Goal: Task Accomplishment & Management: Manage account settings

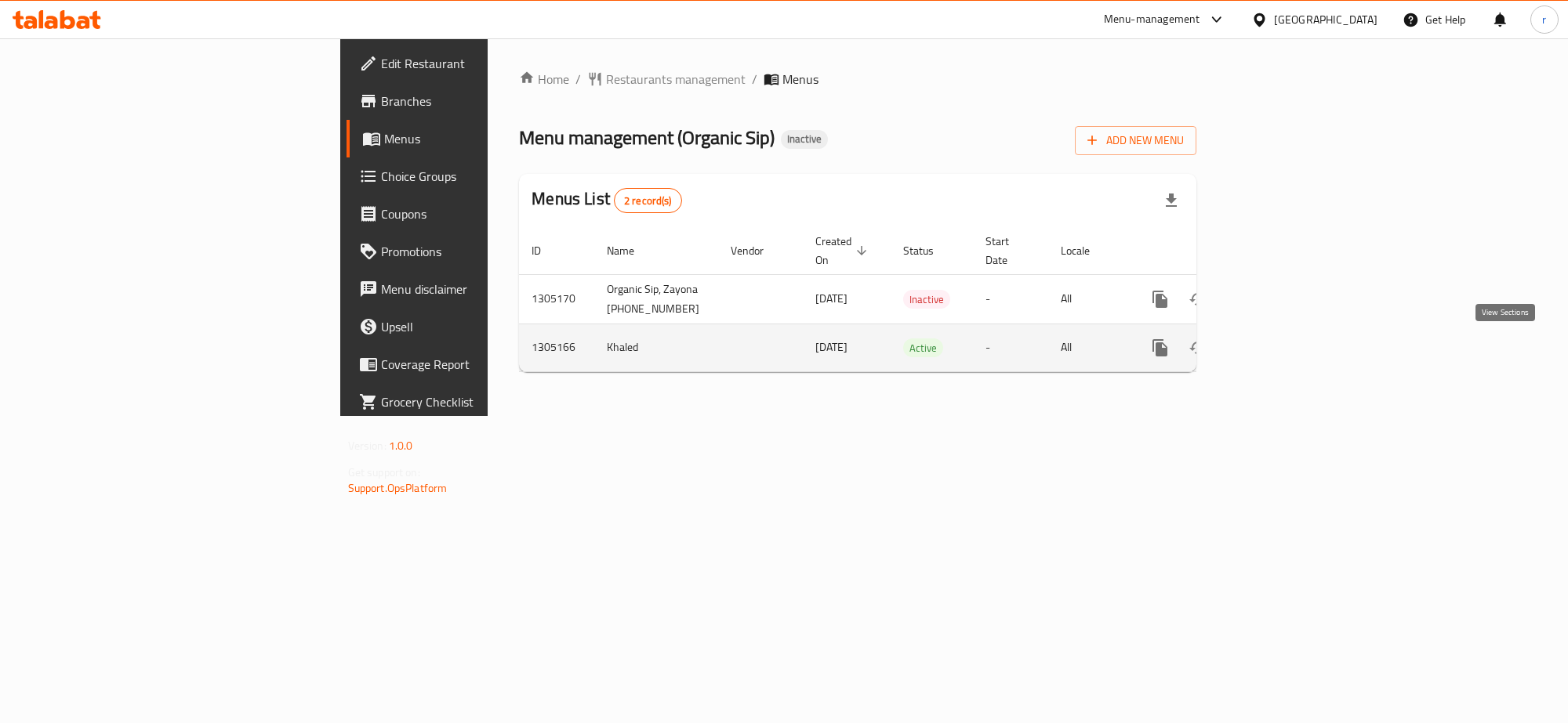
click at [1283, 349] on icon "enhanced table" at bounding box center [1273, 348] width 19 height 19
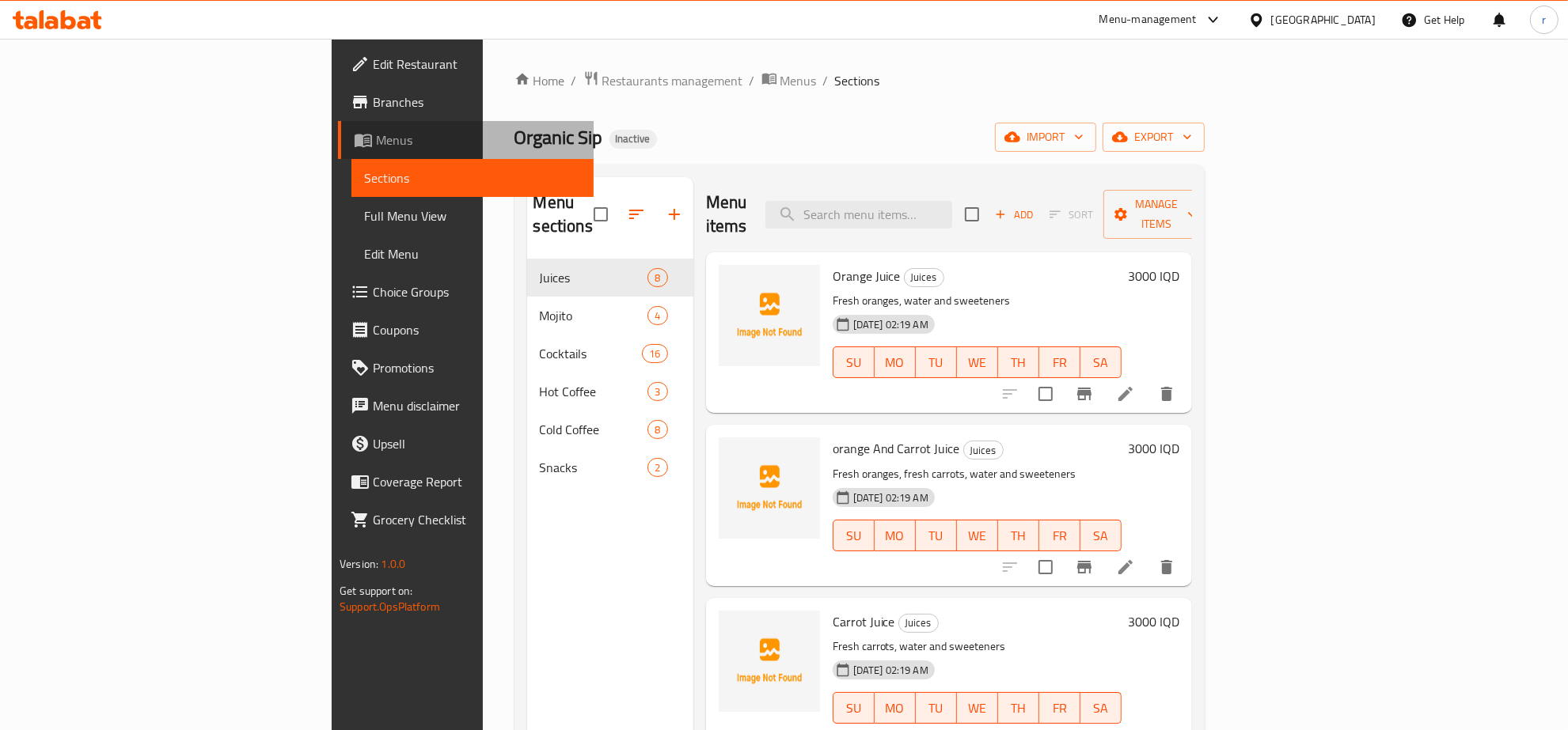
click at [376, 138] on span "Menus" at bounding box center [478, 140] width 205 height 19
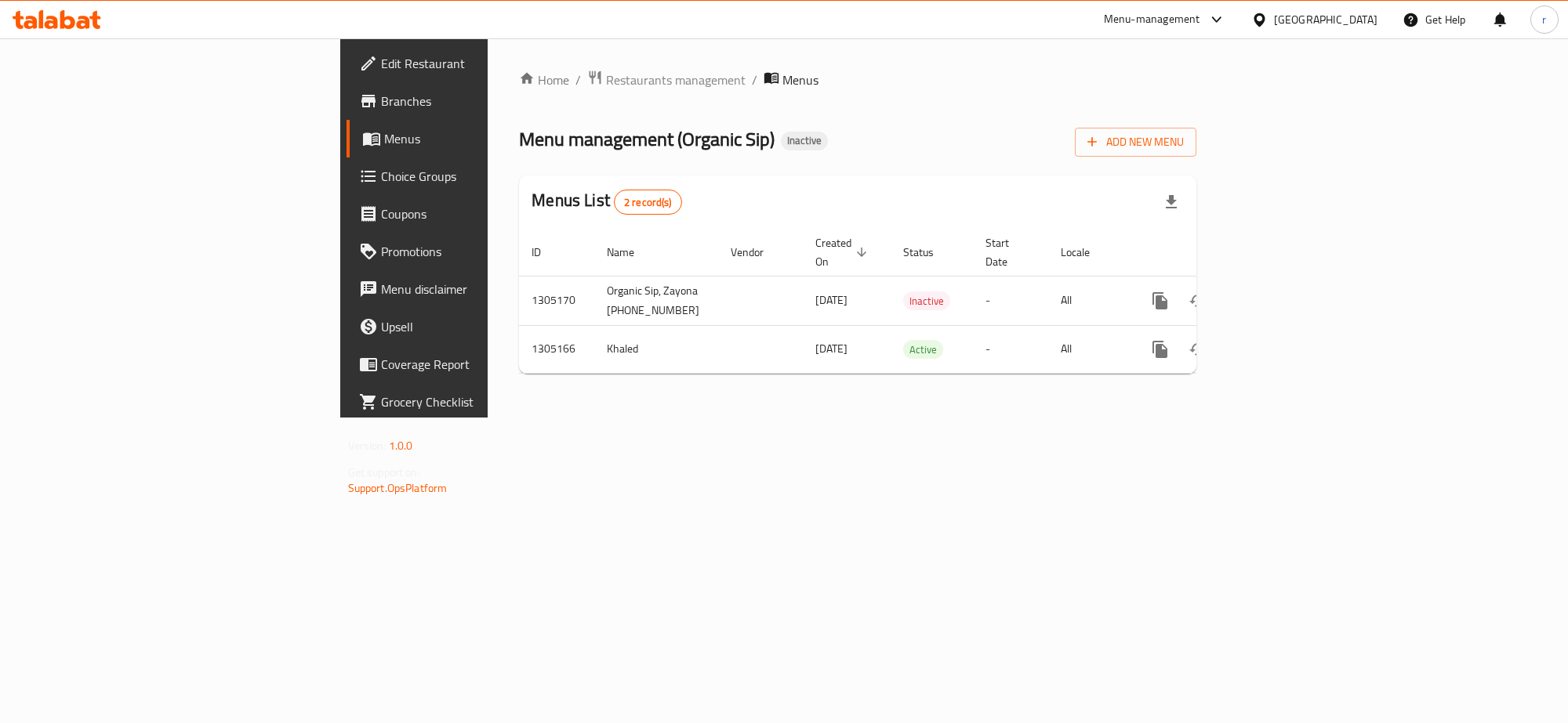
click at [381, 103] on span "Branches" at bounding box center [485, 101] width 208 height 19
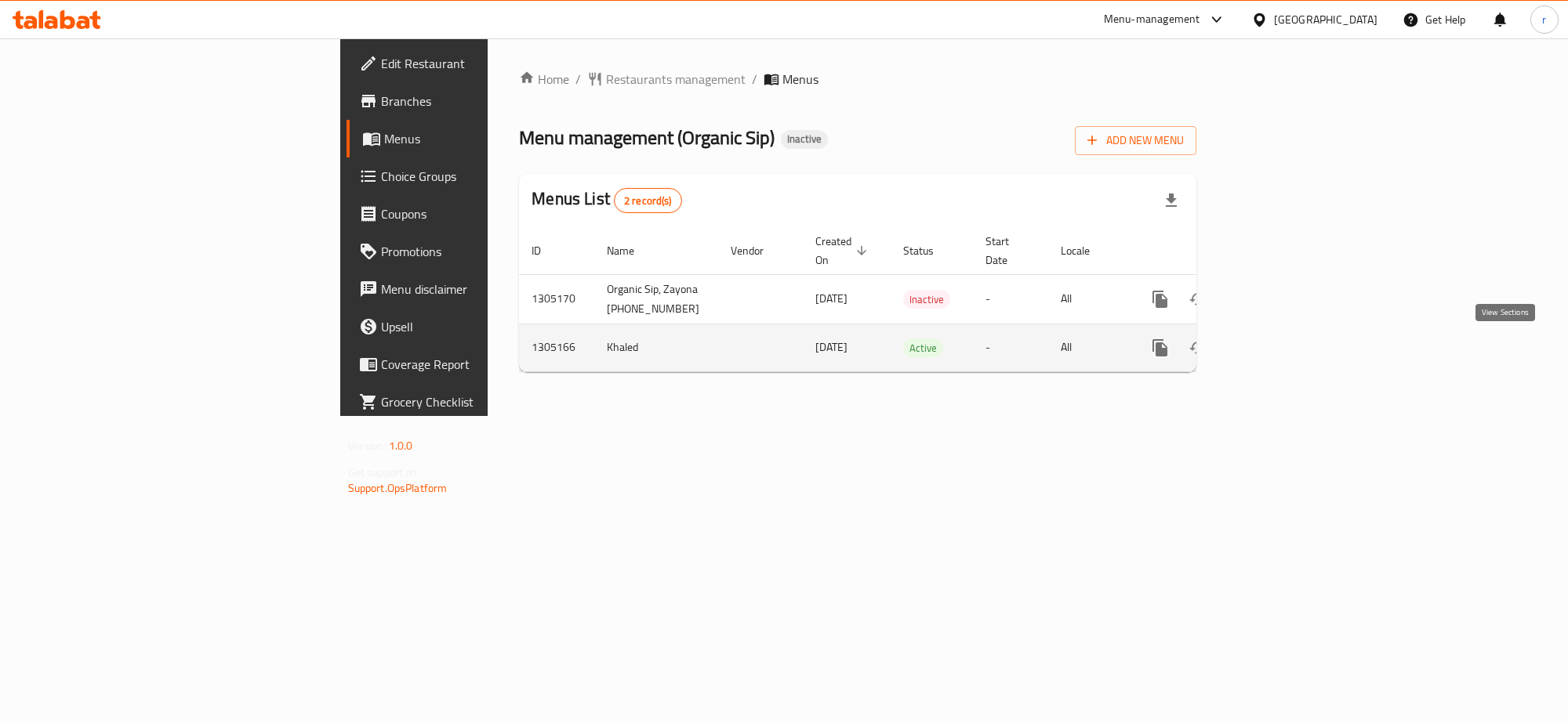
click at [1280, 353] on icon "enhanced table" at bounding box center [1272, 347] width 14 height 14
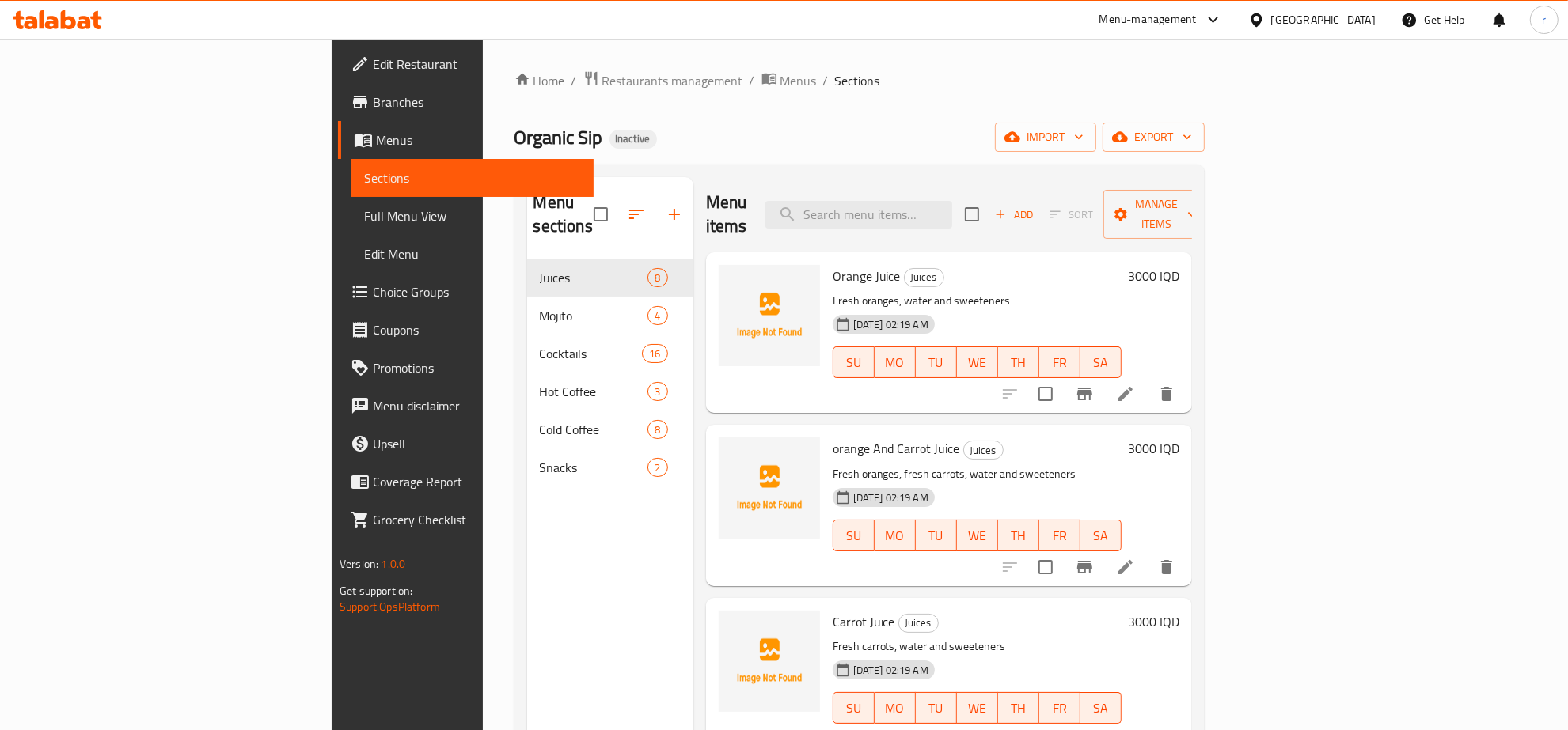
click at [527, 585] on div "Menu sections Juices 8 Mojito 4 Cocktails 16 Hot Coffee 3 Cold Coffee 8 Snacks 2" at bounding box center [609, 542] width 166 height 730
click at [731, 277] on icon "upload picture" at bounding box center [741, 287] width 19 height 19
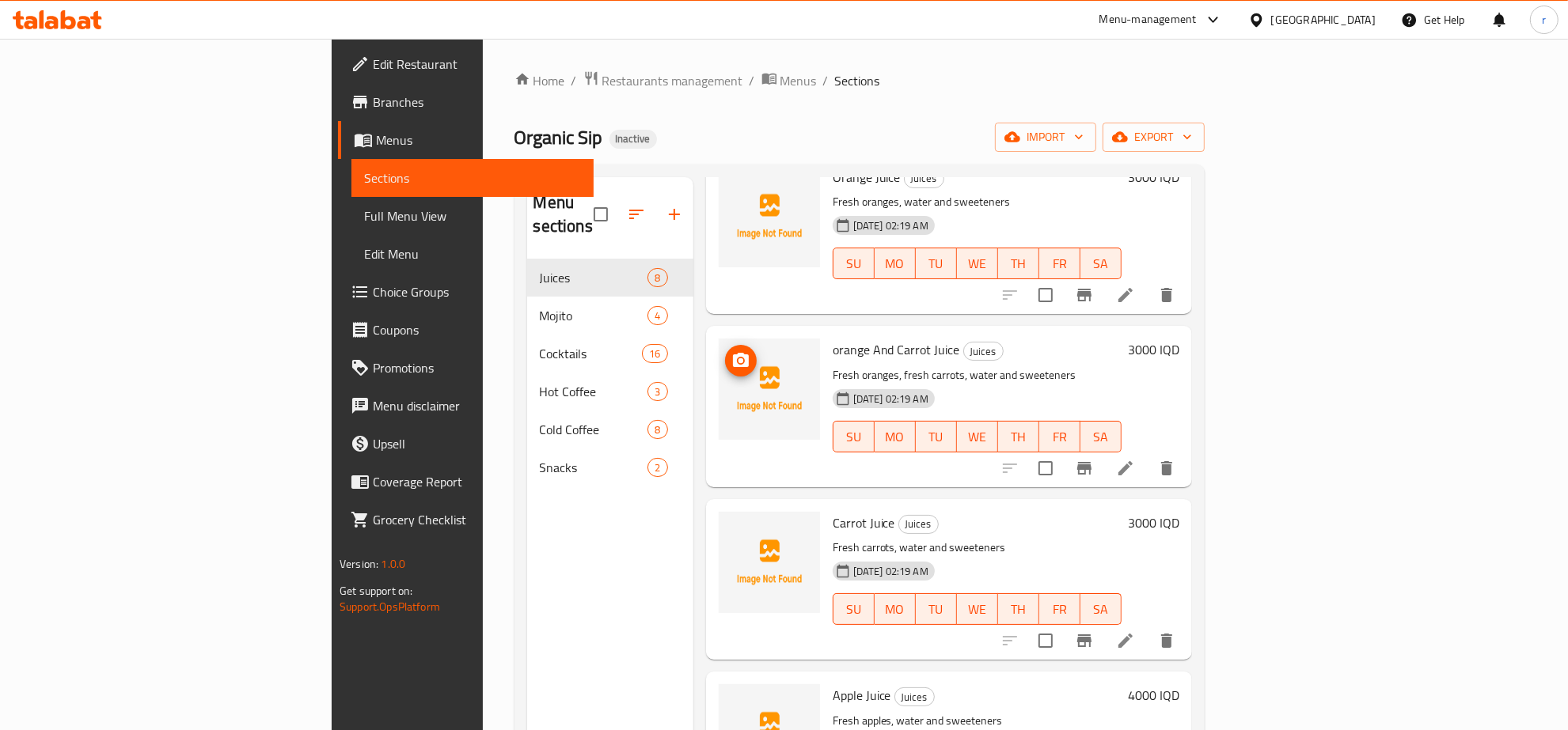
scroll to position [165, 0]
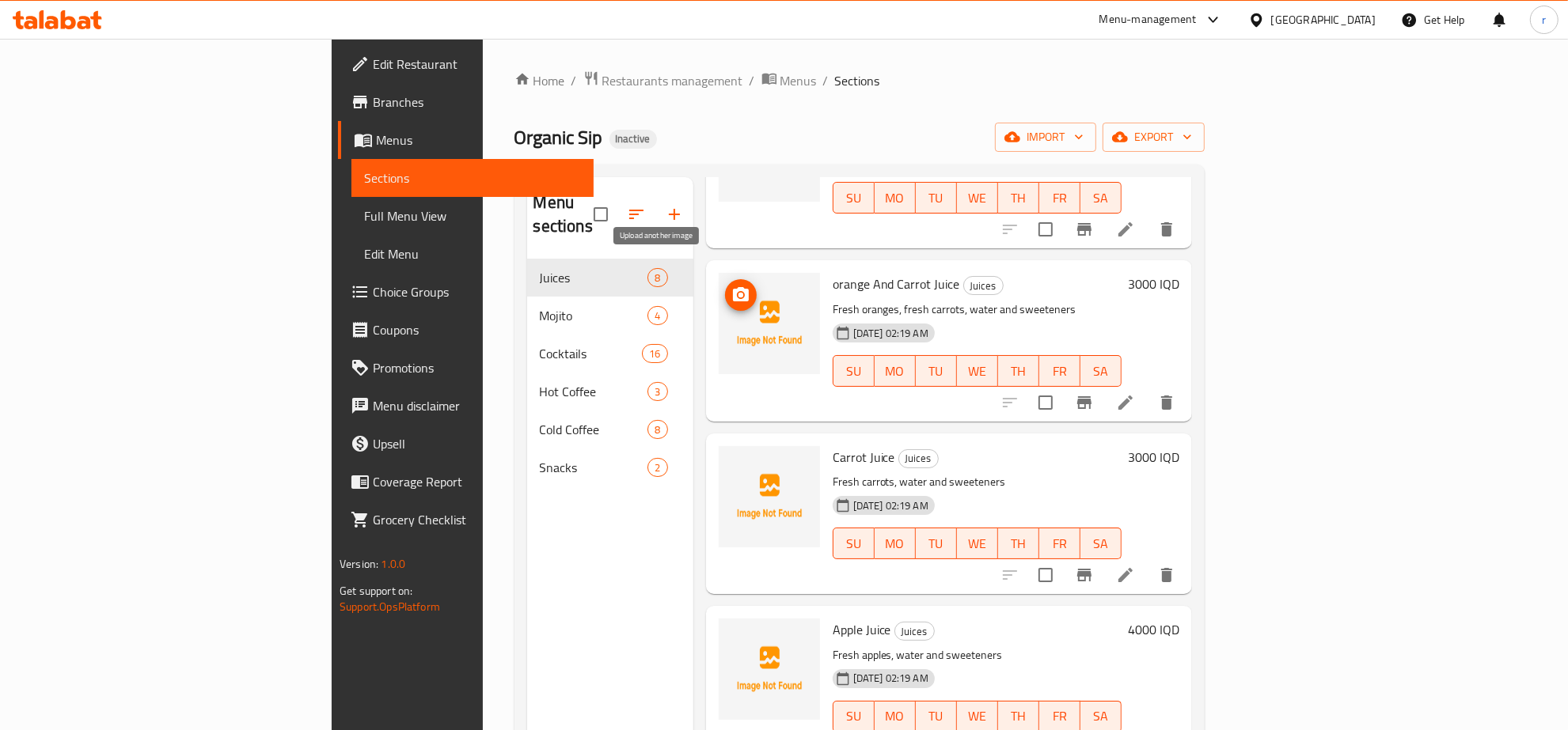
click at [725, 286] on span "upload picture" at bounding box center [740, 295] width 31 height 19
drag, startPoint x: 754, startPoint y: 259, endPoint x: 867, endPoint y: 262, distance: 113.0
click at [867, 272] on span "orange And Carrot Juice" at bounding box center [896, 283] width 127 height 24
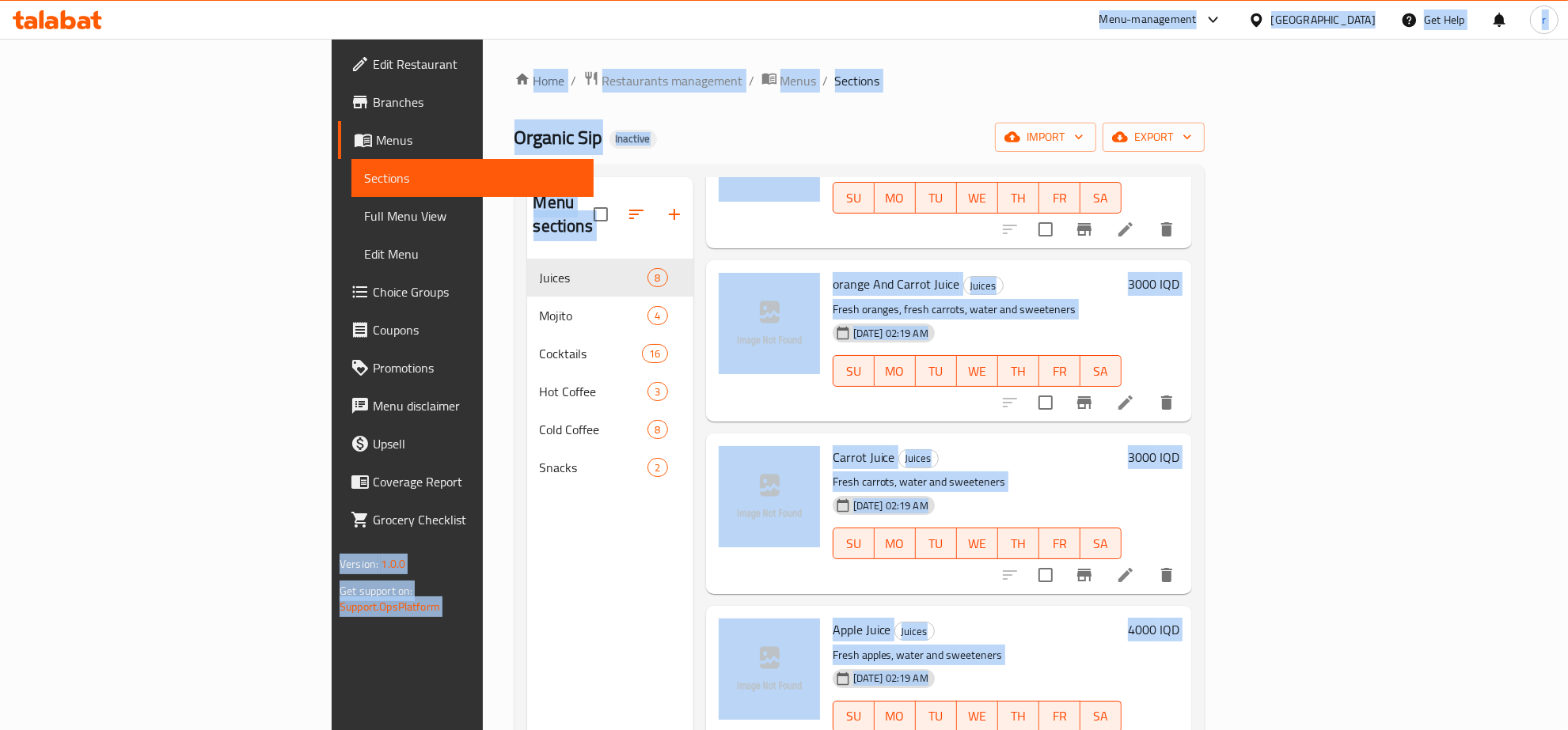
click at [1051, 273] on h6 "orange And Carrot Juice Juices" at bounding box center [977, 283] width 289 height 22
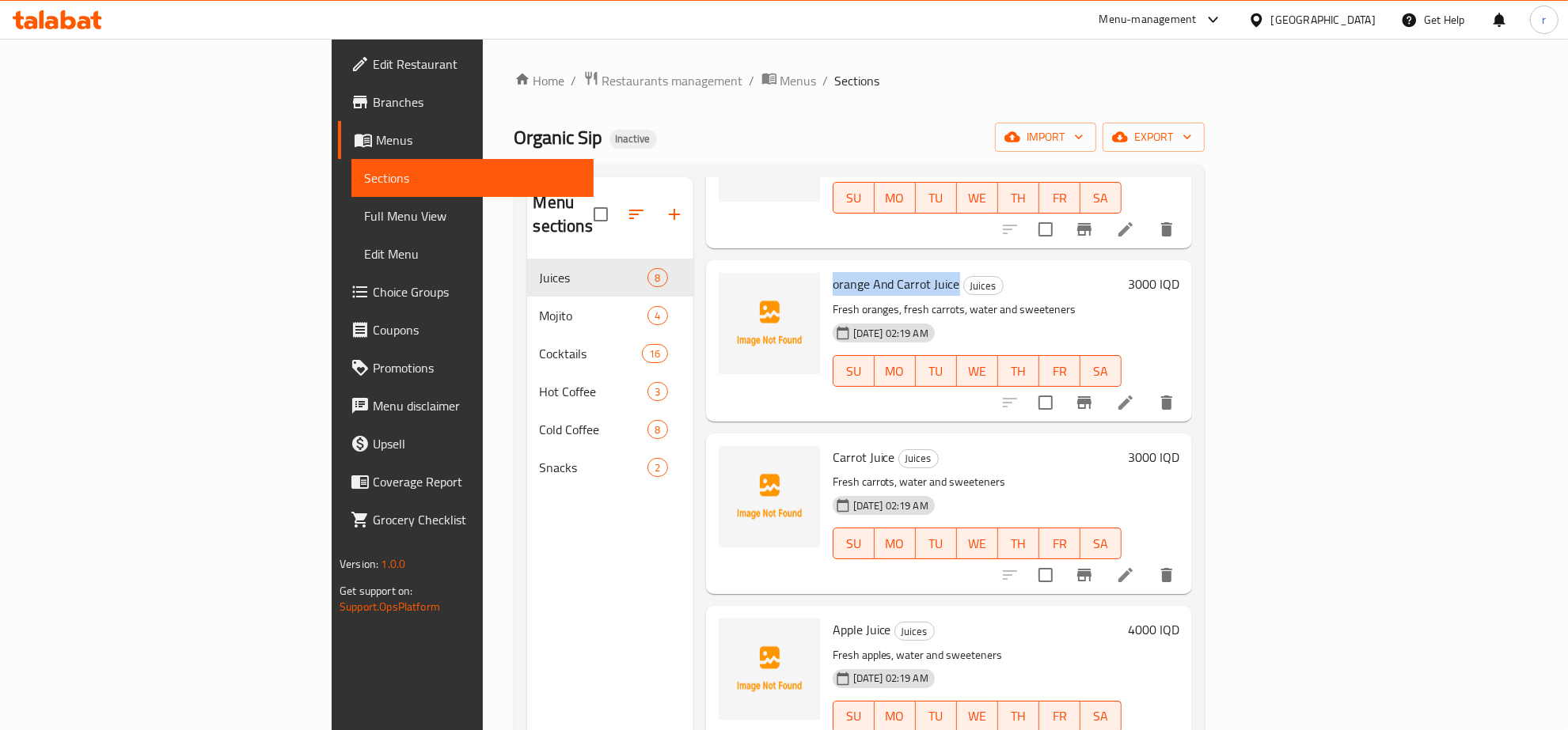
drag, startPoint x: 749, startPoint y: 255, endPoint x: 872, endPoint y: 259, distance: 123.1
click at [872, 272] on span "orange And Carrot Juice" at bounding box center [896, 283] width 127 height 24
copy span "orange And Carrot Juice"
click at [527, 511] on div "Menu sections Juices 8 Mojito 4 Cocktails 16 Hot Coffee 3 Cold Coffee 8 Snacks 2" at bounding box center [609, 542] width 166 height 730
click at [733, 287] on icon "upload picture" at bounding box center [741, 294] width 16 height 14
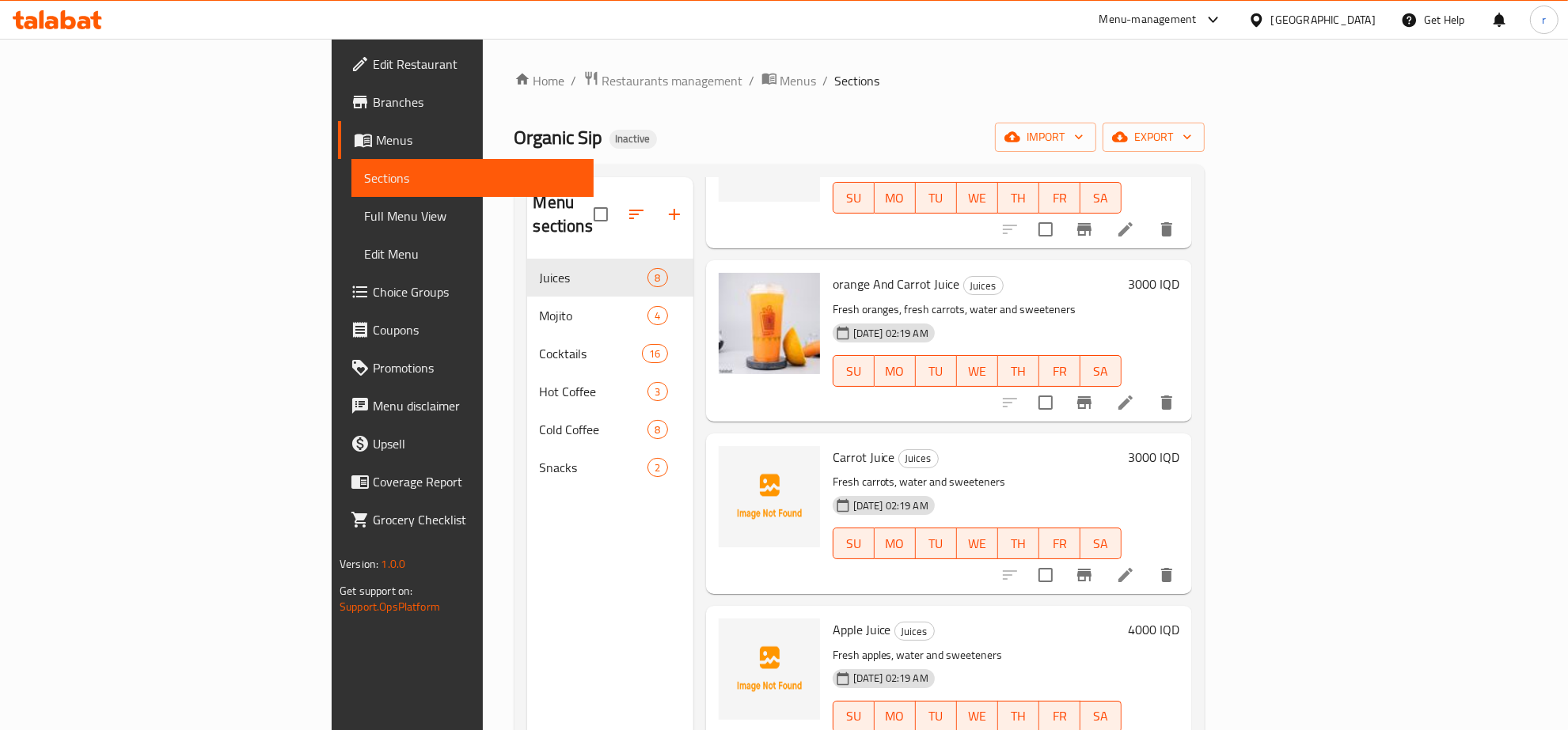
click at [833, 445] on span "Carrot Juice" at bounding box center [864, 456] width 63 height 24
copy h6 "Carrot Juice"
click at [725, 453] on button "upload picture" at bounding box center [740, 468] width 31 height 31
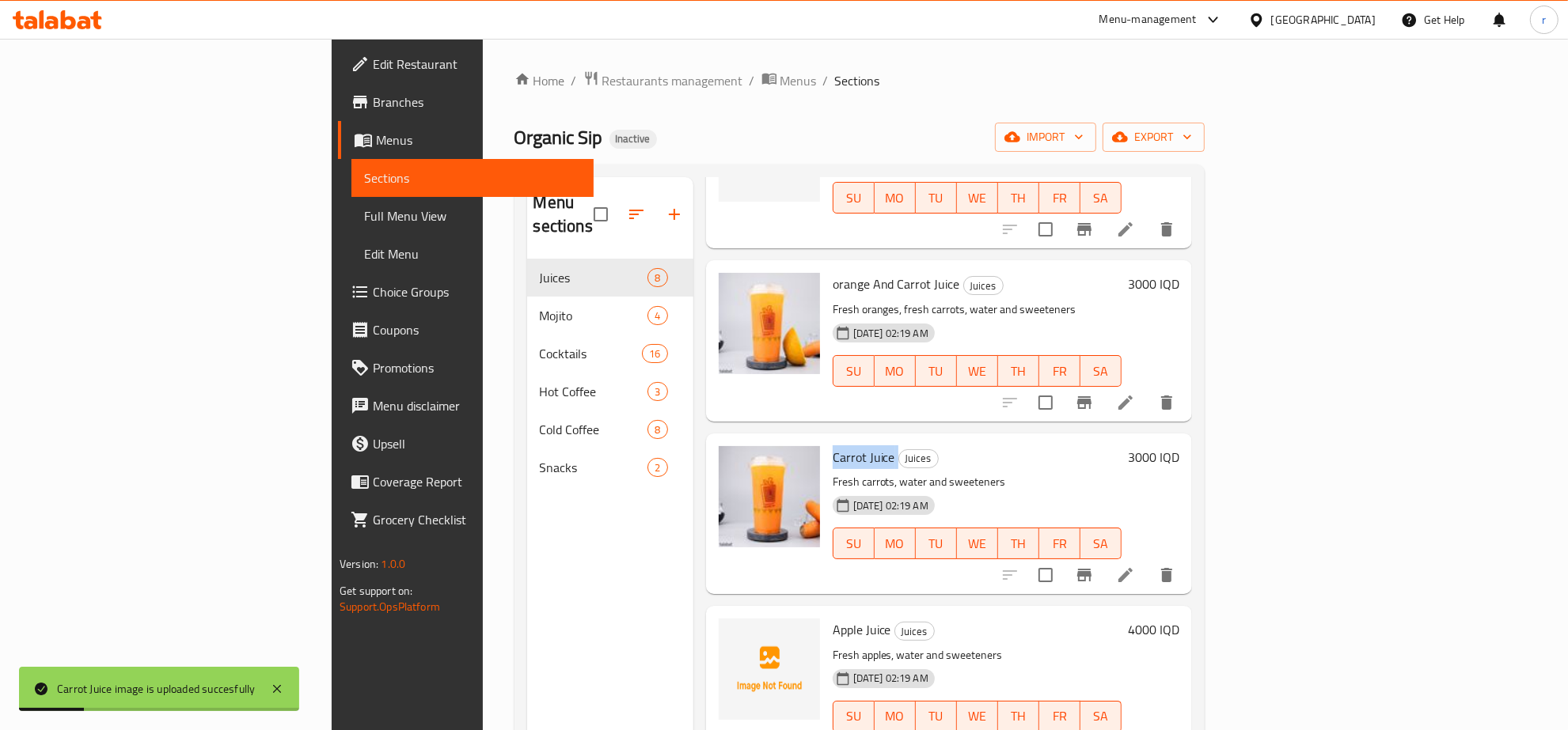
scroll to position [329, 0]
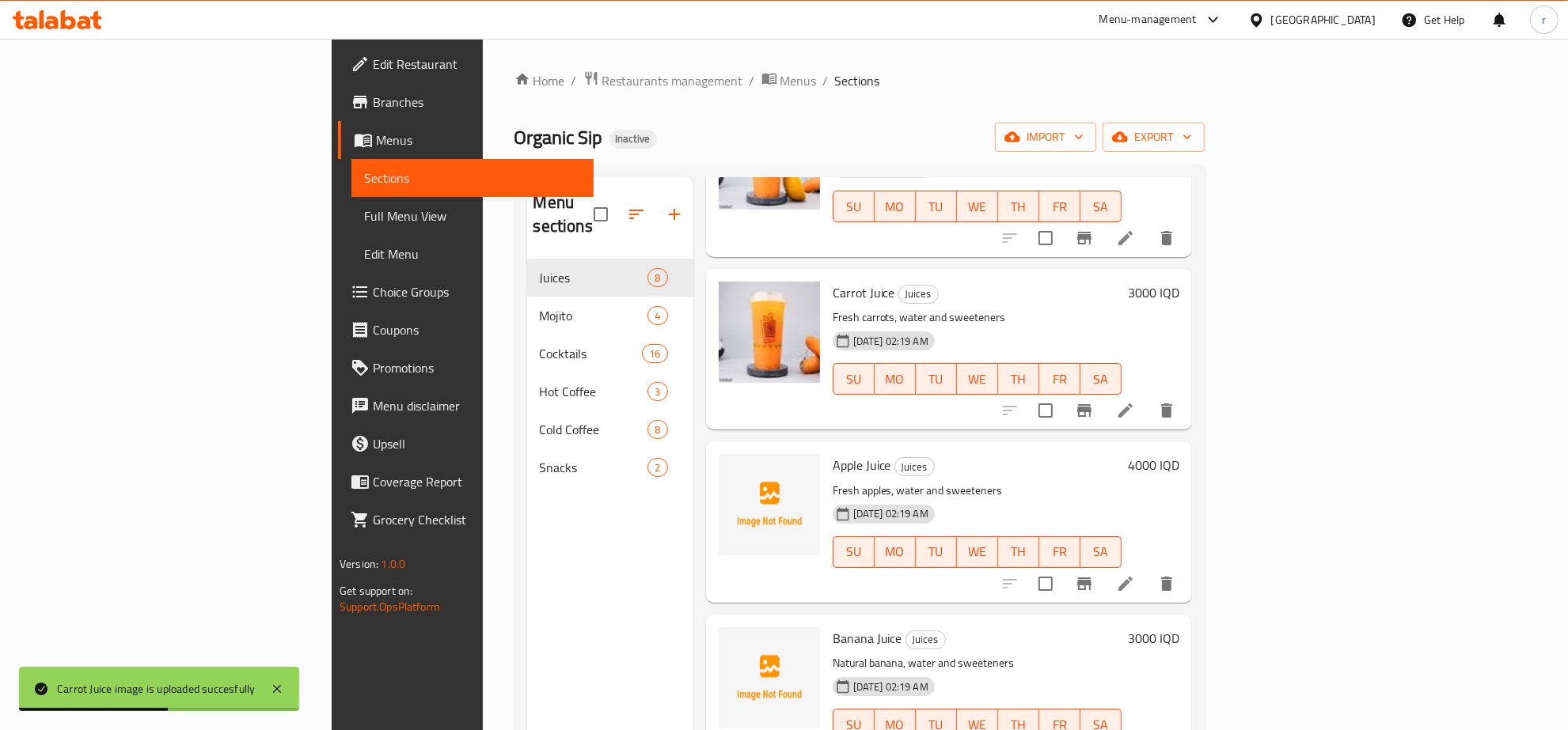
click at [527, 521] on div "Menu sections Juices 8 Mojito 4 Cocktails 16 Hot Coffee 3 Cold Coffee 8 Snacks 2" at bounding box center [609, 542] width 166 height 730
click at [833, 454] on span "Apple Juice" at bounding box center [862, 465] width 59 height 24
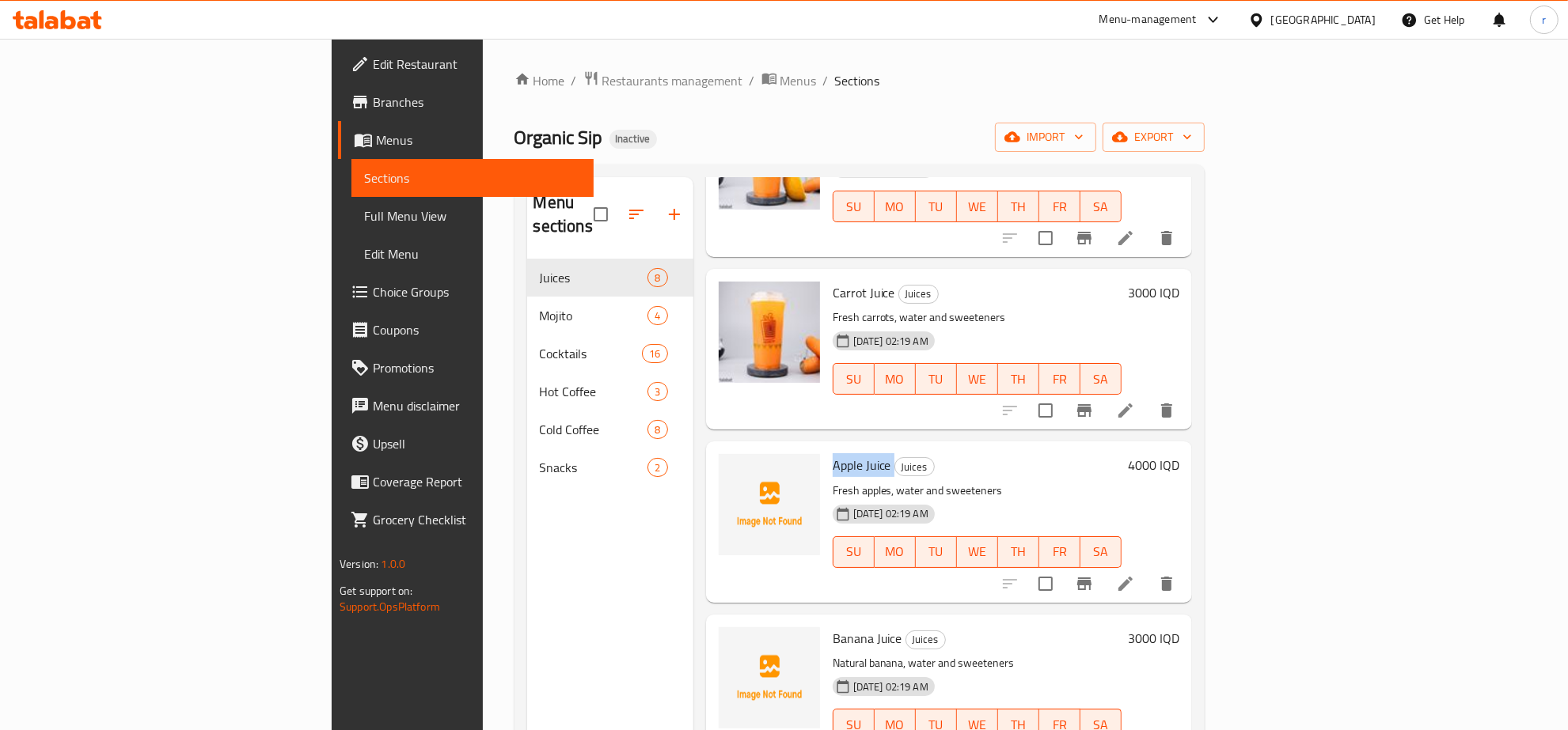
copy h6 "Apple Juice"
click at [725, 463] on button "upload picture" at bounding box center [740, 475] width 31 height 31
click at [527, 598] on div "Menu sections Juices 8 Mojito 4 Cocktails 16 Hot Coffee 3 Cold Coffee 8 Snacks 2" at bounding box center [609, 542] width 166 height 730
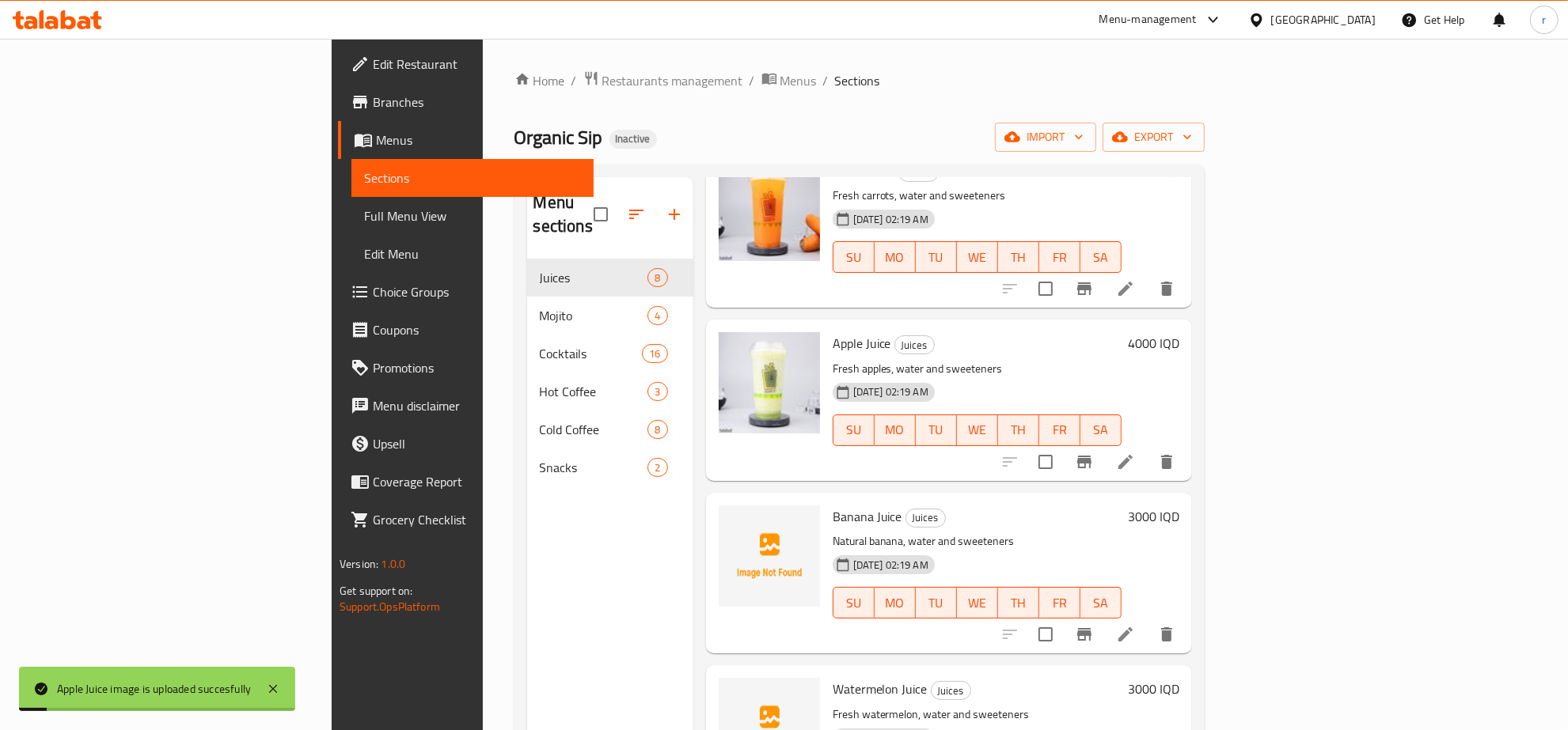
scroll to position [494, 0]
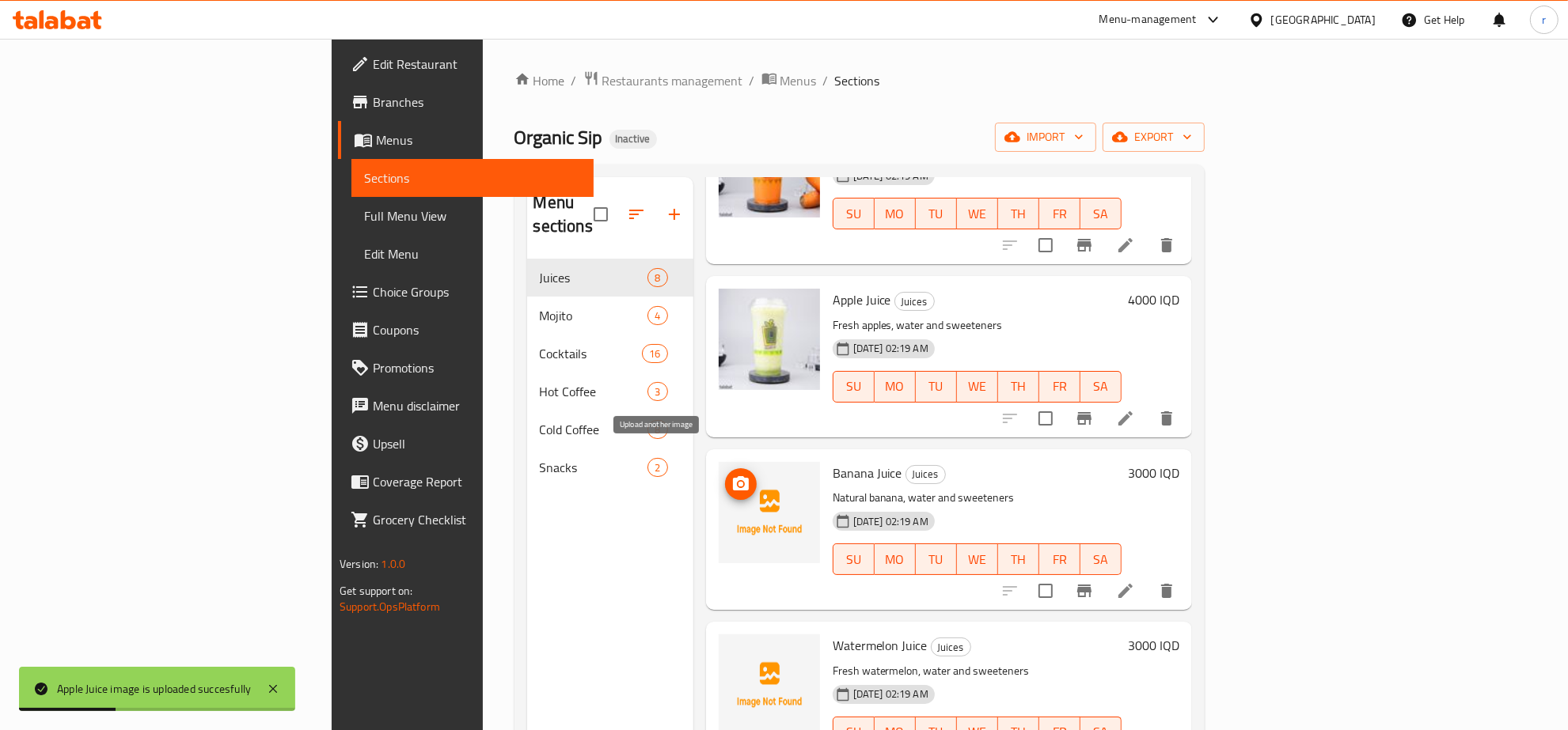
click at [731, 474] on icon "upload picture" at bounding box center [741, 484] width 19 height 19
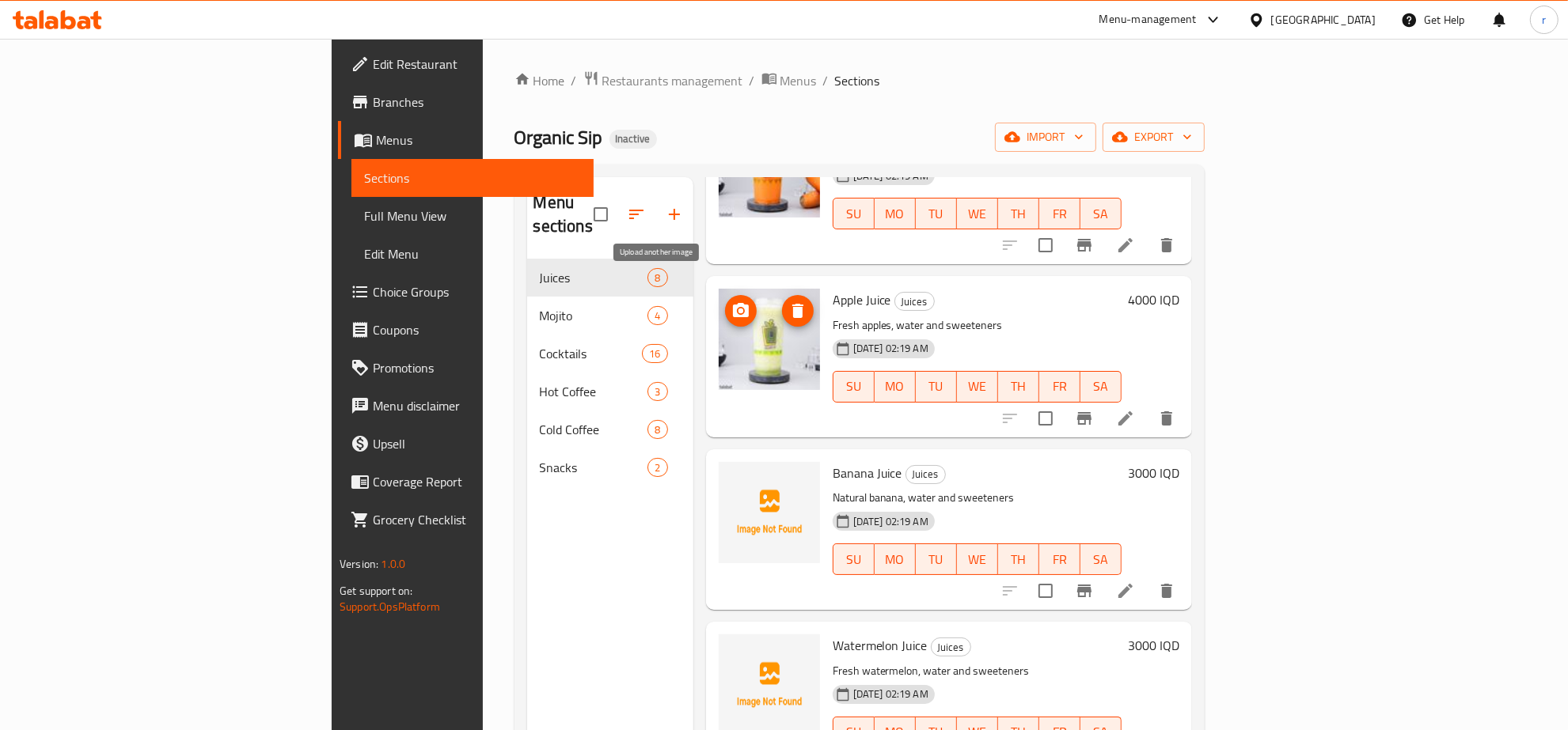
click at [731, 301] on icon "upload picture" at bounding box center [741, 311] width 19 height 19
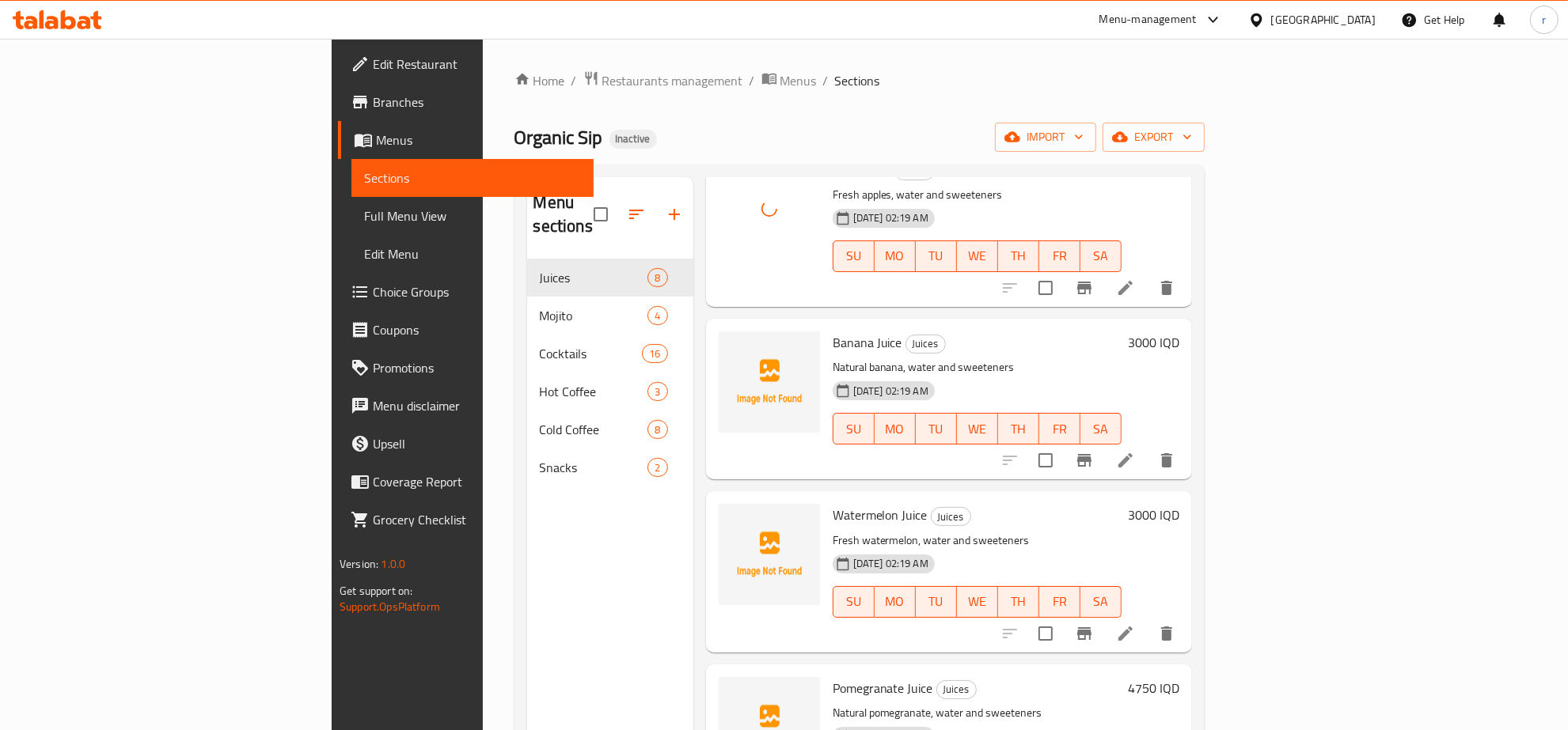
scroll to position [659, 0]
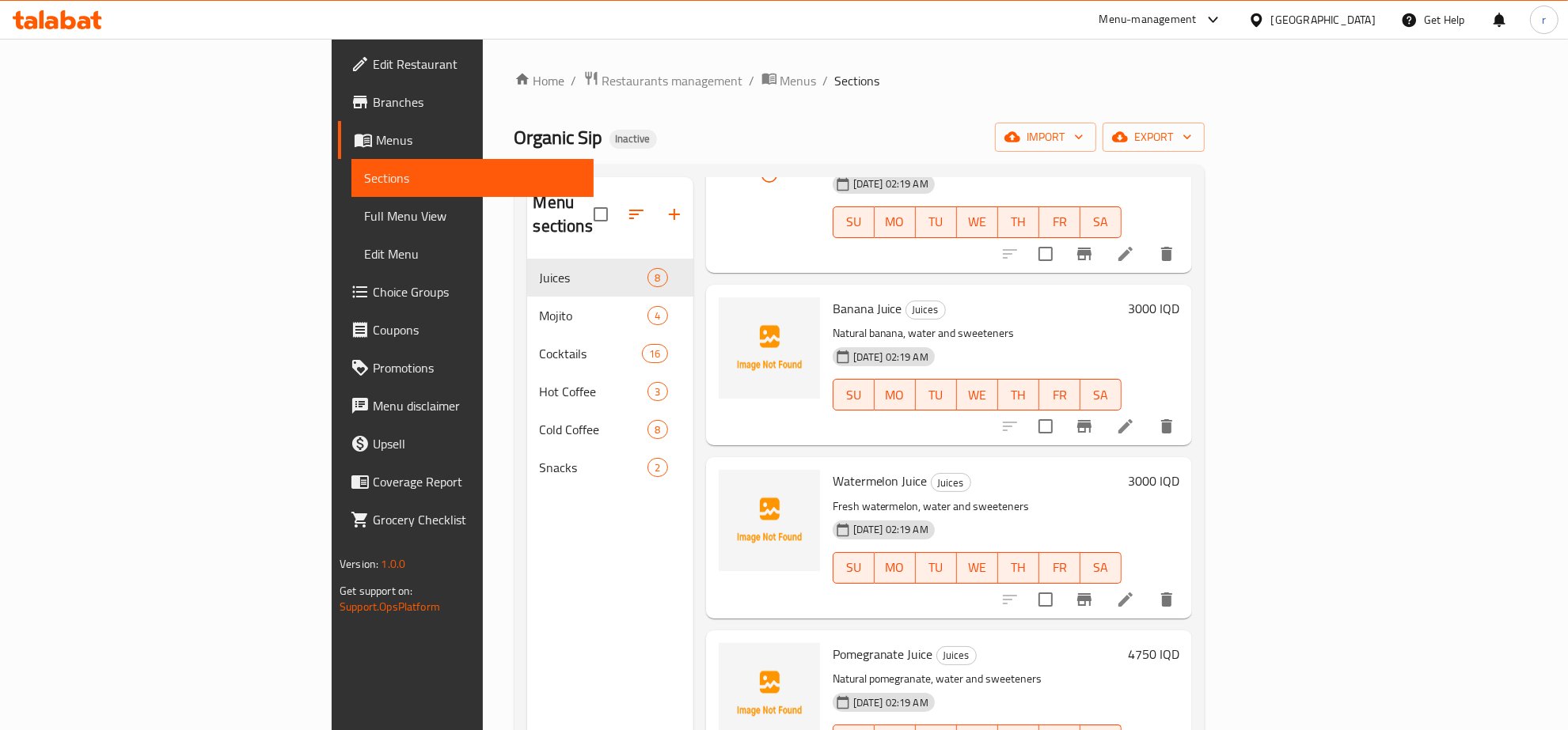
click at [833, 469] on span "Watermelon Juice" at bounding box center [880, 480] width 95 height 24
copy h6 "Watermelon Juice"
click at [725, 483] on span "upload picture" at bounding box center [740, 492] width 31 height 19
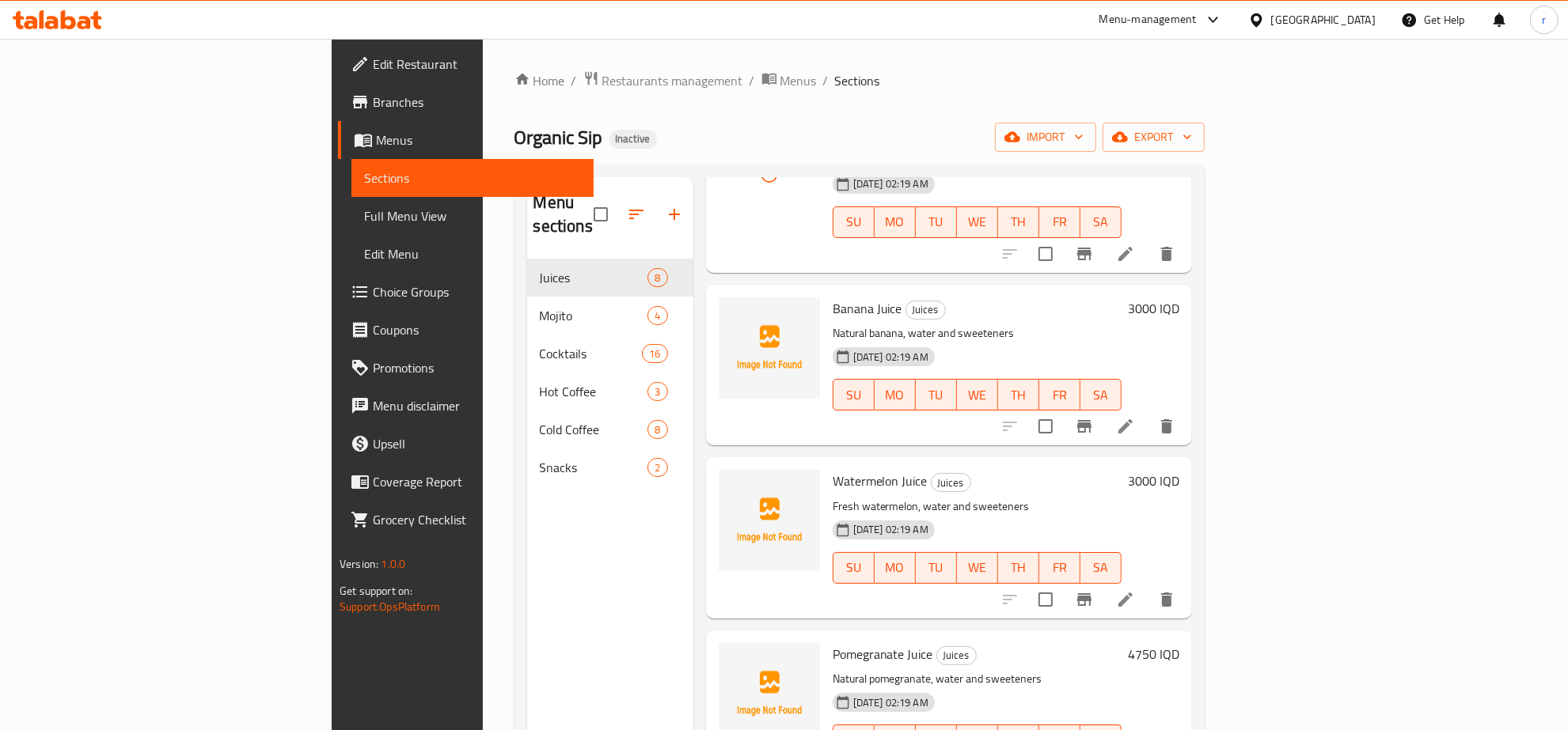
click at [527, 554] on div "Menu sections Juices 8 Mojito 4 Cocktails 16 Hot Coffee 3 Cold Coffee 8 Snacks 2" at bounding box center [609, 542] width 166 height 730
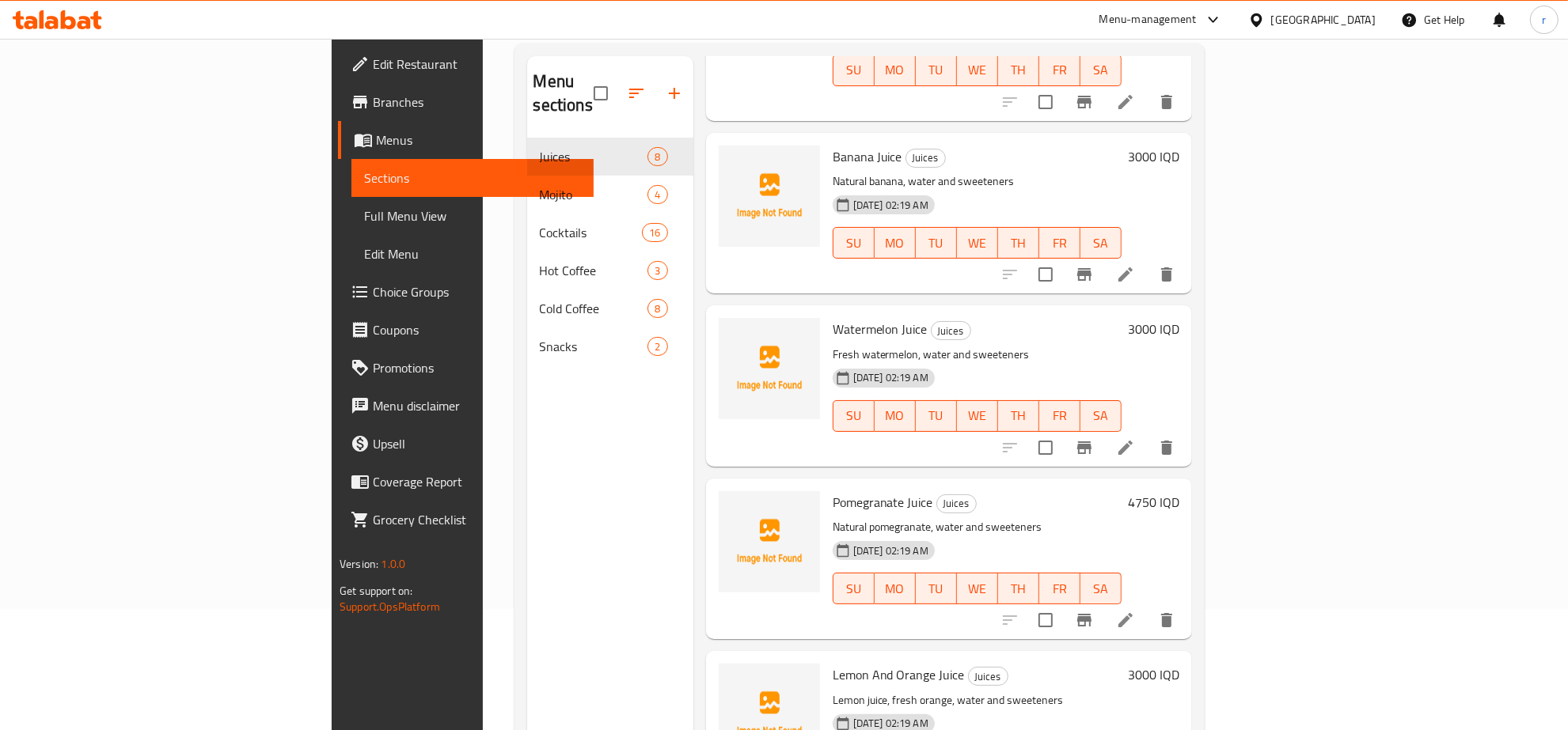
scroll to position [165, 0]
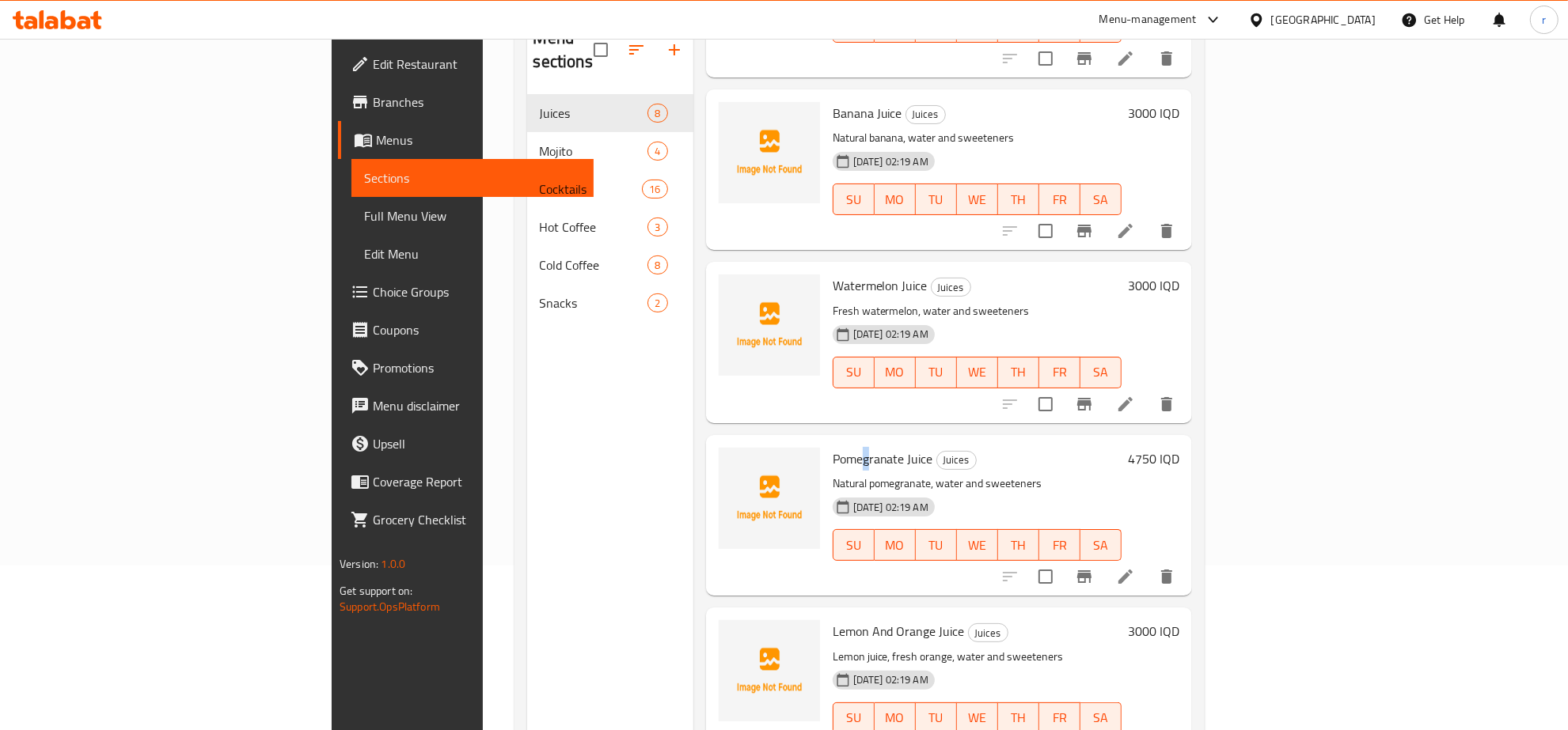
click at [833, 447] on span "Pomegranate Juice" at bounding box center [883, 458] width 100 height 24
copy h6 "Pomegranate Juice"
click at [731, 460] on icon "upload picture" at bounding box center [741, 470] width 19 height 19
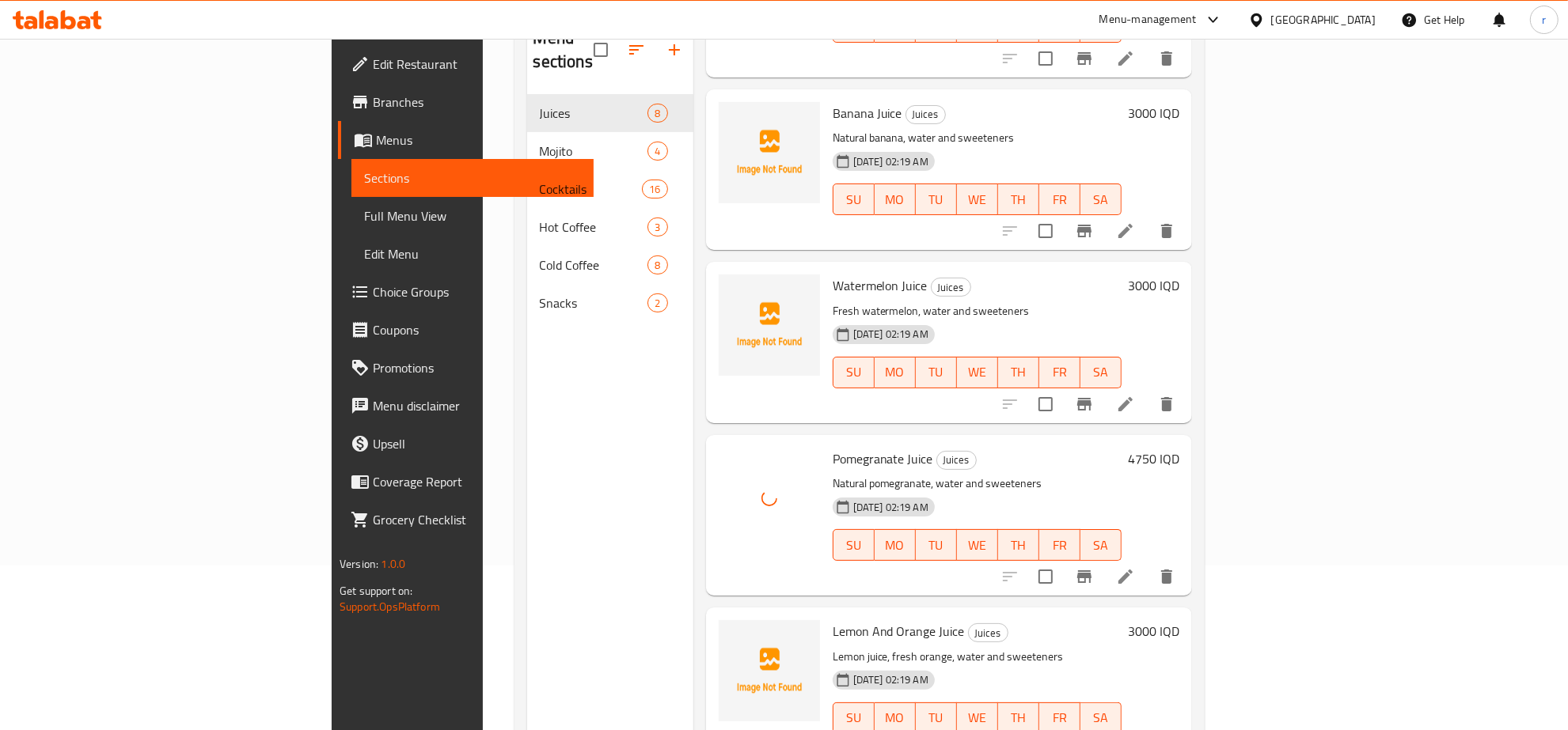
click at [541, 511] on div "Menu sections Juices 8 Mojito 4 Cocktails 16 Hot Coffee 3 Cold Coffee 8 Snacks 2" at bounding box center [609, 377] width 166 height 730
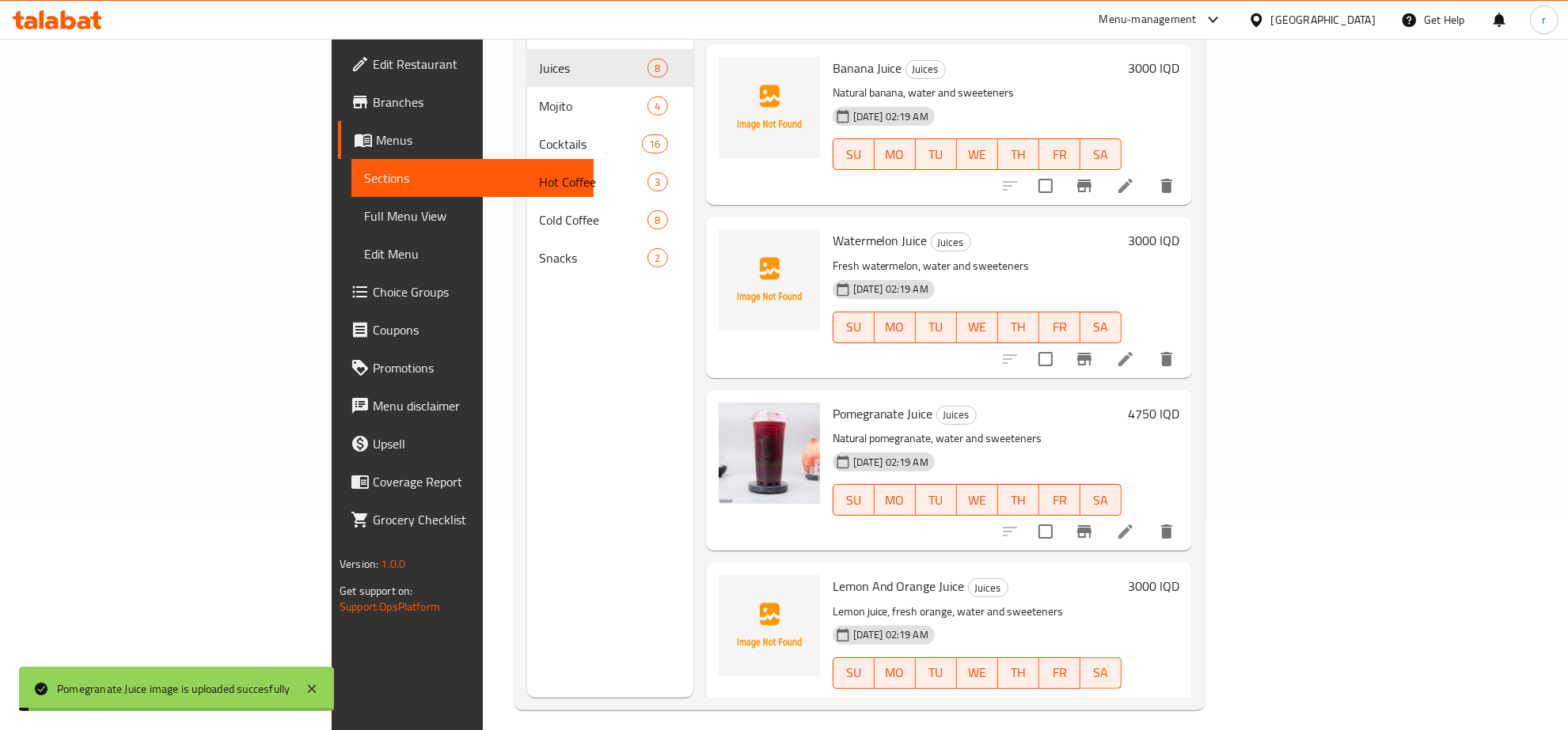
scroll to position [223, 0]
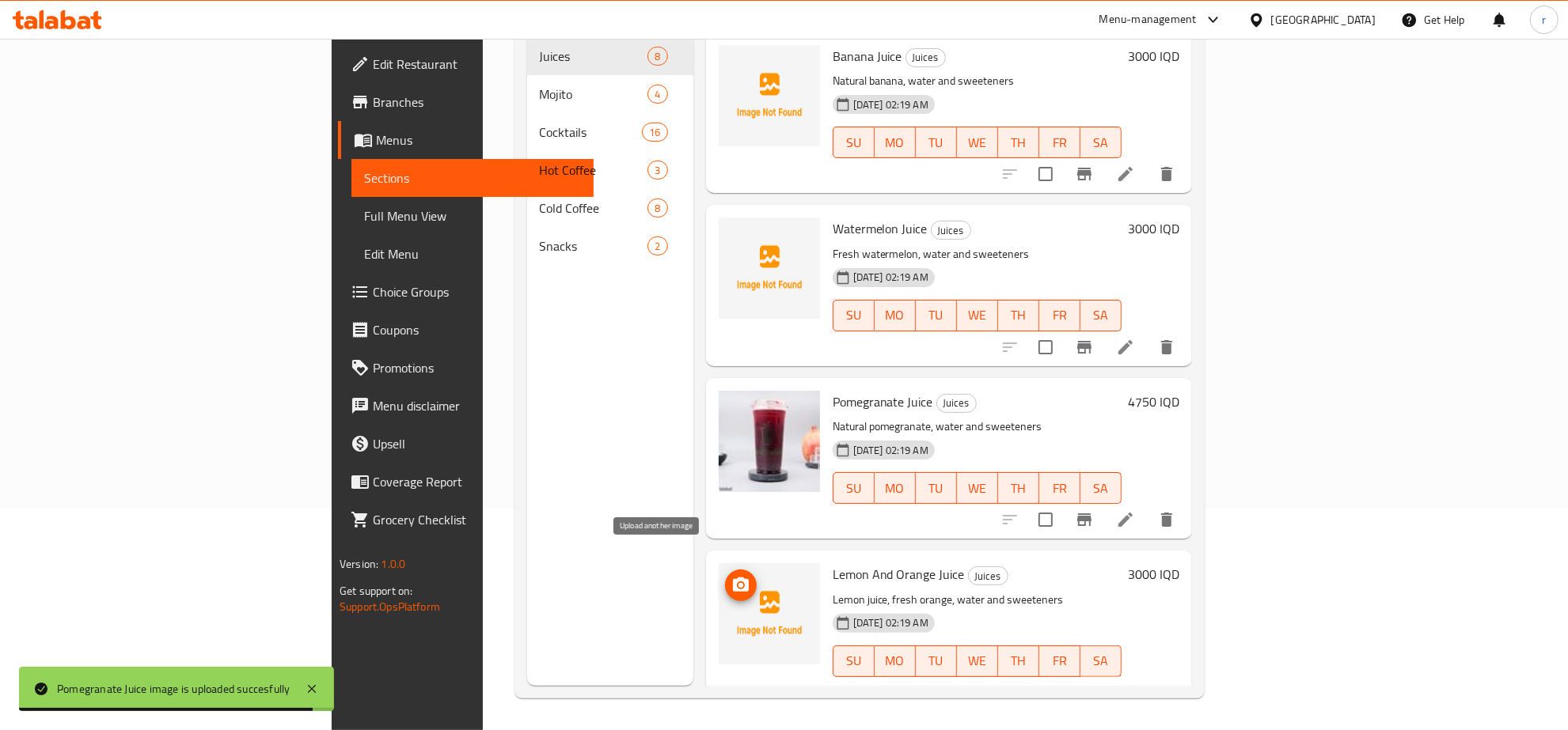
click at [731, 576] on icon "upload picture" at bounding box center [741, 585] width 19 height 19
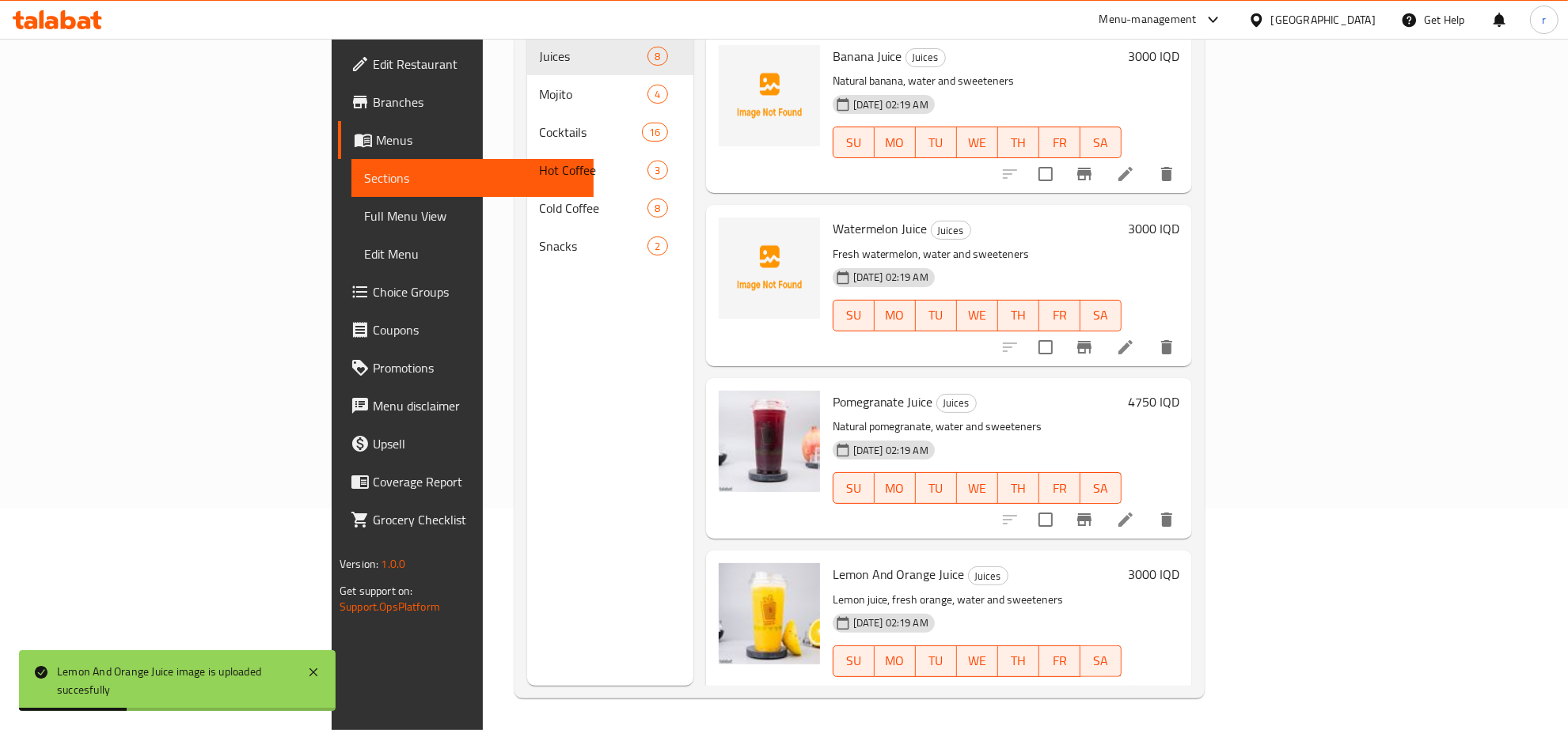
click at [833, 562] on span "Lemon And Orange Juice" at bounding box center [899, 574] width 133 height 24
copy h6 "Lemon And Orange Juice"
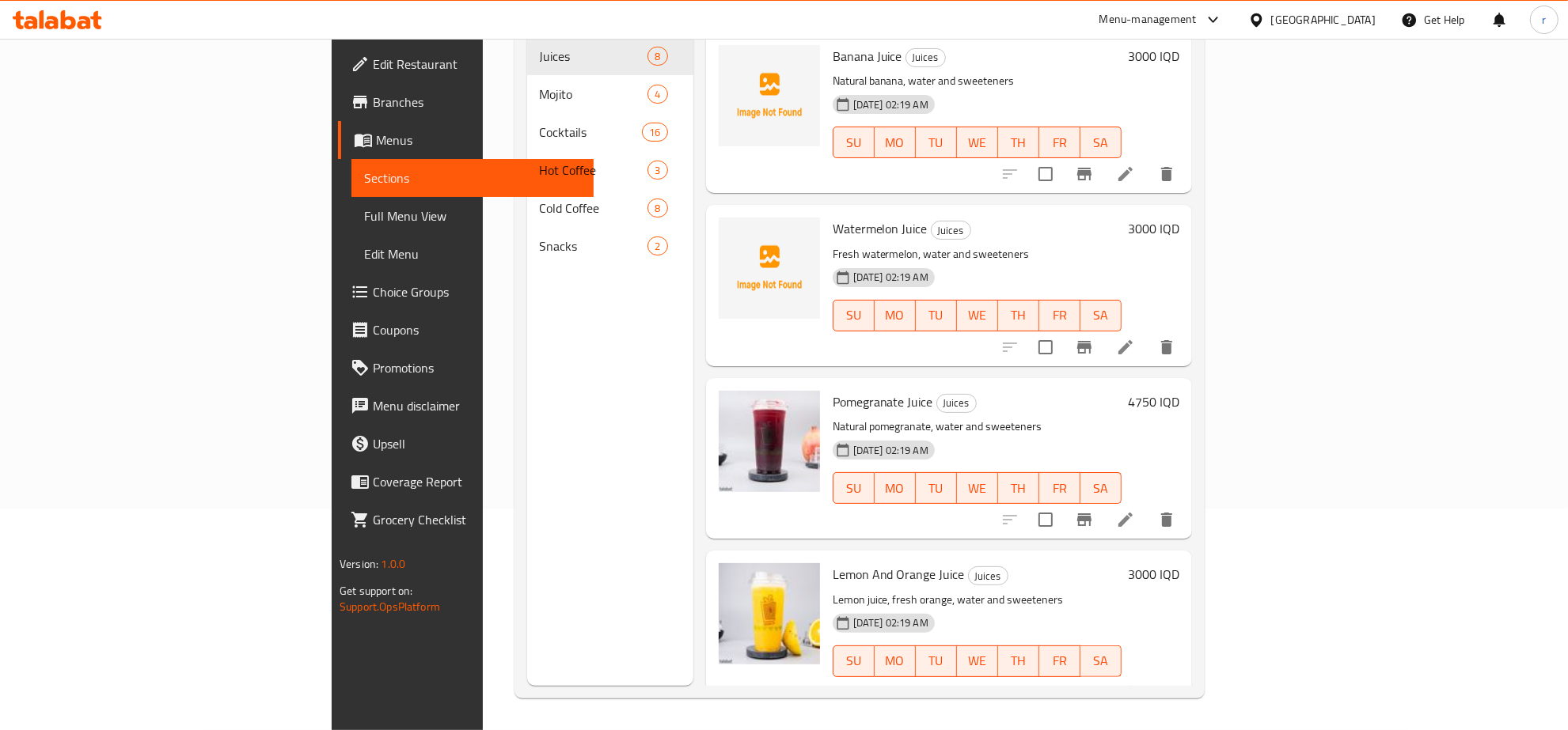
click at [527, 489] on div "Menu sections Juices 8 Mojito 4 Cocktails 16 Hot Coffee 3 Cold Coffee 8 Snacks 2" at bounding box center [609, 320] width 166 height 730
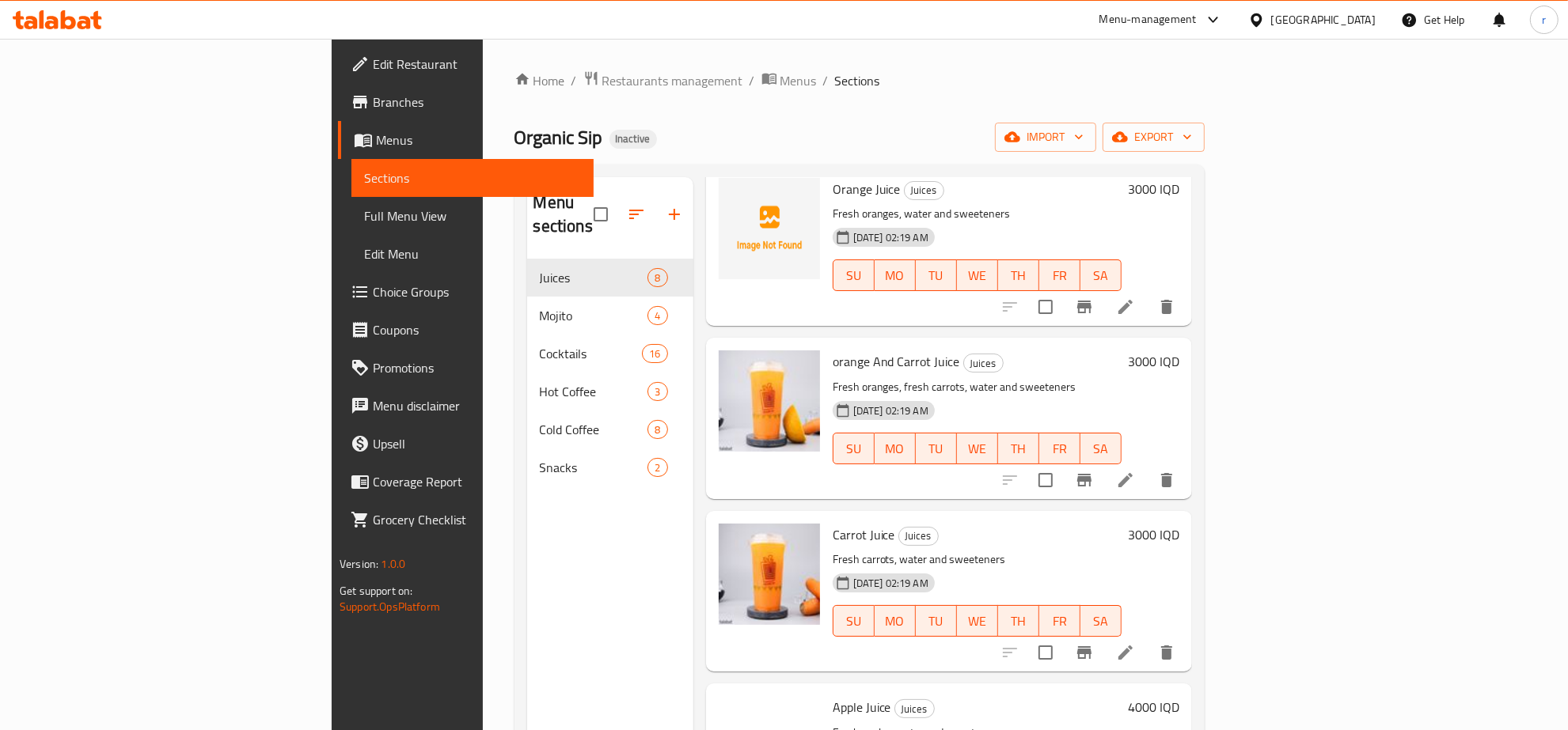
scroll to position [0, 0]
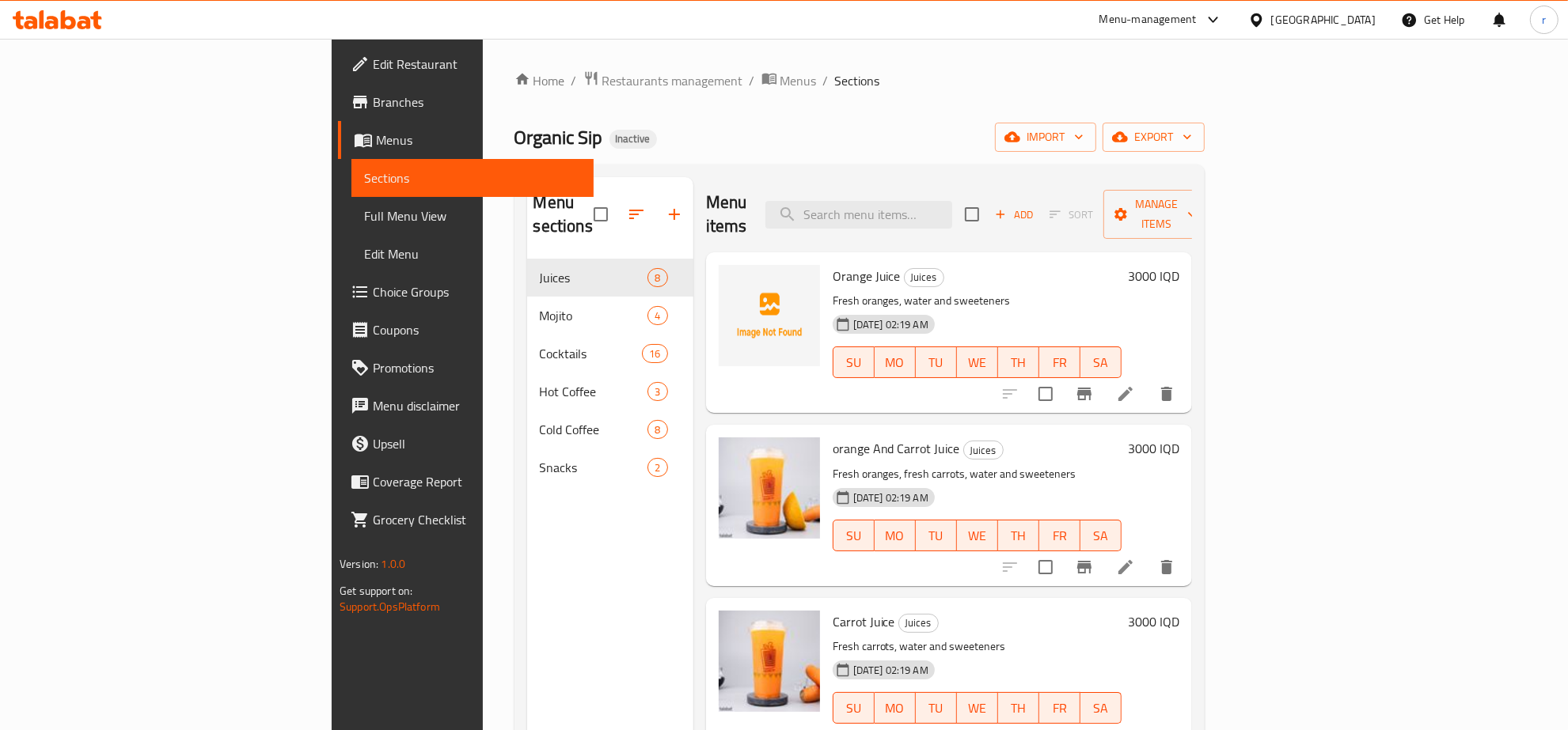
click at [833, 264] on span "Orange Juice" at bounding box center [867, 276] width 68 height 24
copy h6 "Orange Juice"
click at [731, 277] on icon "upload picture" at bounding box center [741, 287] width 19 height 19
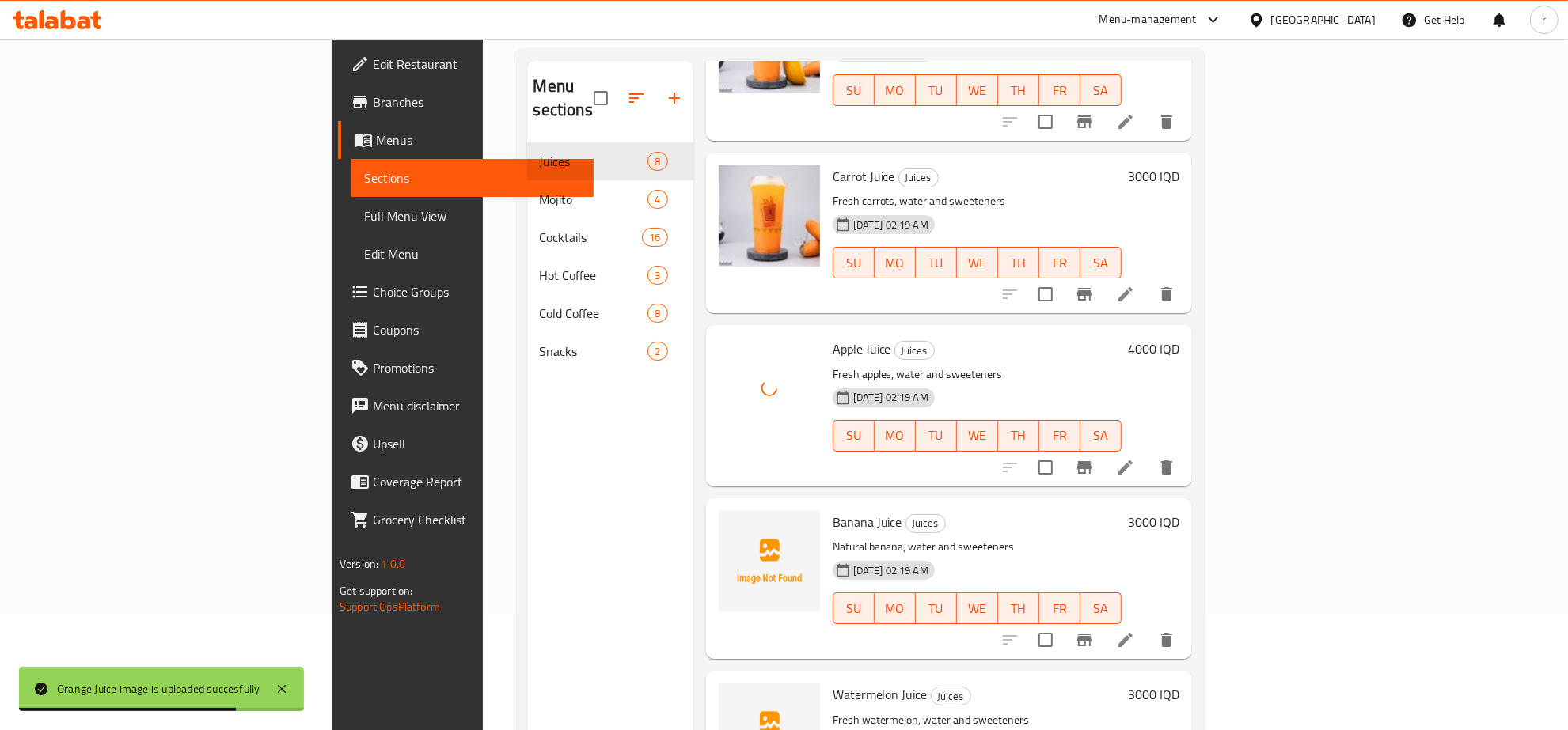
scroll to position [165, 0]
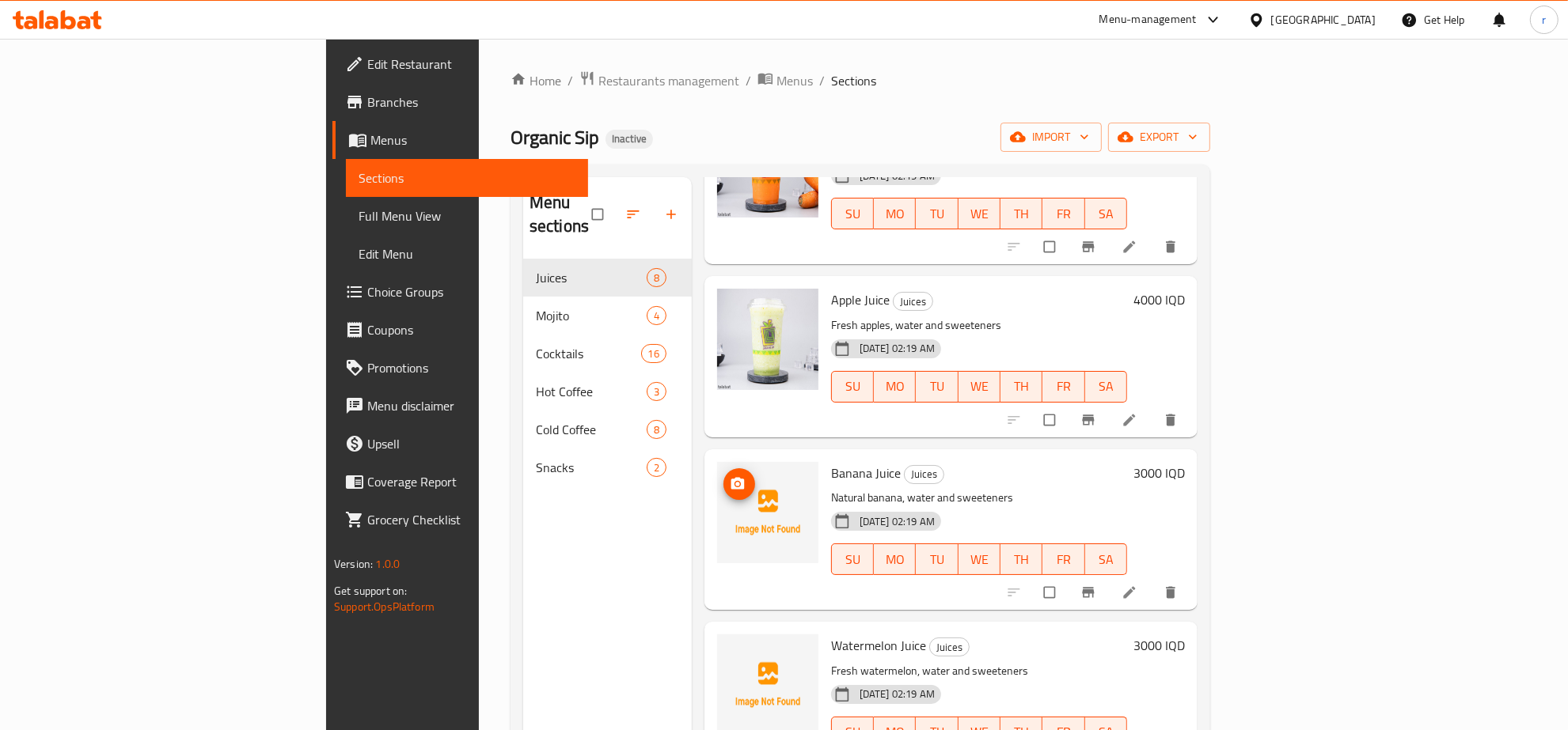
scroll to position [659, 0]
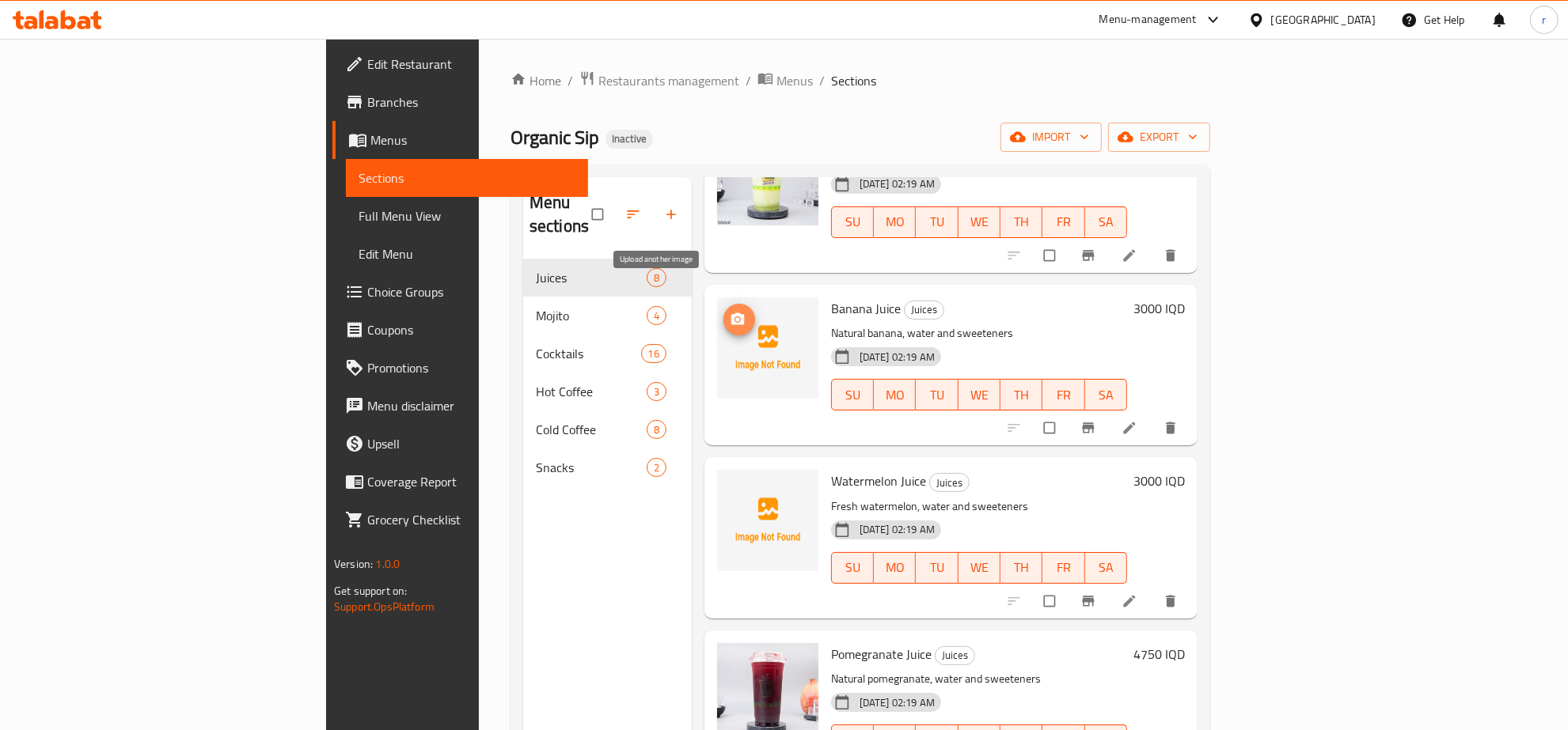
click at [730, 312] on icon "upload picture" at bounding box center [737, 319] width 16 height 16
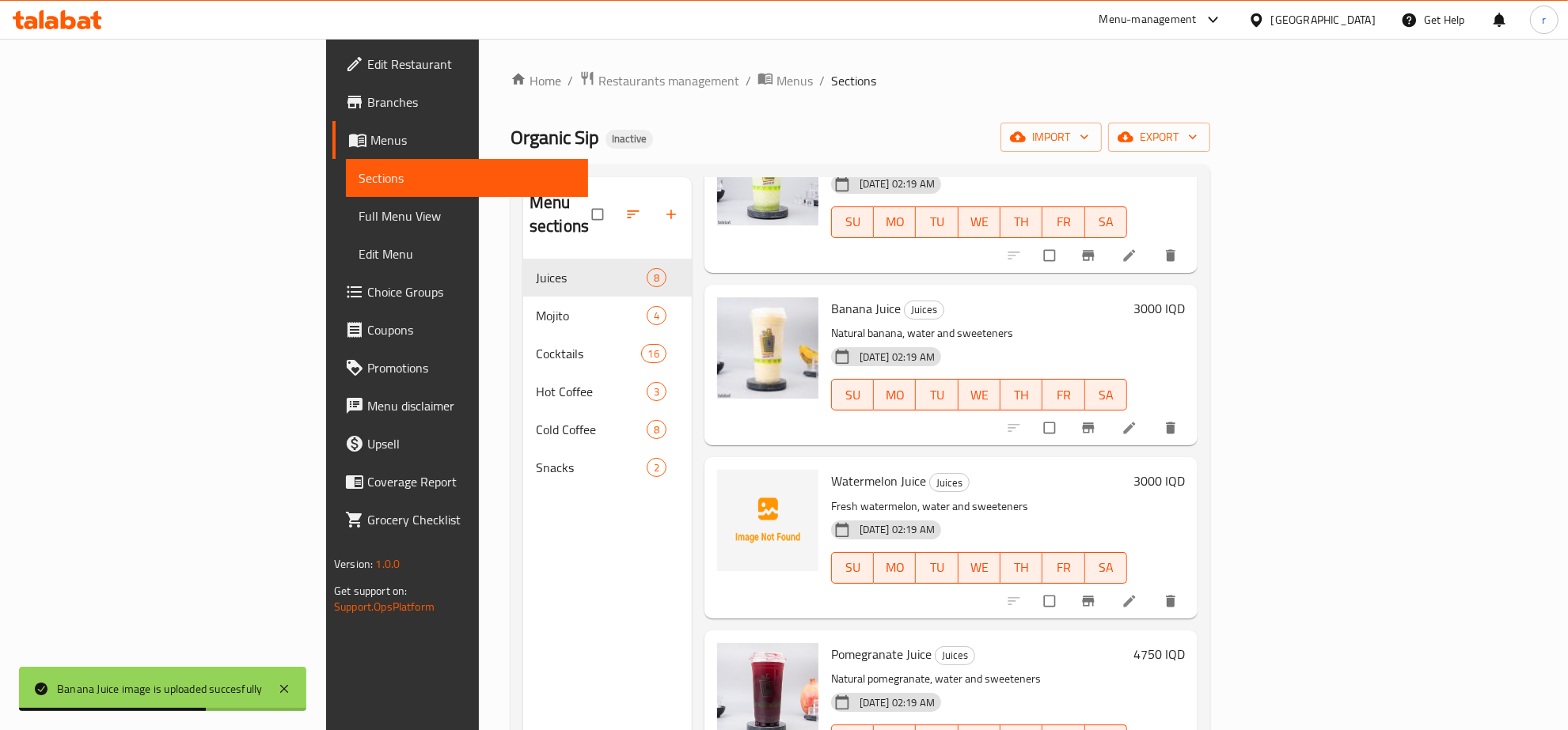
click at [831, 469] on span "Watermelon Juice" at bounding box center [878, 480] width 95 height 24
copy h6 "Watermelon Juice"
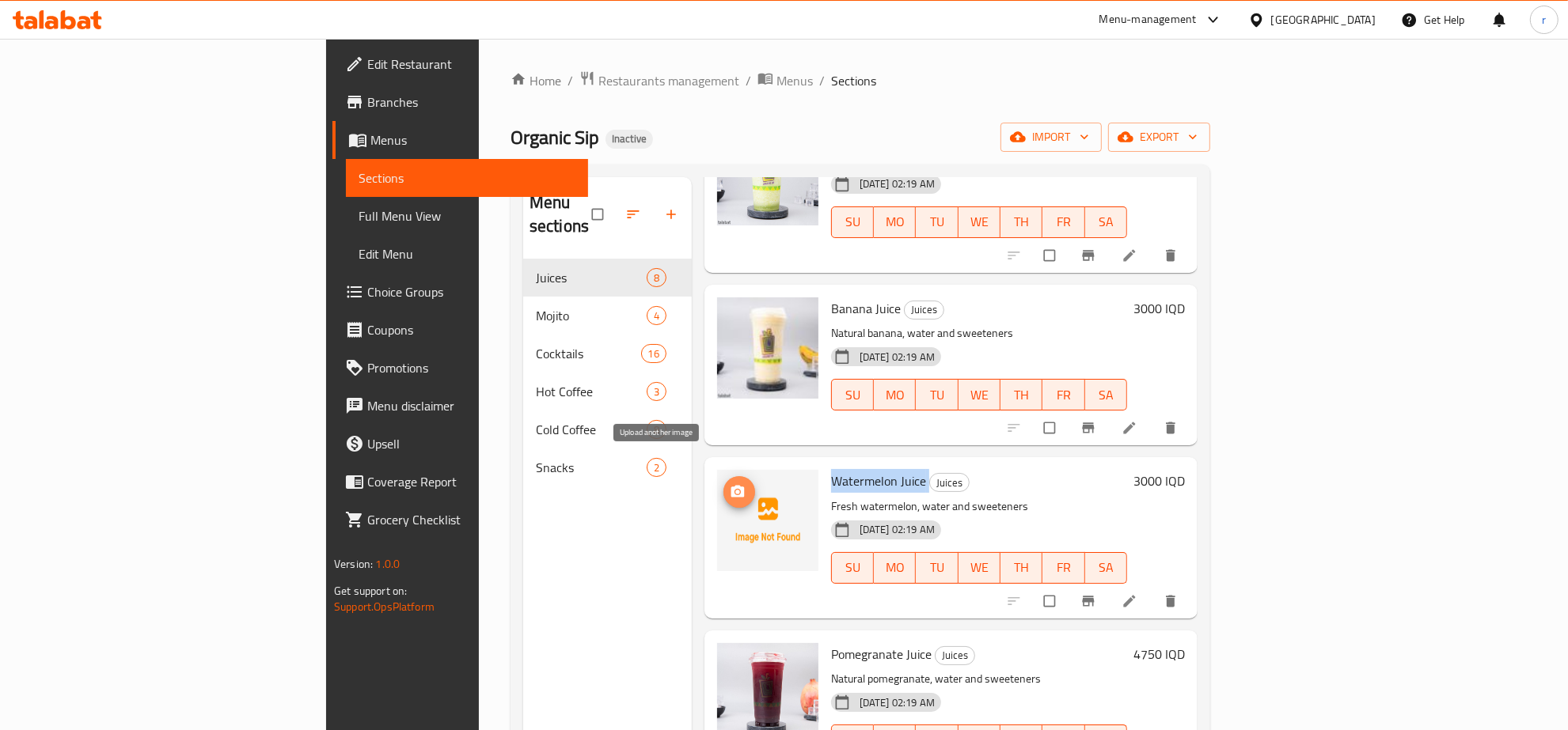
click at [731, 486] on icon "upload picture" at bounding box center [738, 491] width 13 height 12
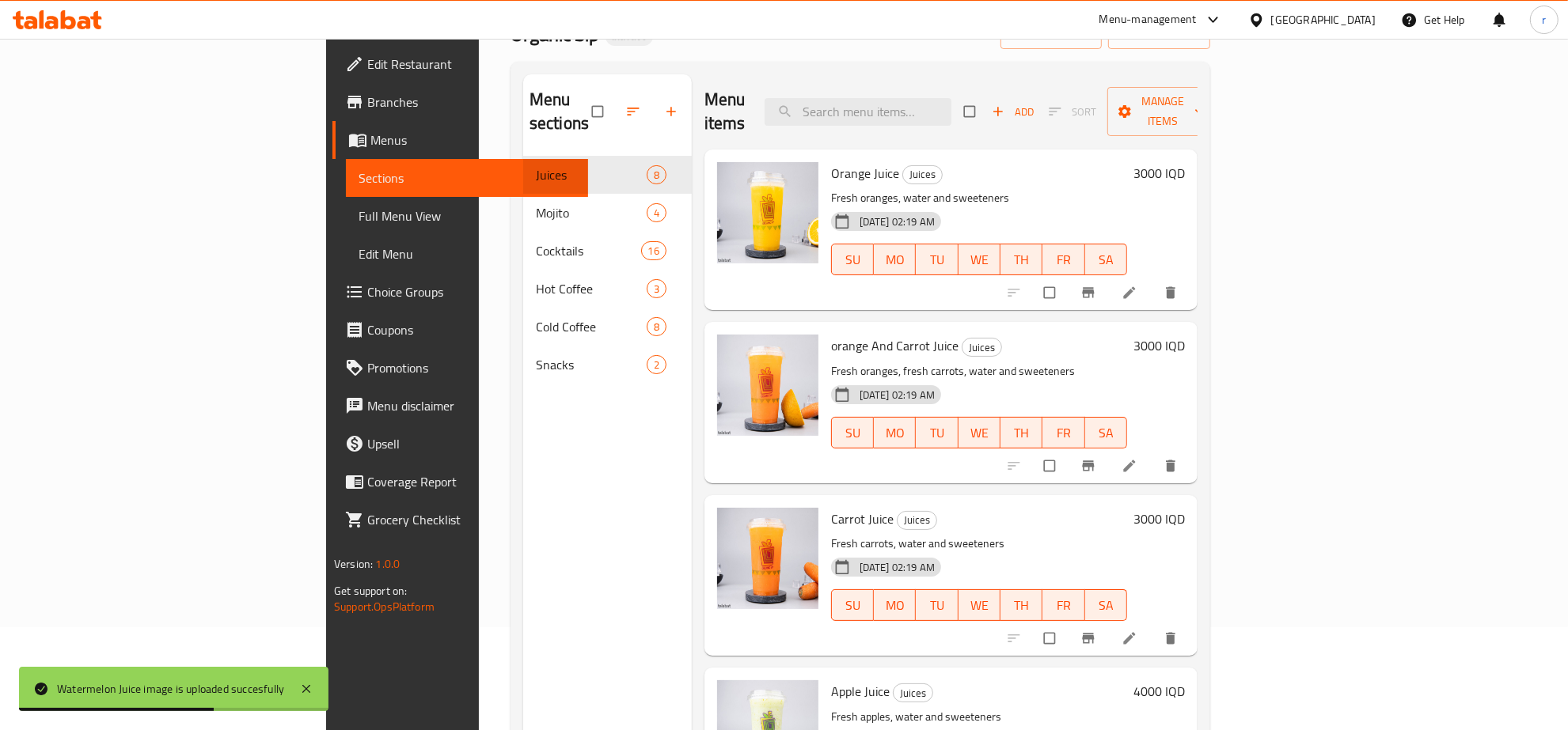
scroll to position [0, 0]
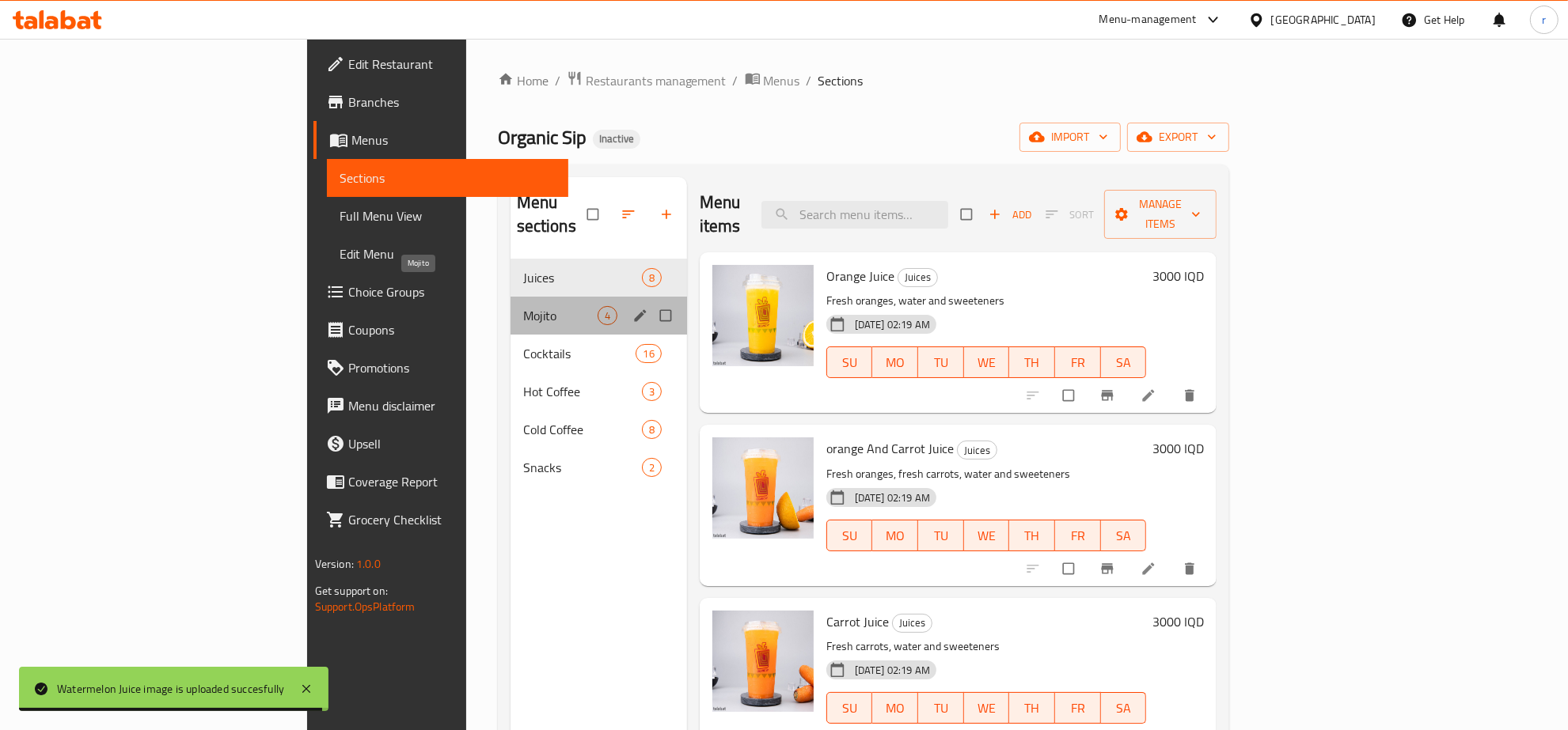
click at [523, 306] on span "Mojito" at bounding box center [560, 315] width 75 height 19
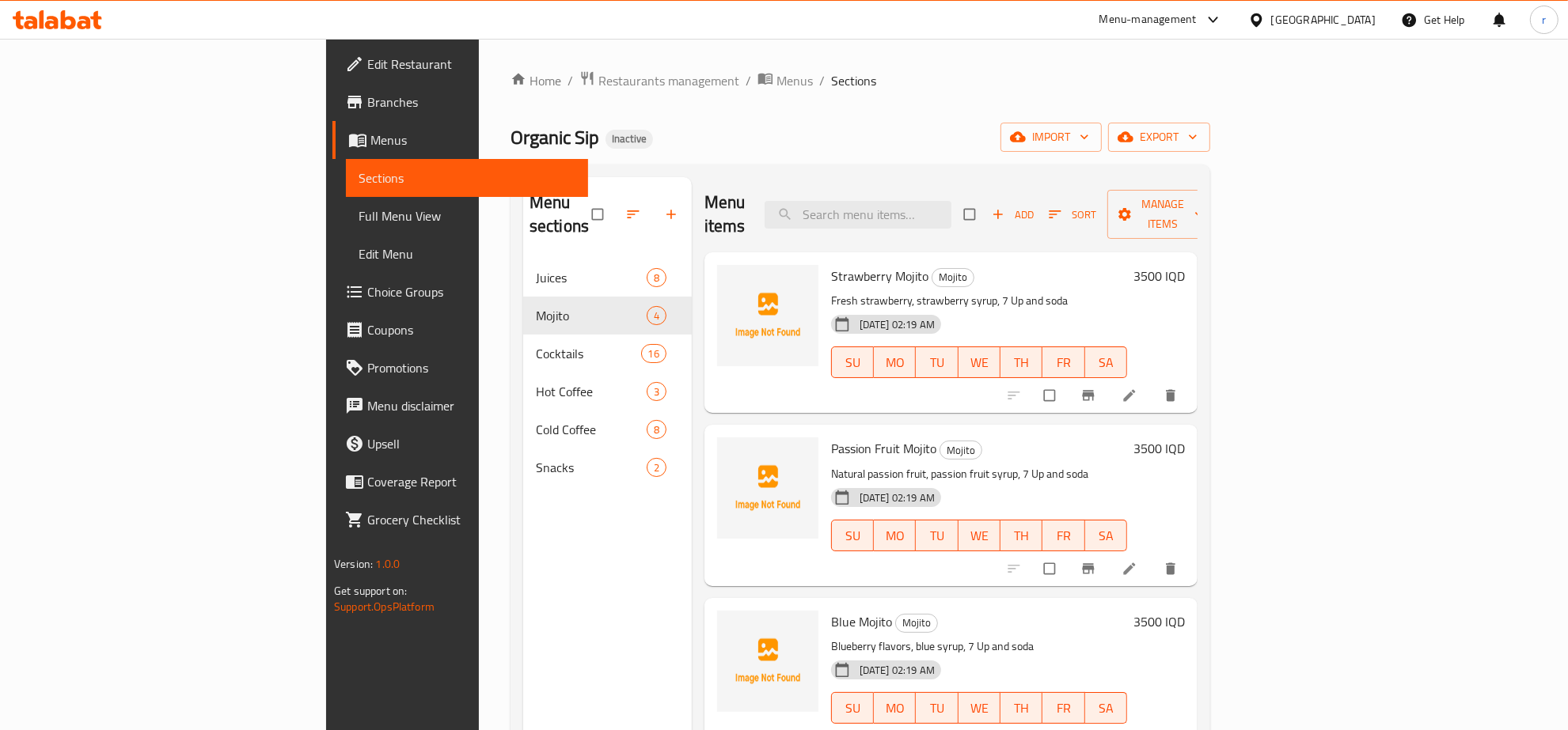
click at [831, 264] on span "Strawberry Mojito" at bounding box center [879, 276] width 98 height 24
click at [523, 504] on div "Menu sections Juices 8 Mojito 4 Cocktails 16 Hot Coffee 3 Cold Coffee 8 Snacks 2" at bounding box center [607, 542] width 169 height 730
click at [831, 264] on span "Strawberry Mojito" at bounding box center [879, 276] width 98 height 24
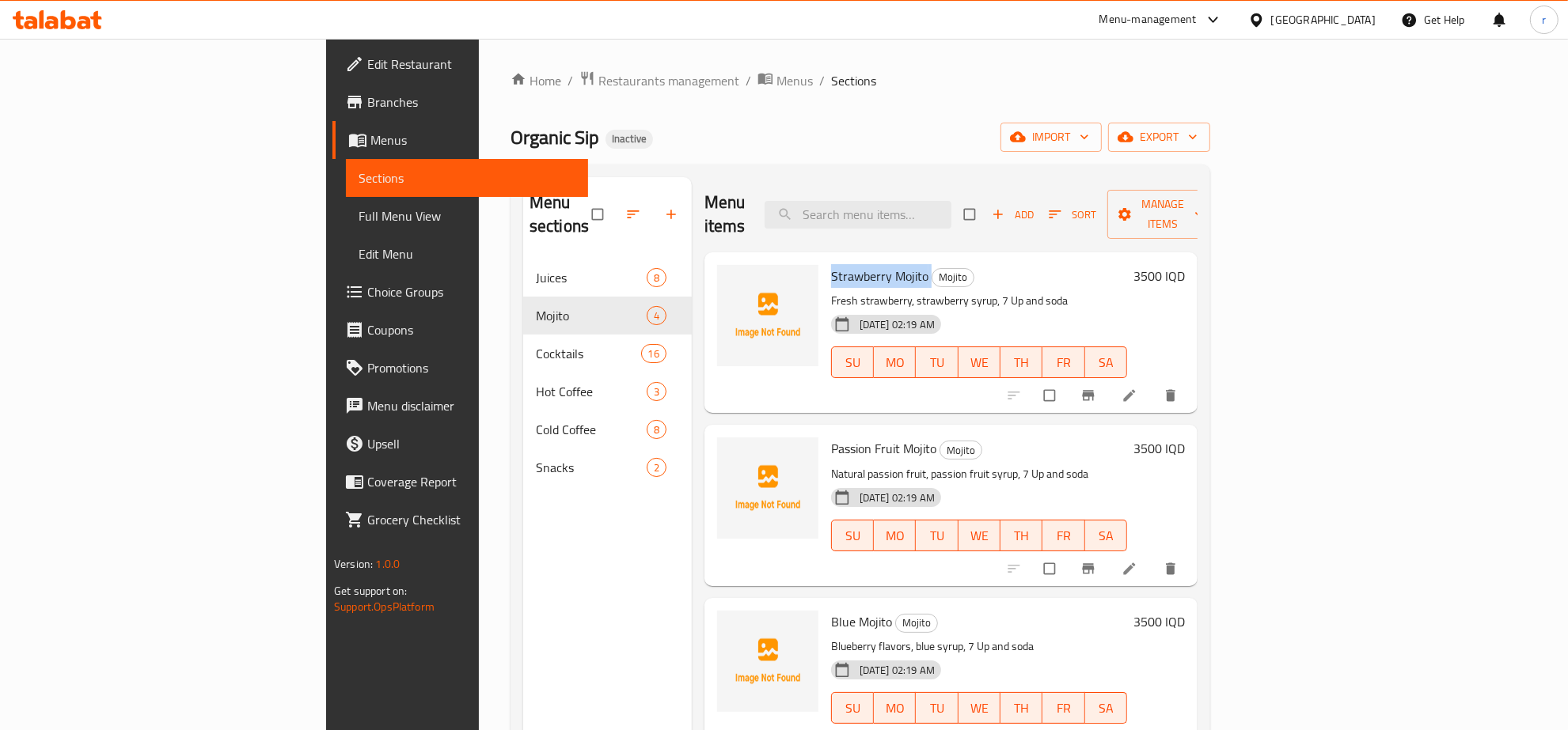
click at [831, 264] on span "Strawberry Mojito" at bounding box center [879, 276] width 98 height 24
copy h6 "Strawberry Mojito"
click at [730, 279] on icon "upload picture" at bounding box center [737, 287] width 16 height 16
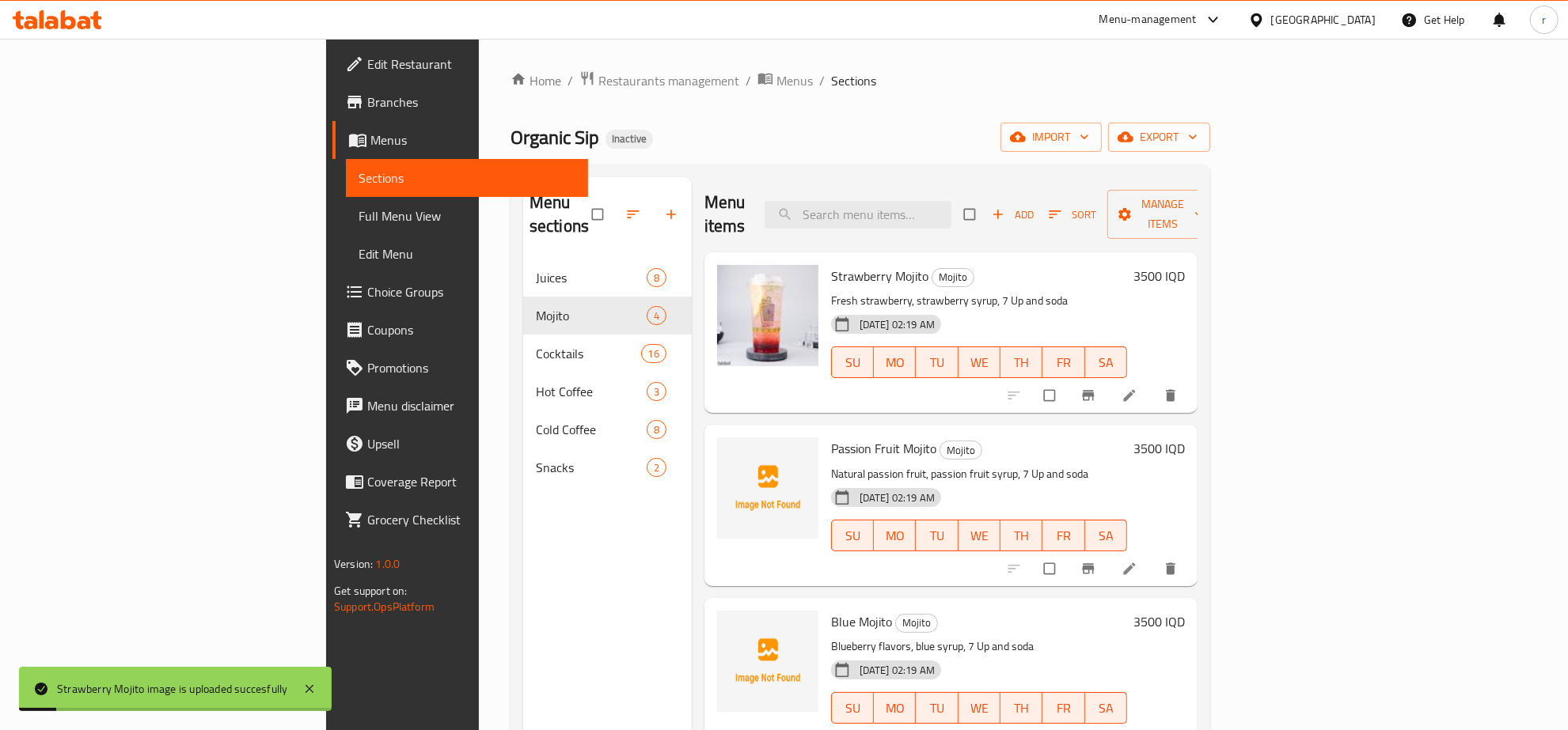
click at [831, 436] on span "Passion Fruit Mojito" at bounding box center [883, 448] width 105 height 24
click at [523, 527] on div "Menu sections Juices 8 Mojito 4 Cocktails 16 Hot Coffee 3 Cold Coffee 8 Snacks 2" at bounding box center [607, 542] width 169 height 730
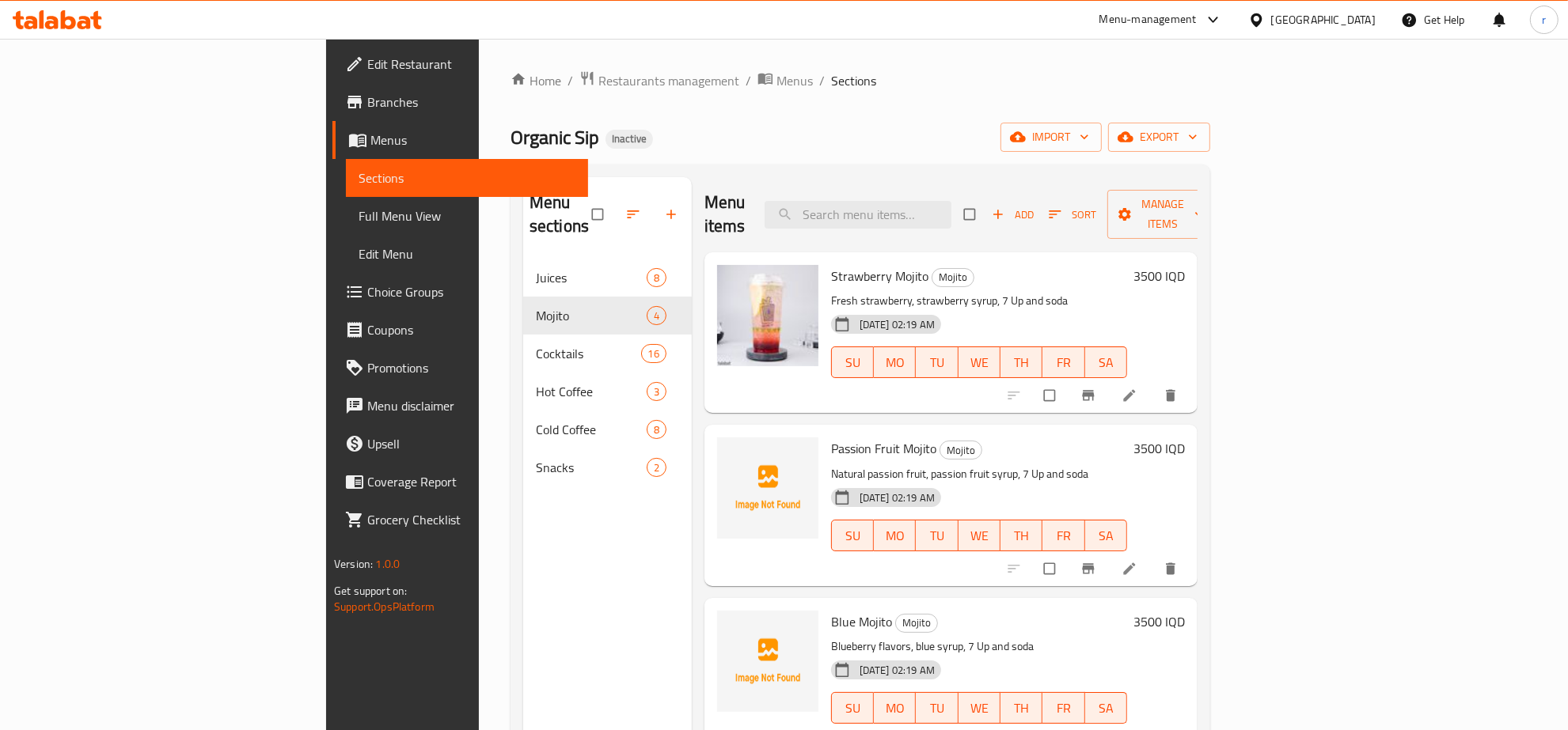
click at [831, 436] on span "Passion Fruit Mojito" at bounding box center [883, 448] width 105 height 24
click at [523, 538] on div "Menu sections Juices 8 Mojito 4 Cocktails 16 Hot Coffee 3 Cold Coffee 8 Snacks 2" at bounding box center [607, 542] width 169 height 730
click at [368, 61] on span "Edit Restaurant" at bounding box center [472, 64] width 208 height 19
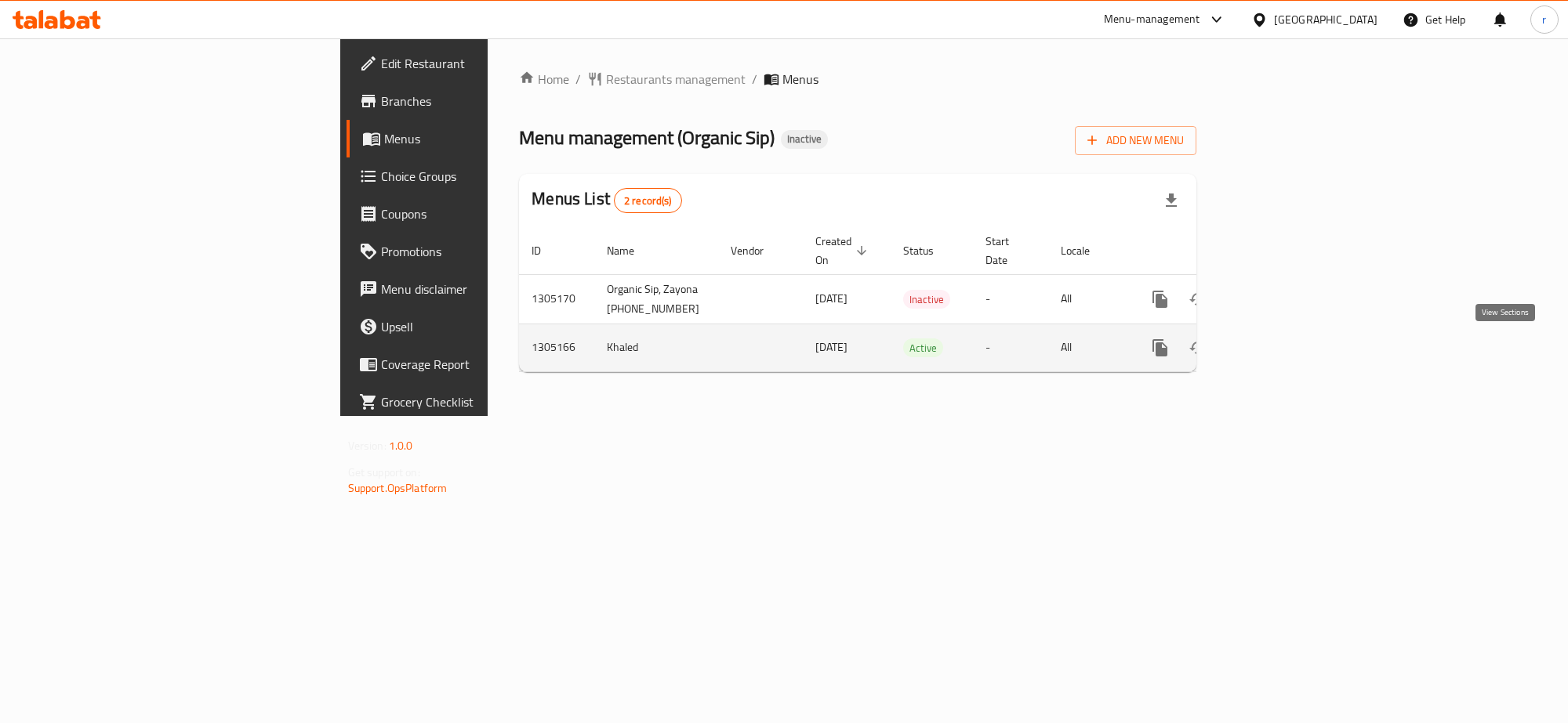
click at [1292, 350] on link "enhanced table" at bounding box center [1273, 348] width 38 height 38
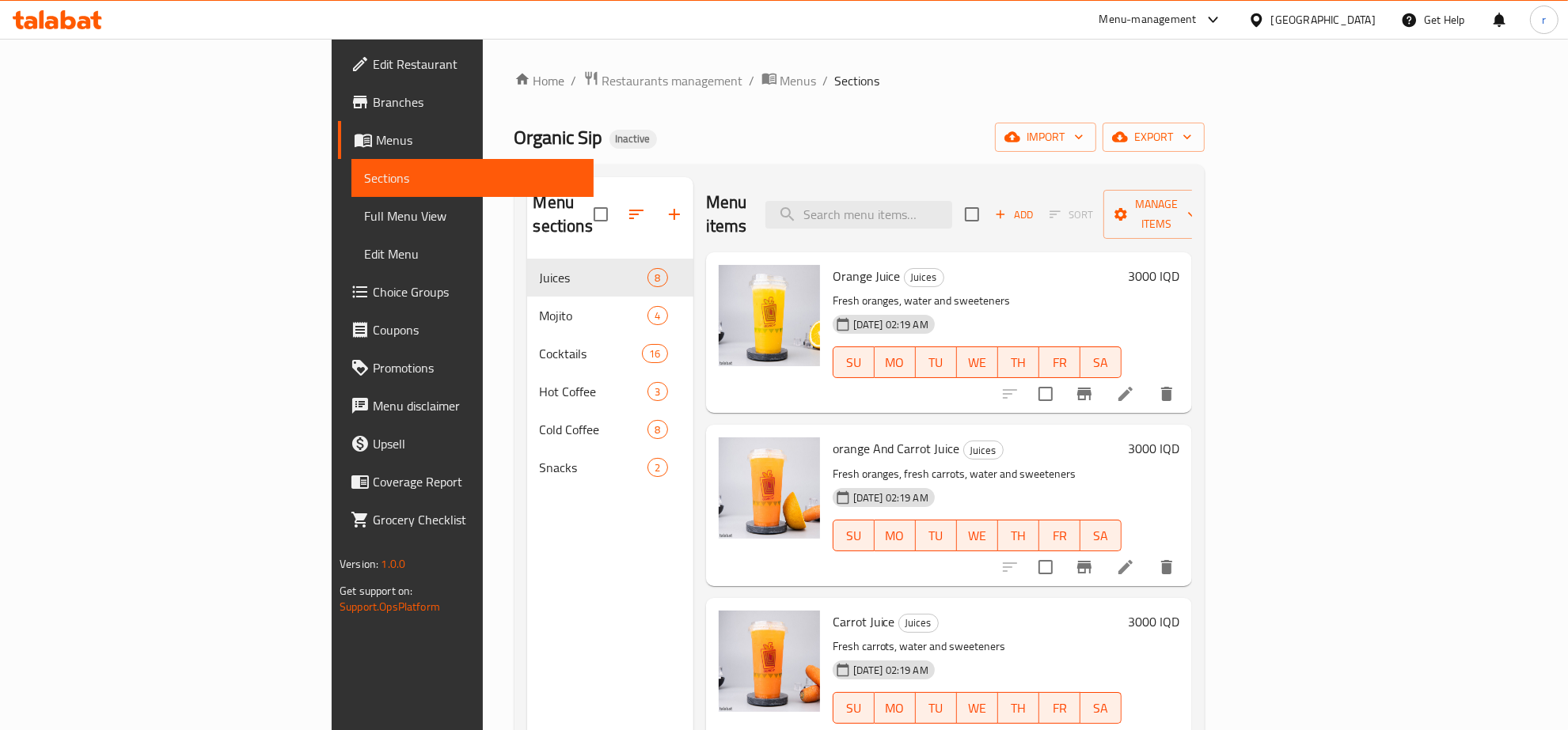
click at [372, 70] on span "Edit Restaurant" at bounding box center [477, 64] width 208 height 19
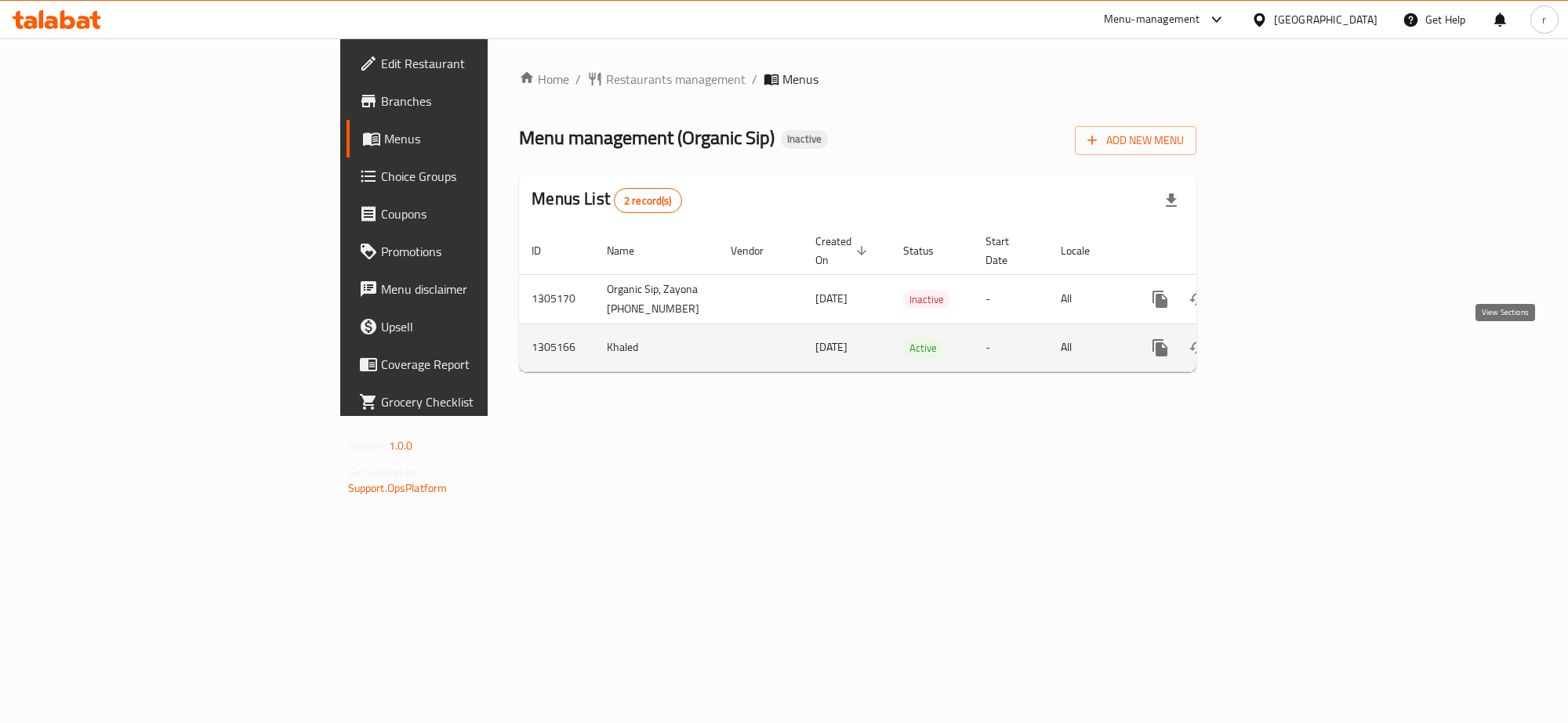
click at [1283, 356] on icon "enhanced table" at bounding box center [1273, 348] width 19 height 19
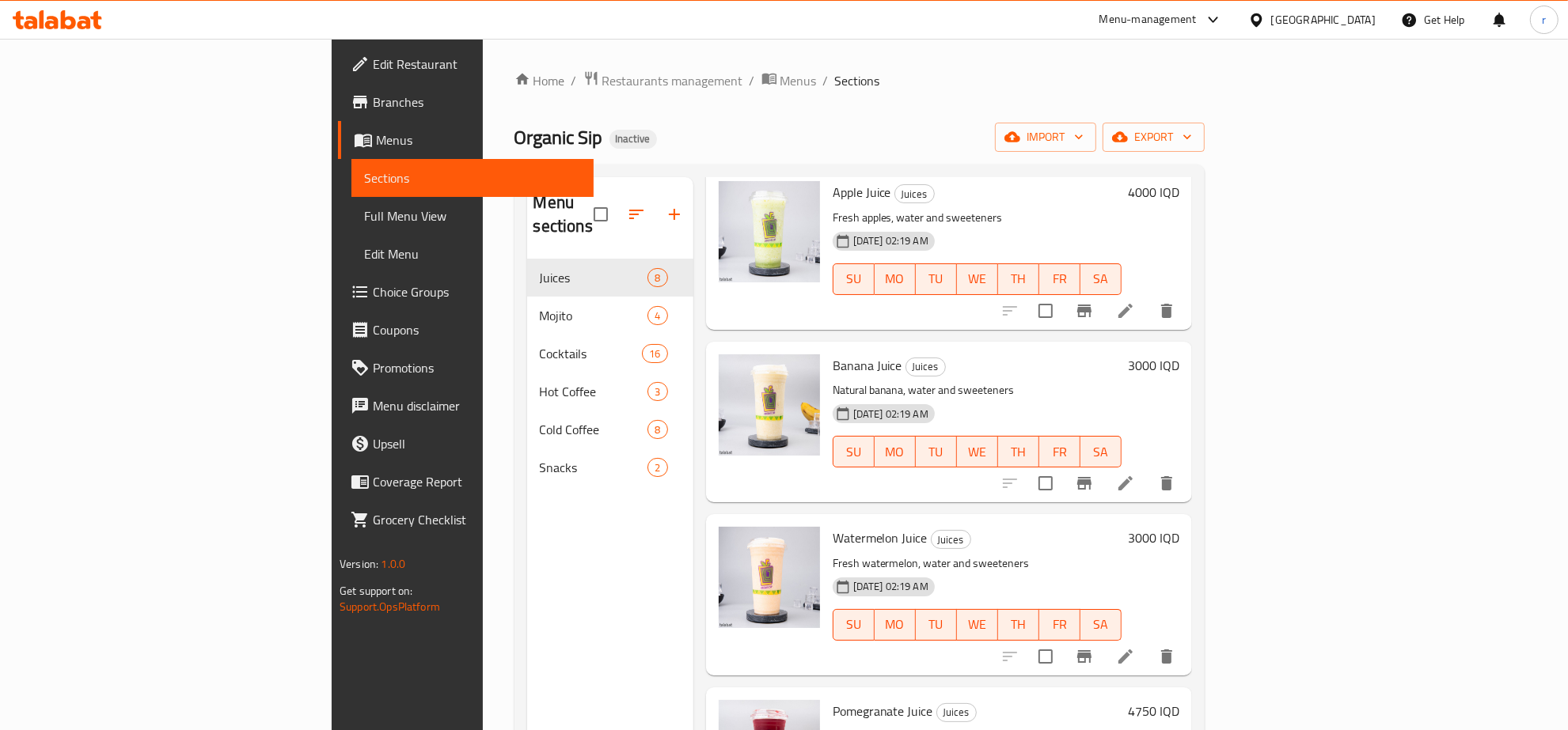
scroll to position [689, 0]
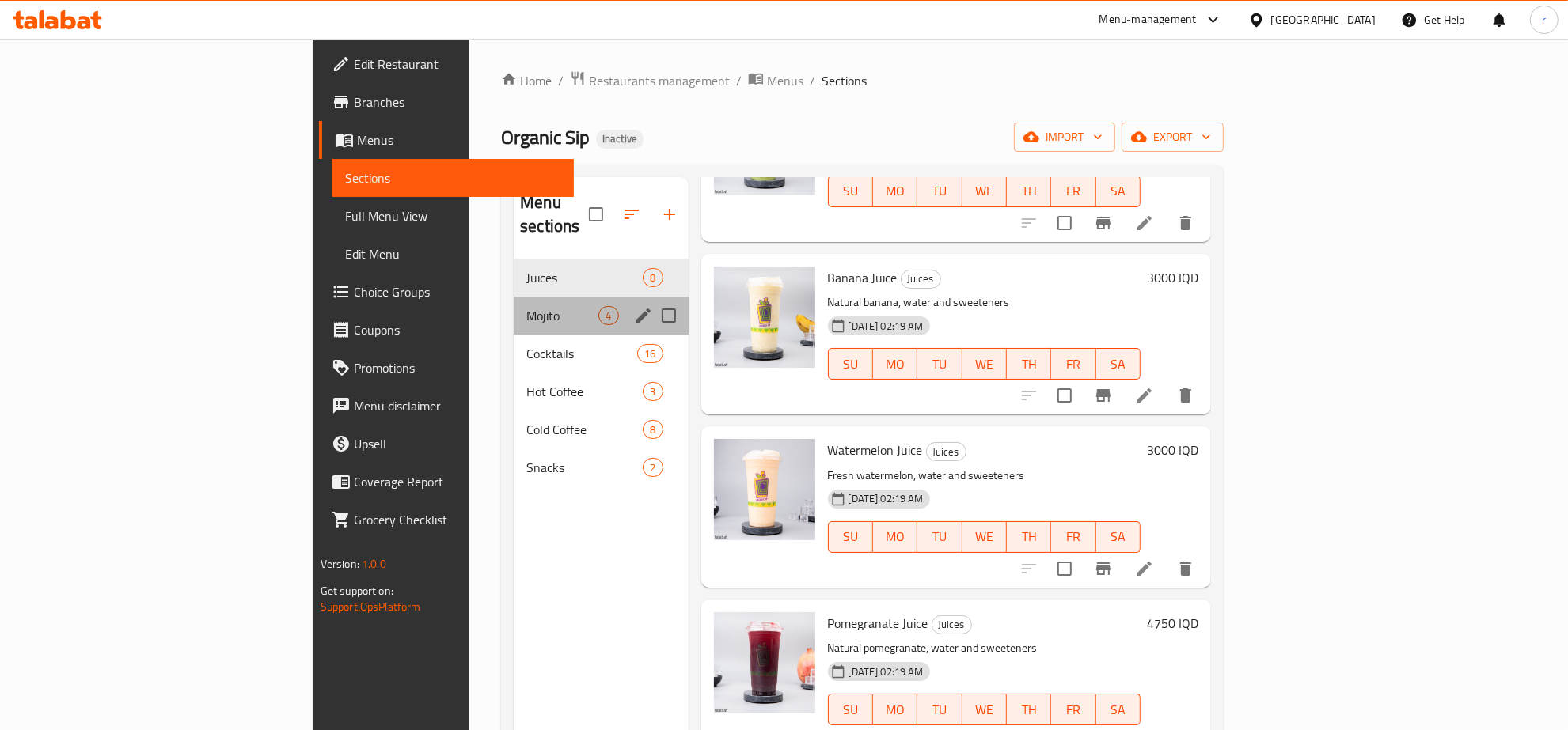
click at [514, 296] on div "Mojito 4" at bounding box center [601, 315] width 174 height 38
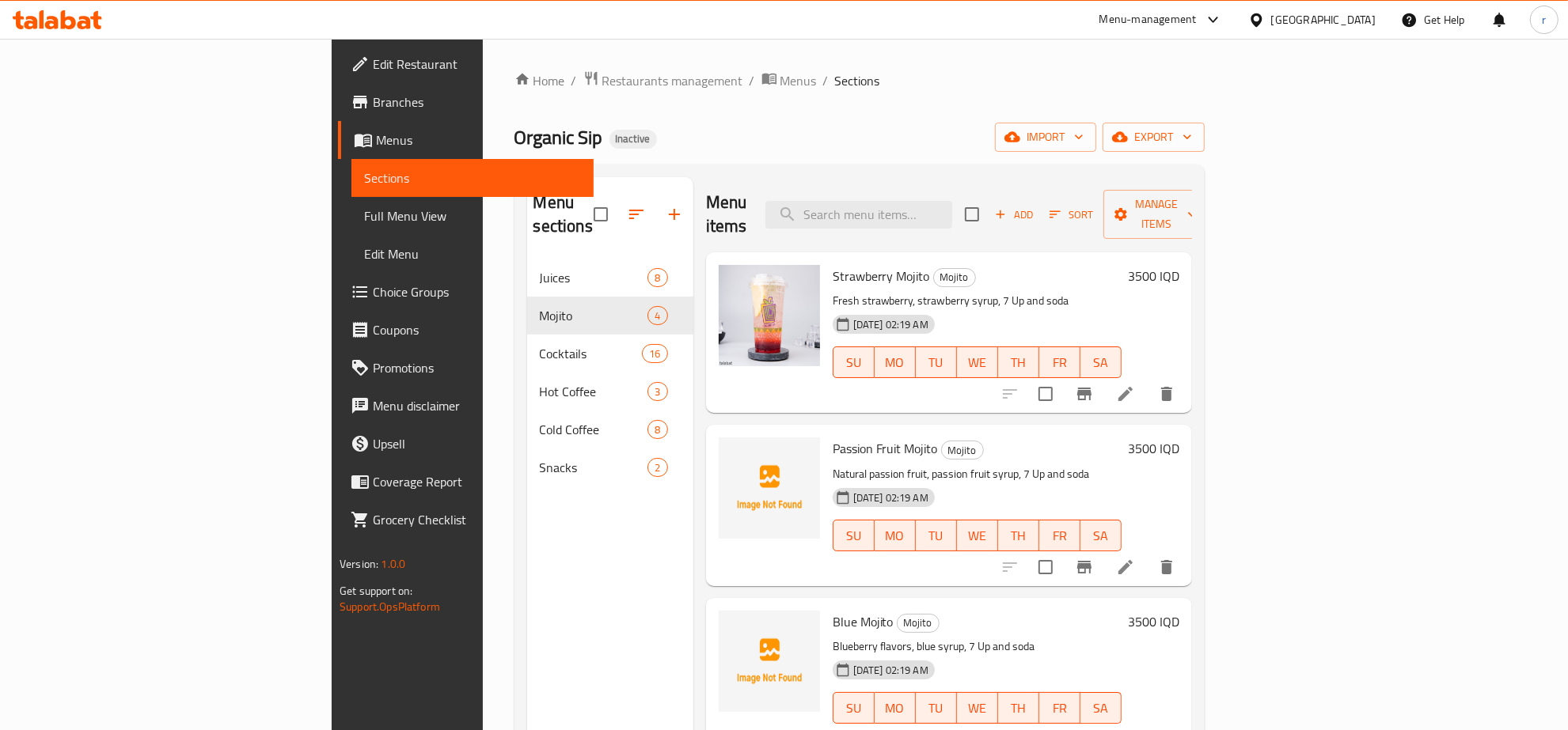
click at [833, 436] on span "Passion Fruit Mojito" at bounding box center [885, 448] width 105 height 24
copy h6 "Passion Fruit Mojito"
click at [725, 444] on button "upload picture" at bounding box center [740, 459] width 31 height 31
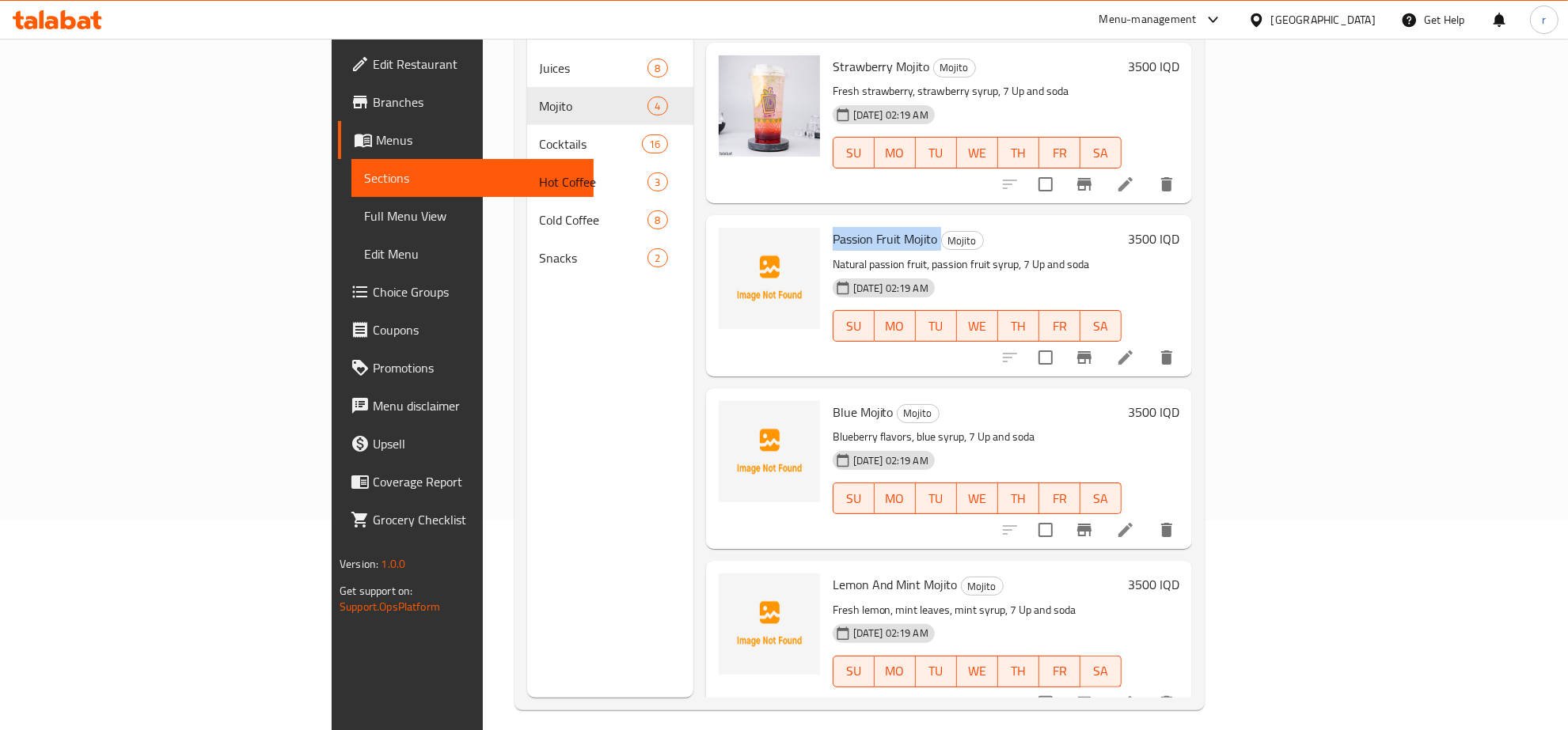
scroll to position [223, 0]
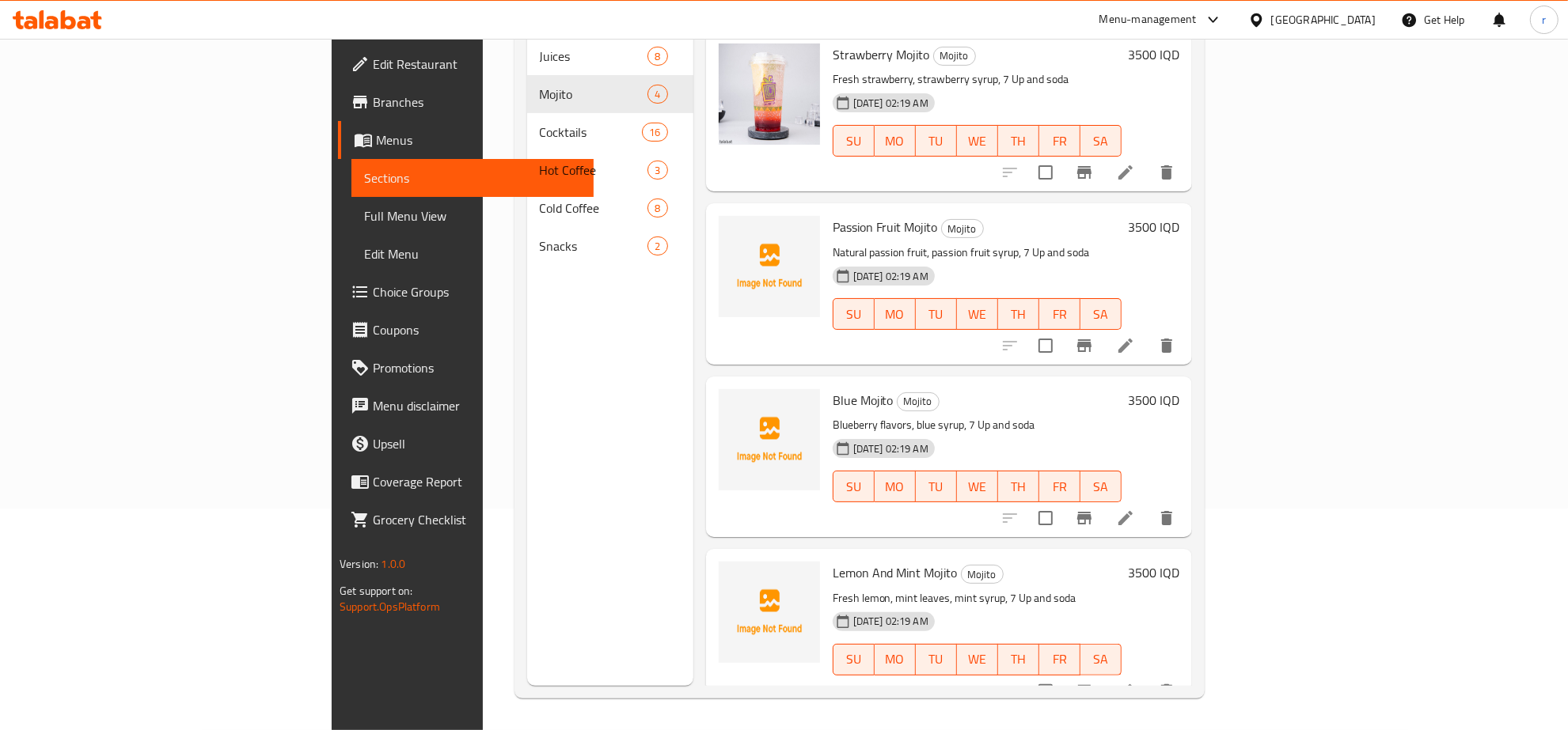
click at [833, 388] on span "Blue Mojito" at bounding box center [863, 400] width 61 height 24
copy h6 "Blue Mojito"
click at [733, 403] on icon "upload picture" at bounding box center [741, 410] width 16 height 14
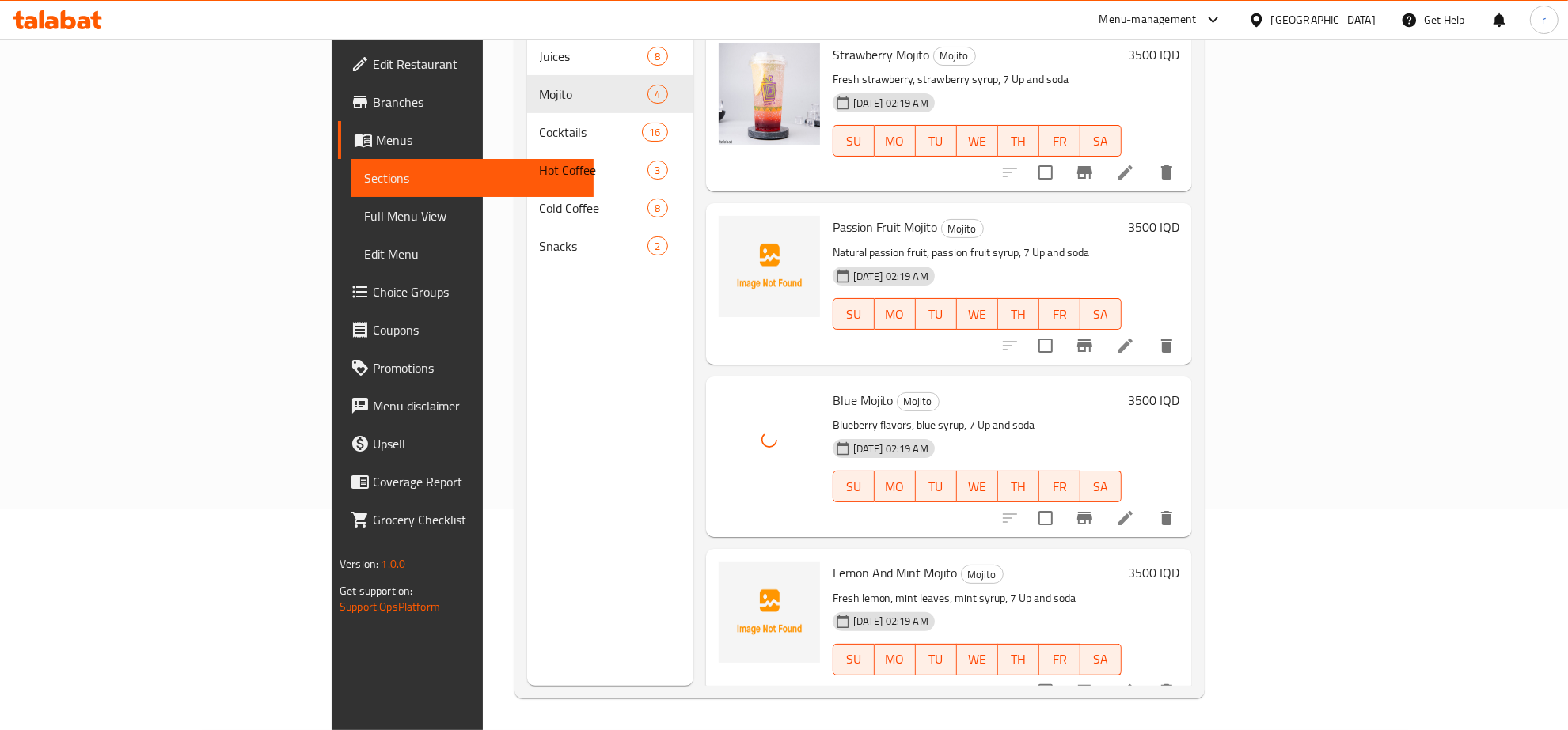
click at [527, 436] on div "Menu sections Juices 8 Mojito 4 Cocktails 16 Hot Coffee 3 Cold Coffee 8 Snacks 2" at bounding box center [609, 320] width 166 height 730
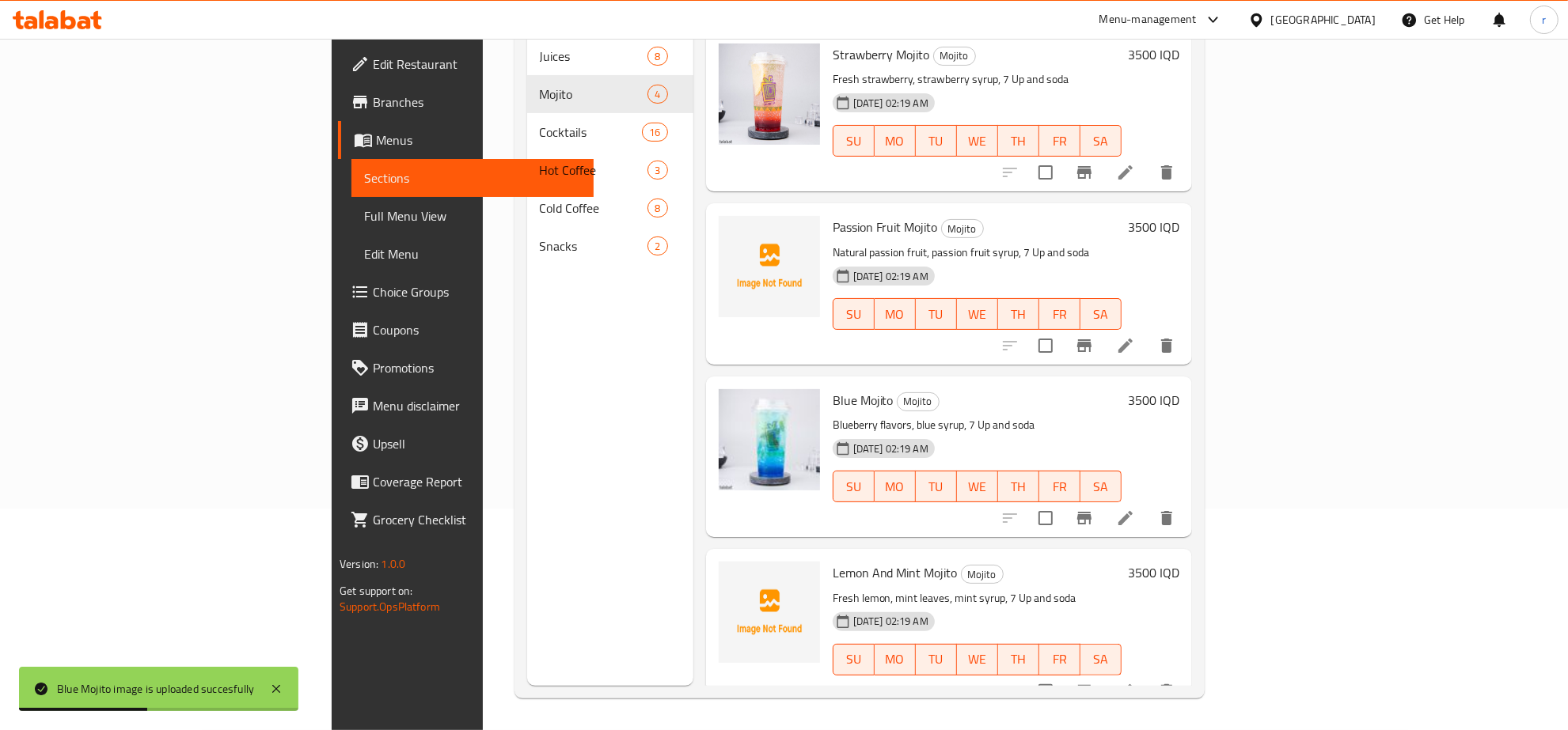
click at [833, 561] on span "Lemon And Mint Mojito" at bounding box center [895, 572] width 125 height 24
copy h6 "Lemon And Mint Mojito"
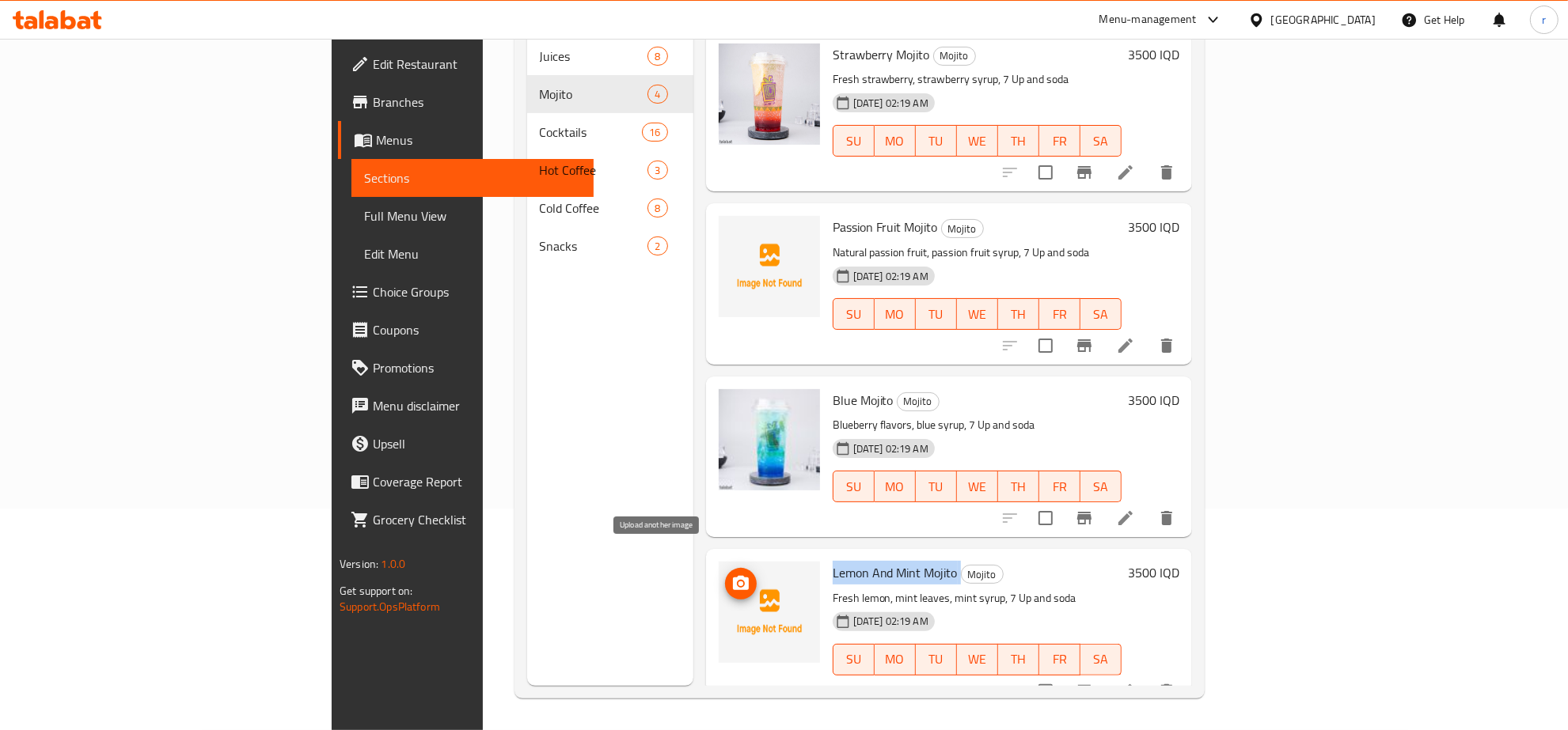
click at [731, 574] on icon "upload picture" at bounding box center [741, 583] width 19 height 19
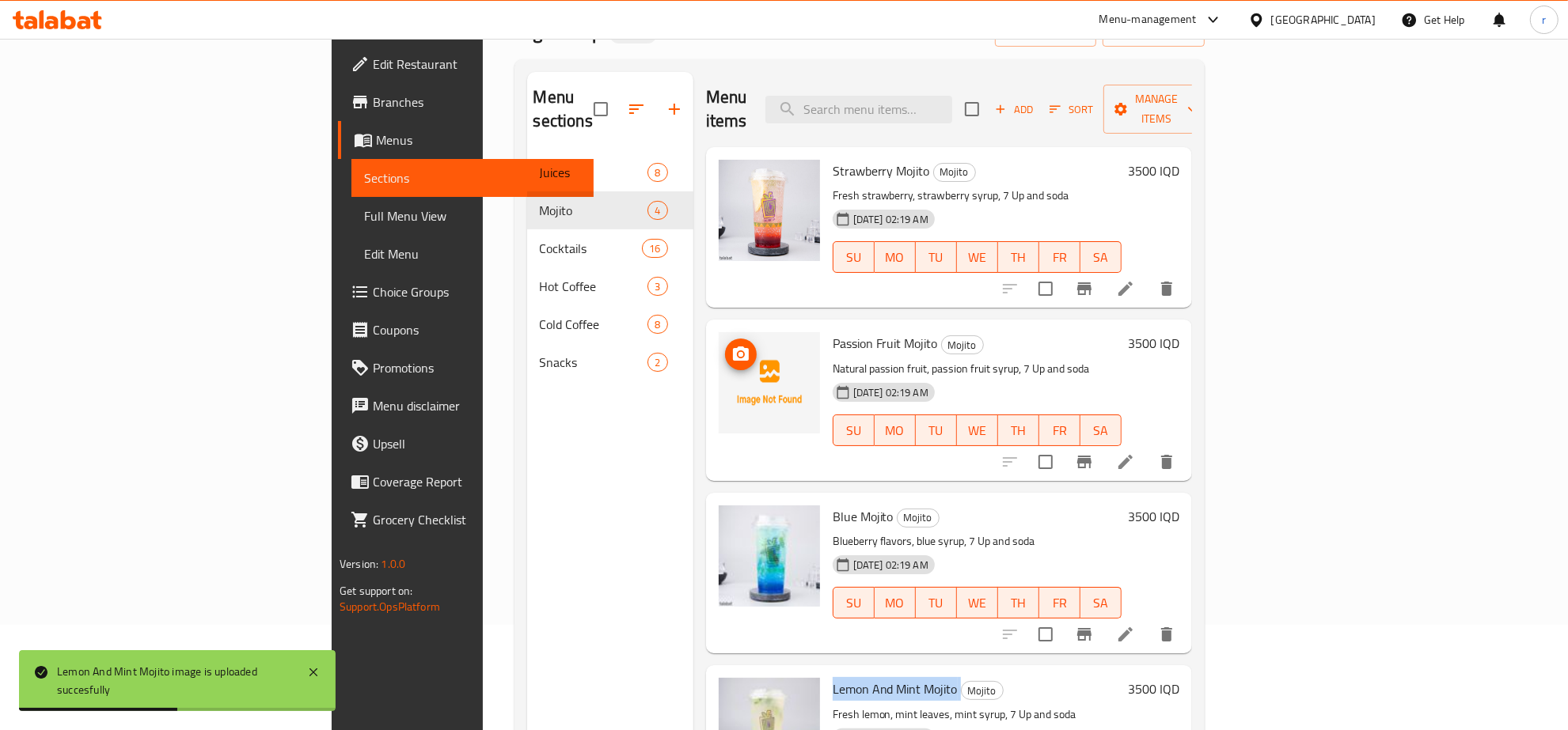
scroll to position [57, 0]
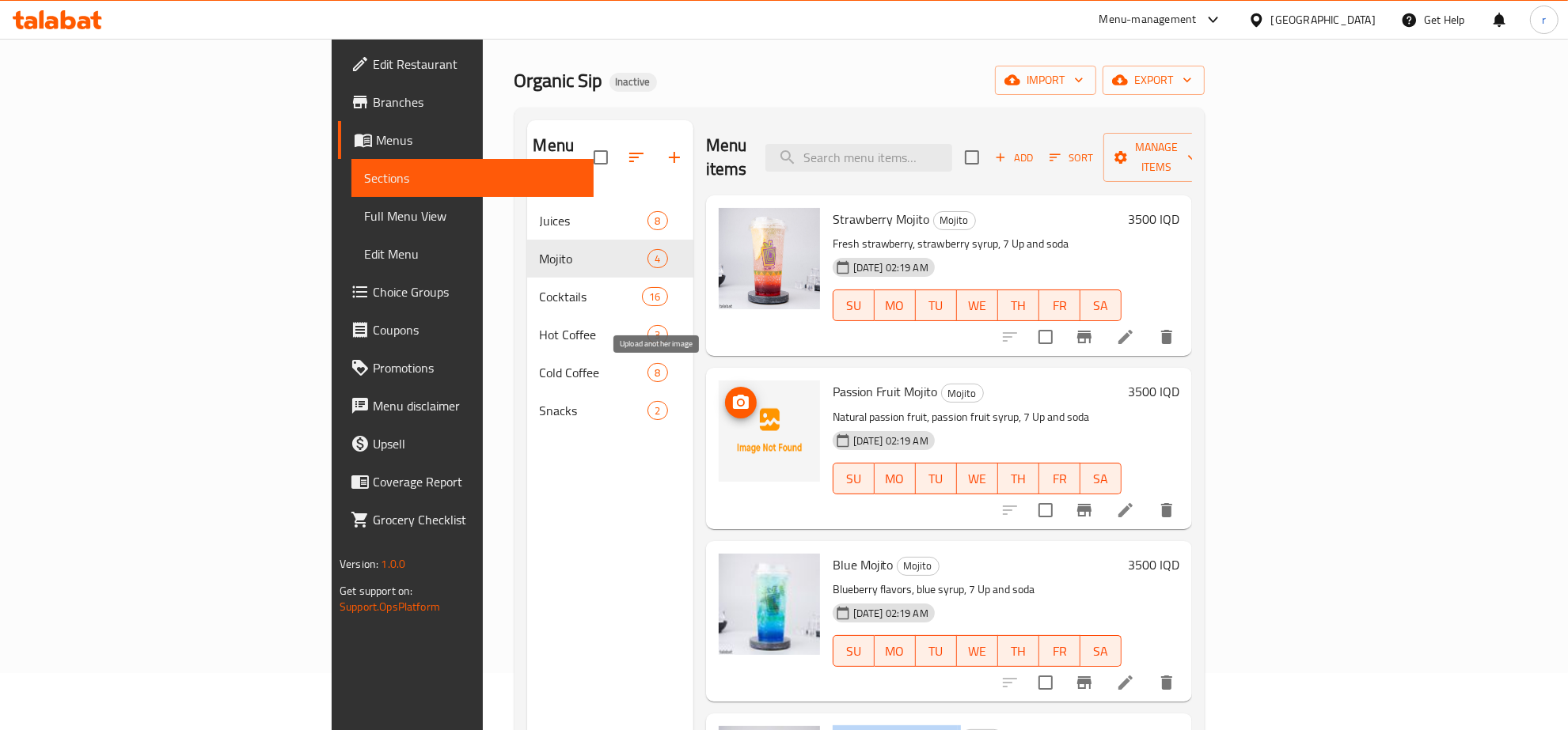
click at [731, 393] on icon "upload picture" at bounding box center [741, 402] width 19 height 19
click at [833, 380] on span "Passion Fruit Mojito" at bounding box center [885, 391] width 105 height 24
copy h6 "Passion Fruit Mojito"
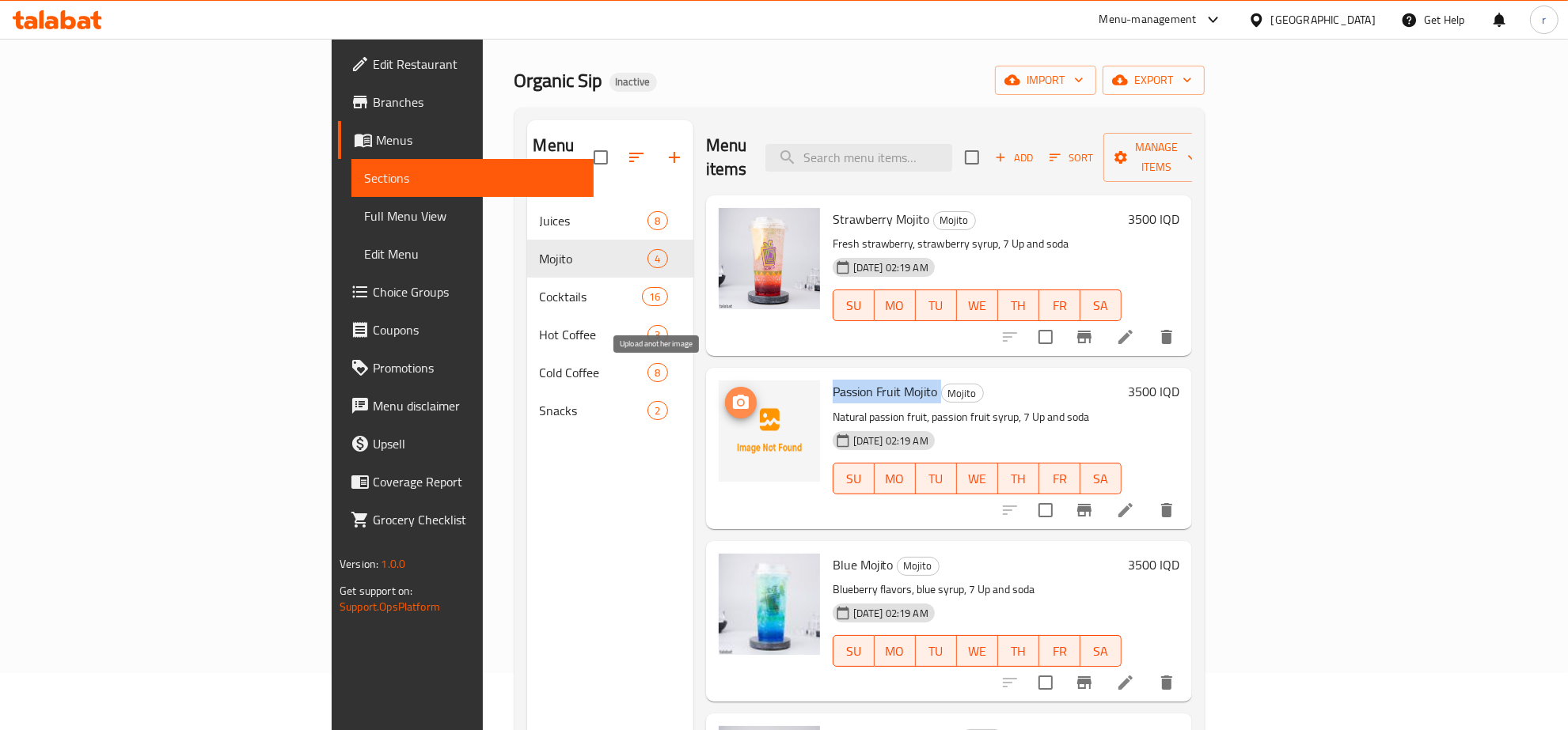
click at [725, 393] on span "upload picture" at bounding box center [740, 402] width 31 height 19
click at [527, 485] on div "Menu sections Juices 8 Mojito 4 Cocktails 16 Hot Coffee 3 Cold Coffee 8 Snacks 2" at bounding box center [609, 485] width 166 height 730
click at [833, 380] on span "Passion Fruit Mojito" at bounding box center [885, 391] width 105 height 24
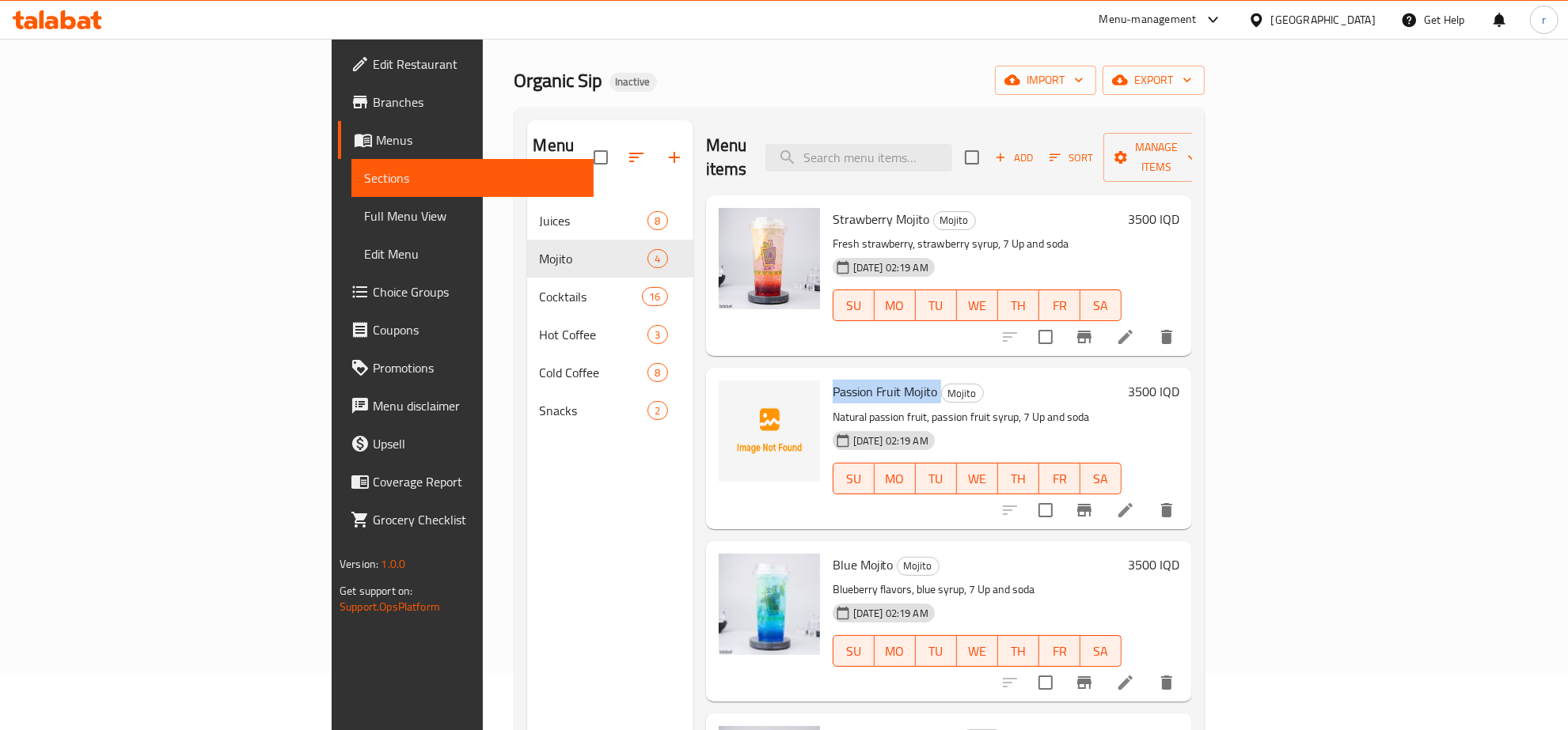
copy h6 "Passion Fruit Mojito"
click at [527, 505] on div "Menu sections Juices 8 Mojito 4 Cocktails 16 Hot Coffee 3 Cold Coffee 8 Snacks 2" at bounding box center [609, 485] width 166 height 730
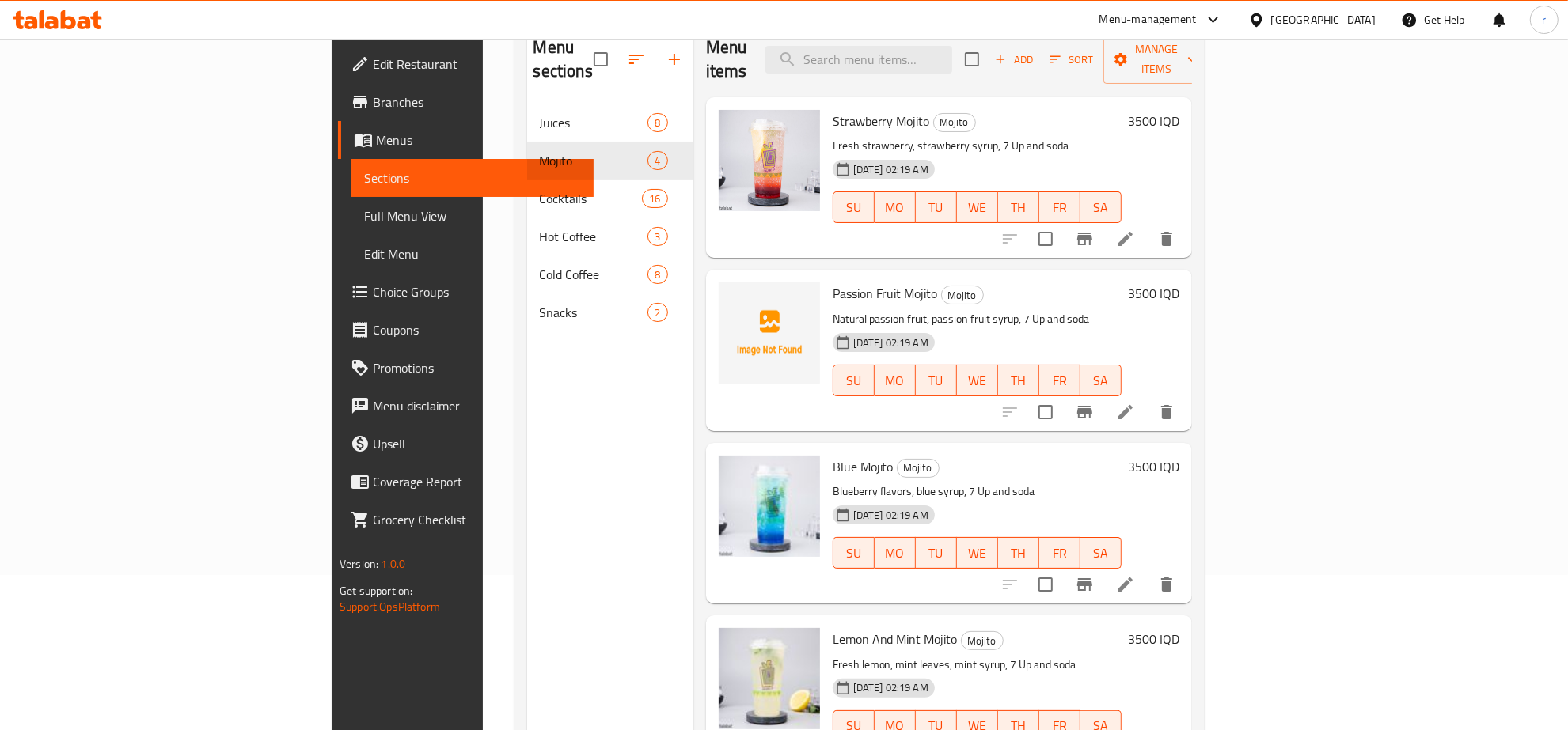
scroll to position [223, 0]
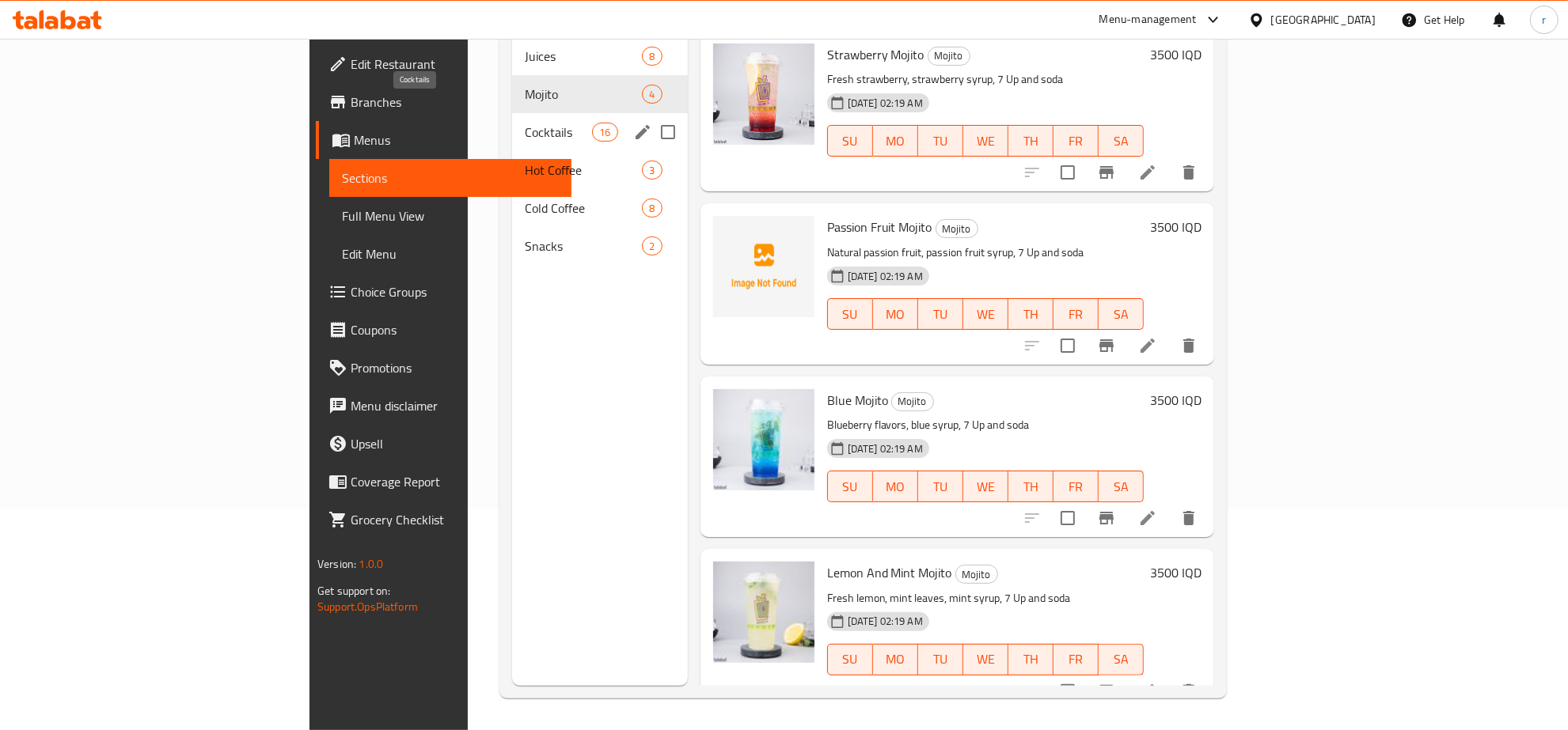
click at [525, 122] on span "Cocktails" at bounding box center [558, 132] width 67 height 19
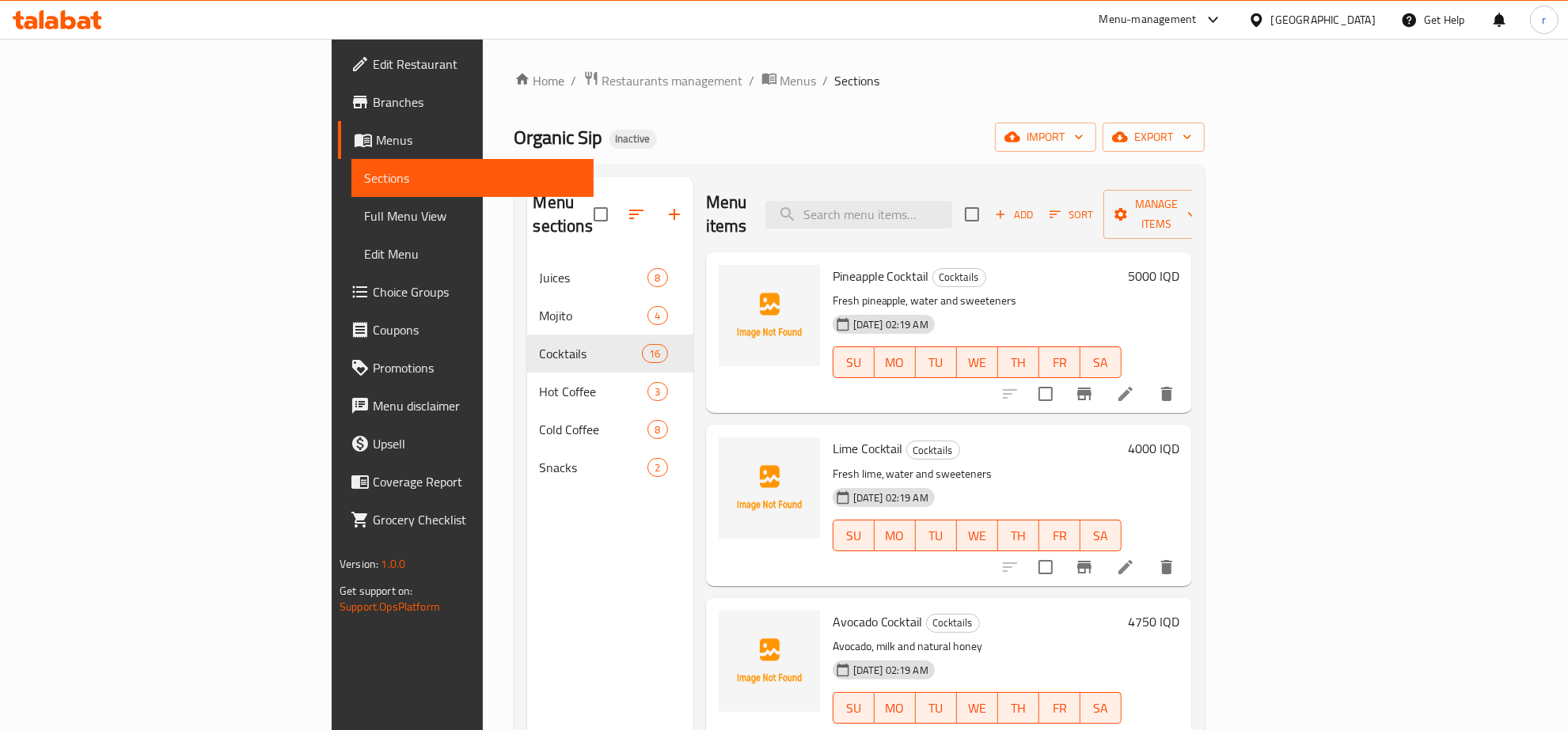
click at [833, 264] on span "Pineapple Cocktail" at bounding box center [881, 276] width 97 height 24
copy h6 "Pineapple Cocktail"
click at [731, 277] on icon "upload picture" at bounding box center [741, 287] width 19 height 19
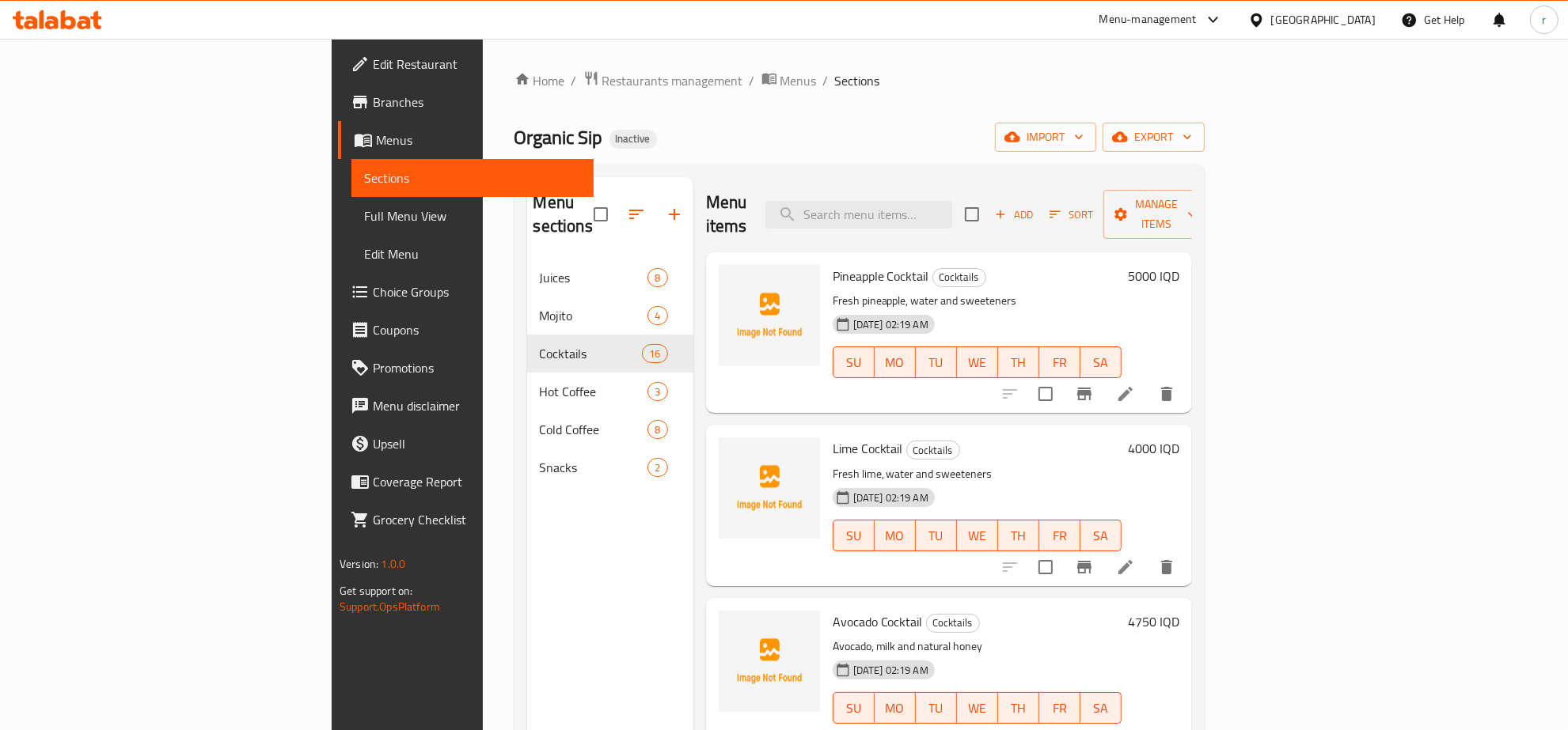
click at [1002, 437] on h6 "Lime Cocktail Cocktails" at bounding box center [977, 448] width 289 height 22
click at [725, 452] on button "upload picture" at bounding box center [740, 459] width 31 height 31
click at [833, 436] on span "Lime Cocktail" at bounding box center [868, 448] width 70 height 24
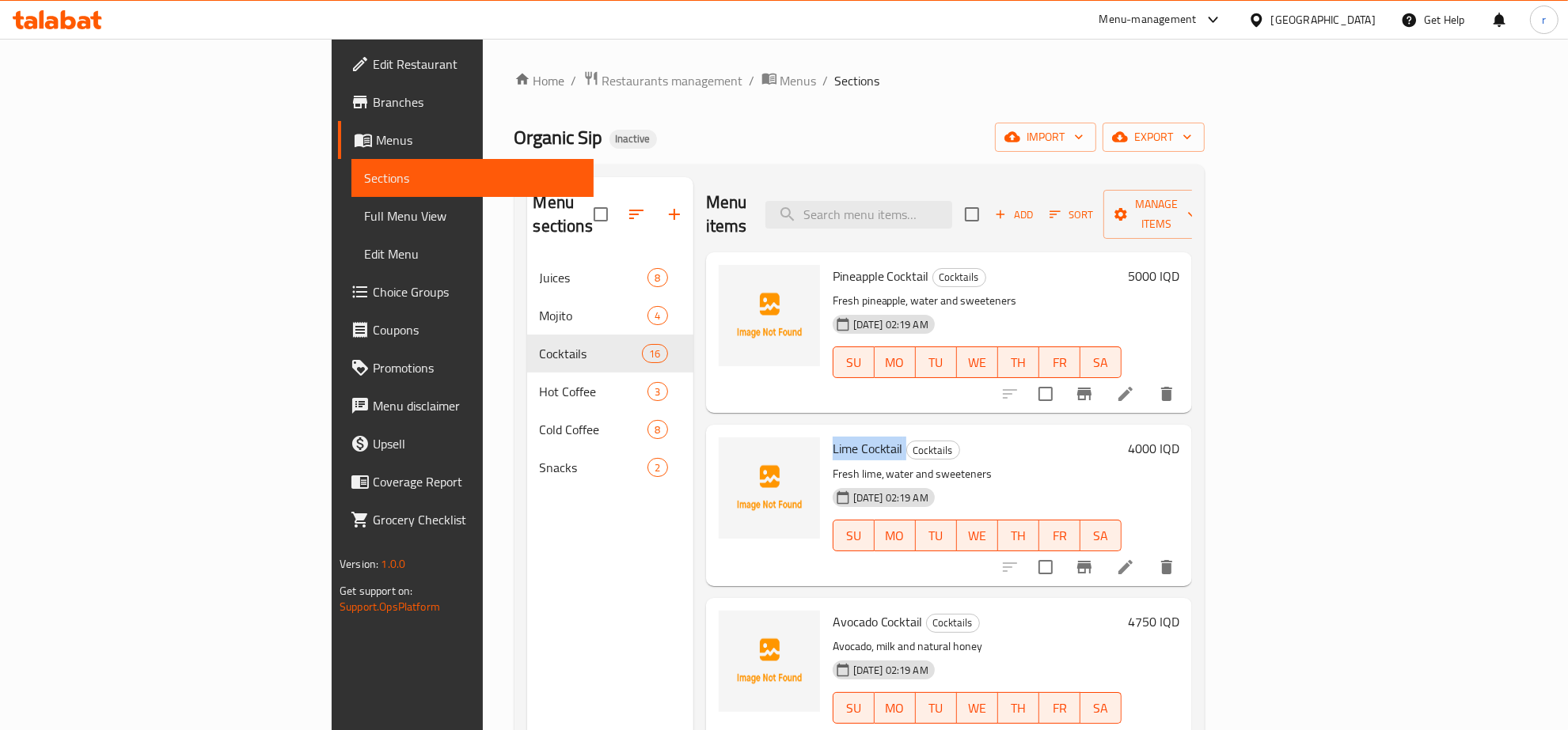
copy h6 "Lime Cocktail"
click at [527, 601] on div "Menu sections Juices 8 Mojito 4 Cocktails 16 Hot Coffee 3 Cold Coffee 8 Snacks 2" at bounding box center [609, 542] width 166 height 730
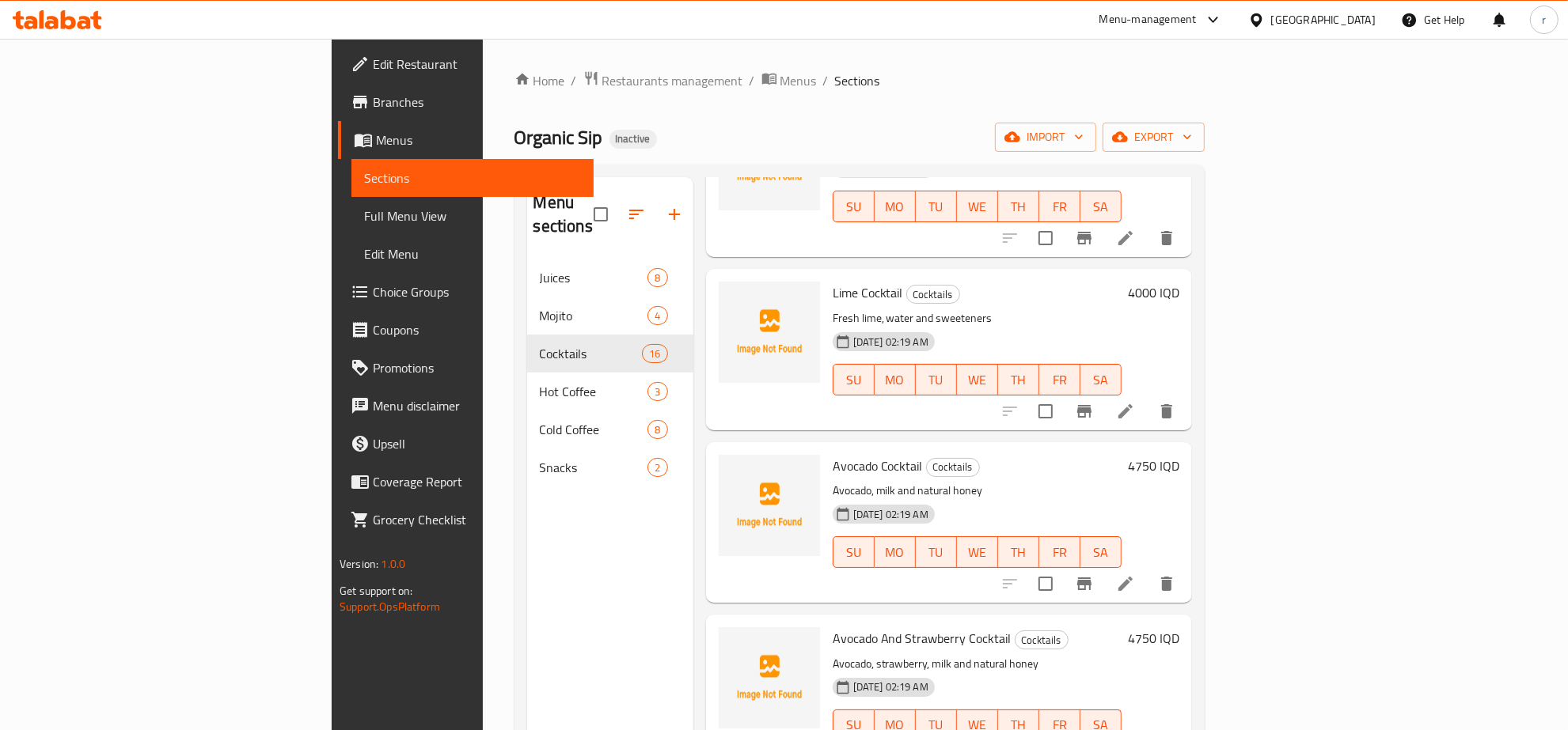
scroll to position [329, 0]
click at [833, 281] on span "Avocado Cocktail" at bounding box center [877, 293] width 90 height 24
copy h6 "Avocado Cocktail"
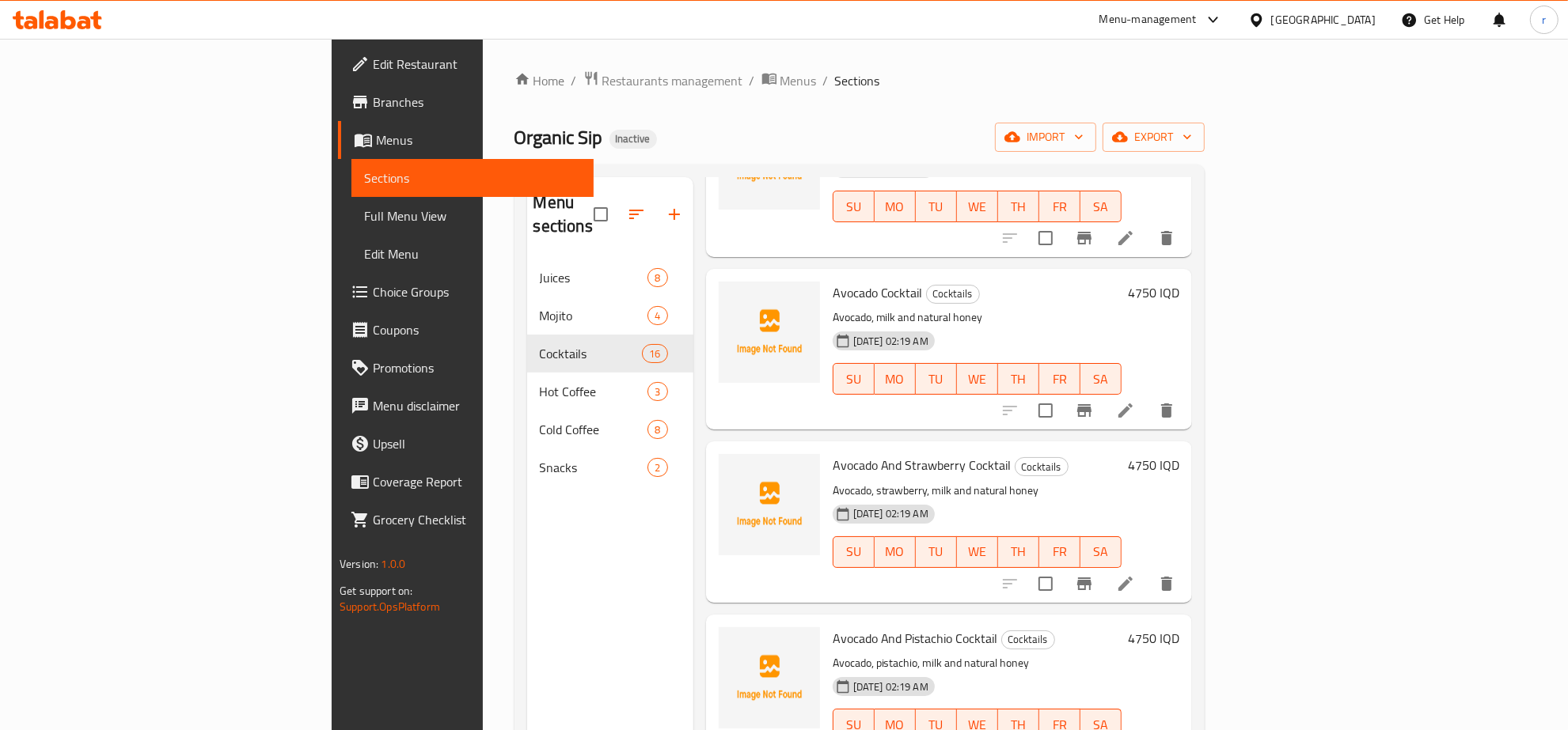
click at [527, 567] on div "Menu sections Juices 8 Mojito 4 Cocktails 16 Hot Coffee 3 Cold Coffee 8 Snacks 2" at bounding box center [609, 542] width 166 height 730
click at [733, 295] on icon "upload picture" at bounding box center [741, 302] width 16 height 14
click at [731, 294] on icon "upload picture" at bounding box center [741, 304] width 19 height 19
click at [833, 281] on span "Avocado Cocktail" at bounding box center [877, 293] width 90 height 24
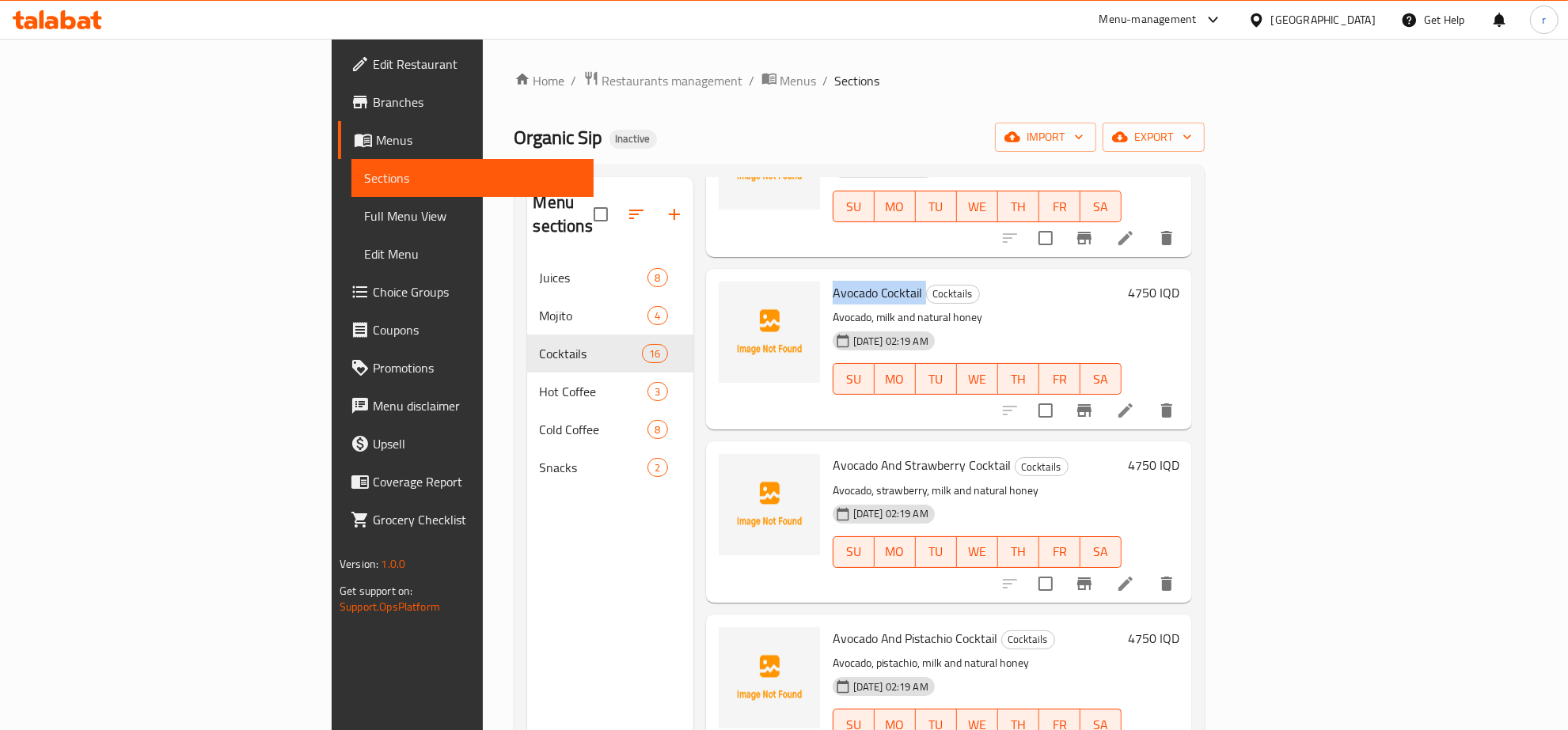
click at [833, 281] on span "Avocado Cocktail" at bounding box center [877, 293] width 90 height 24
copy h6 "Avocado Cocktail"
click at [733, 295] on icon "upload picture" at bounding box center [741, 302] width 16 height 14
click at [527, 505] on div "Menu sections Juices 8 Mojito 4 Cocktails 16 Hot Coffee 3 Cold Coffee 8 Snacks 2" at bounding box center [609, 542] width 166 height 730
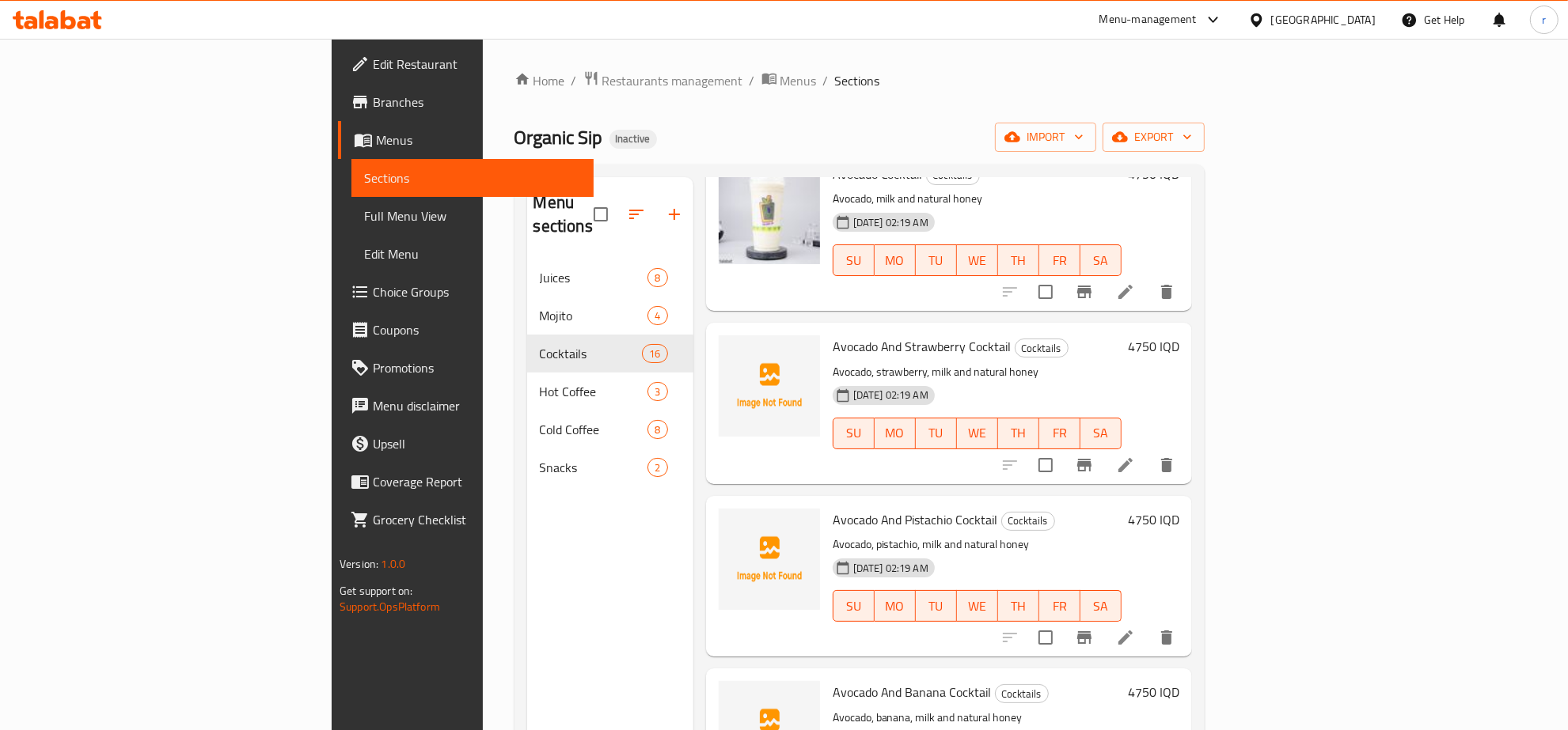
scroll to position [494, 0]
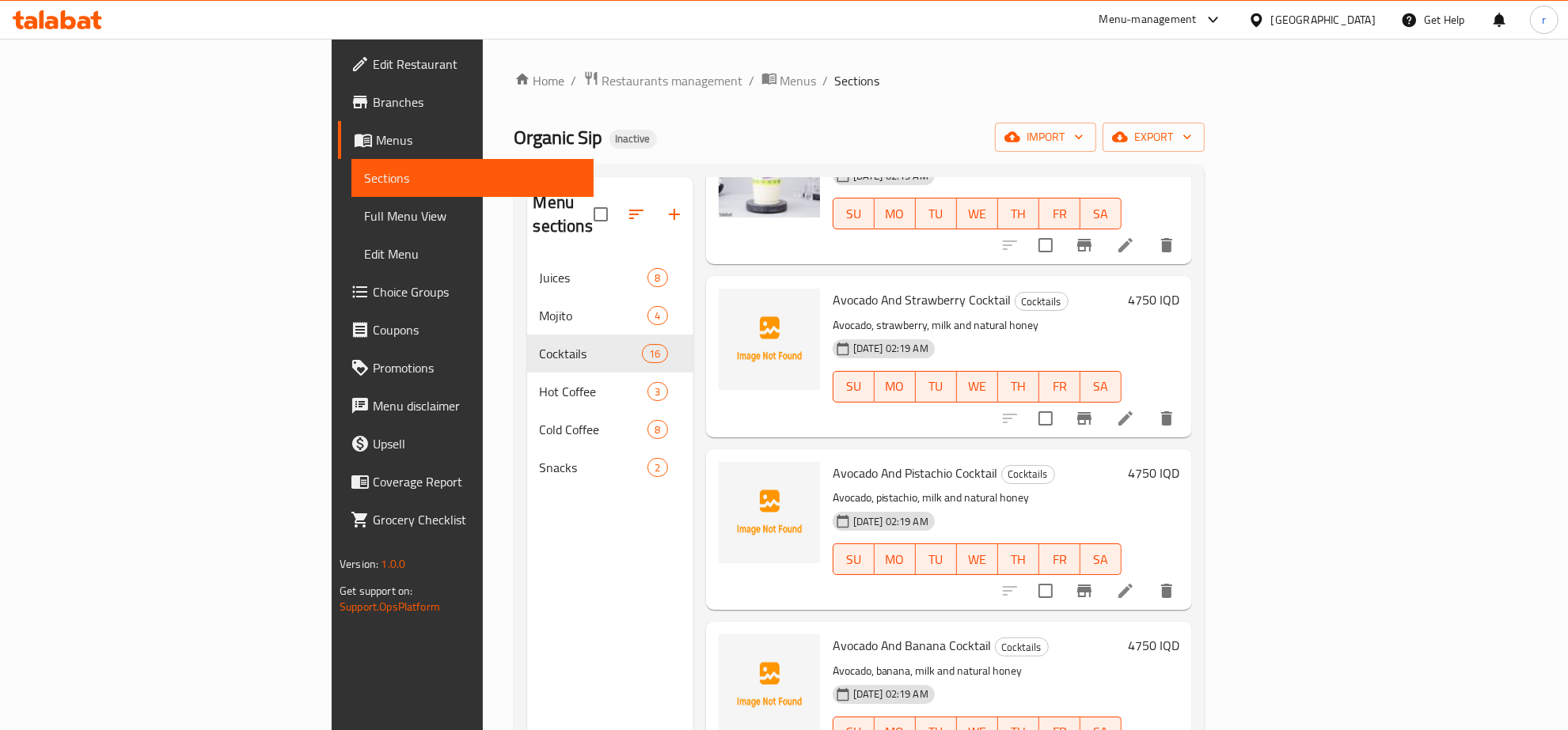
click at [839, 288] on span "Avocado And Strawberry Cocktail" at bounding box center [922, 299] width 179 height 24
copy h6 "Avocado And Strawberry Cocktail"
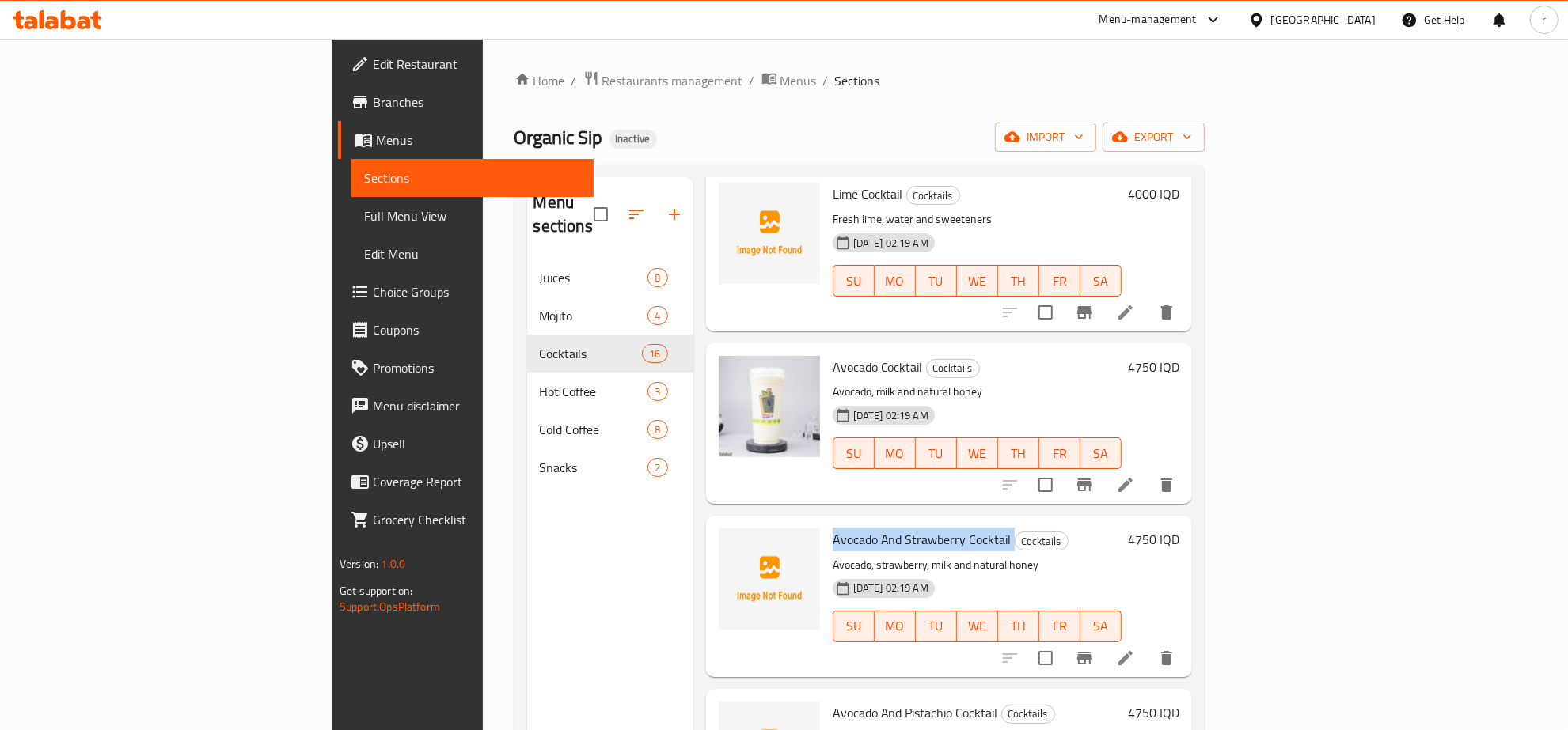
scroll to position [329, 0]
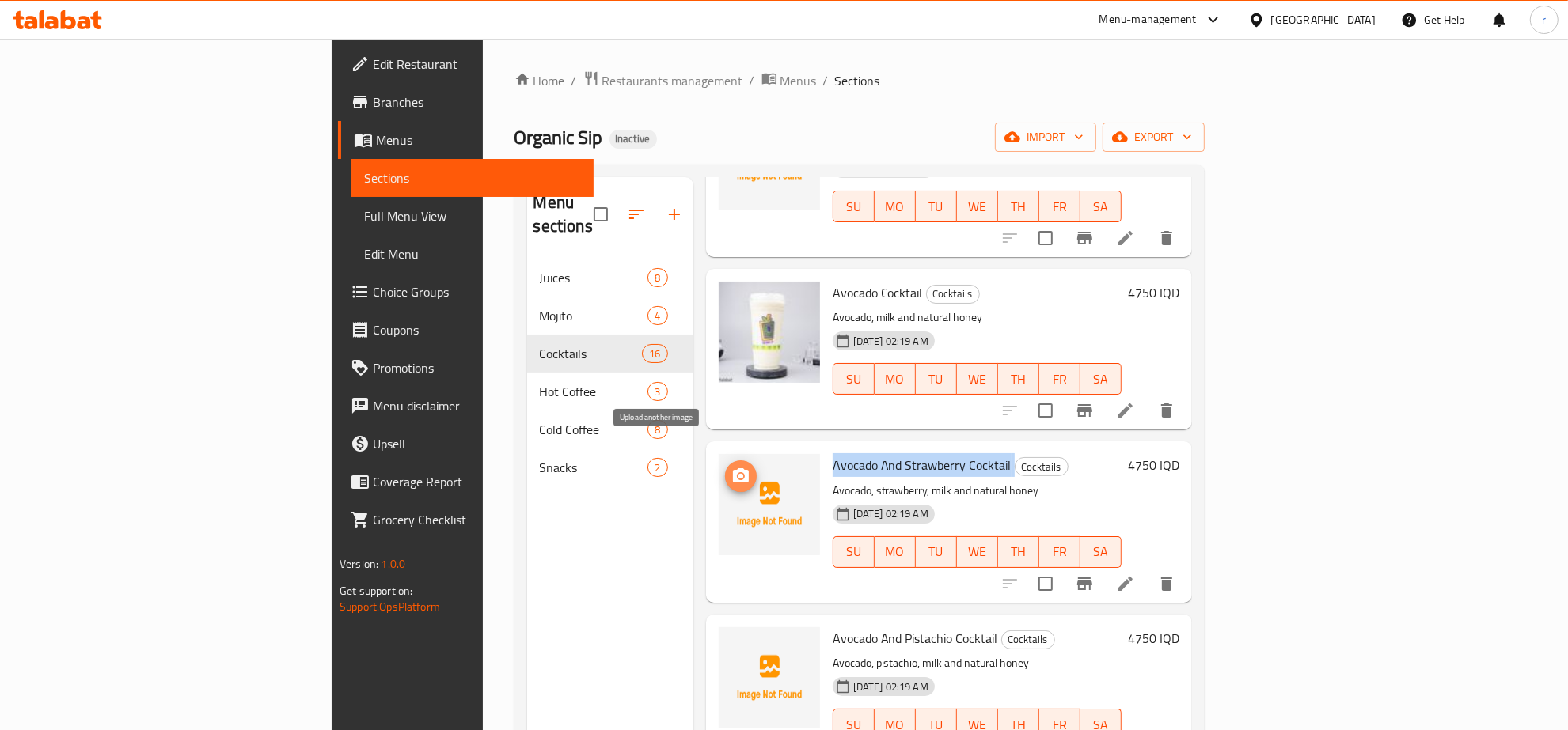
click at [731, 467] on icon "upload picture" at bounding box center [741, 476] width 19 height 19
click at [567, 543] on div "Menu sections Juices 8 Mojito 4 Cocktails 16 Hot Coffee 3 Cold Coffee 8 Snacks 2" at bounding box center [609, 542] width 166 height 730
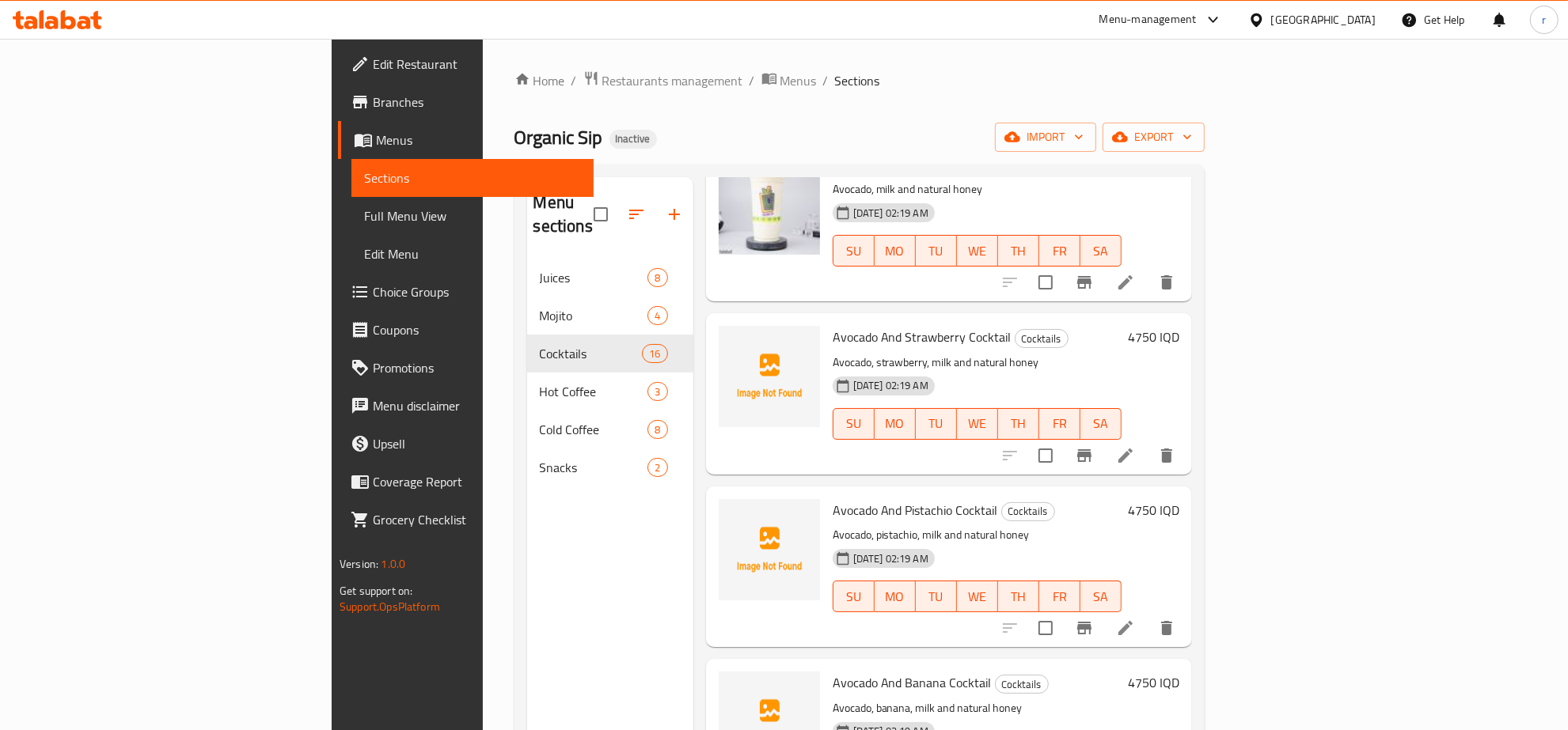
scroll to position [494, 0]
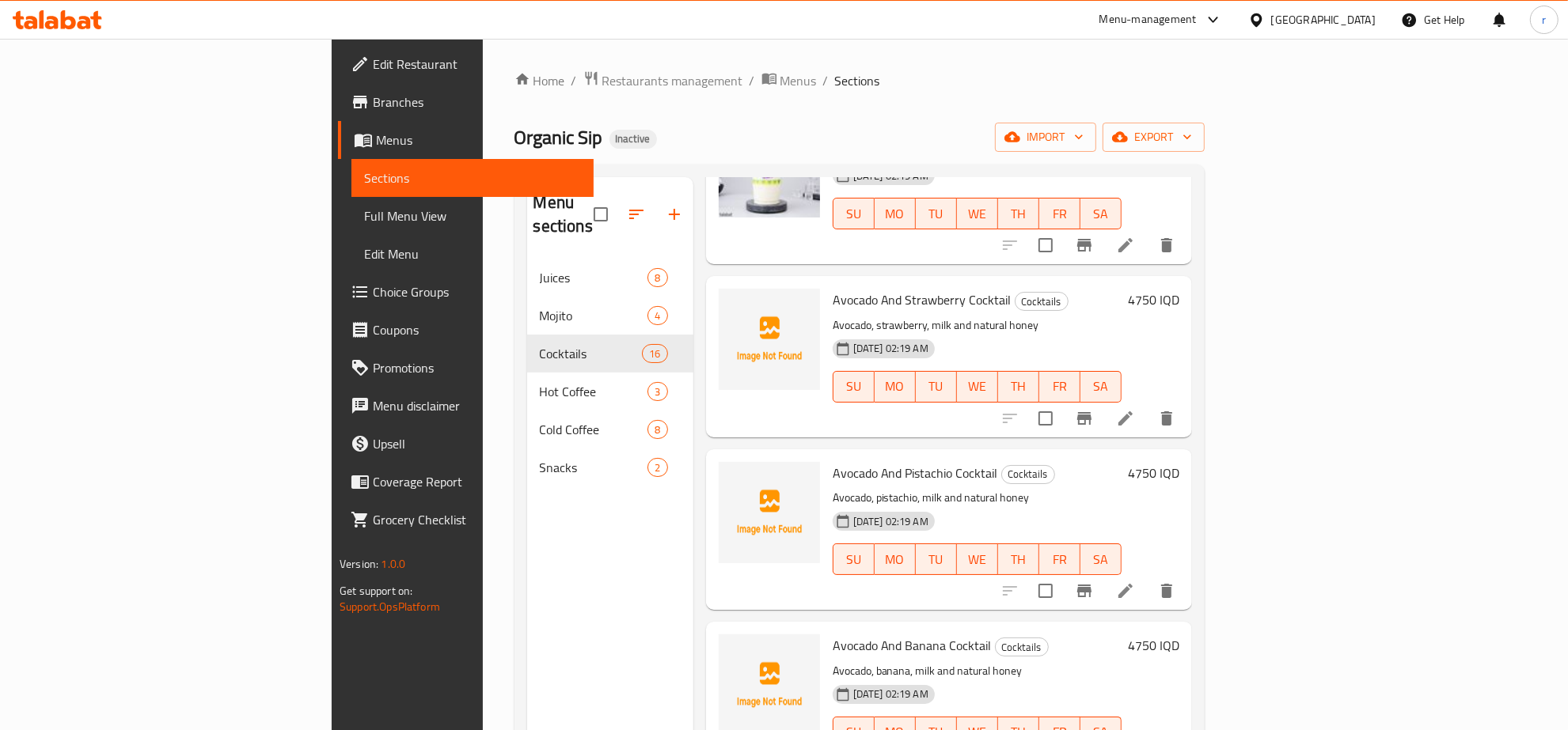
click at [848, 461] on span "Avocado And Pistachio Cocktail" at bounding box center [915, 472] width 166 height 24
click at [733, 303] on icon "upload picture" at bounding box center [741, 310] width 16 height 14
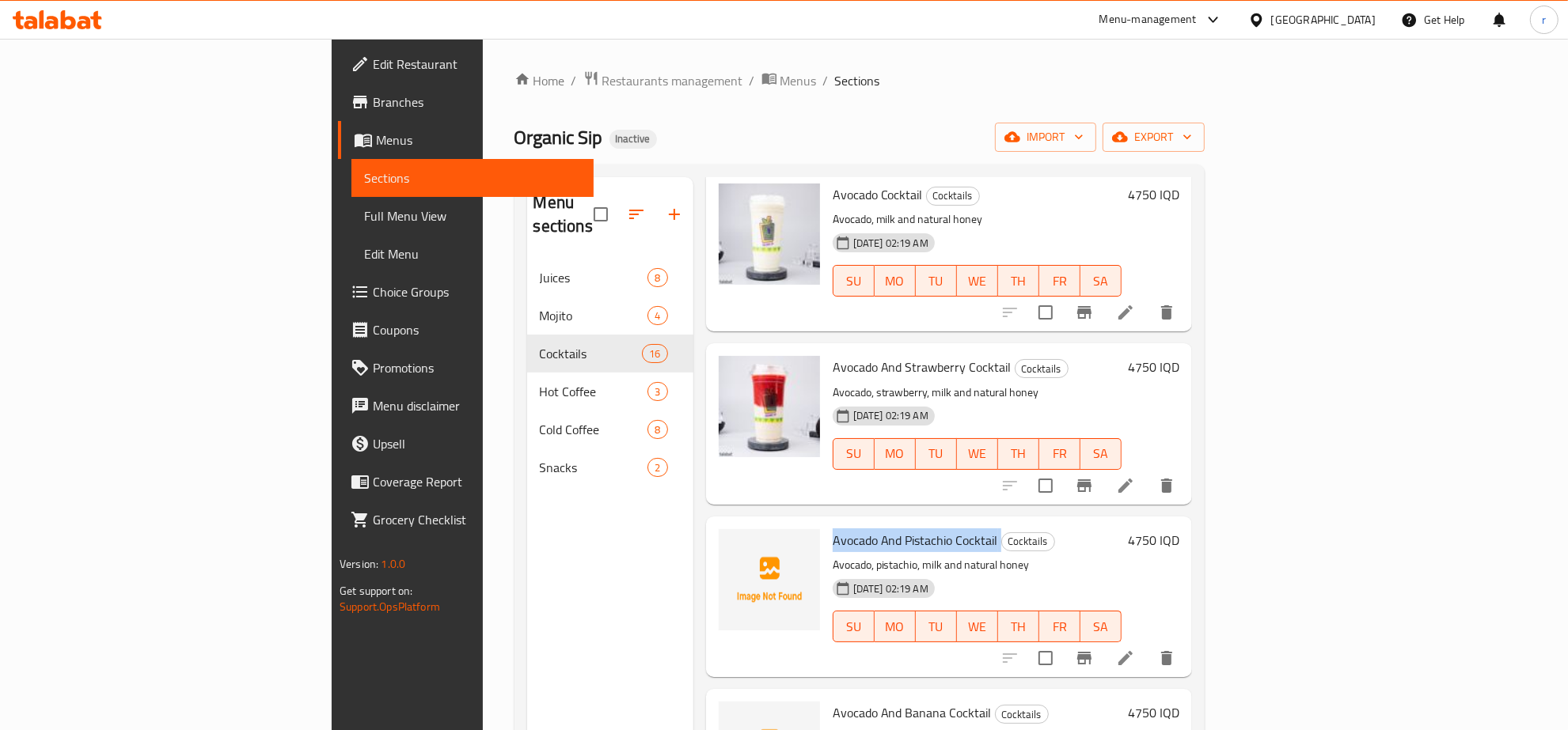
scroll to position [589, 0]
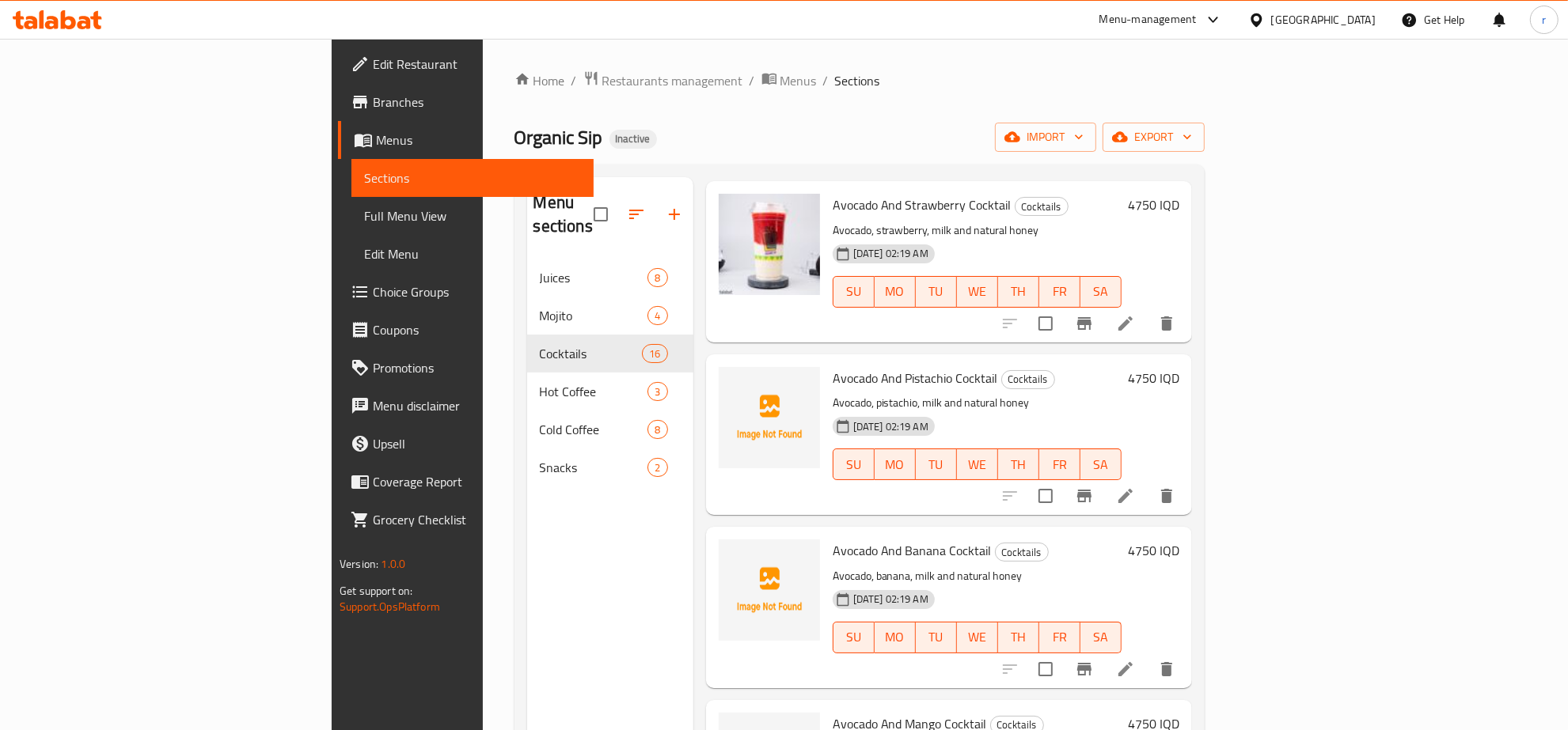
click at [527, 535] on div "Menu sections Juices 8 Mojito 4 Cocktails 16 Hot Coffee 3 Cold Coffee 8 Snacks 2" at bounding box center [609, 542] width 166 height 730
click at [833, 366] on span "Avocado And Pistachio Cocktail" at bounding box center [915, 378] width 166 height 24
click at [527, 558] on div "Menu sections Juices 8 Mojito 4 Cocktails 16 Hot Coffee 3 Cold Coffee 8 Snacks 2" at bounding box center [609, 542] width 166 height 730
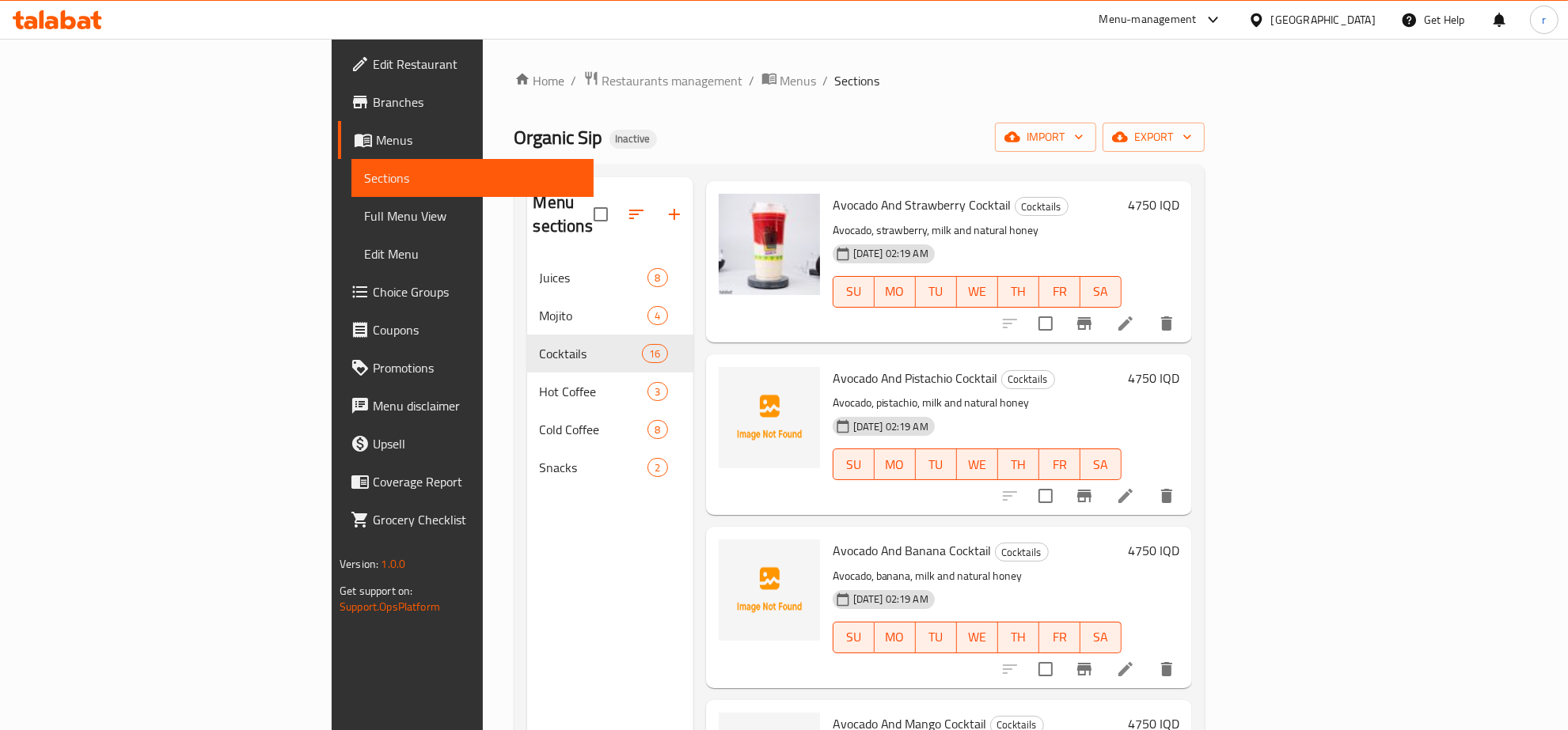
scroll to position [424, 0]
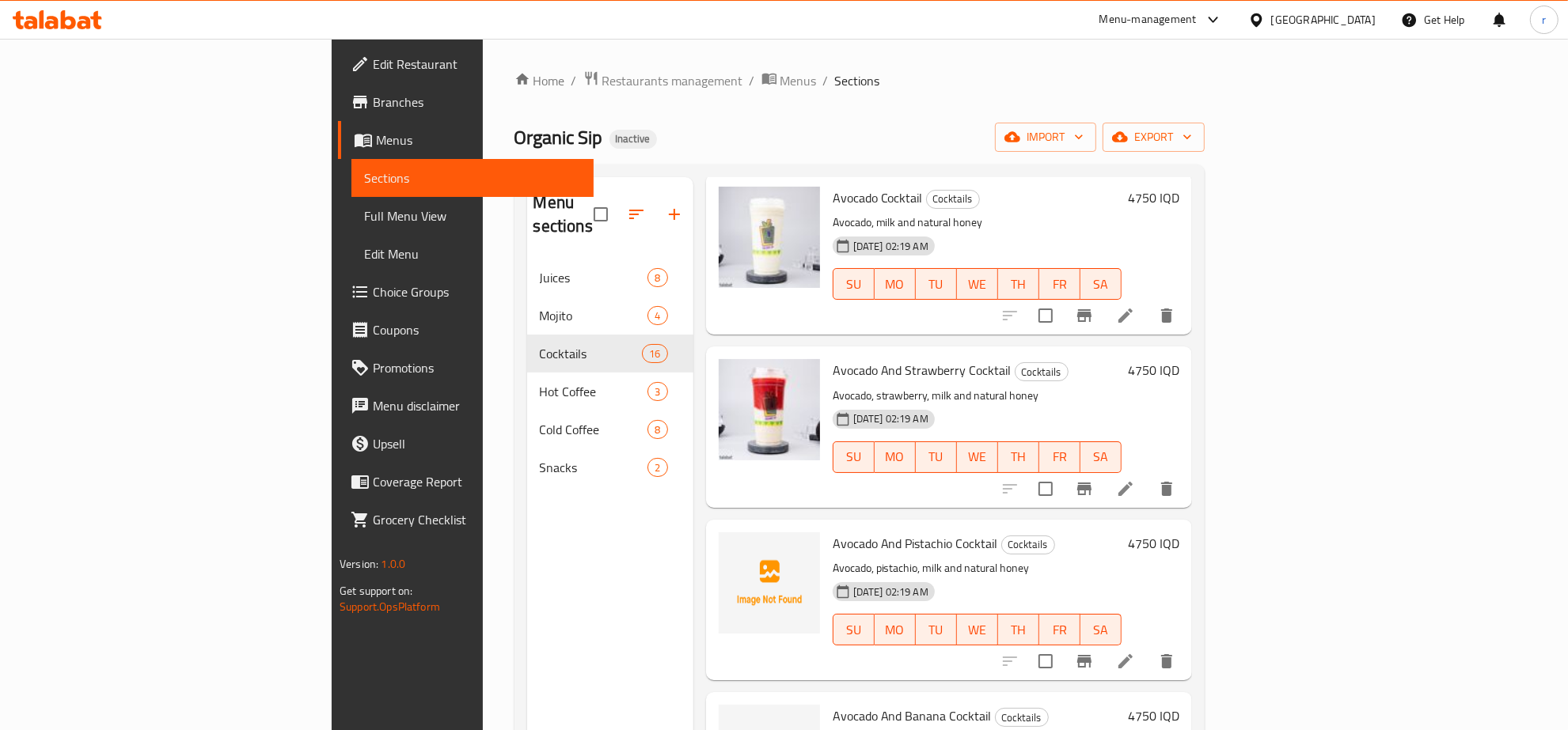
click at [845, 531] on span "Avocado And Pistachio Cocktail" at bounding box center [915, 543] width 166 height 24
click at [527, 514] on div "Menu sections Juices 8 Mojito 4 Cocktails 16 Hot Coffee 3 Cold Coffee 8 Snacks 2" at bounding box center [609, 542] width 166 height 730
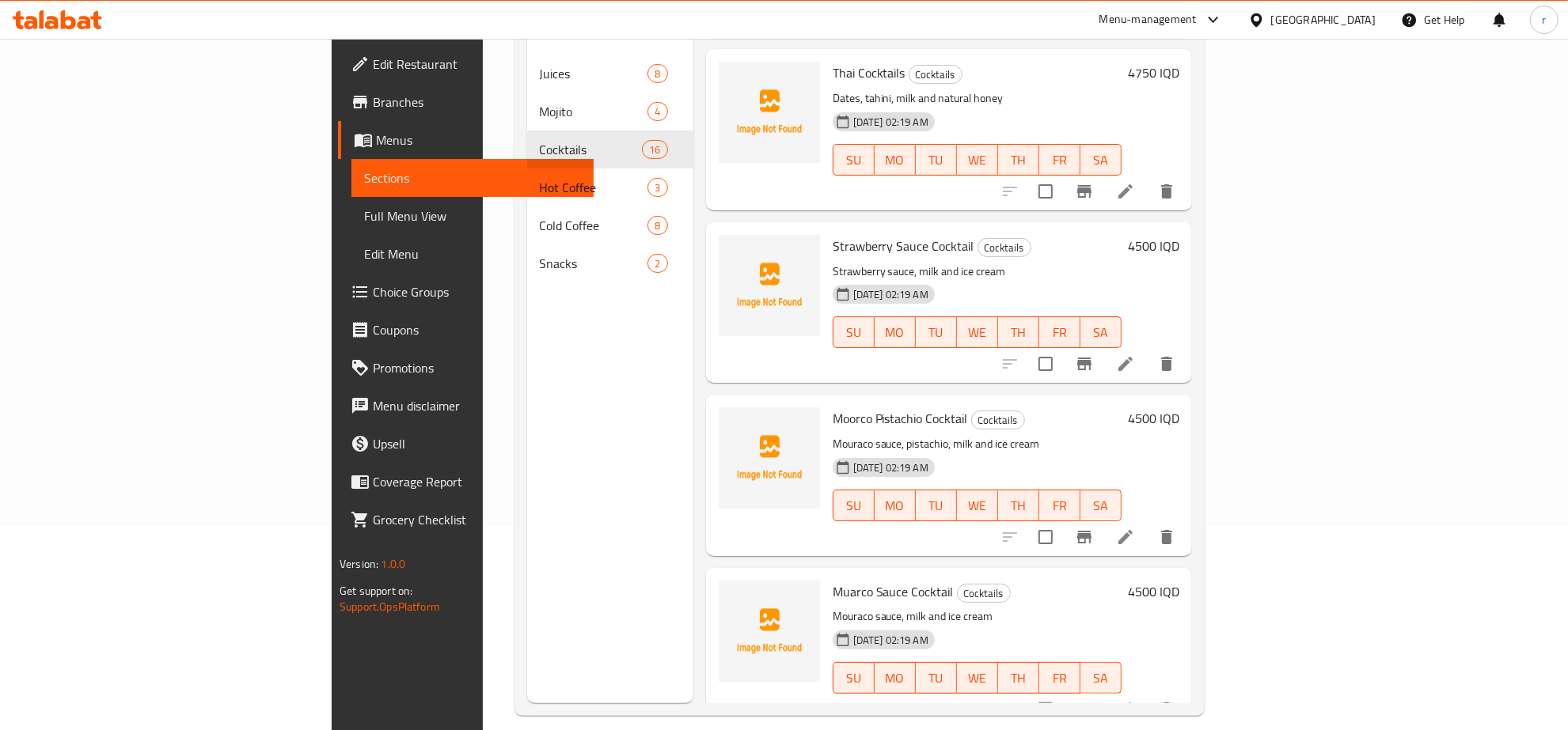
scroll to position [223, 0]
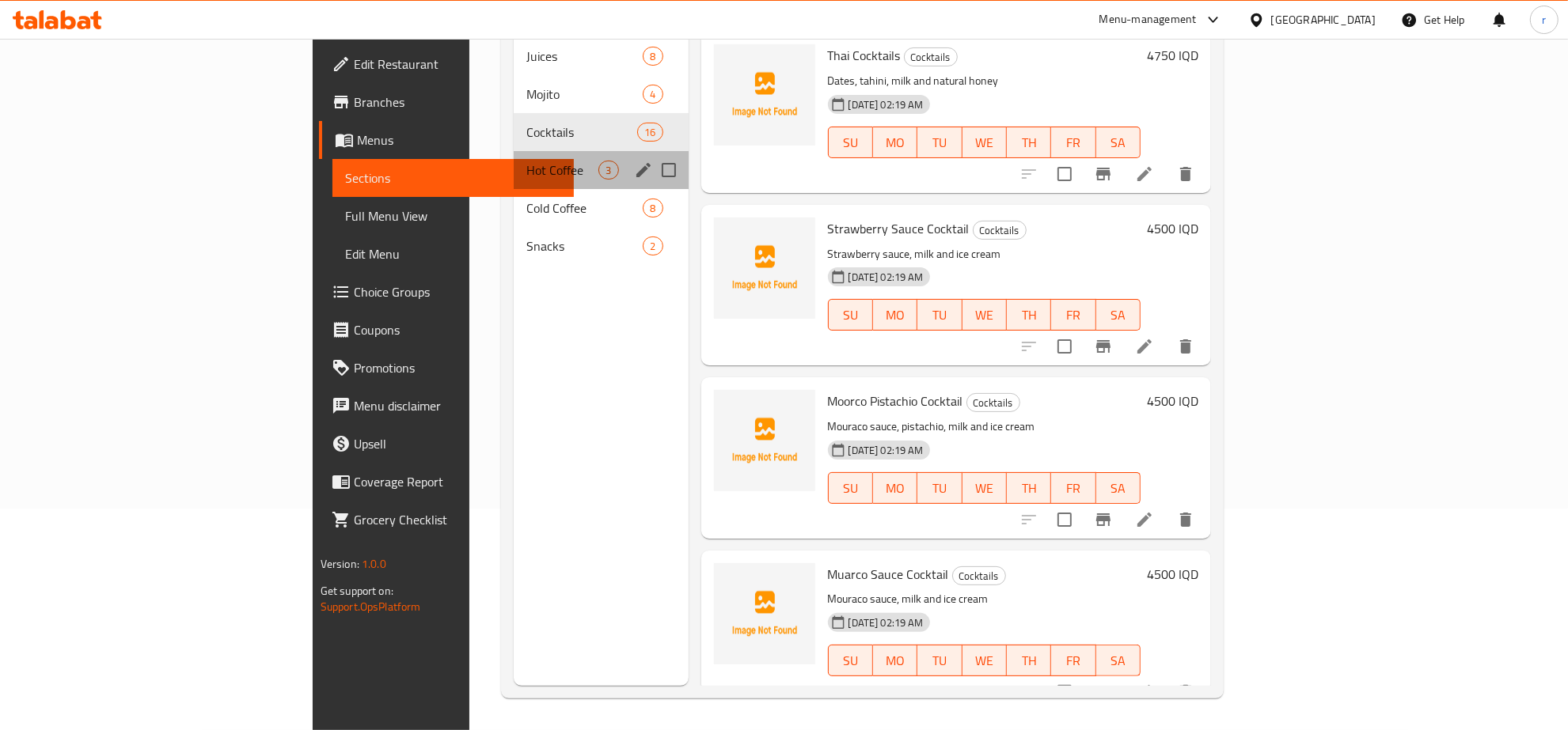
click at [514, 151] on div "Hot Coffee 3" at bounding box center [601, 170] width 174 height 38
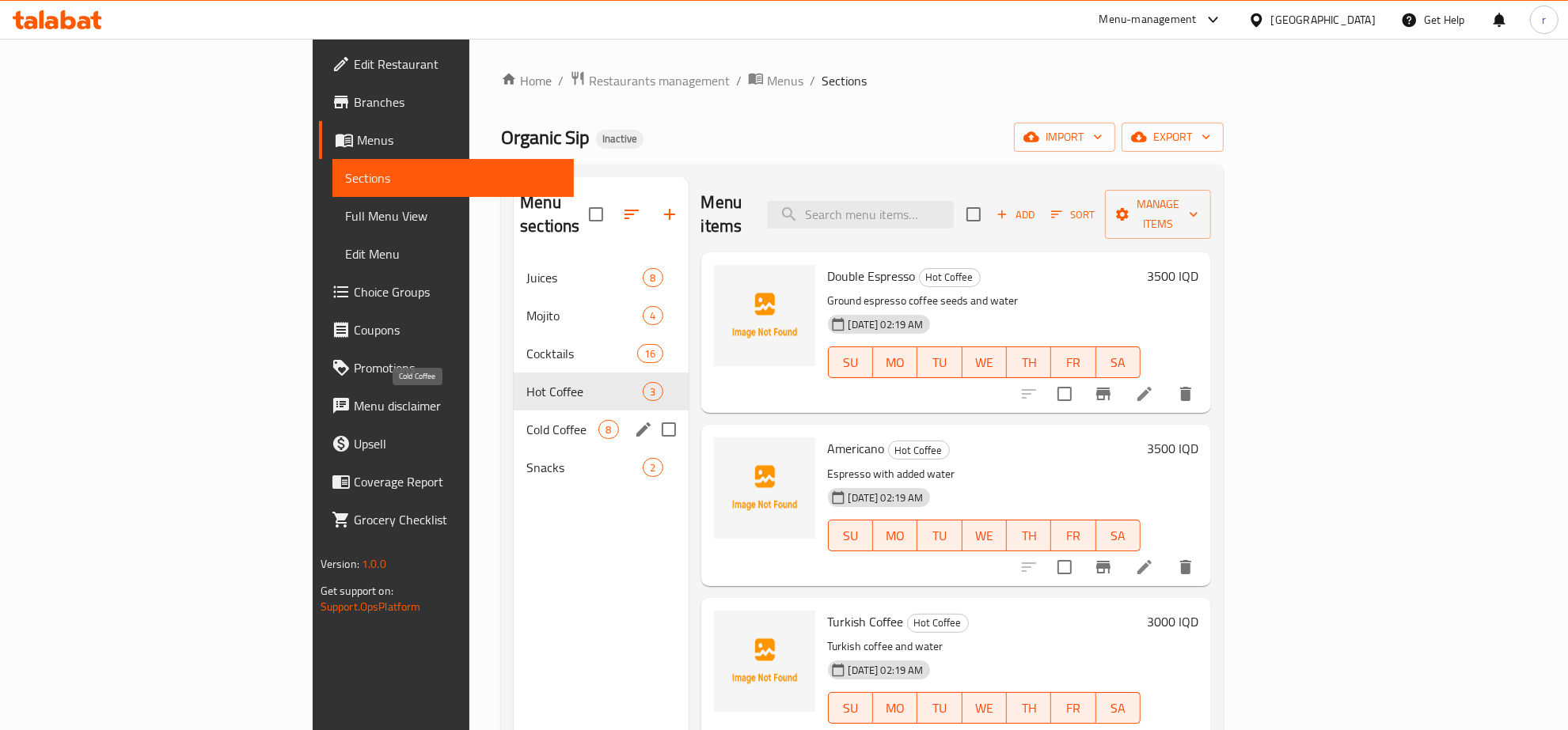
click at [527, 420] on span "Cold Coffee" at bounding box center [563, 430] width 72 height 19
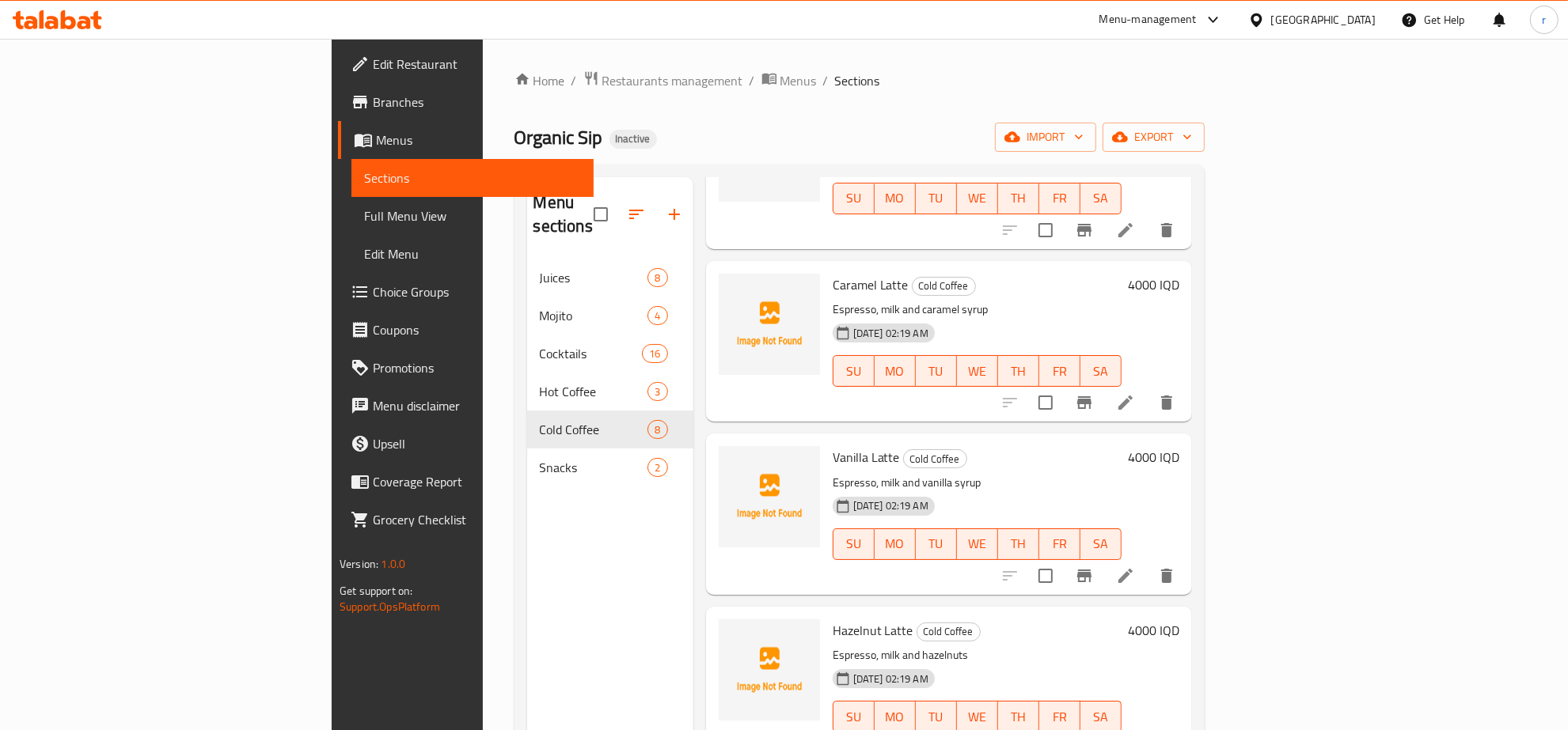
scroll to position [689, 0]
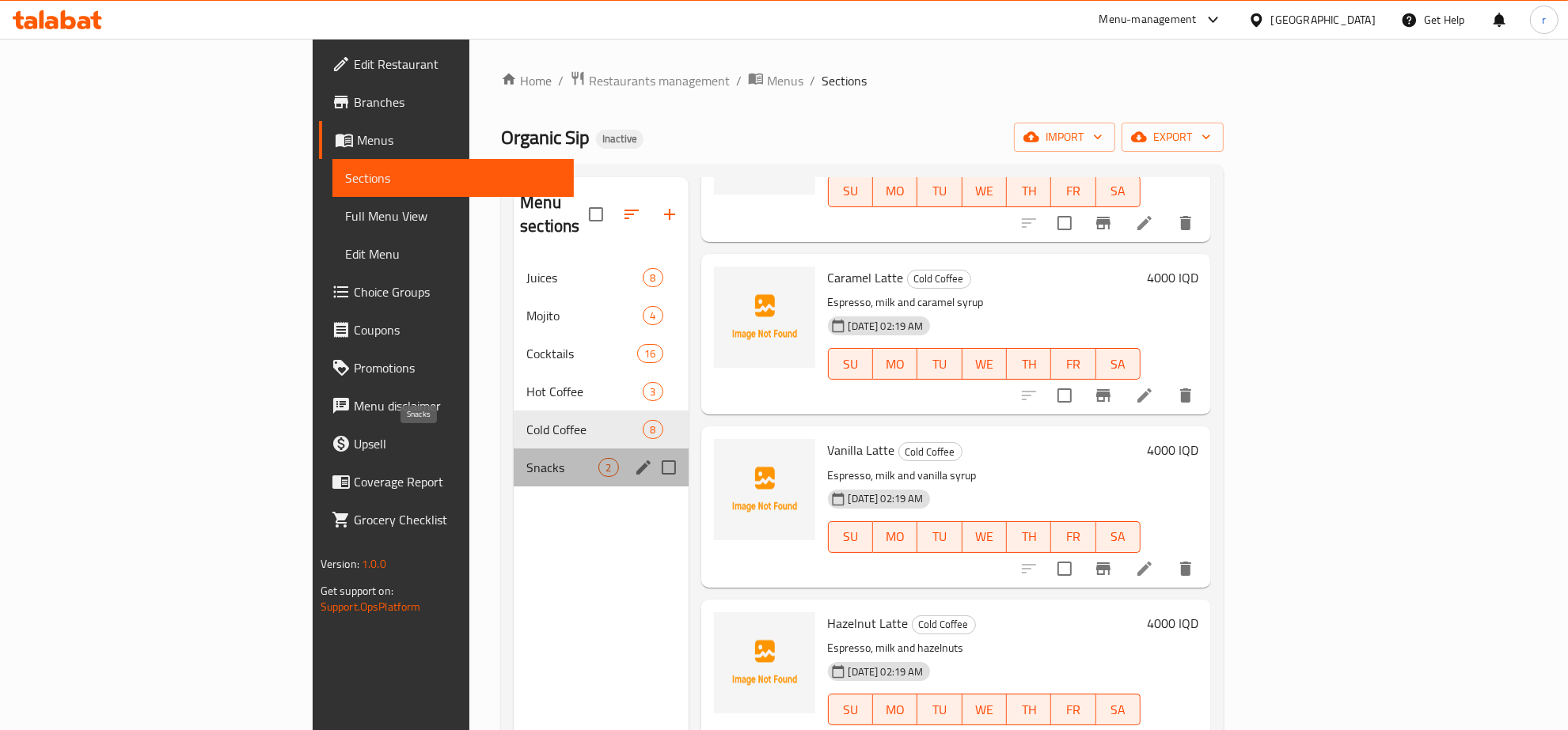
click at [527, 458] on span "Snacks" at bounding box center [563, 468] width 72 height 19
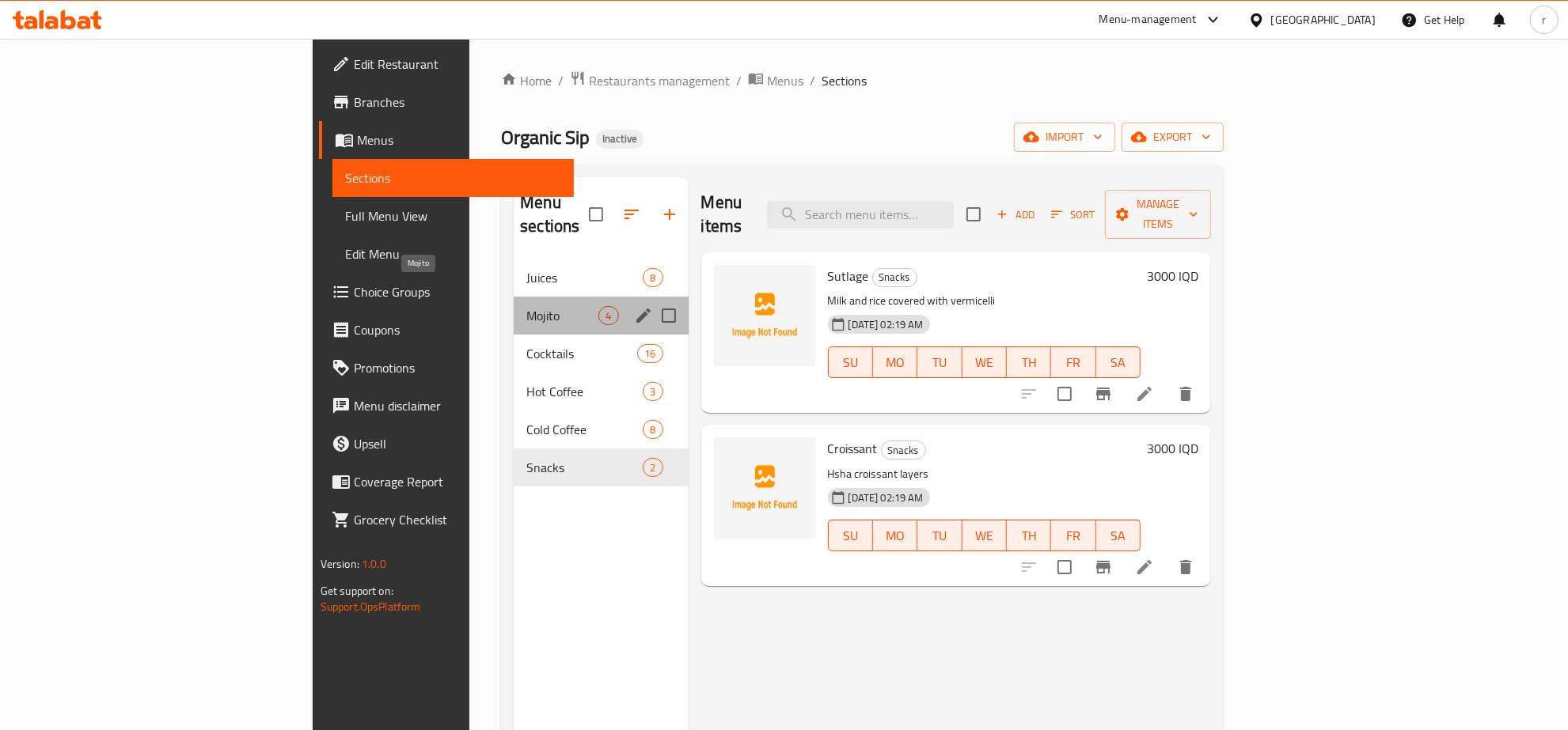
click at [527, 306] on span "Mojito" at bounding box center [563, 315] width 72 height 19
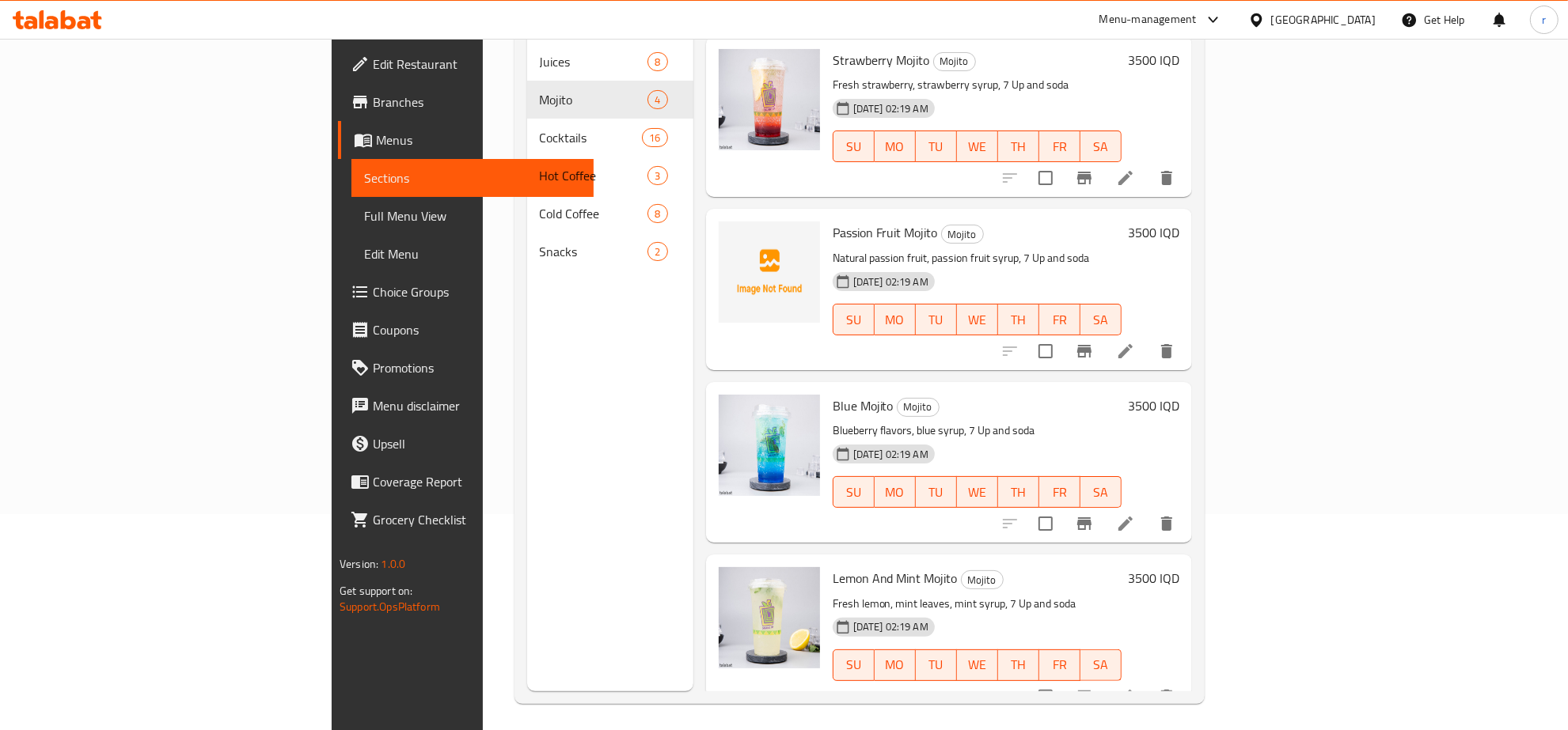
scroll to position [223, 0]
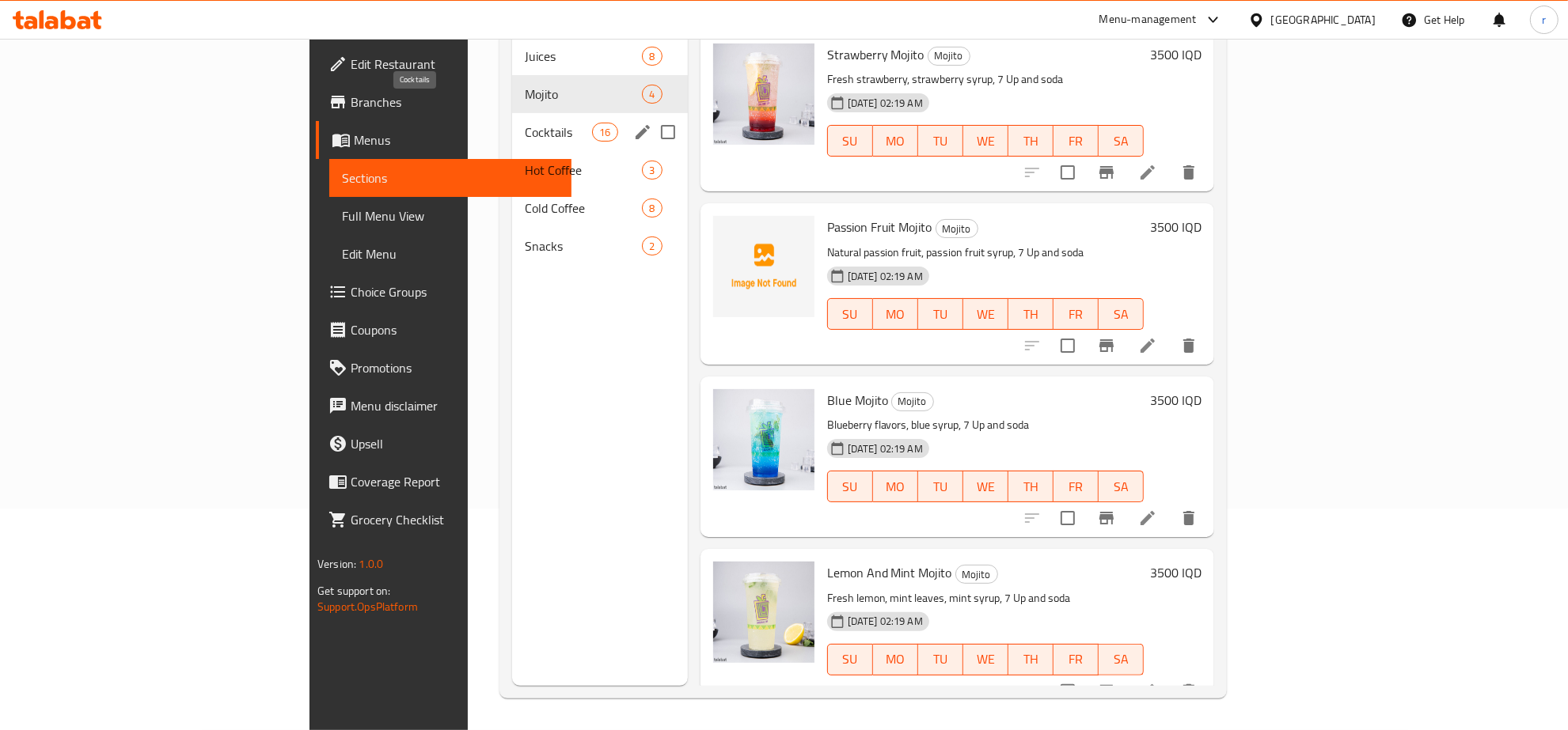
click at [525, 122] on span "Cocktails" at bounding box center [558, 132] width 67 height 19
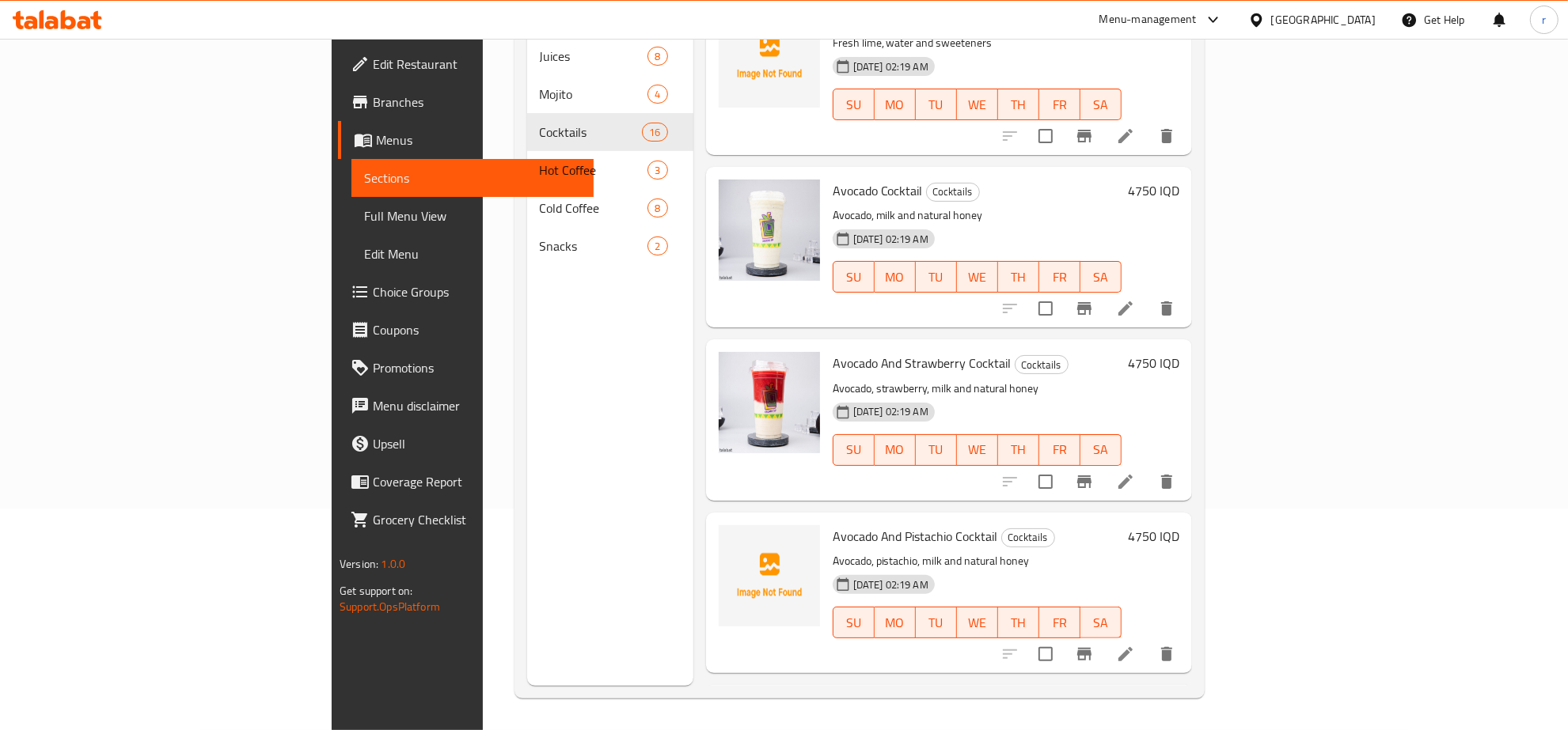
scroll to position [329, 0]
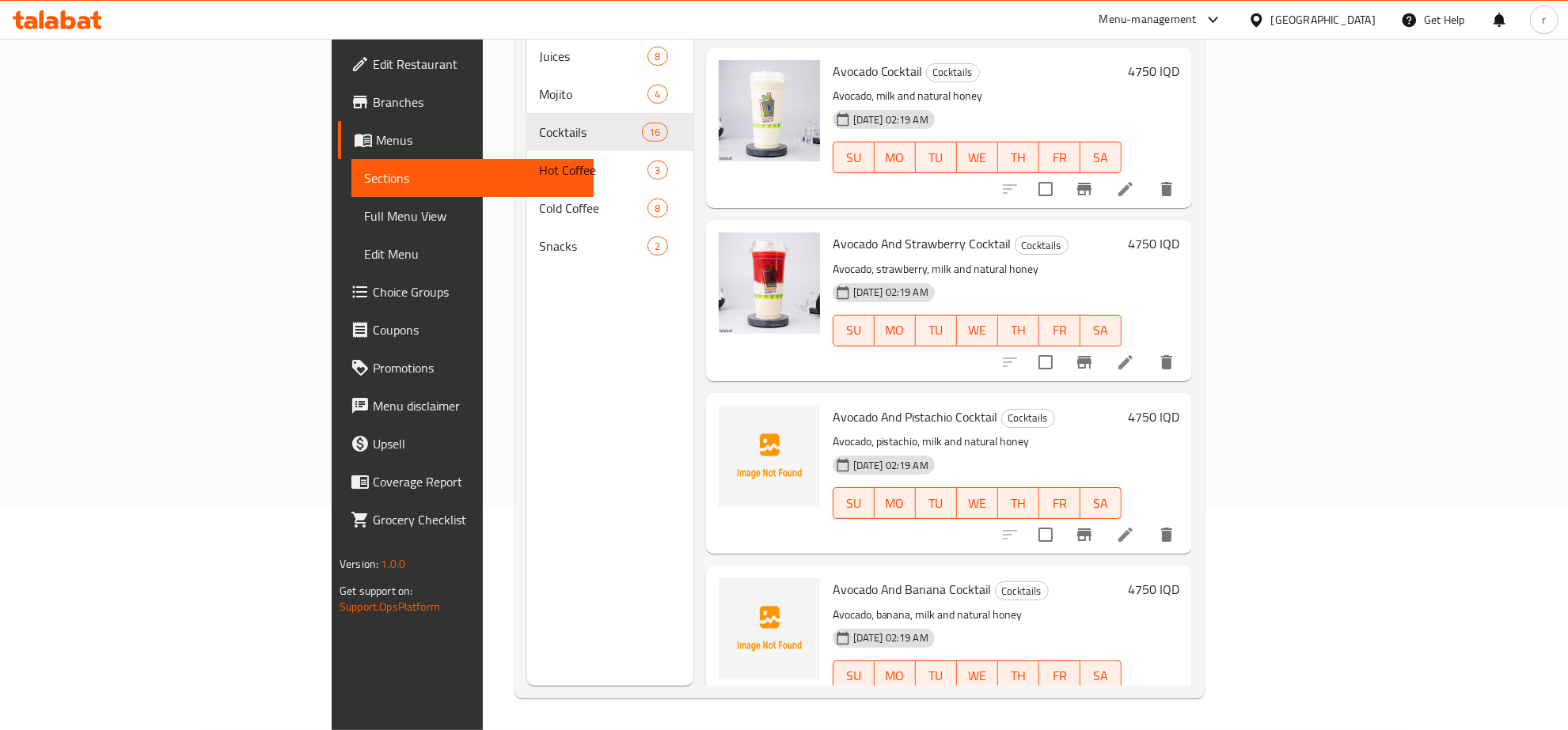
click at [542, 440] on div "Menu sections Juices 8 Mojito 4 Cocktails 16 Hot Coffee 3 Cold Coffee 8 Snacks 2" at bounding box center [609, 320] width 166 height 730
click at [738, 425] on circle "upload picture" at bounding box center [740, 427] width 5 height 5
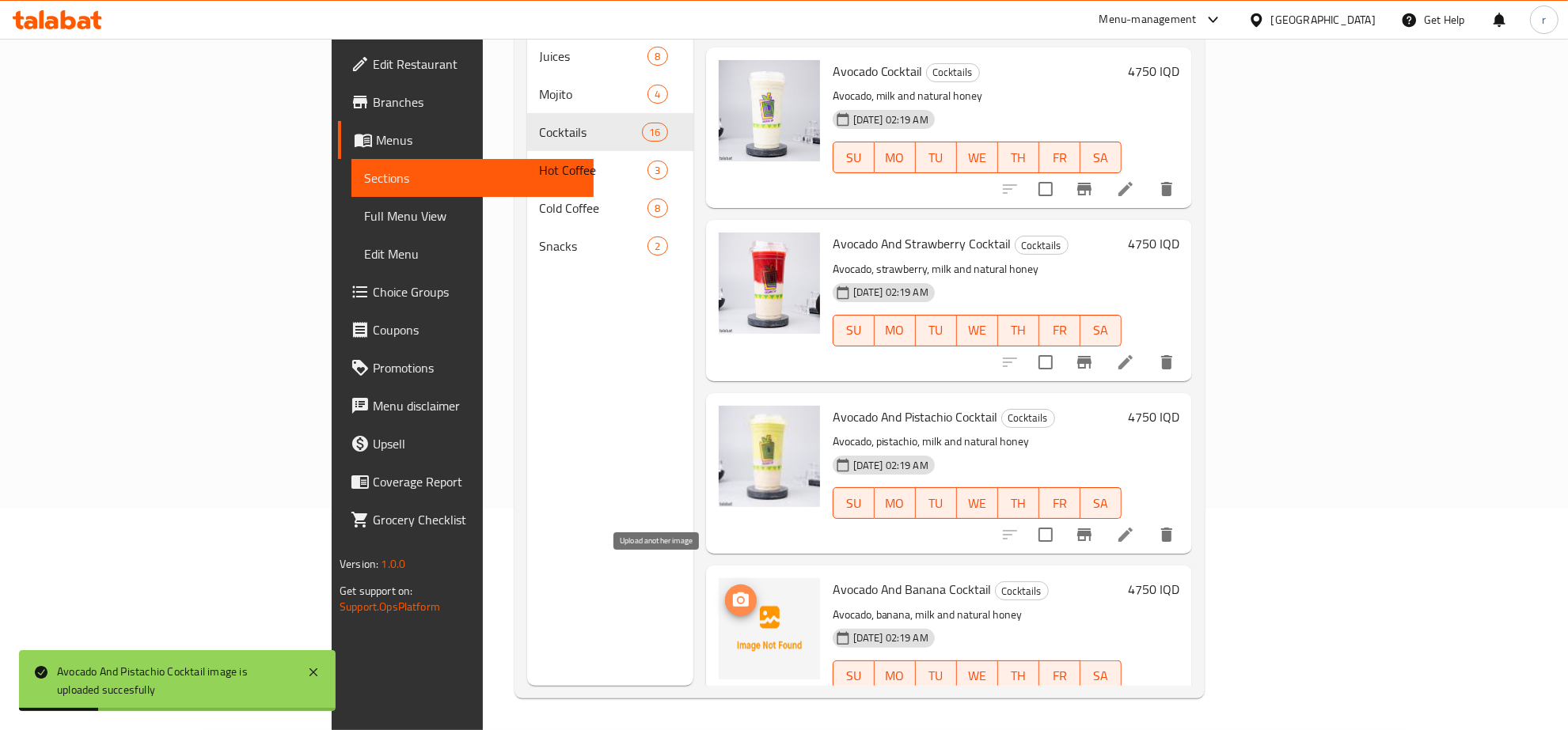
click at [731, 591] on icon "upload picture" at bounding box center [741, 600] width 19 height 19
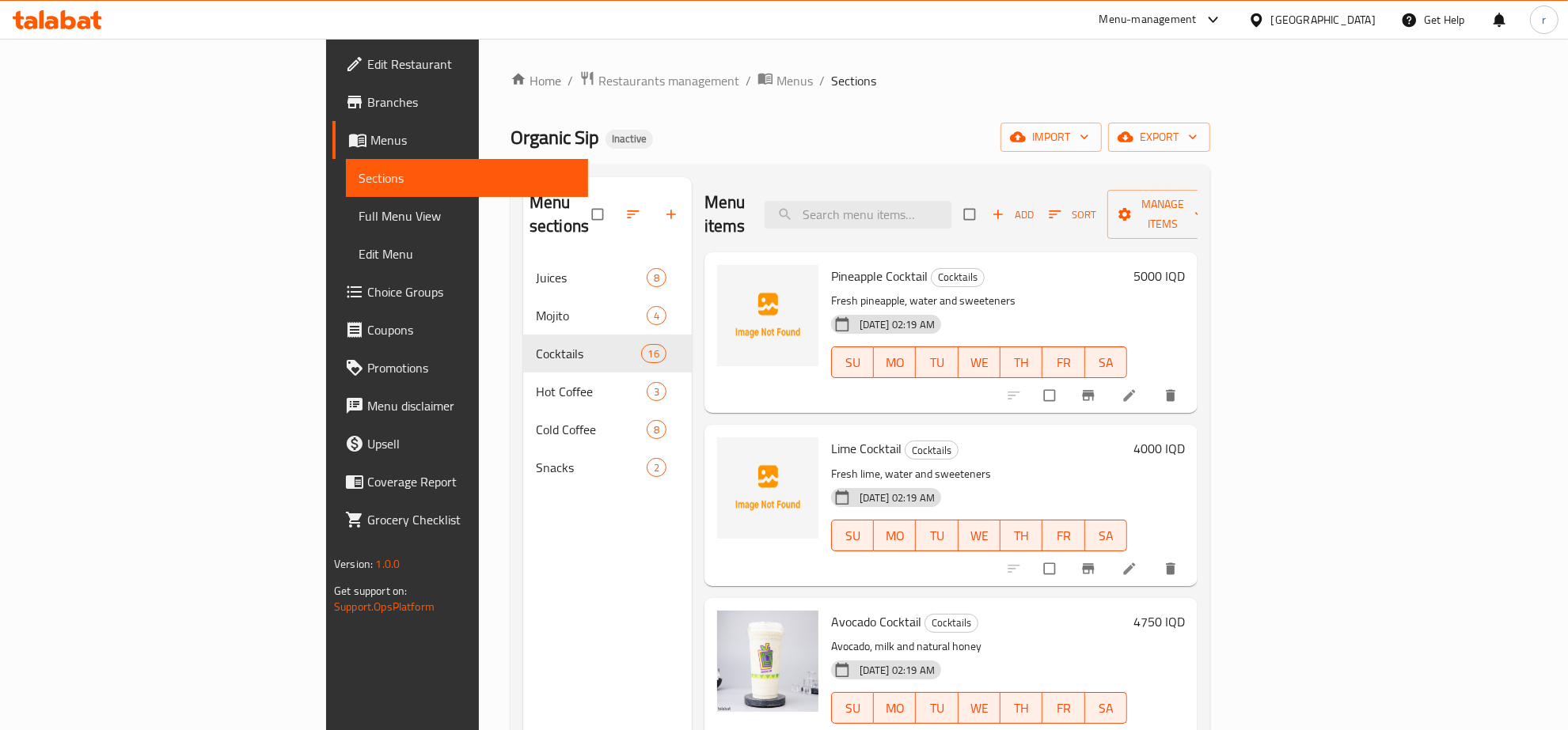
click at [523, 535] on div "Menu sections Juices 8 Mojito 4 Cocktails 16 Hot Coffee 3 Cold Coffee 8 Snacks 2" at bounding box center [607, 542] width 169 height 730
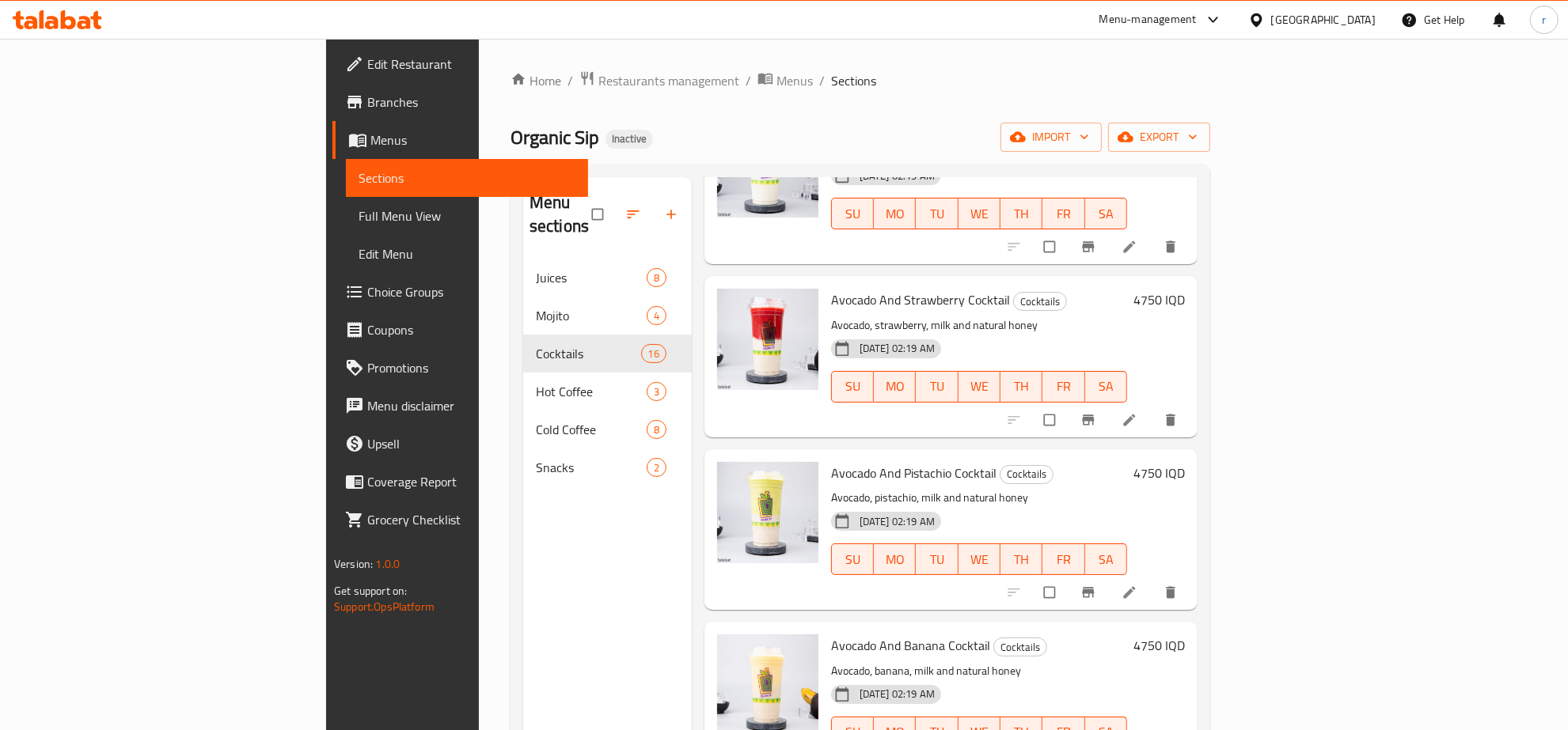
scroll to position [824, 0]
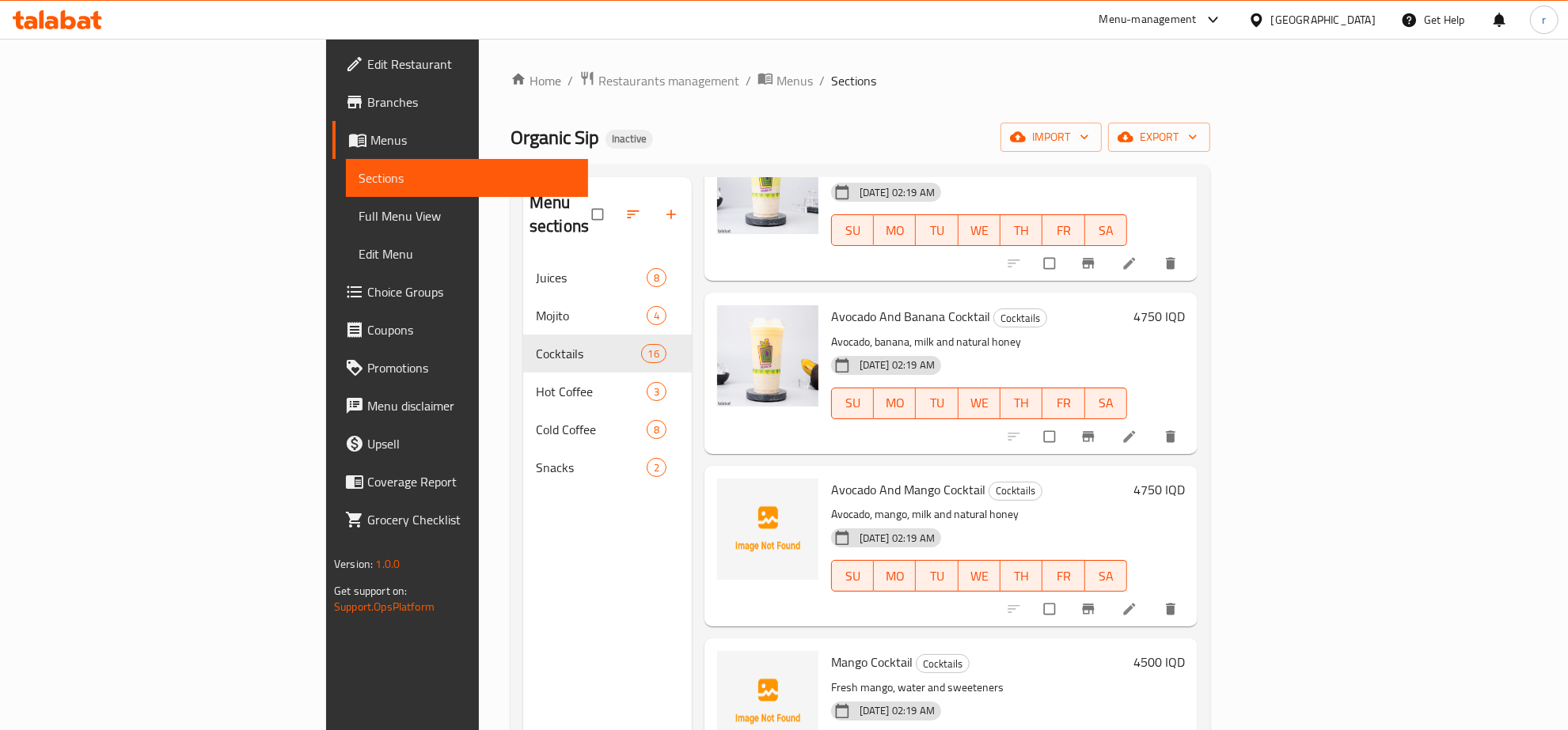
click at [835, 478] on span "Avocado And Mango Cocktail" at bounding box center [908, 490] width 154 height 24
copy h6 "Avocado And Mango Cocktail"
click at [724, 492] on span "upload picture" at bounding box center [739, 500] width 31 height 16
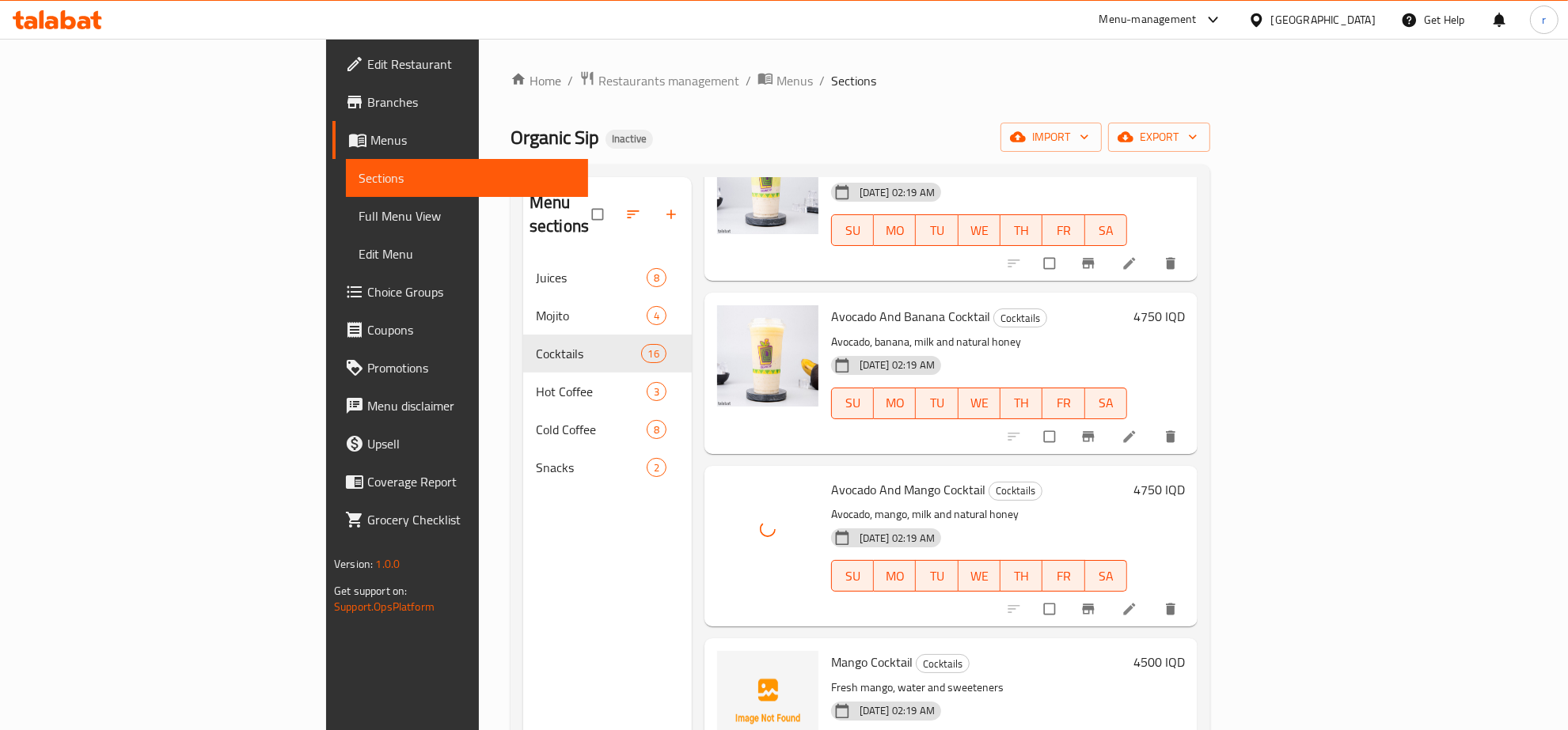
click at [548, 599] on div "Menu sections Juices 8 Mojito 4 Cocktails 16 Hot Coffee 3 Cold Coffee 8 Snacks 2" at bounding box center [607, 542] width 169 height 730
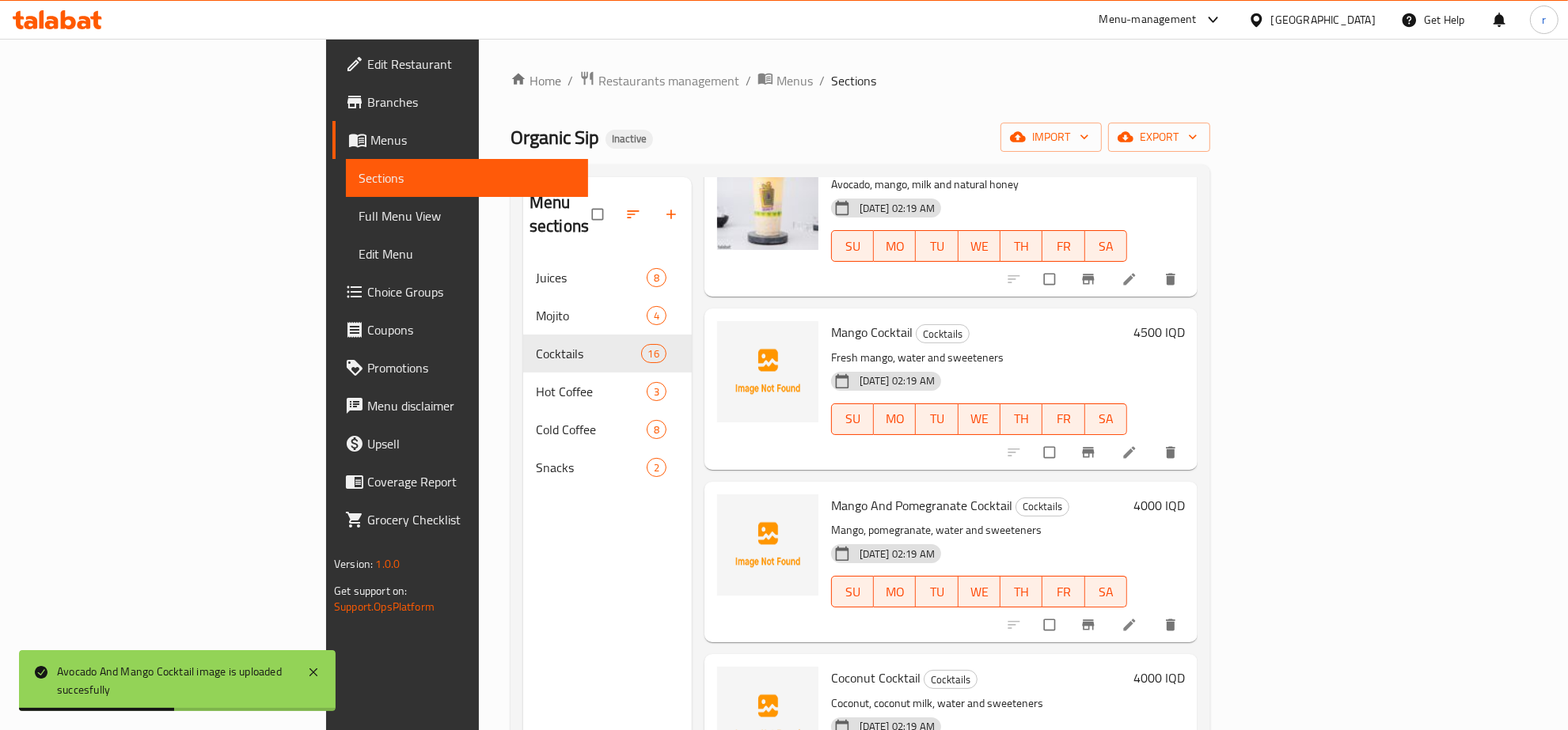
scroll to position [988, 0]
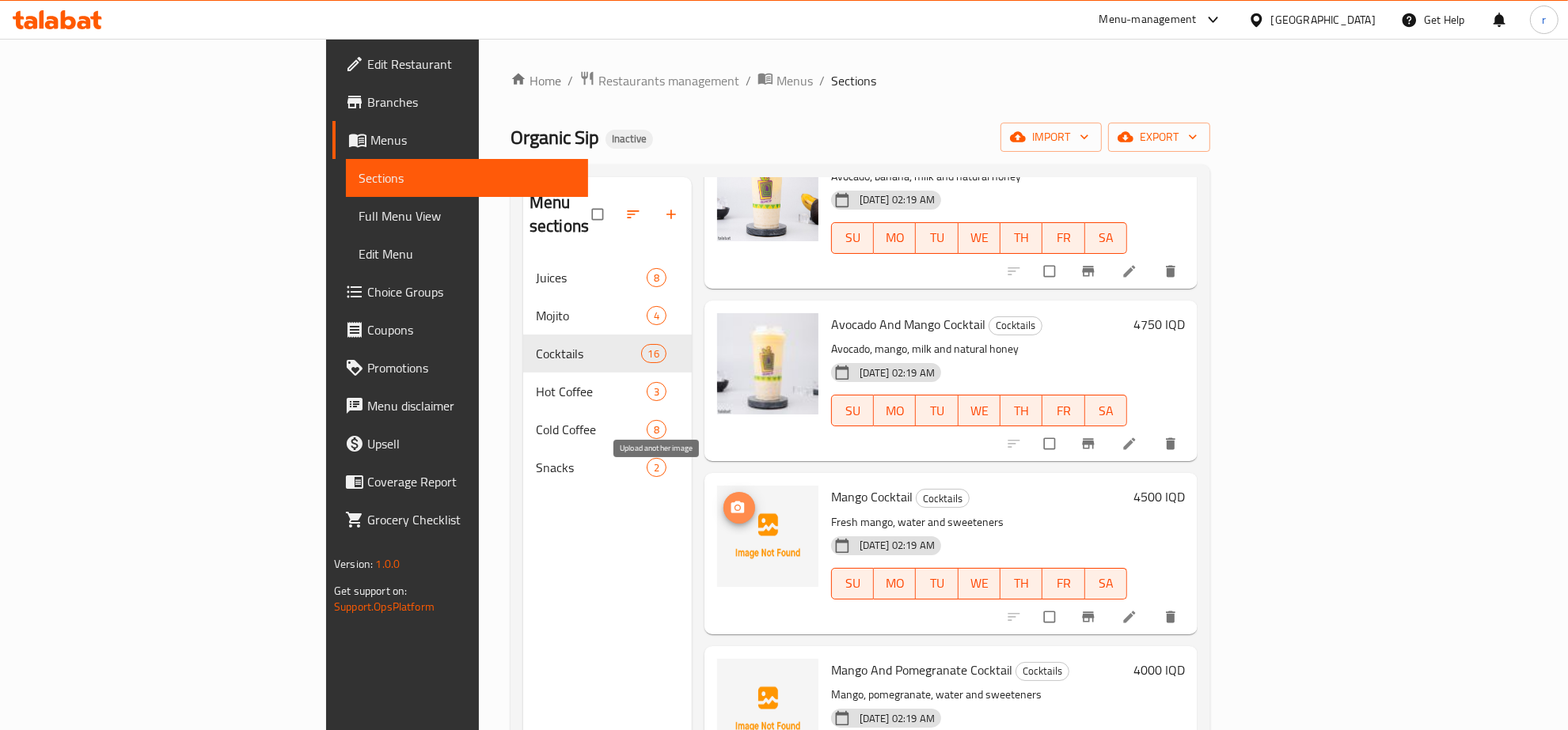
click at [724, 492] on button "upload picture" at bounding box center [739, 507] width 31 height 31
click at [523, 561] on div "Menu sections Juices 8 Mojito 4 Cocktails 16 Hot Coffee 3 Cold Coffee 8 Snacks 2" at bounding box center [607, 542] width 169 height 730
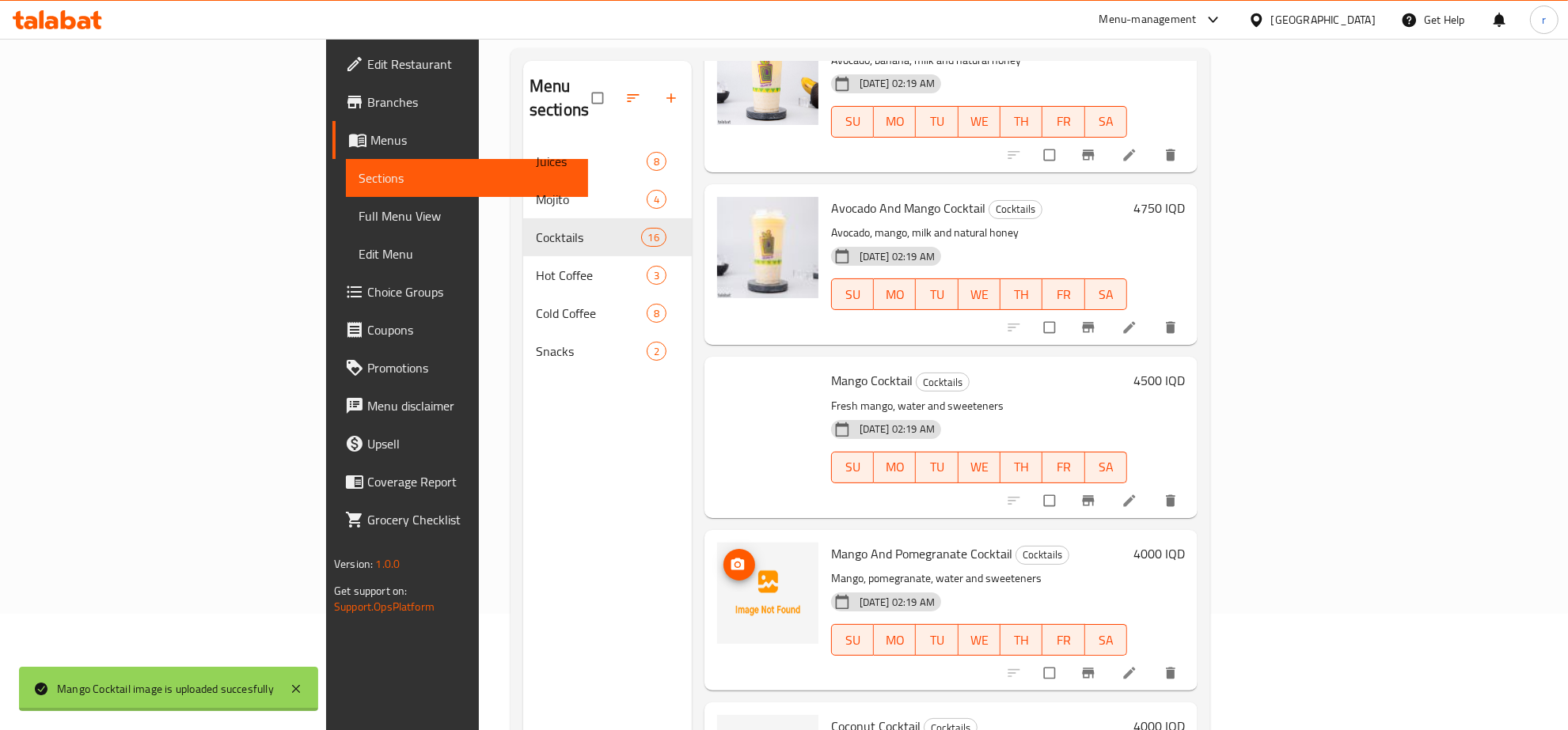
scroll to position [165, 0]
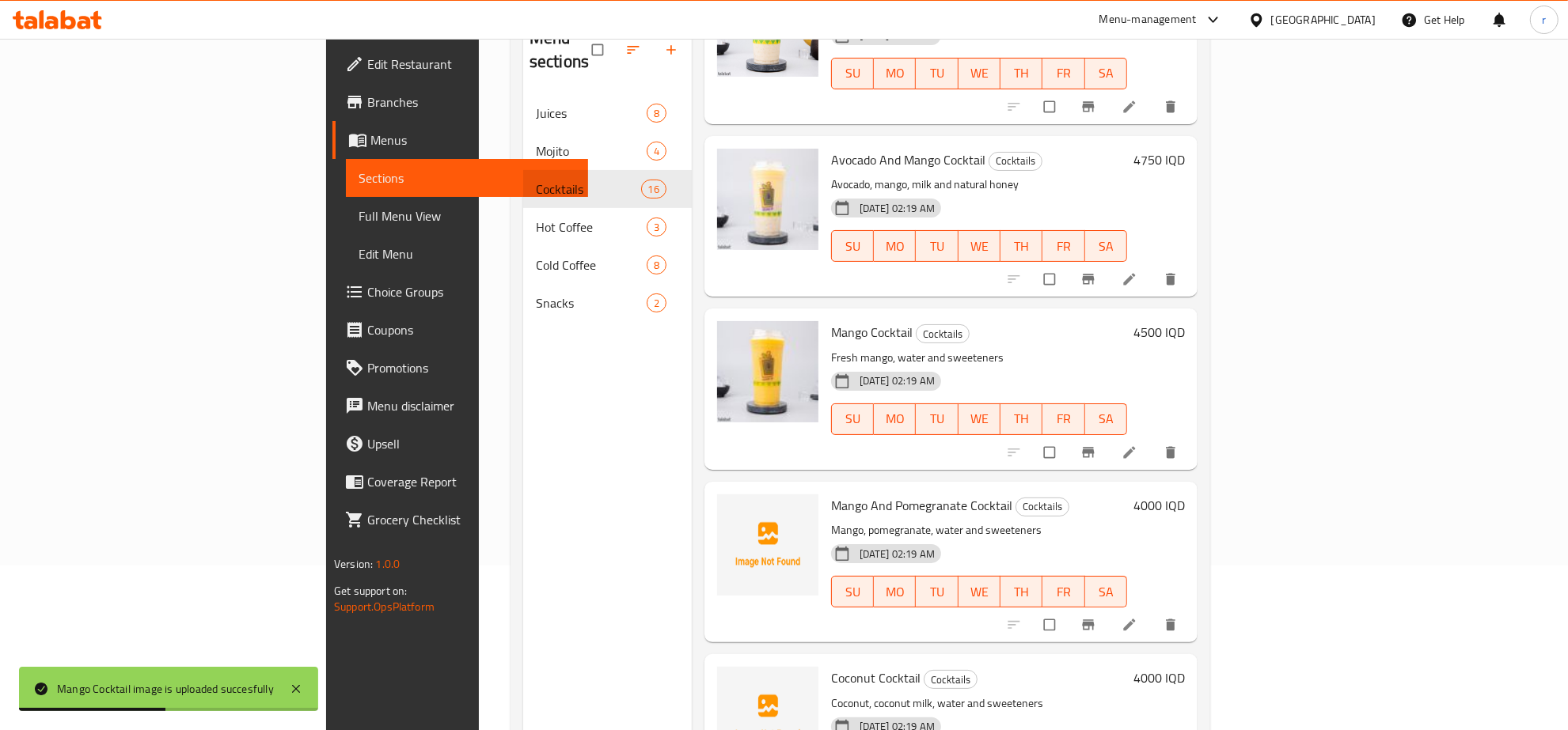
click at [831, 493] on span "Mango And Pomegranate Cocktail" at bounding box center [921, 505] width 181 height 24
copy h6 "Mango And Pomegranate Cocktail"
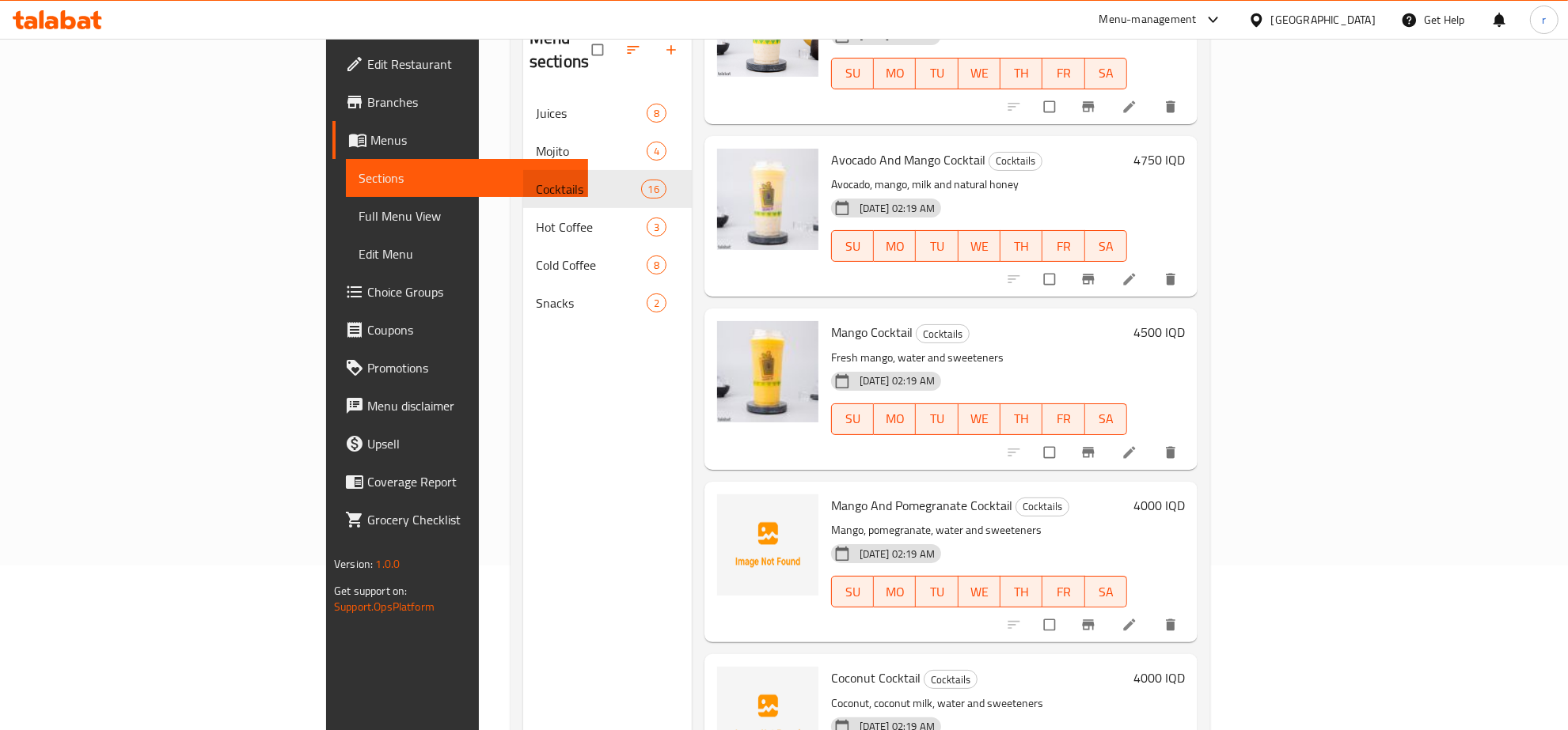
click at [523, 501] on div "Menu sections Juices 8 Mojito 4 Cocktails 16 Hot Coffee 3 Cold Coffee 8 Snacks 2" at bounding box center [607, 377] width 169 height 730
click at [724, 503] on button "upload picture" at bounding box center [739, 516] width 31 height 31
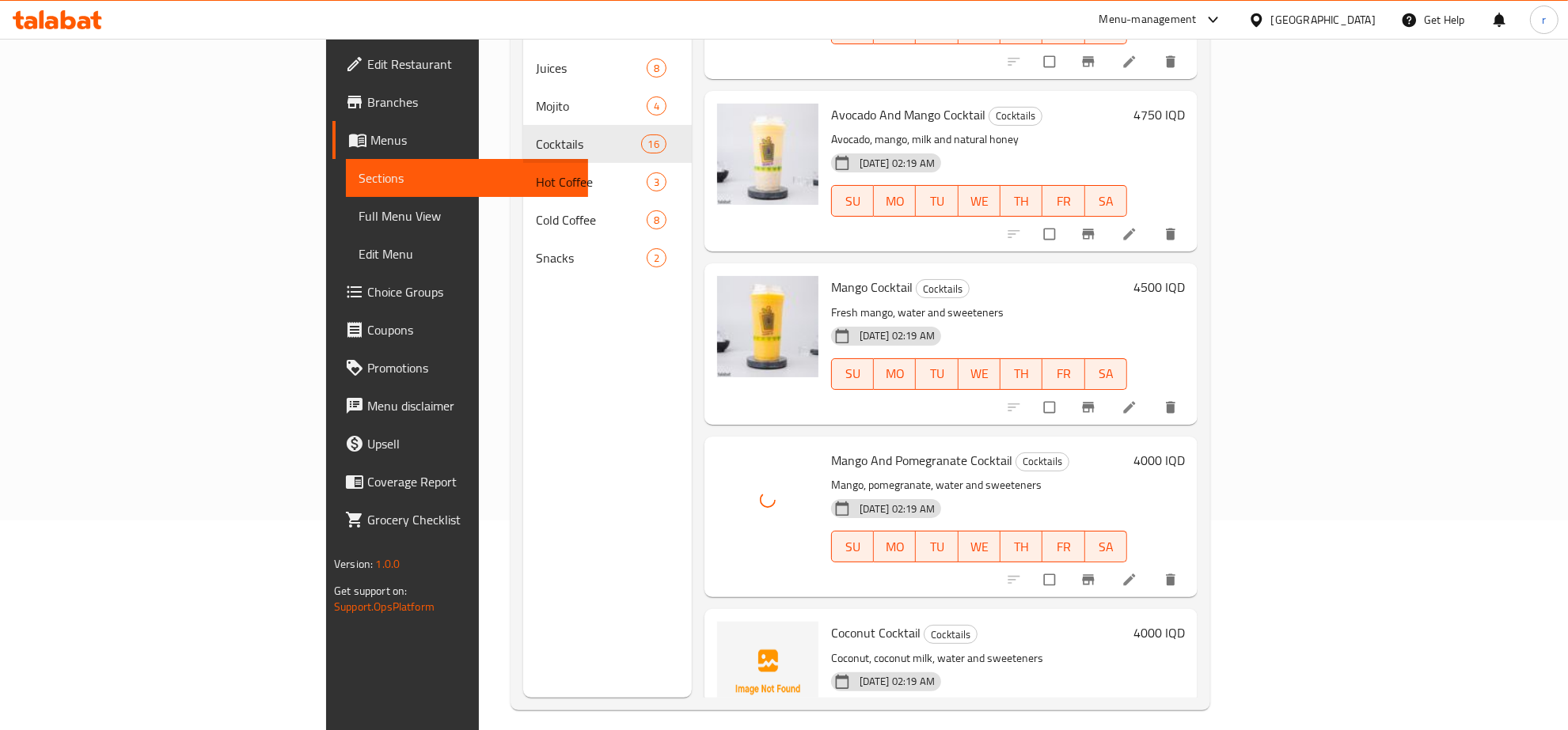
scroll to position [223, 0]
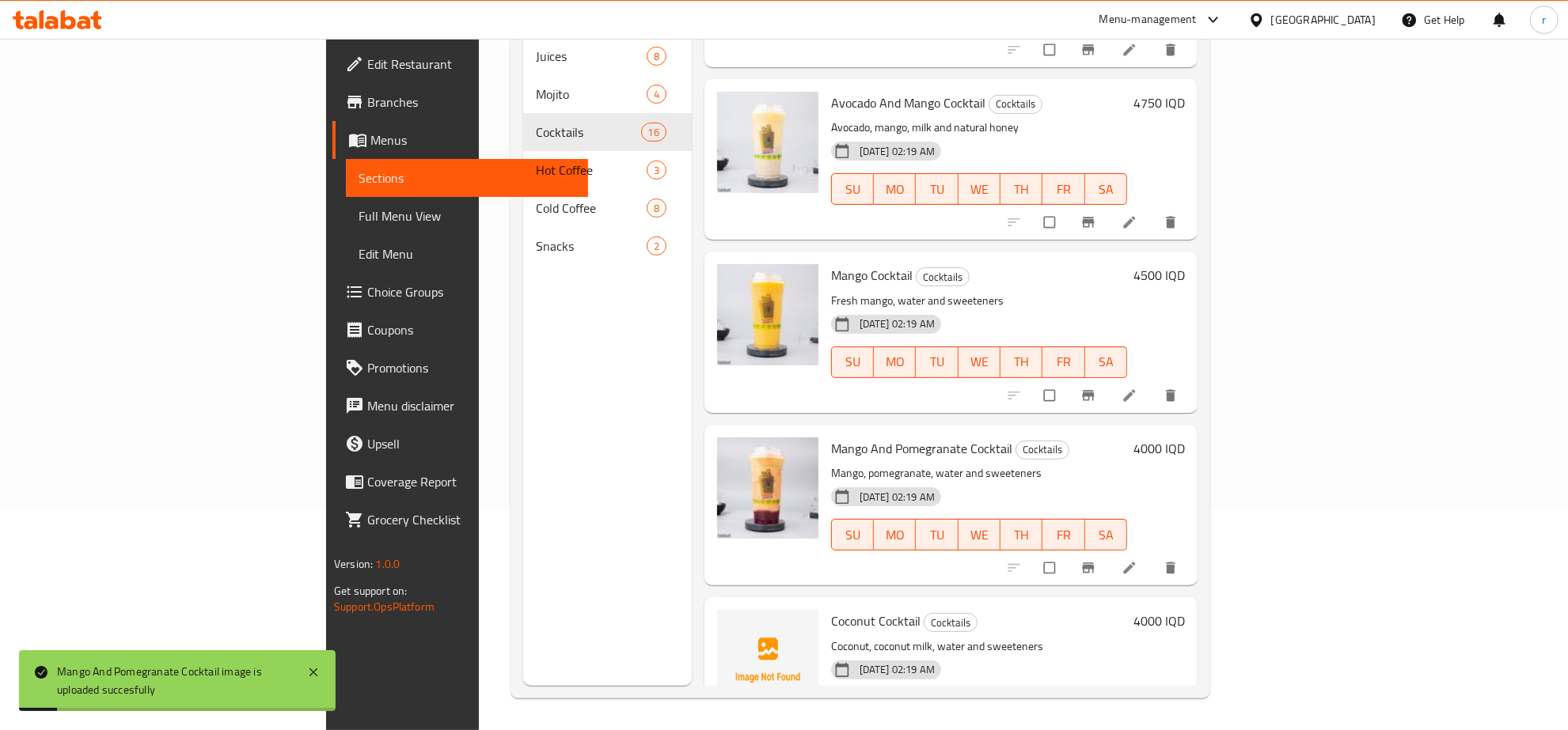
click at [831, 609] on span "Coconut Cocktail" at bounding box center [875, 620] width 89 height 24
copy h6 "Coconut Cocktail"
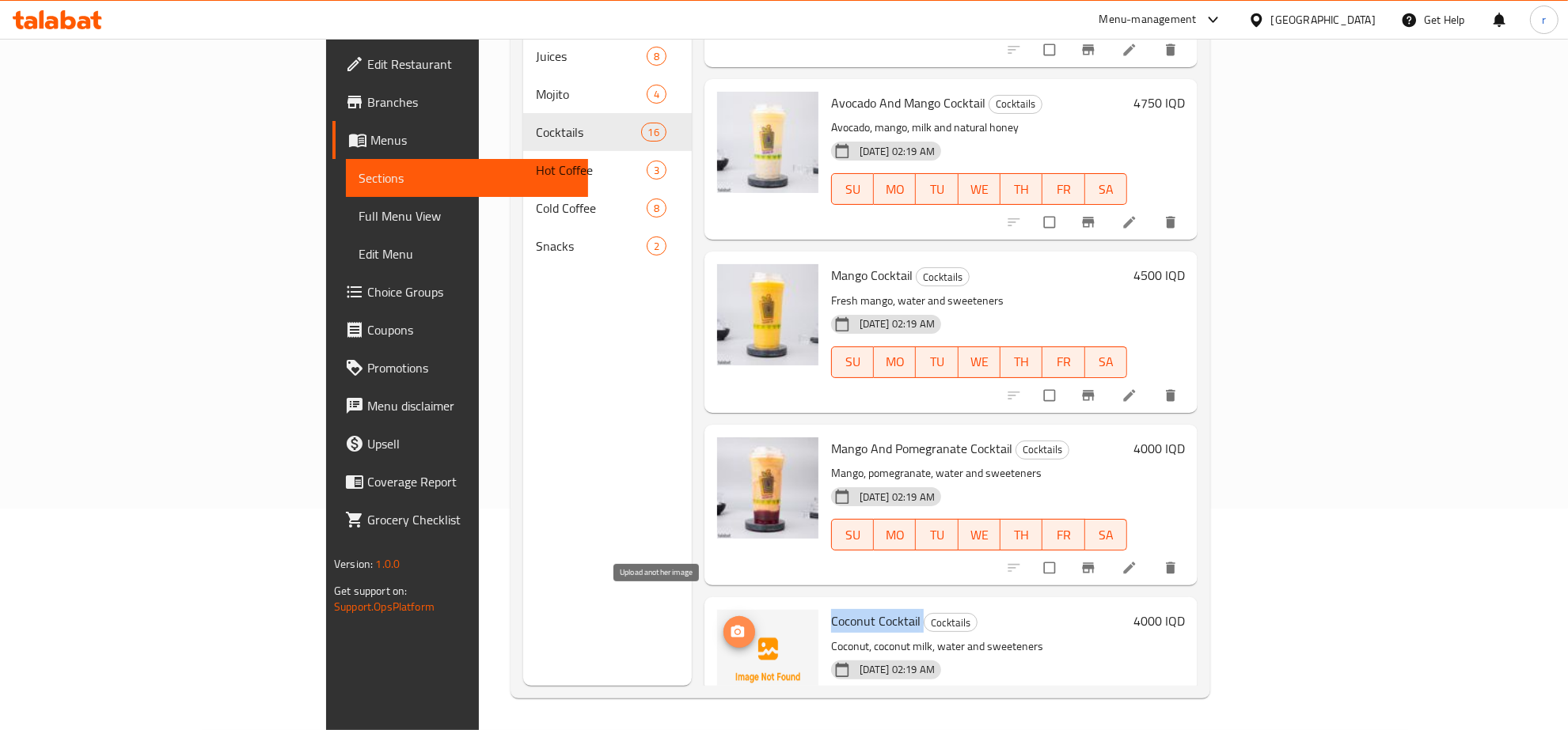
click at [730, 624] on icon "upload picture" at bounding box center [737, 632] width 16 height 16
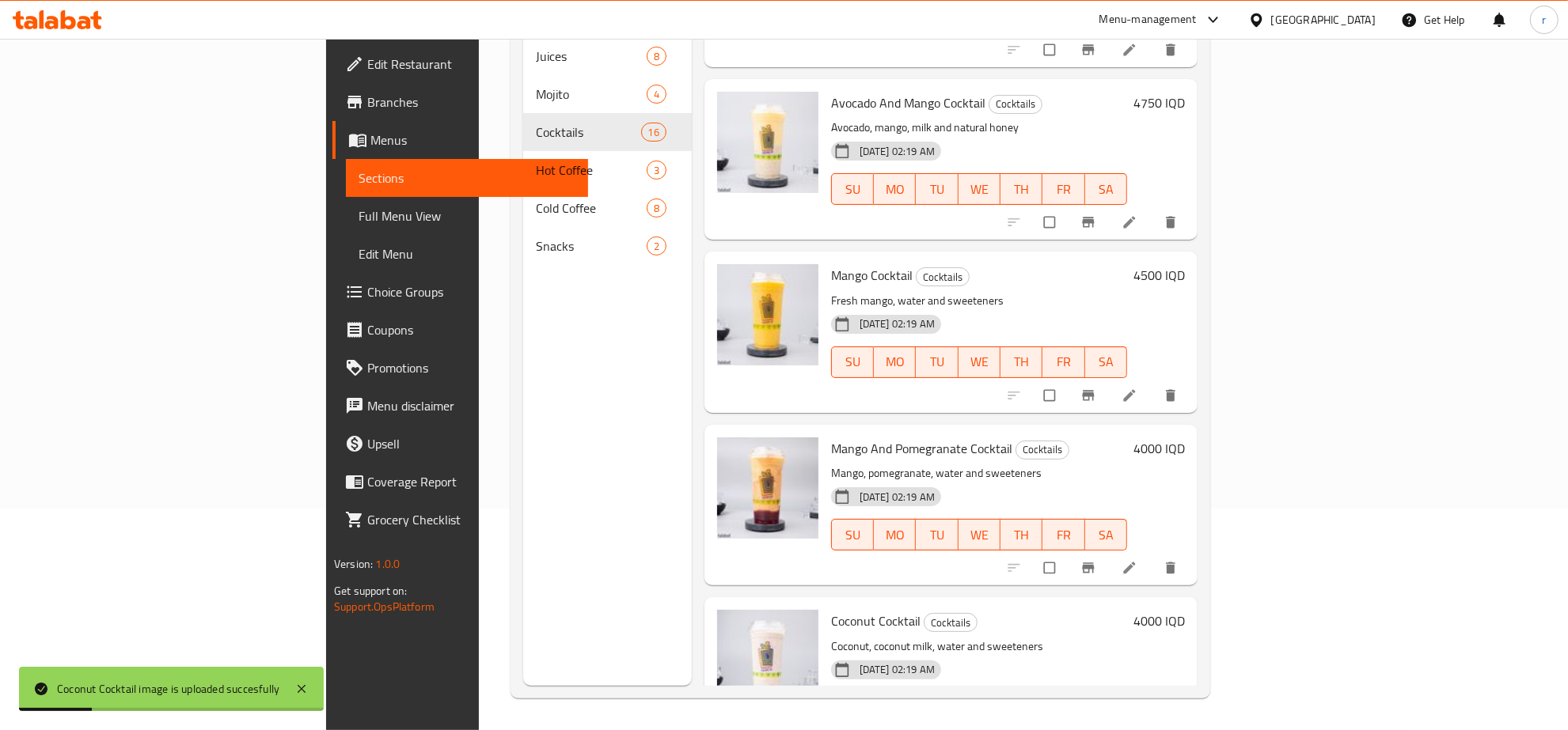
click at [523, 400] on div "Menu sections Juices 8 Mojito 4 Cocktails 16 Hot Coffee 3 Cold Coffee 8 Snacks 2" at bounding box center [607, 320] width 169 height 730
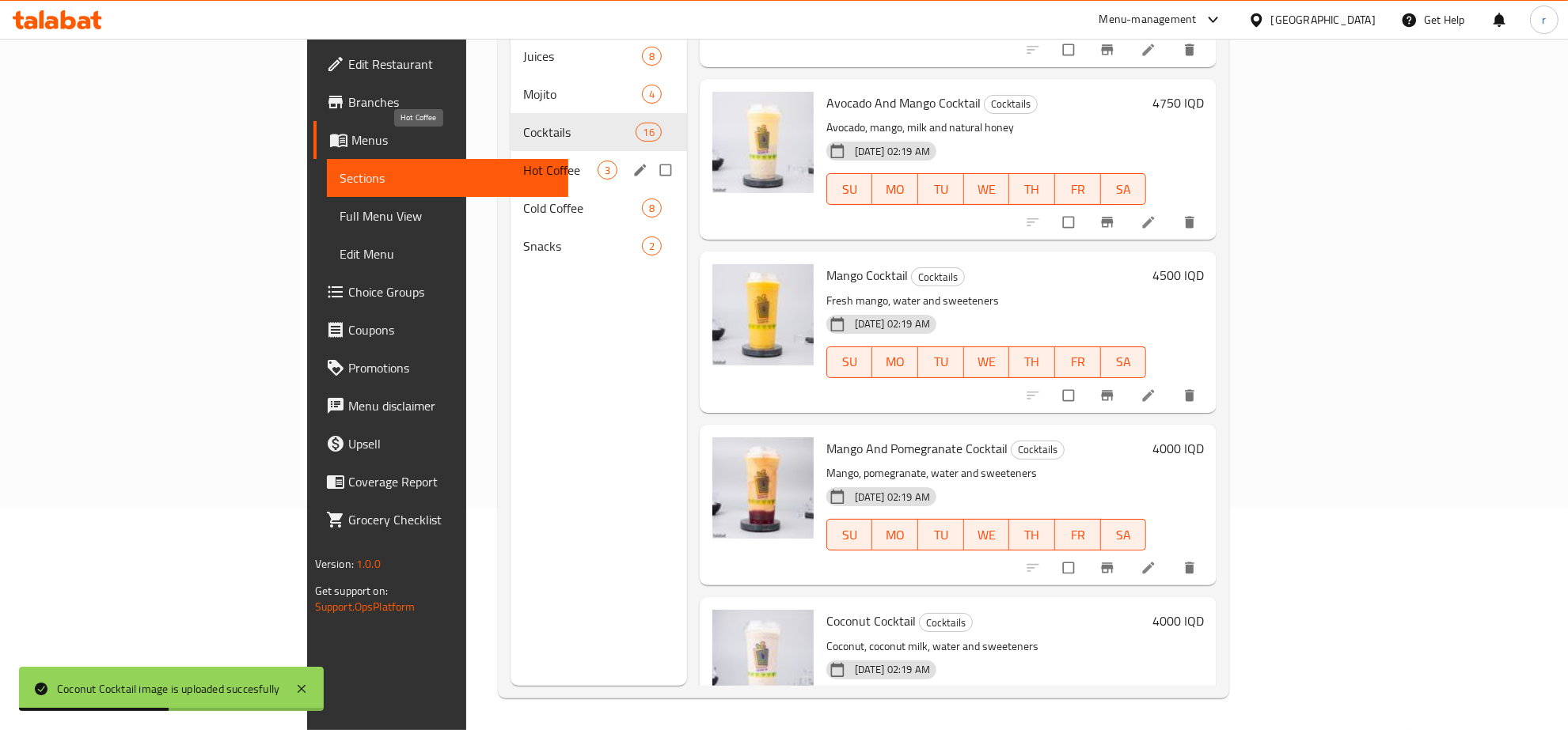
click at [523, 161] on span "Hot Coffee" at bounding box center [560, 170] width 75 height 19
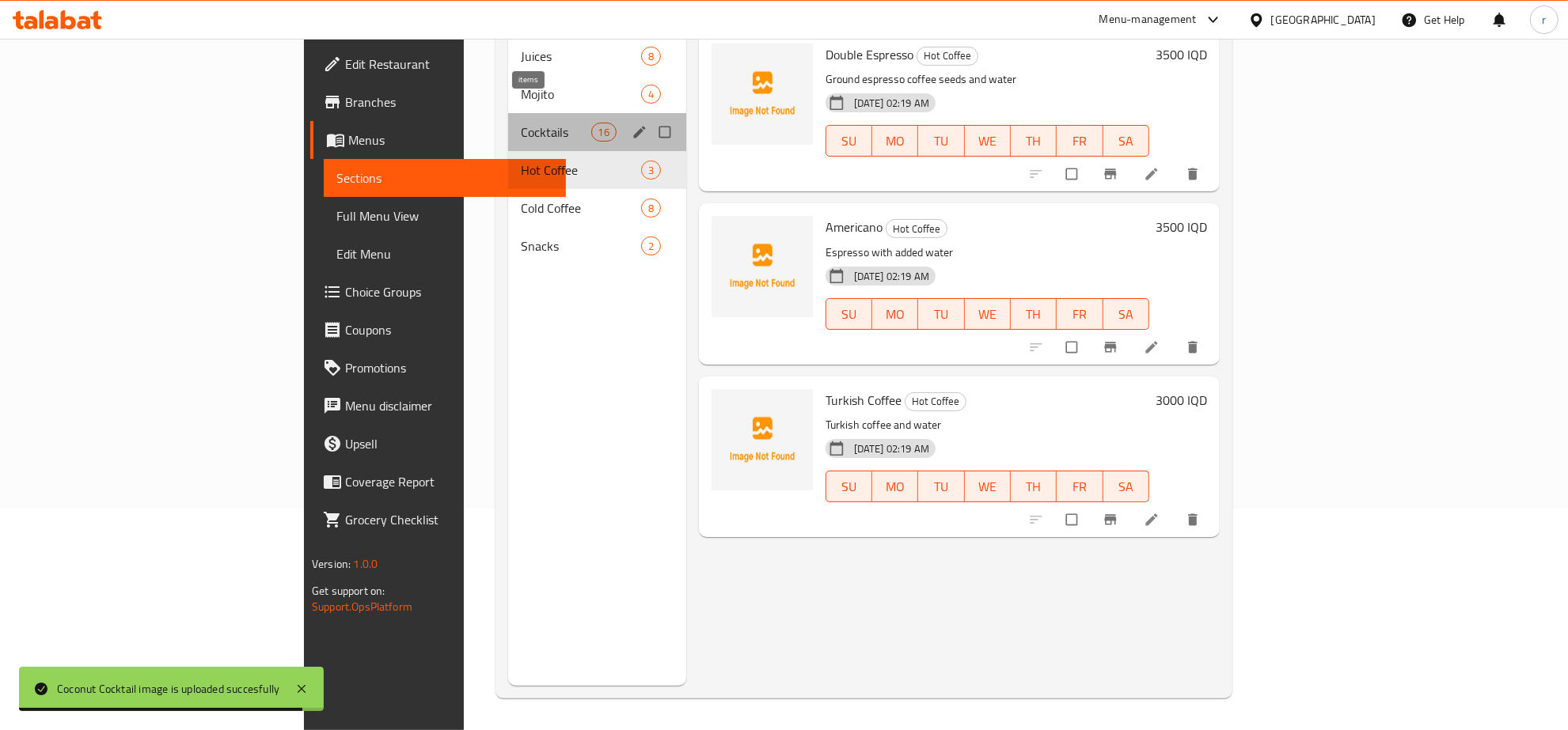
click at [592, 125] on span "16" at bounding box center [604, 133] width 24 height 15
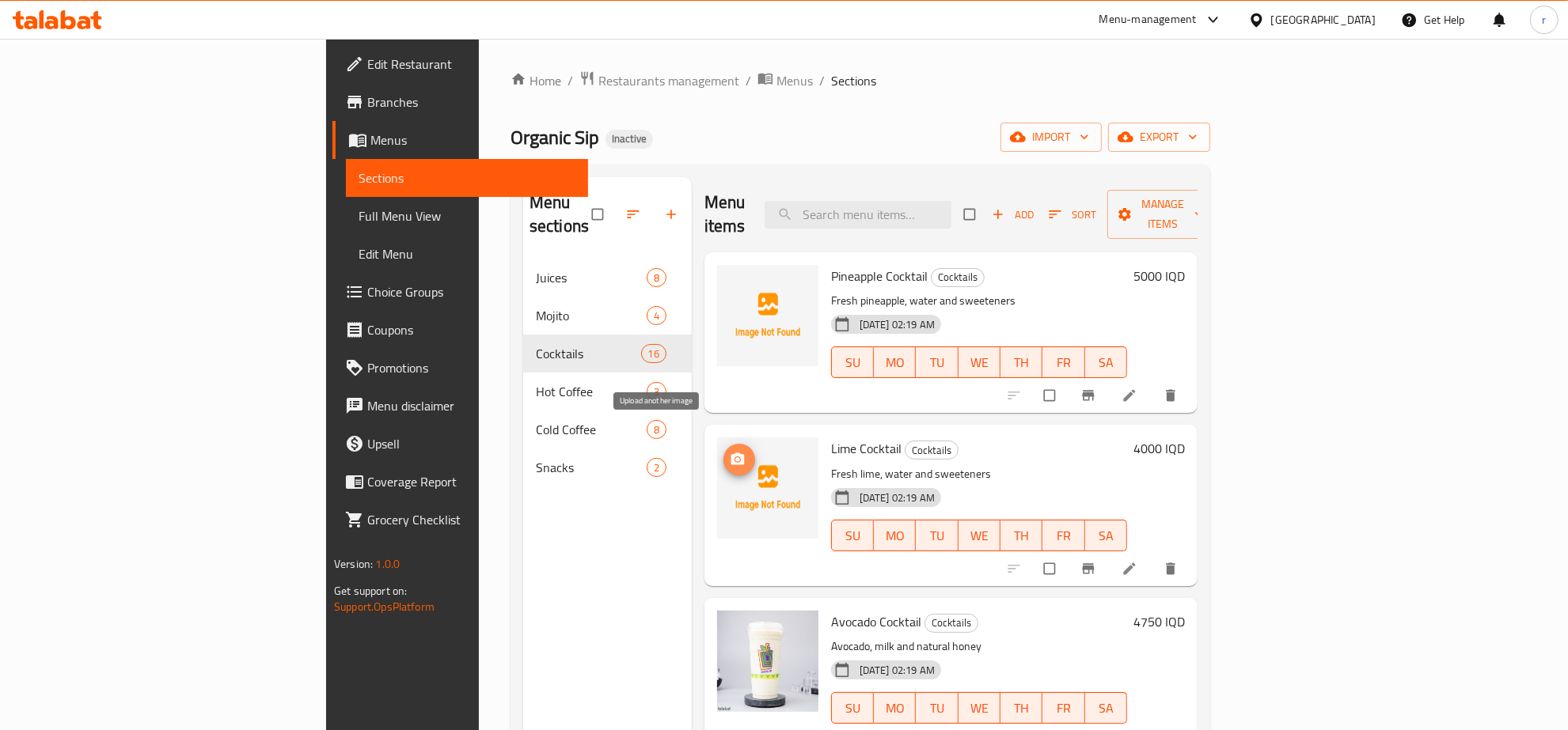
click at [724, 449] on button "upload picture" at bounding box center [739, 459] width 31 height 31
click at [831, 264] on span "Pineapple Cocktail" at bounding box center [879, 276] width 97 height 24
copy h6 "Pineapple Cocktail"
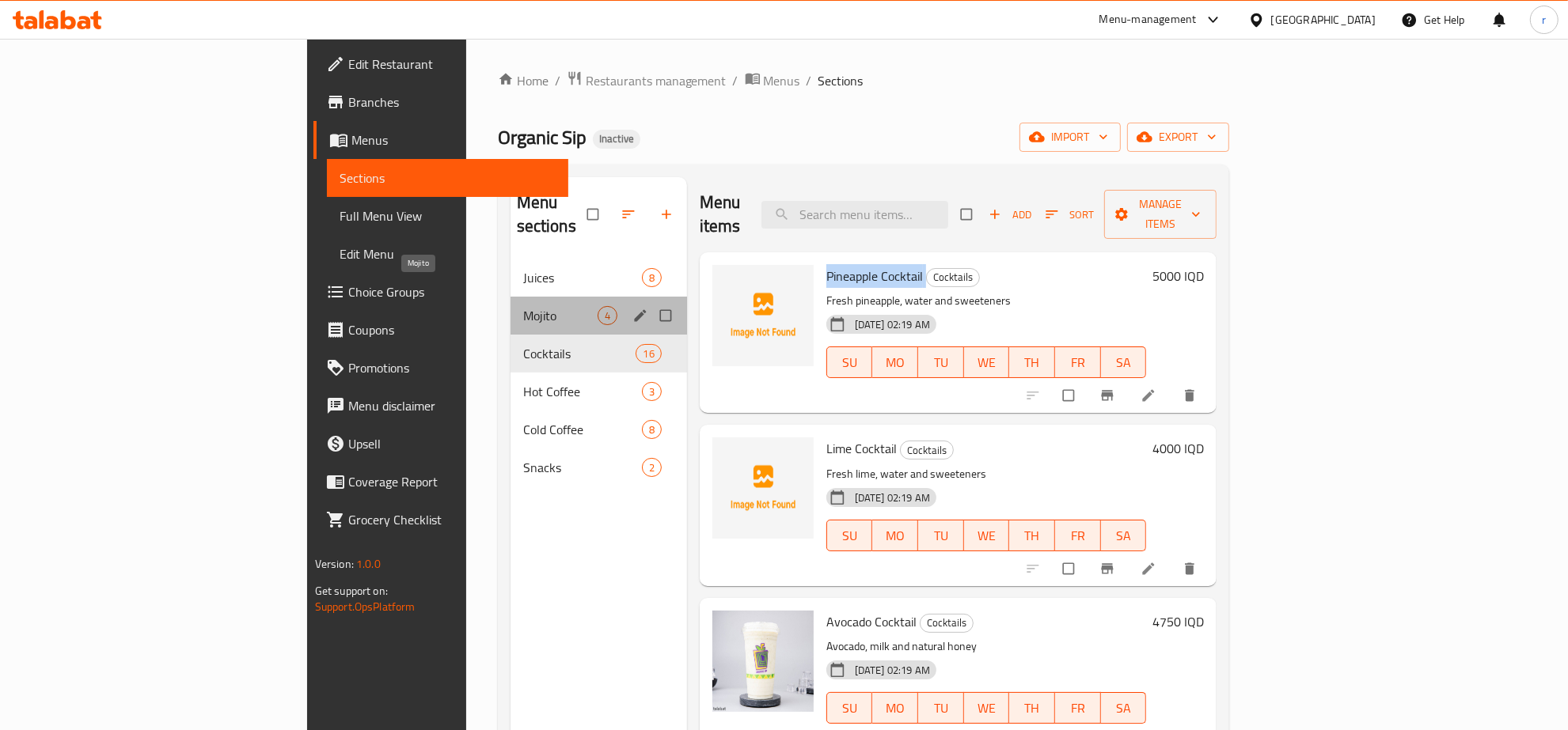
click at [523, 306] on span "Mojito" at bounding box center [560, 315] width 75 height 19
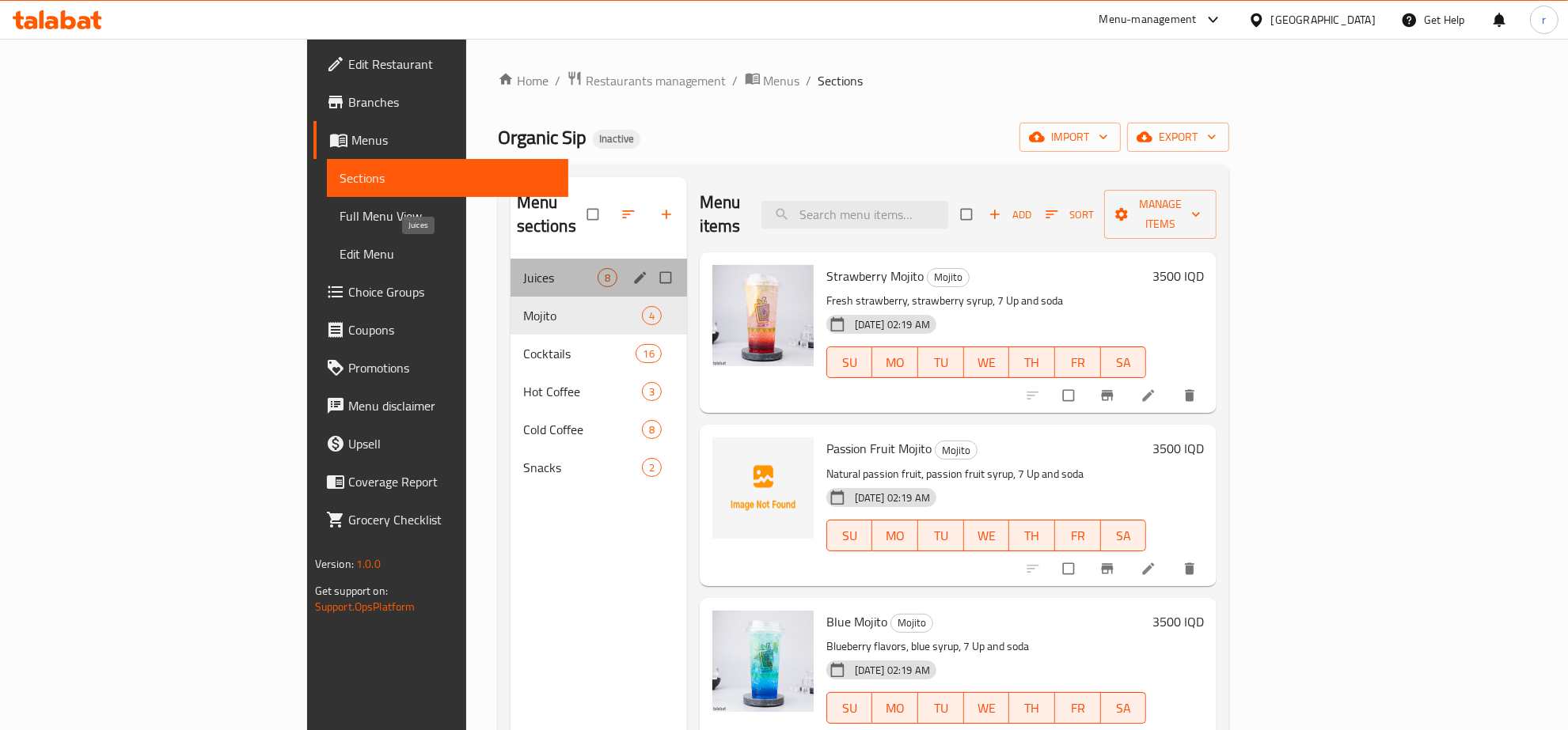
click at [523, 268] on span "Juices" at bounding box center [560, 277] width 75 height 19
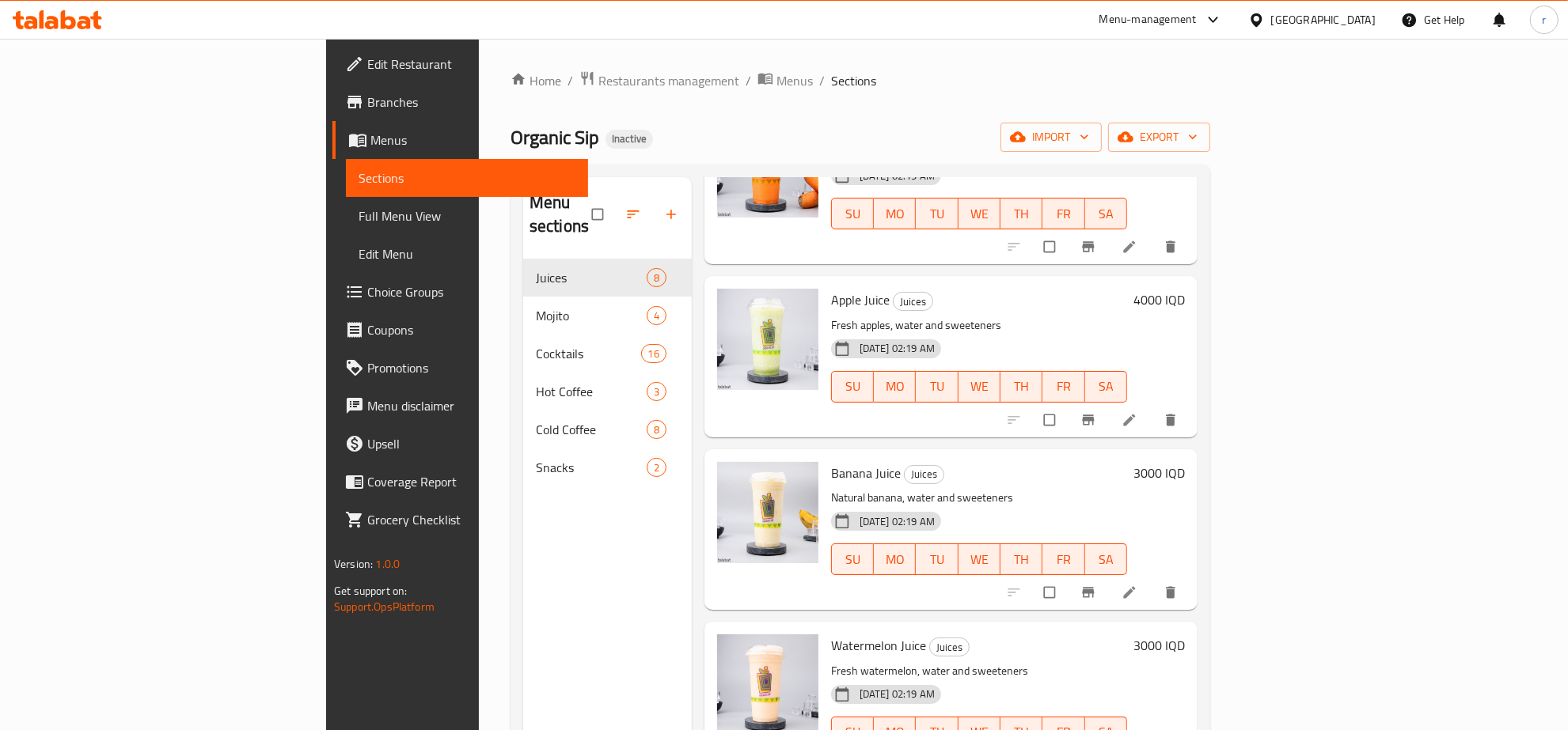
scroll to position [689, 0]
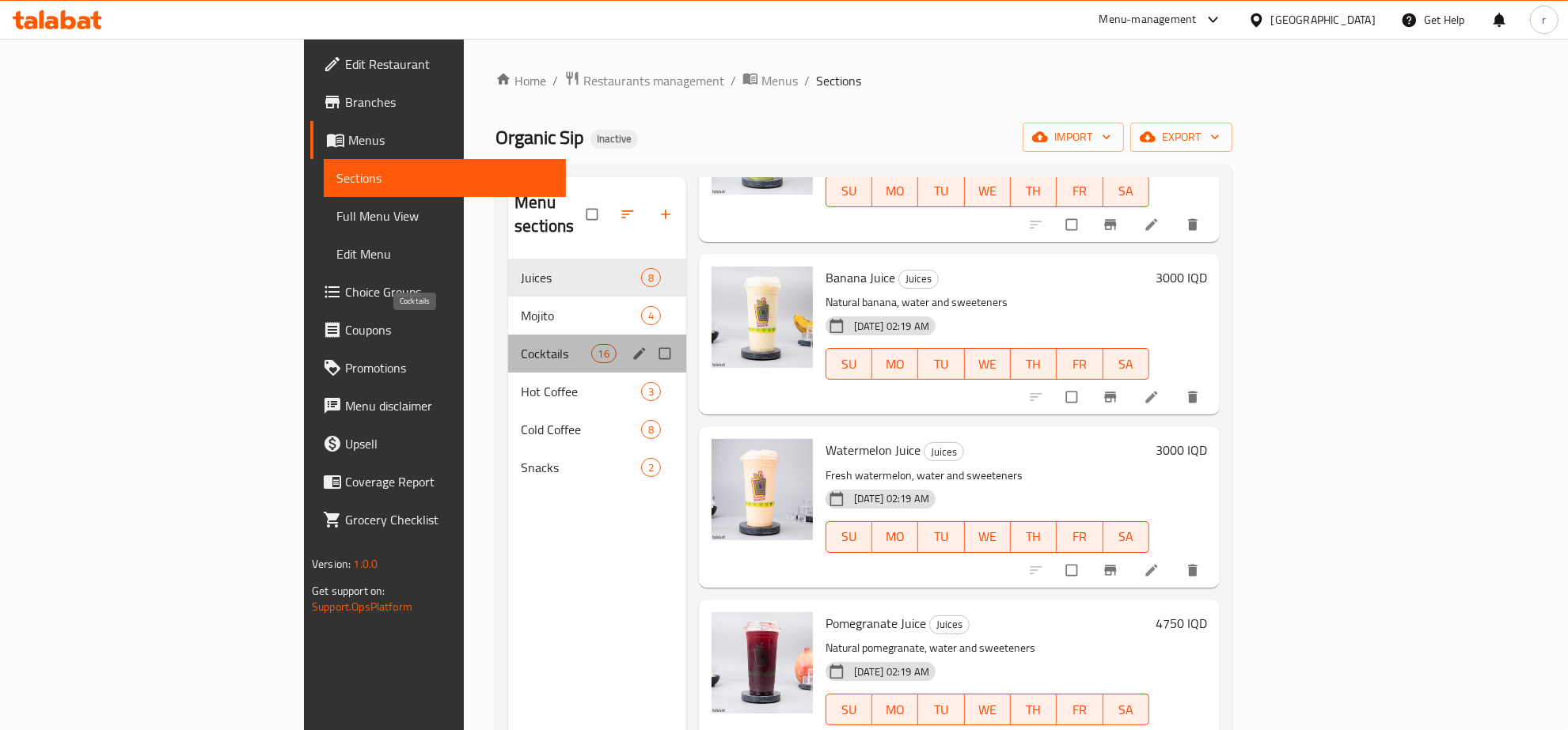
click at [521, 344] on span "Cocktails" at bounding box center [556, 353] width 70 height 19
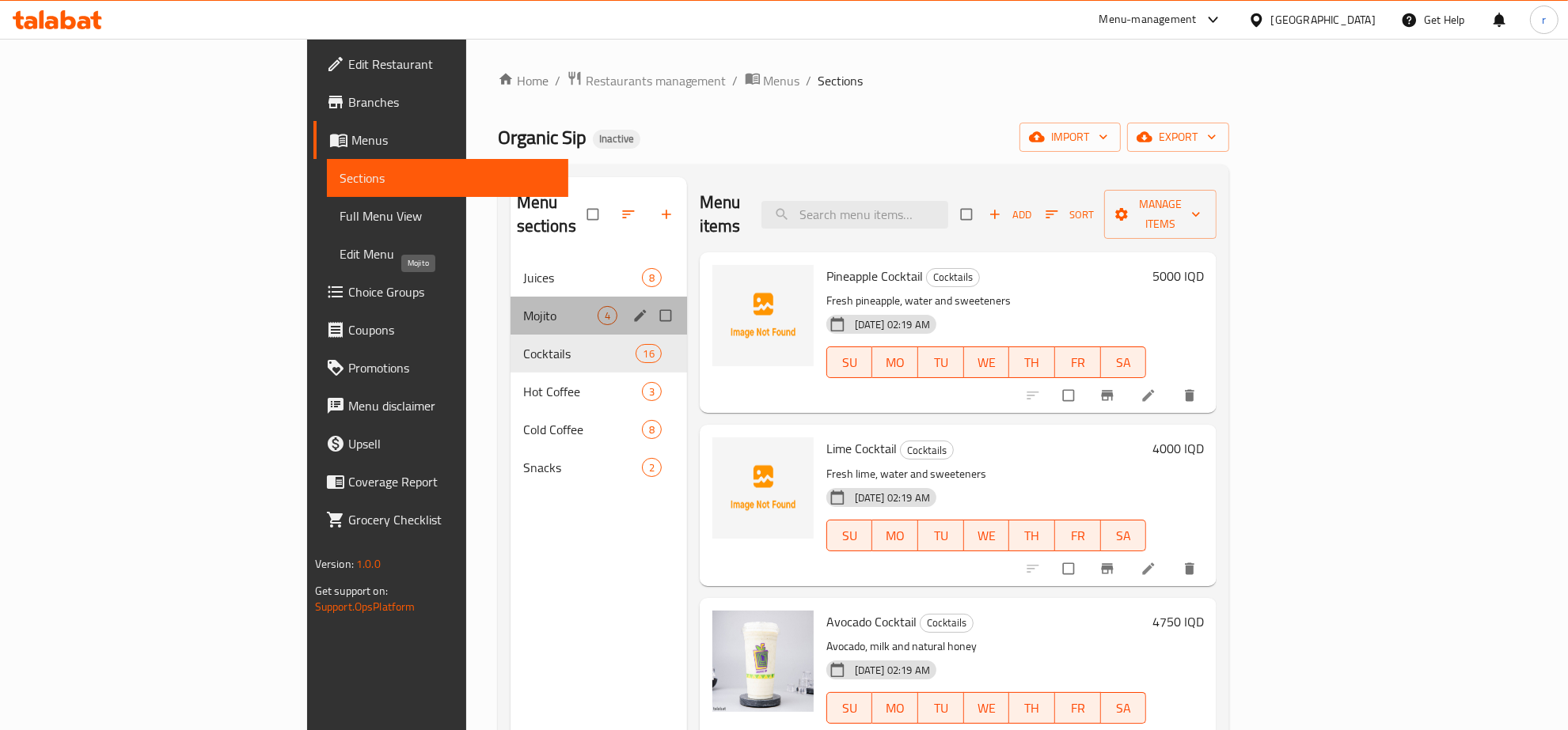
click at [523, 306] on span "Mojito" at bounding box center [560, 315] width 75 height 19
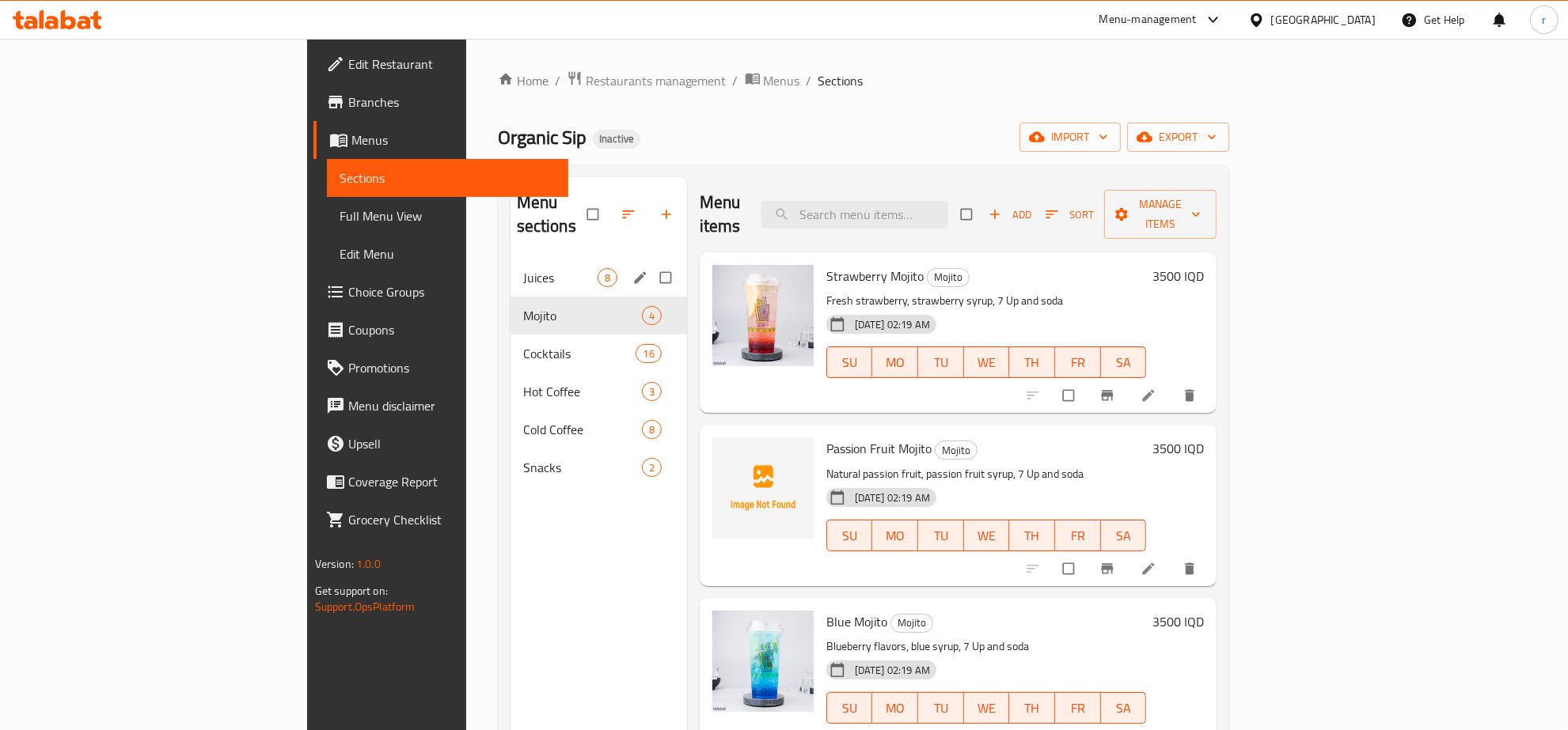
click at [511, 258] on div "Juices 8" at bounding box center [599, 277] width 176 height 38
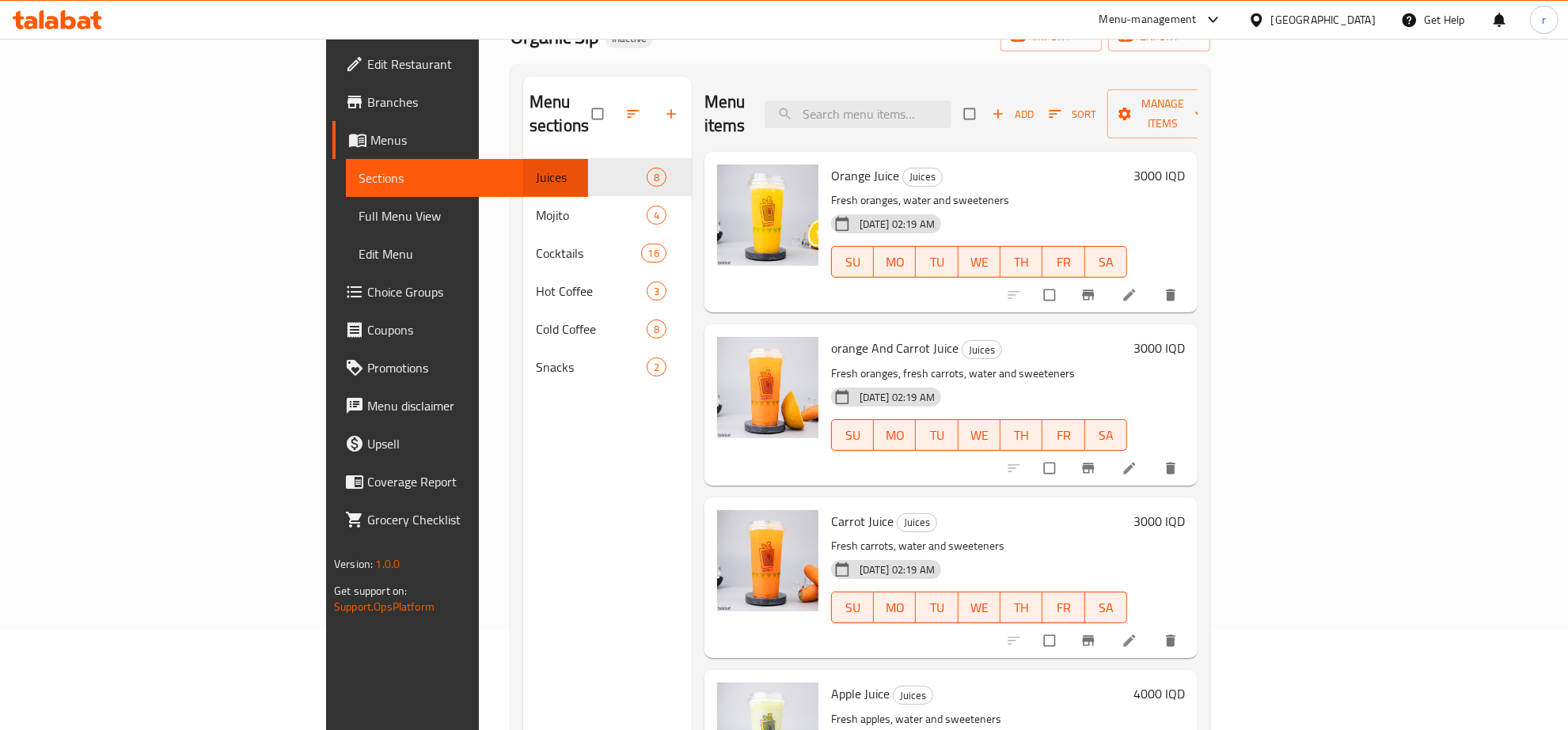
scroll to position [57, 0]
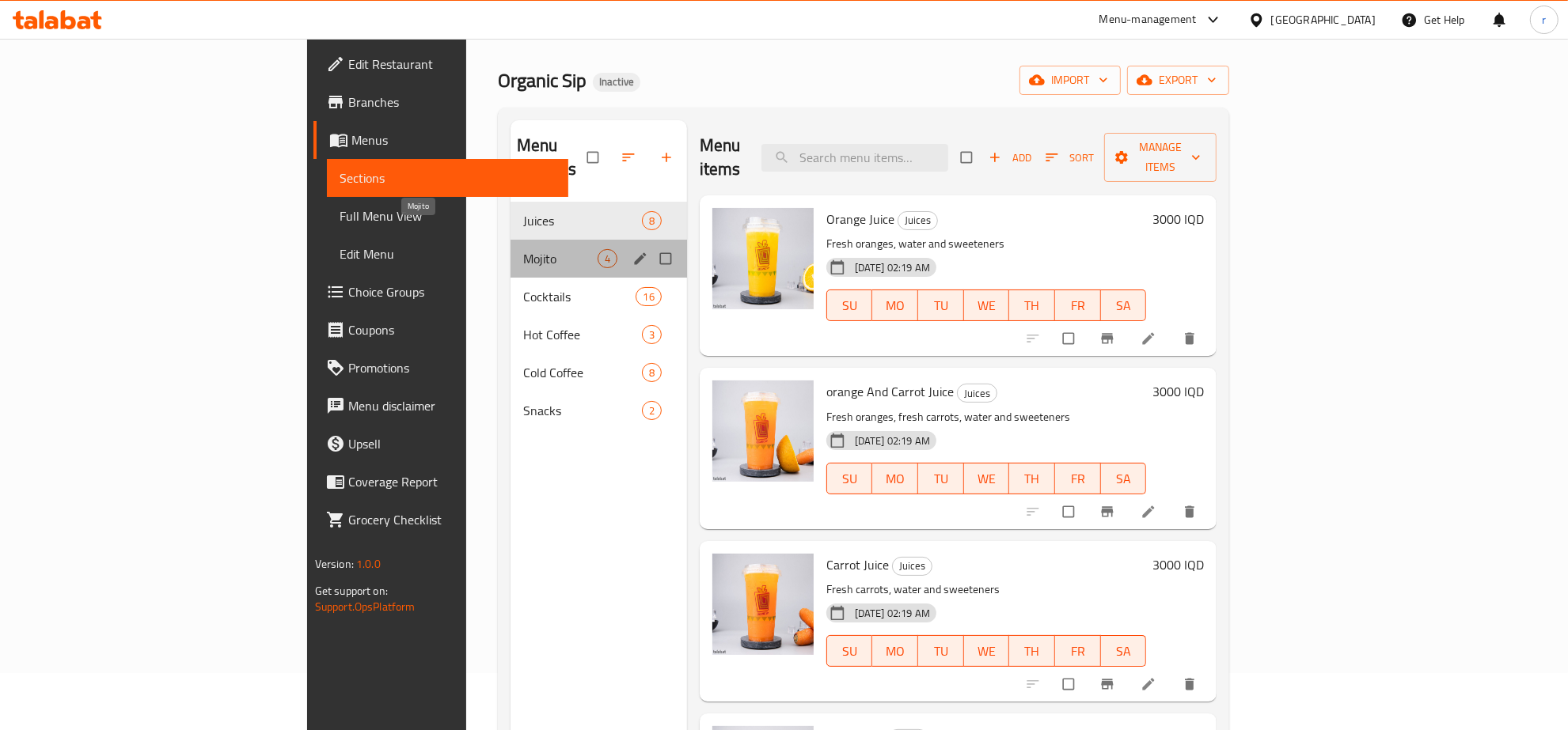
click at [523, 249] on span "Mojito" at bounding box center [560, 258] width 75 height 19
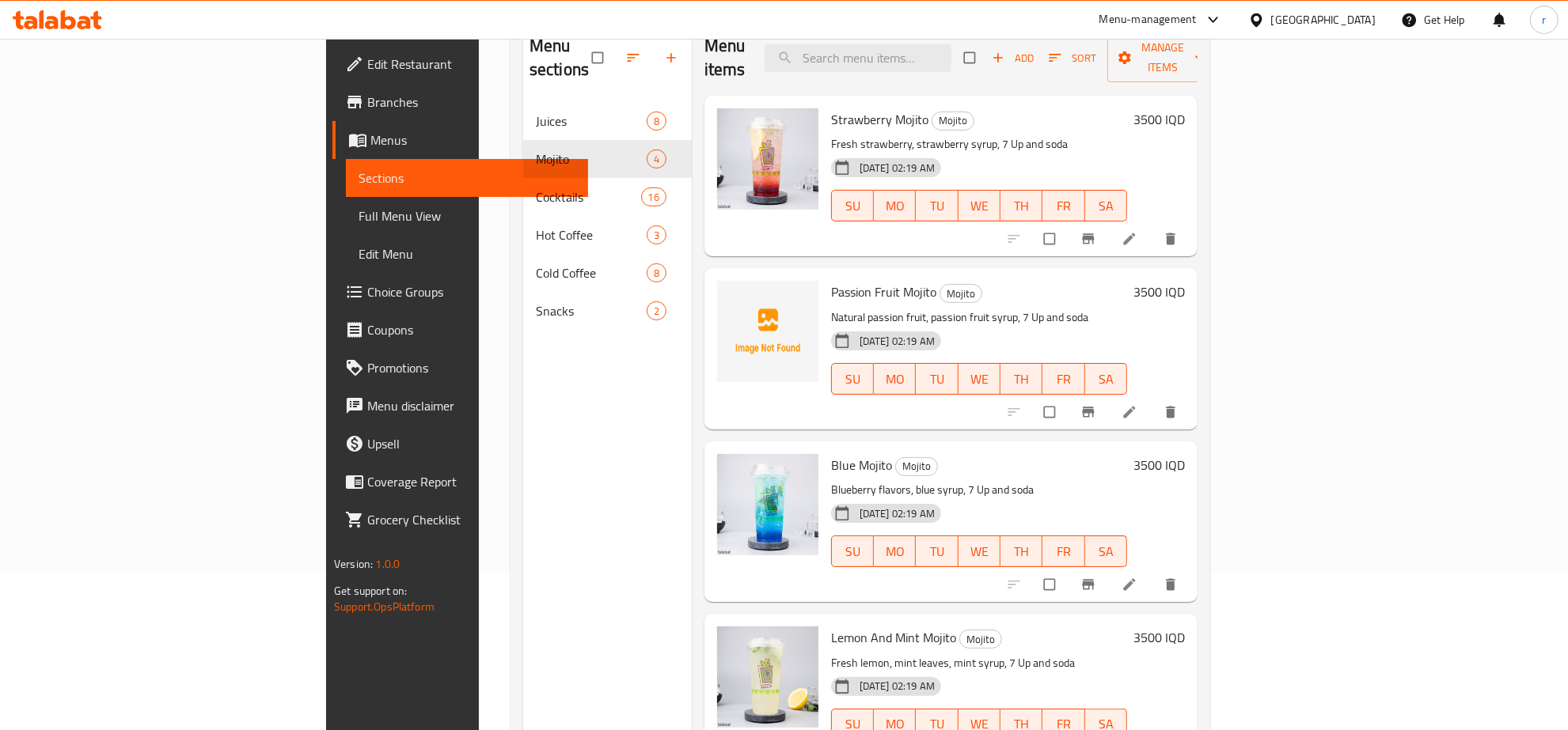
scroll to position [223, 0]
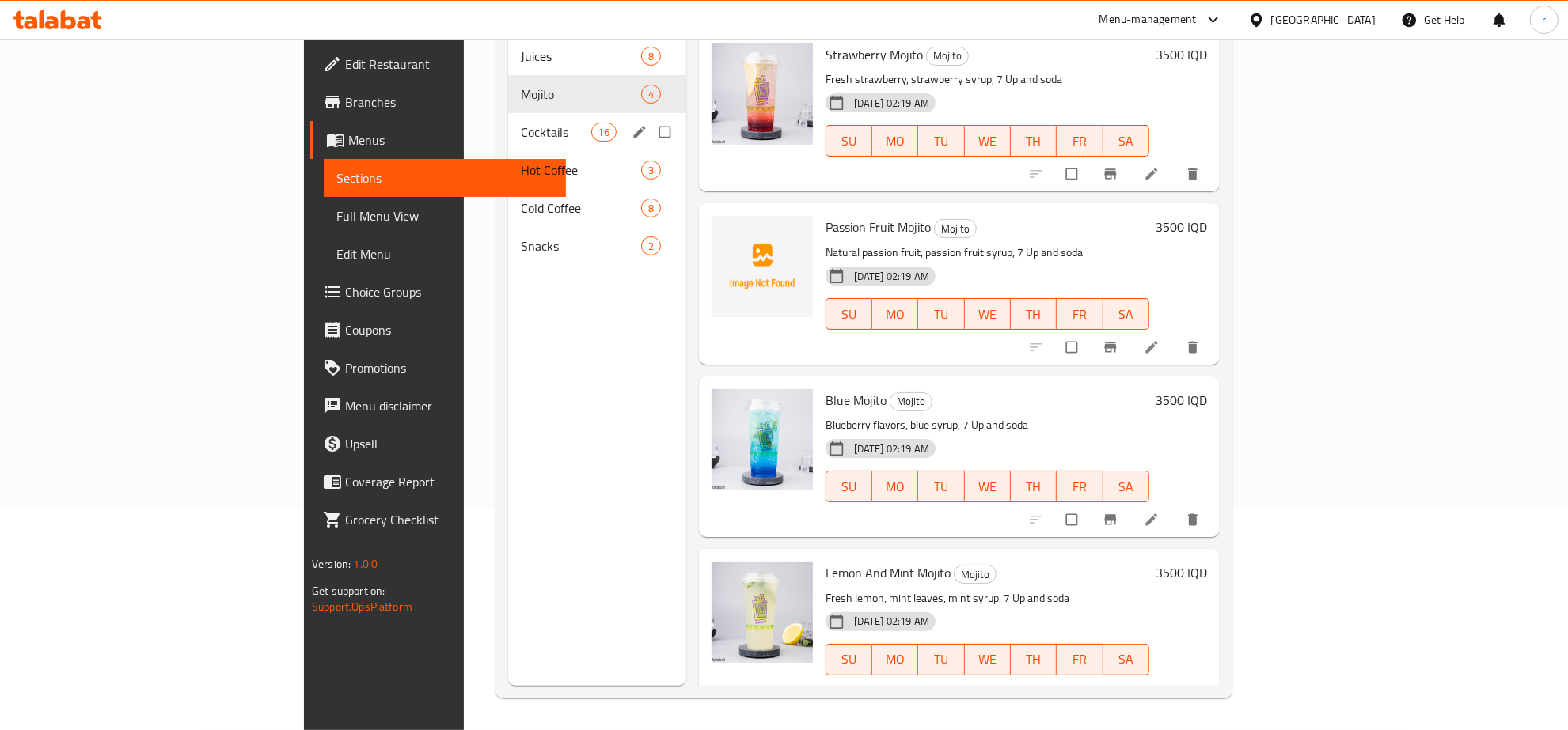
click at [508, 113] on div "Cocktails 16" at bounding box center [597, 132] width 178 height 38
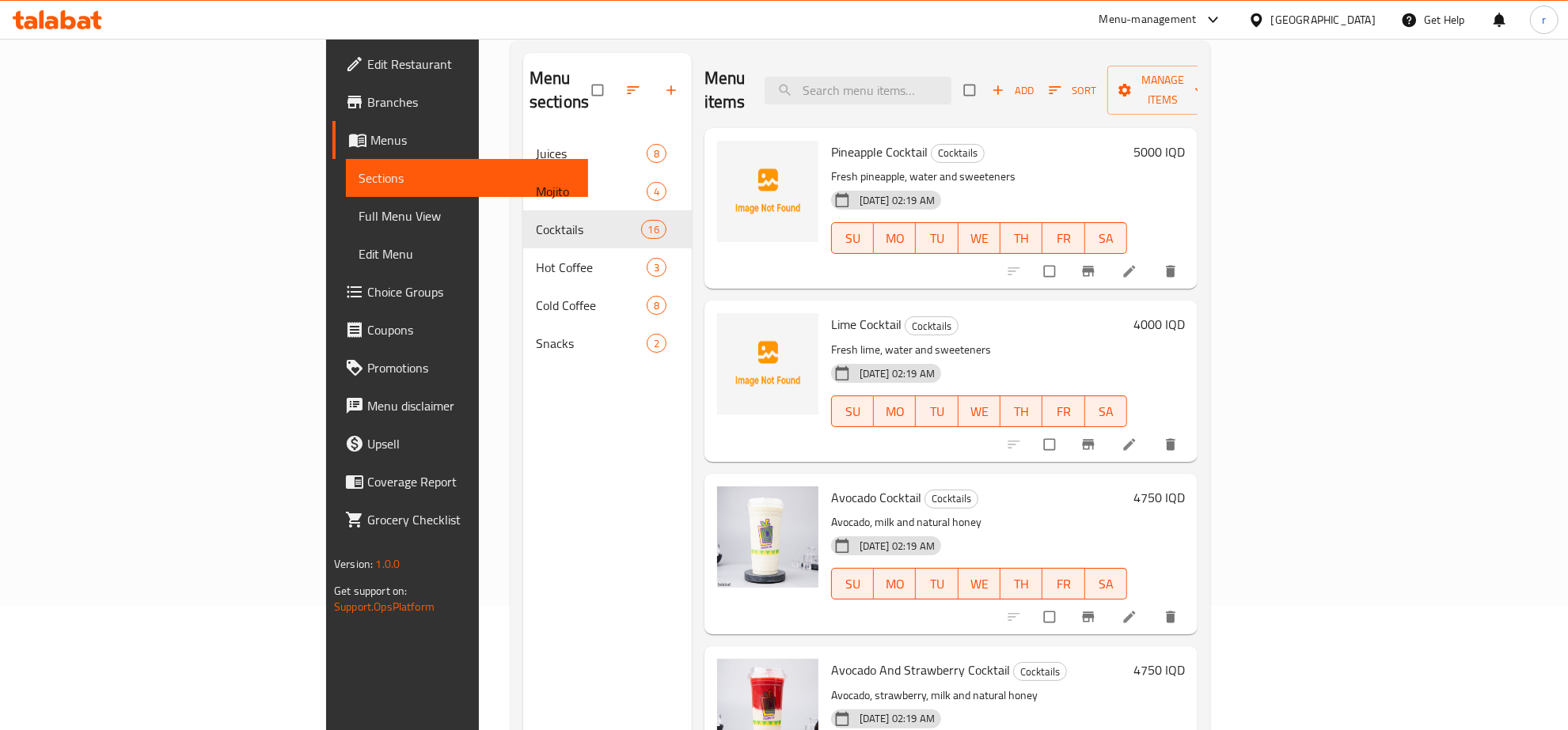
scroll to position [165, 0]
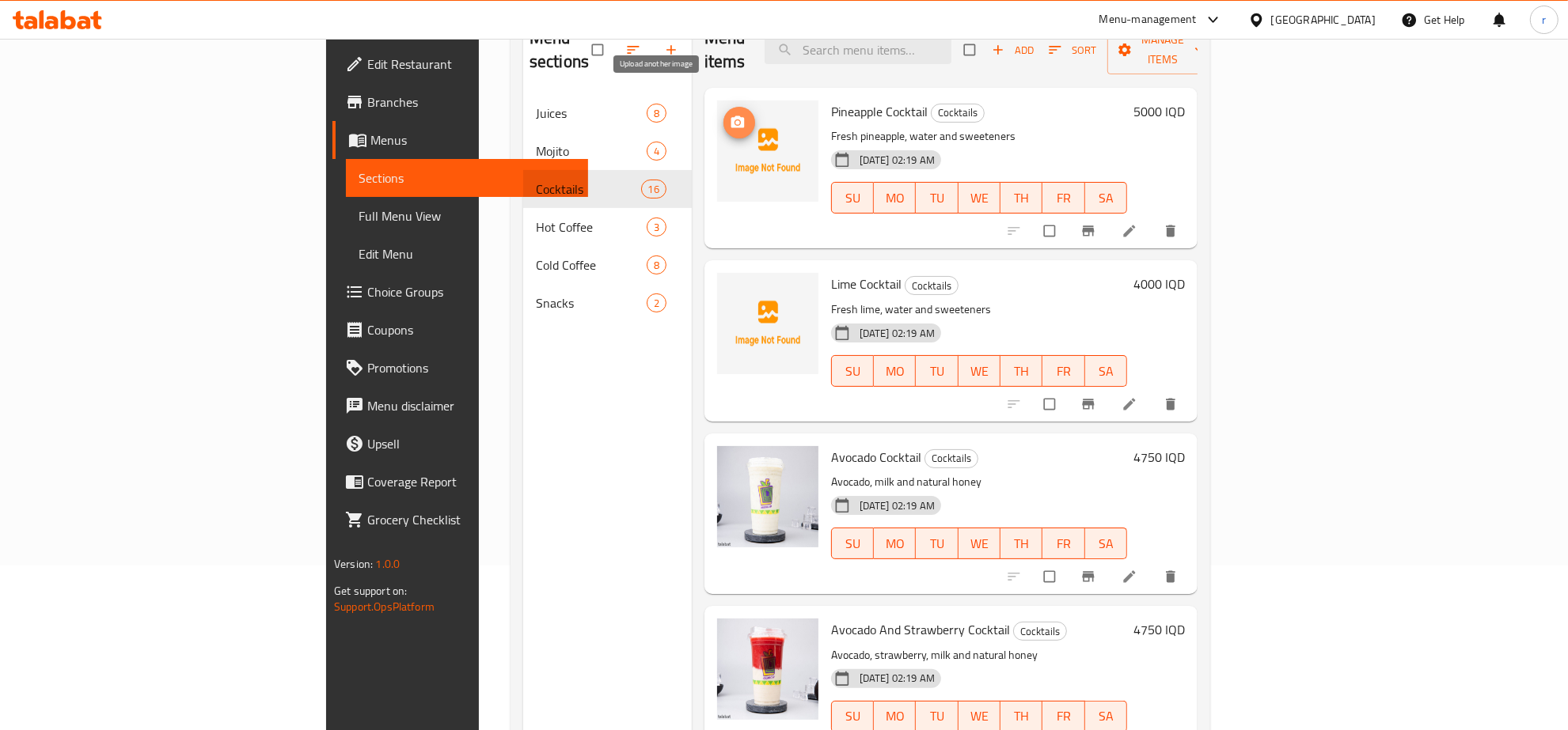
click at [724, 115] on span "upload picture" at bounding box center [739, 122] width 31 height 16
click at [831, 99] on span "Pineapple Cocktail" at bounding box center [879, 111] width 97 height 24
click at [731, 116] on icon "upload picture" at bounding box center [738, 122] width 13 height 12
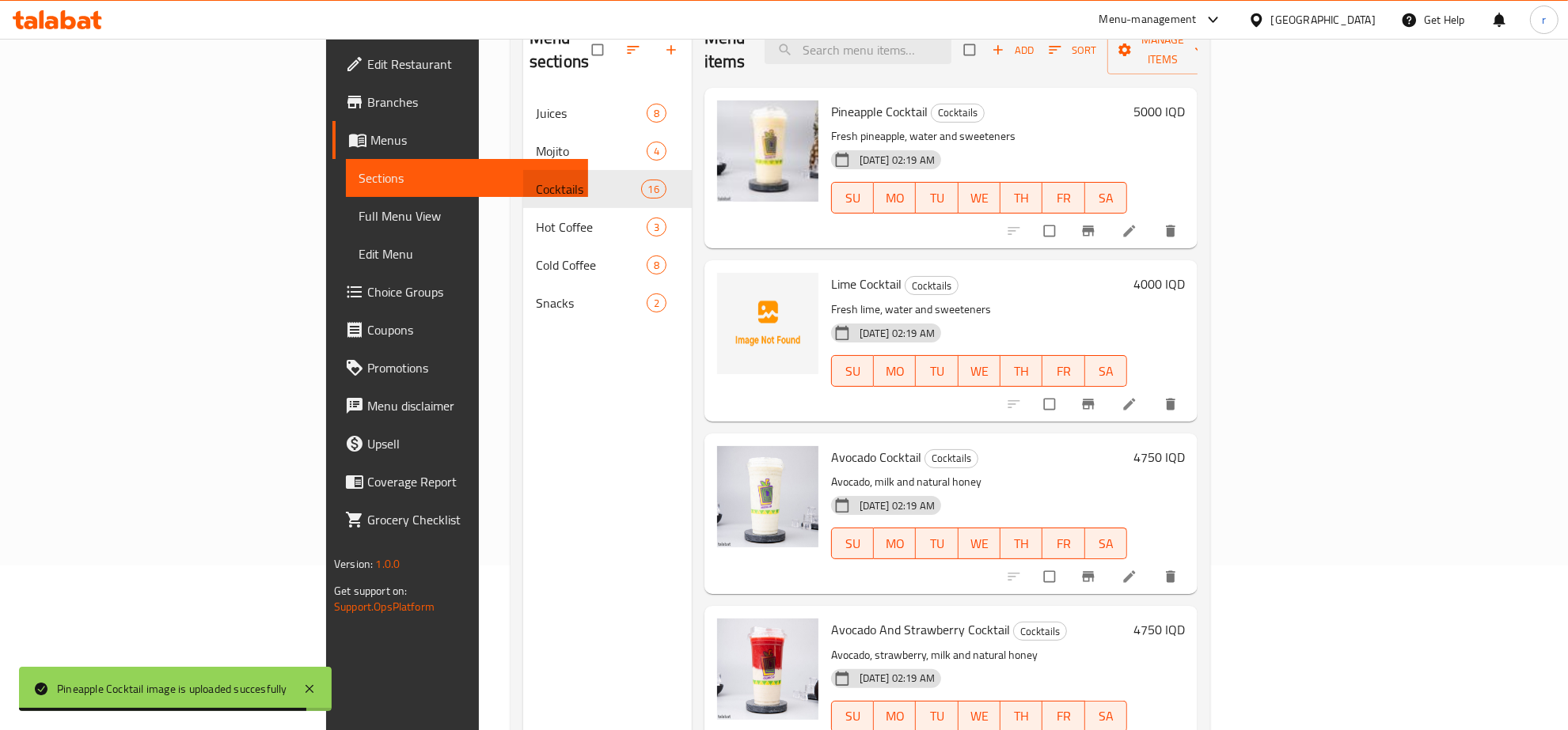
click at [523, 423] on div "Menu sections Juices 8 Mojito 4 Cocktails 16 Hot Coffee 3 Cold Coffee 8 Snacks 2" at bounding box center [607, 377] width 169 height 730
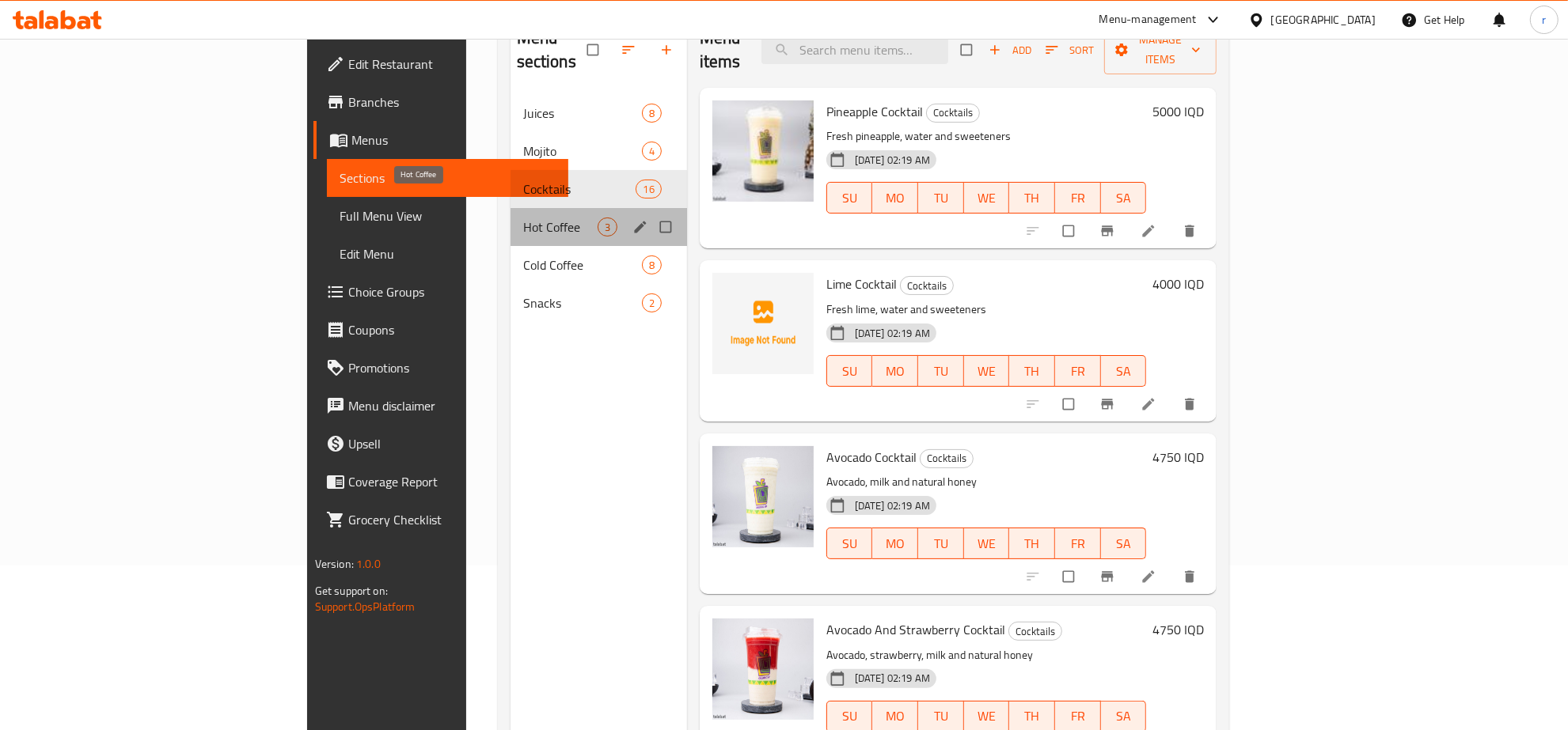
click at [523, 218] on span "Hot Coffee" at bounding box center [560, 227] width 75 height 19
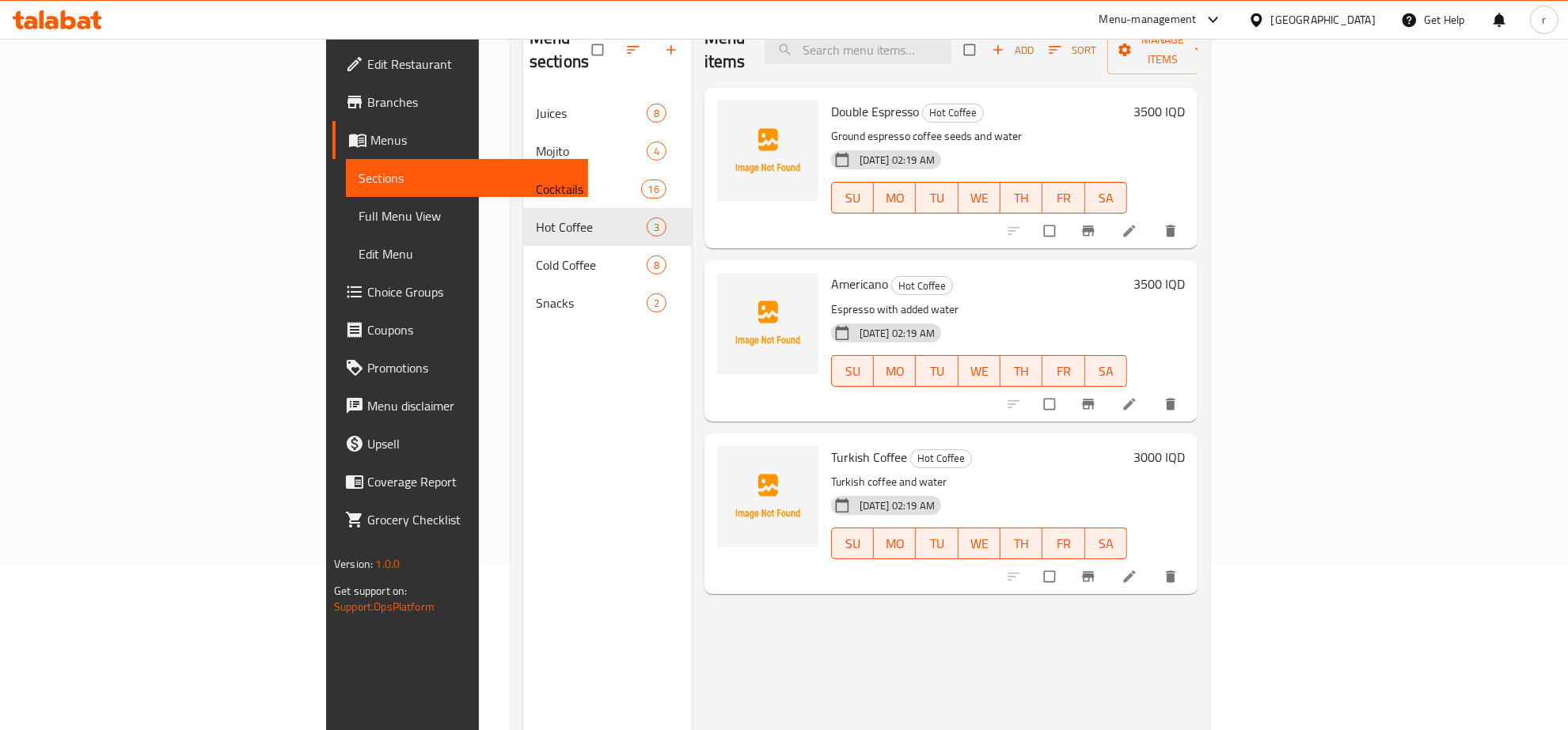
click at [831, 99] on span "Double Espresso" at bounding box center [874, 111] width 88 height 24
copy h6 "Double Espresso"
click at [730, 115] on icon "upload picture" at bounding box center [737, 122] width 16 height 16
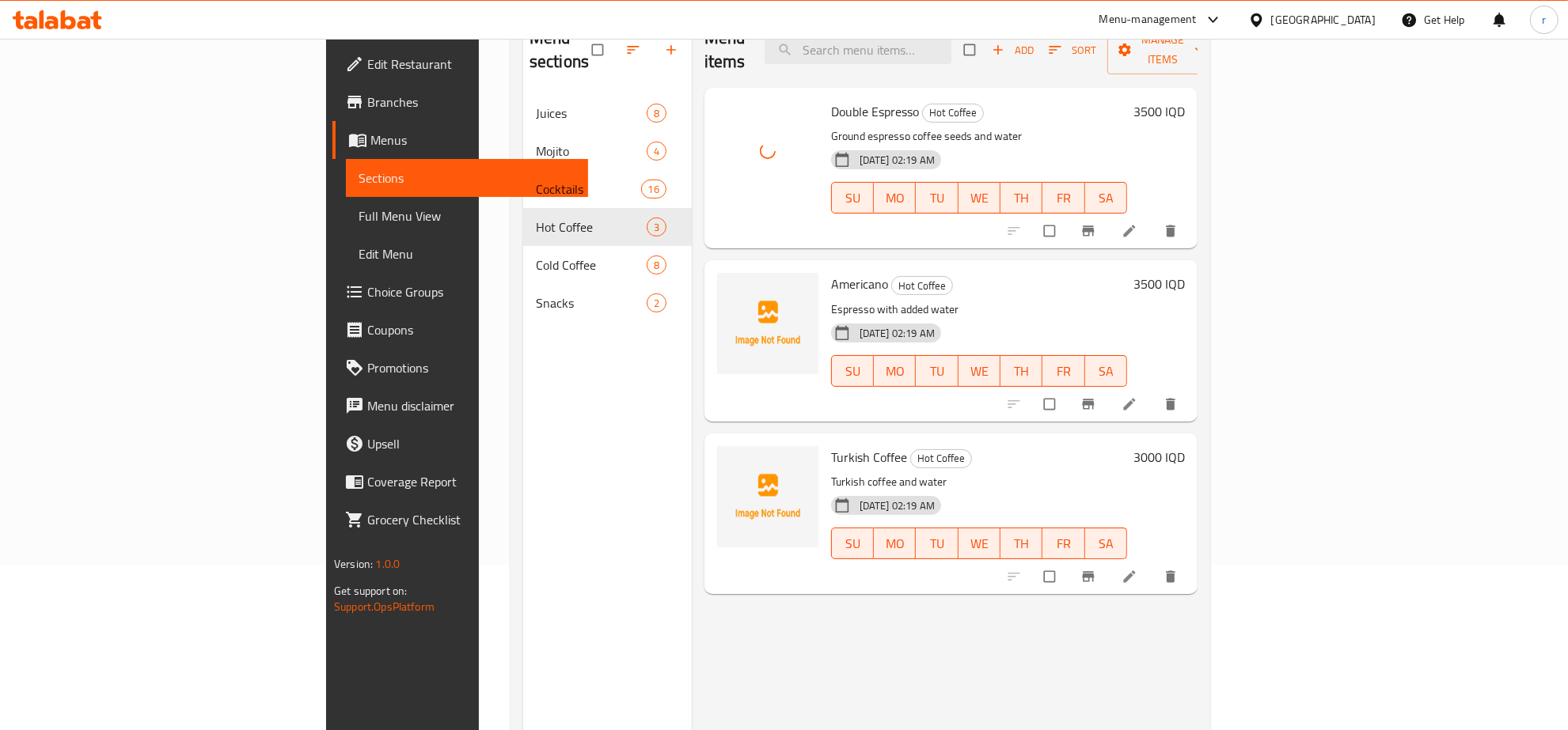
click at [831, 272] on span "Americano" at bounding box center [859, 283] width 57 height 24
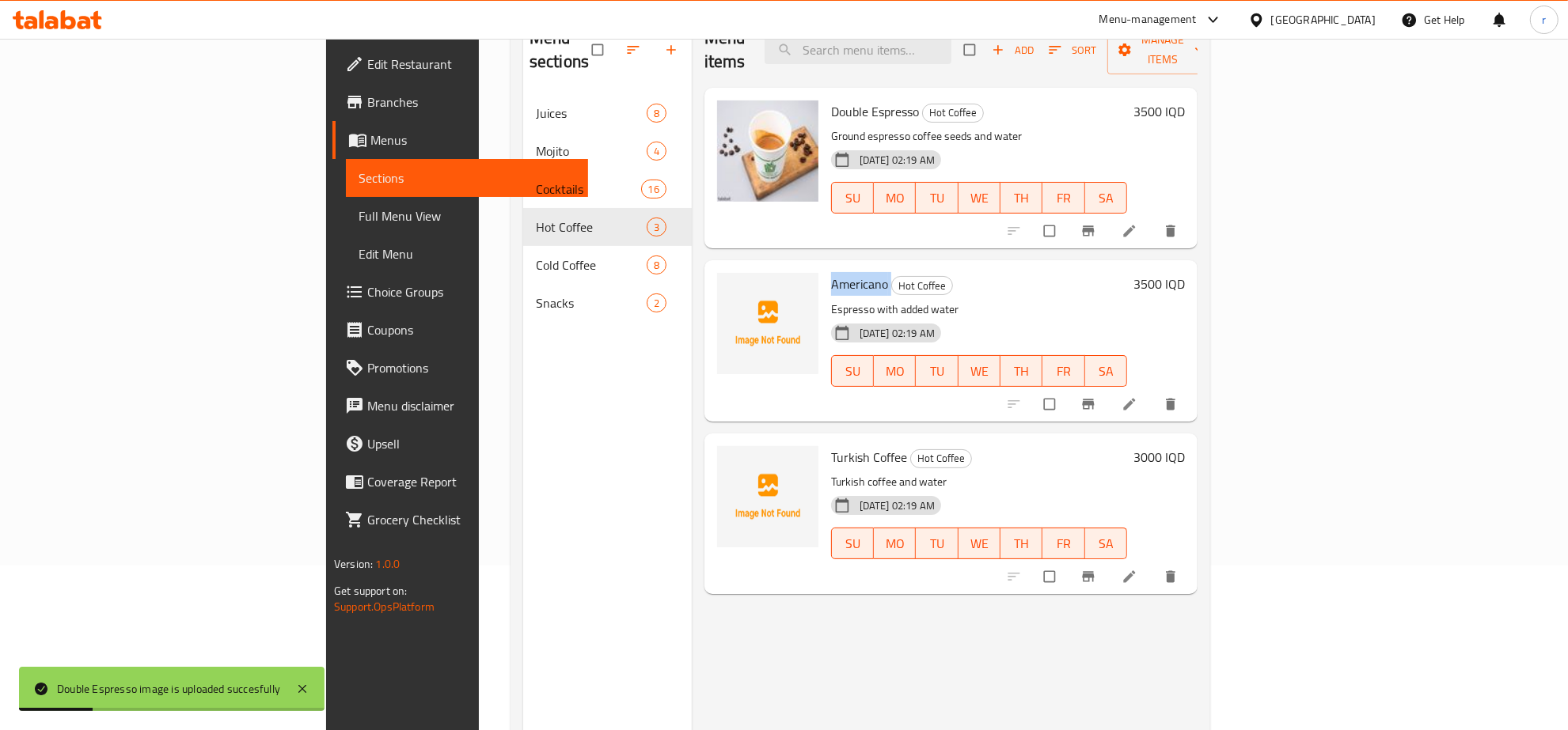
copy h6 "Americano"
click at [724, 287] on span "upload picture" at bounding box center [739, 294] width 31 height 16
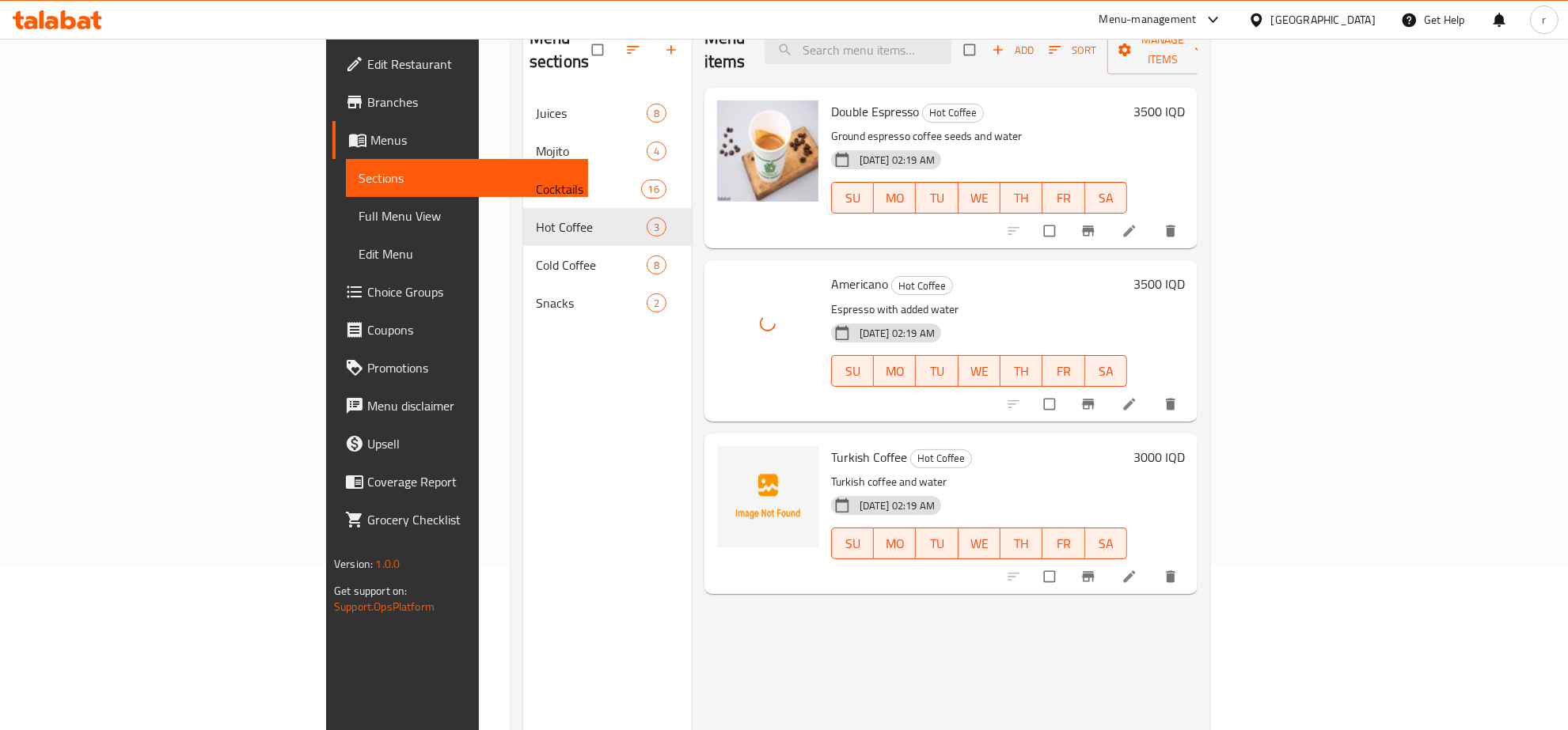
click at [831, 445] on span "Turkish Coffee" at bounding box center [869, 456] width 76 height 24
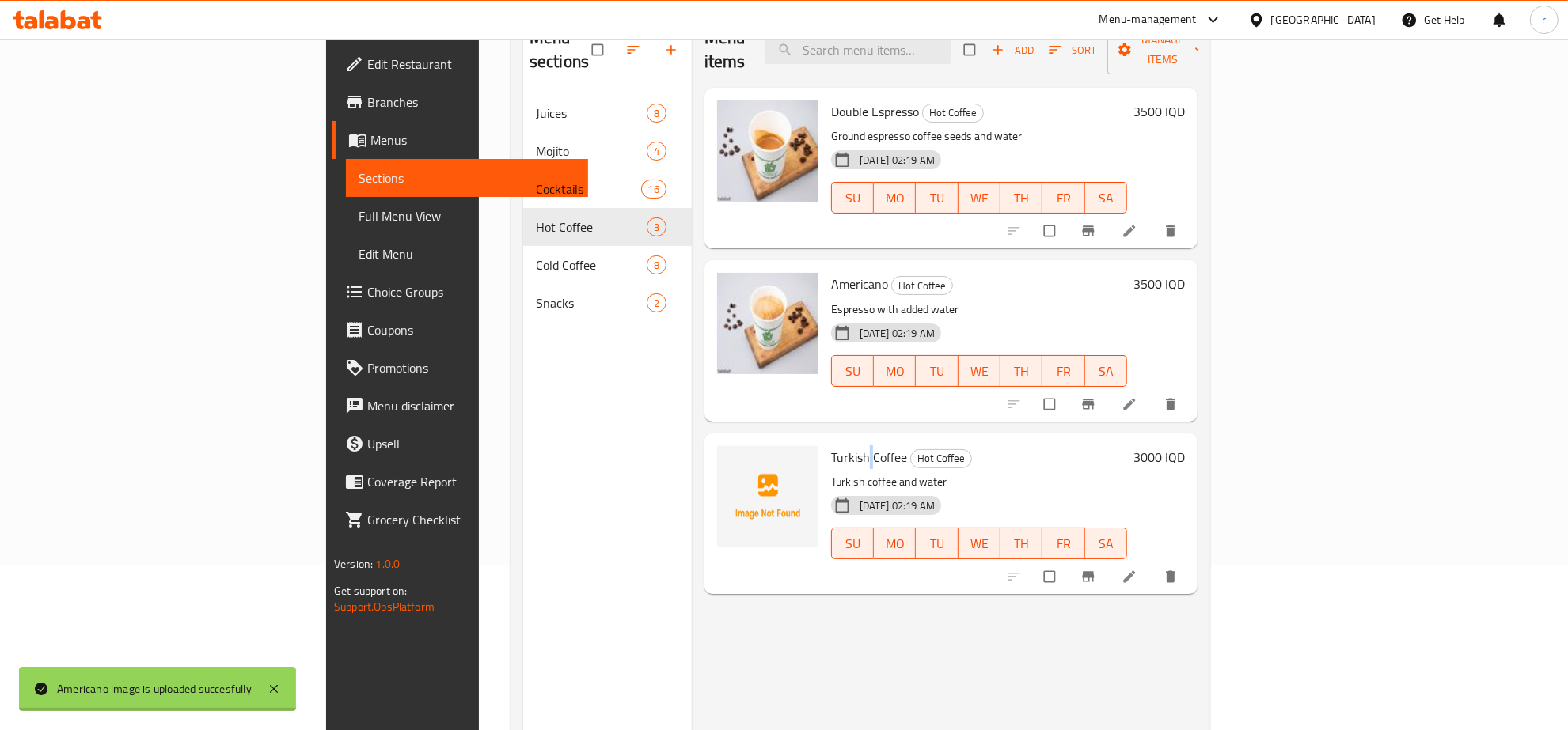
click at [831, 445] on span "Turkish Coffee" at bounding box center [869, 456] width 76 height 24
copy h6 "Turkish Coffee"
click at [730, 460] on icon "upload picture" at bounding box center [737, 468] width 16 height 16
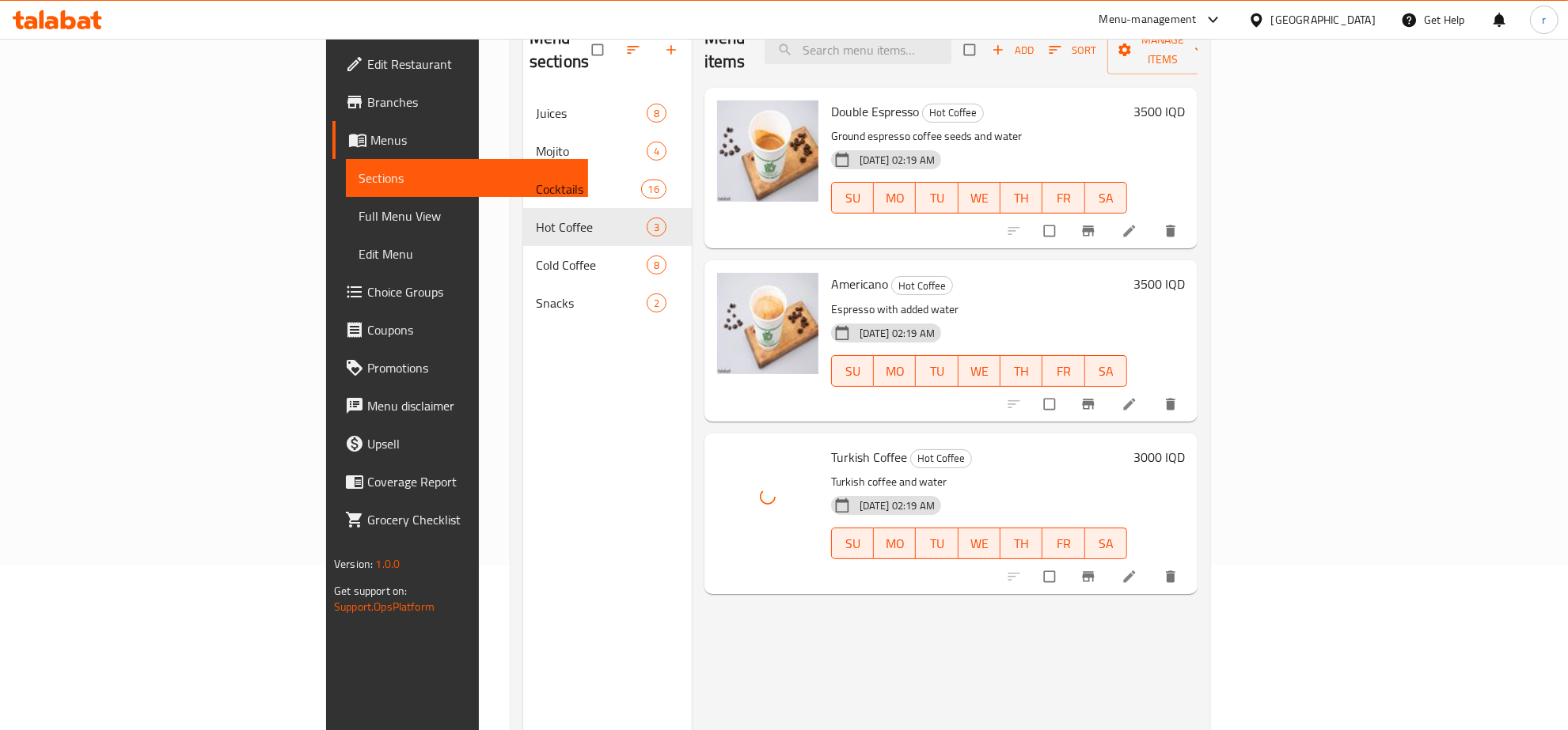
click at [523, 472] on div "Menu sections Juices 8 Mojito 4 Cocktails 16 Hot Coffee 3 Cold Coffee 8 Snacks 2" at bounding box center [607, 377] width 169 height 730
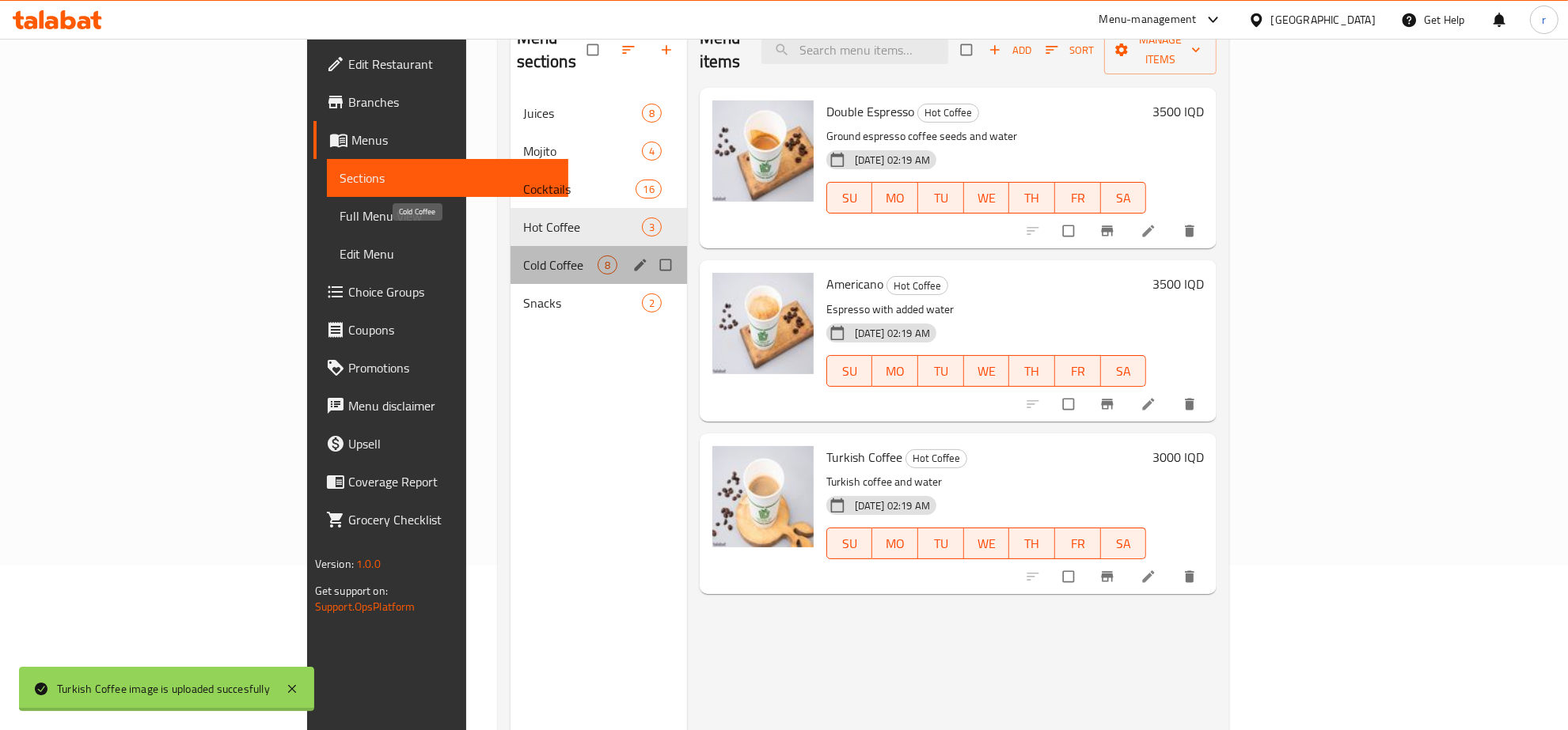
click at [523, 256] on span "Cold Coffee" at bounding box center [560, 265] width 75 height 19
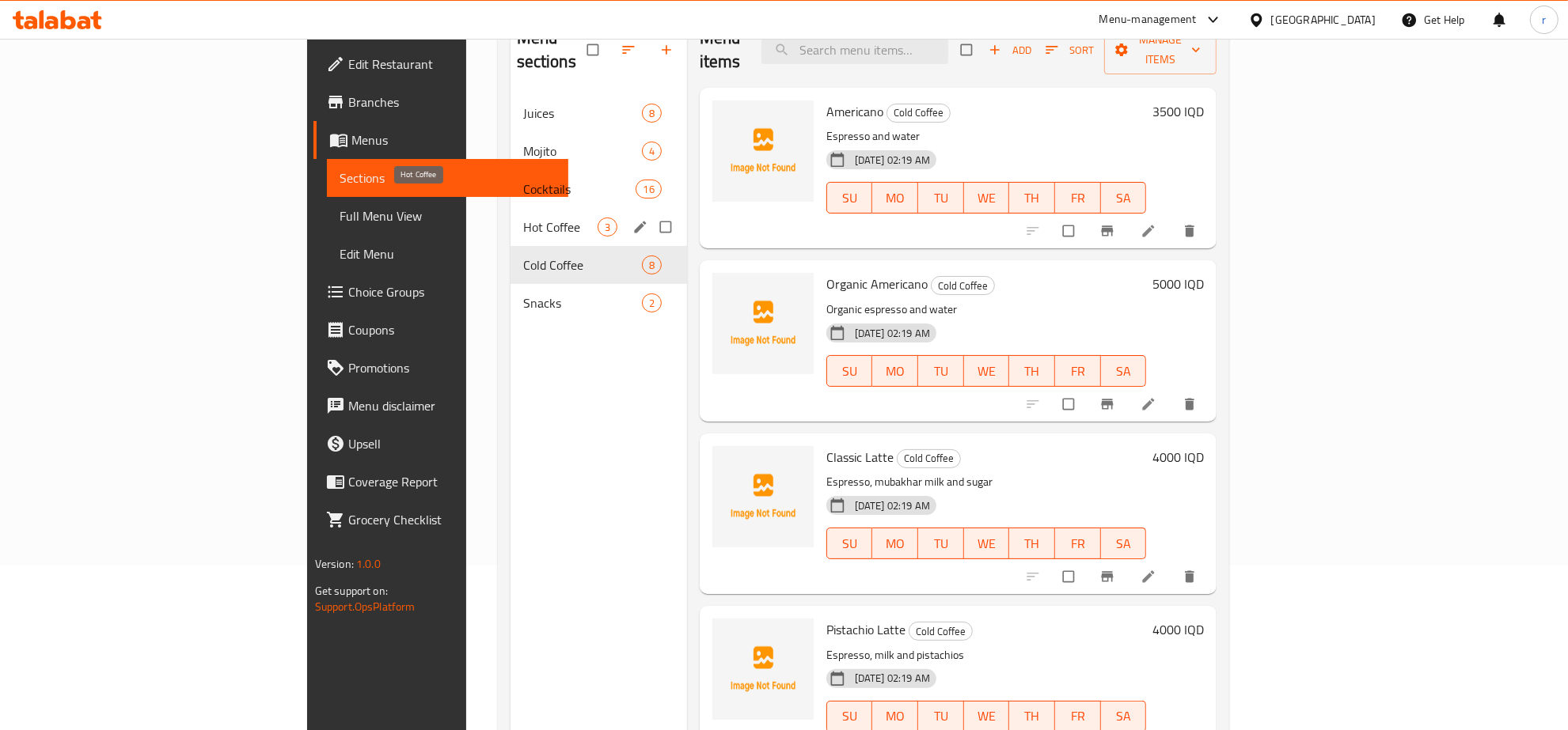
click at [523, 218] on span "Hot Coffee" at bounding box center [560, 227] width 75 height 19
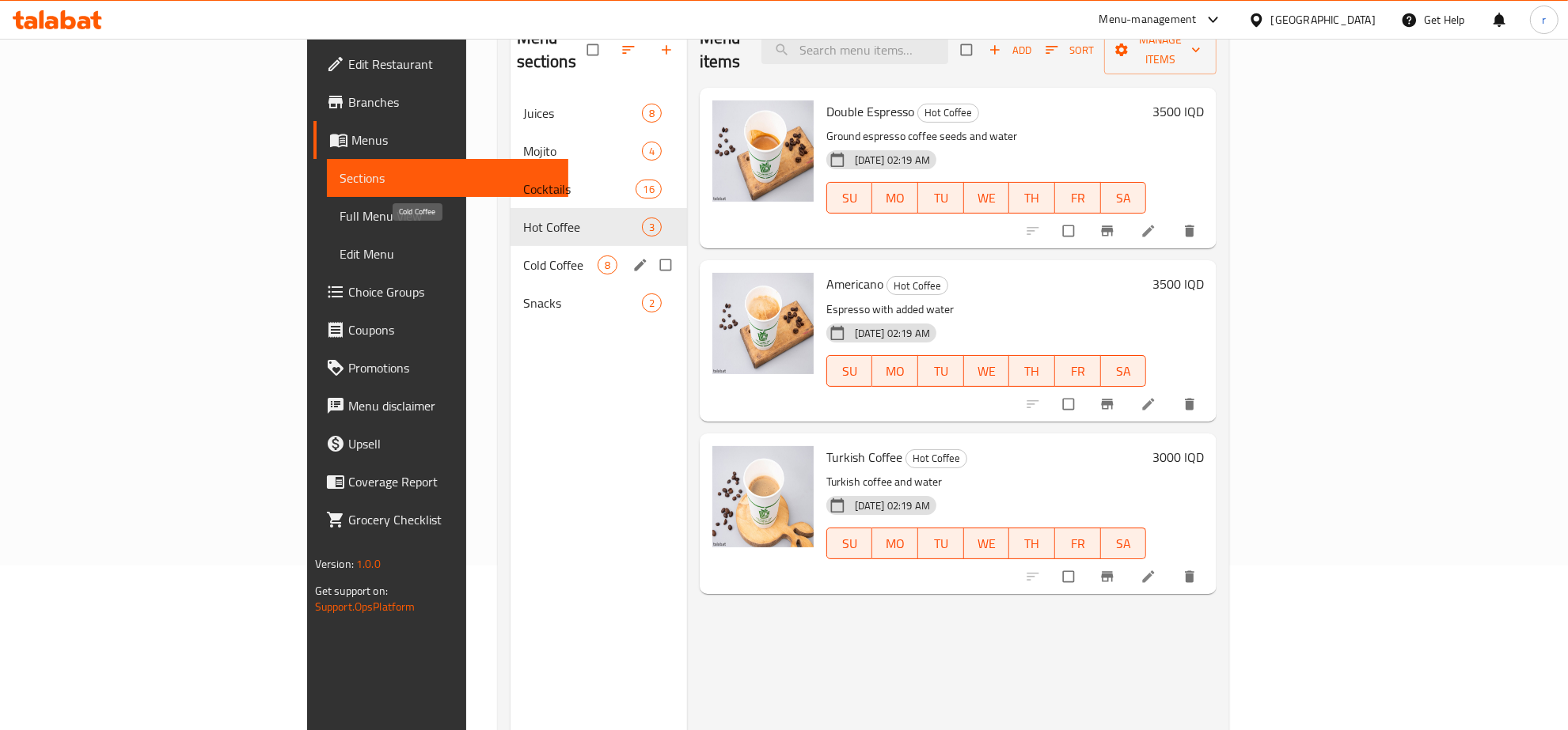
click at [523, 256] on span "Cold Coffee" at bounding box center [560, 265] width 75 height 19
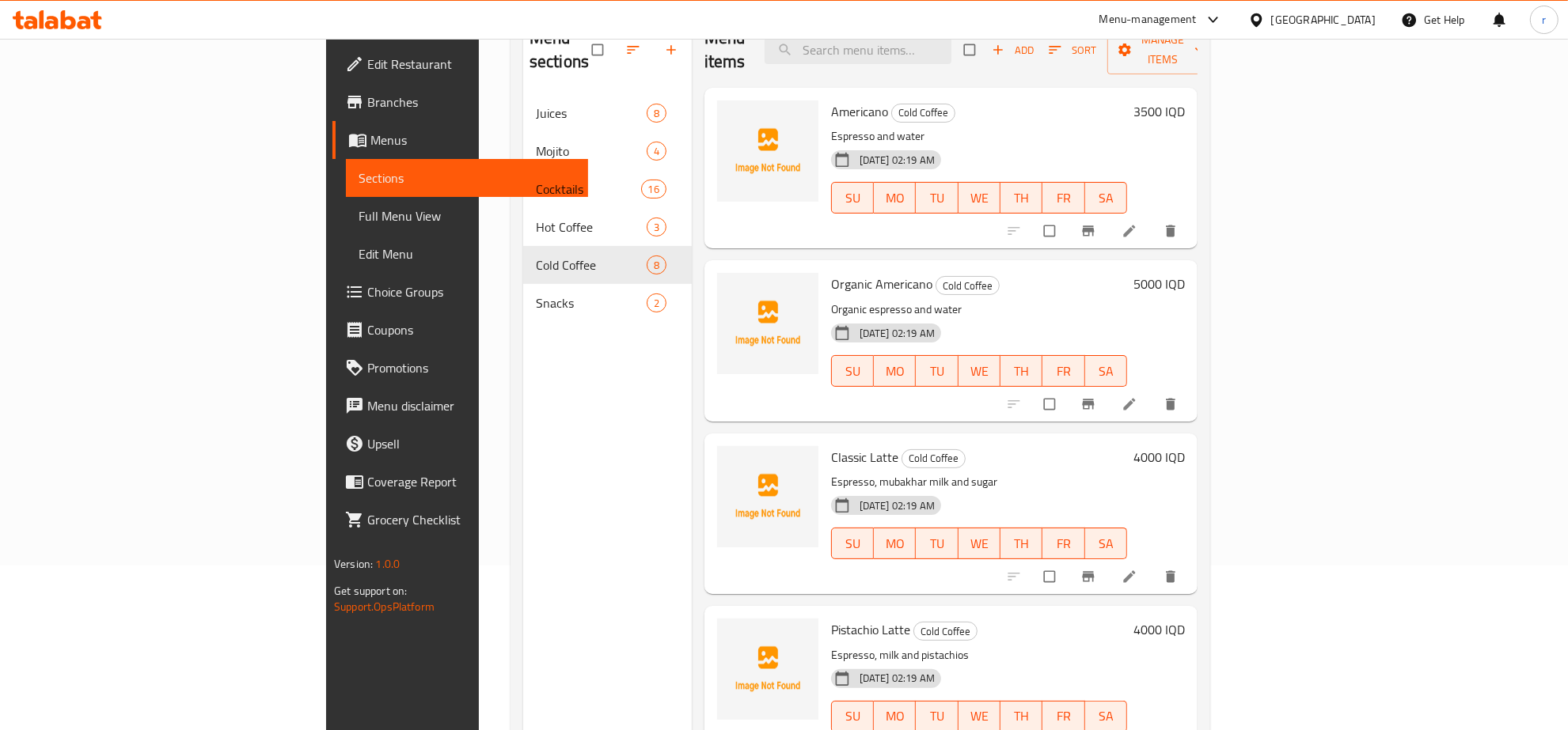
click at [831, 99] on span "Americano" at bounding box center [859, 111] width 57 height 24
copy h6 "Americano"
click at [724, 107] on button "upload picture" at bounding box center [739, 122] width 31 height 31
click at [535, 440] on div "Menu sections Juices 8 Mojito 4 Cocktails 16 Hot Coffee 3 Cold Coffee 8 Snacks 2" at bounding box center [607, 377] width 169 height 730
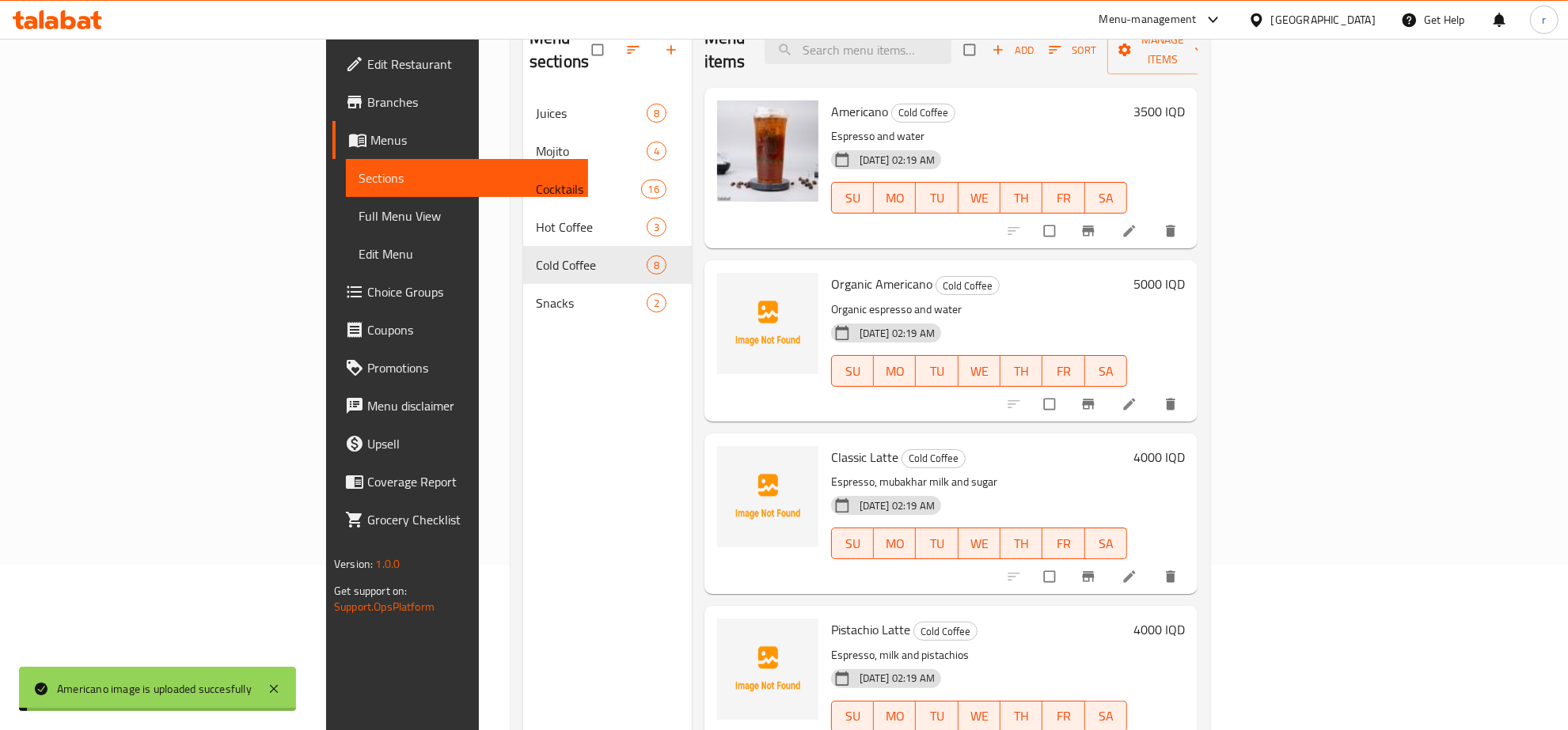
click at [831, 272] on span "Organic Americano" at bounding box center [881, 283] width 101 height 24
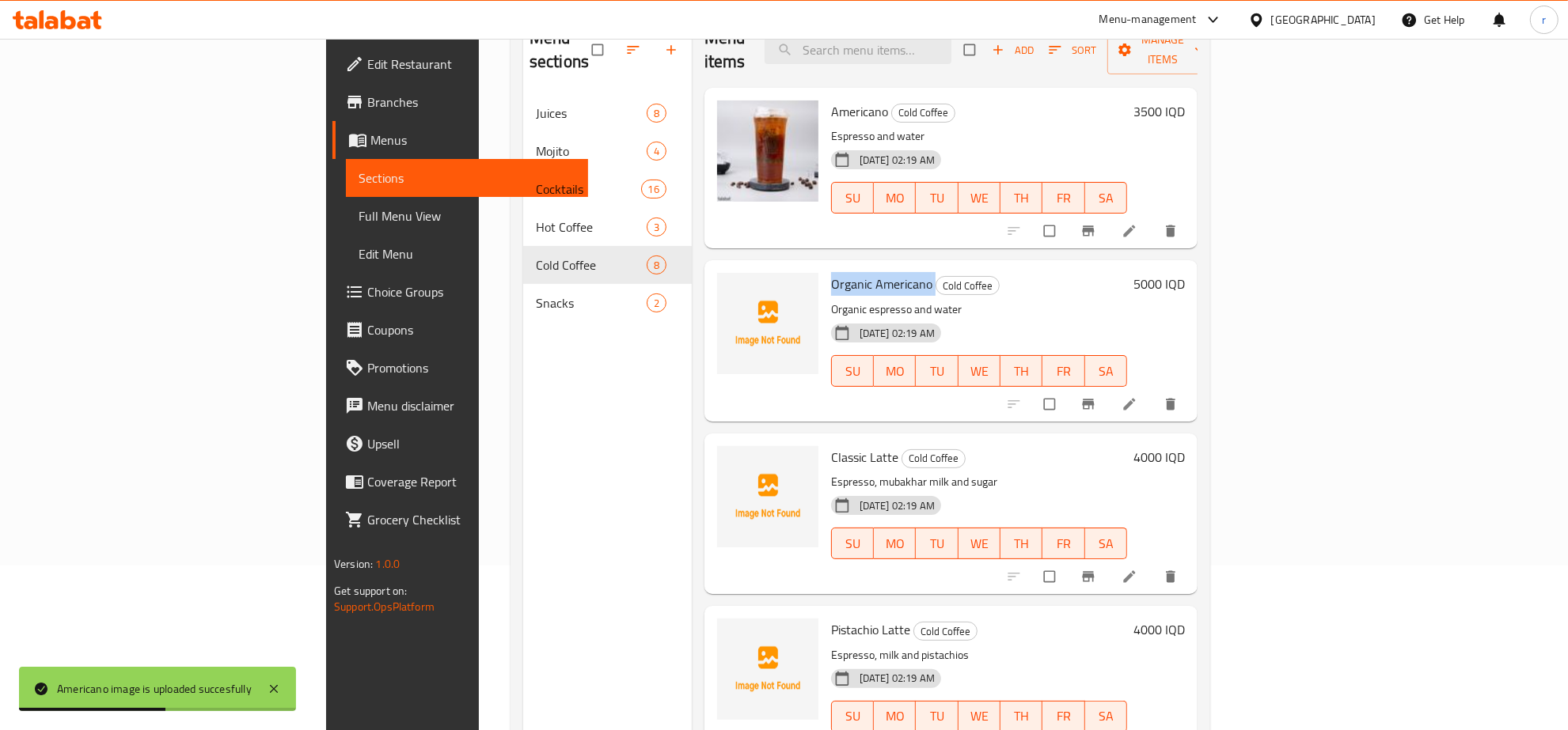
click at [831, 272] on span "Organic Americano" at bounding box center [881, 283] width 101 height 24
copy h6 "Organic Americano"
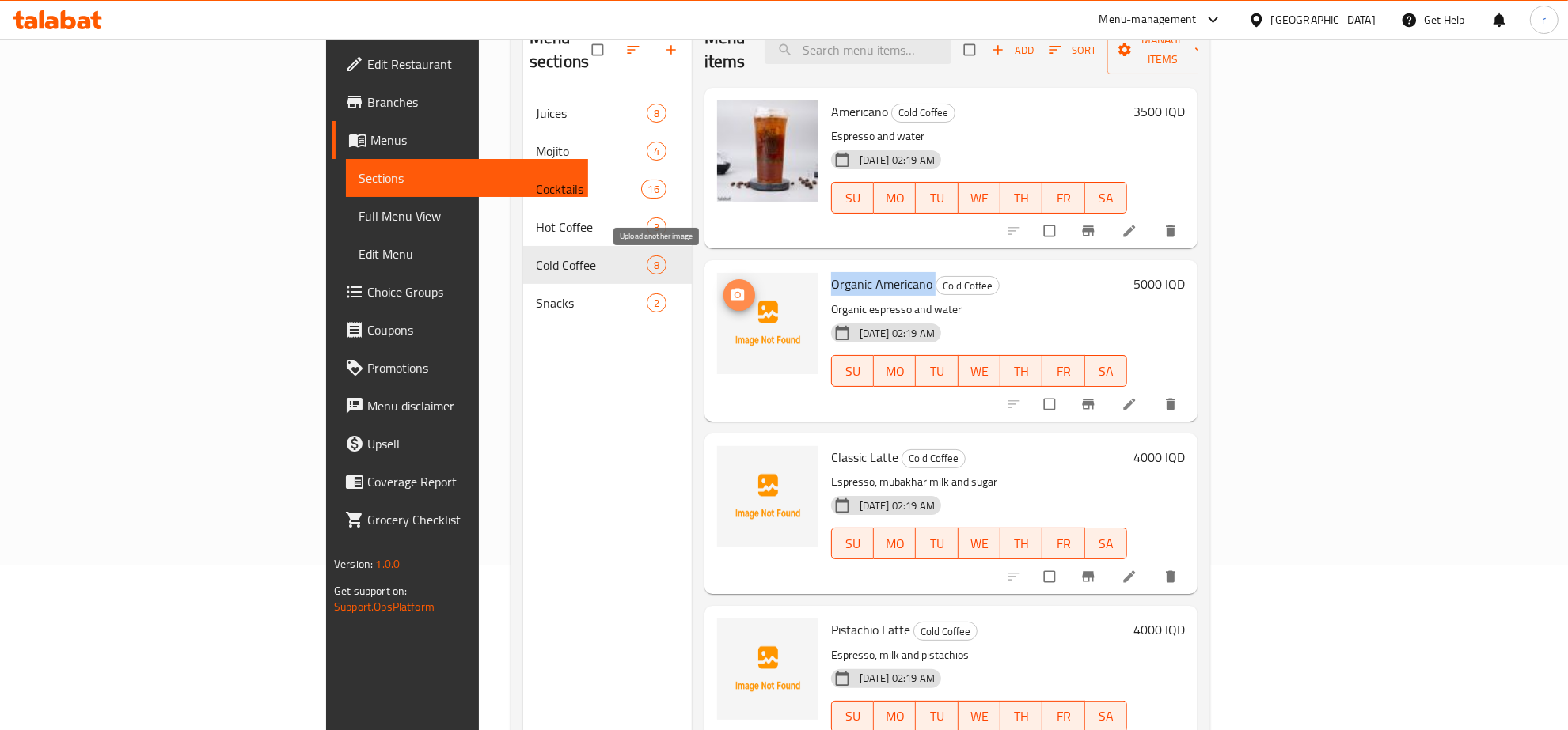
click at [730, 287] on icon "upload picture" at bounding box center [737, 294] width 16 height 16
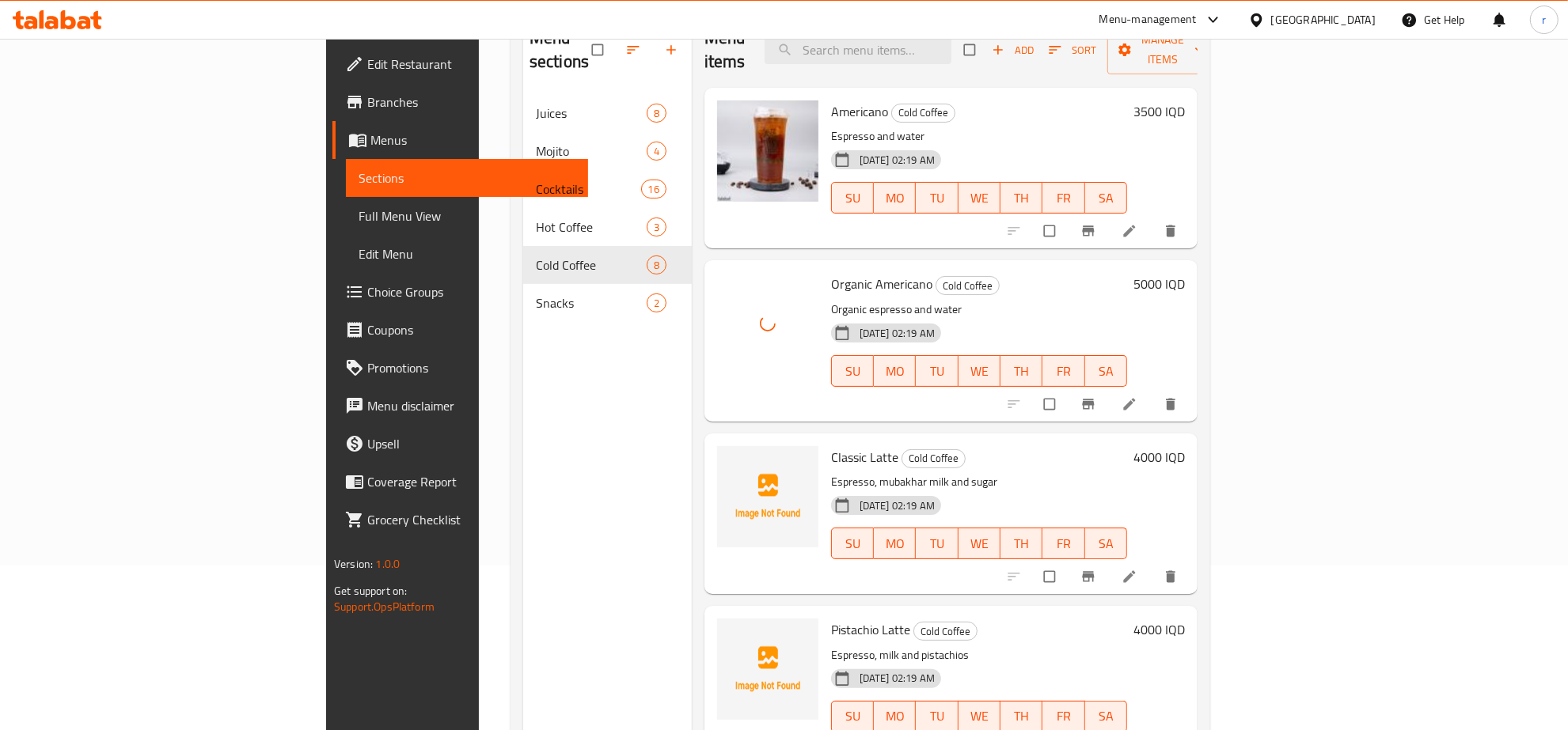
click at [523, 401] on div "Menu sections Juices 8 Mojito 4 Cocktails 16 Hot Coffee 3 Cold Coffee 8 Snacks 2" at bounding box center [607, 377] width 169 height 730
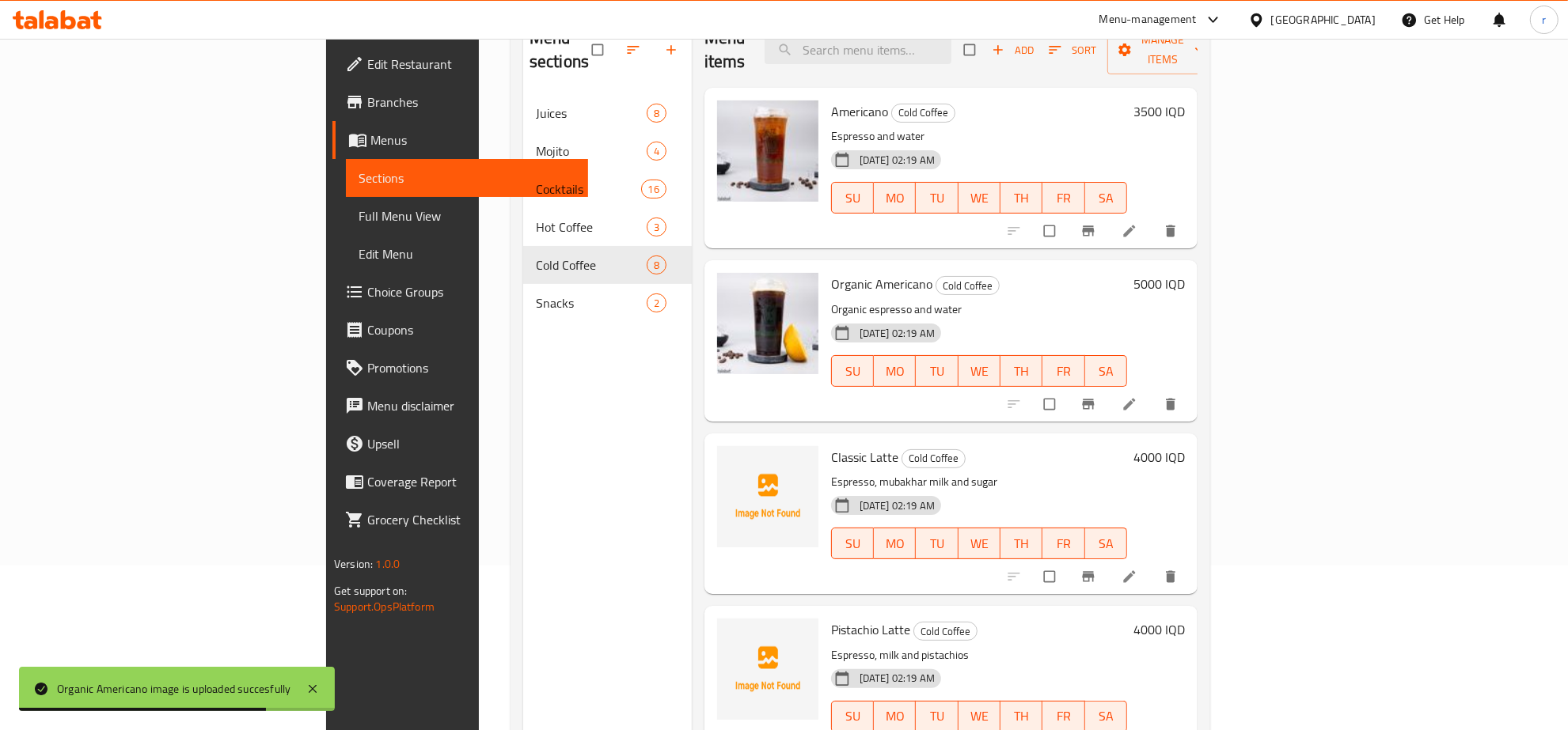
click at [523, 444] on div "Menu sections Juices 8 Mojito 4 Cocktails 16 Hot Coffee 3 Cold Coffee 8 Snacks 2" at bounding box center [607, 377] width 169 height 730
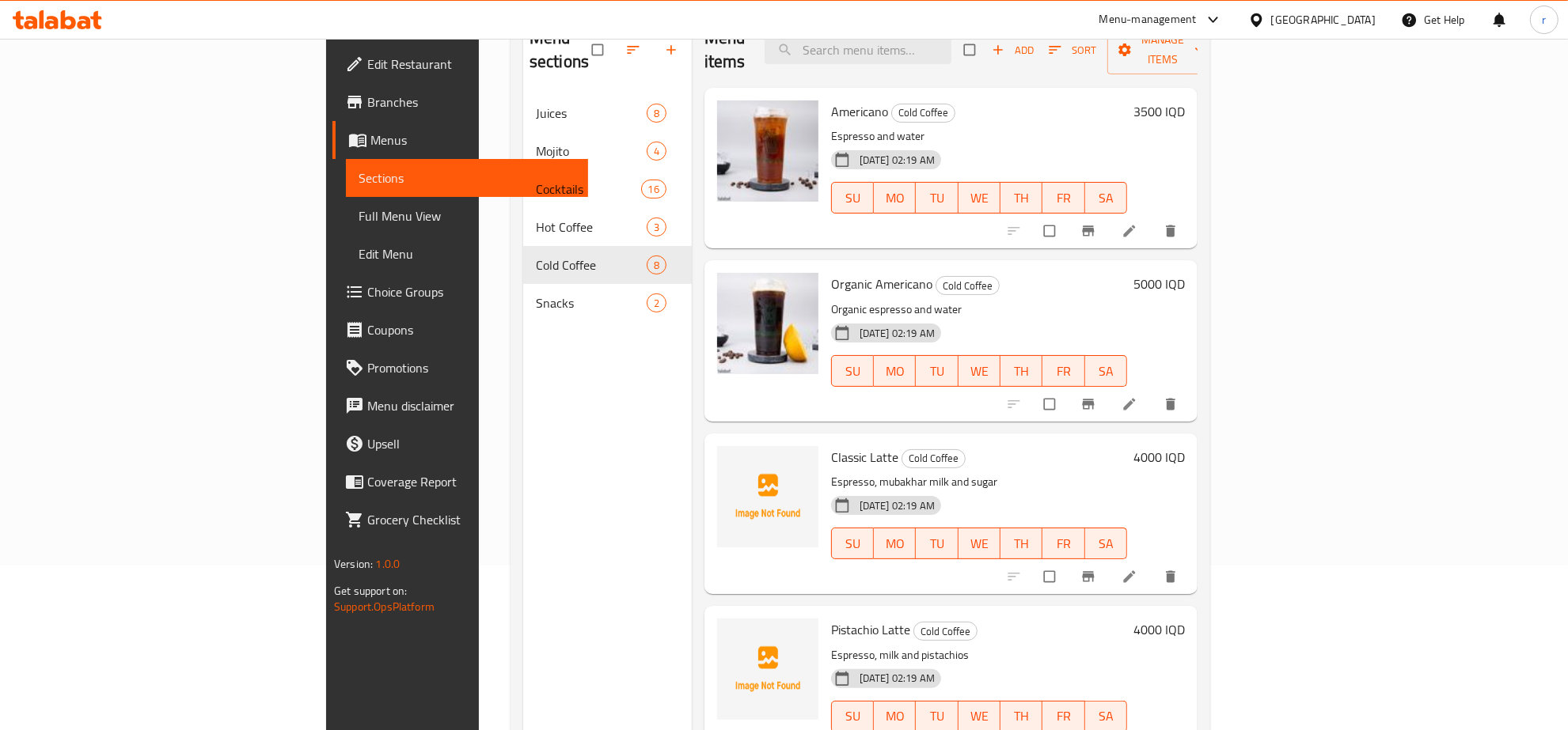
click at [831, 445] on span "Classic Latte" at bounding box center [864, 456] width 67 height 24
copy h6 "Classic Latte"
click at [731, 461] on icon "upload picture" at bounding box center [738, 467] width 13 height 12
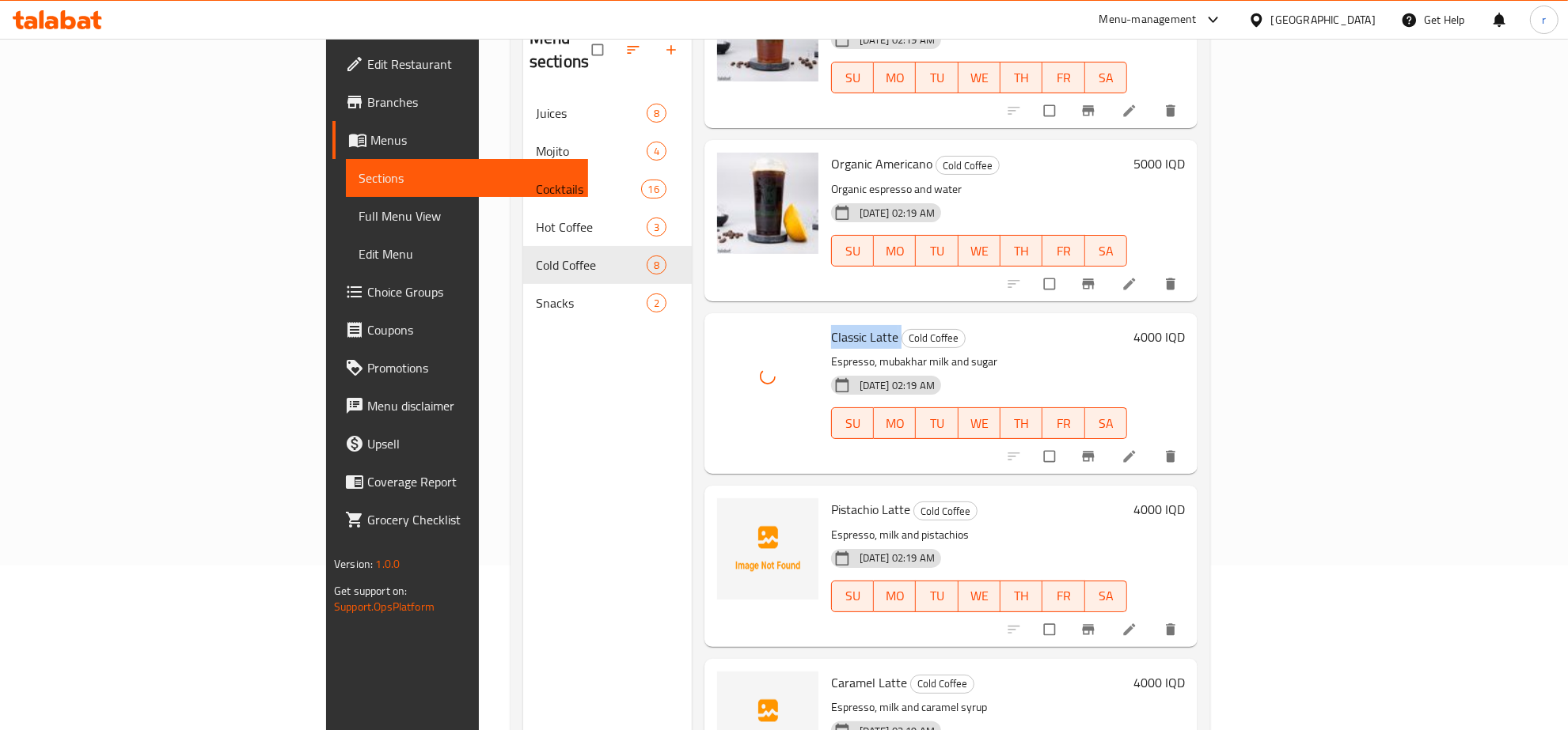
scroll to position [165, 0]
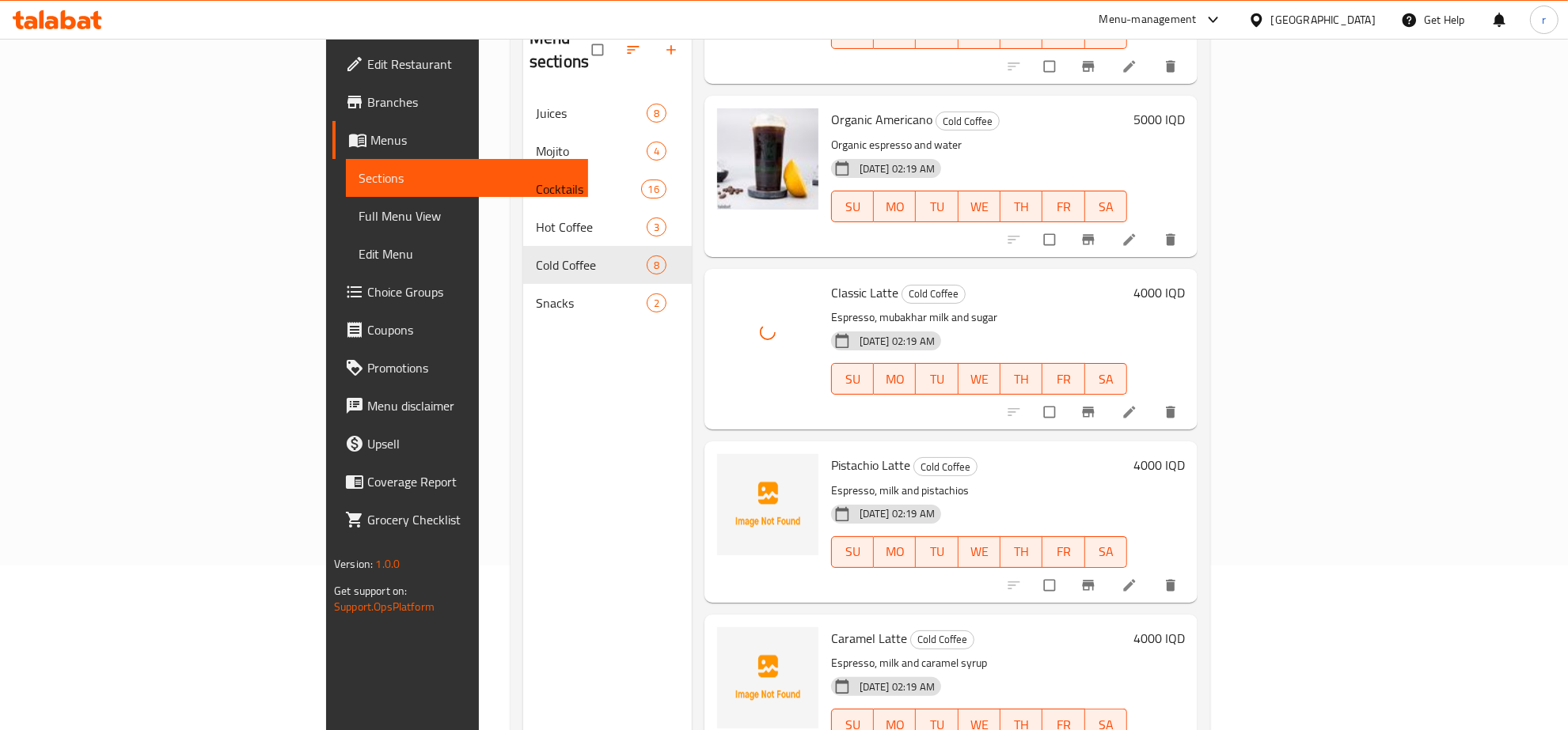
click at [831, 454] on span "Pistachio Latte" at bounding box center [871, 465] width 80 height 24
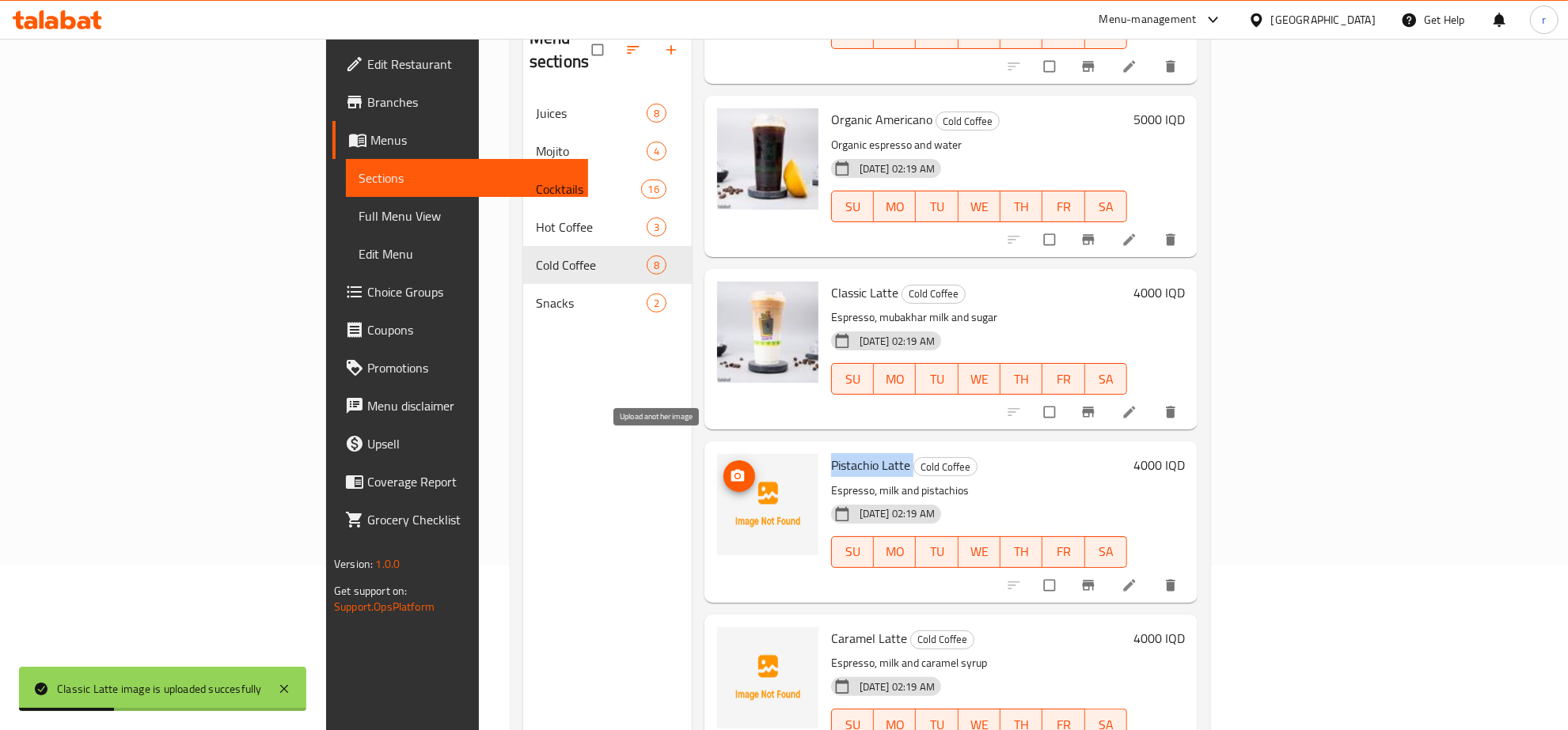
click at [724, 469] on span "upload picture" at bounding box center [739, 476] width 31 height 16
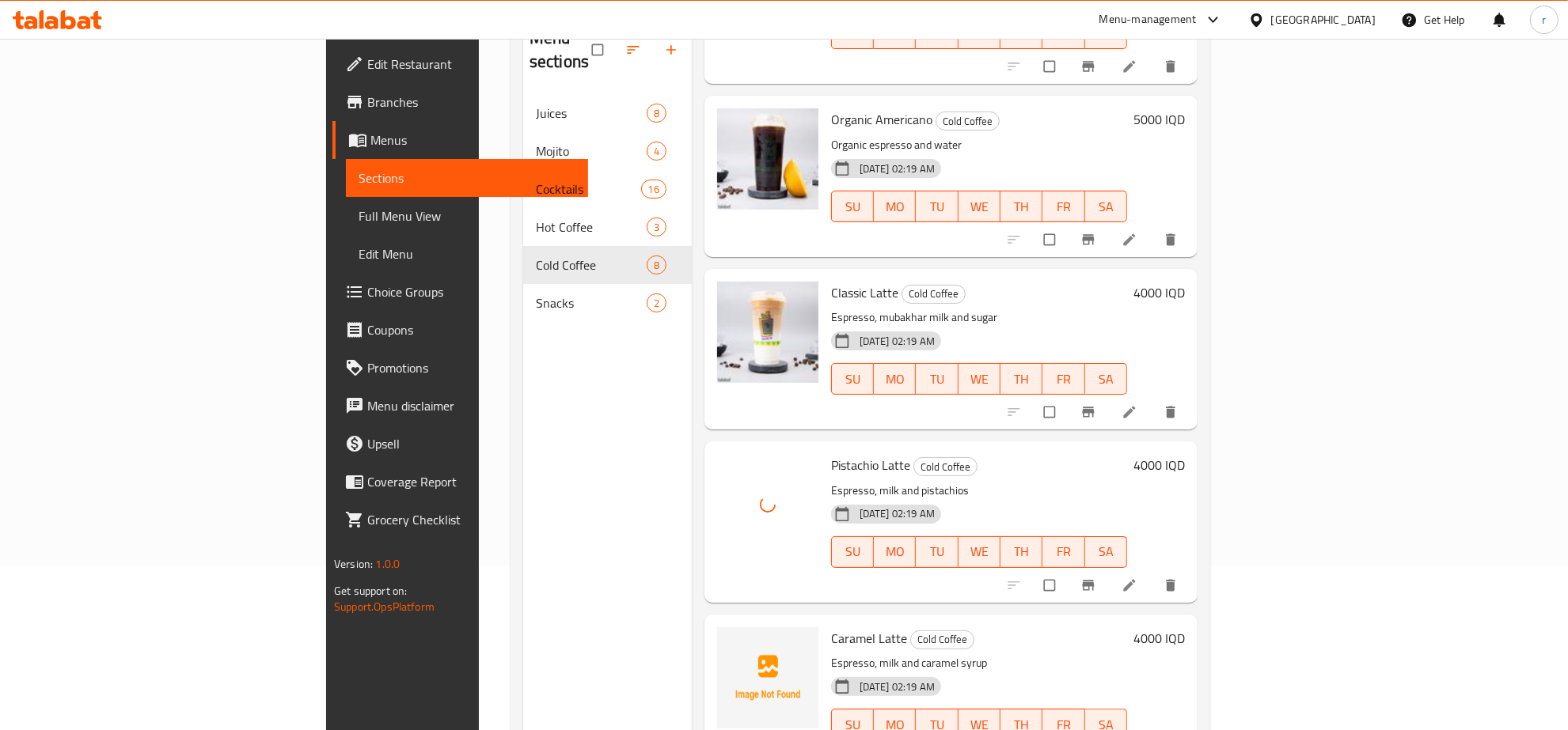
click at [532, 544] on div "Menu sections Juices 8 Mojito 4 Cocktails 16 Hot Coffee 3 Cold Coffee 8 Snacks 2" at bounding box center [607, 377] width 169 height 730
click at [831, 627] on span "Caramel Latte" at bounding box center [869, 638] width 76 height 24
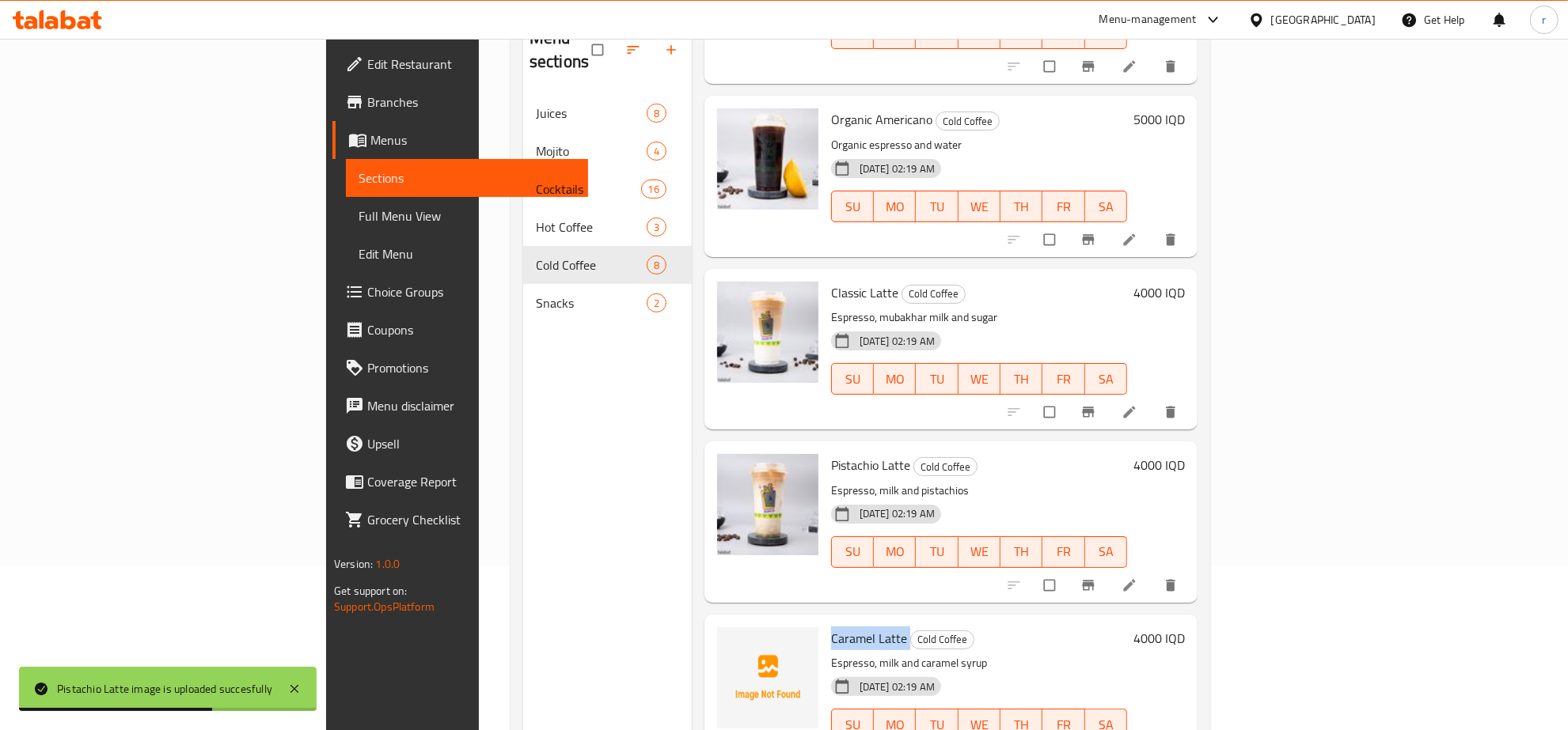
scroll to position [223, 0]
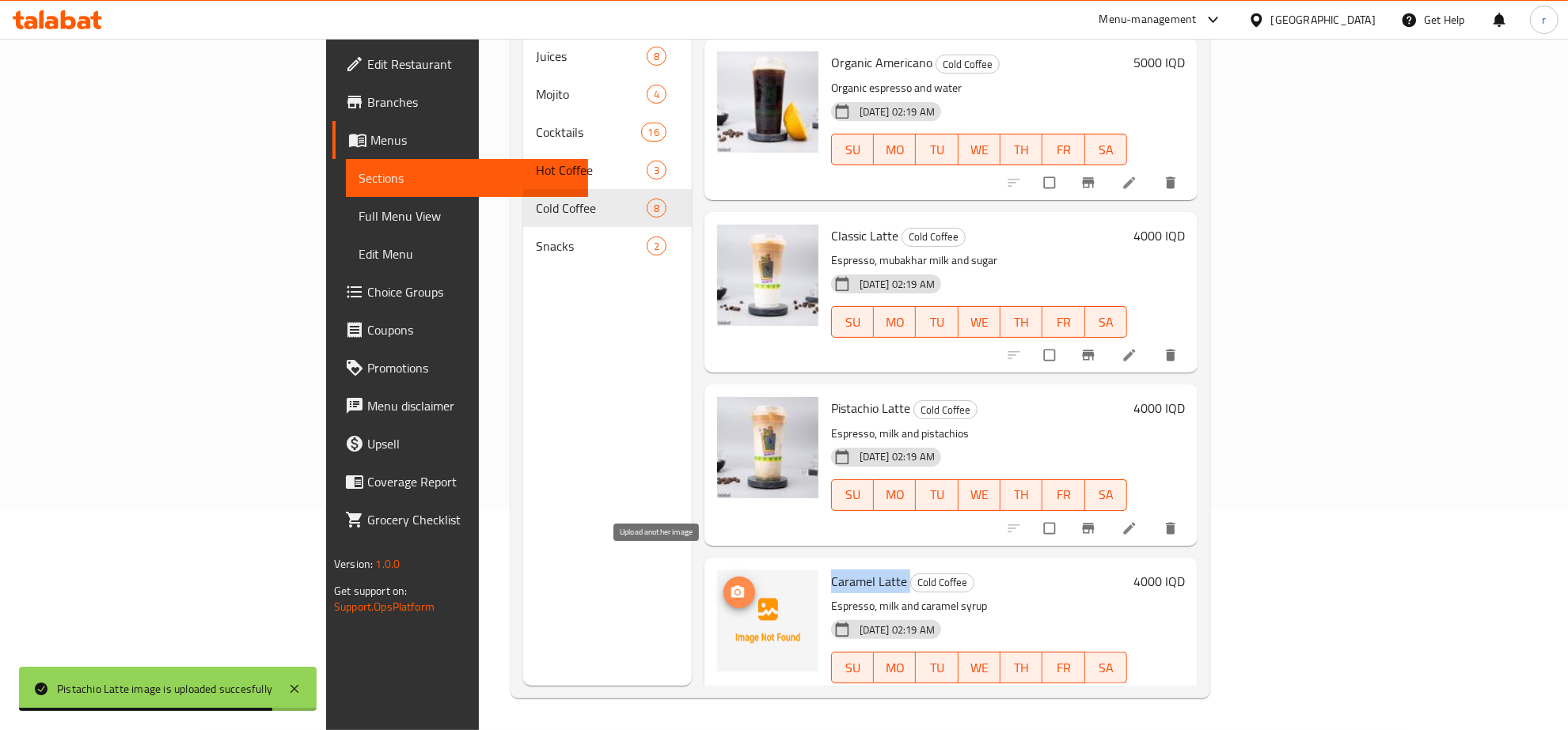
click at [730, 584] on icon "upload picture" at bounding box center [737, 592] width 16 height 16
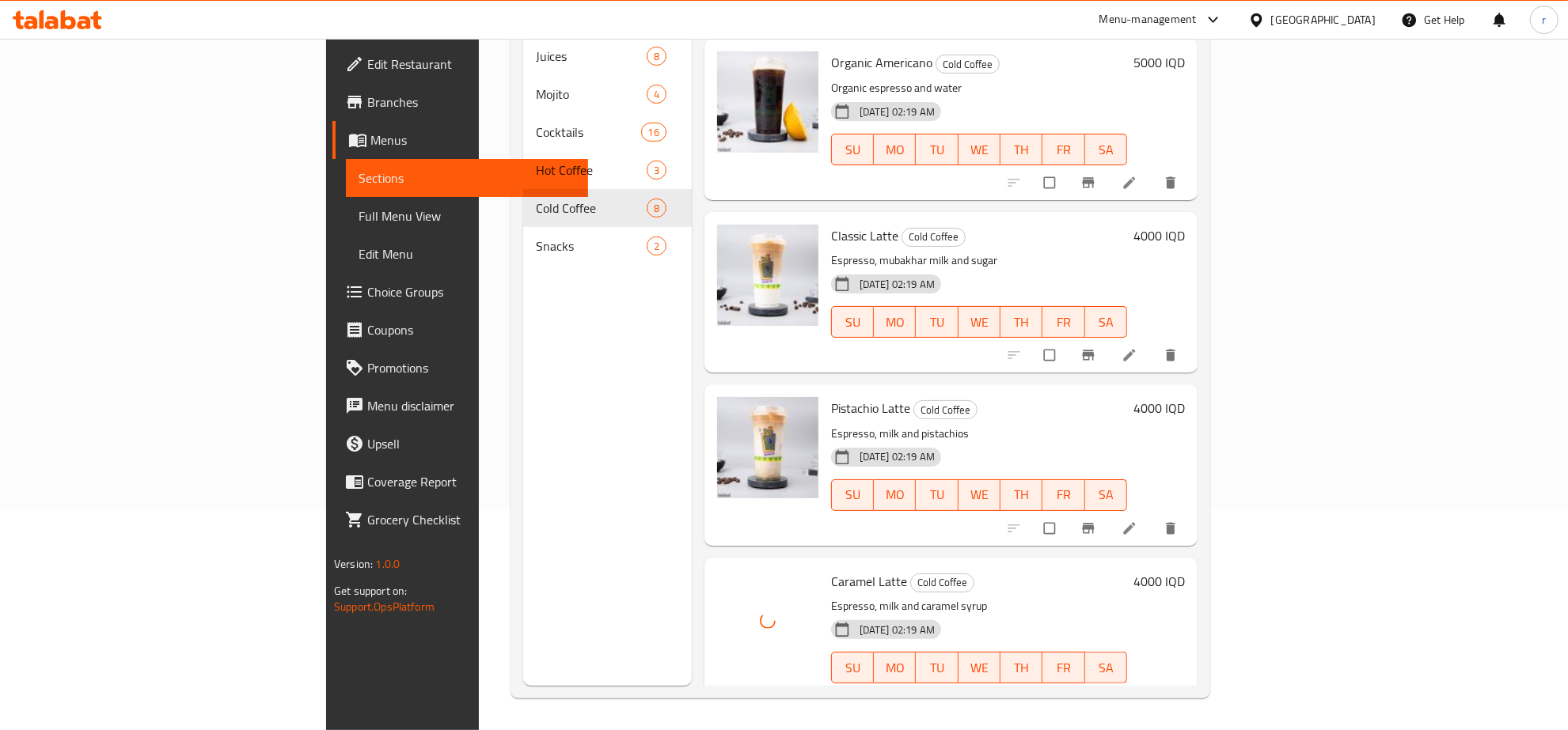
click at [565, 579] on div "Menu sections Juices 8 Mojito 4 Cocktails 16 Hot Coffee 3 Cold Coffee 8 Snacks 2" at bounding box center [607, 320] width 169 height 730
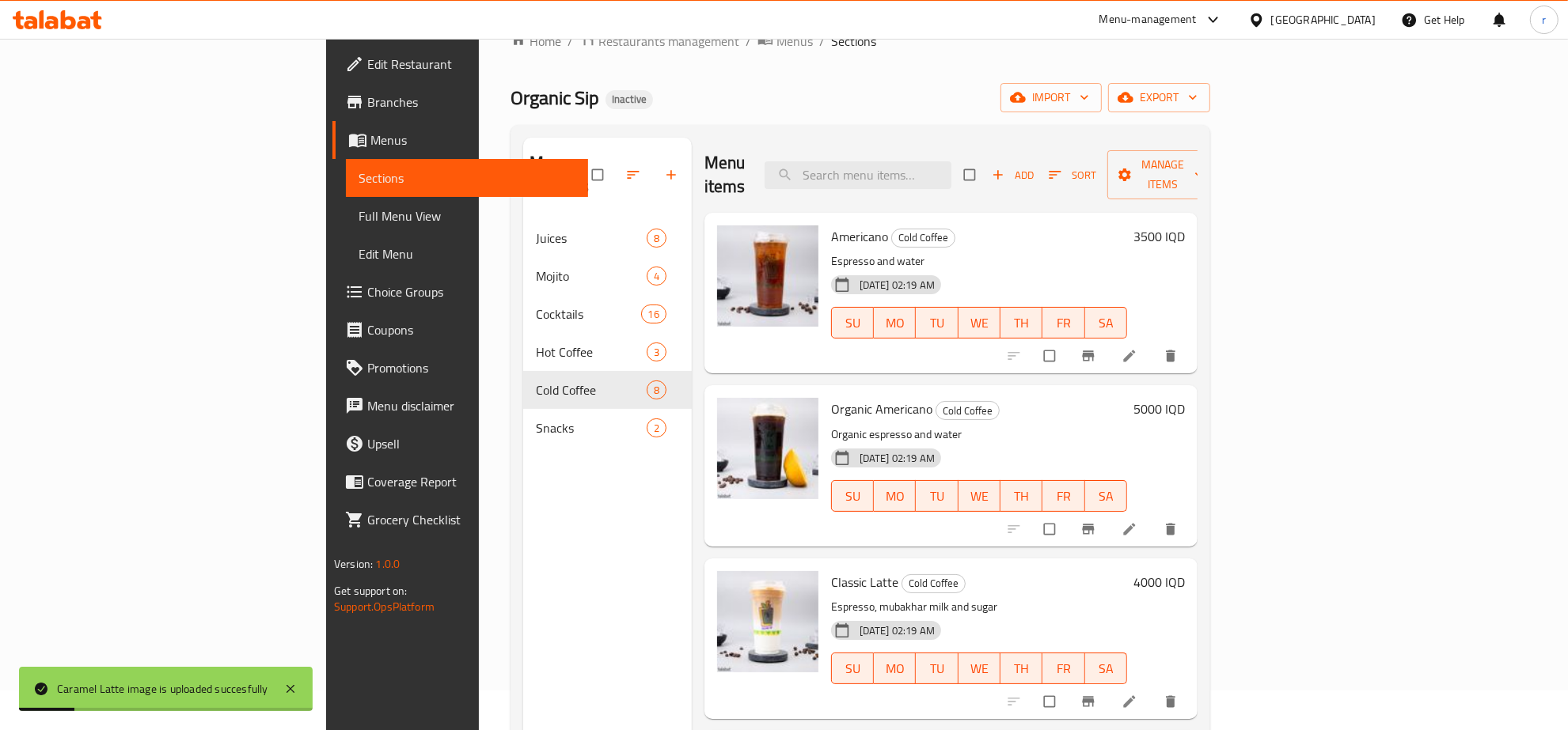
scroll to position [0, 0]
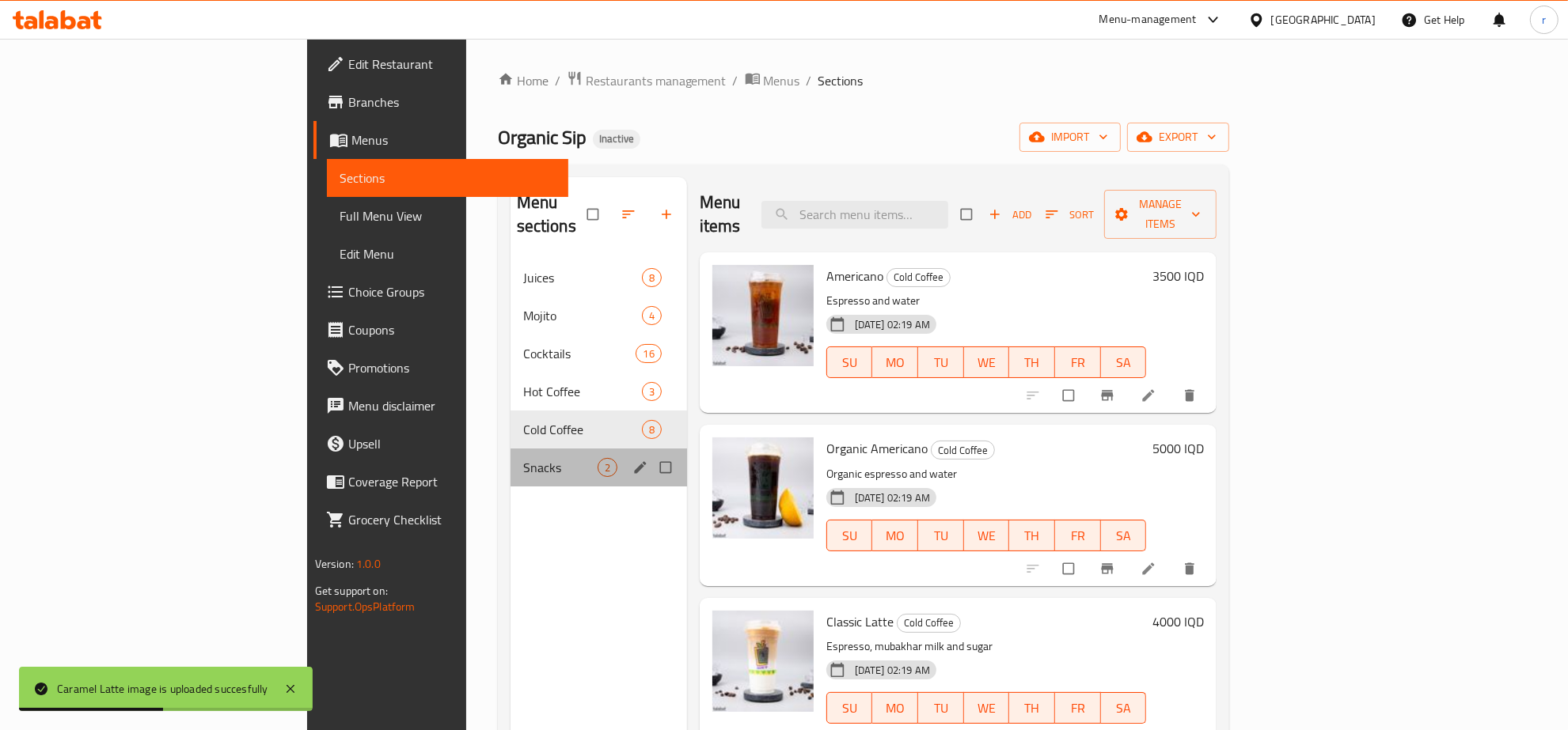
click at [511, 455] on div "Snacks 2" at bounding box center [599, 468] width 176 height 38
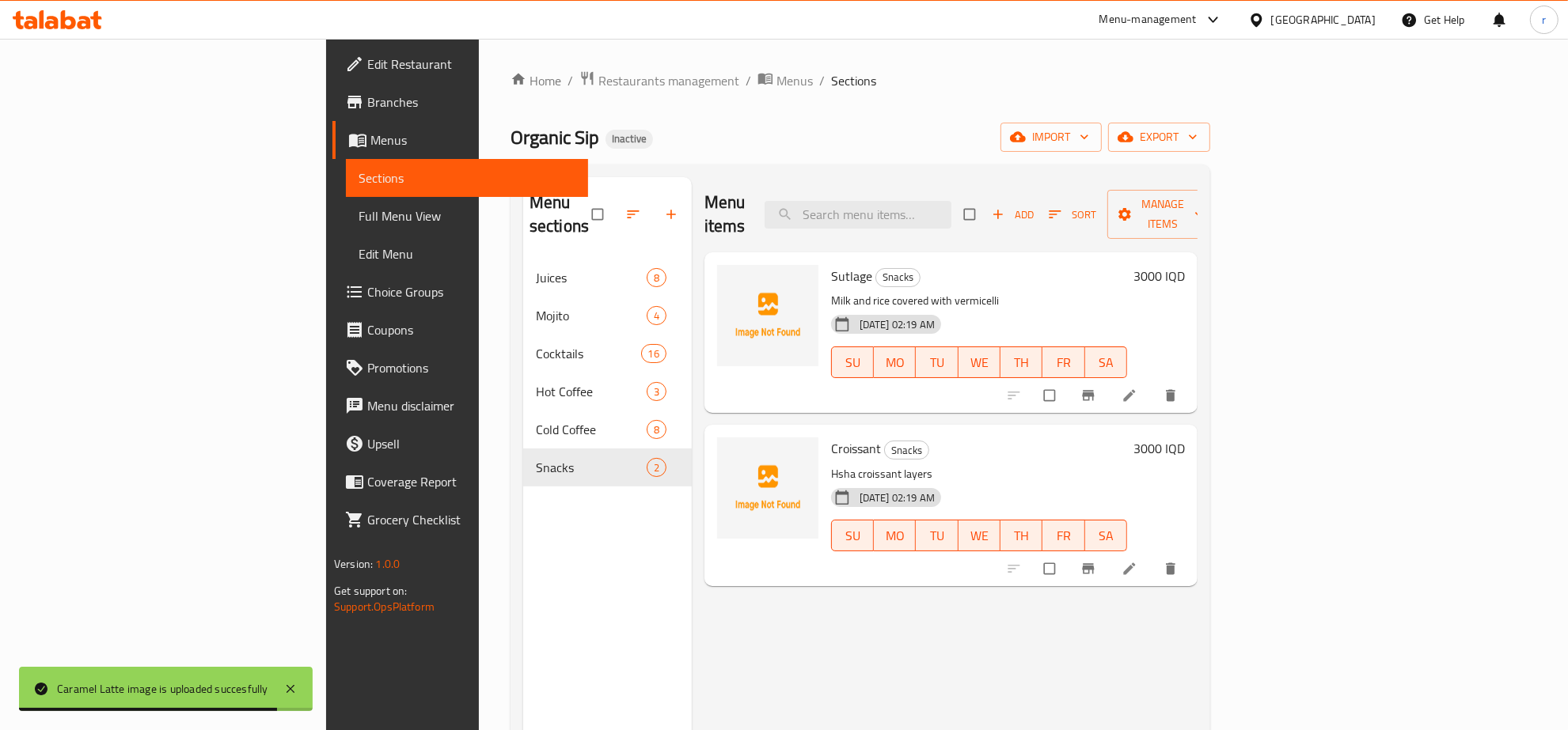
click at [831, 264] on span "Sutlage" at bounding box center [851, 276] width 41 height 24
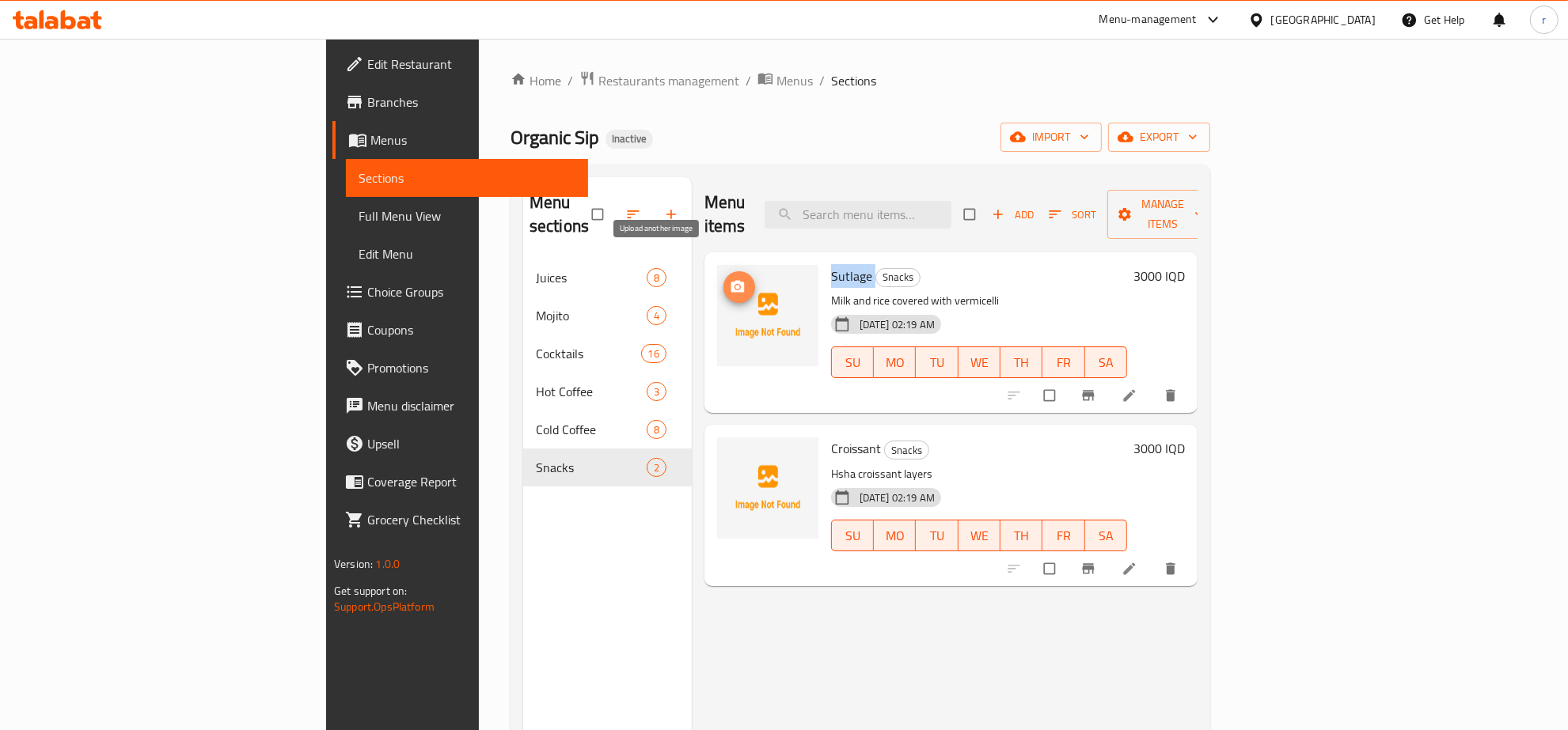
click at [731, 281] on icon "upload picture" at bounding box center [738, 287] width 13 height 12
click at [523, 542] on div "Menu sections Juices 8 Mojito 4 Cocktails 16 Hot Coffee 3 Cold Coffee 8 Snacks 2" at bounding box center [607, 542] width 169 height 730
click at [831, 436] on span "Croissant" at bounding box center [856, 448] width 50 height 24
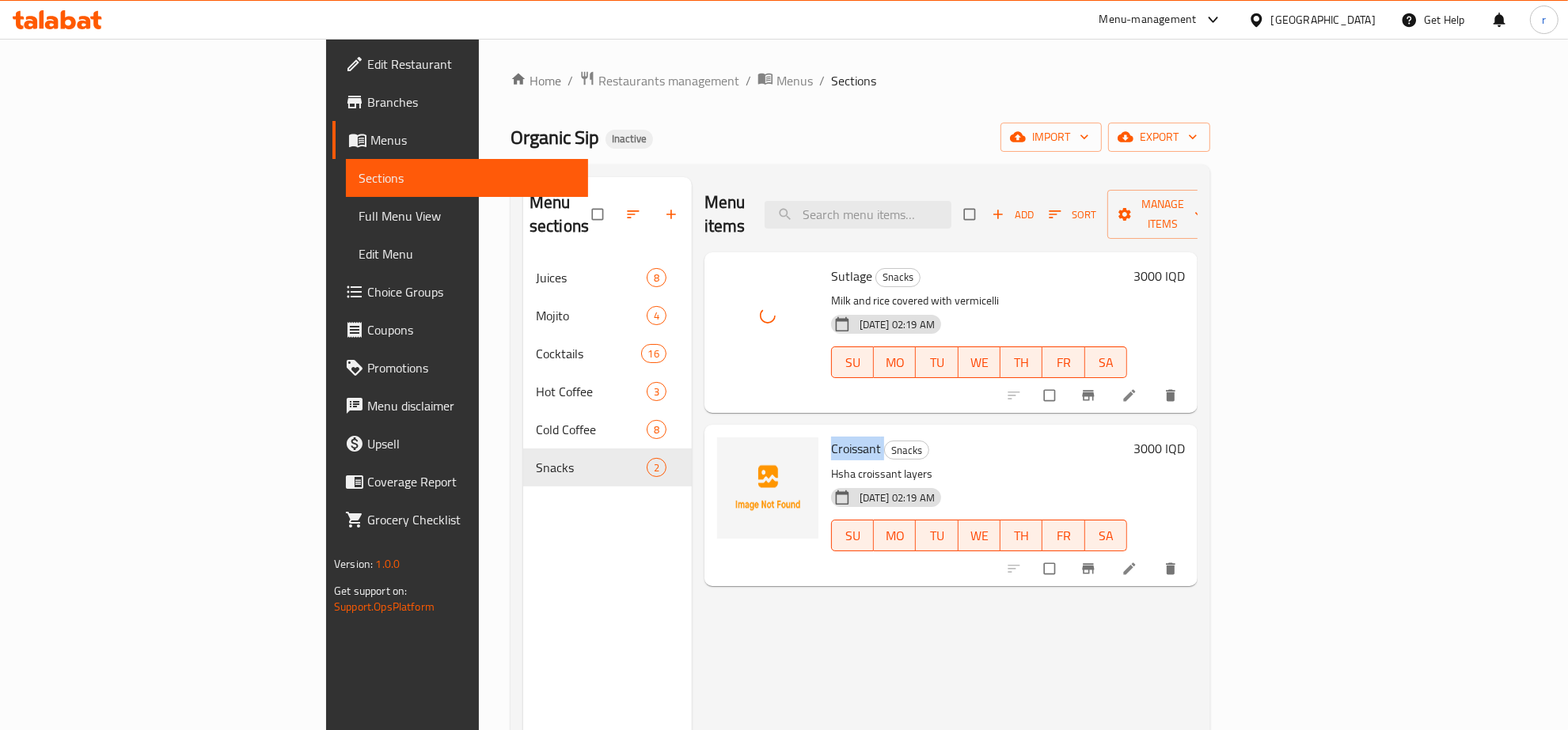
click at [831, 436] on span "Croissant" at bounding box center [856, 448] width 50 height 24
click at [724, 452] on span "upload picture" at bounding box center [739, 459] width 31 height 16
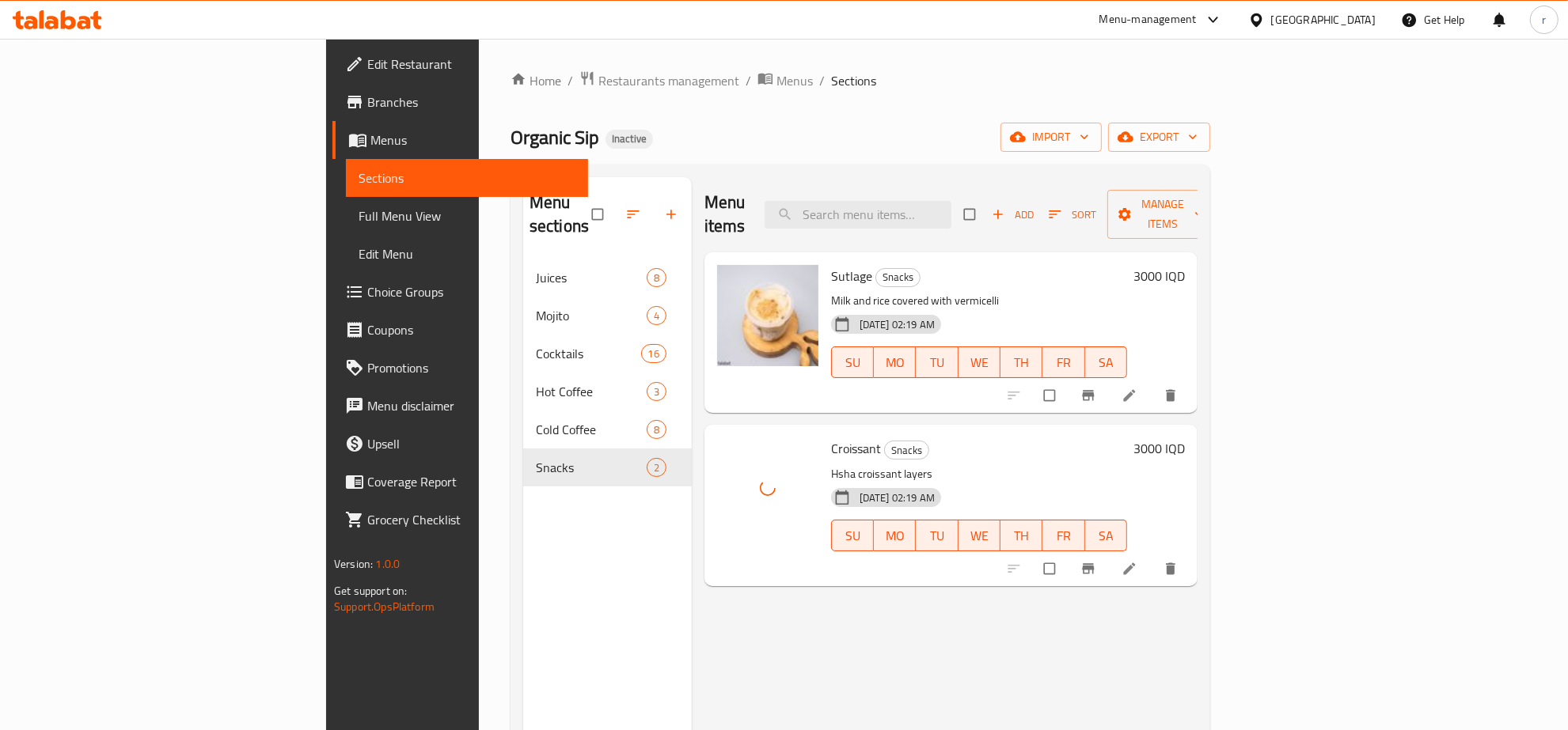
click at [733, 621] on div "Menu items Add Sort Manage items Sutlage Snacks Milk and rice covered with verm…" at bounding box center [945, 542] width 506 height 730
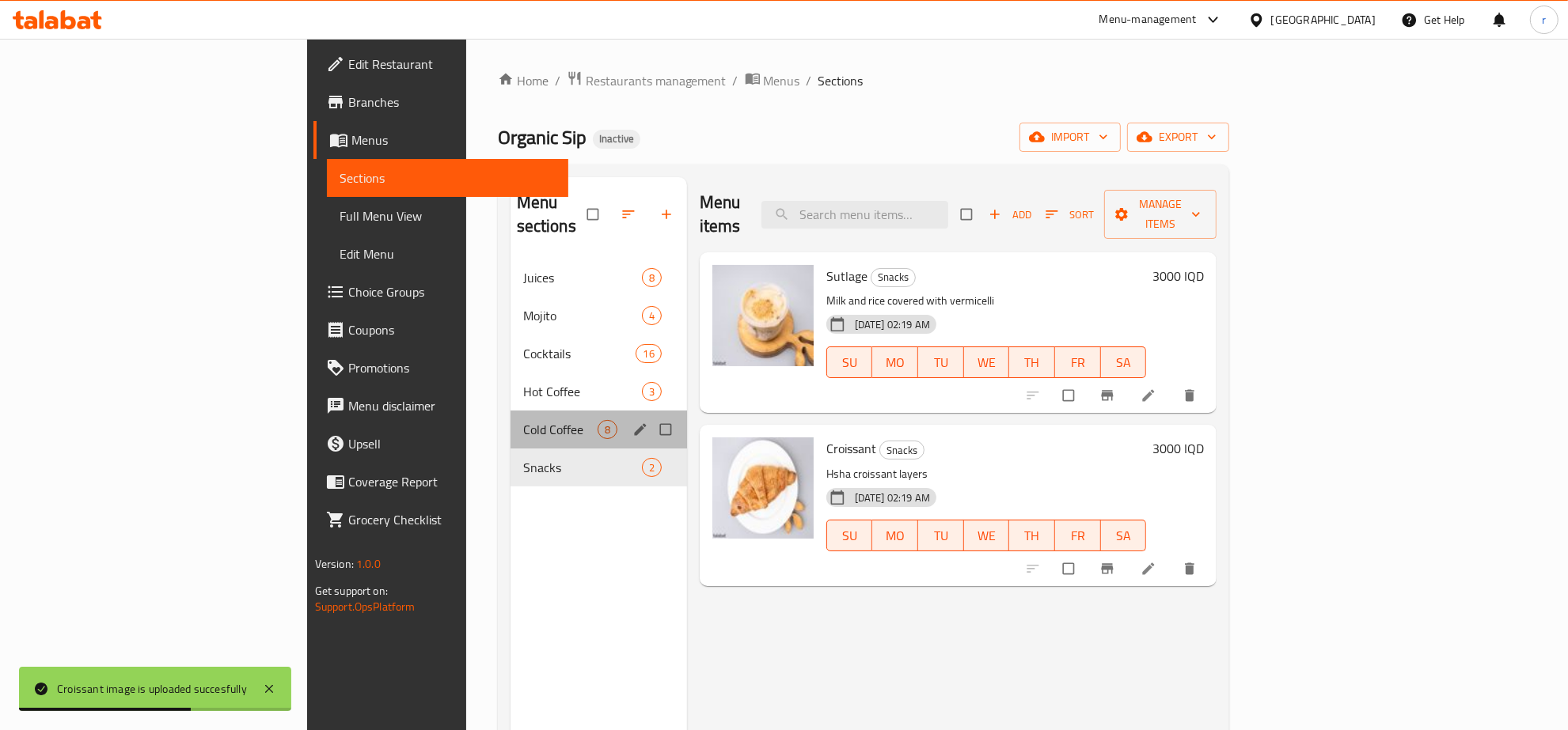
click at [511, 416] on div "Cold Coffee 8" at bounding box center [599, 430] width 176 height 38
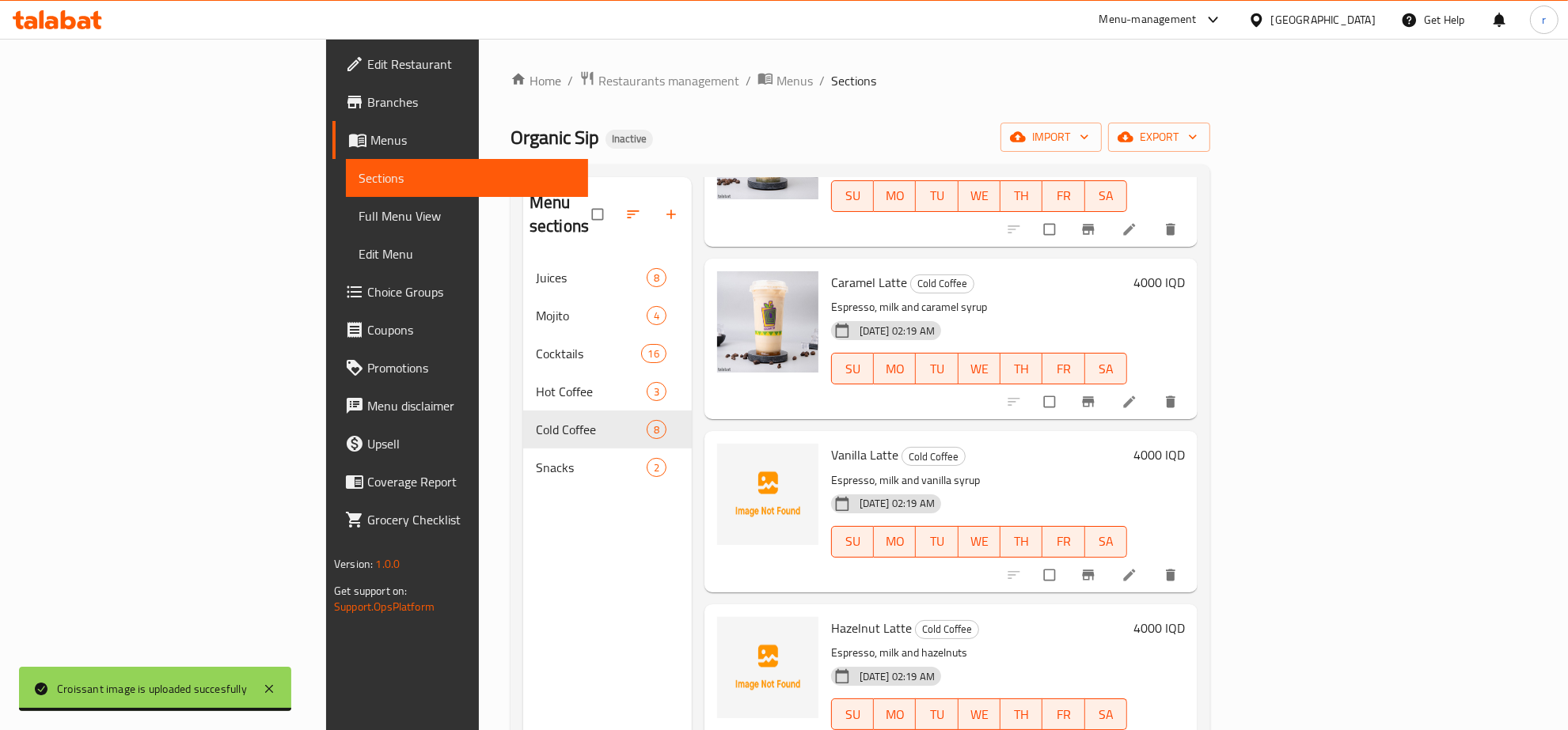
scroll to position [689, 0]
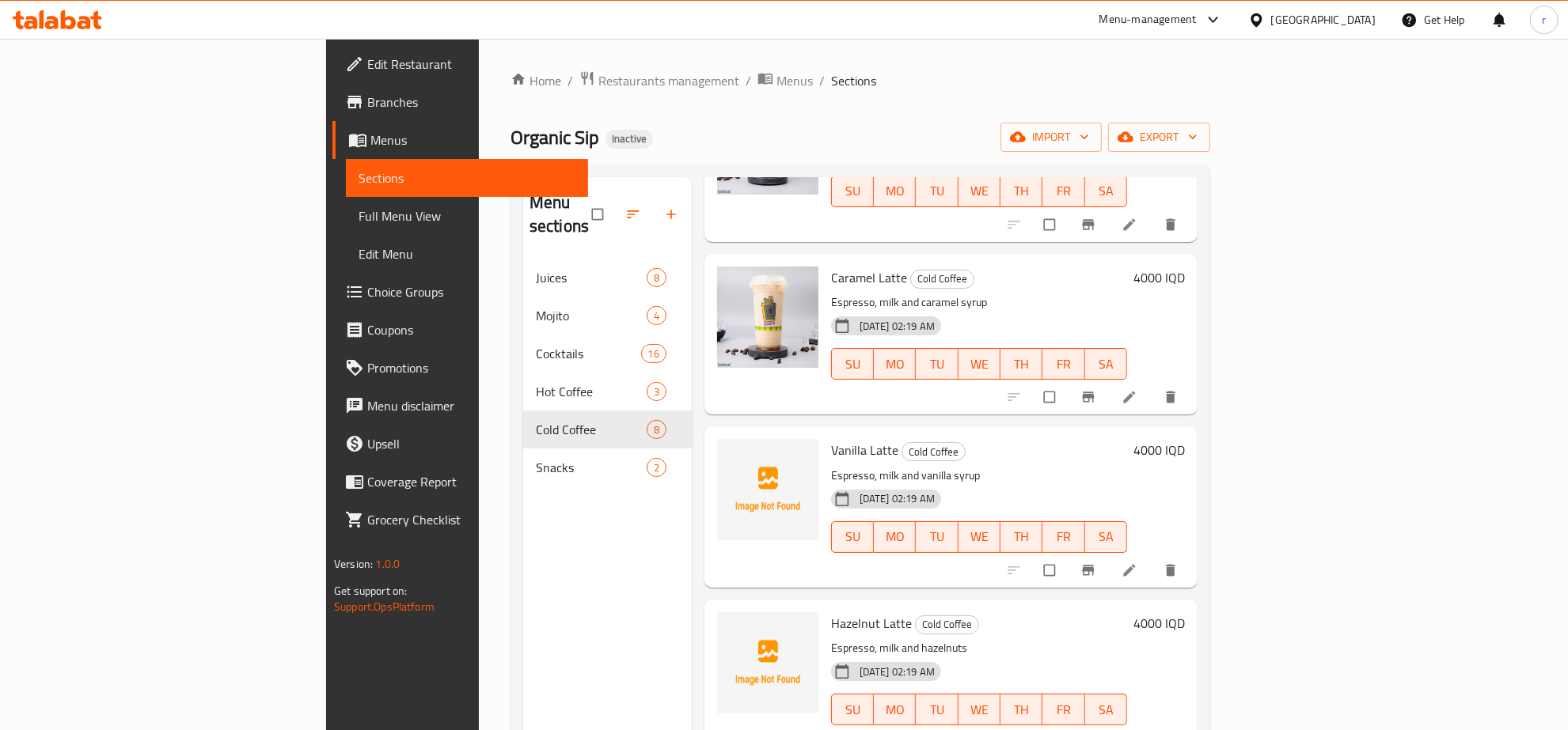
click at [831, 438] on span "Vanilla Latte" at bounding box center [864, 450] width 67 height 24
click at [724, 445] on button "upload picture" at bounding box center [739, 460] width 31 height 31
click at [545, 530] on div "Menu sections Juices 8 Mojito 4 Cocktails 16 Hot Coffee 3 Cold Coffee 8 Snacks 2" at bounding box center [607, 542] width 169 height 730
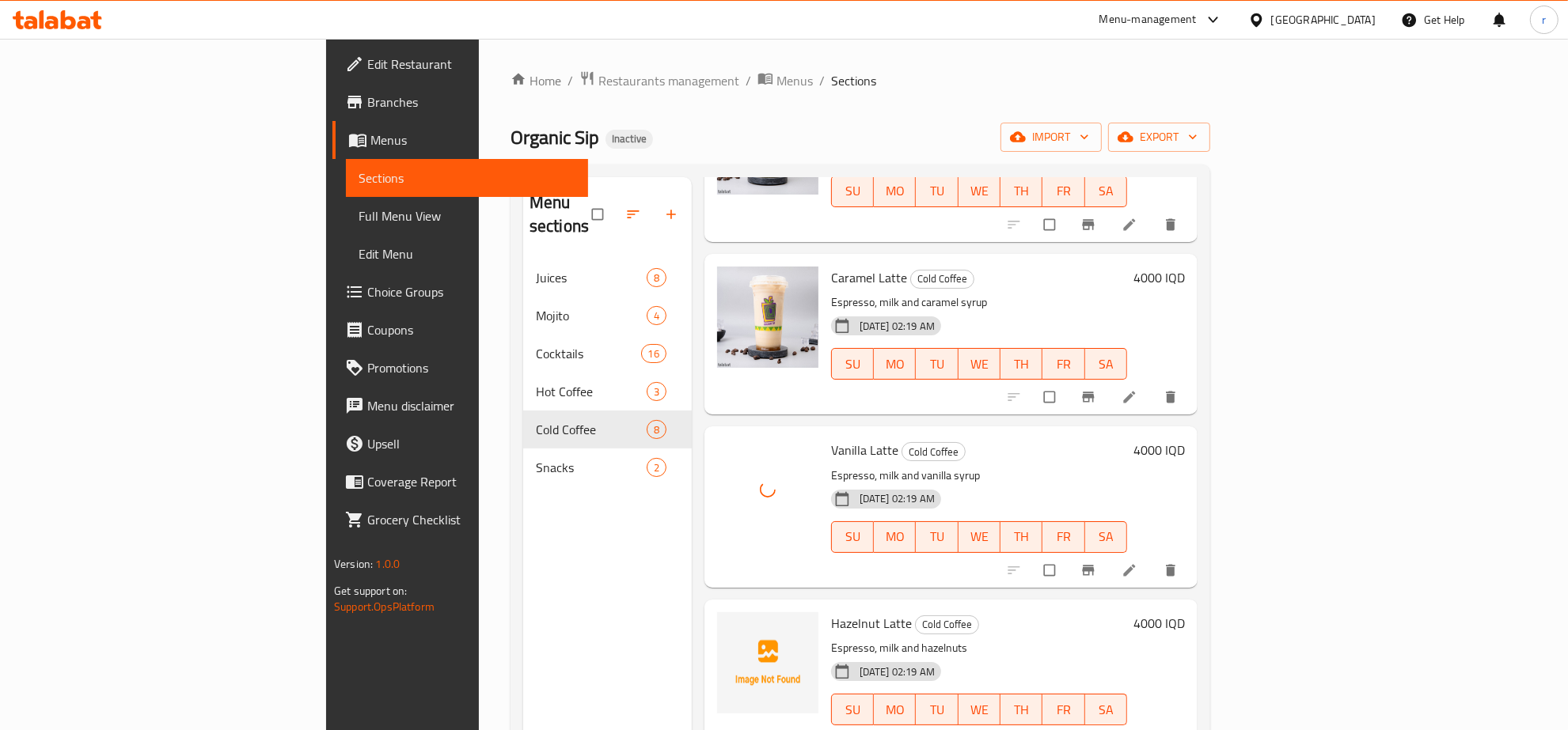
click at [831, 612] on span "Hazelnut Latte" at bounding box center [871, 623] width 81 height 24
click at [824, 617] on div "Hazelnut Latte Cold Coffee Espresso, milk and hazelnuts 12-08-2025 02:19 AM SU …" at bounding box center [979, 680] width 309 height 148
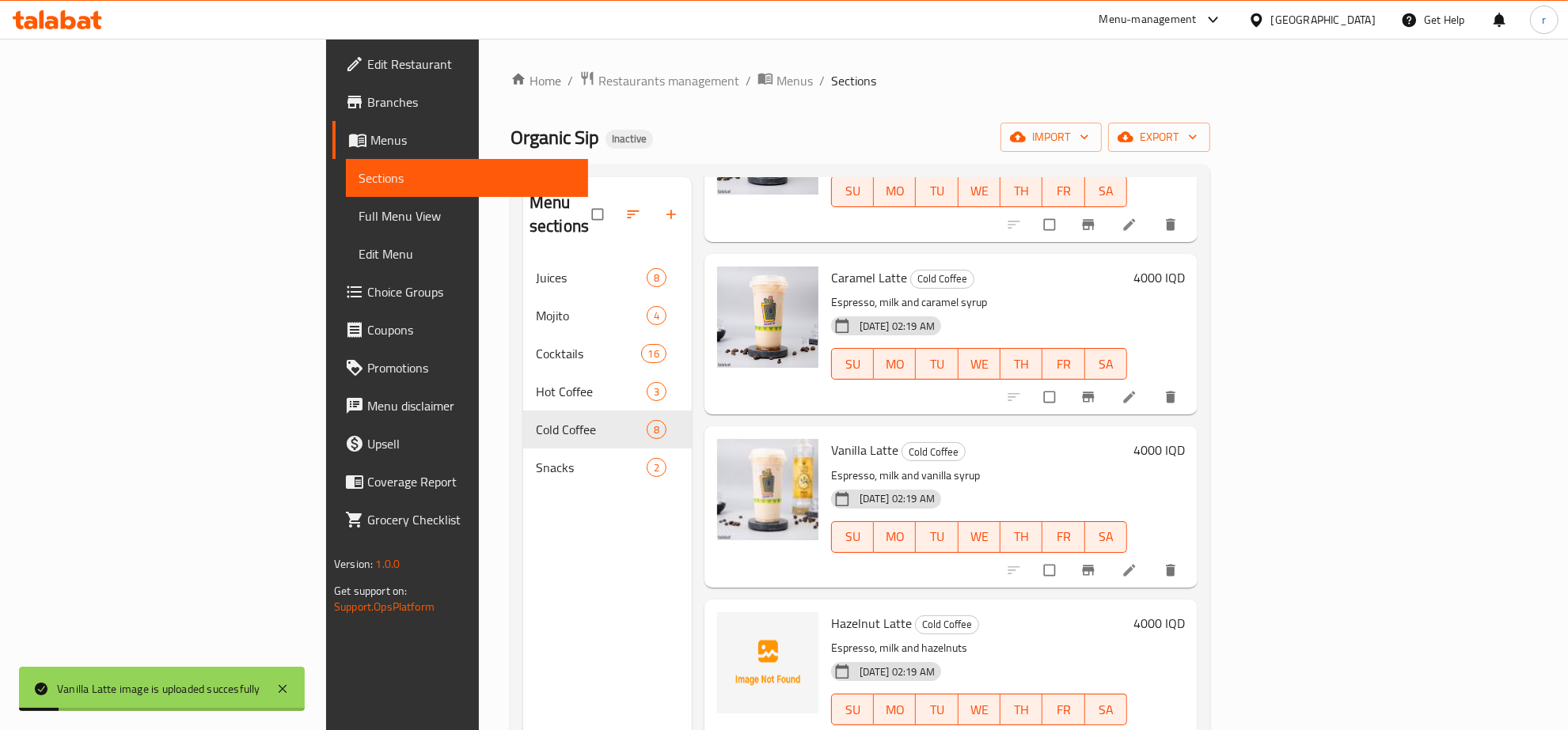
click at [523, 583] on div "Menu sections Juices 8 Mojito 4 Cocktails 16 Hot Coffee 3 Cold Coffee 8 Snacks 2" at bounding box center [607, 542] width 169 height 730
click at [831, 612] on span "Hazelnut Latte" at bounding box center [871, 623] width 81 height 24
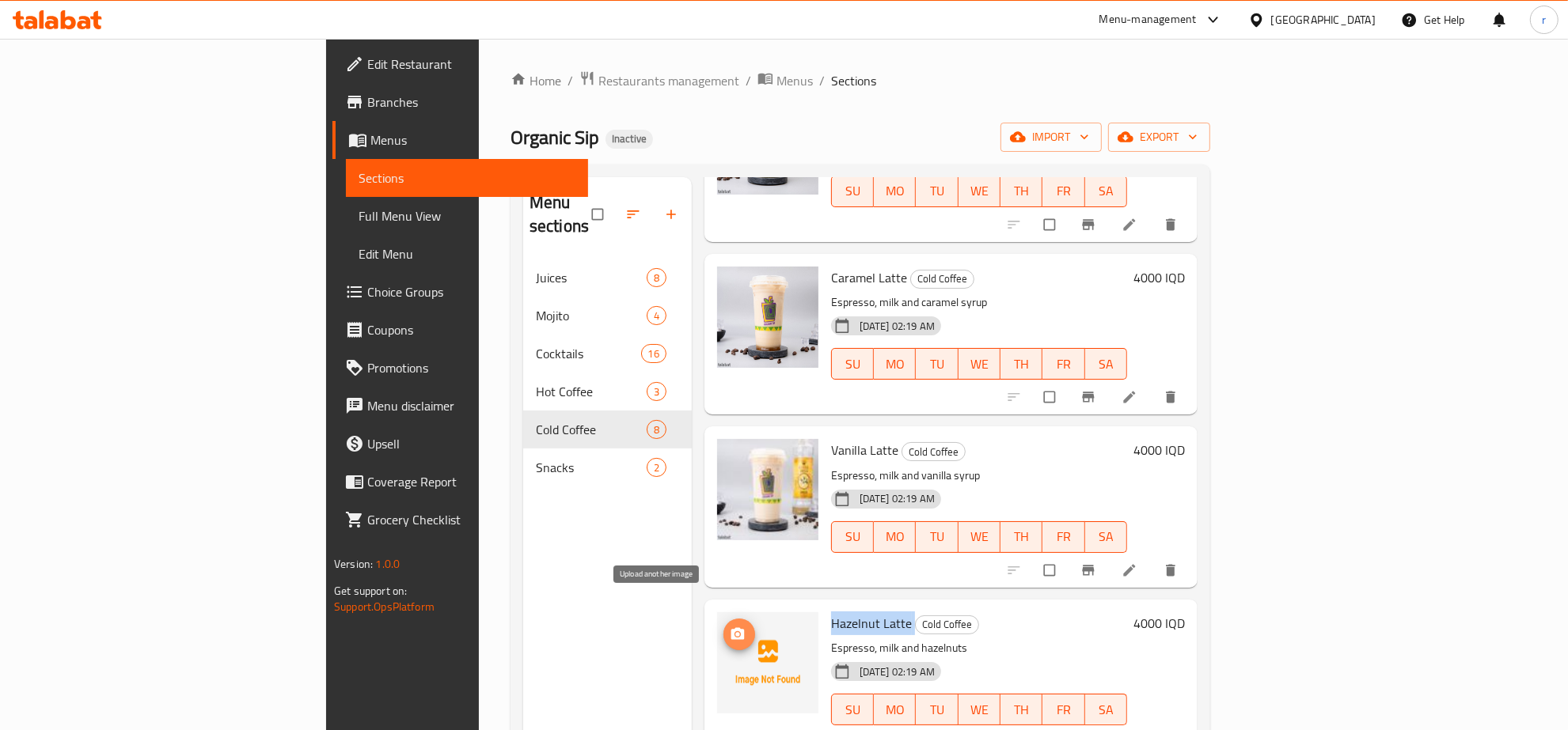
click at [724, 627] on span "upload picture" at bounding box center [739, 634] width 31 height 16
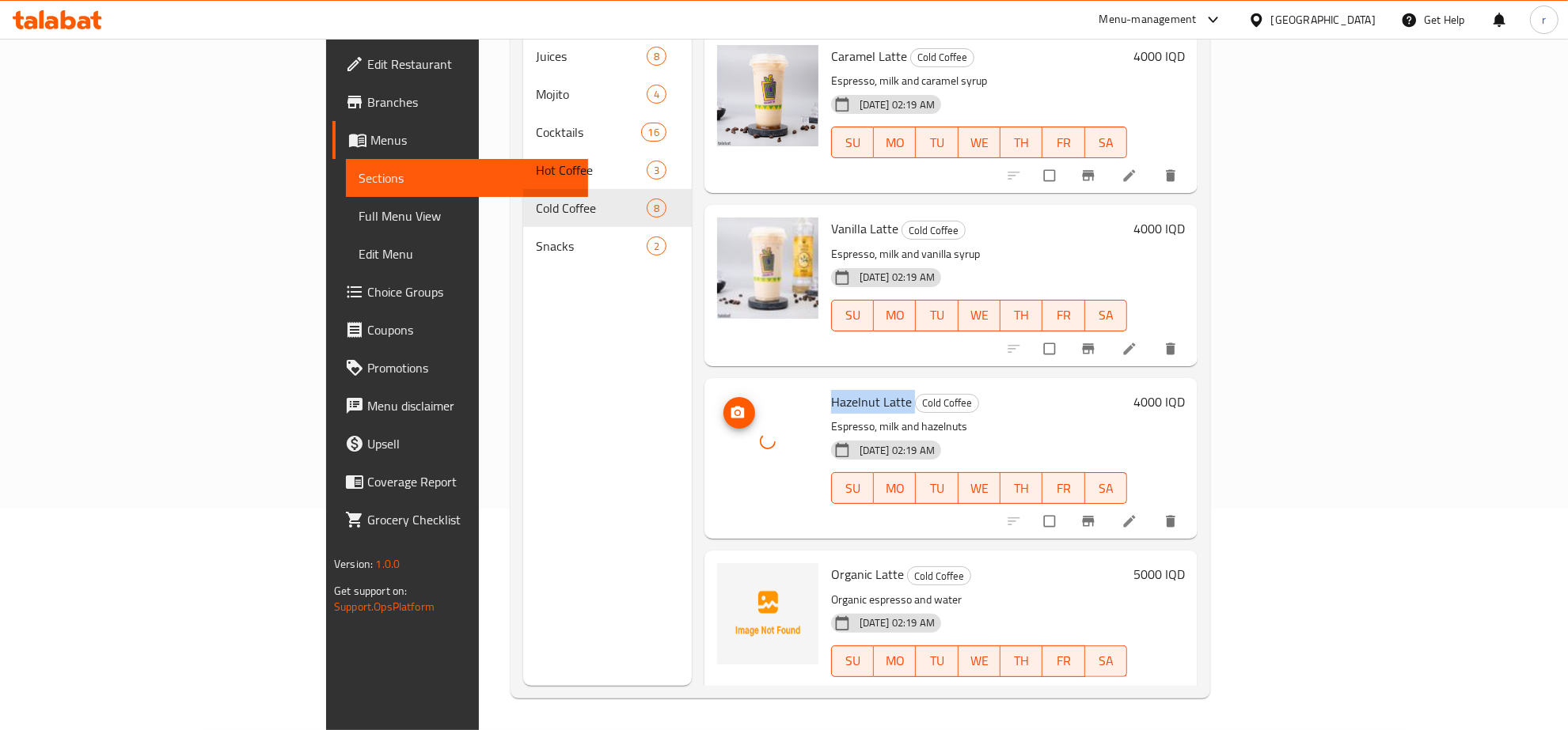
scroll to position [223, 0]
click at [831, 562] on span "Organic Latte" at bounding box center [867, 574] width 73 height 24
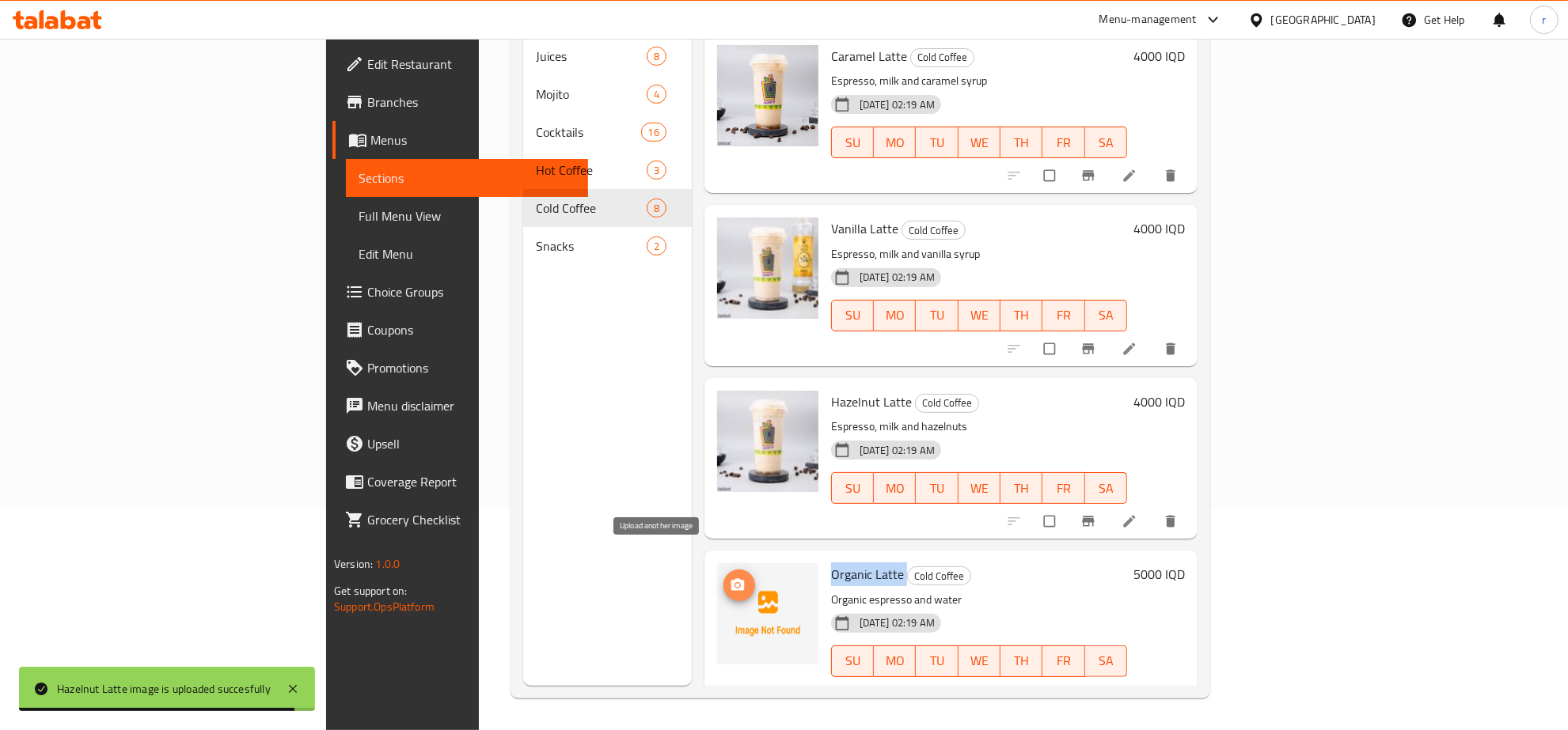
click at [731, 579] on icon "upload picture" at bounding box center [738, 584] width 13 height 12
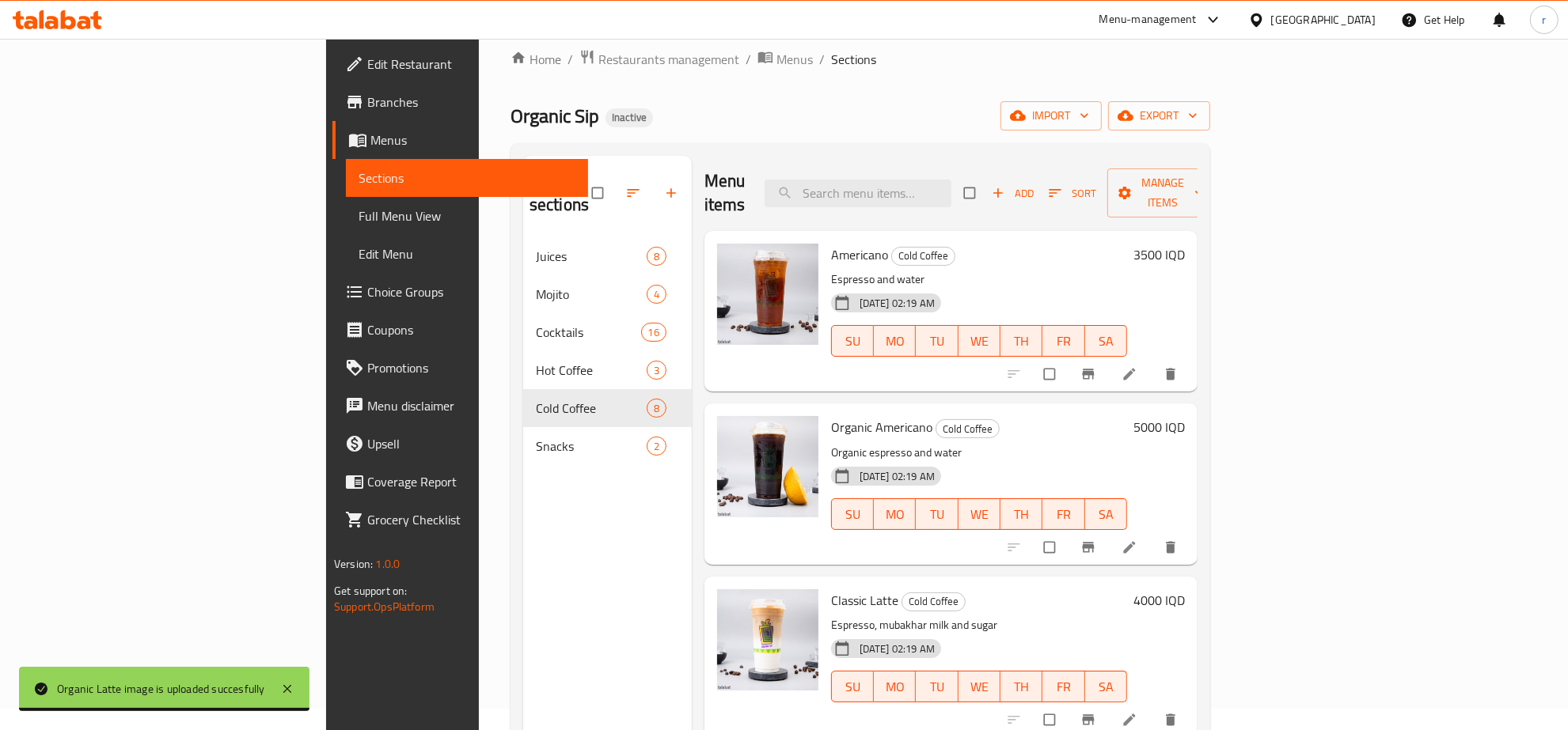
scroll to position [0, 0]
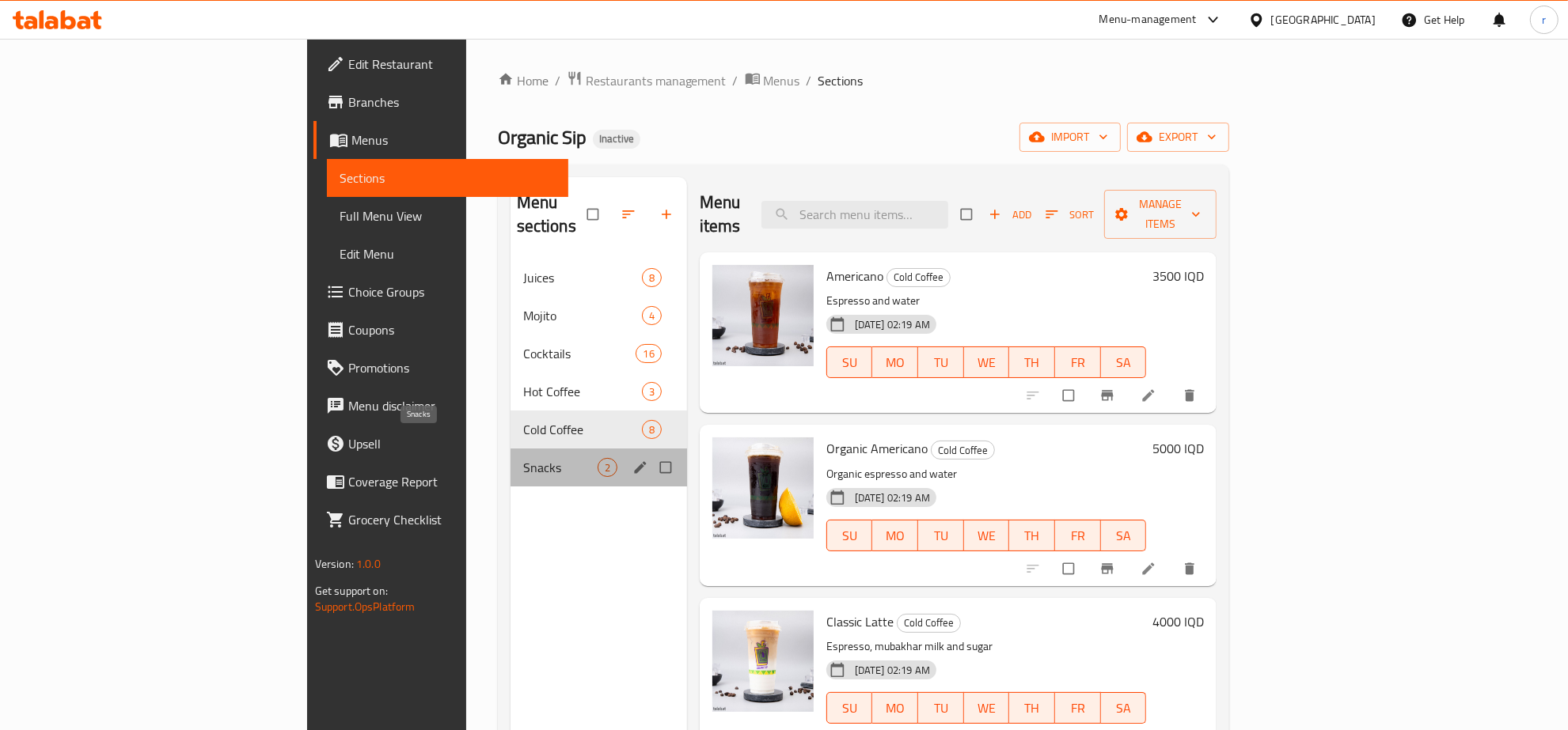
click at [523, 458] on span "Snacks" at bounding box center [560, 468] width 75 height 19
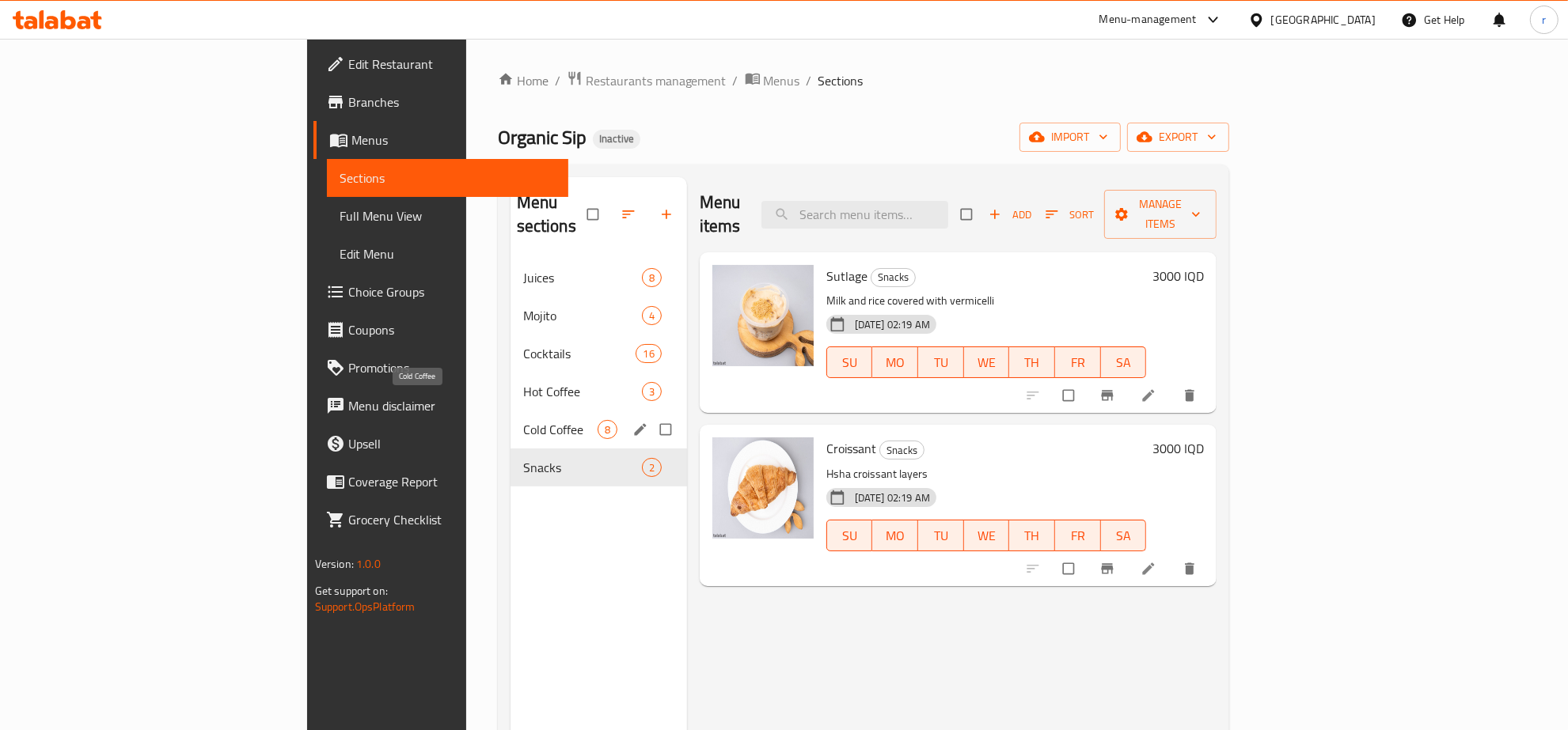
click at [523, 420] on span "Cold Coffee" at bounding box center [560, 430] width 75 height 19
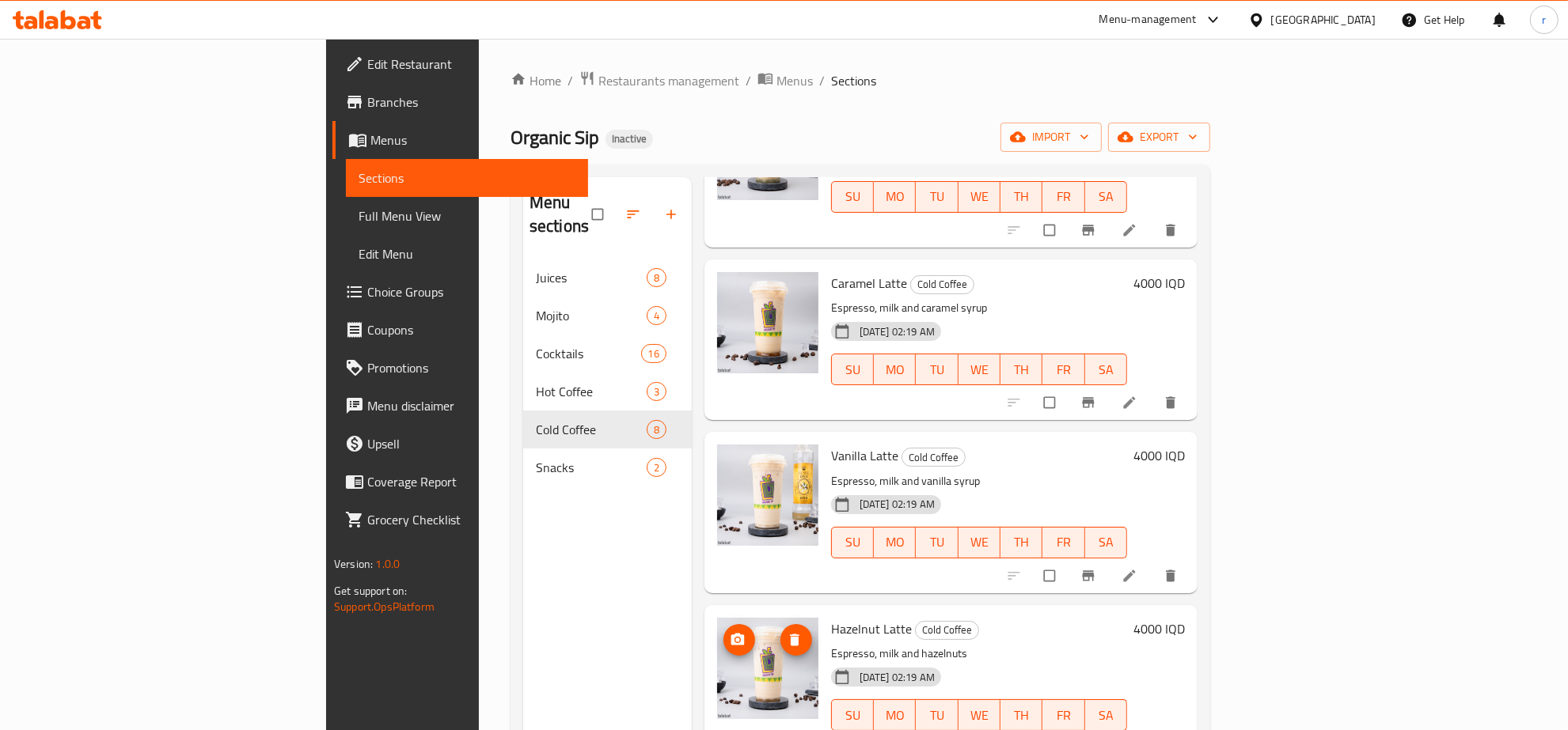
scroll to position [689, 0]
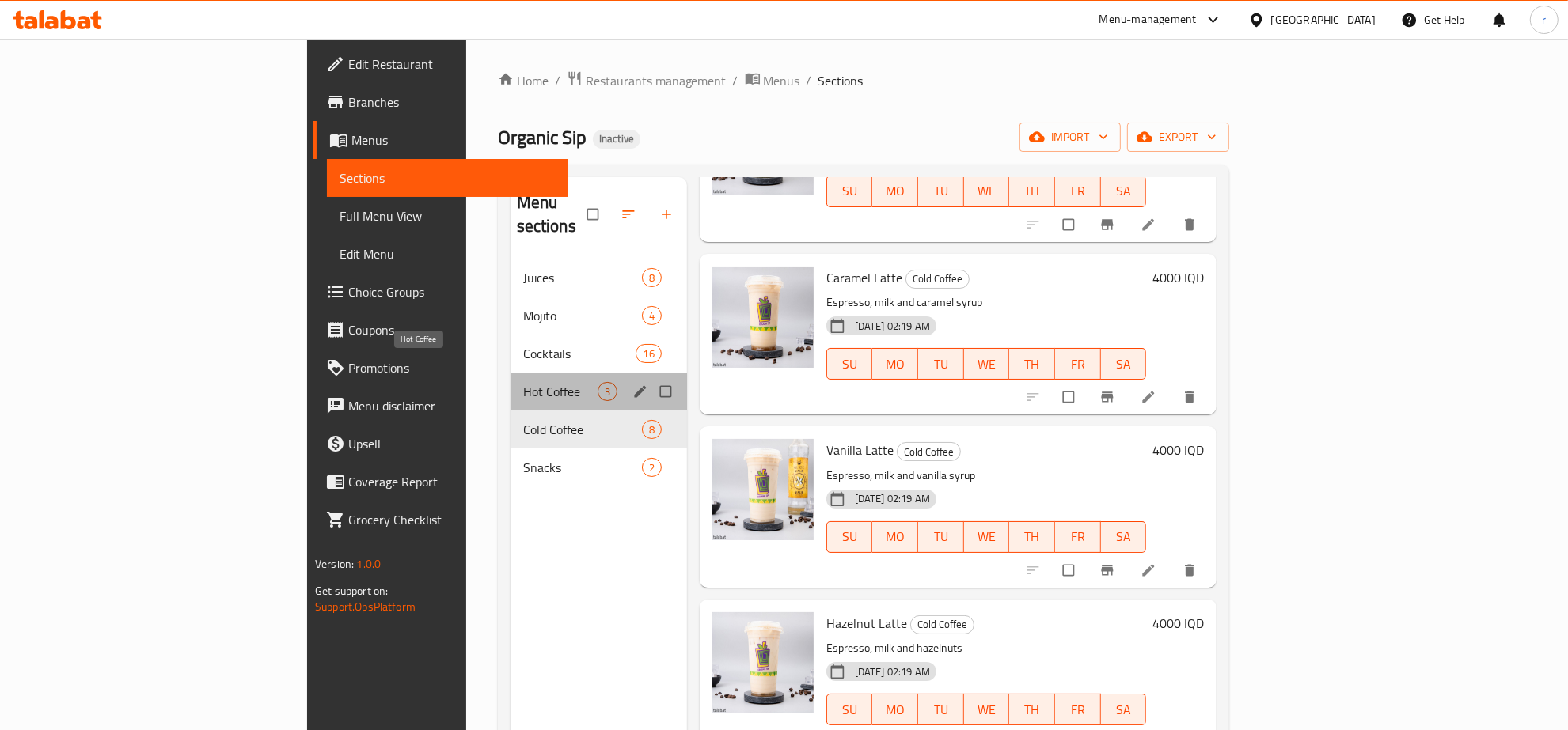
click at [523, 382] on span "Hot Coffee" at bounding box center [560, 391] width 75 height 19
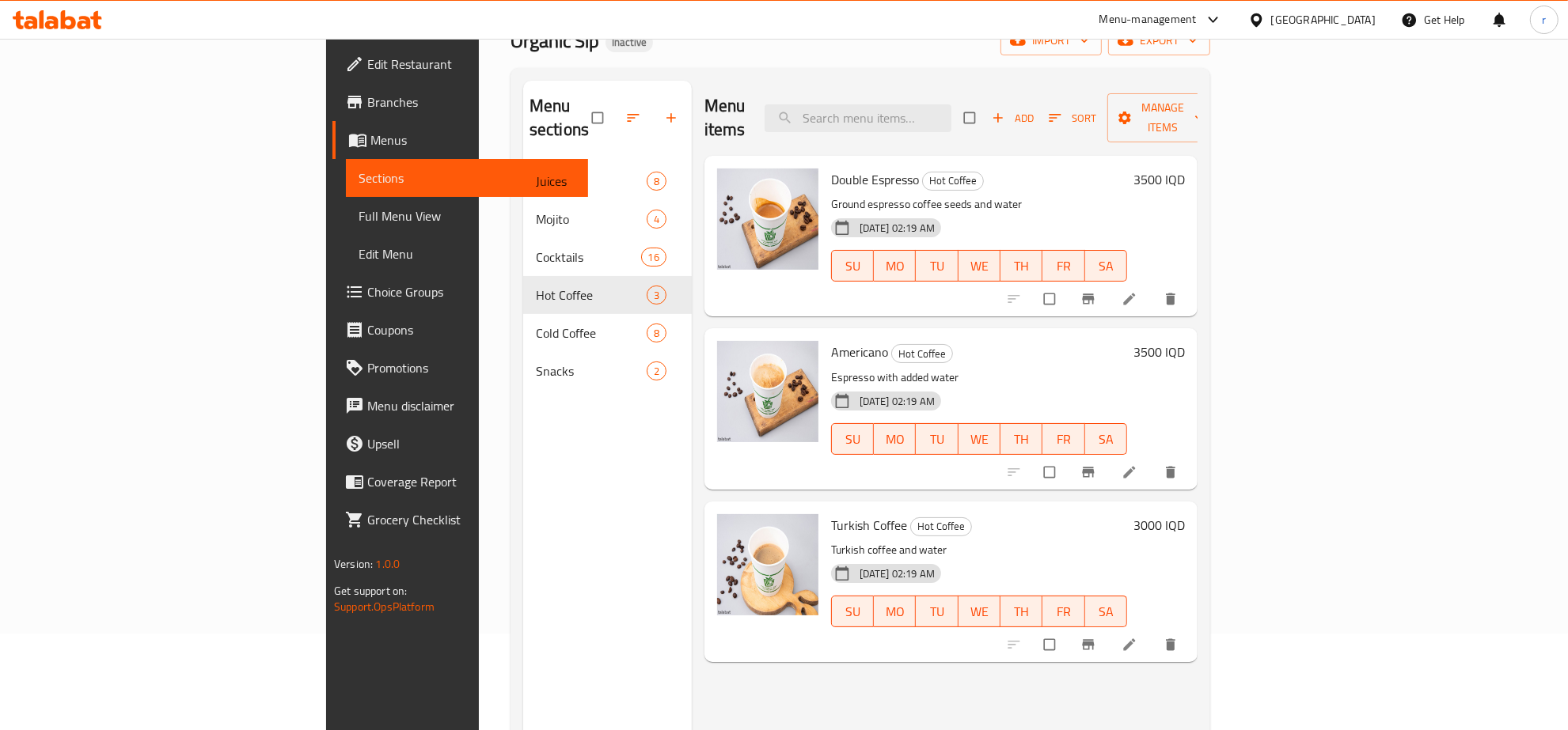
scroll to position [57, 0]
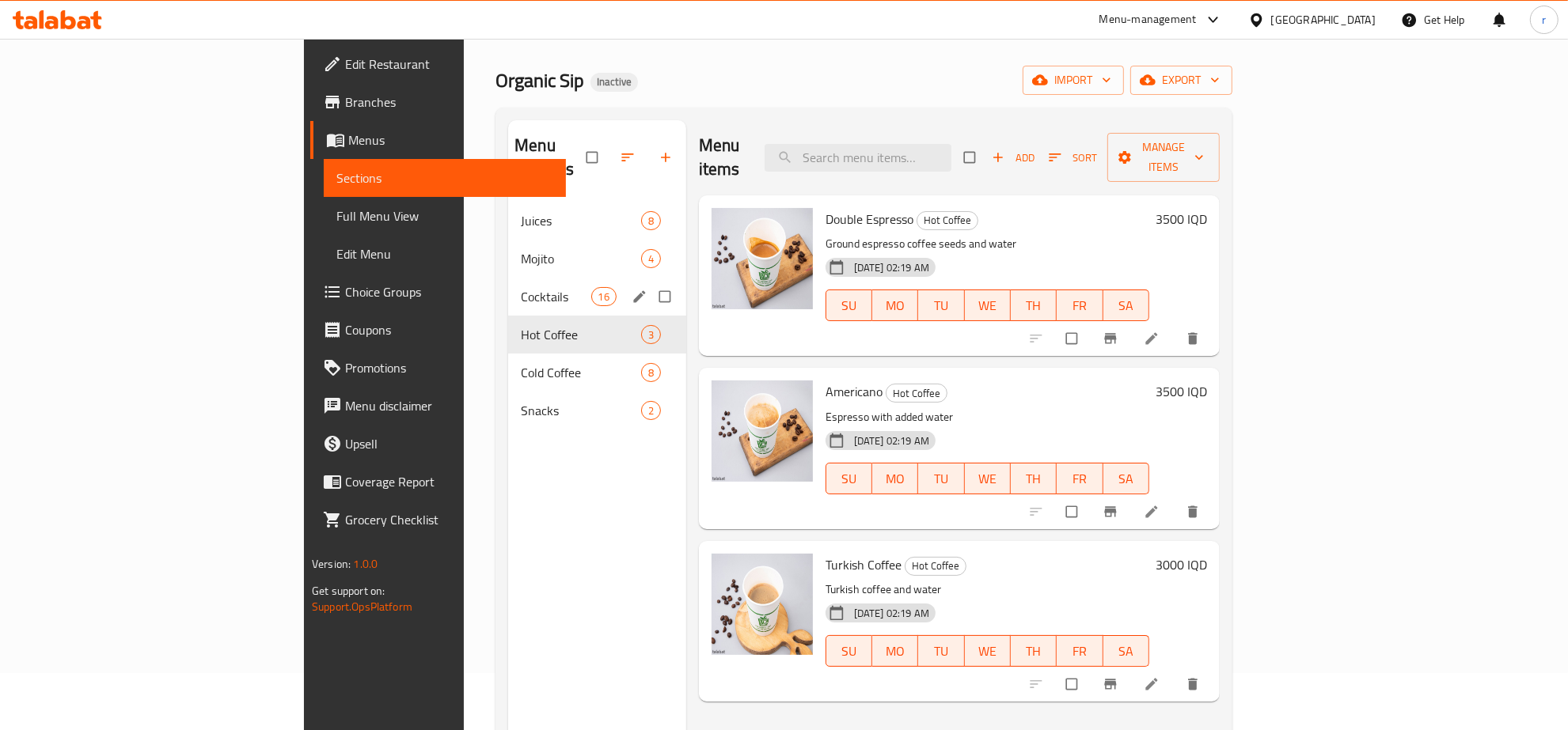
click at [508, 287] on div "Cocktails 16" at bounding box center [597, 296] width 178 height 38
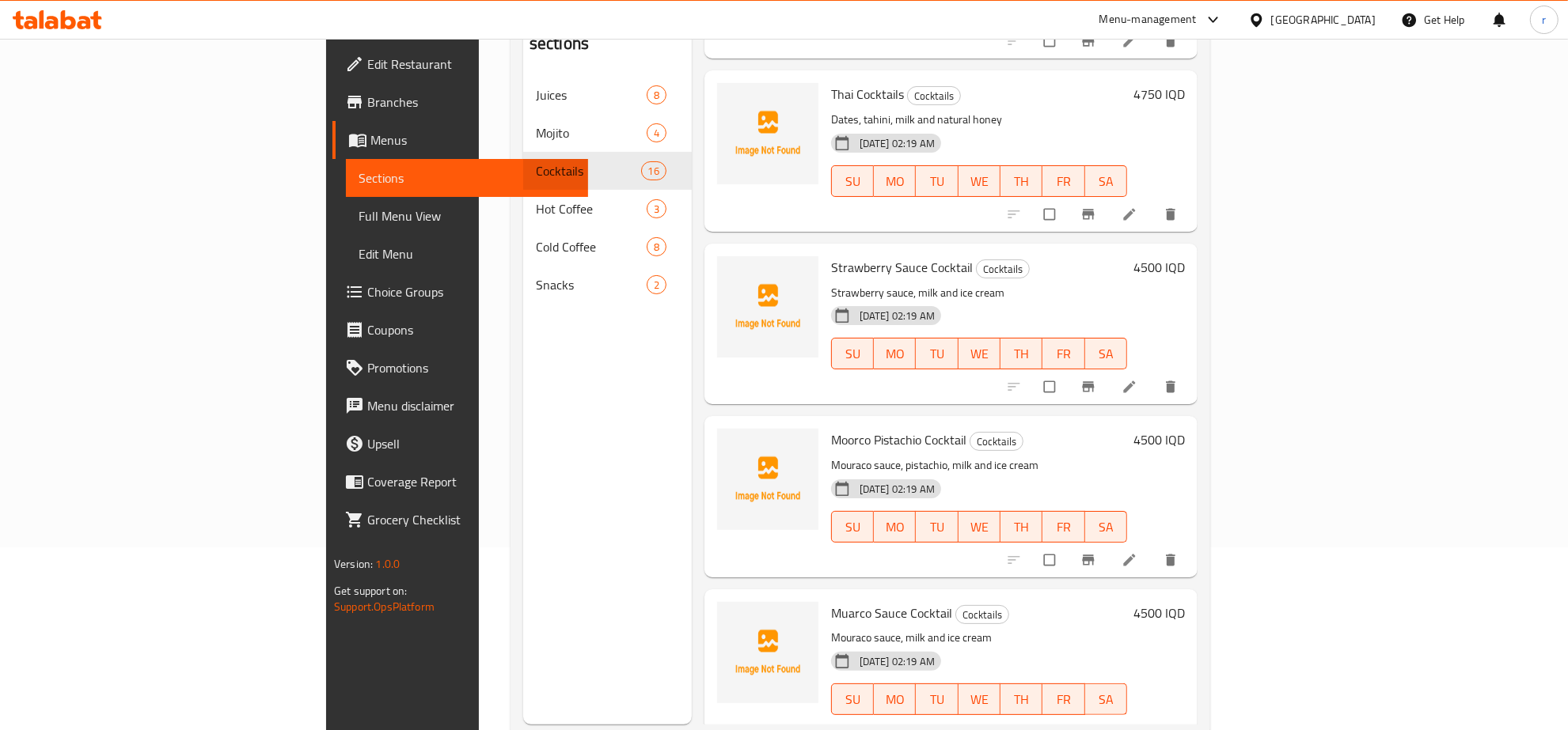
scroll to position [223, 0]
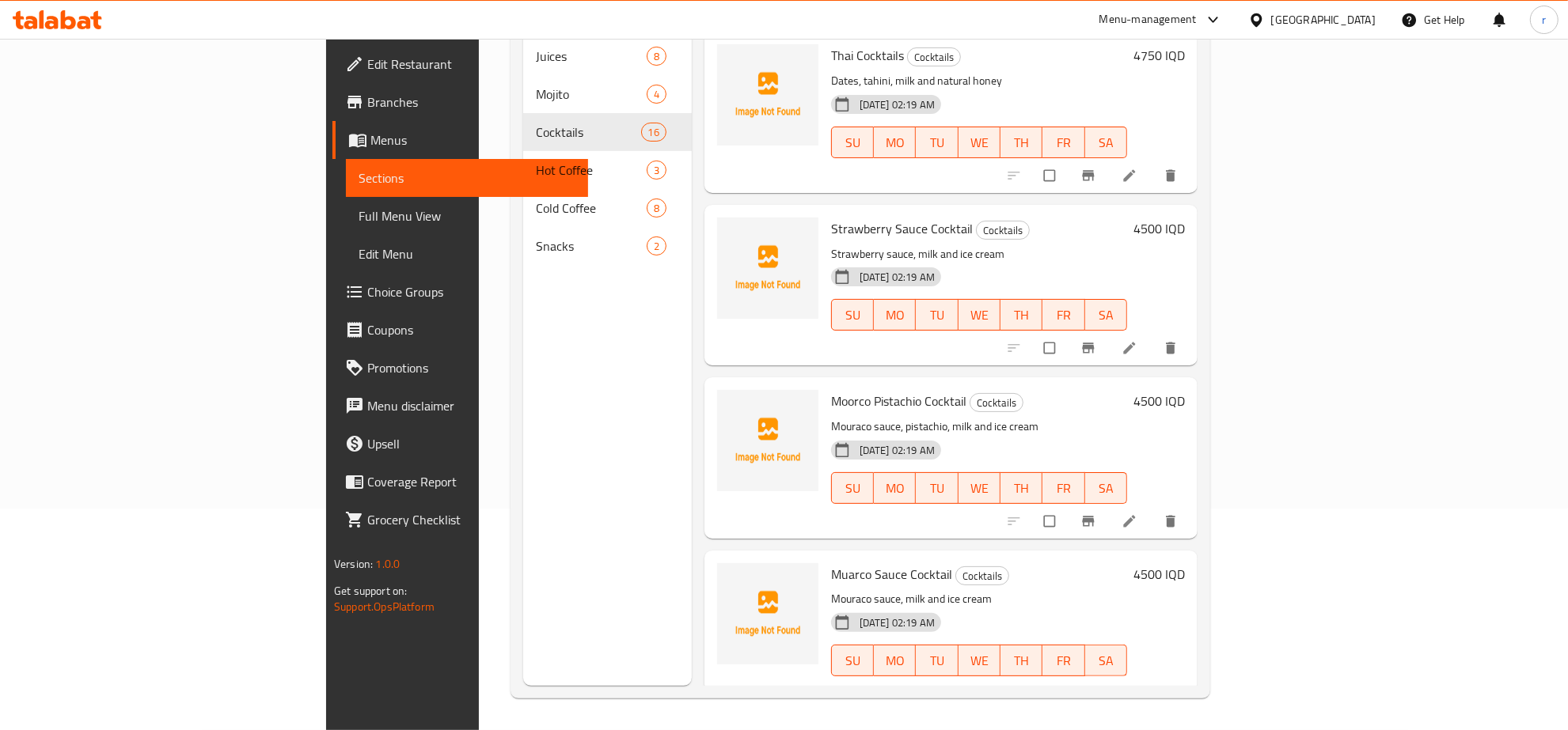
click at [831, 562] on span "Muarco Sauce Cocktail" at bounding box center [892, 574] width 121 height 24
copy h6 "Muarco Sauce Cocktail"
click at [724, 578] on span "upload picture" at bounding box center [739, 585] width 31 height 16
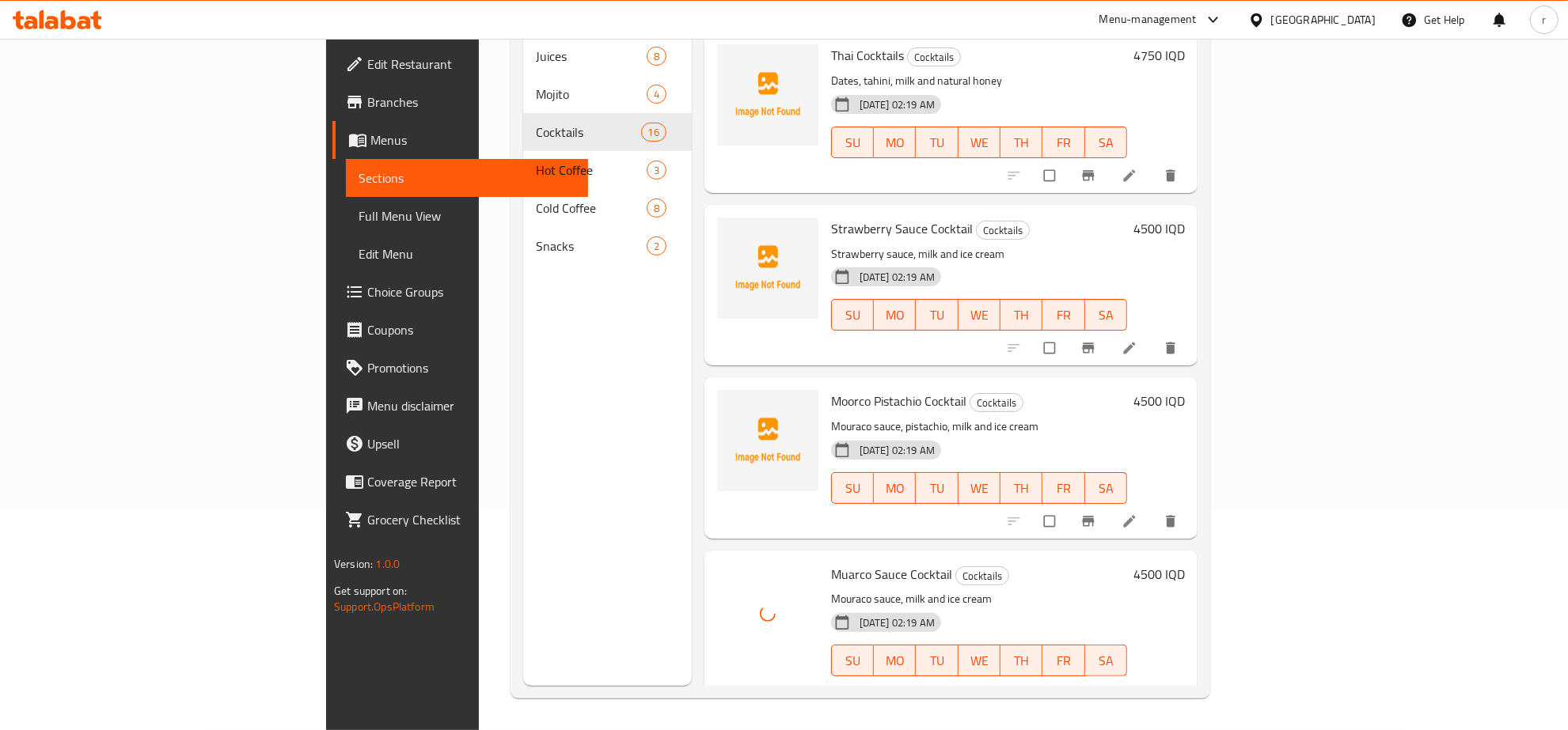
click at [831, 389] on span "Moorco Pistachio Cocktail" at bounding box center [898, 401] width 135 height 24
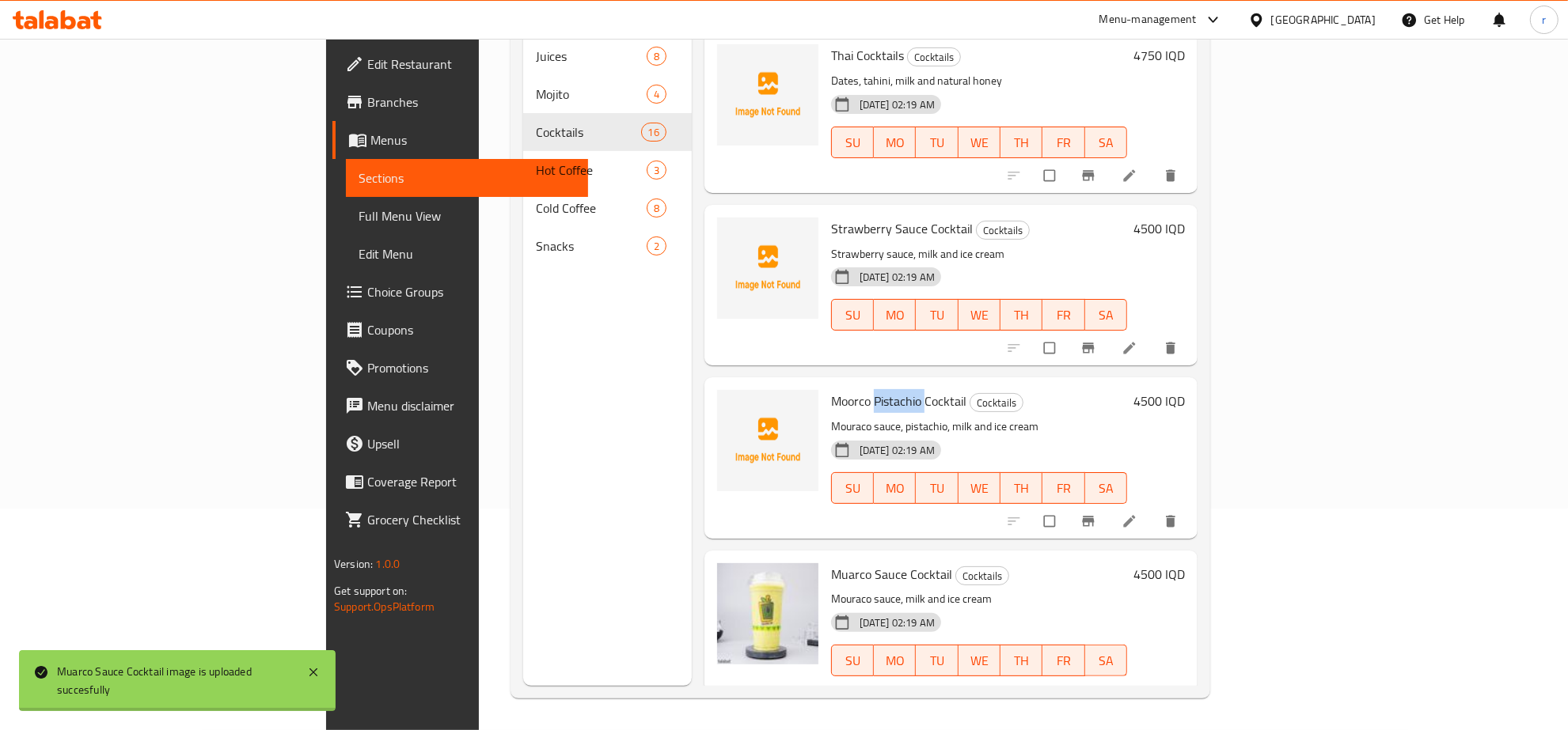
click at [831, 389] on span "Moorco Pistachio Cocktail" at bounding box center [898, 401] width 135 height 24
copy h6 "Moorco Pistachio Cocktail"
click at [730, 404] on icon "upload picture" at bounding box center [737, 412] width 16 height 16
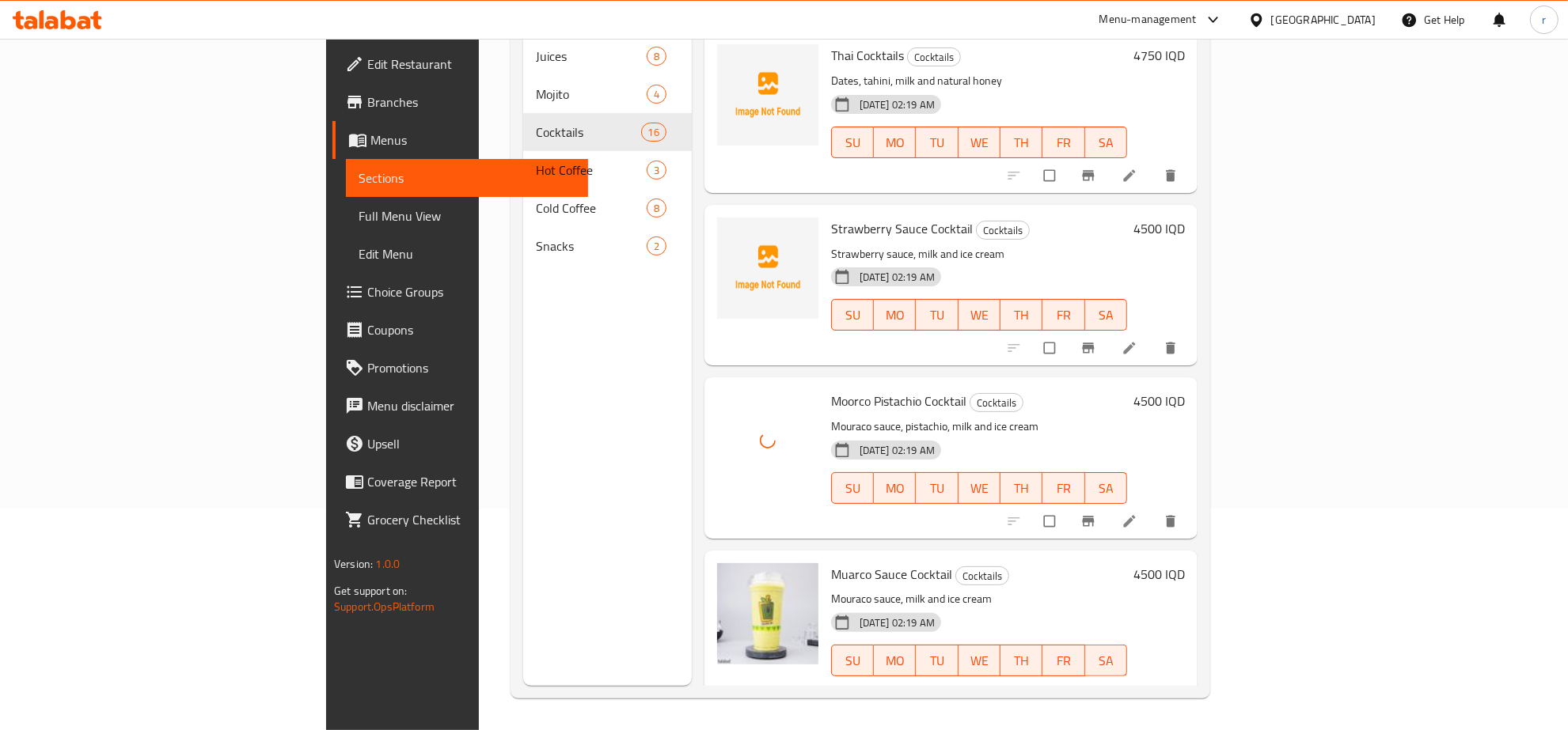
click at [831, 217] on span "Strawberry Sauce Cocktail" at bounding box center [902, 228] width 142 height 24
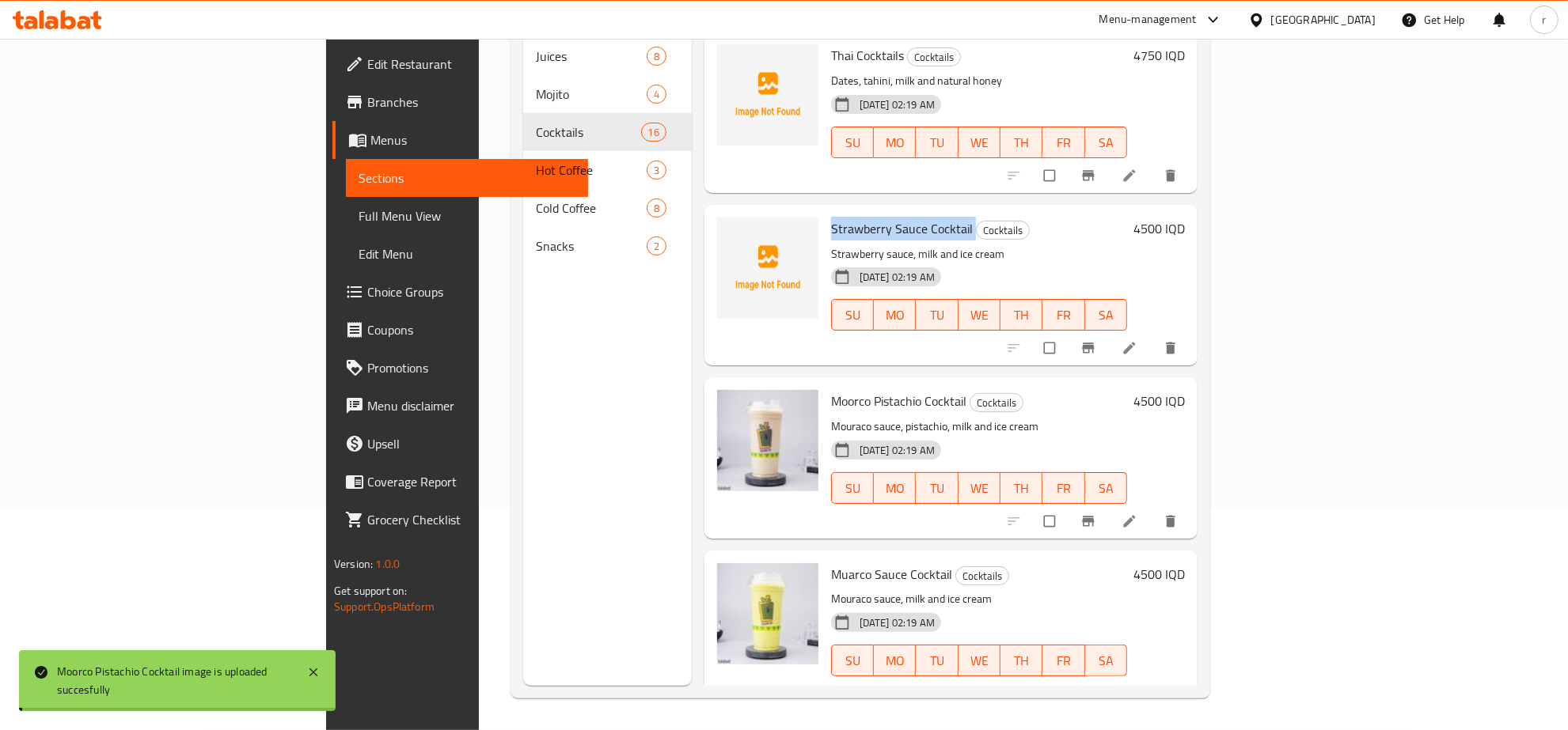
click at [831, 217] on span "Strawberry Sauce Cocktail" at bounding box center [902, 228] width 142 height 24
copy h6 "Strawberry Sauce Cocktail"
click at [730, 232] on icon "upload picture" at bounding box center [737, 240] width 16 height 16
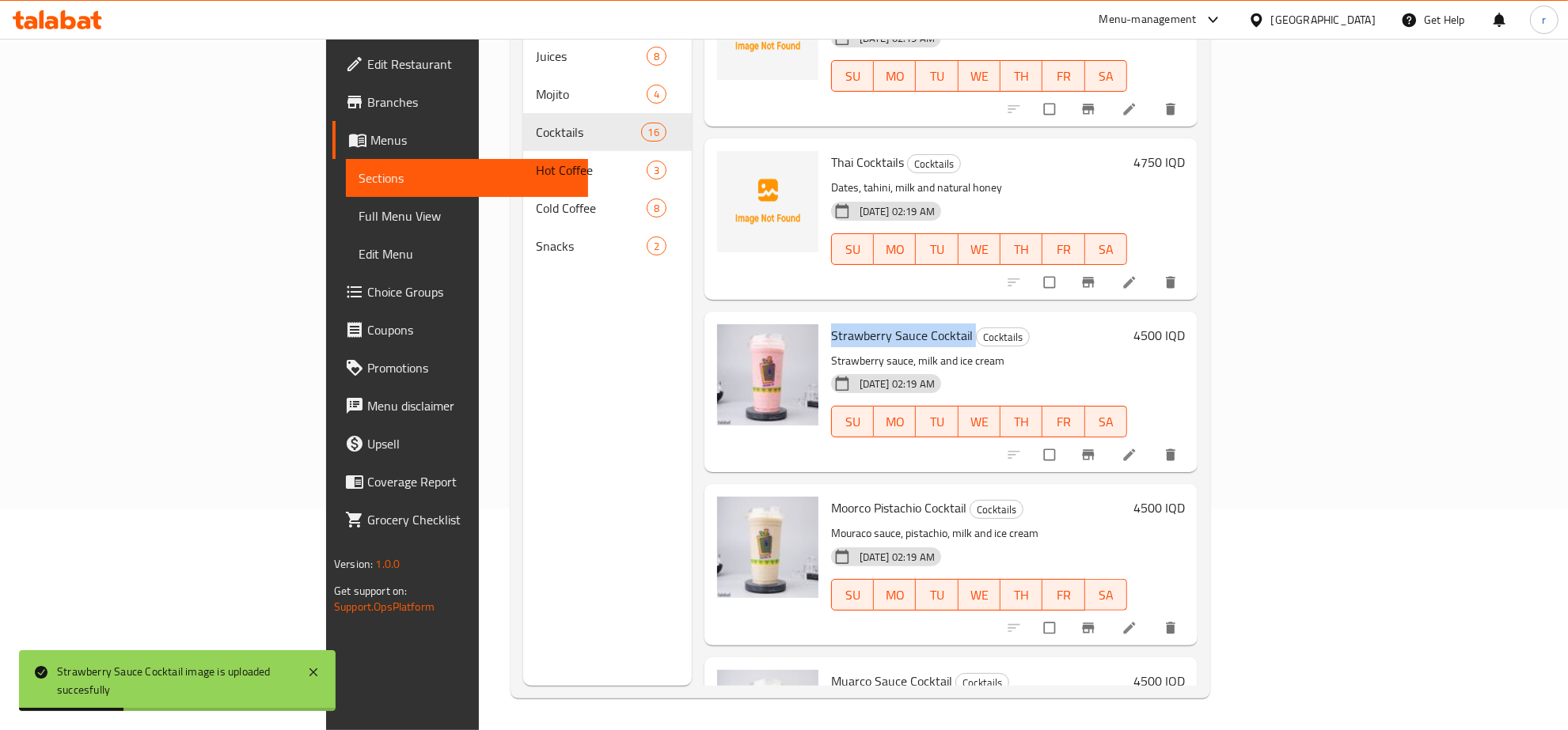
scroll to position [1907, 0]
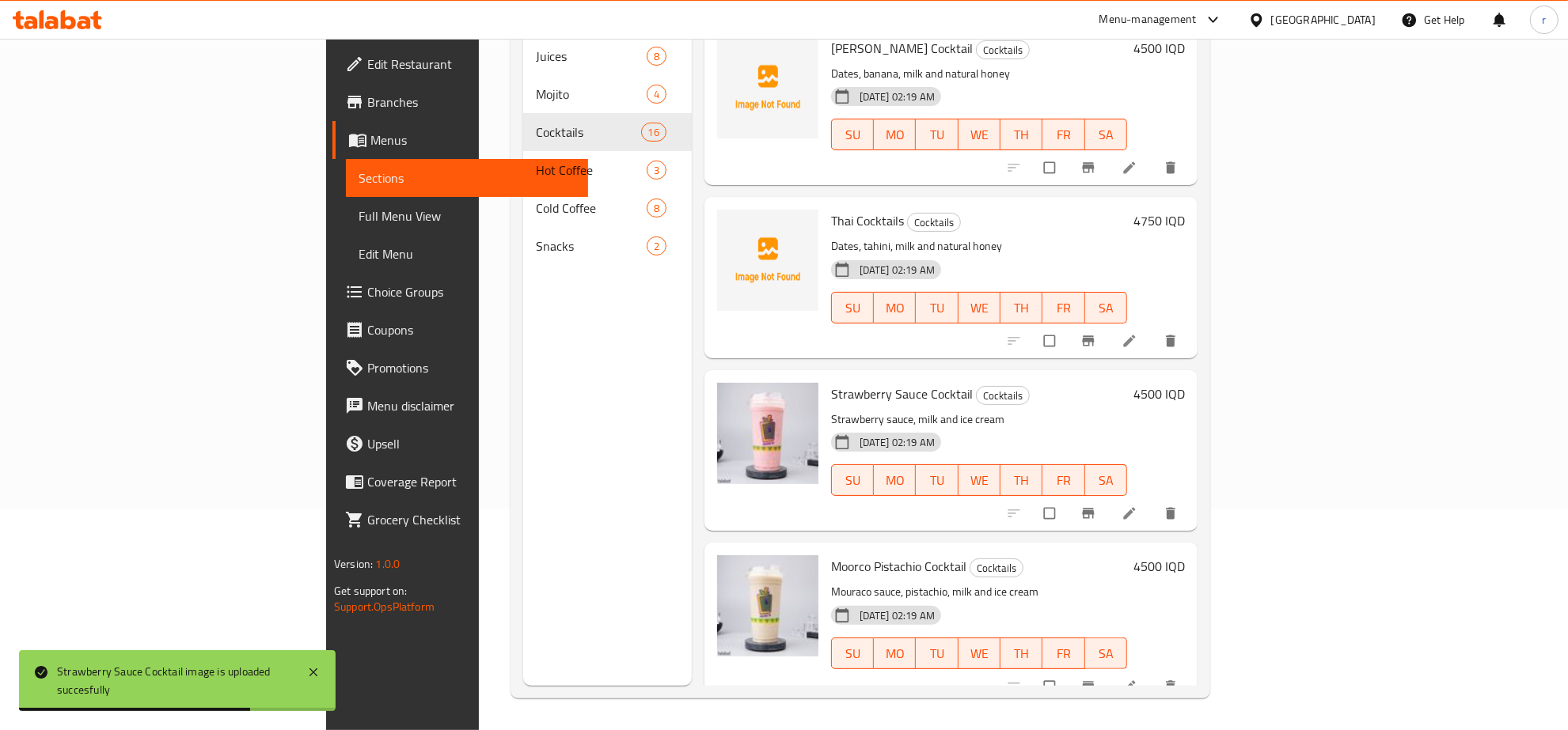
click at [831, 209] on span "Thai Cocktails" at bounding box center [867, 221] width 73 height 24
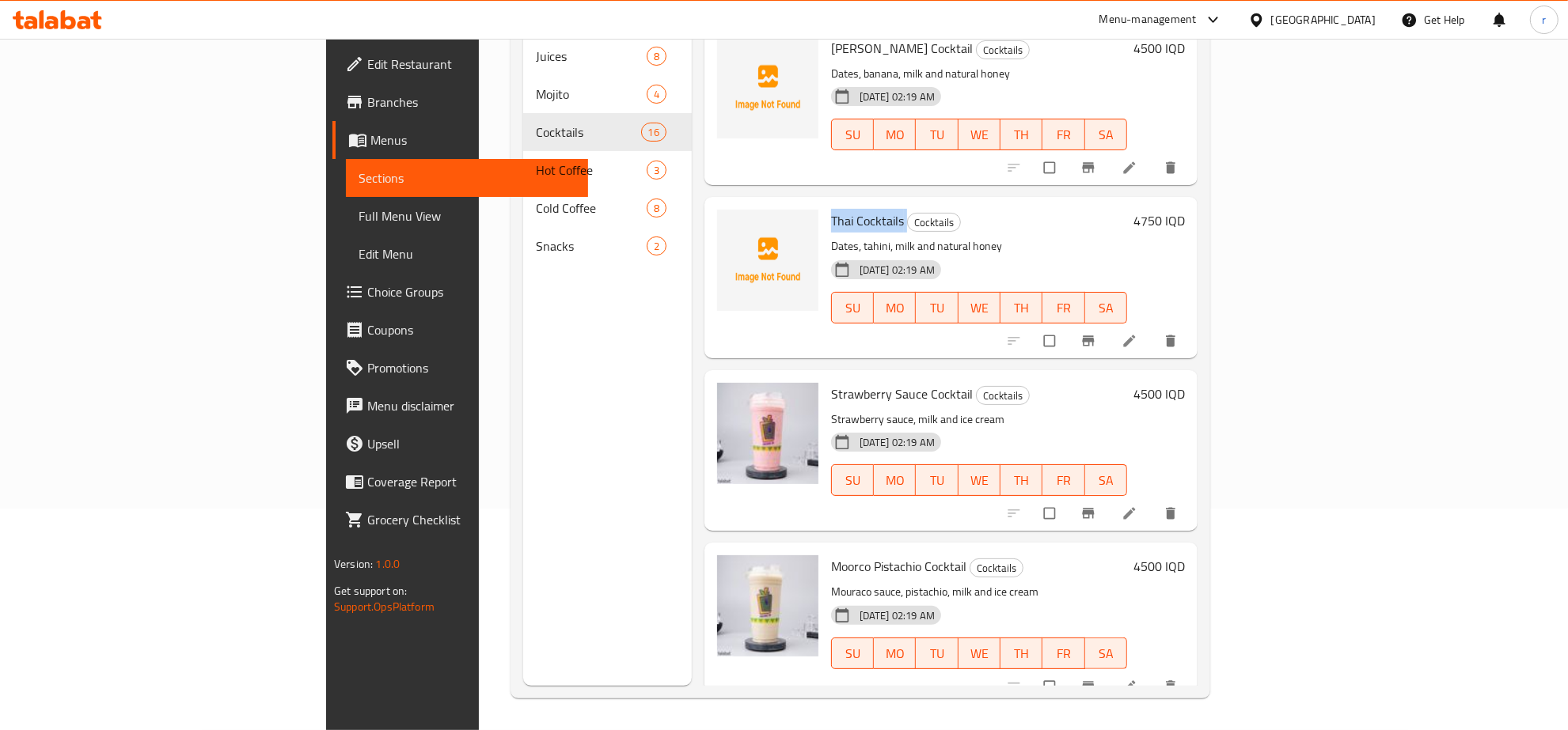
copy h6 "Thai Cocktails"
click at [731, 225] on icon "upload picture" at bounding box center [738, 231] width 13 height 12
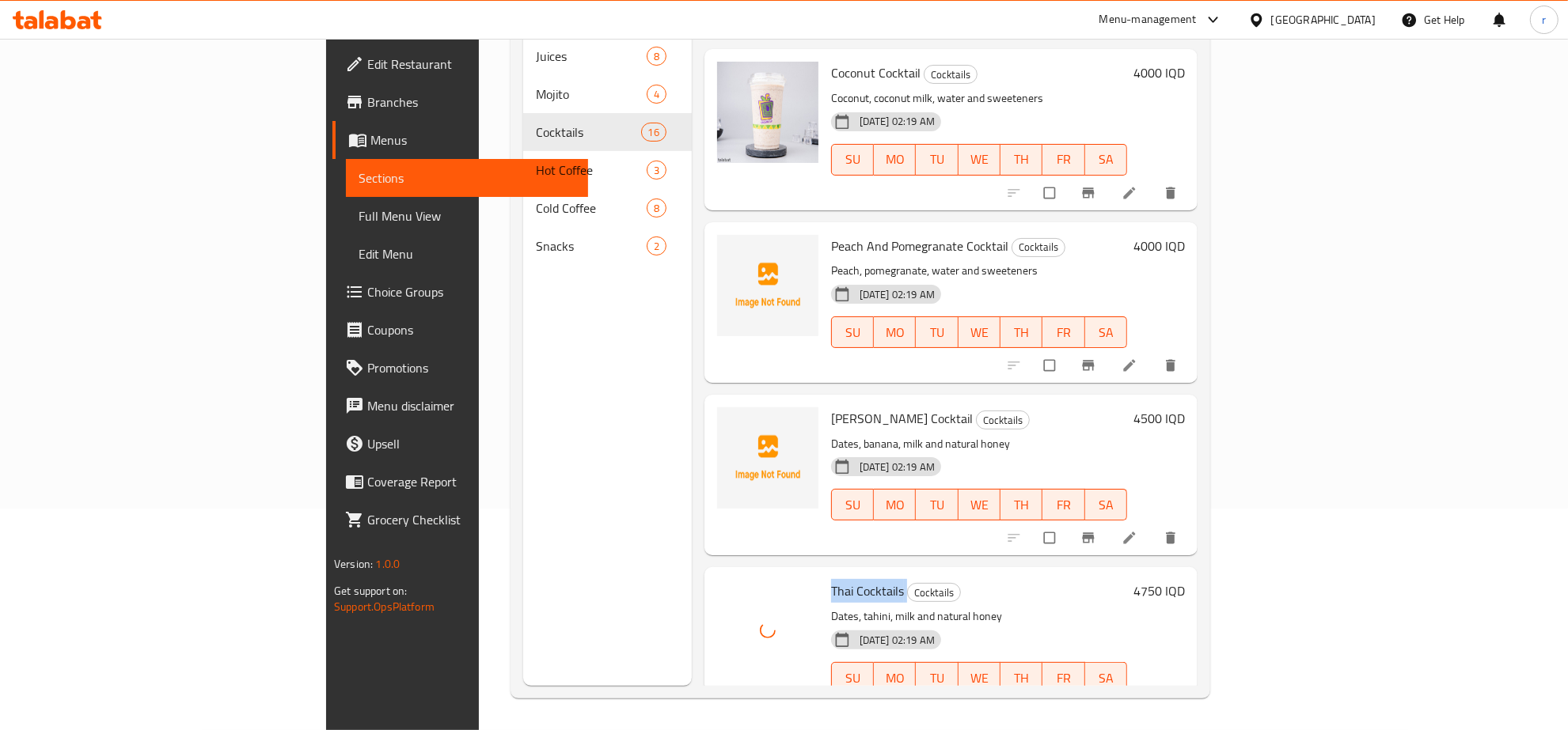
scroll to position [1578, 0]
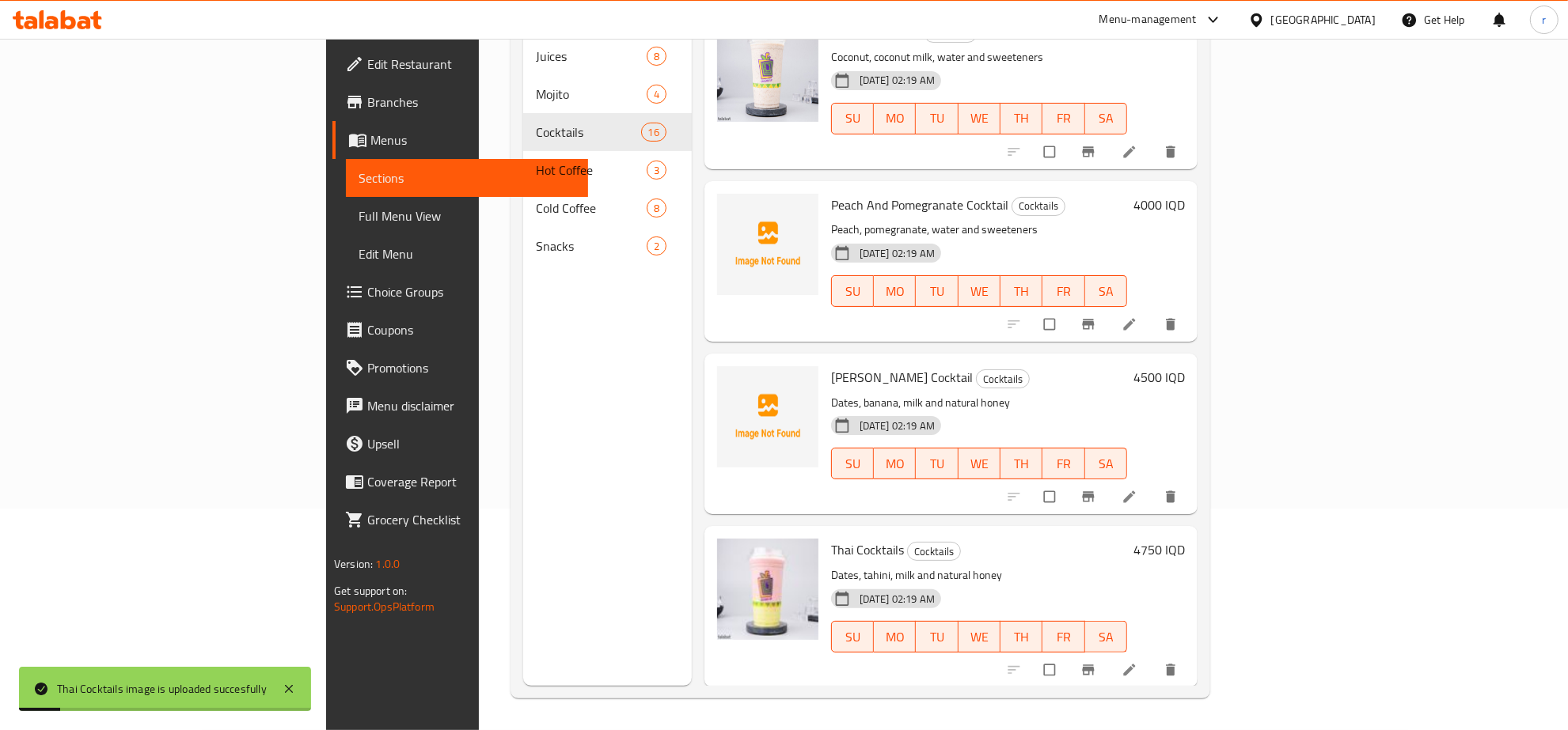
click at [831, 365] on span "Shaher Asal Cocktail" at bounding box center [902, 377] width 142 height 24
copy h6 "Shaher Asal Cocktail"
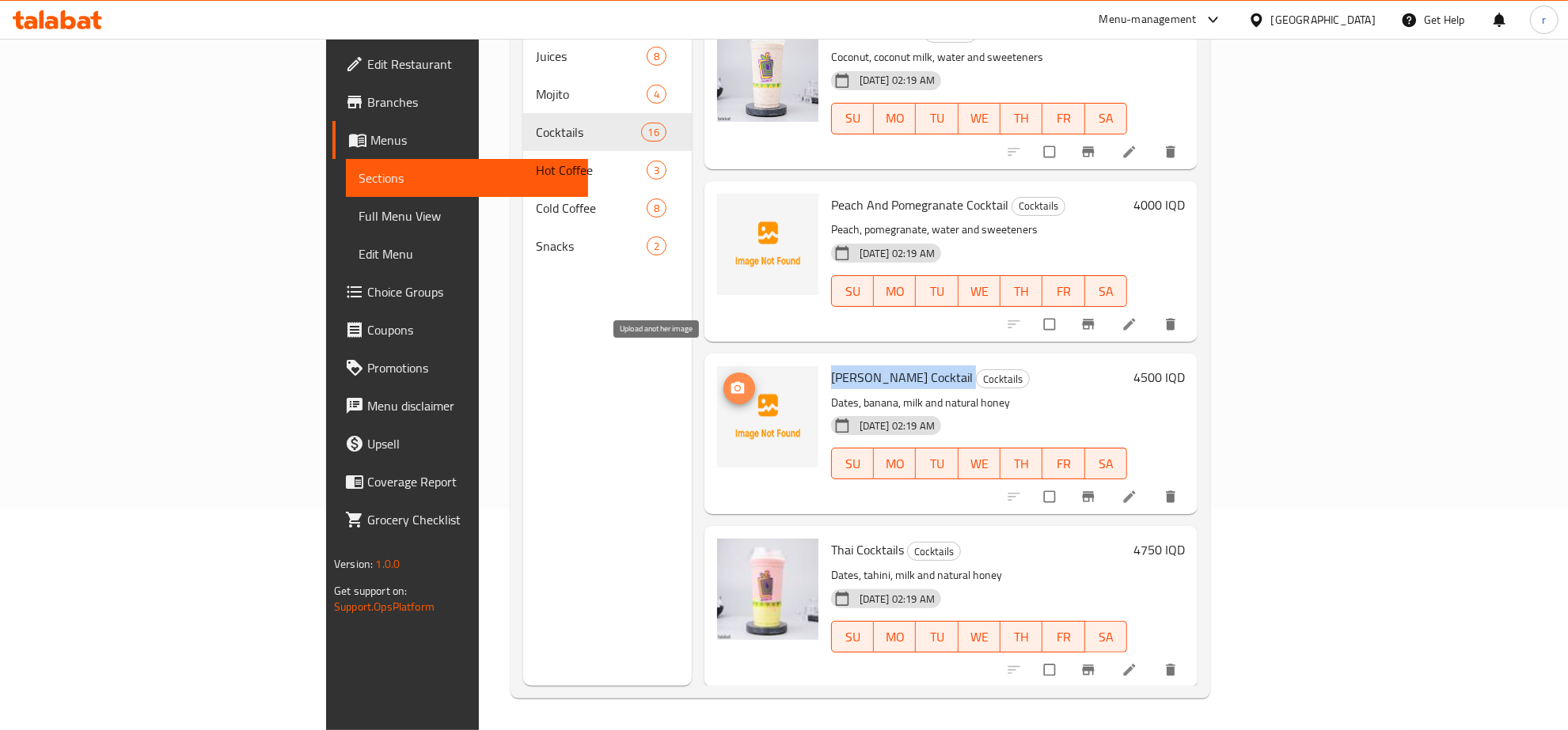
click at [731, 382] on icon "upload picture" at bounding box center [738, 387] width 13 height 12
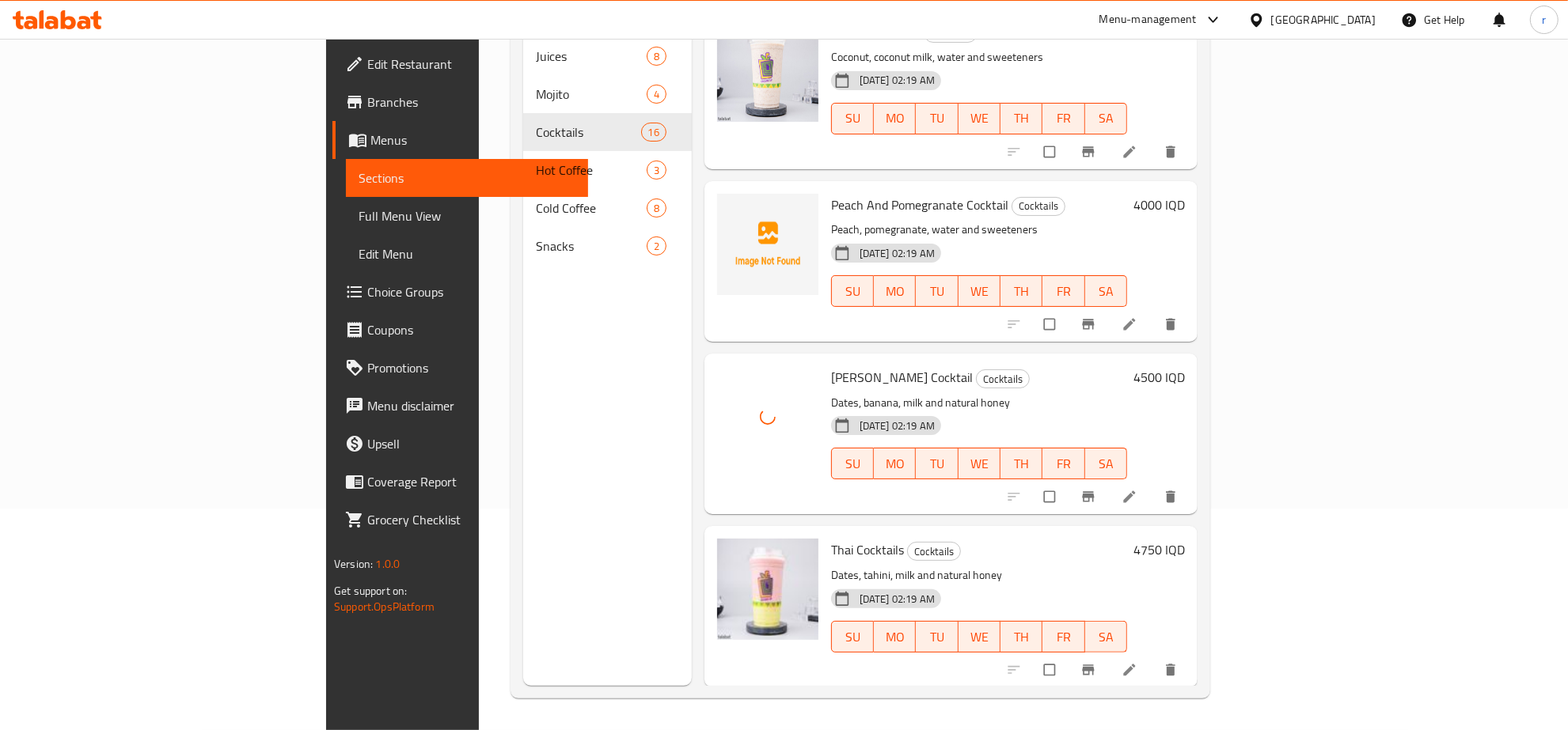
click at [840, 193] on span "Peach And Pomegranate Cocktail" at bounding box center [919, 205] width 177 height 24
copy h6 "Peach And Pomegranate Cocktail"
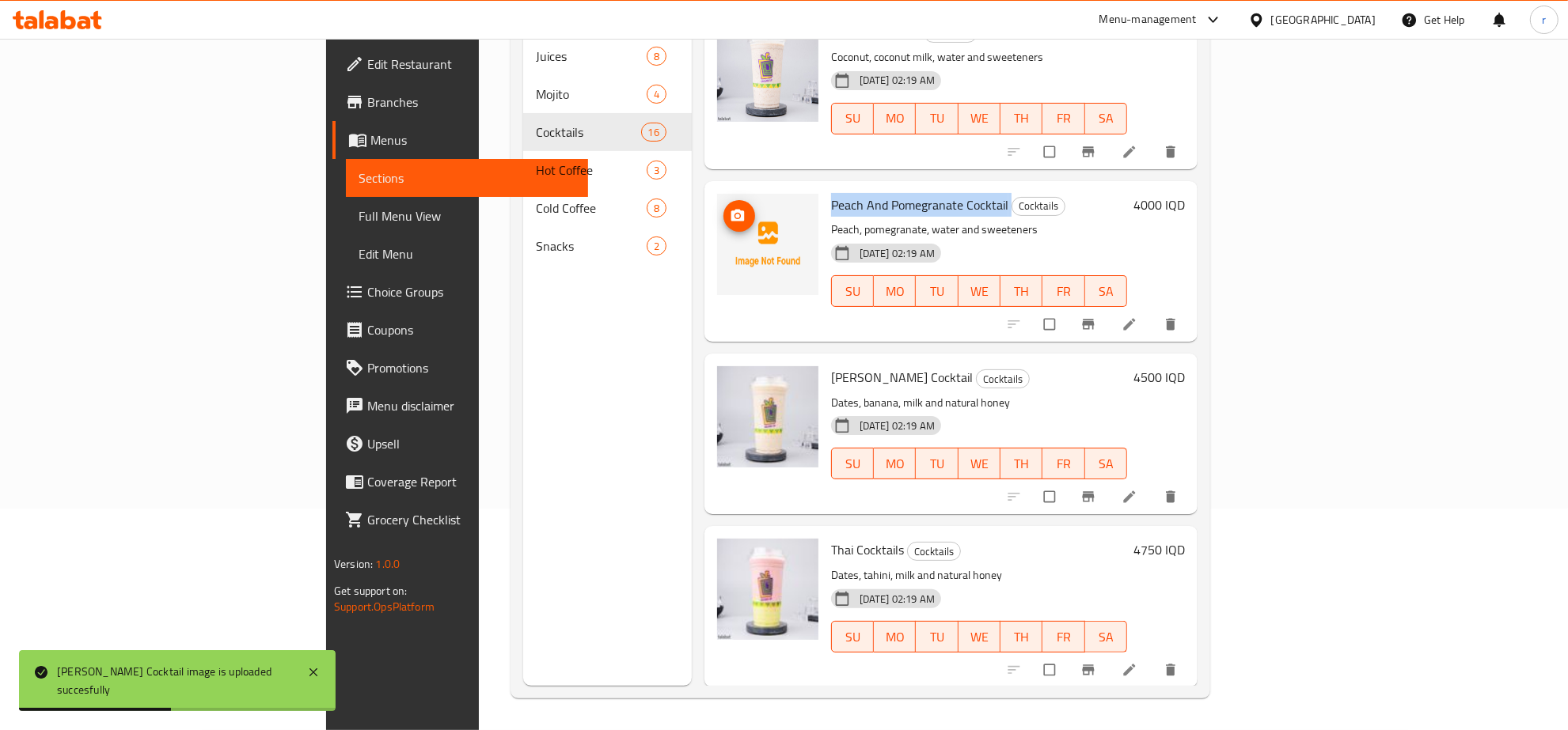
click at [731, 209] on icon "upload picture" at bounding box center [738, 215] width 13 height 12
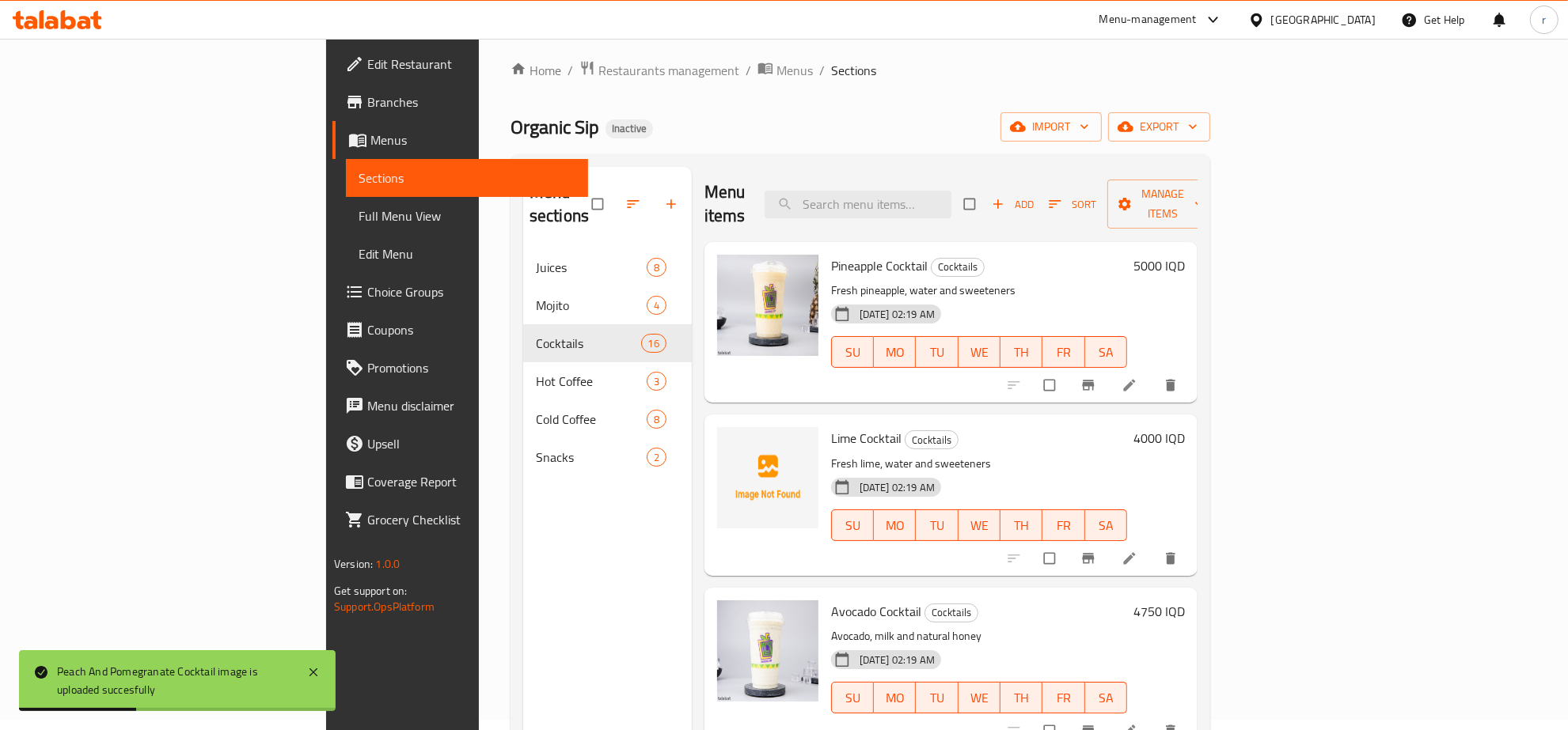
scroll to position [0, 0]
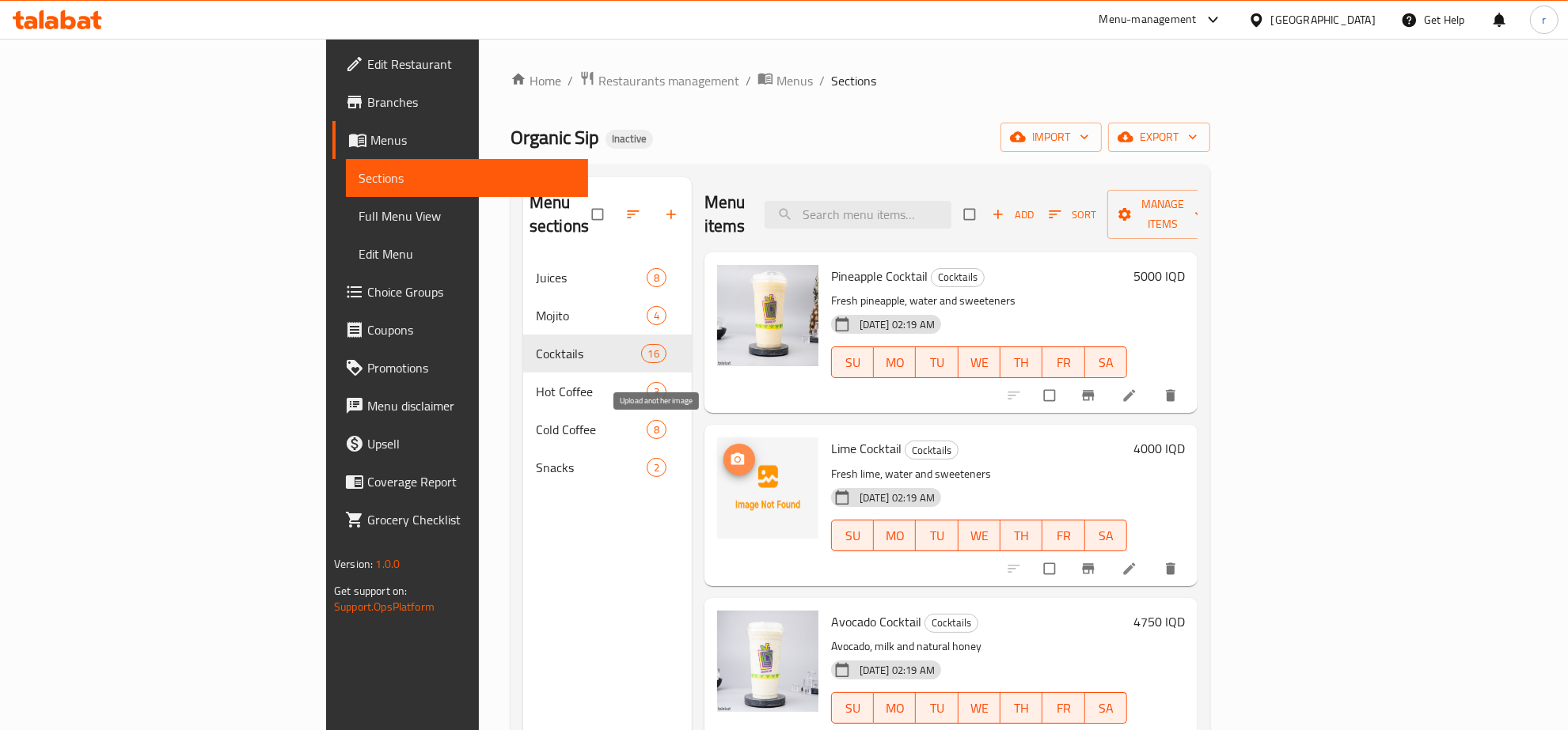
click at [724, 452] on span "upload picture" at bounding box center [739, 459] width 31 height 16
click at [831, 436] on span "Lime Cocktail" at bounding box center [866, 448] width 70 height 24
copy h6 "Lime Cocktail"
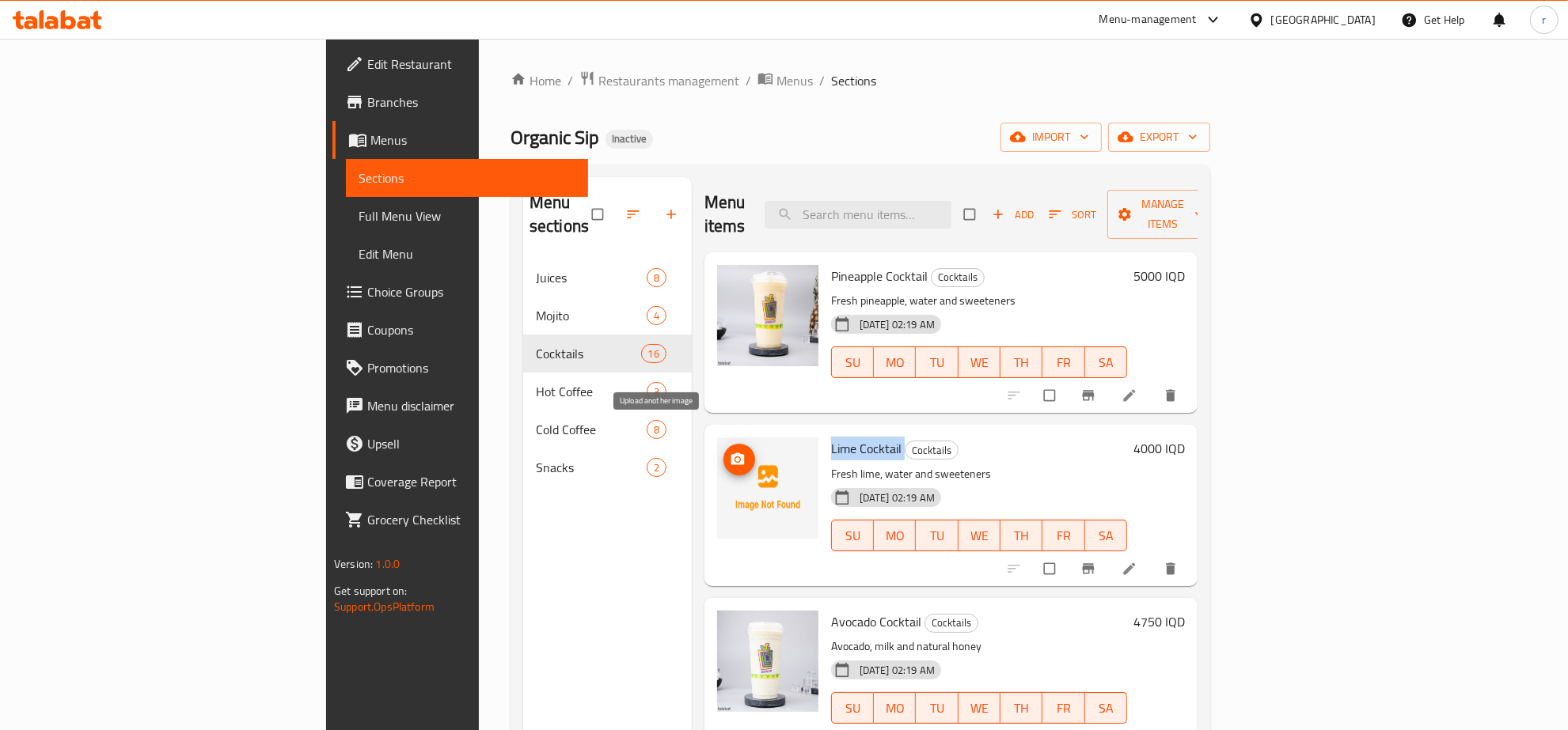
click at [731, 454] on icon "upload picture" at bounding box center [738, 459] width 13 height 12
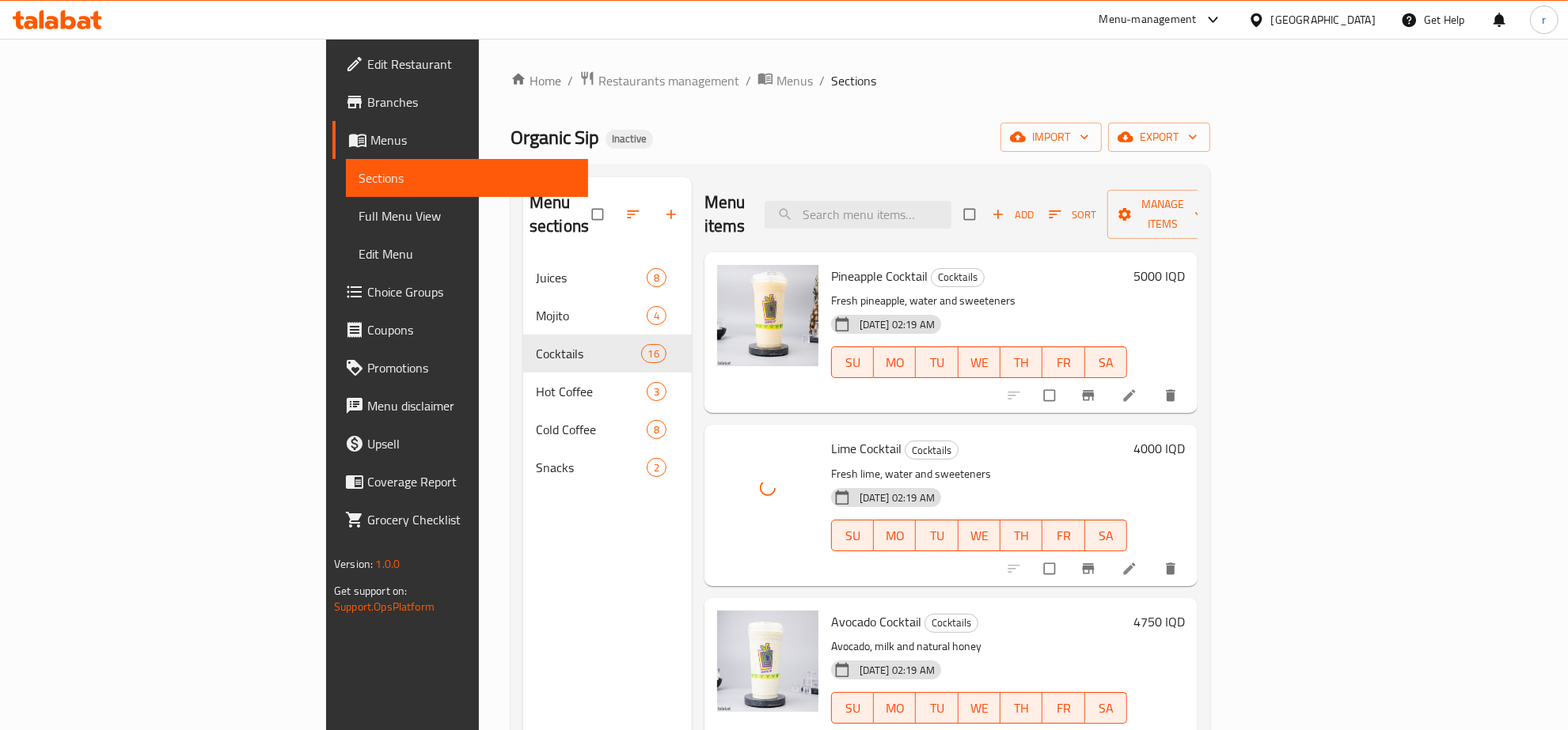
click at [523, 488] on div "Menu sections Juices 8 Mojito 4 Cocktails 16 Hot Coffee 3 Cold Coffee 8 Snacks 2" at bounding box center [607, 542] width 169 height 730
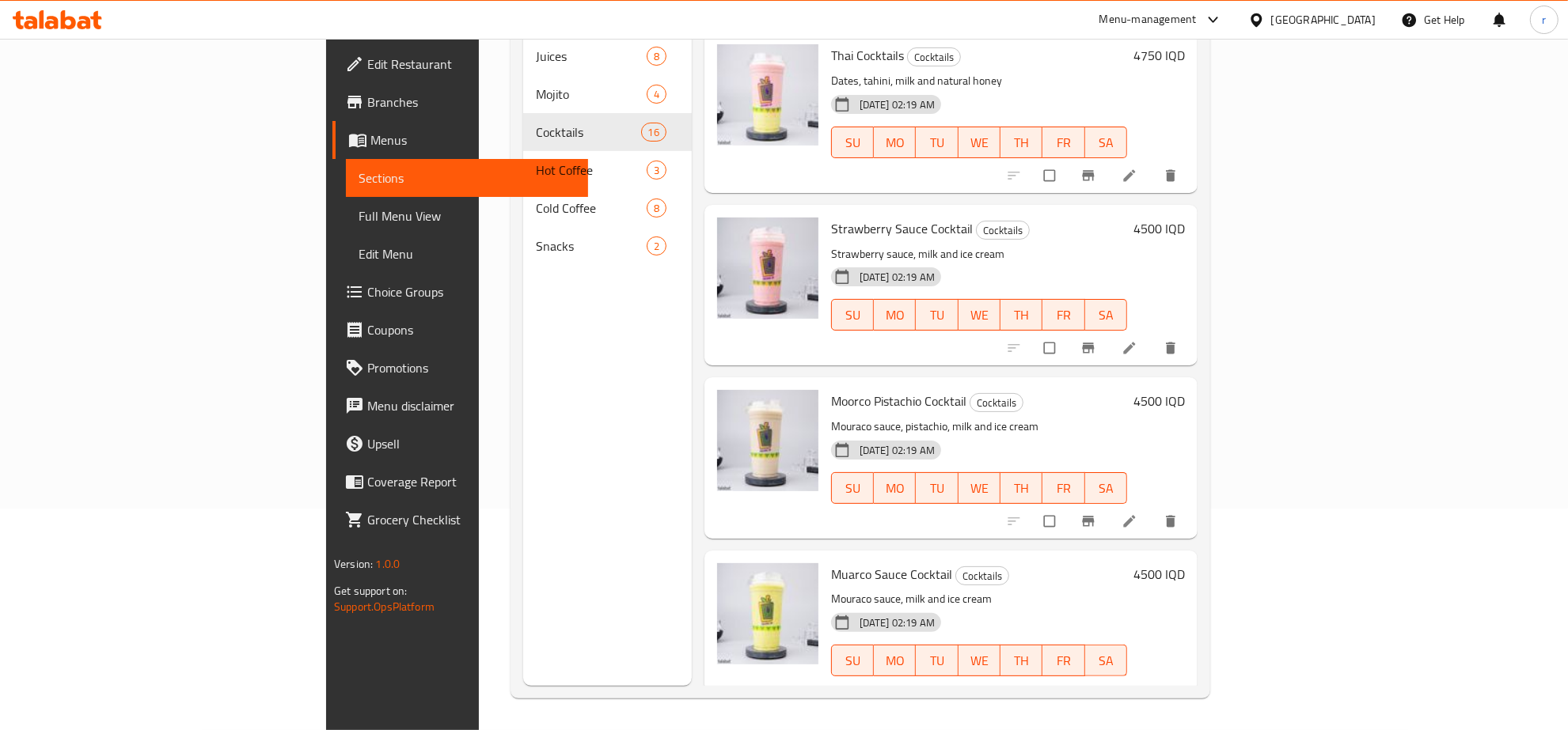
scroll to position [223, 0]
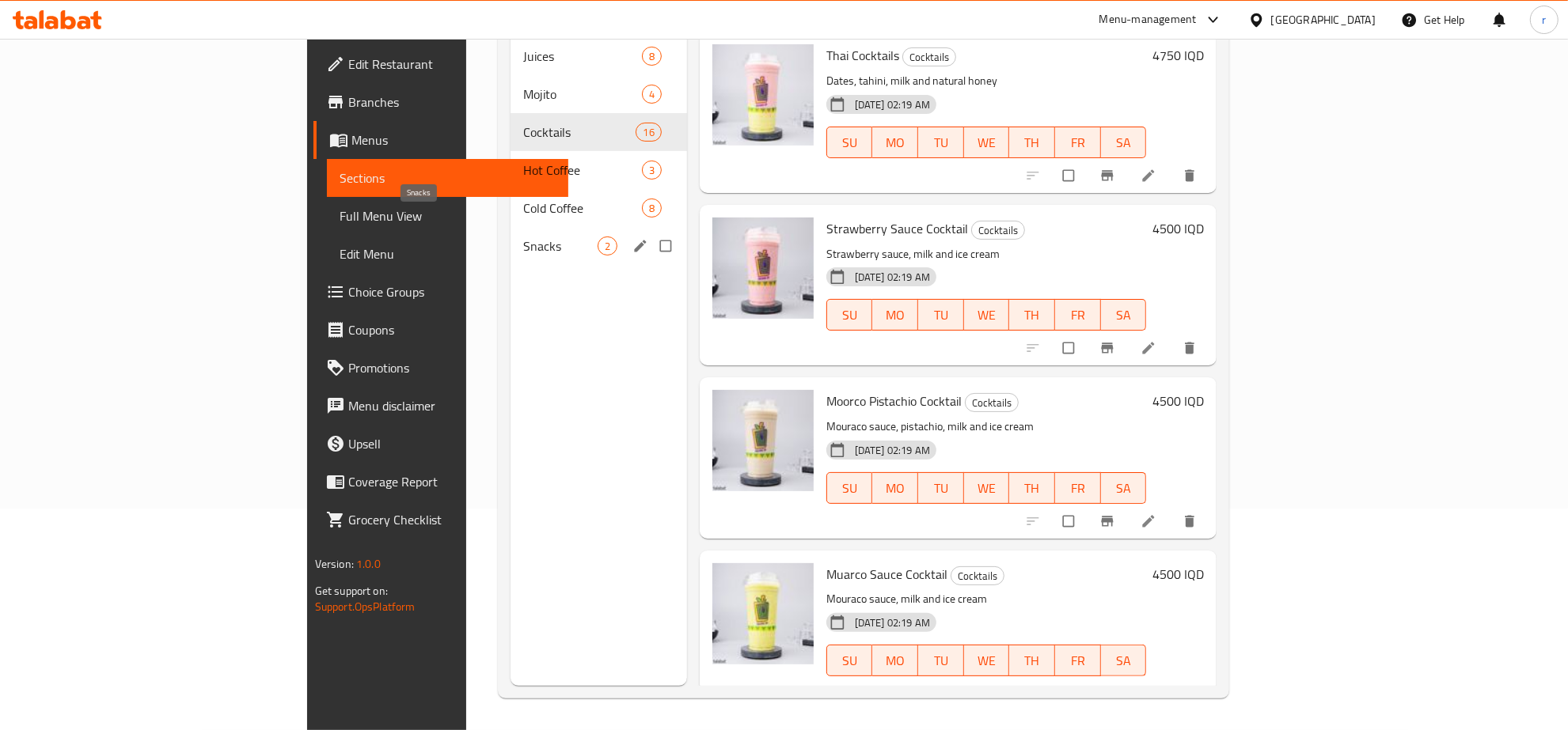
click at [523, 237] on span "Snacks" at bounding box center [560, 246] width 75 height 19
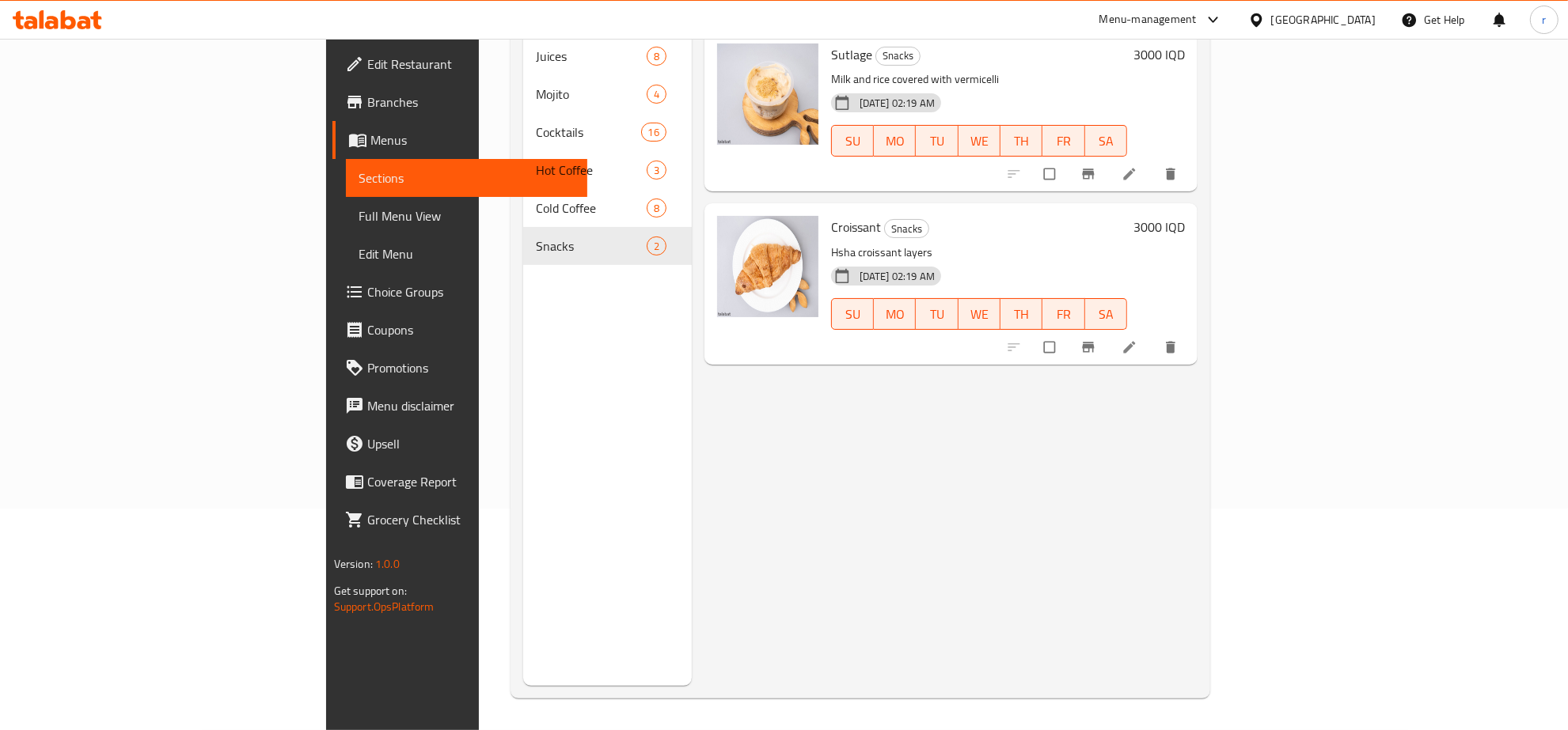
scroll to position [57, 0]
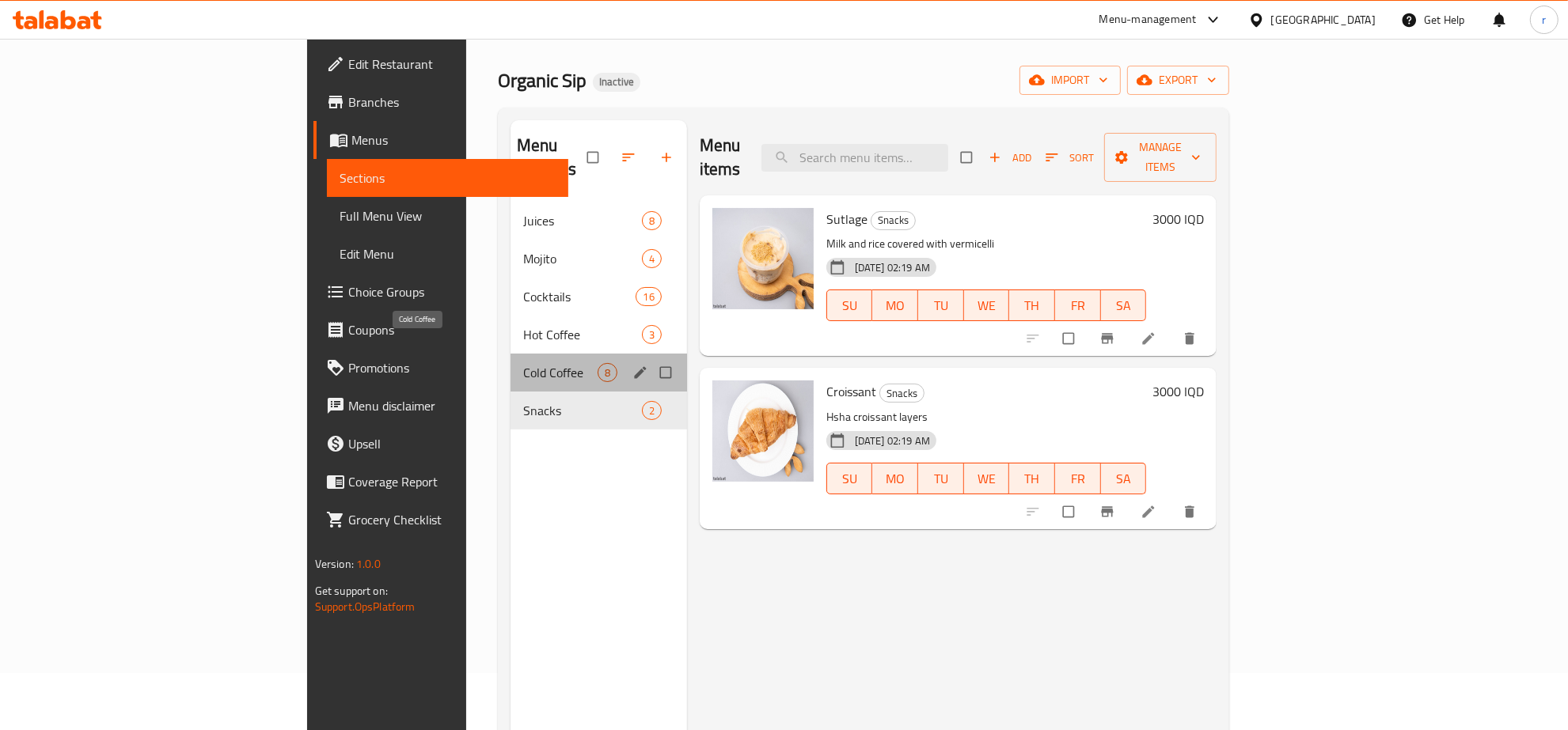
click at [523, 363] on span "Cold Coffee" at bounding box center [560, 372] width 75 height 19
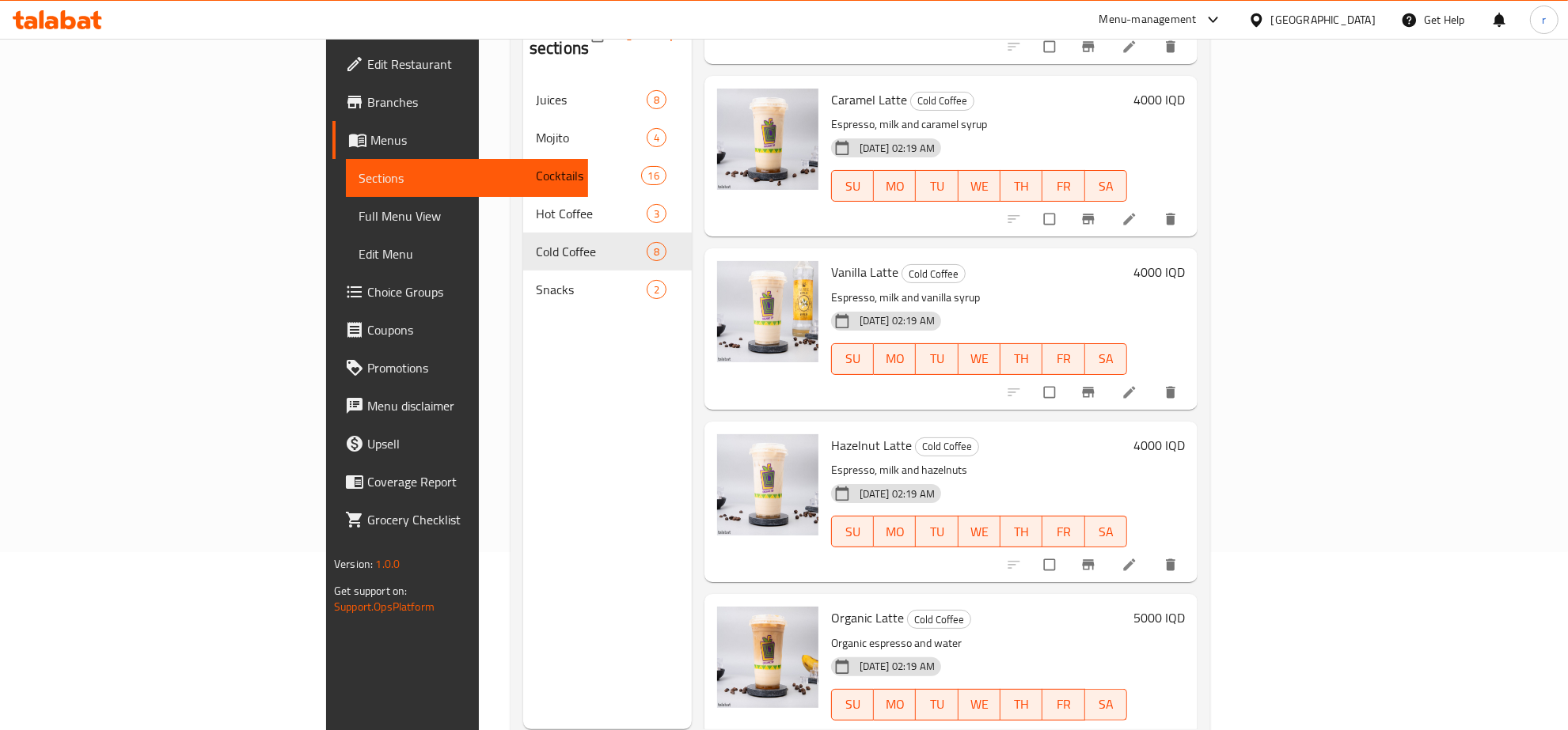
scroll to position [223, 0]
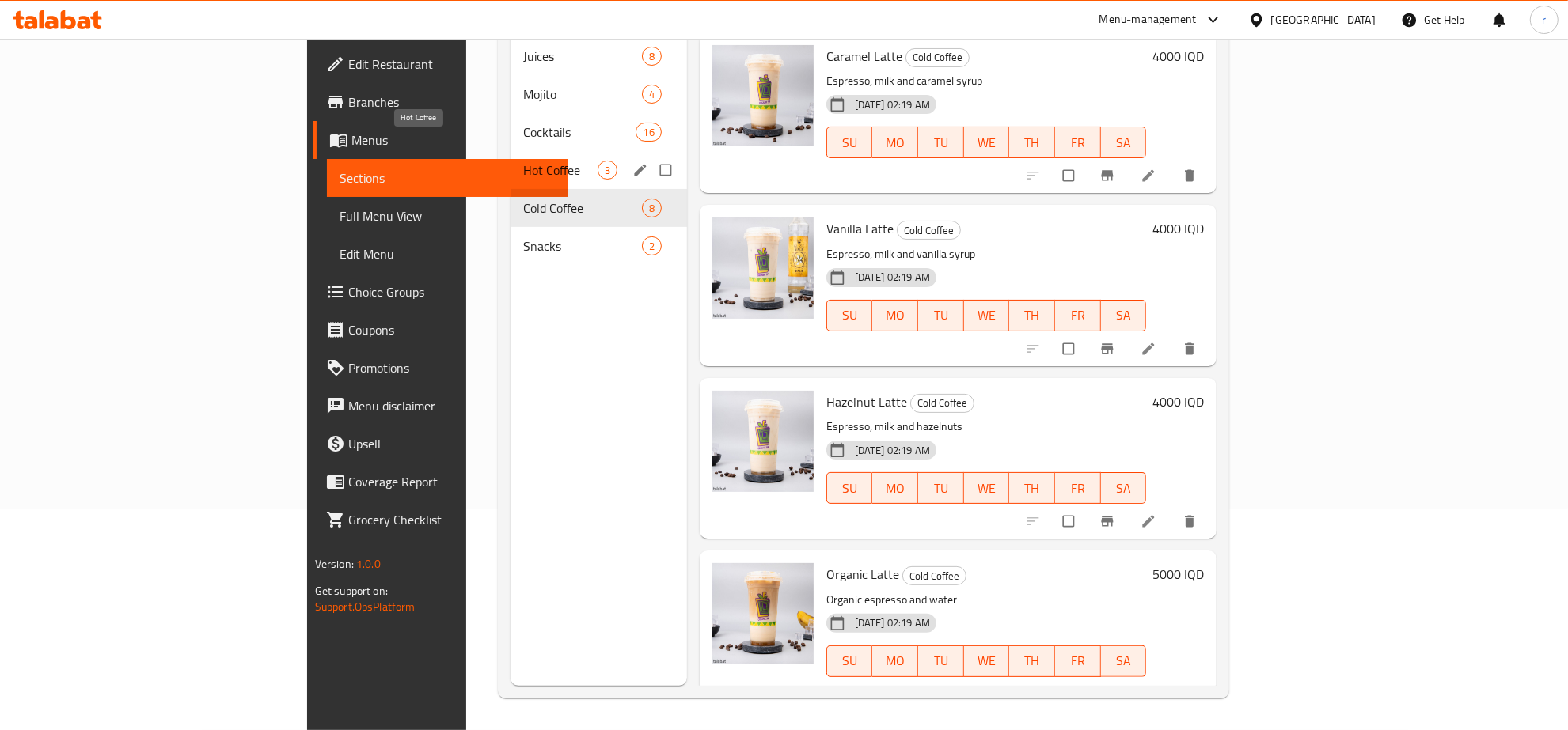
click at [523, 161] on span "Hot Coffee" at bounding box center [560, 170] width 75 height 19
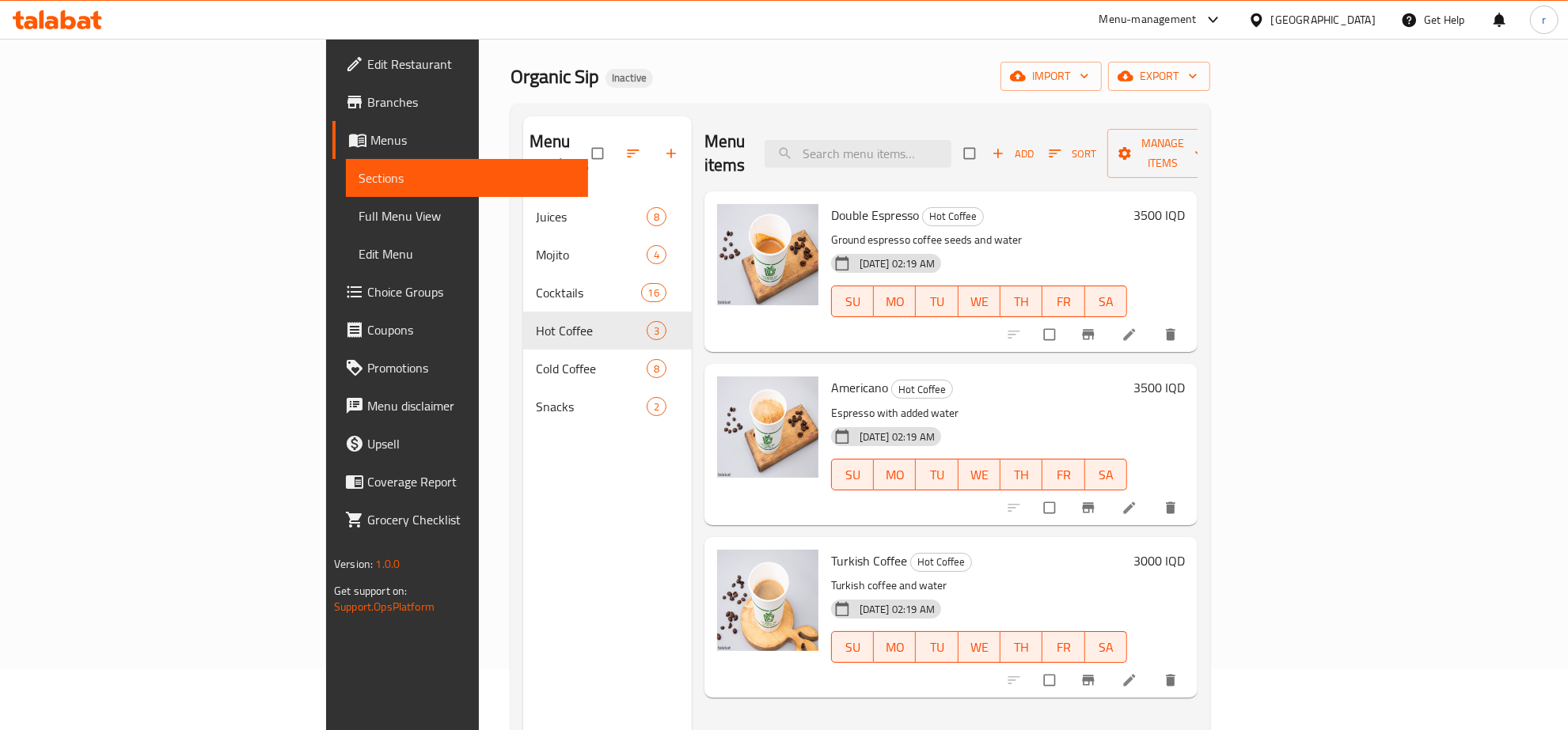
scroll to position [57, 0]
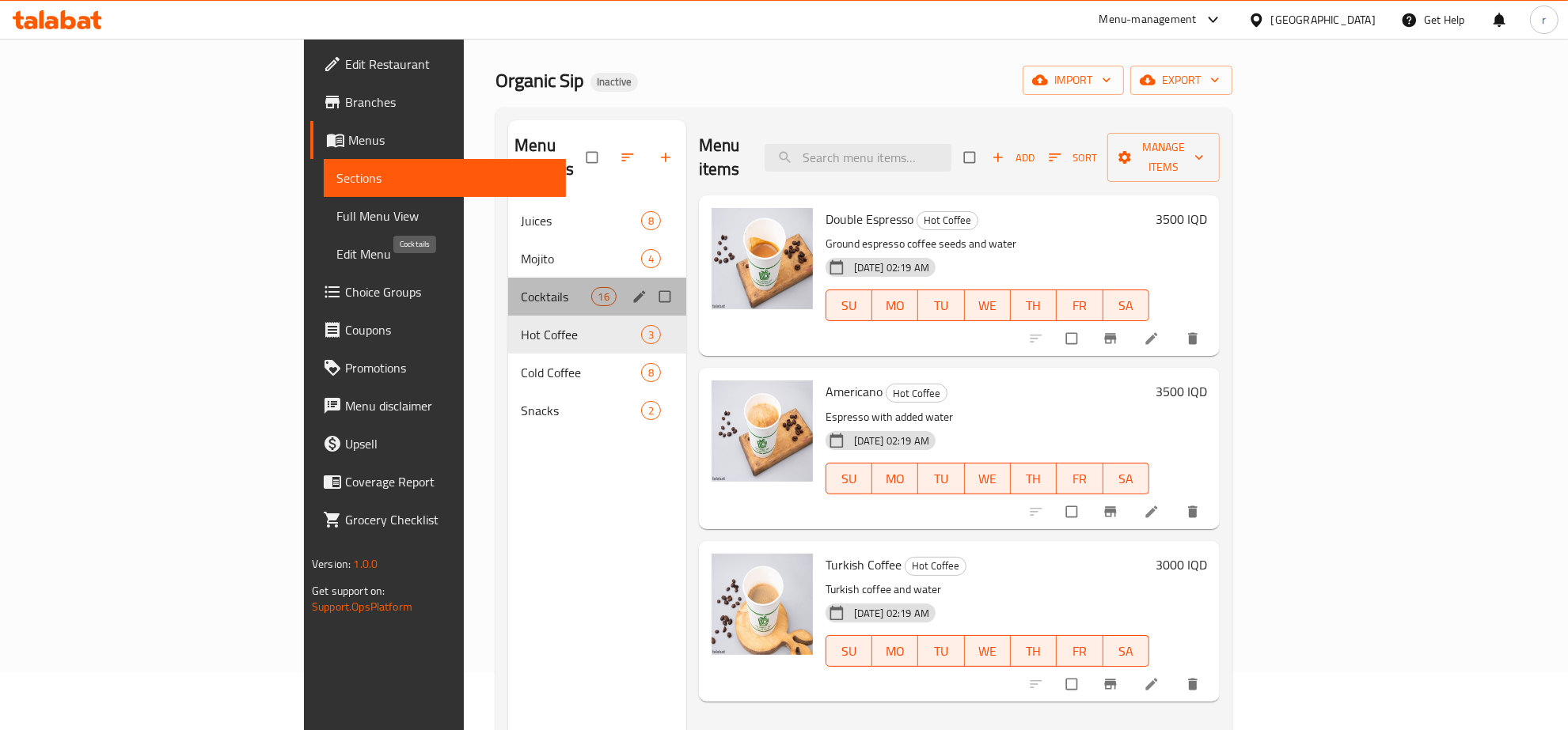
click at [521, 287] on span "Cocktails" at bounding box center [556, 296] width 70 height 19
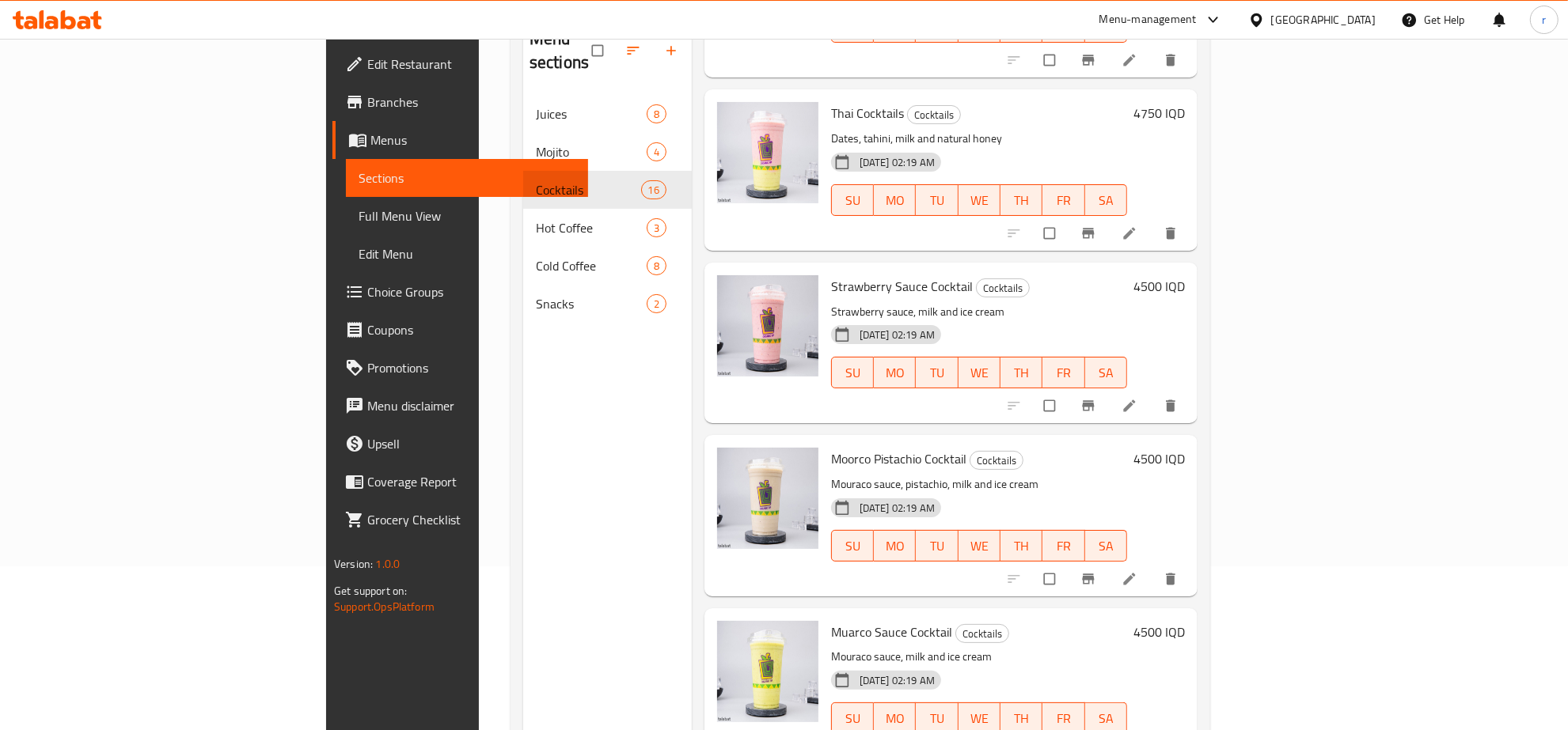
scroll to position [223, 0]
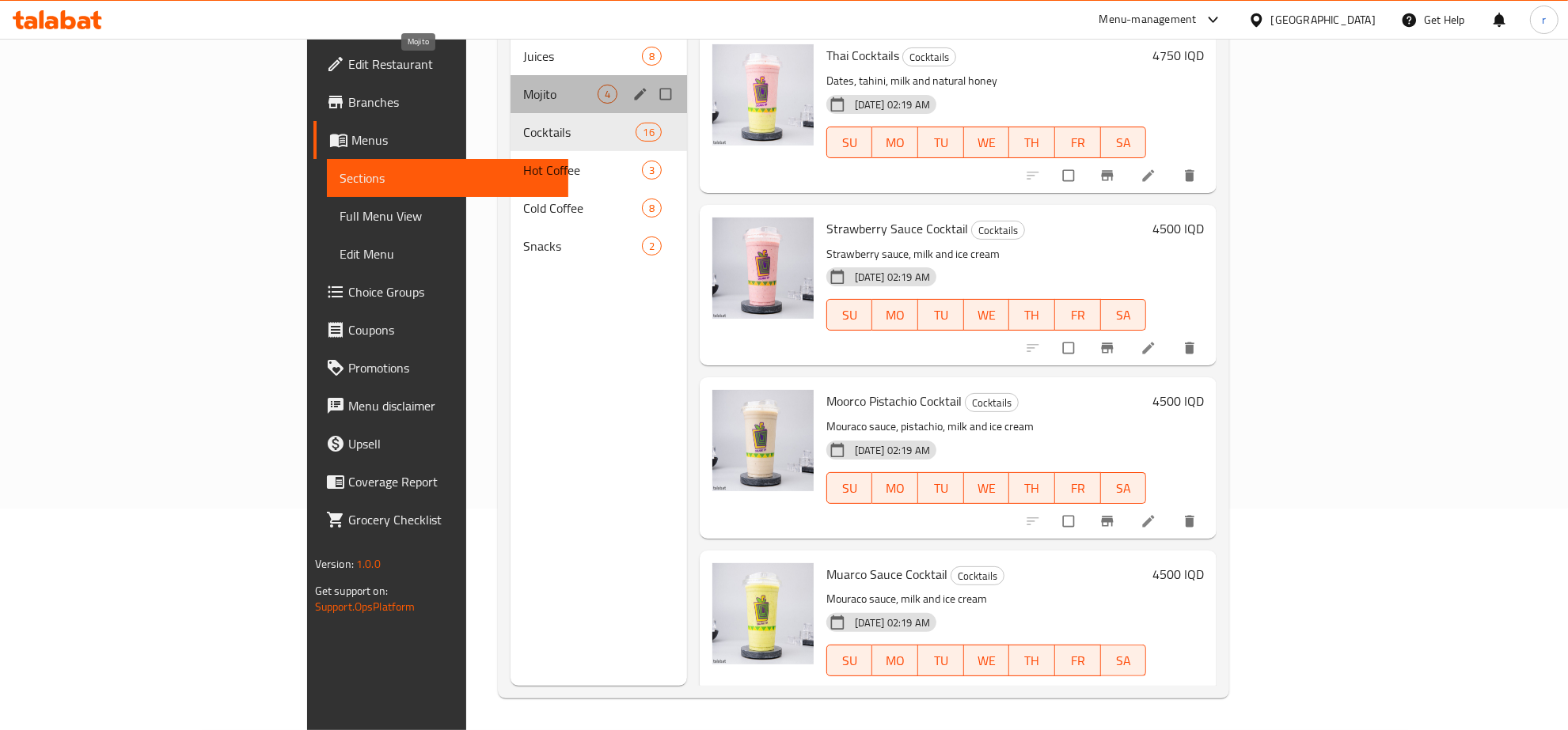
click at [523, 84] on span "Mojito" at bounding box center [560, 94] width 75 height 19
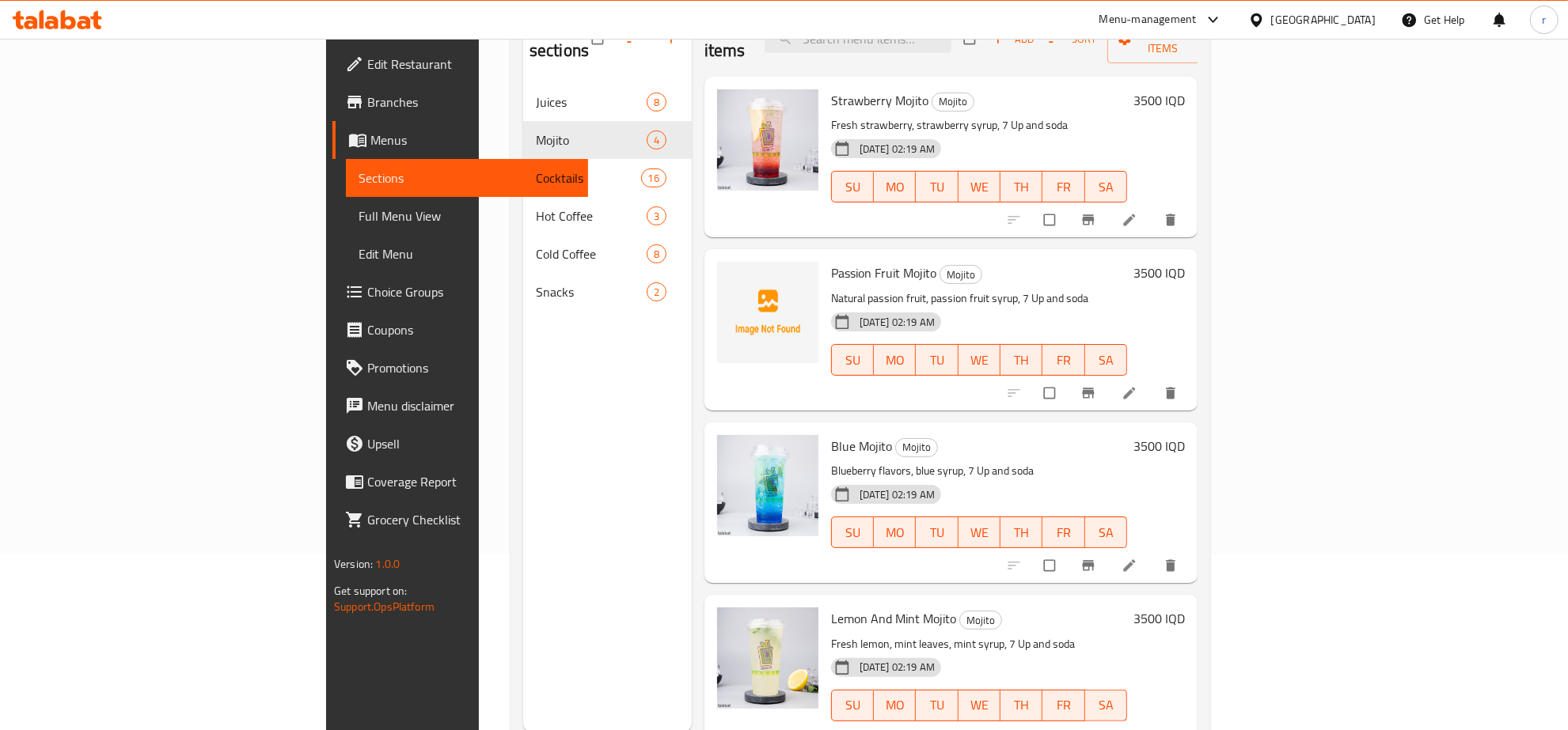
scroll to position [223, 0]
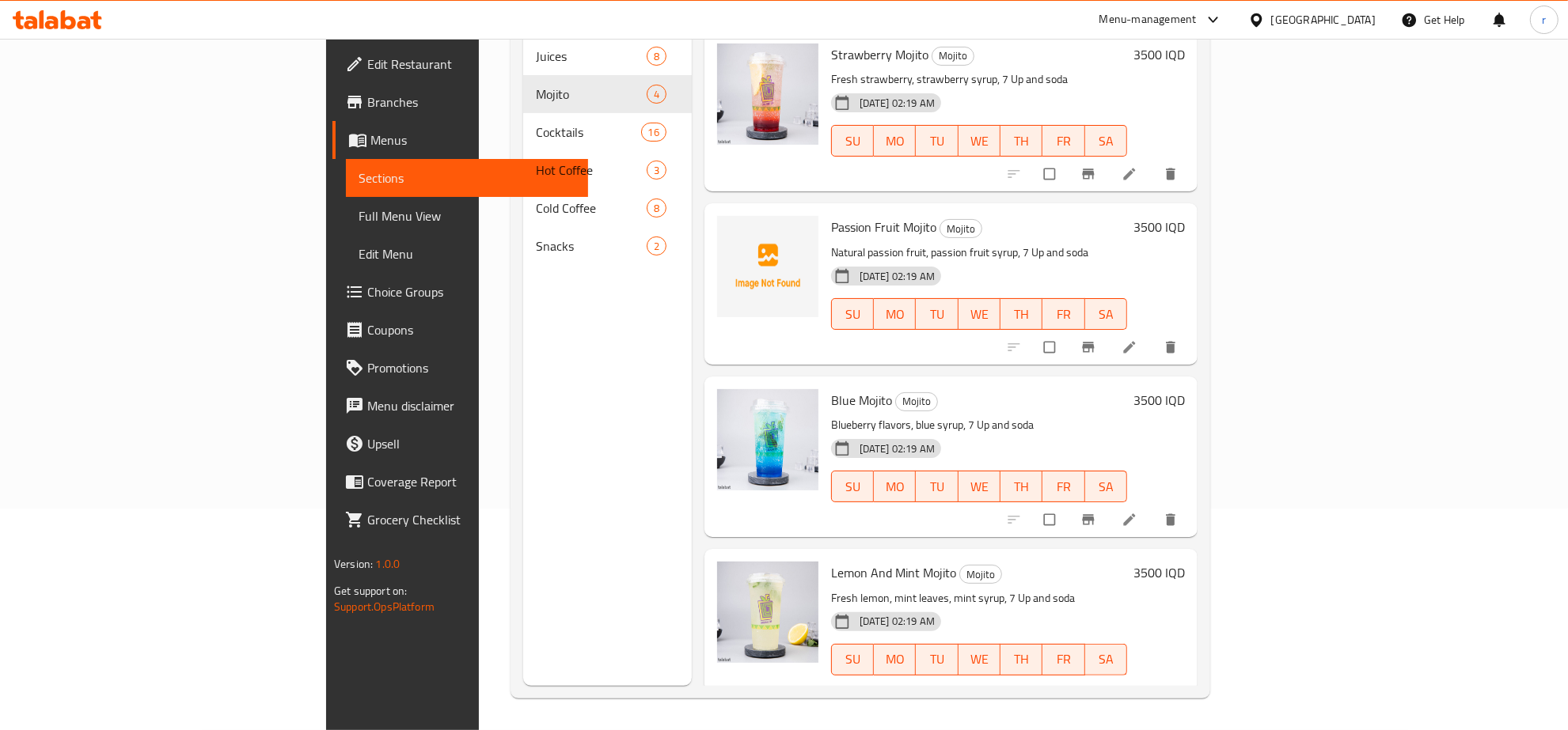
click at [831, 215] on span "Passion Fruit Mojito" at bounding box center [883, 226] width 105 height 24
copy h6 "Passion Fruit Mojito"
click at [724, 225] on button "upload picture" at bounding box center [739, 238] width 31 height 31
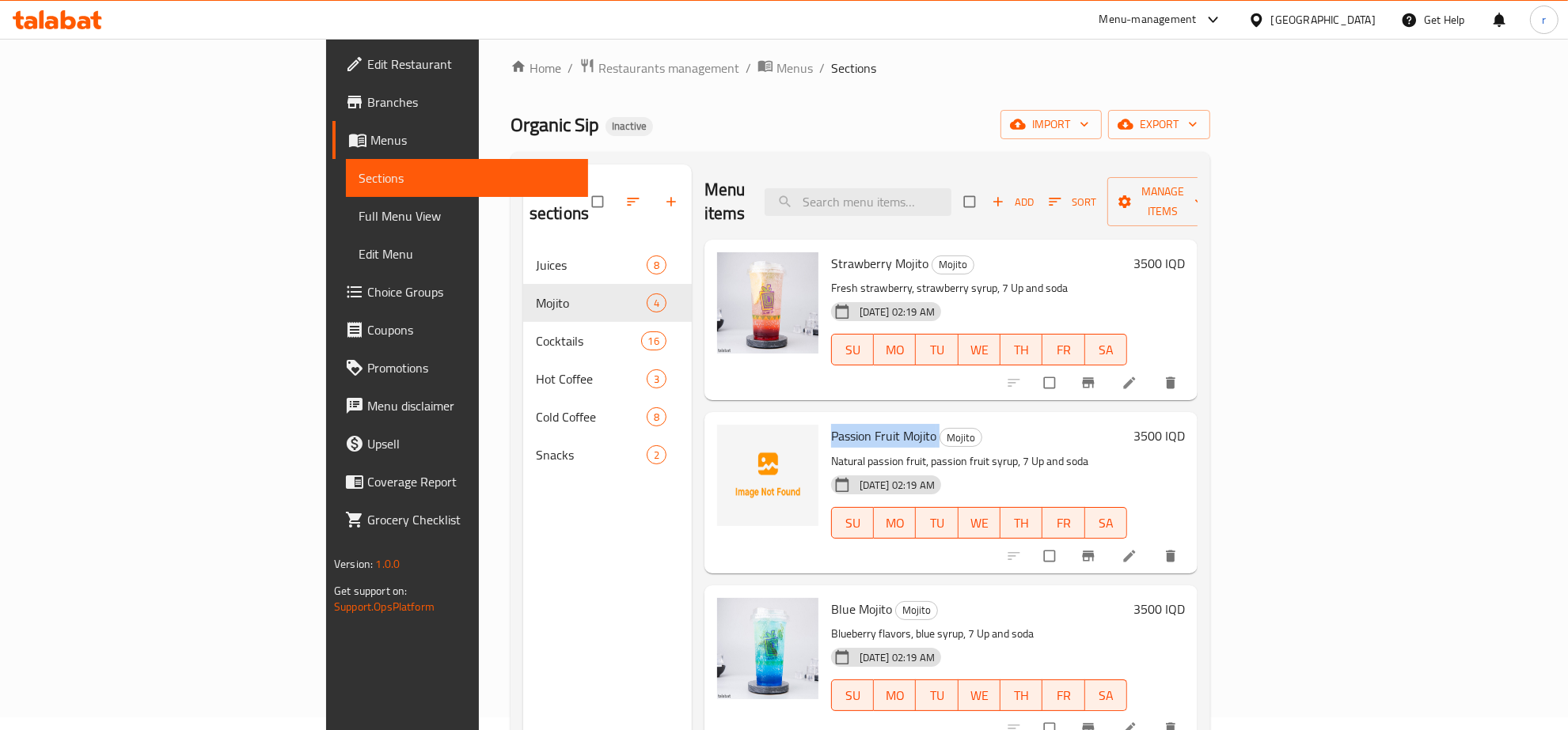
scroll to position [0, 0]
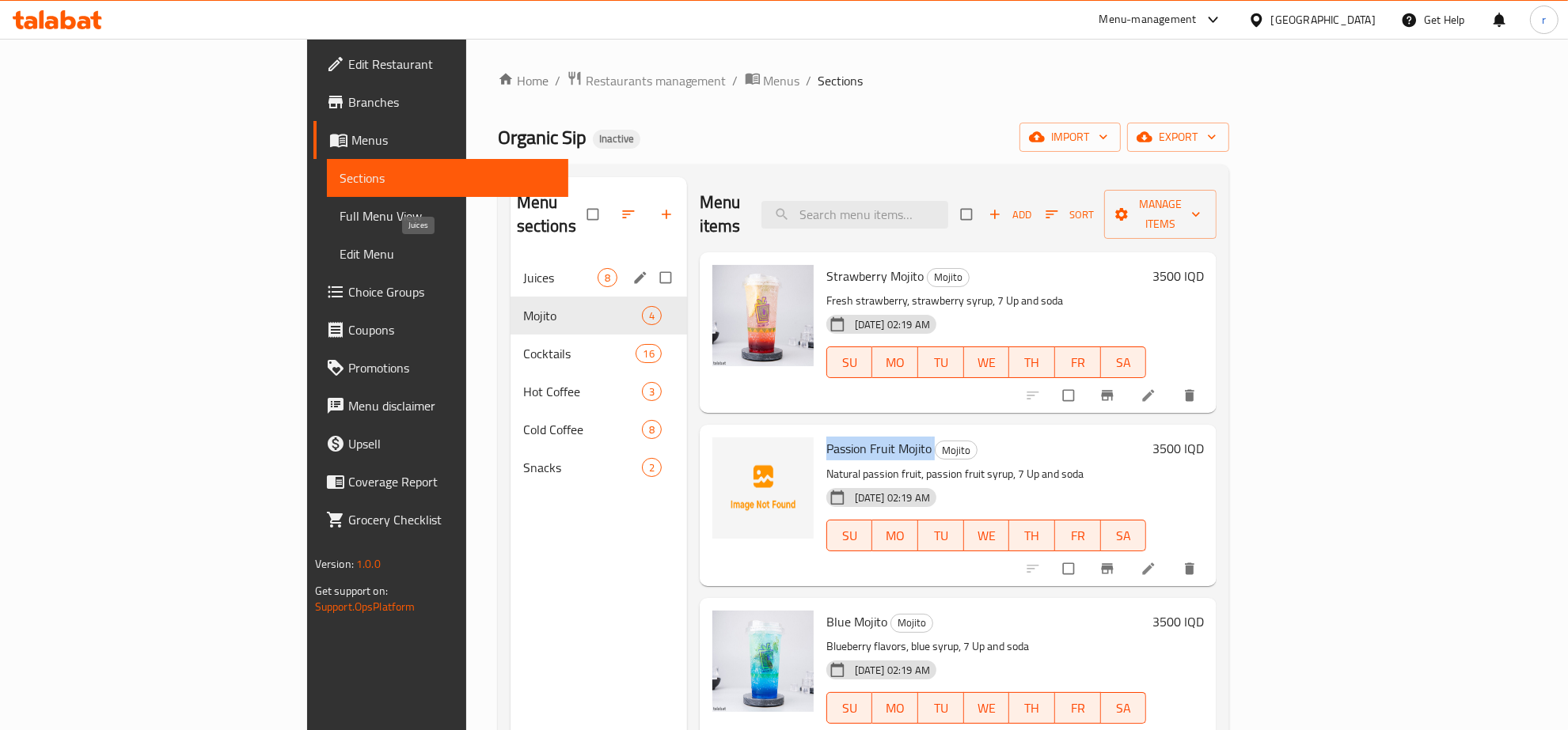
click at [523, 268] on span "Juices" at bounding box center [560, 277] width 75 height 19
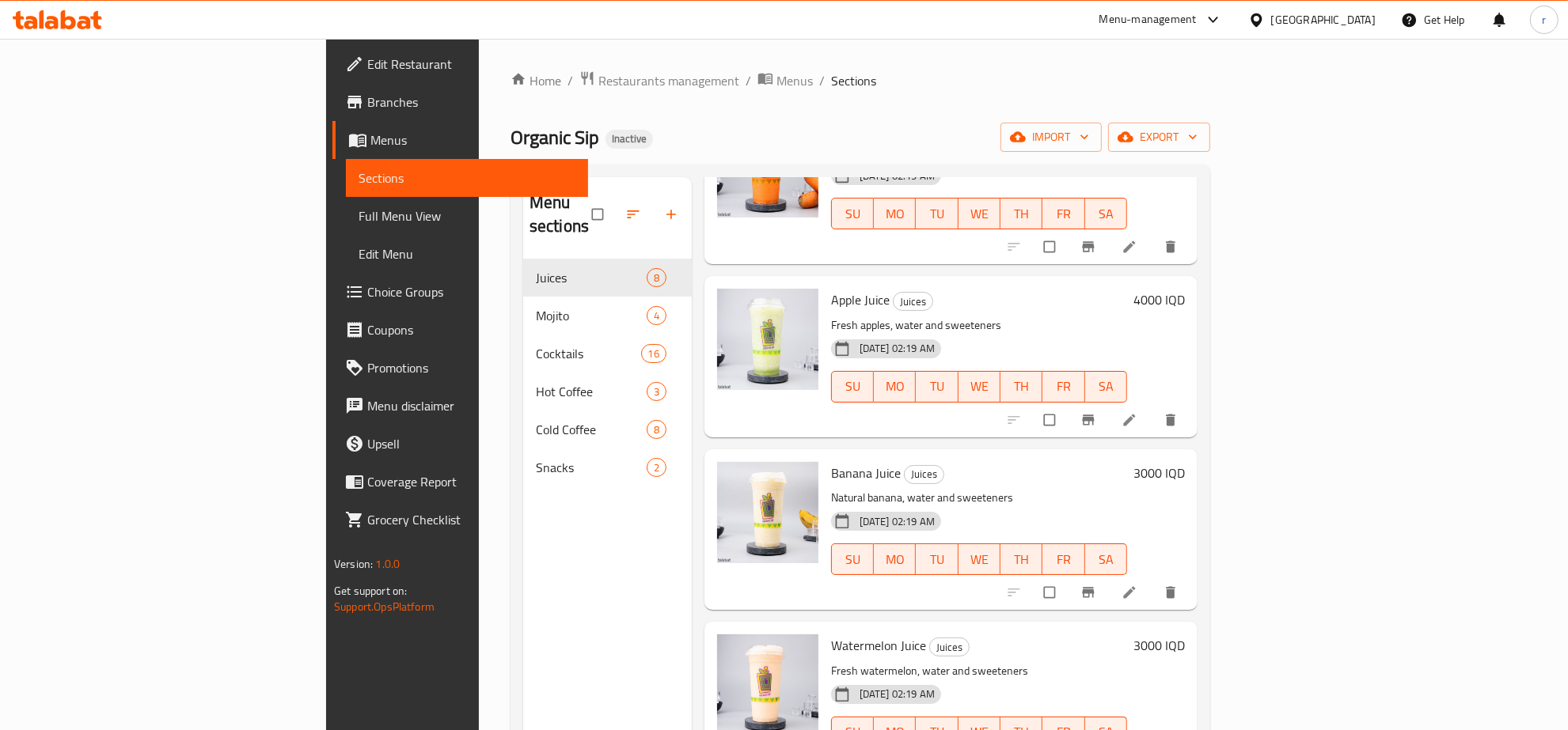
scroll to position [689, 0]
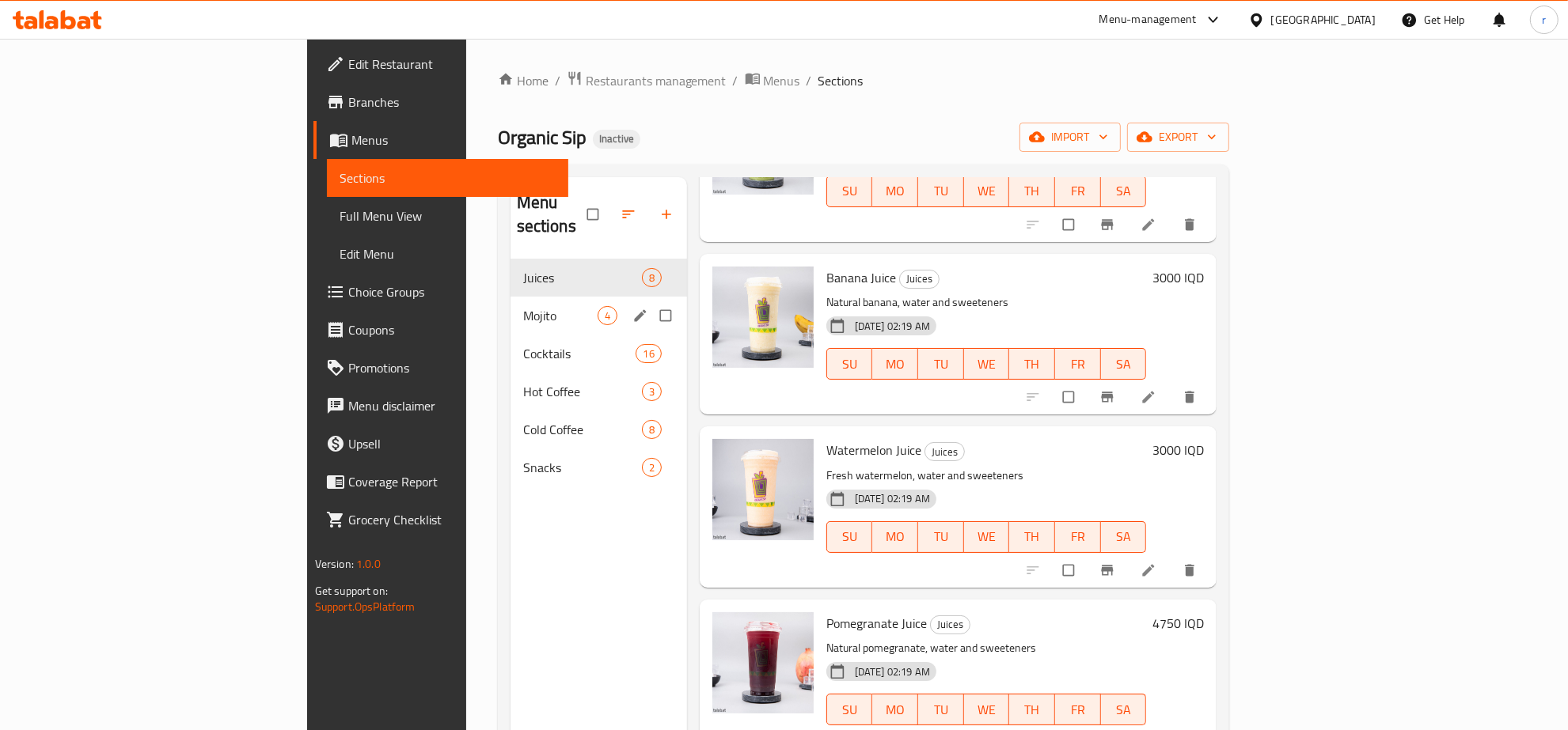
click at [511, 296] on div "Mojito 4" at bounding box center [599, 315] width 176 height 38
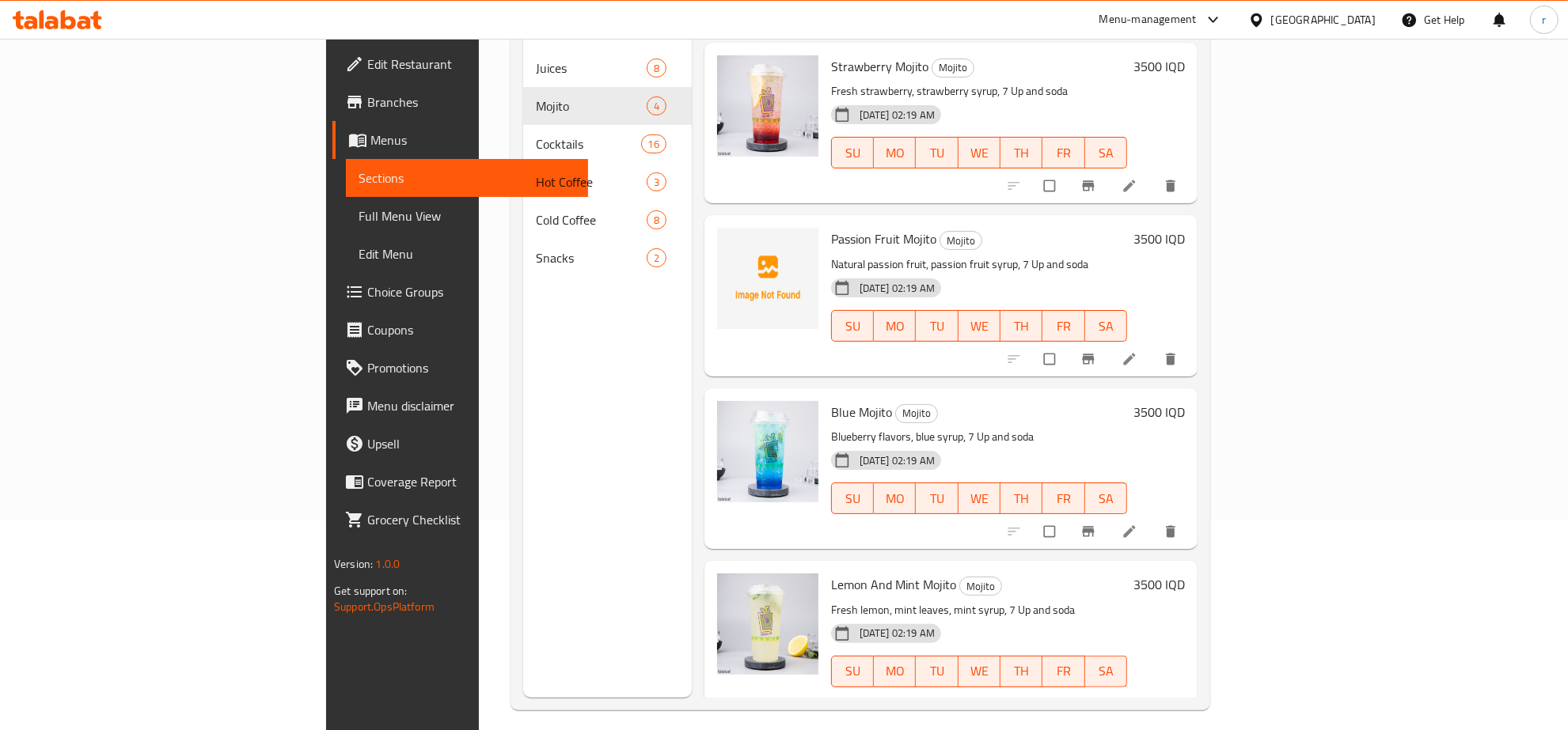
scroll to position [223, 0]
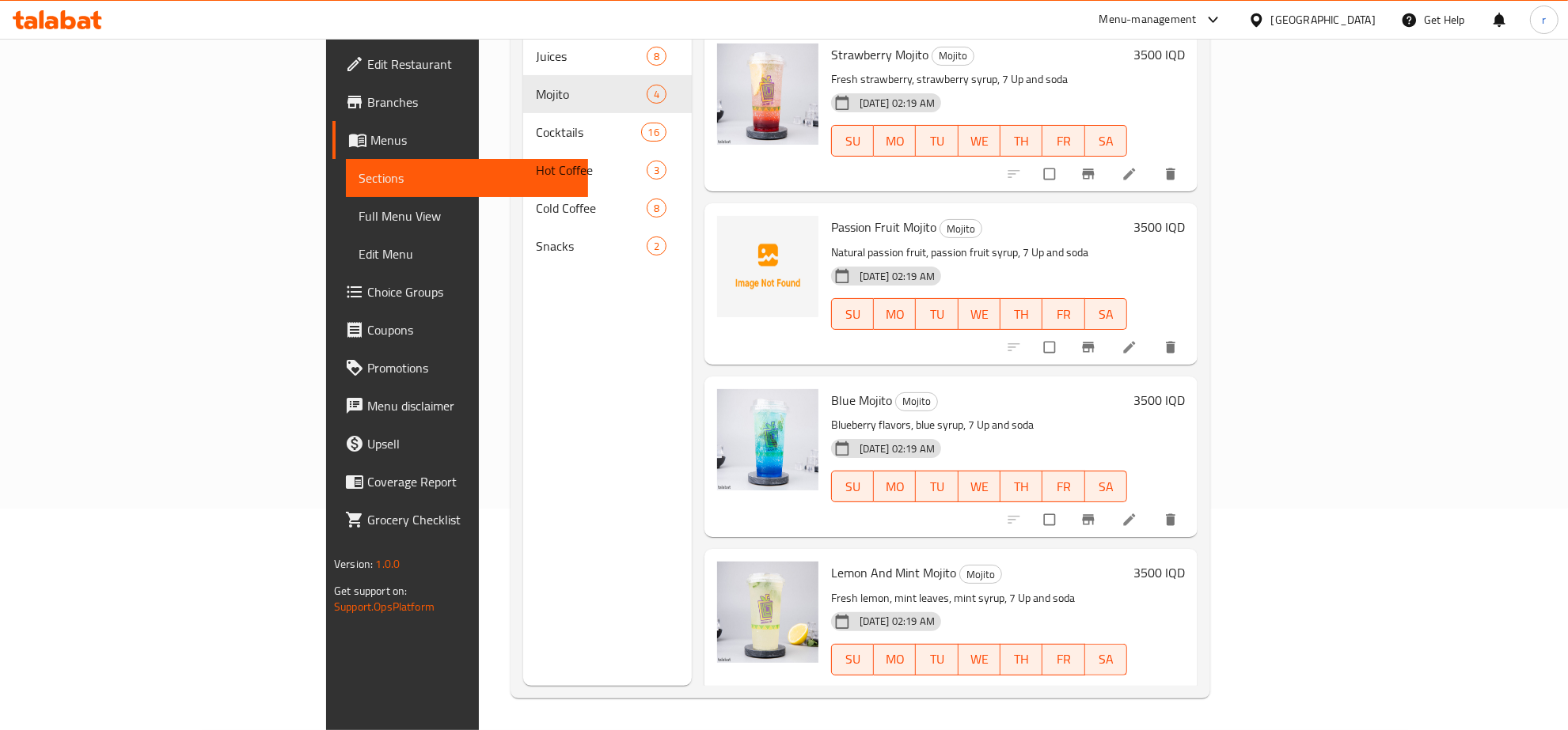
click at [831, 388] on span "Blue Mojito" at bounding box center [861, 400] width 61 height 24
copy h6 "Blue Mojito"
click at [730, 403] on icon "upload picture" at bounding box center [737, 411] width 16 height 16
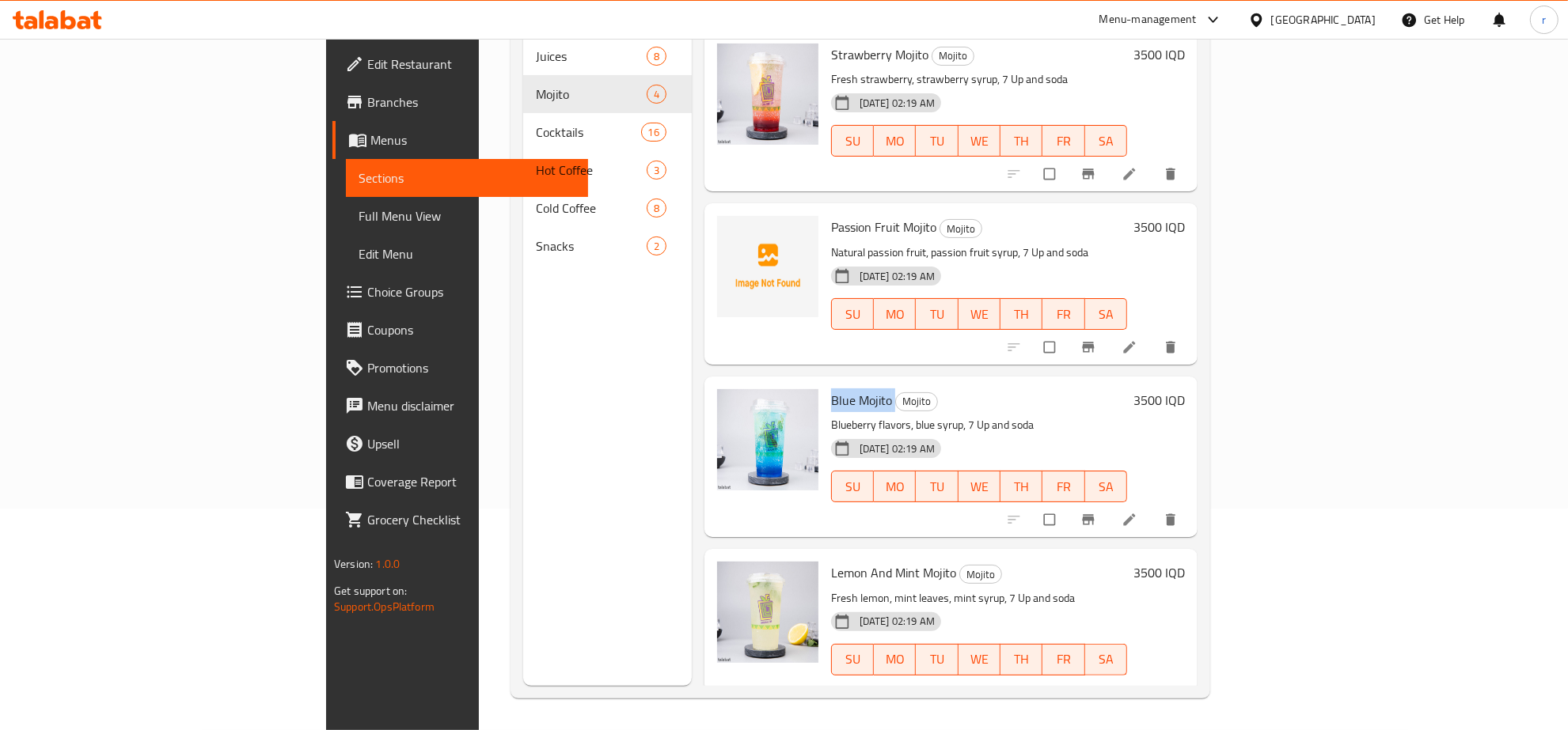
click at [831, 388] on span "Blue Mojito" at bounding box center [861, 400] width 61 height 24
click at [731, 404] on icon "upload picture" at bounding box center [738, 410] width 13 height 12
click at [724, 403] on span "upload picture" at bounding box center [739, 411] width 31 height 16
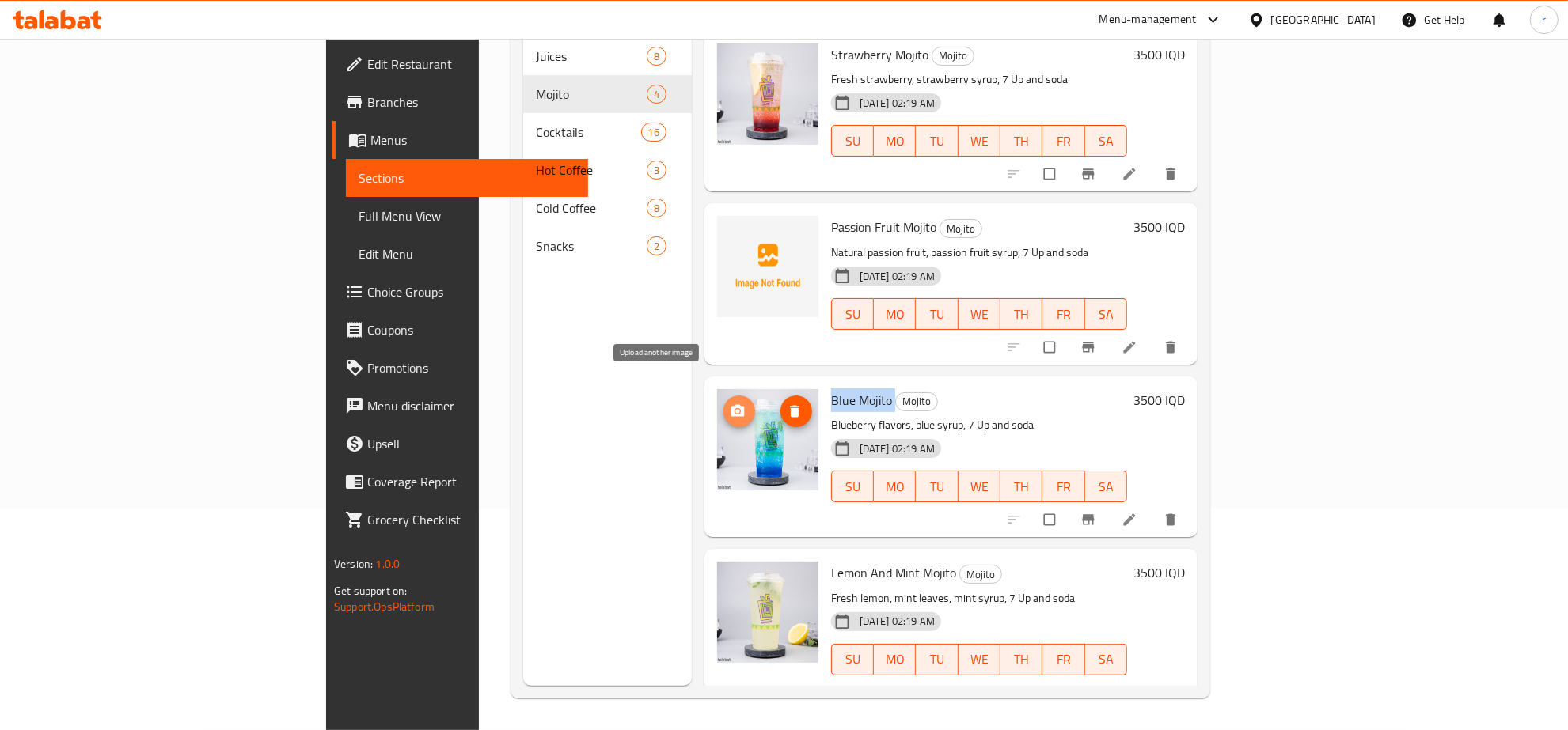
click at [730, 403] on icon "upload picture" at bounding box center [737, 411] width 16 height 16
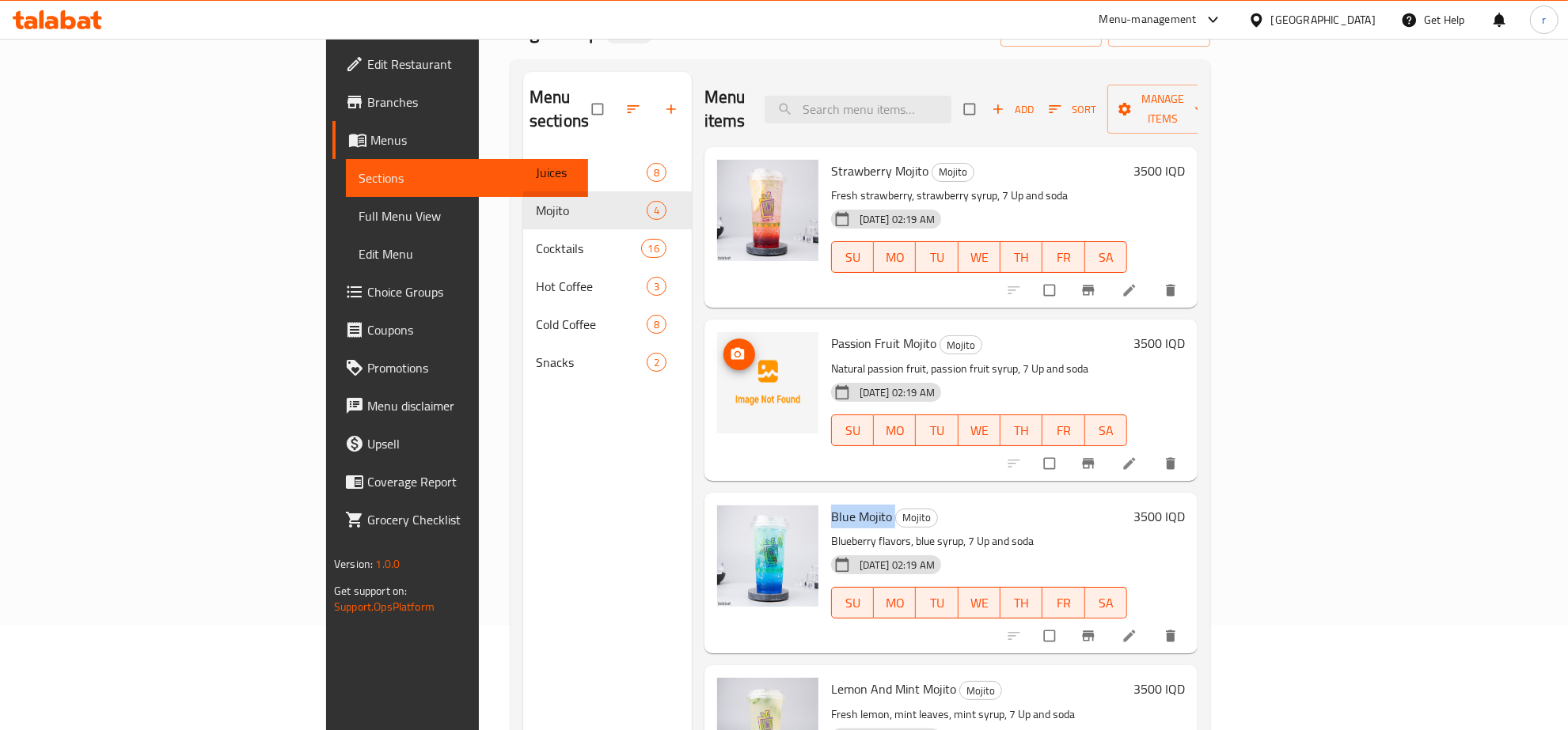
scroll to position [0, 0]
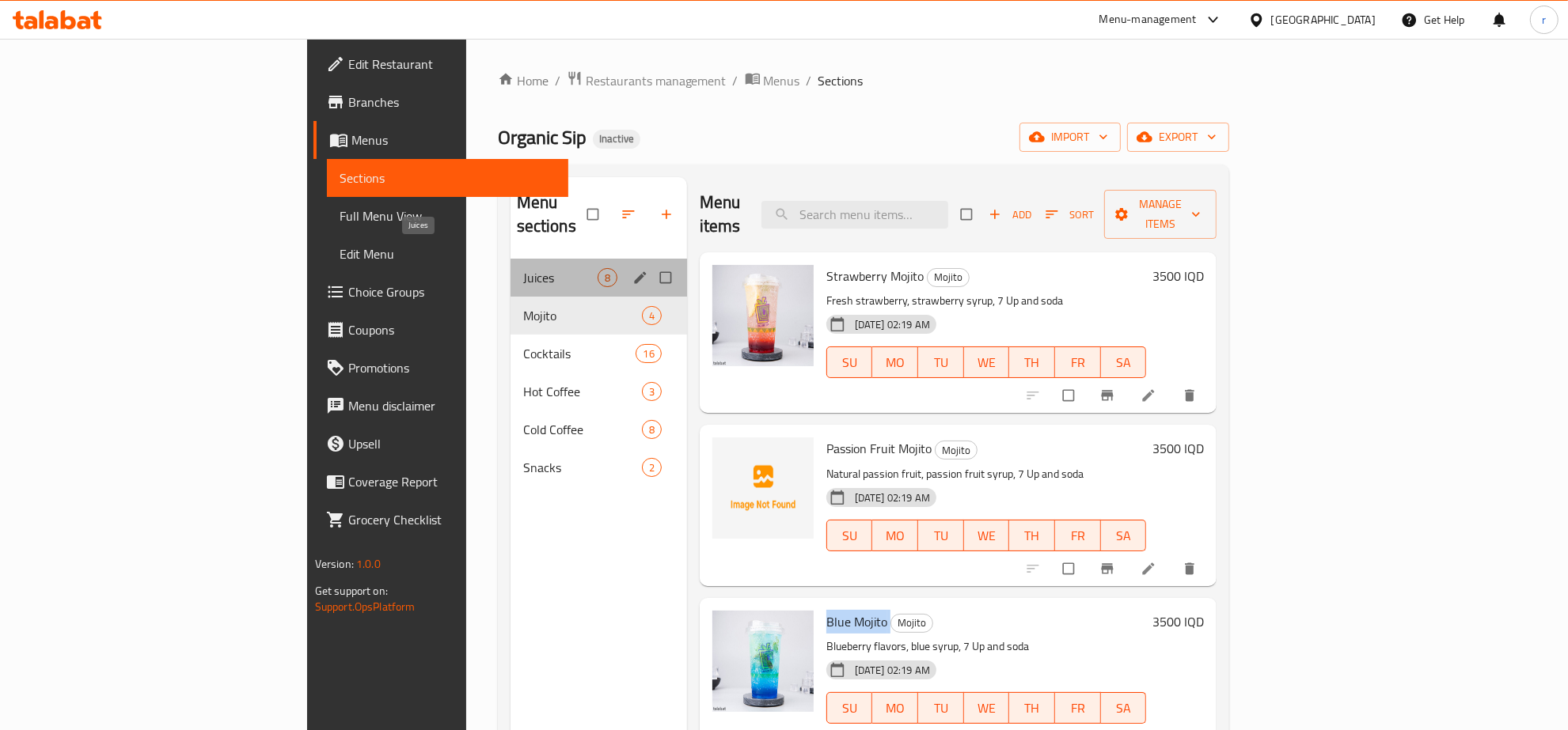
click at [523, 268] on span "Juices" at bounding box center [560, 277] width 75 height 19
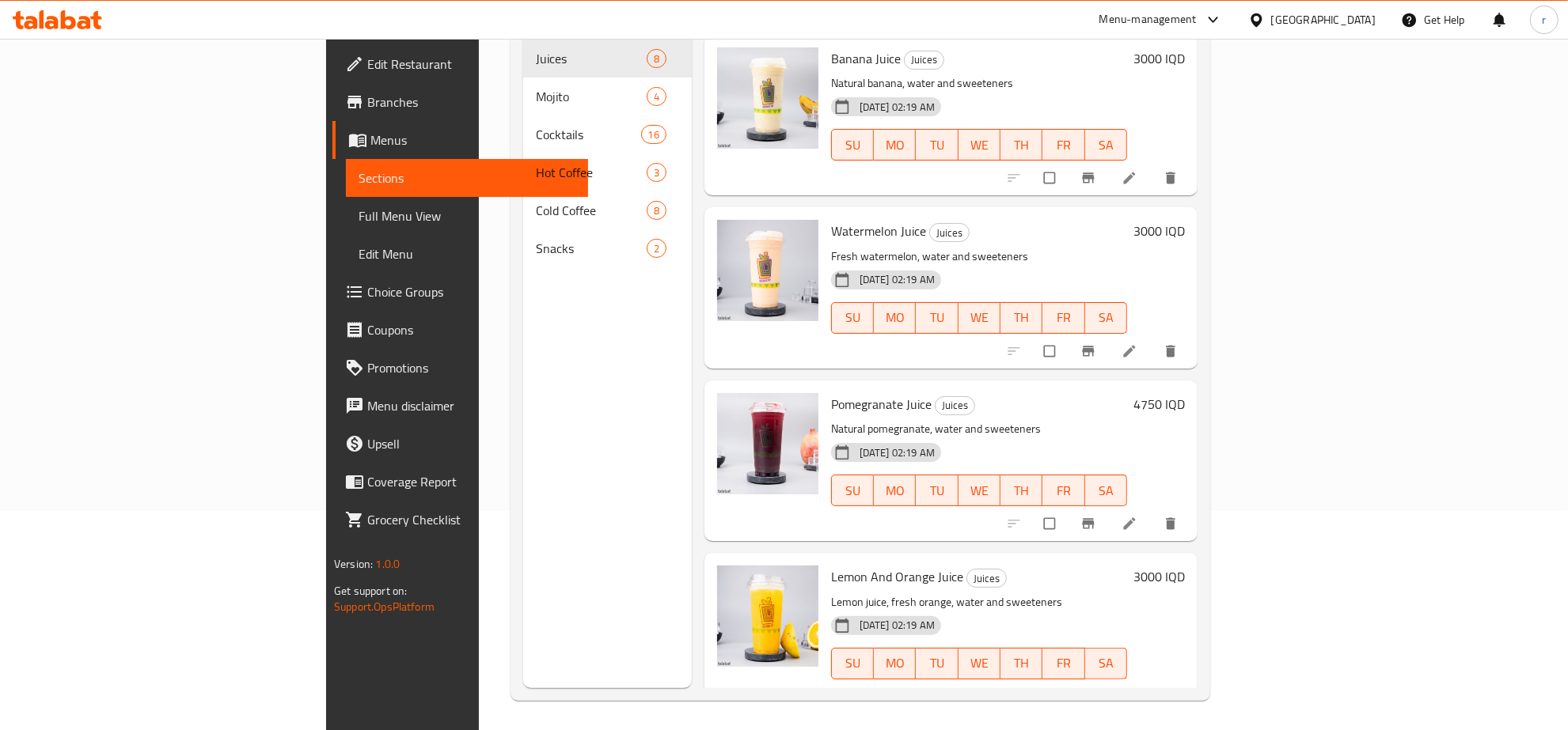
scroll to position [223, 0]
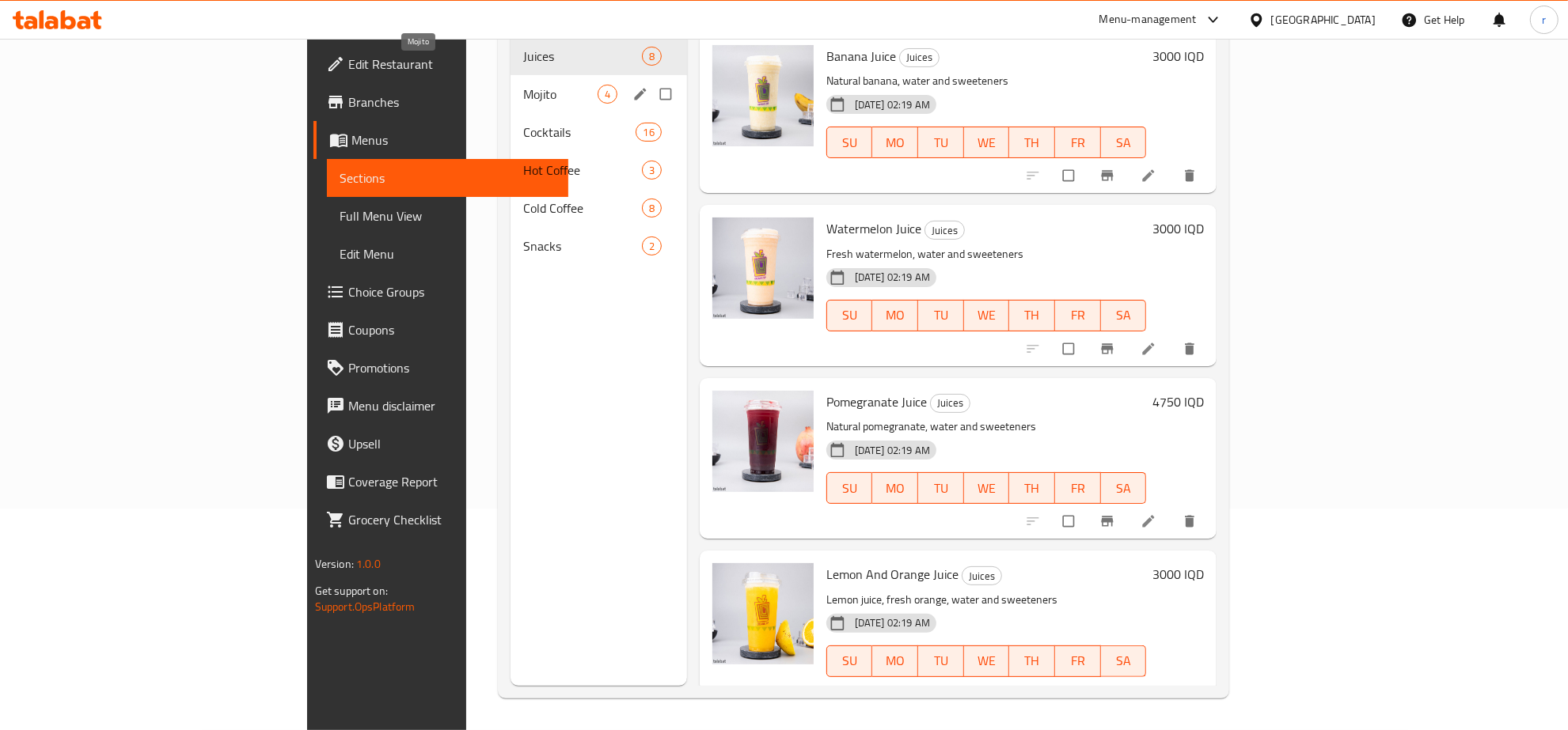
click at [523, 84] on span "Mojito" at bounding box center [560, 94] width 75 height 19
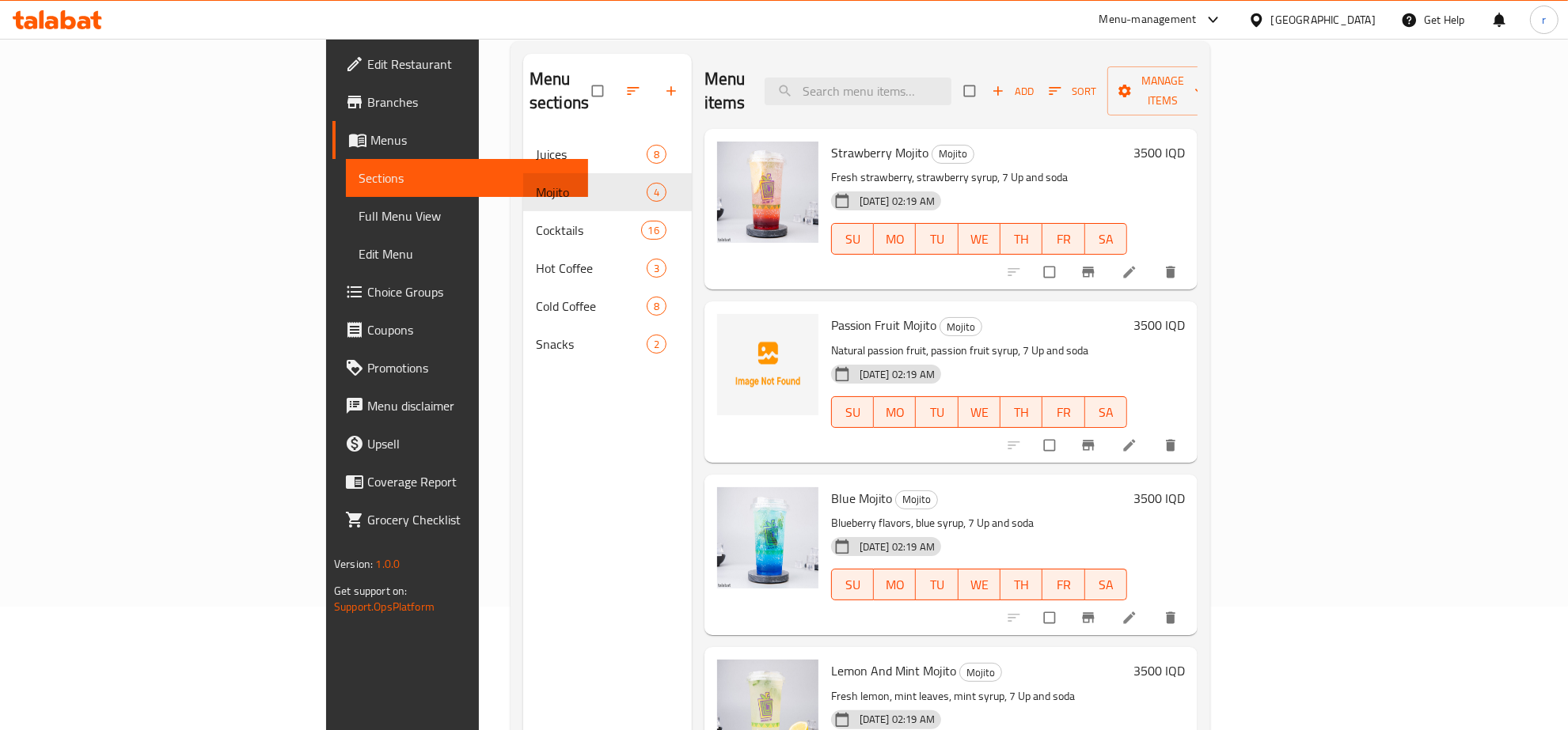
scroll to position [57, 0]
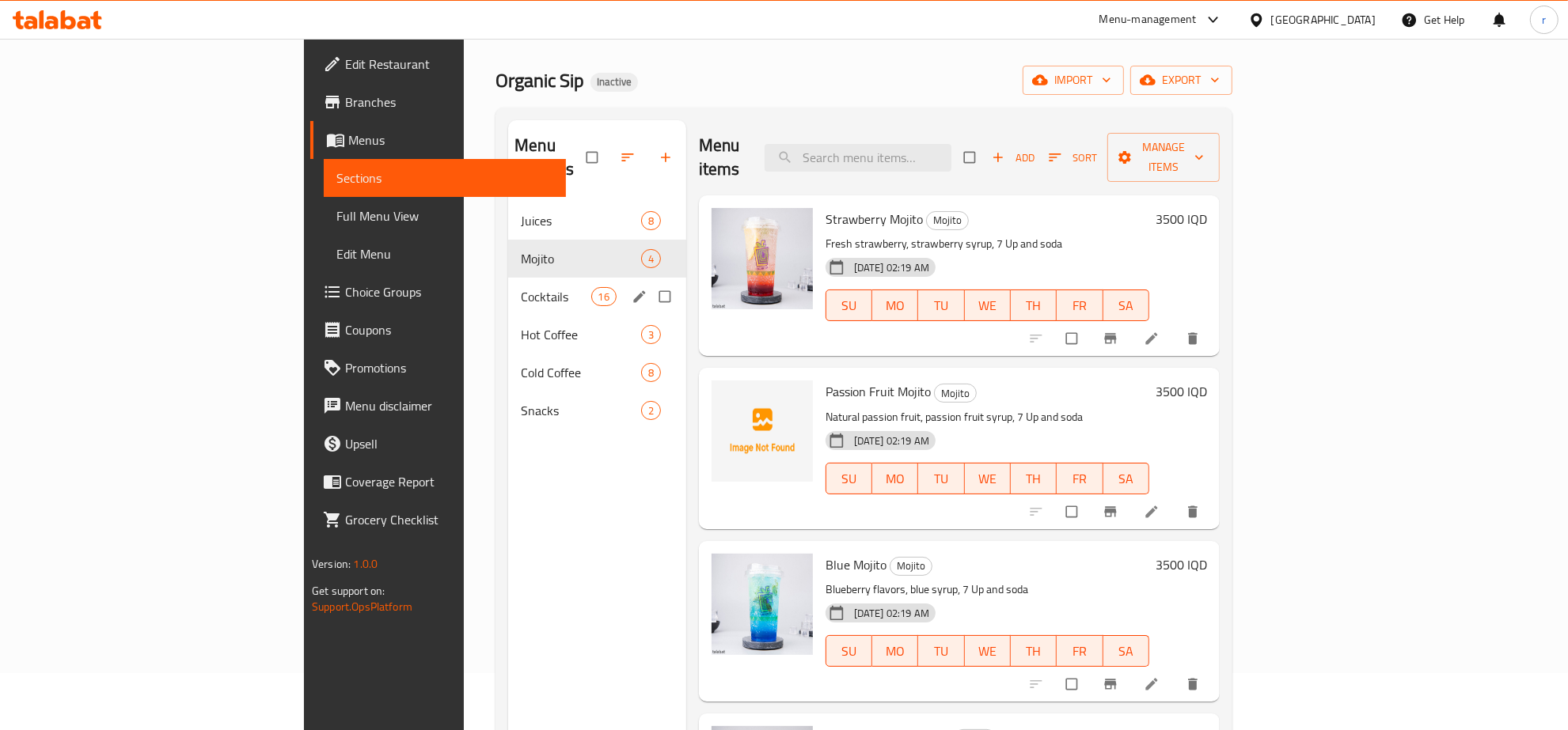
click at [508, 277] on div "Cocktails 16" at bounding box center [597, 296] width 178 height 38
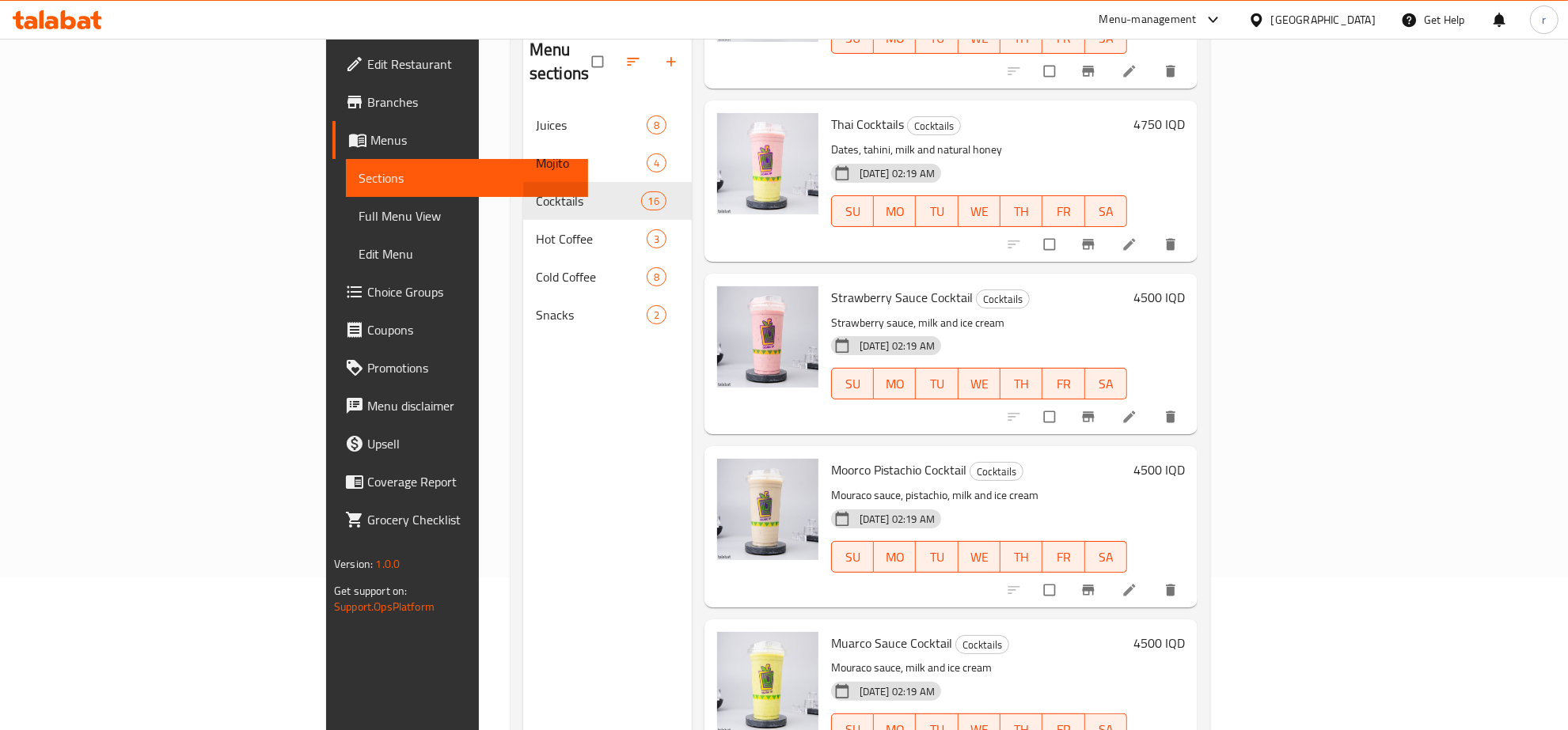
scroll to position [223, 0]
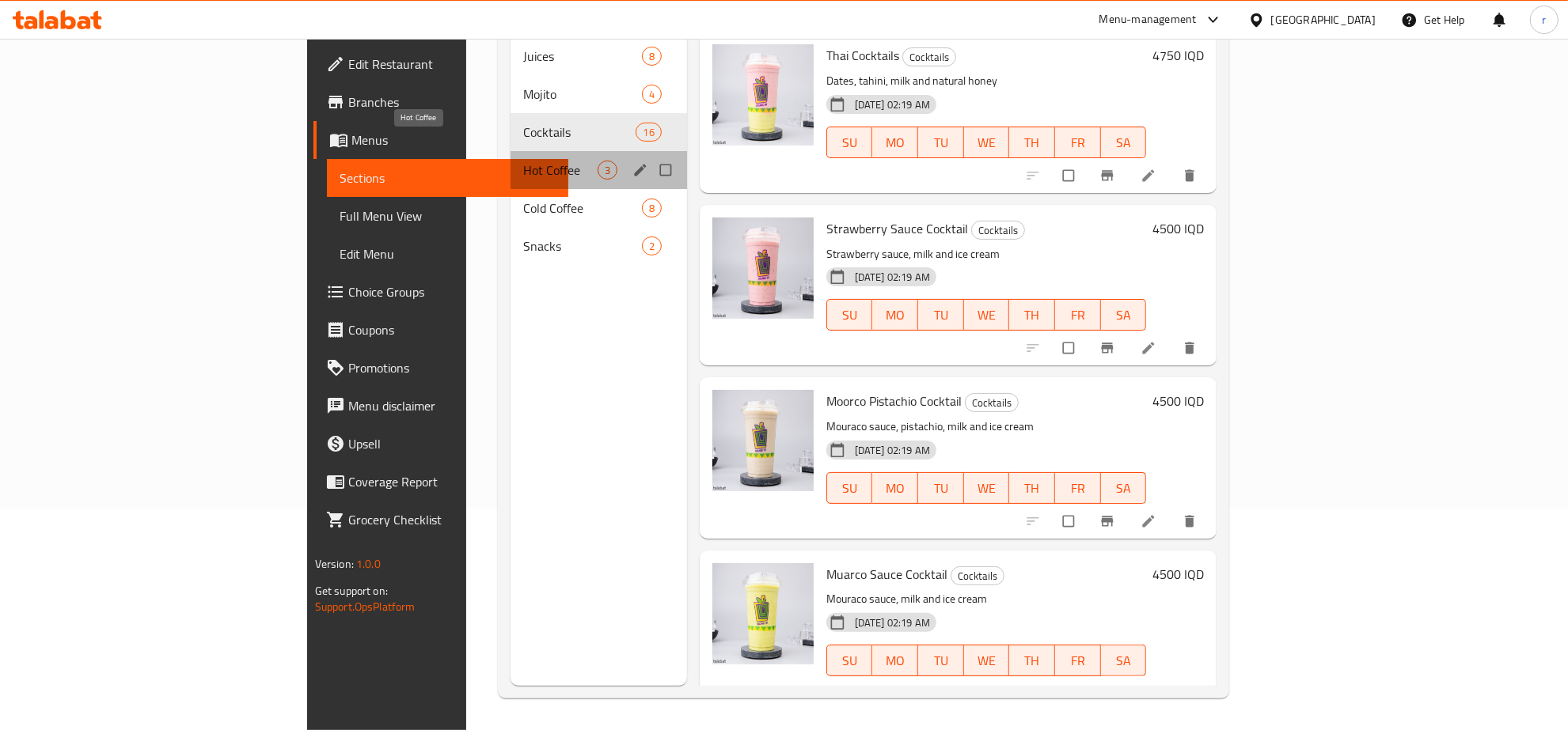
click at [523, 161] on span "Hot Coffee" at bounding box center [560, 170] width 75 height 19
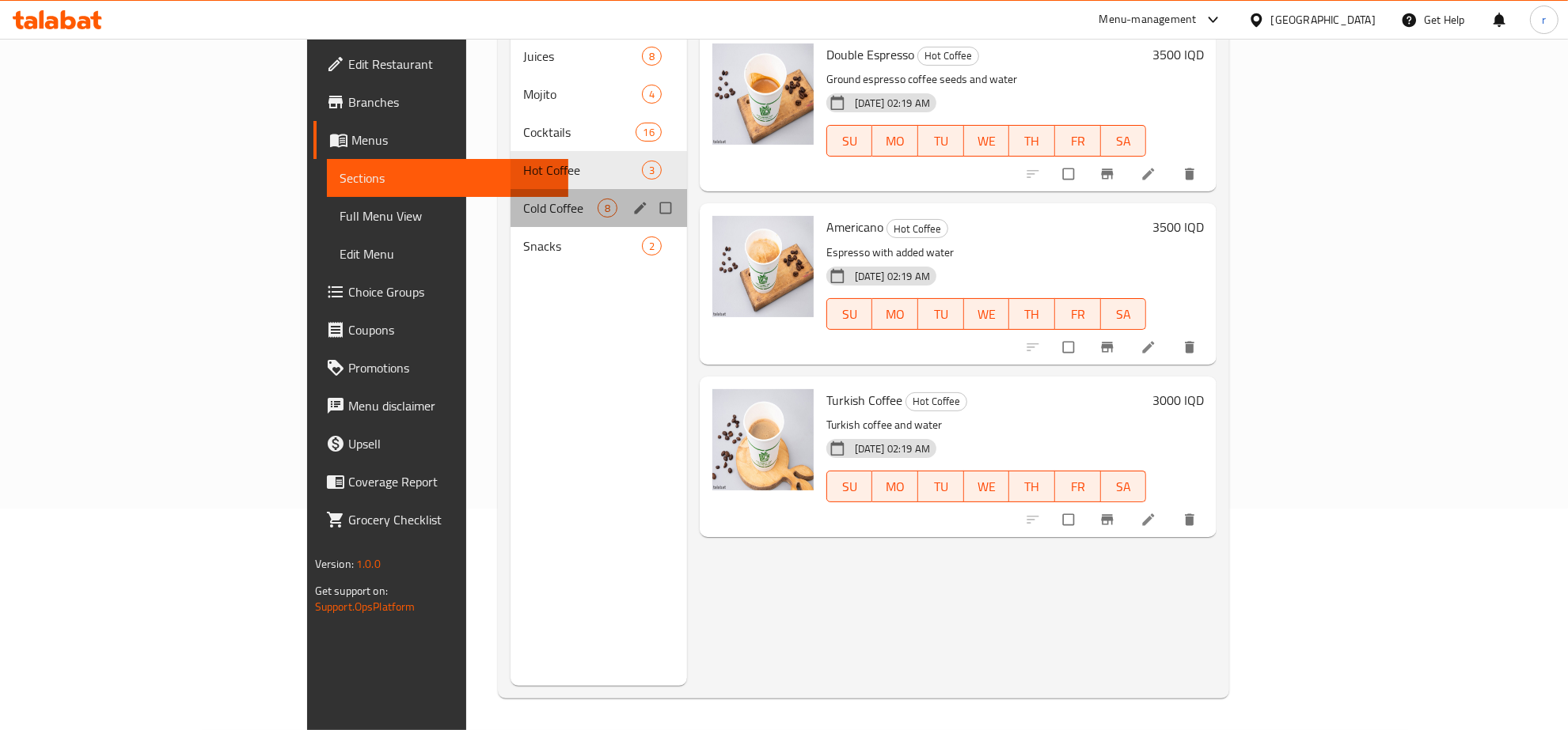
click at [511, 196] on div "Cold Coffee 8" at bounding box center [599, 208] width 176 height 38
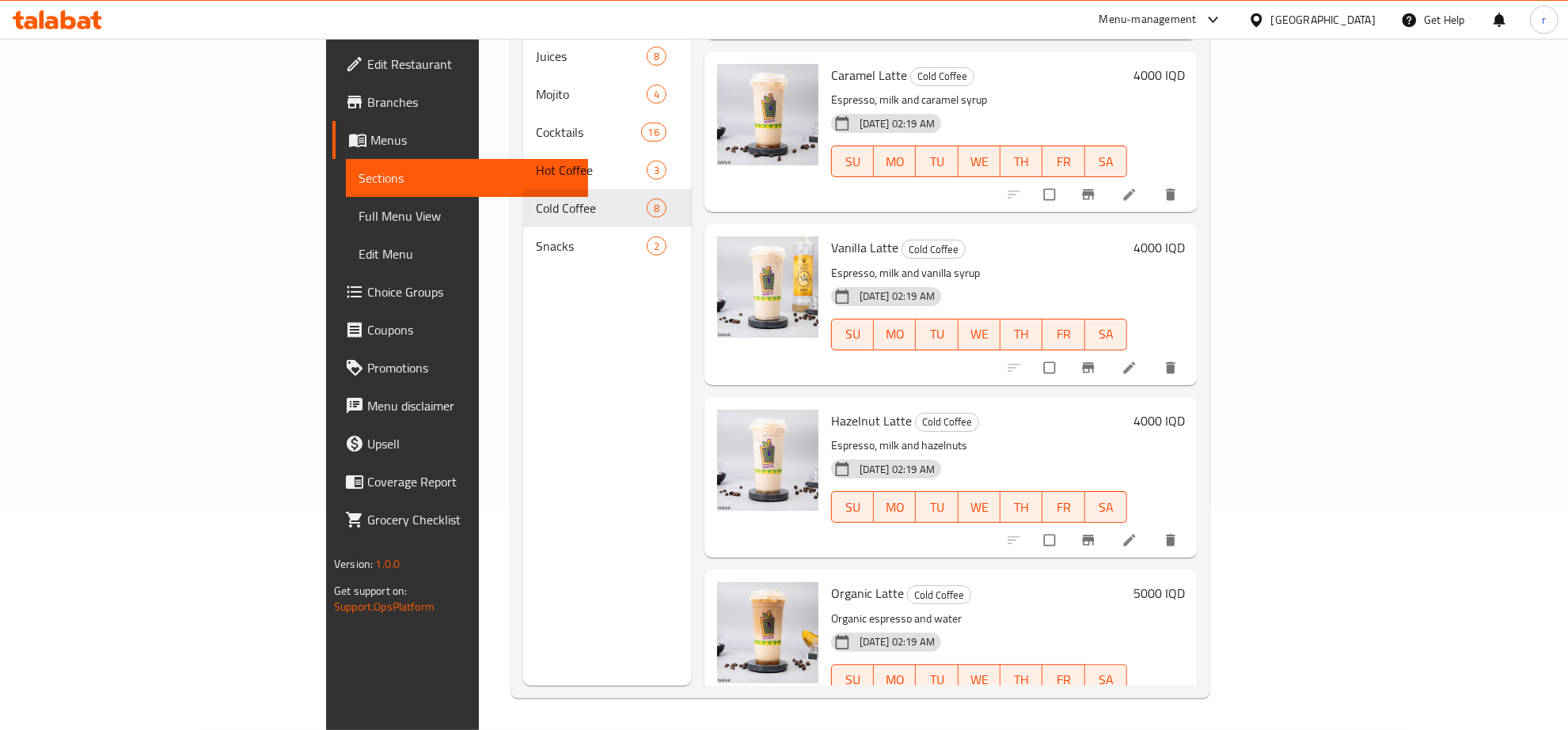
scroll to position [689, 0]
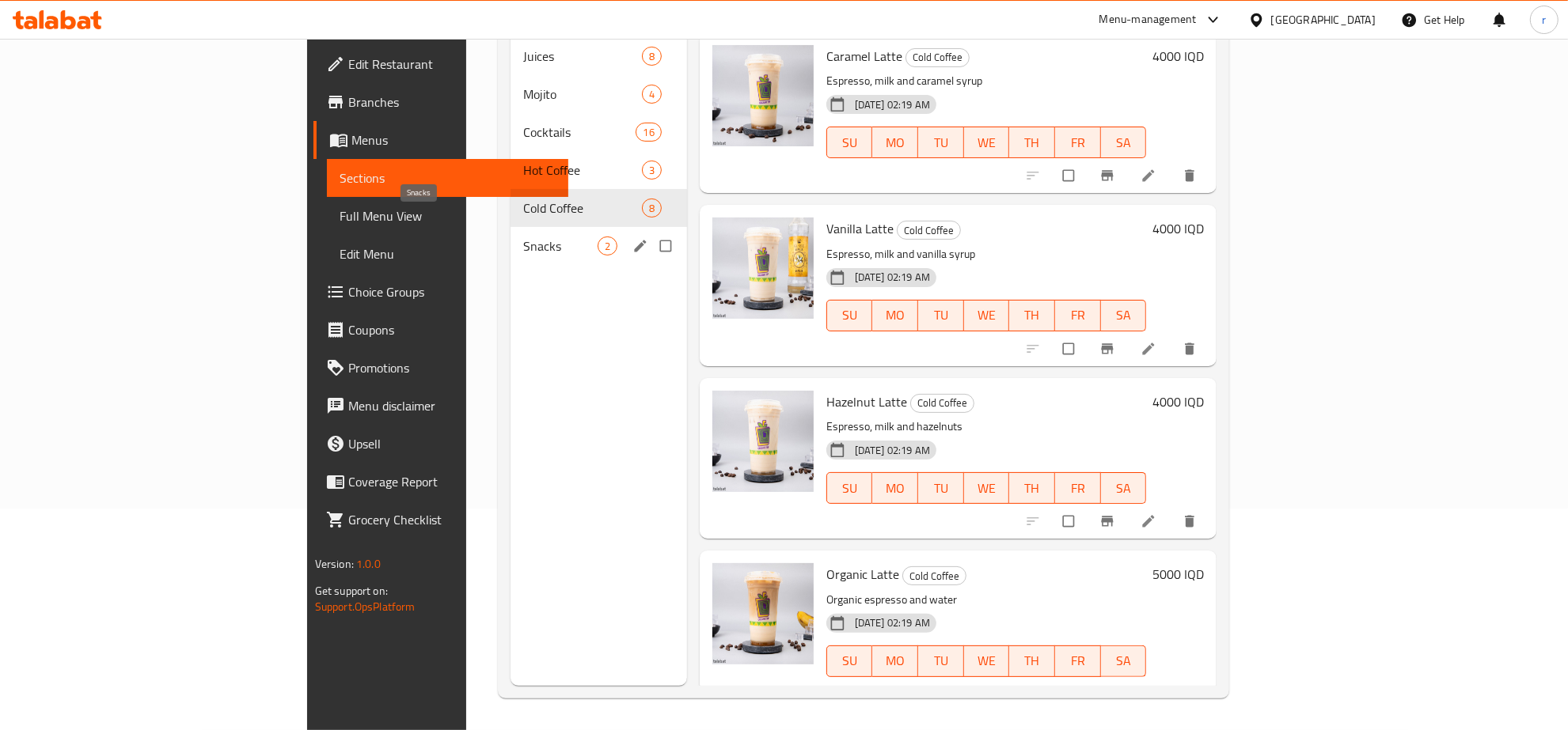
click at [523, 237] on span "Snacks" at bounding box center [560, 246] width 75 height 19
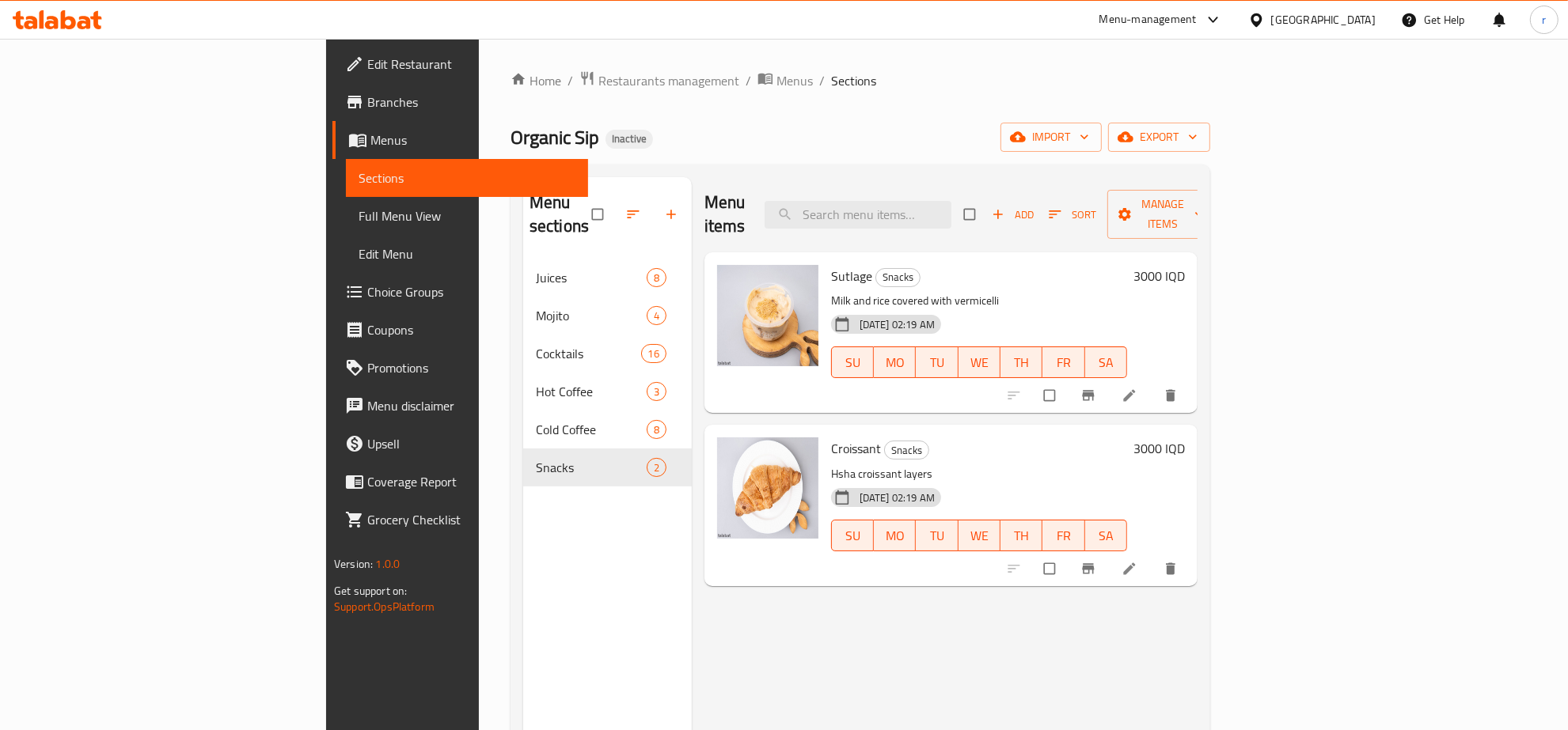
click at [346, 205] on link "Full Menu View" at bounding box center [467, 216] width 243 height 38
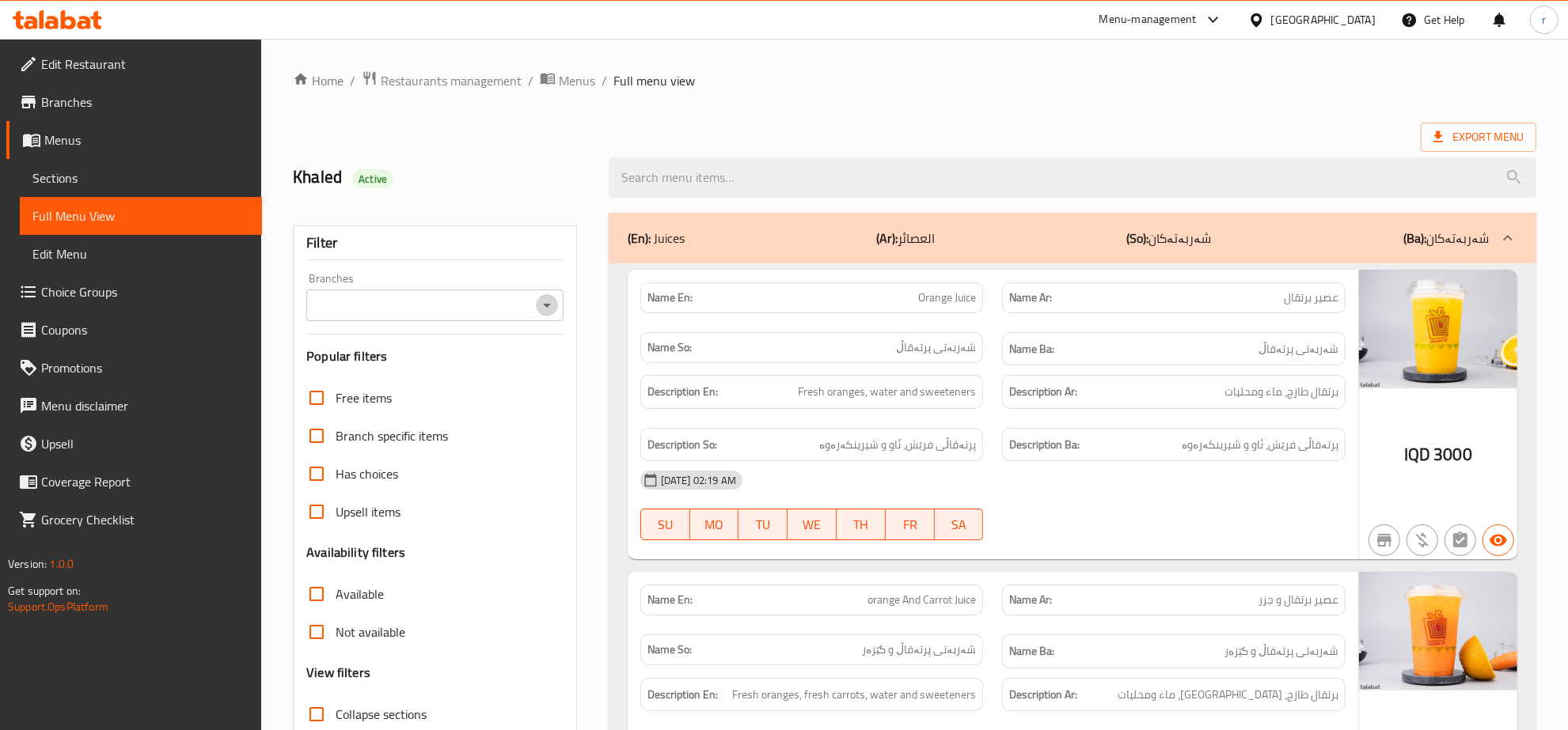
click at [545, 310] on icon "Open" at bounding box center [547, 305] width 19 height 19
click at [484, 377] on li "Organic Sip, Zayona" at bounding box center [435, 374] width 257 height 28
type input "Organic Sip, Zayona"
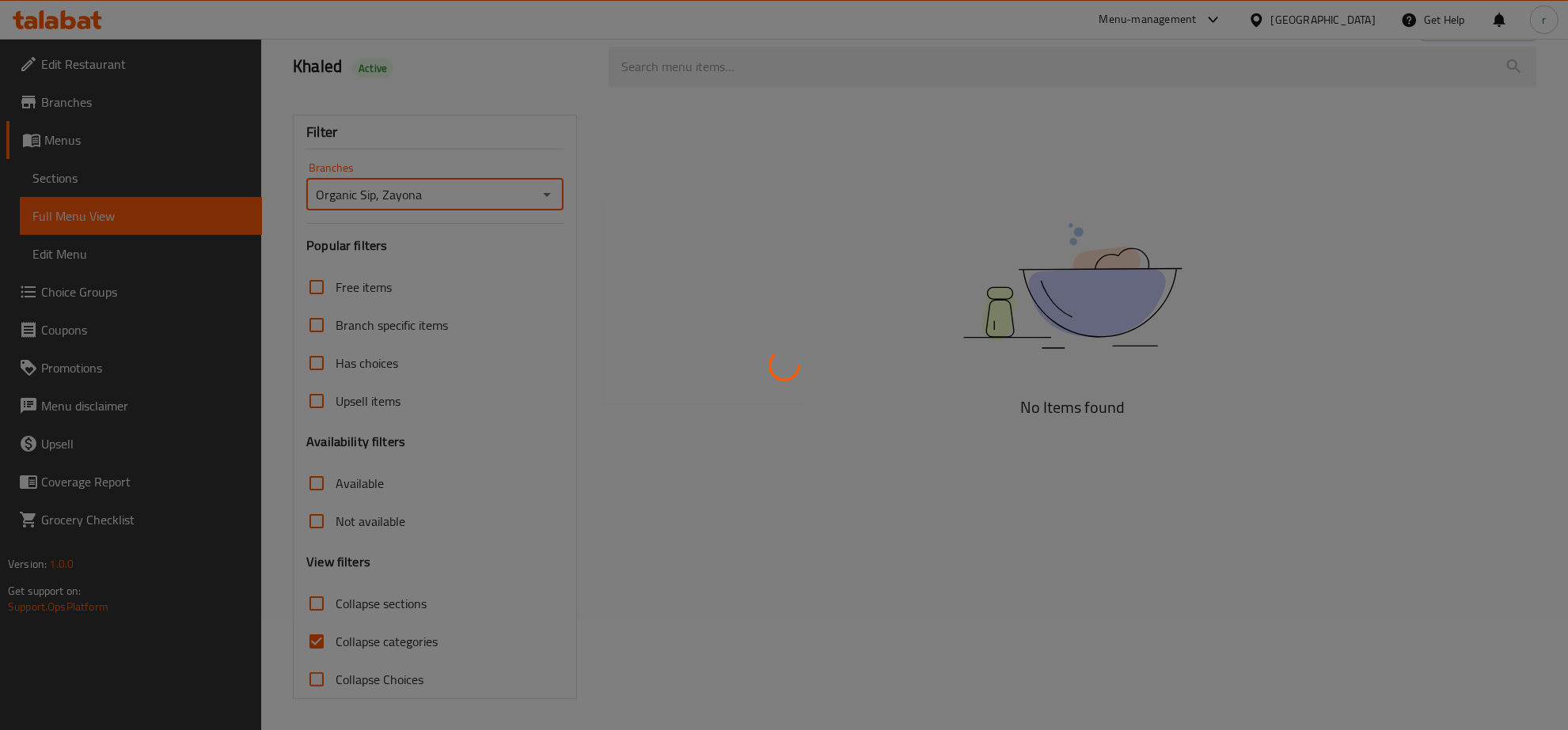
scroll to position [112, 0]
click at [317, 645] on div at bounding box center [784, 365] width 1568 height 730
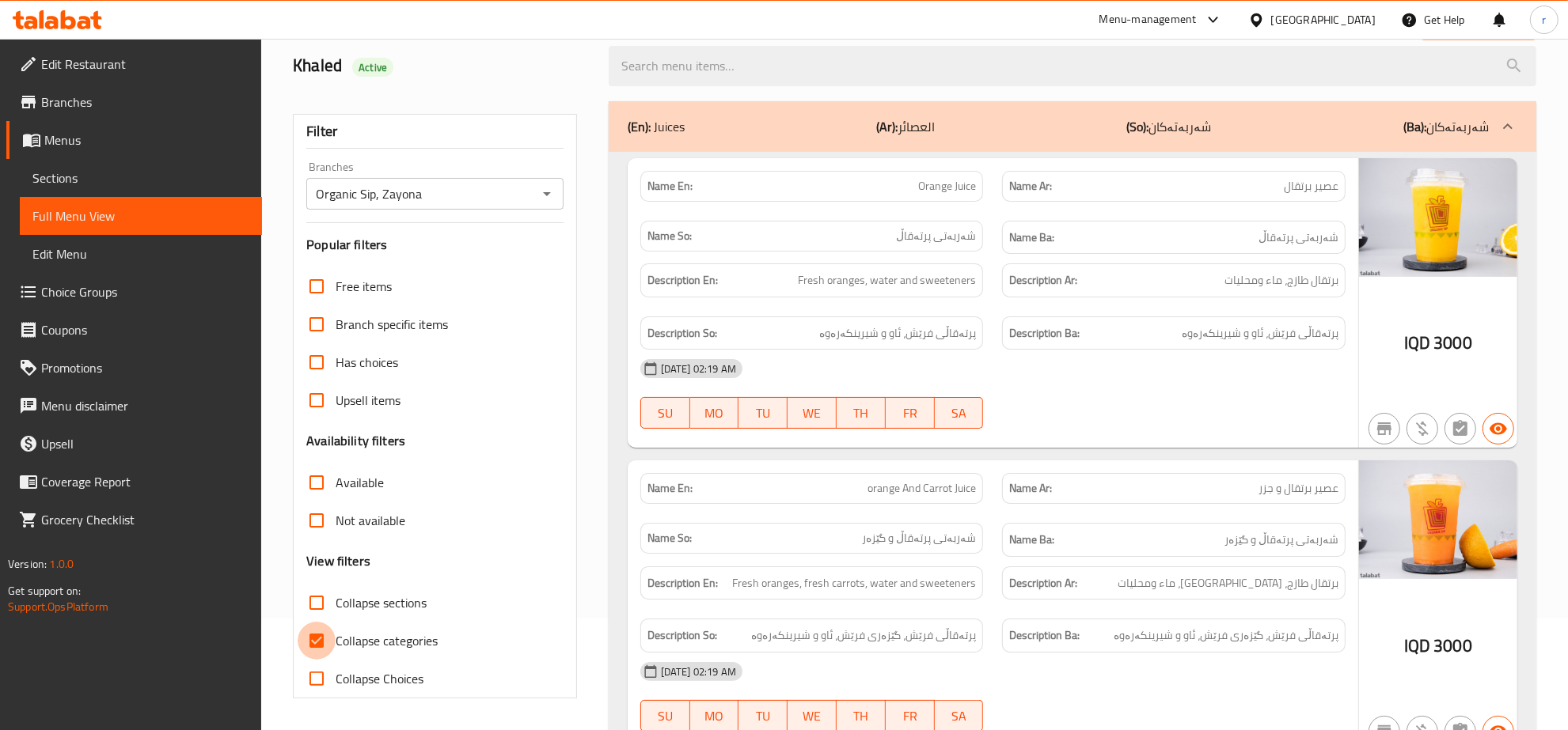
click at [317, 643] on input "Collapse categories" at bounding box center [316, 641] width 38 height 38
checkbox input "false"
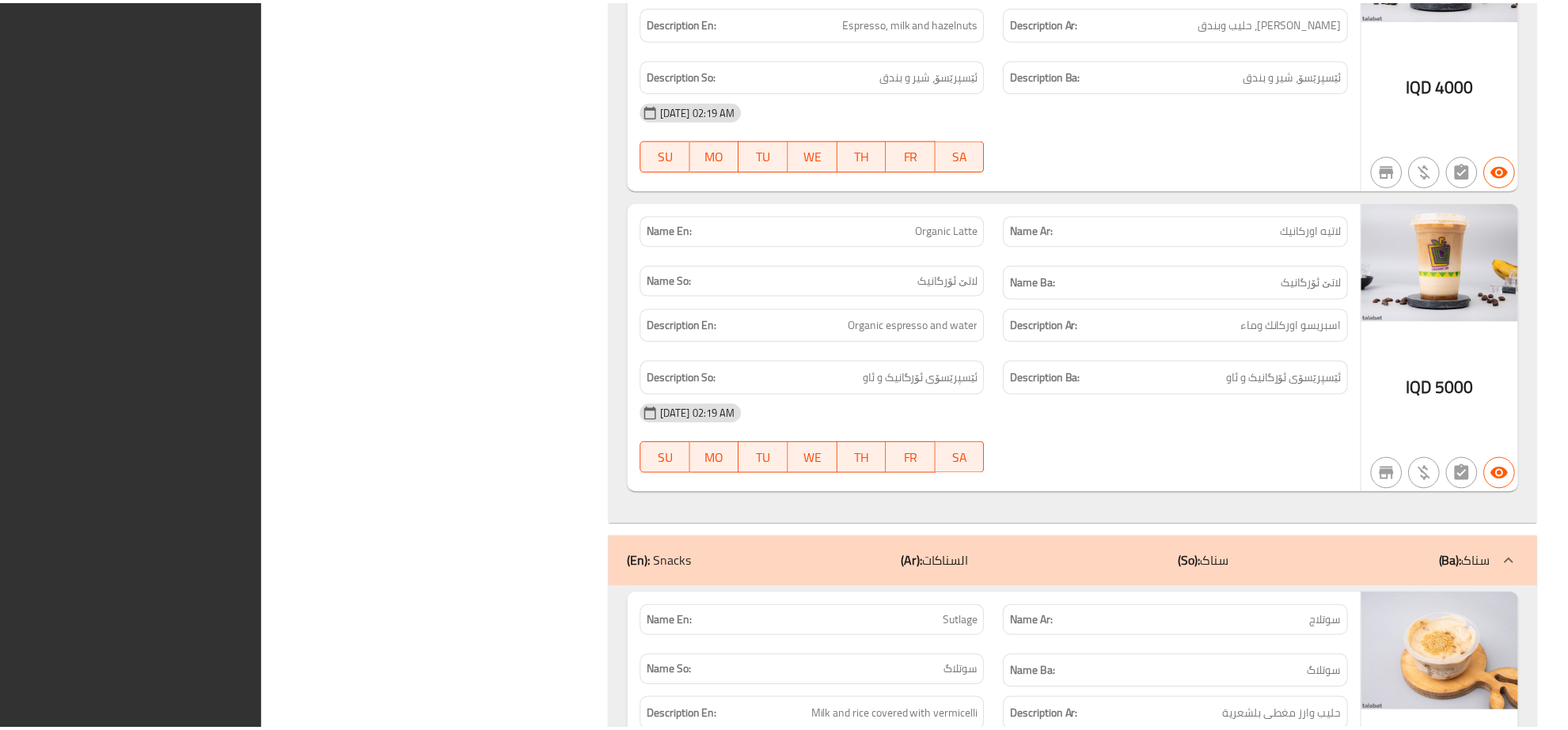
scroll to position [12513, 0]
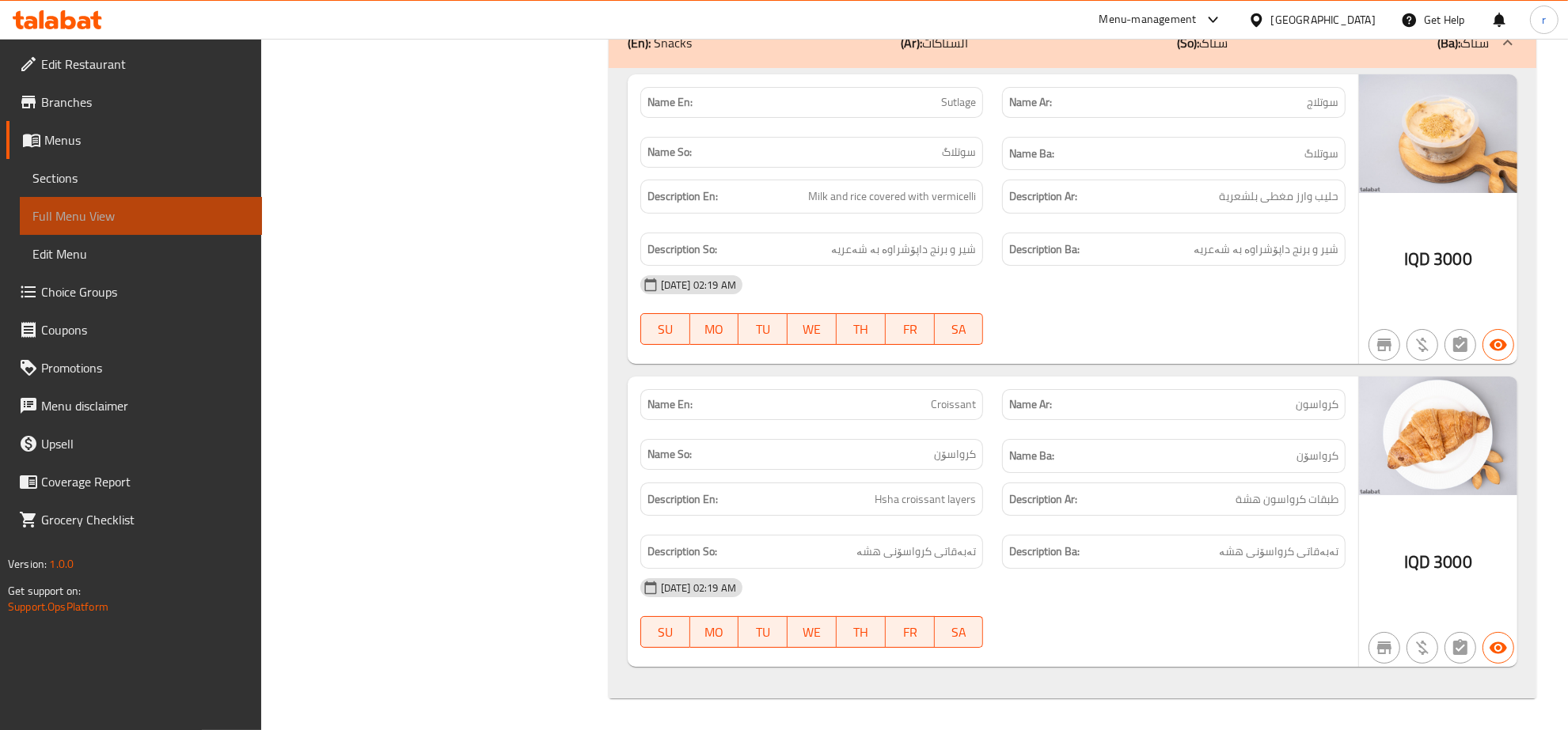
click at [137, 219] on span "Full Menu View" at bounding box center [140, 216] width 217 height 19
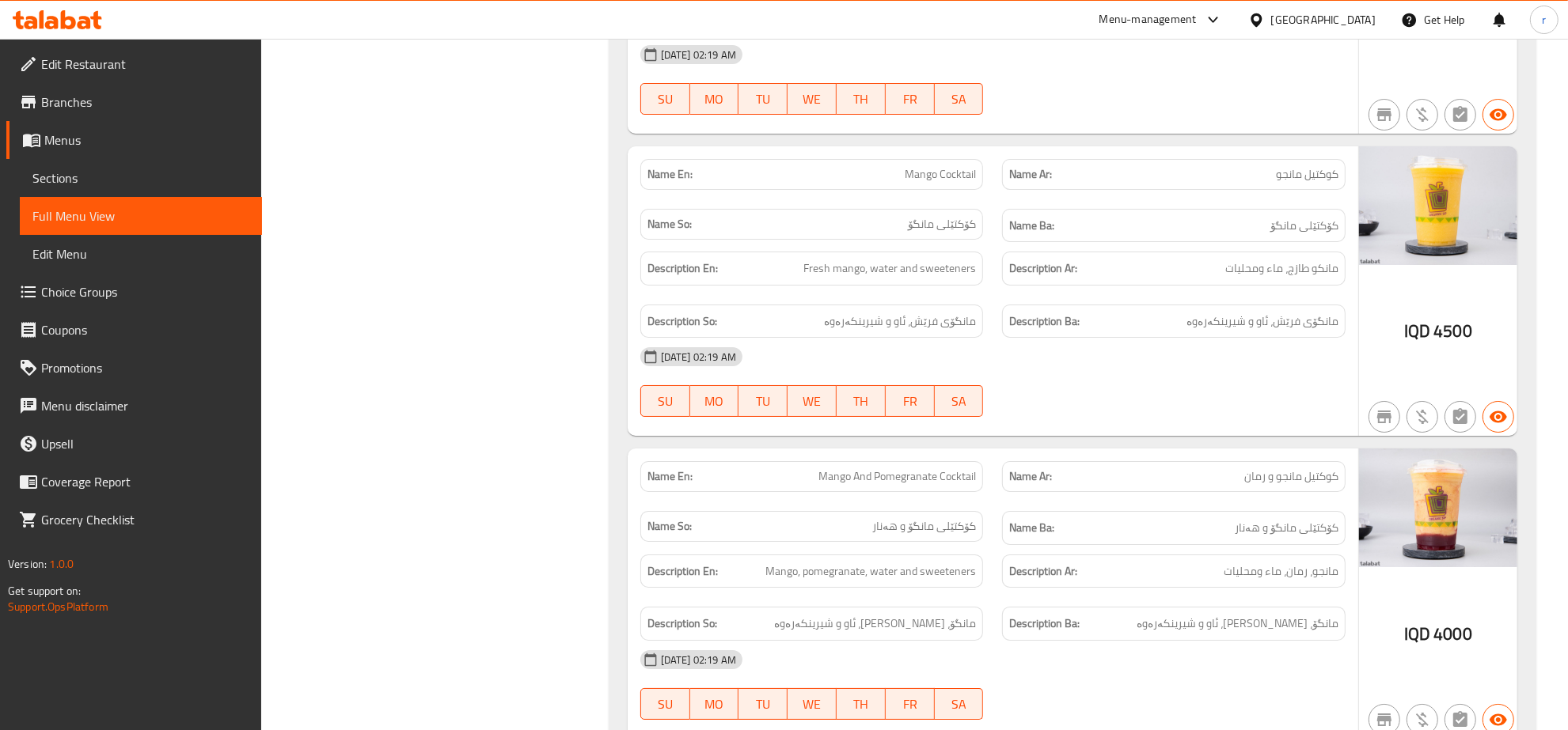
scroll to position [5941, 0]
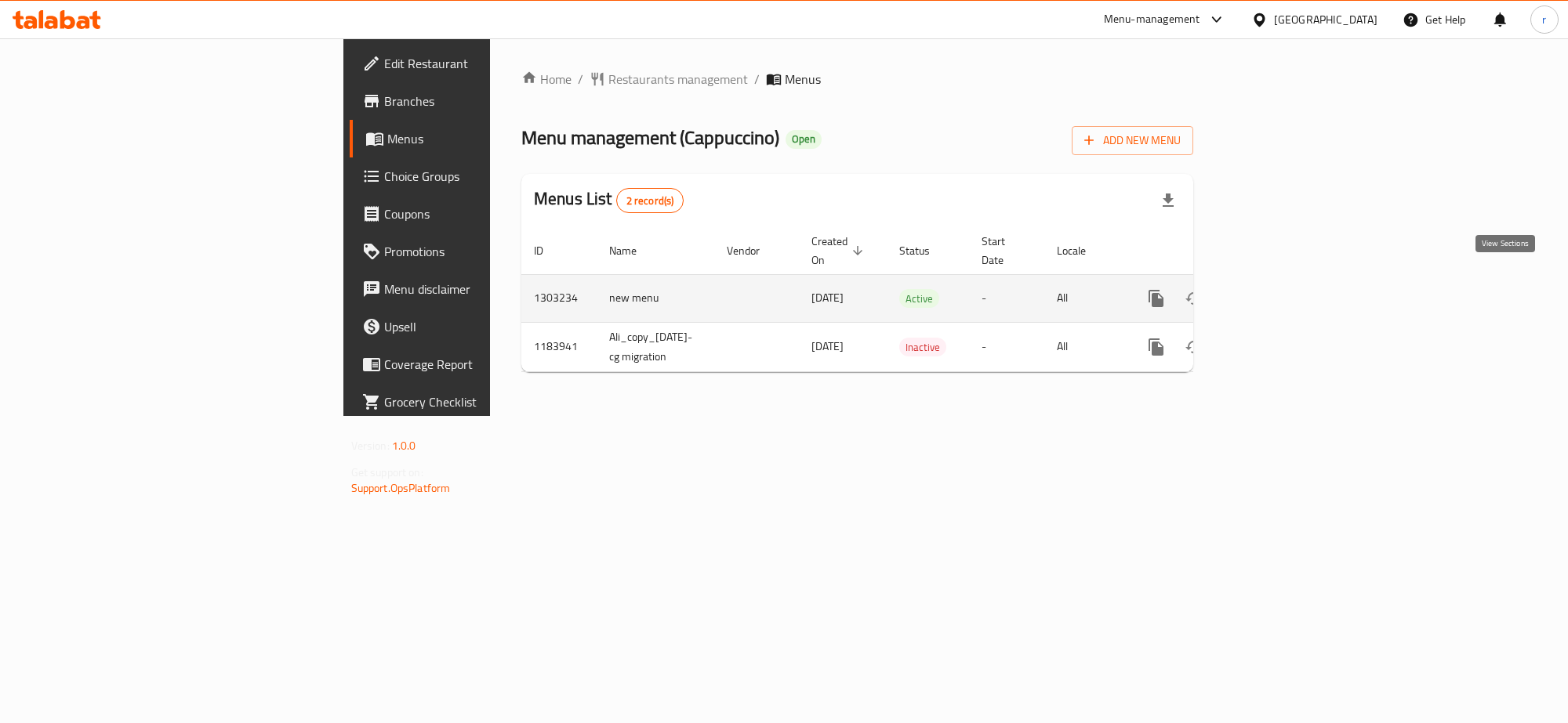
click at [1278, 289] on icon "enhanced table" at bounding box center [1269, 298] width 19 height 19
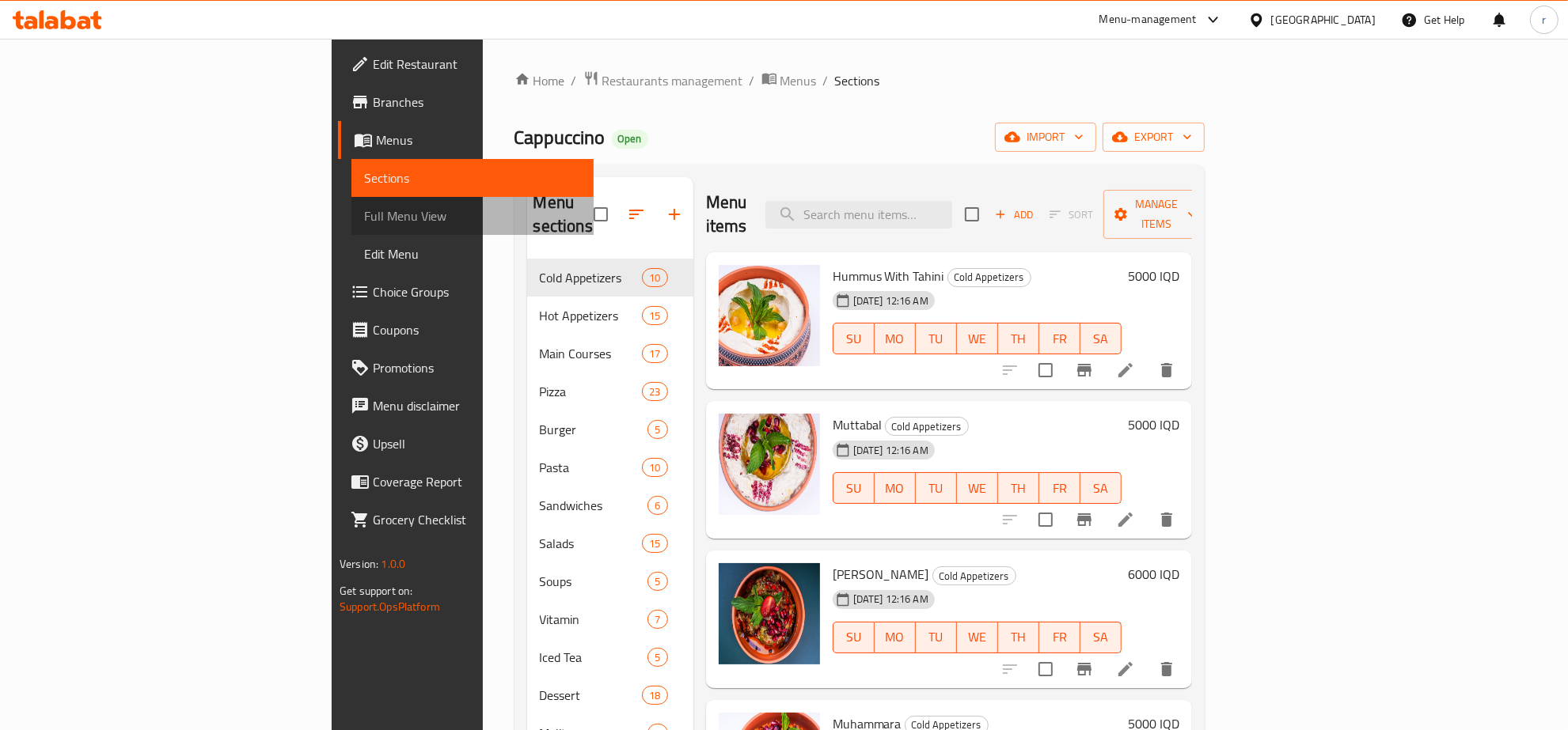
click at [364, 211] on span "Full Menu View" at bounding box center [472, 216] width 217 height 19
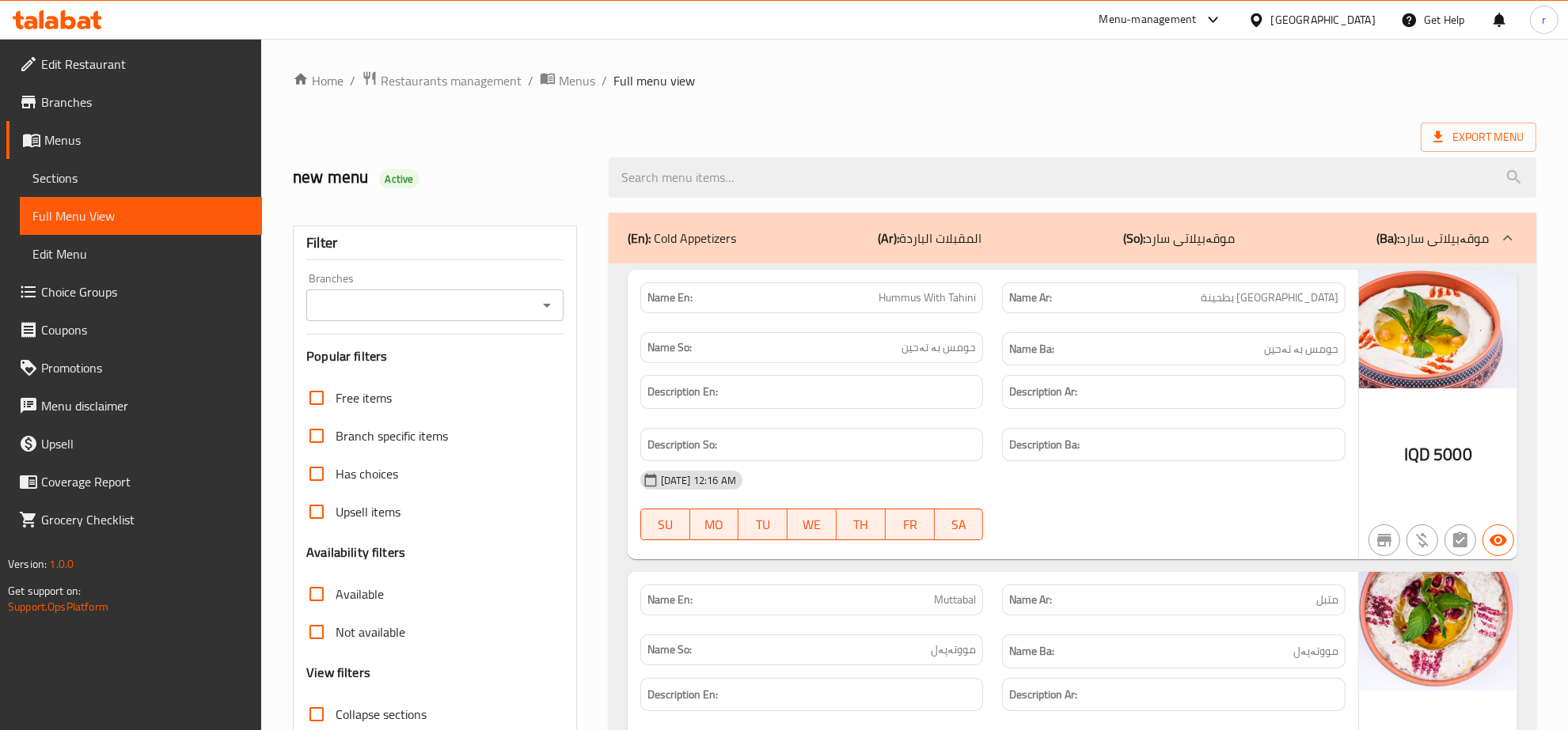
click at [552, 299] on icon "Open" at bounding box center [547, 305] width 19 height 19
click at [507, 369] on li "Cappuccino, Park View" at bounding box center [435, 374] width 257 height 28
type input "Cappuccino, Park View"
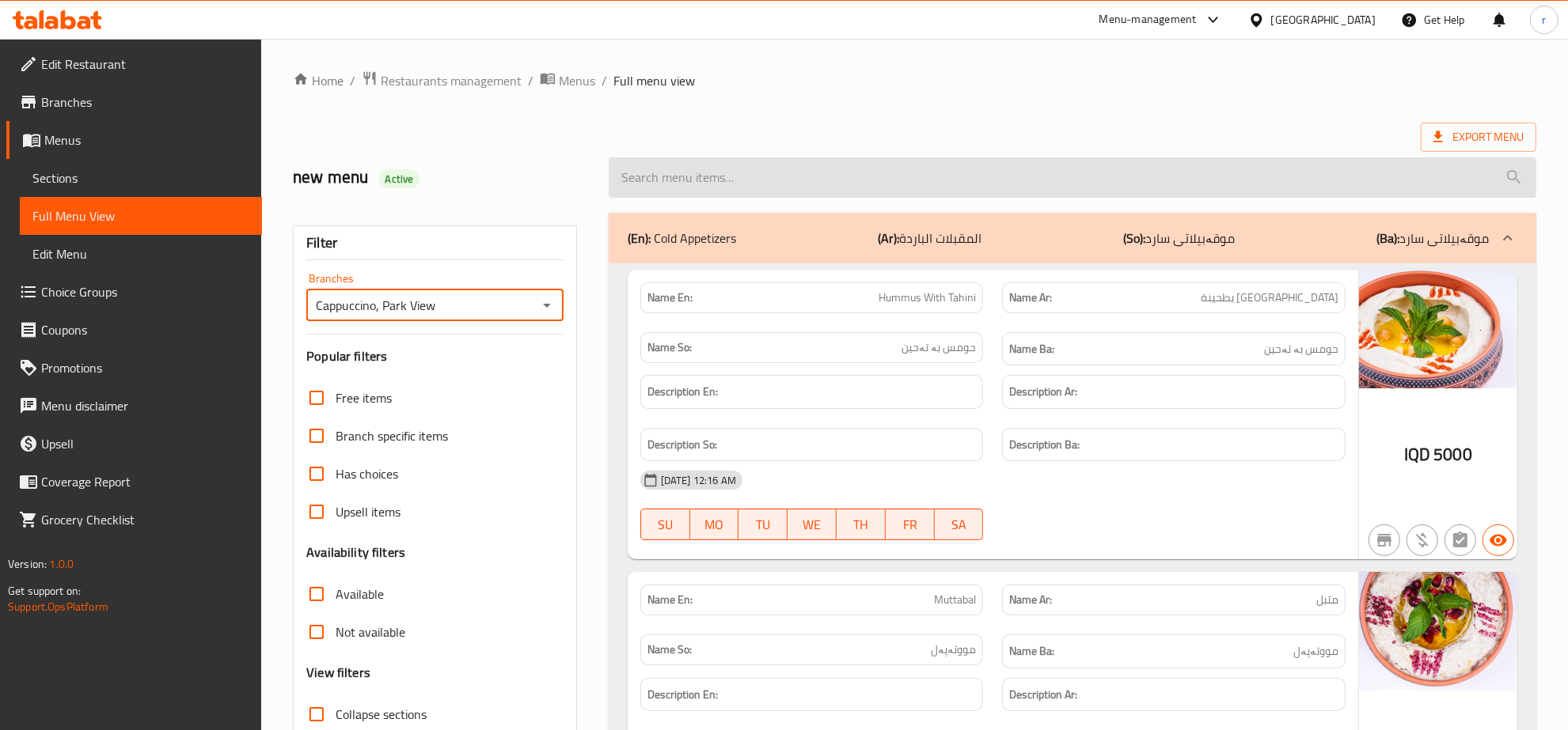
click at [945, 187] on input "search" at bounding box center [1072, 177] width 928 height 41
paste input "Mixed Juice"
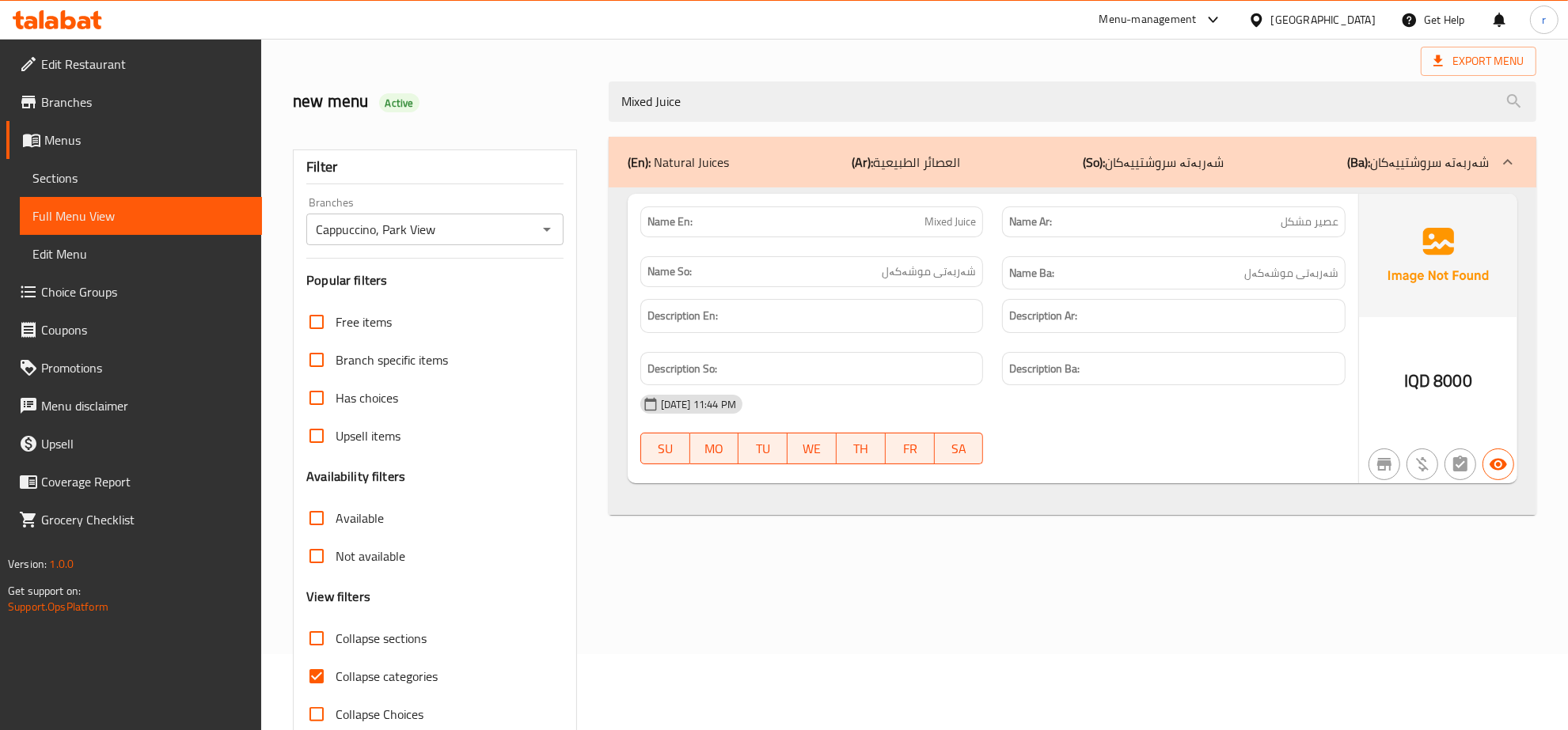
scroll to position [112, 0]
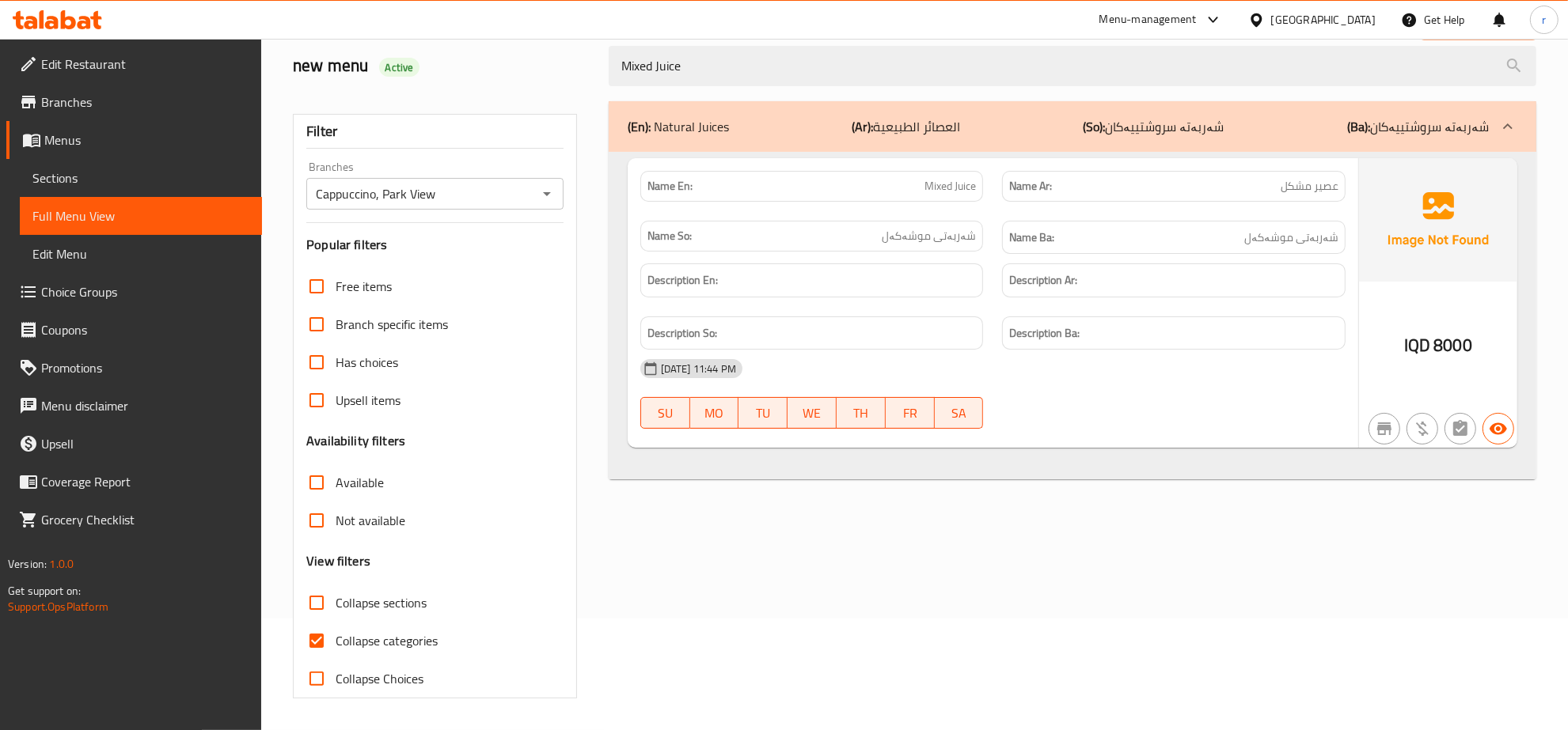
type input "Mixed Juice"
click at [326, 638] on input "Collapse categories" at bounding box center [316, 641] width 38 height 38
checkbox input "false"
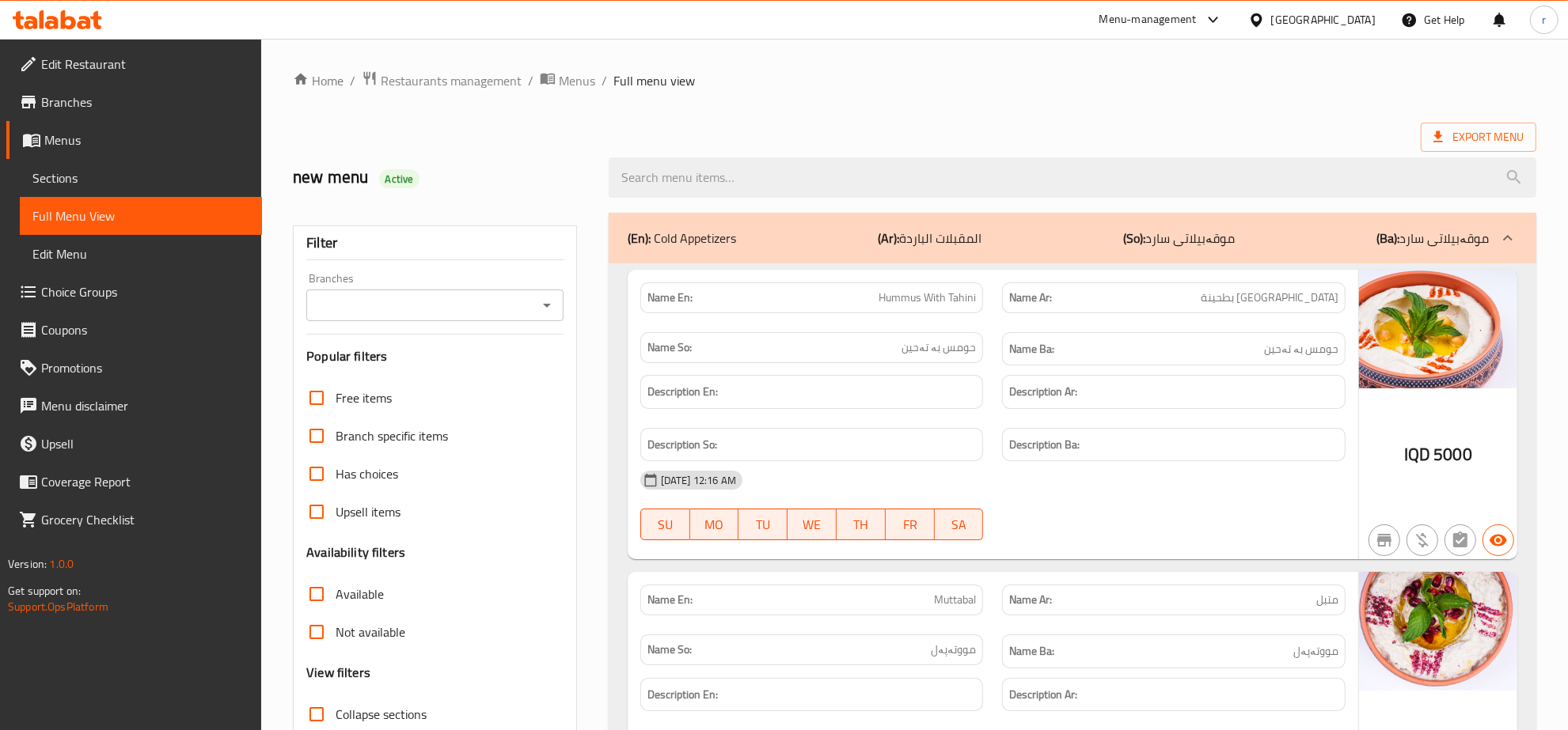
click at [542, 305] on icon "Open" at bounding box center [547, 305] width 19 height 19
click at [520, 366] on li "Cappuccino, Park View" at bounding box center [435, 374] width 257 height 28
type input "Cappuccino, Park View"
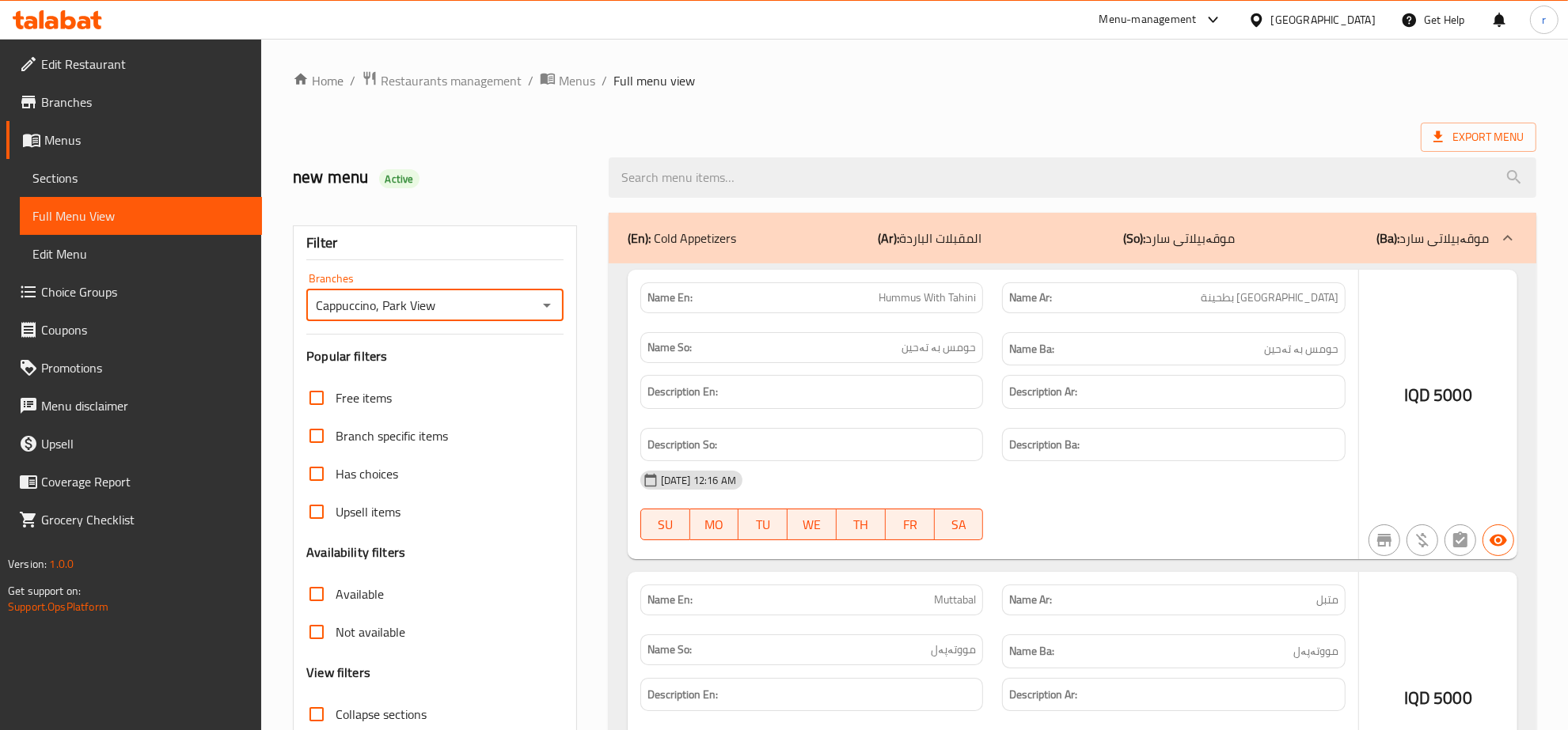
click at [730, 179] on div at bounding box center [784, 365] width 1568 height 730
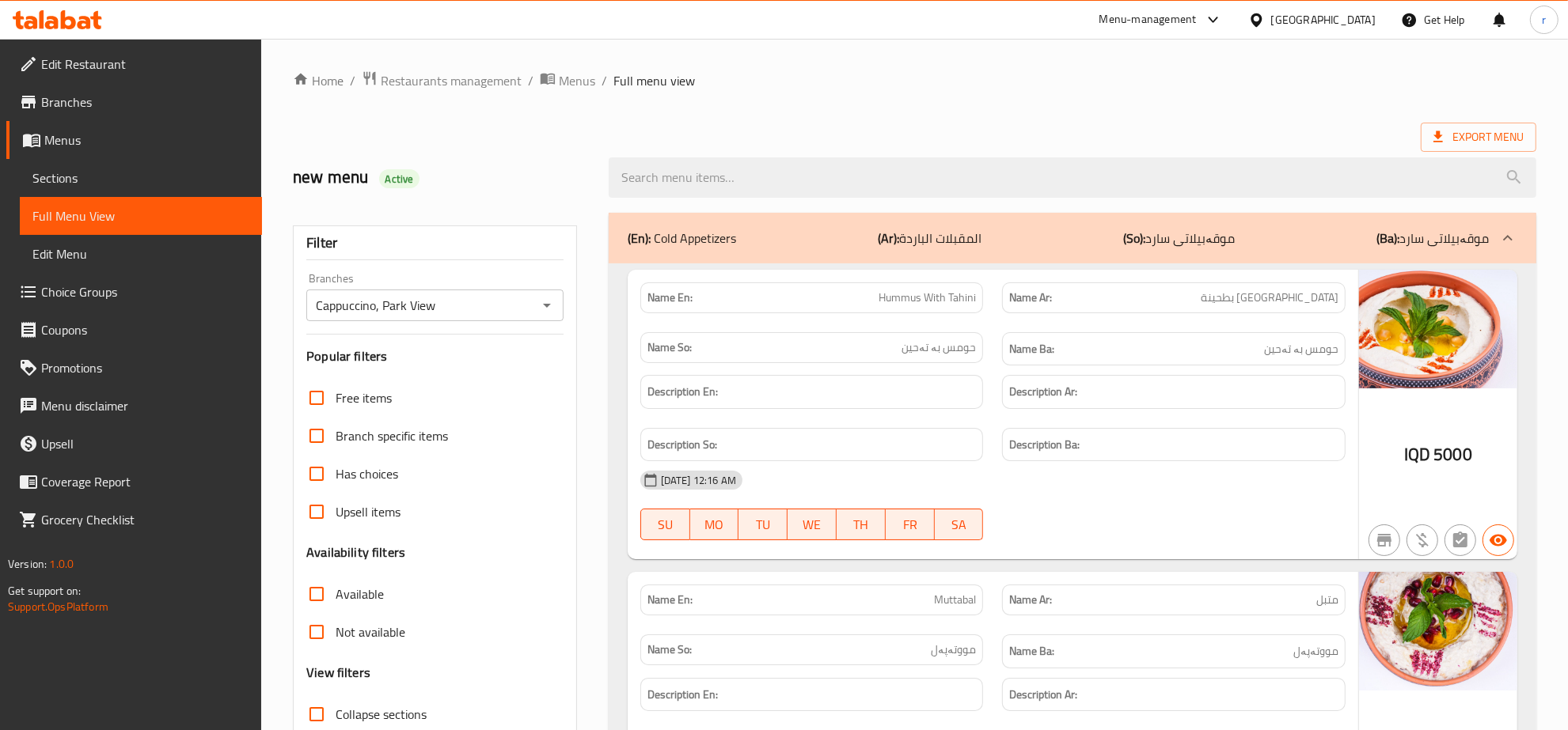
click at [730, 179] on input "search" at bounding box center [1072, 177] width 928 height 41
paste input "Mixed Juice"
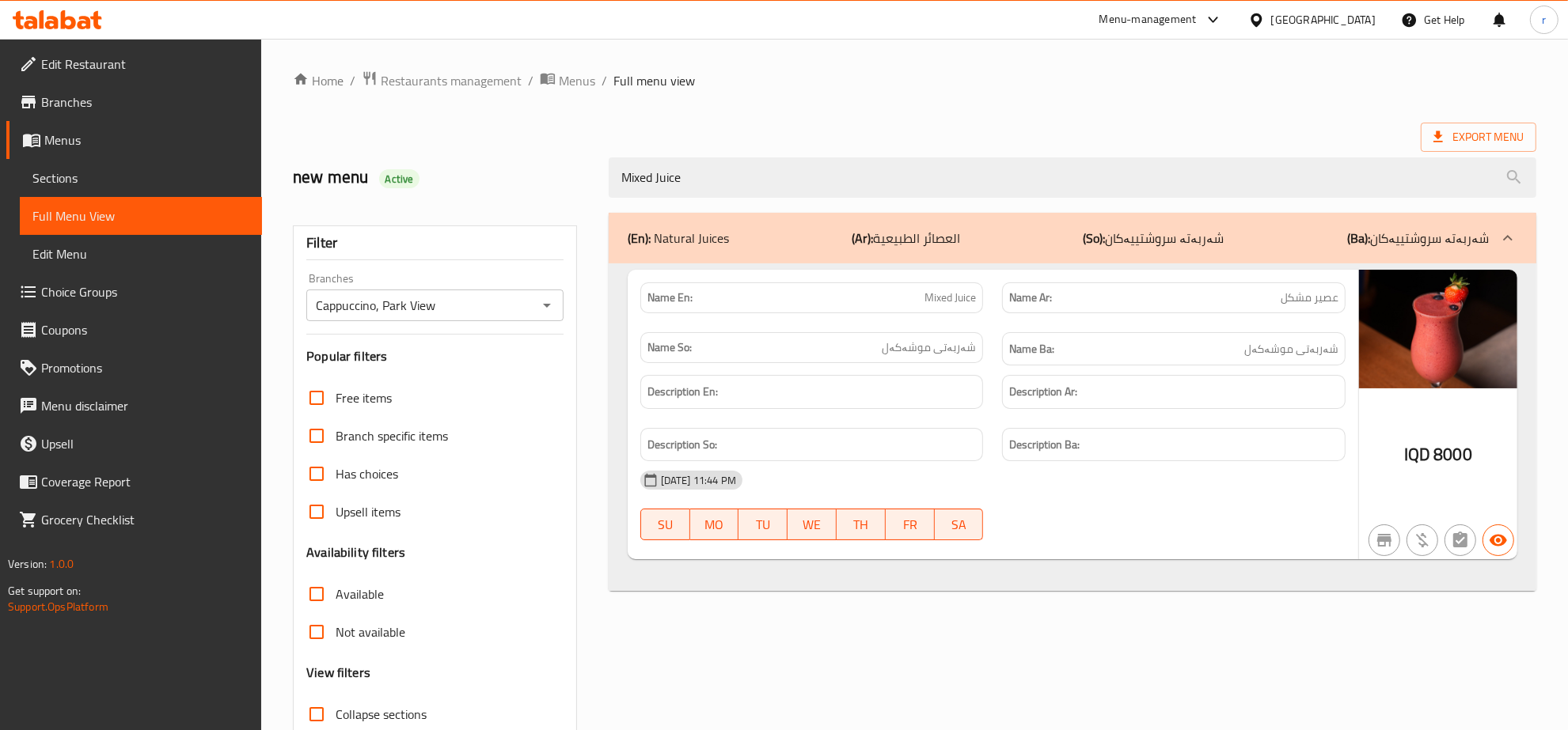
type input "Mixed Juice"
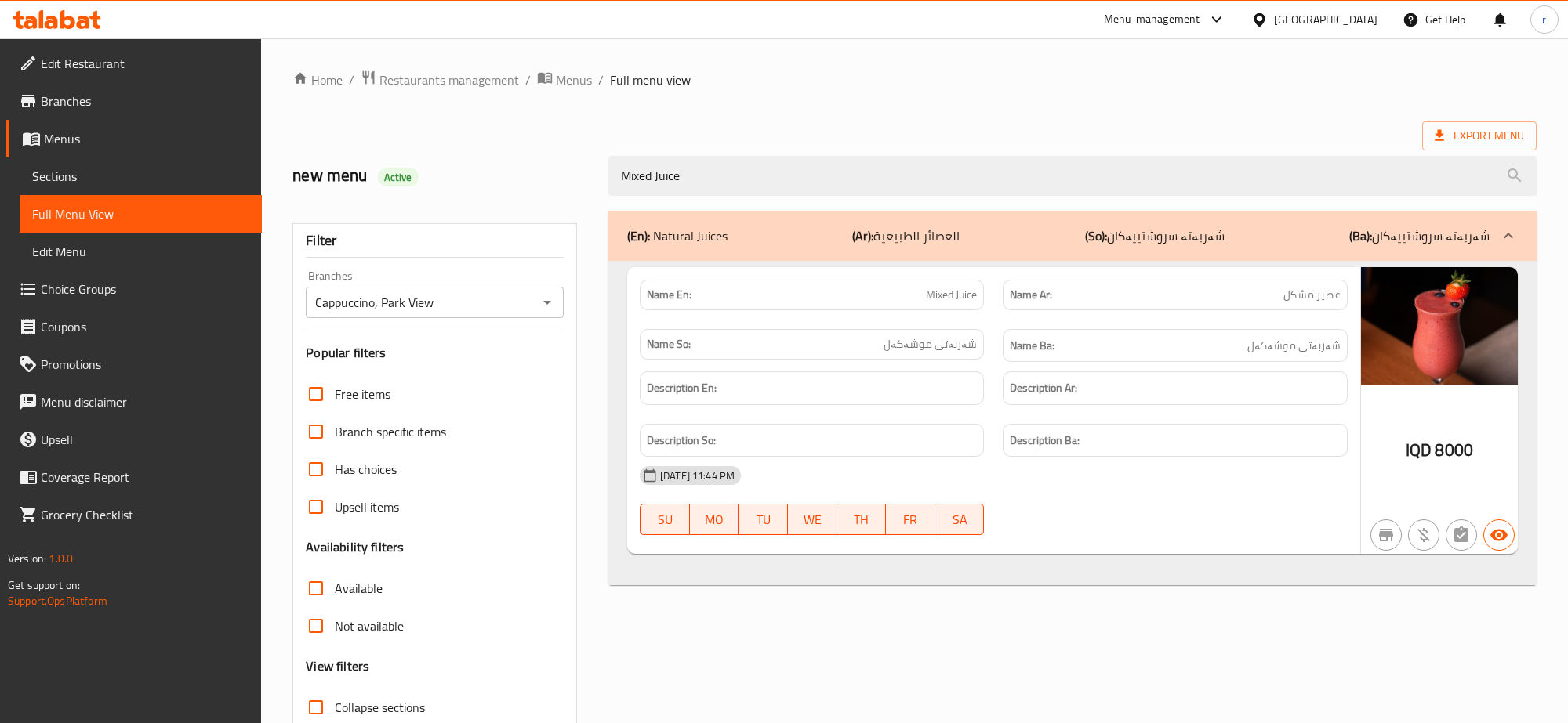
scroll to position [111, 0]
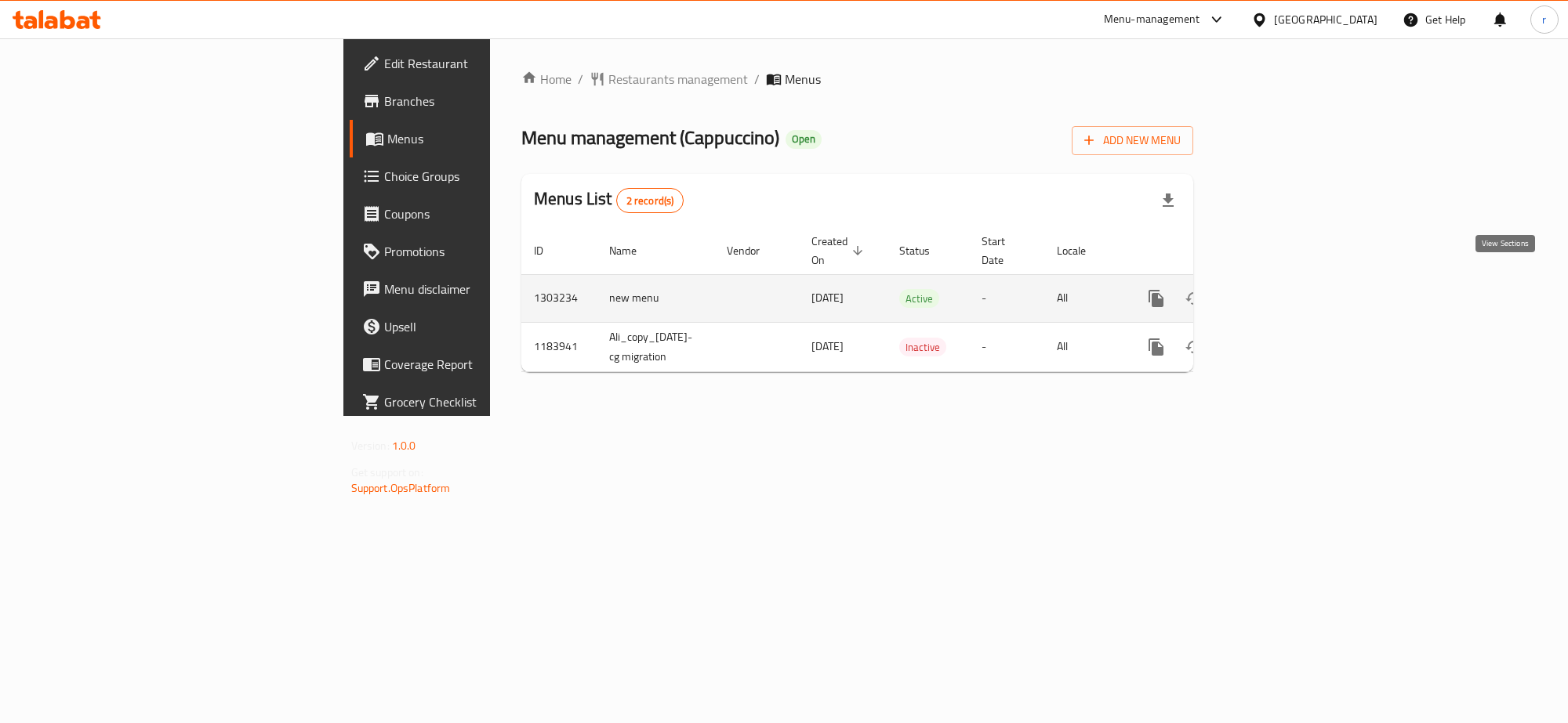
click at [1278, 289] on icon "enhanced table" at bounding box center [1269, 298] width 19 height 19
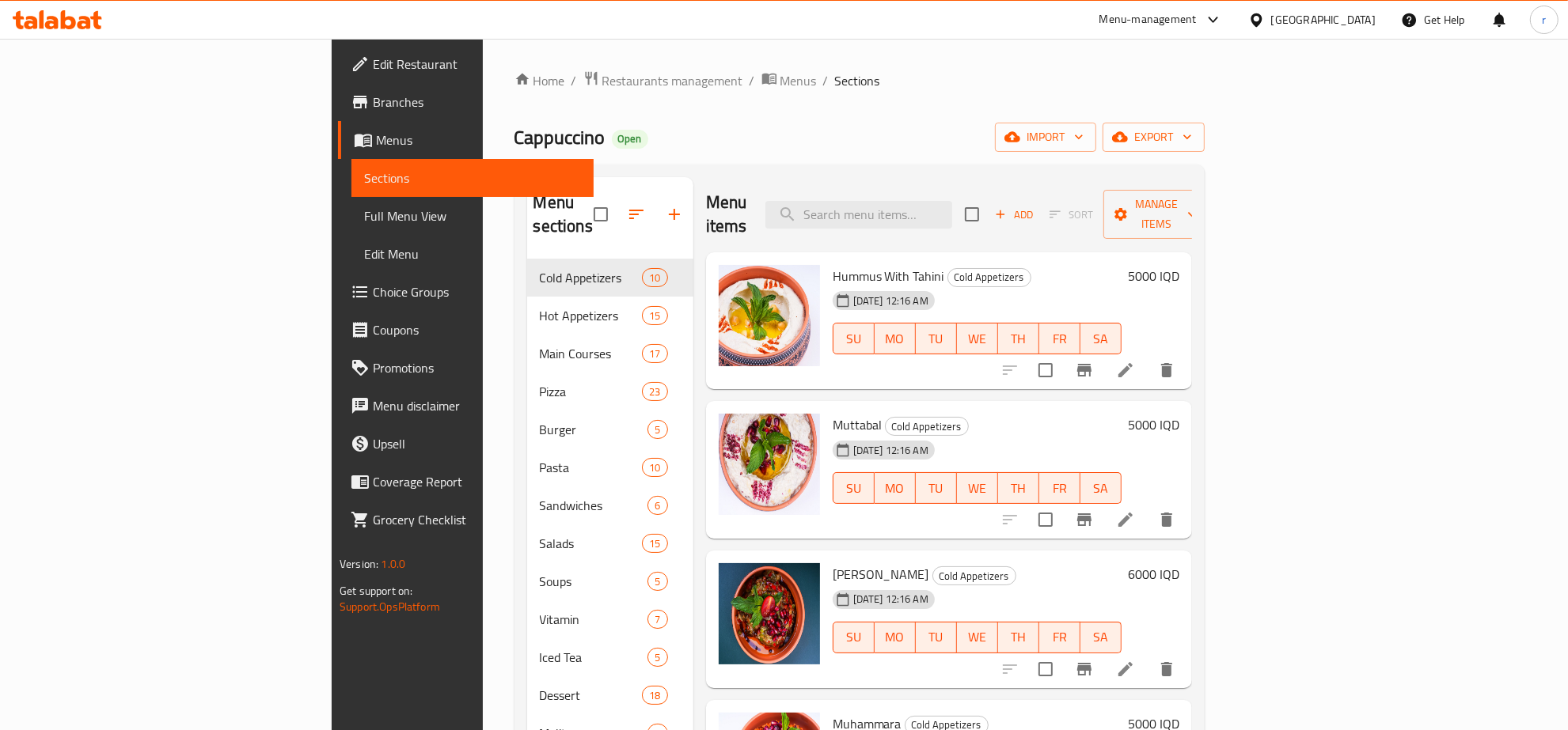
click at [364, 219] on span "Full Menu View" at bounding box center [472, 216] width 217 height 19
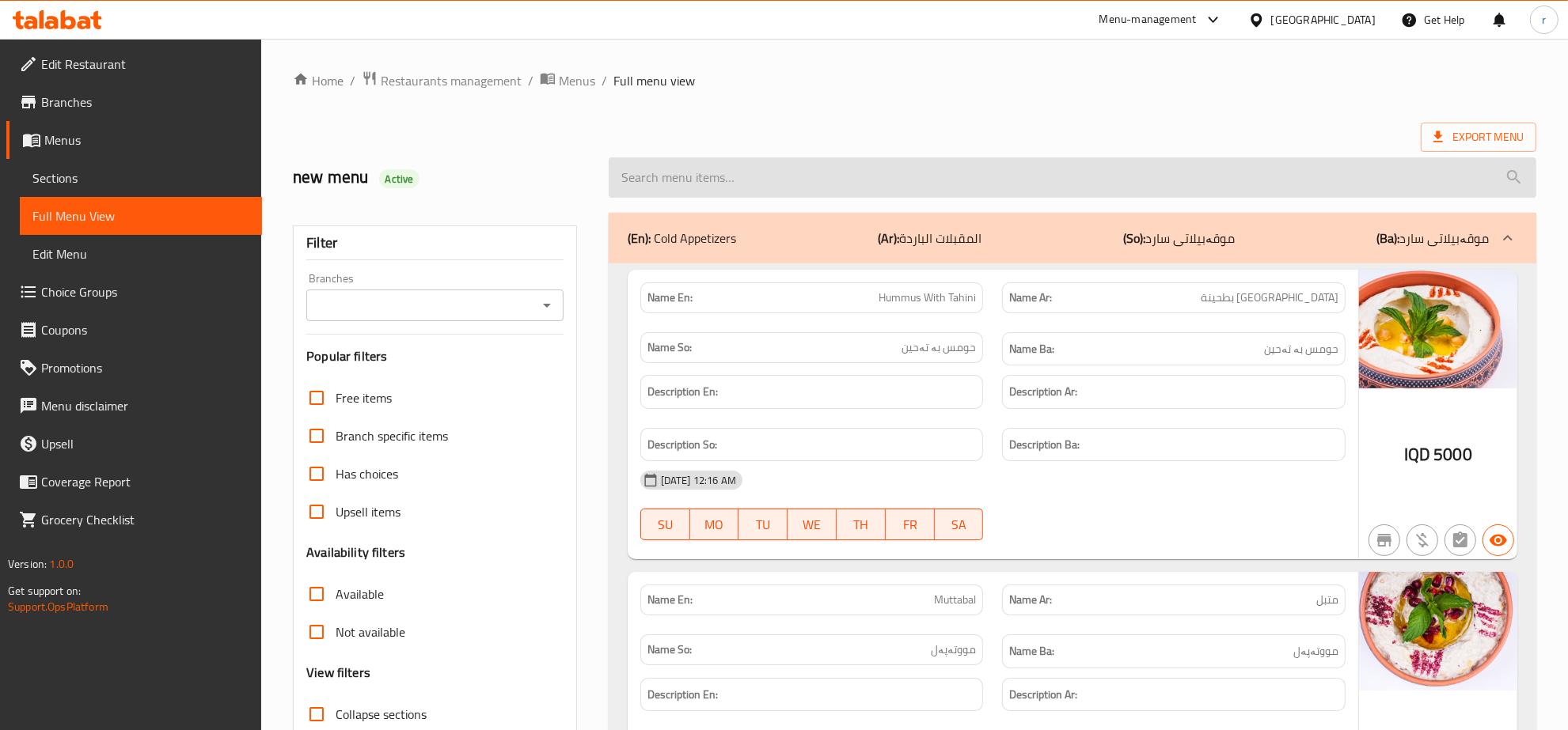
click at [717, 179] on input "search" at bounding box center [1072, 177] width 928 height 41
paste input "Mixed Juice"
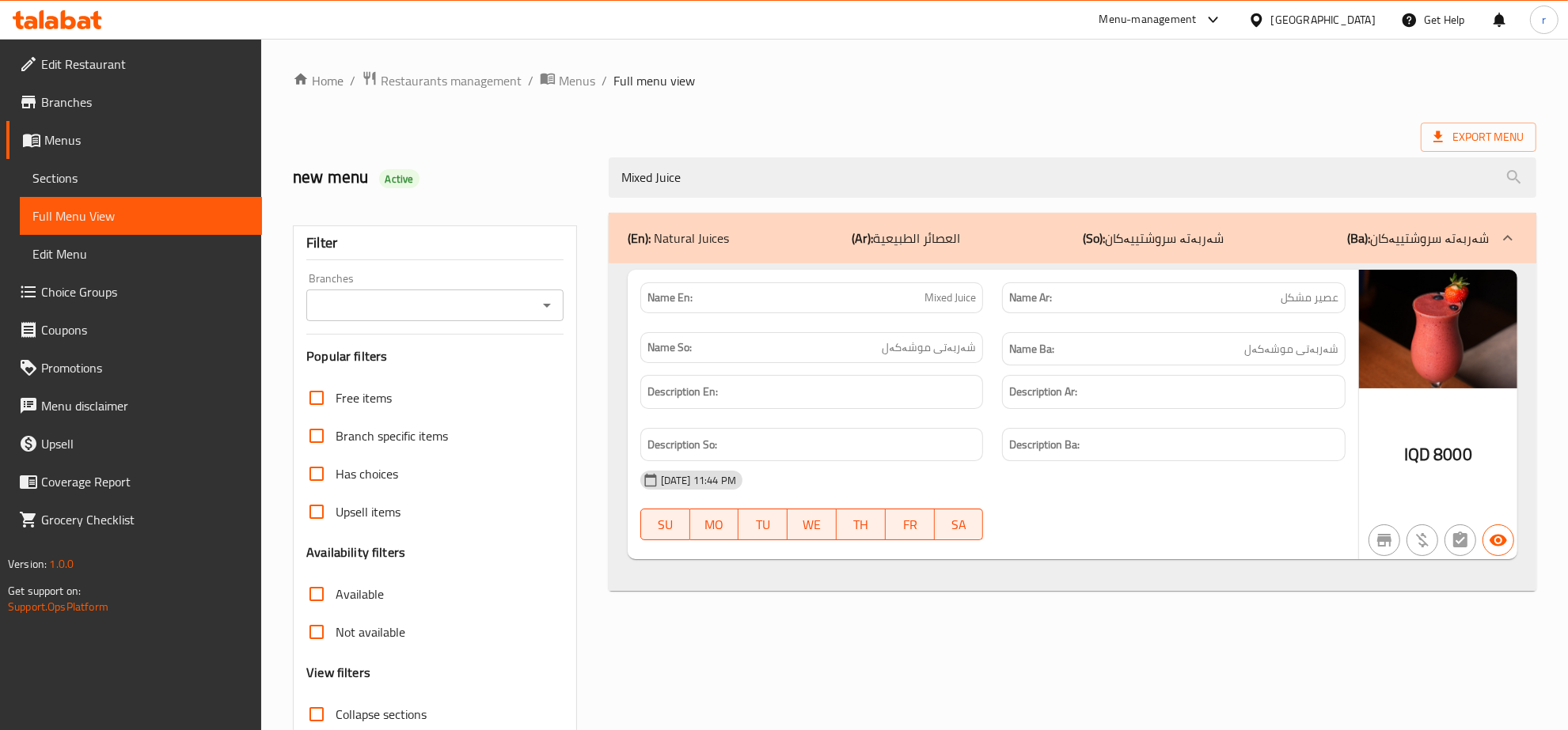
type input "Mixed Juice"
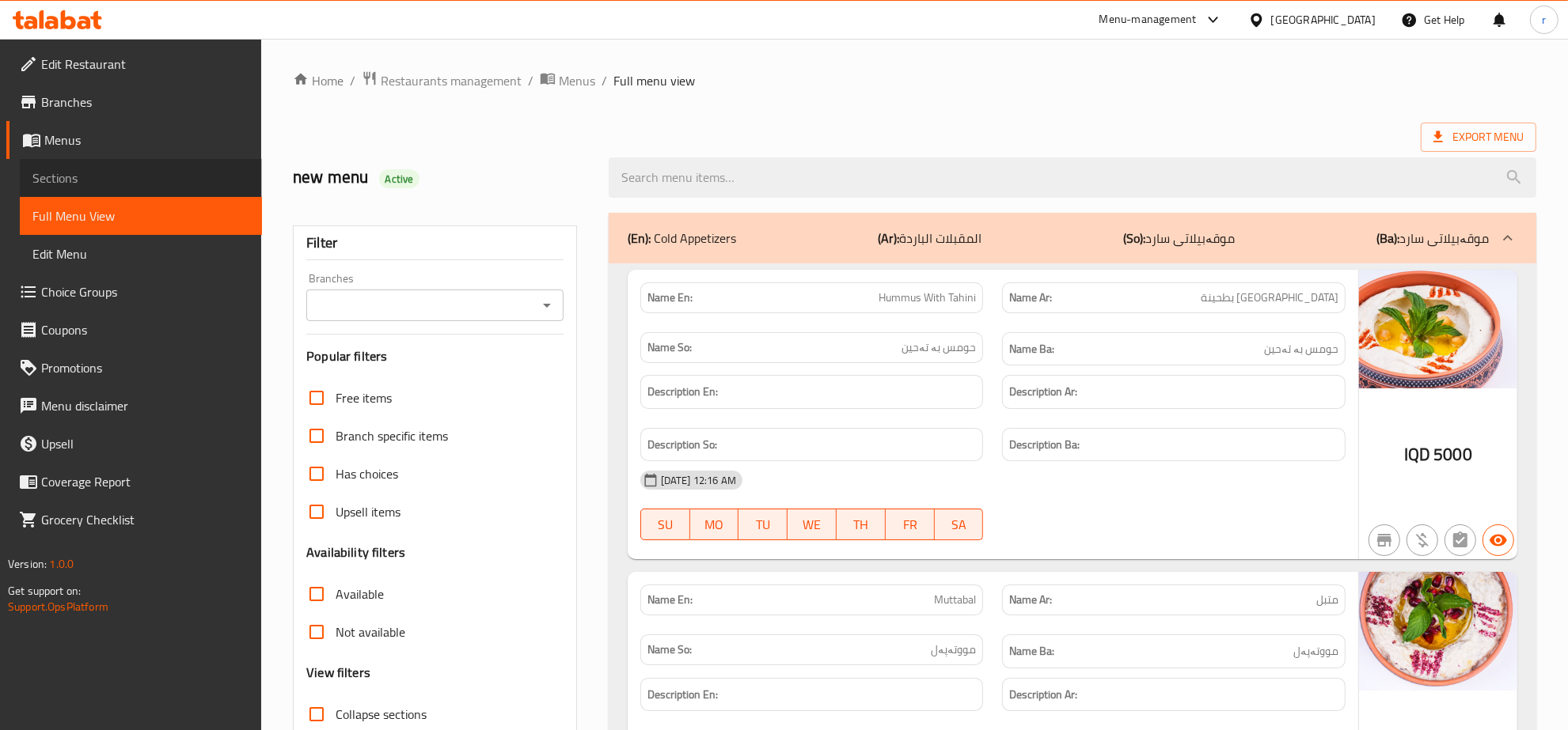
click at [155, 179] on span "Sections" at bounding box center [140, 178] width 217 height 19
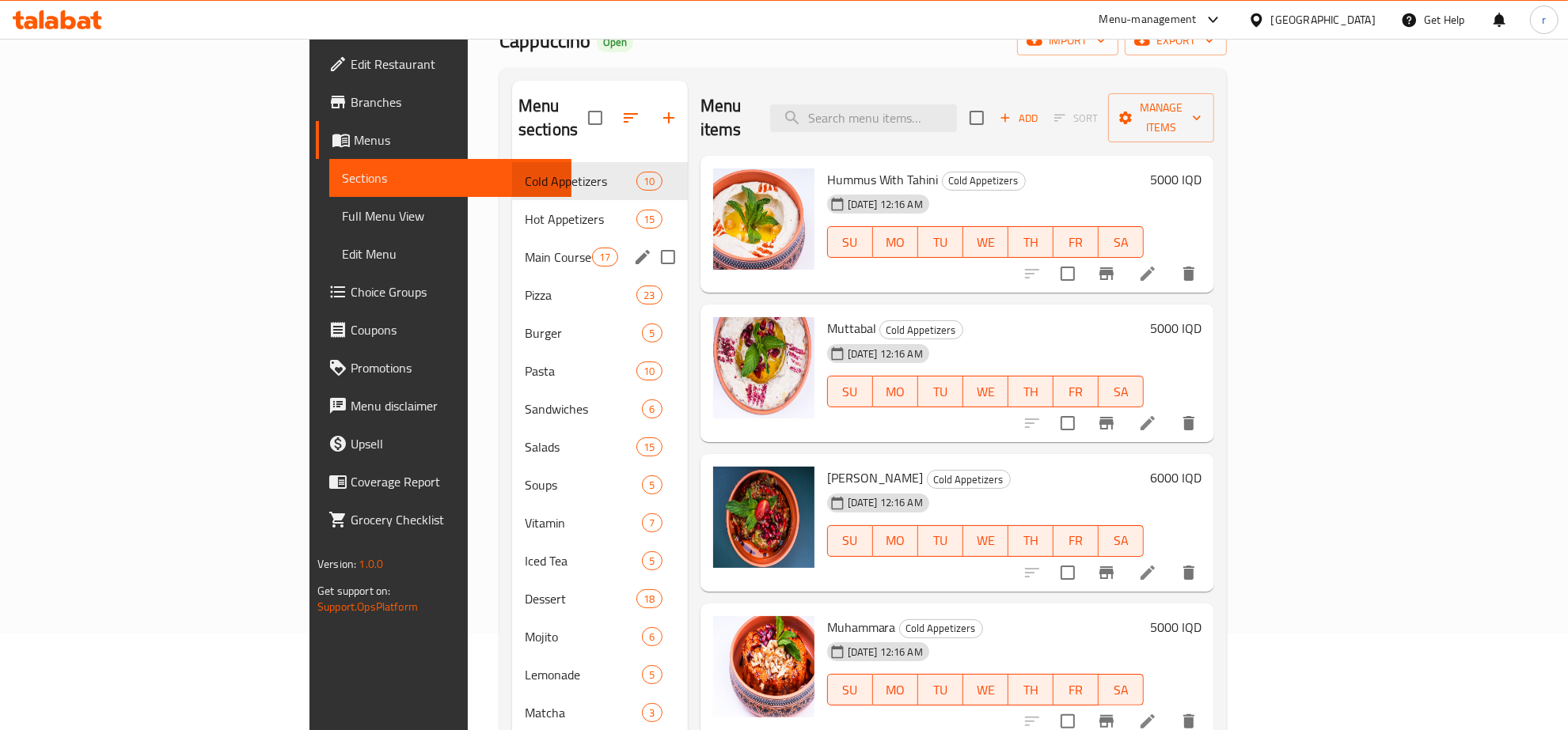
scroll to position [165, 0]
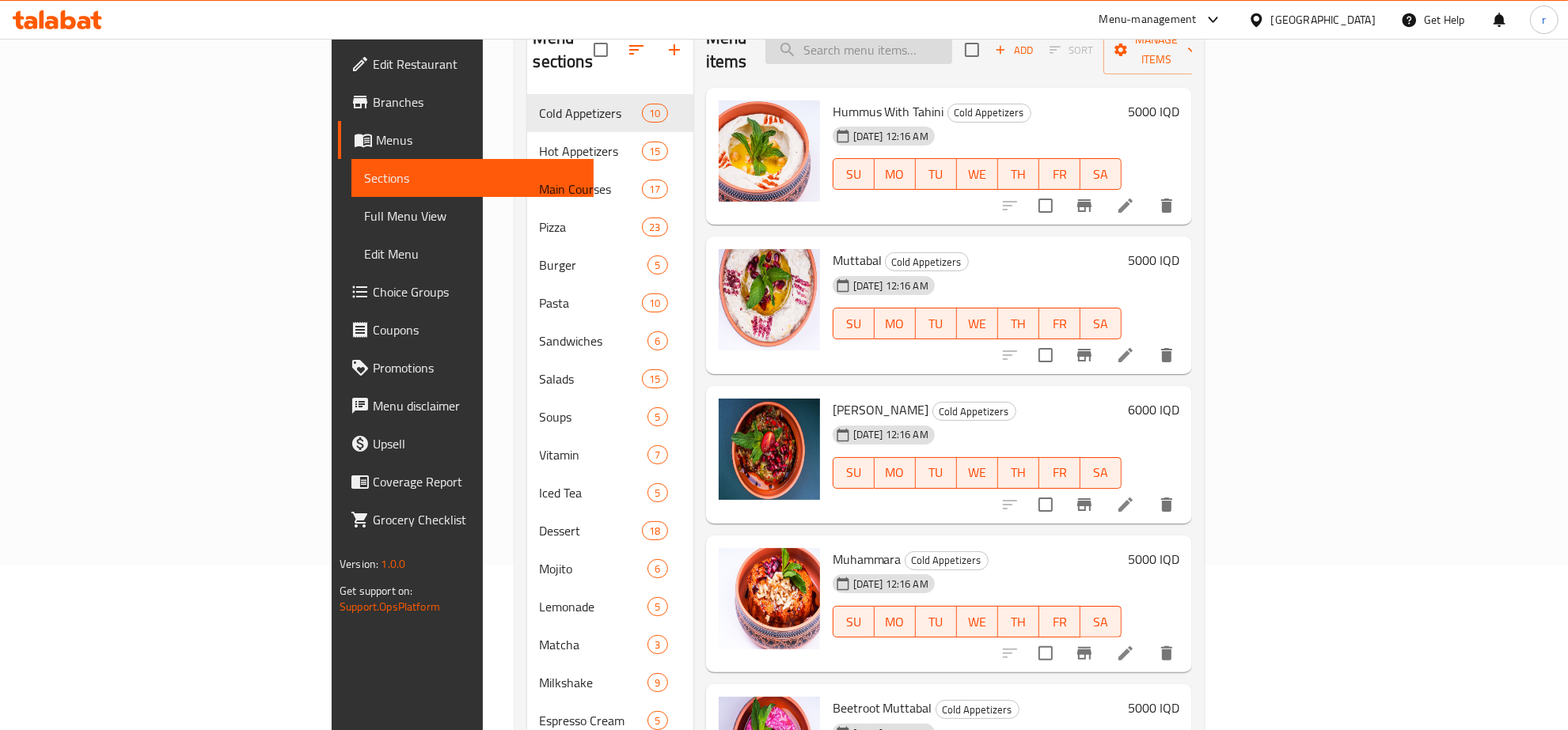
click at [952, 44] on input "search" at bounding box center [858, 49] width 187 height 27
paste input "Mixed Juice"
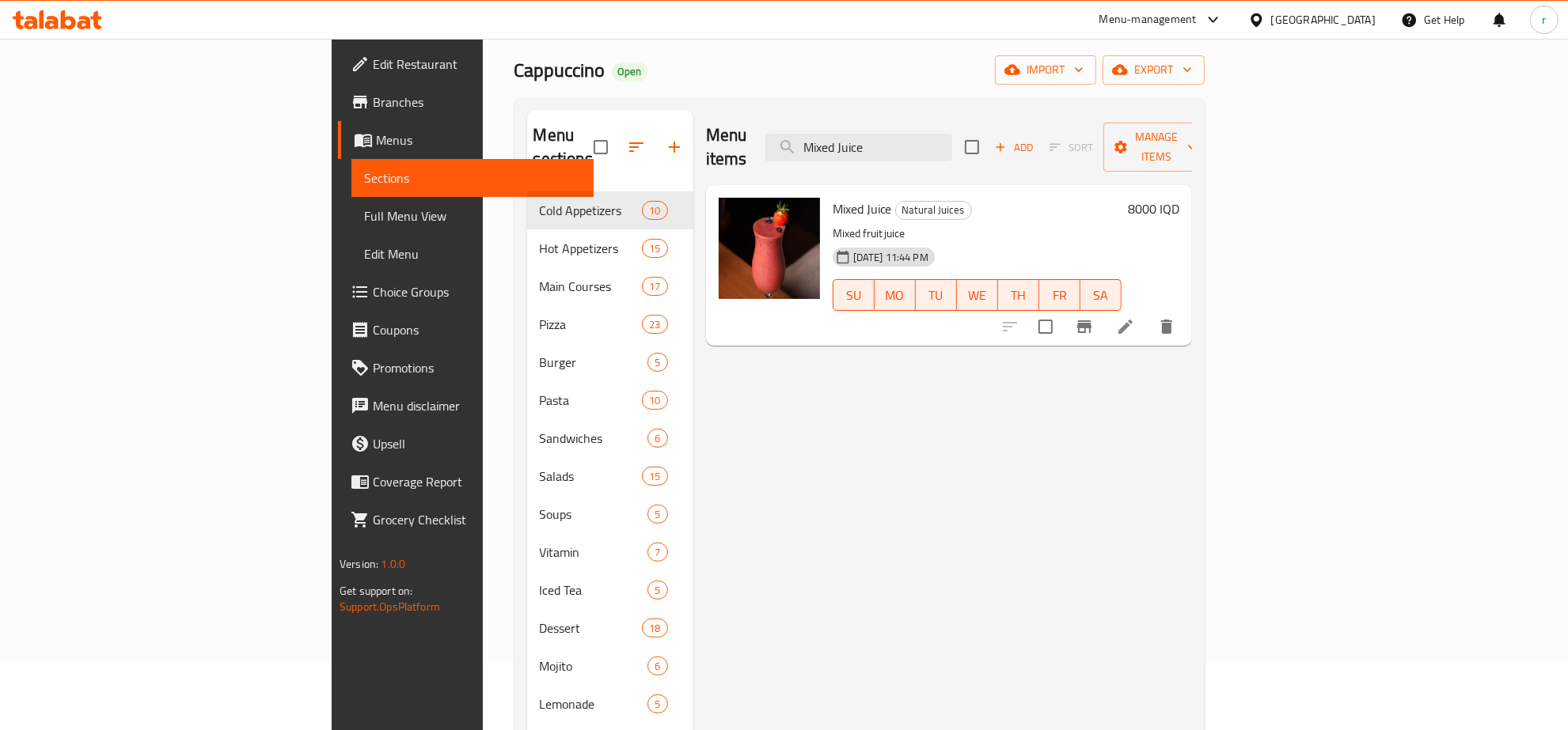
scroll to position [0, 0]
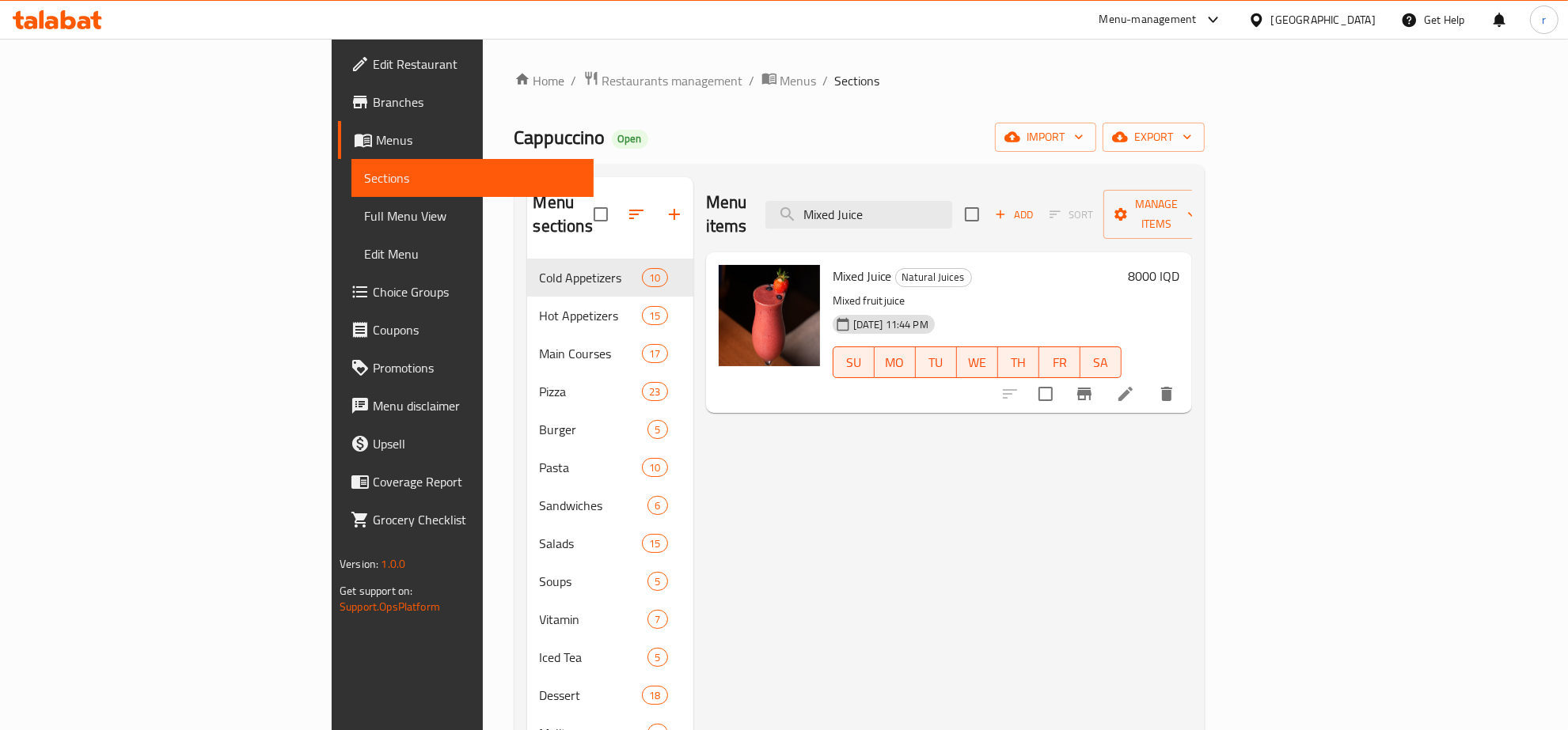
type input "Mixed Juice"
click at [1147, 380] on li at bounding box center [1125, 394] width 45 height 28
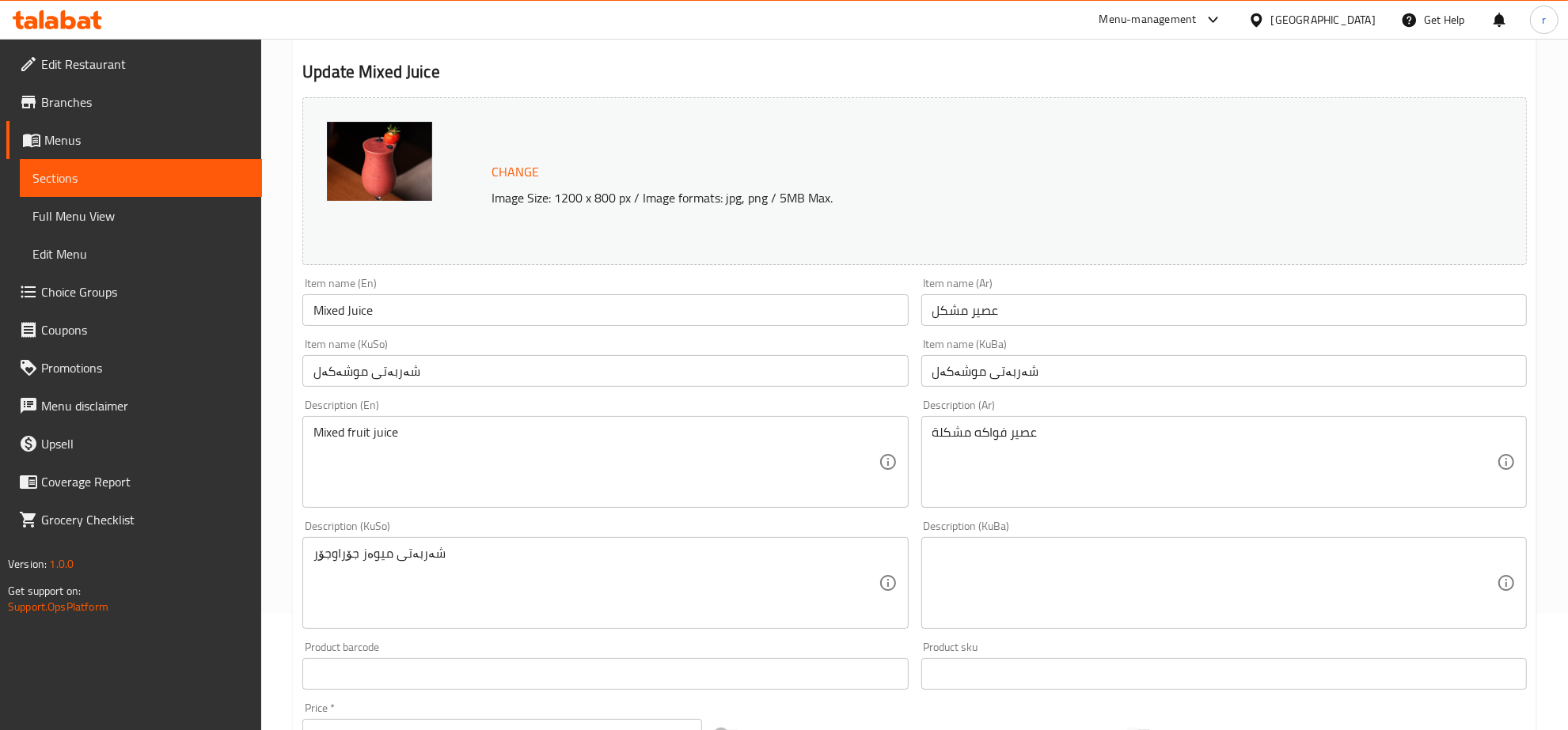
scroll to position [165, 0]
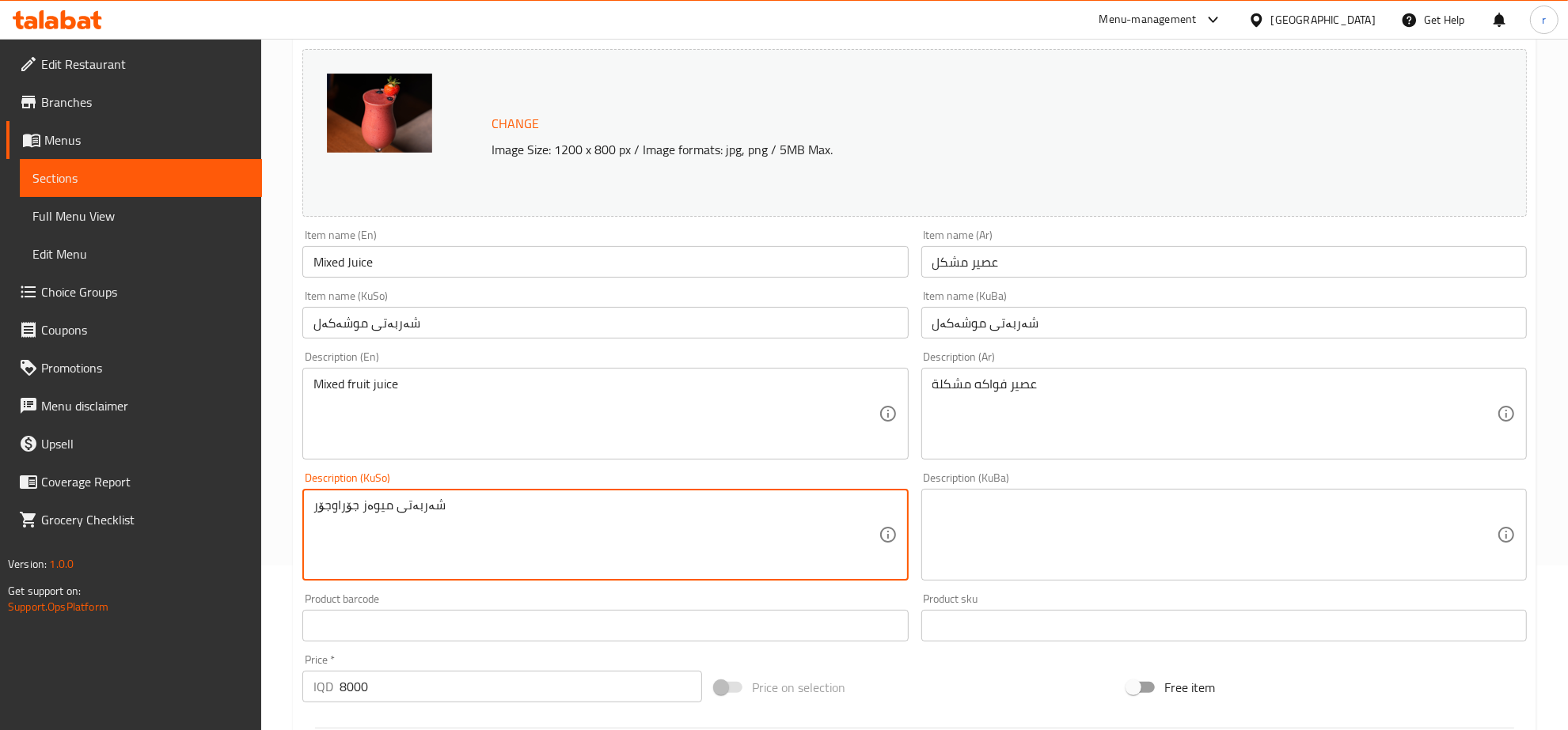
click at [394, 502] on textarea "شەربەتی میوەز جۆراوجۆر" at bounding box center [596, 534] width 565 height 75
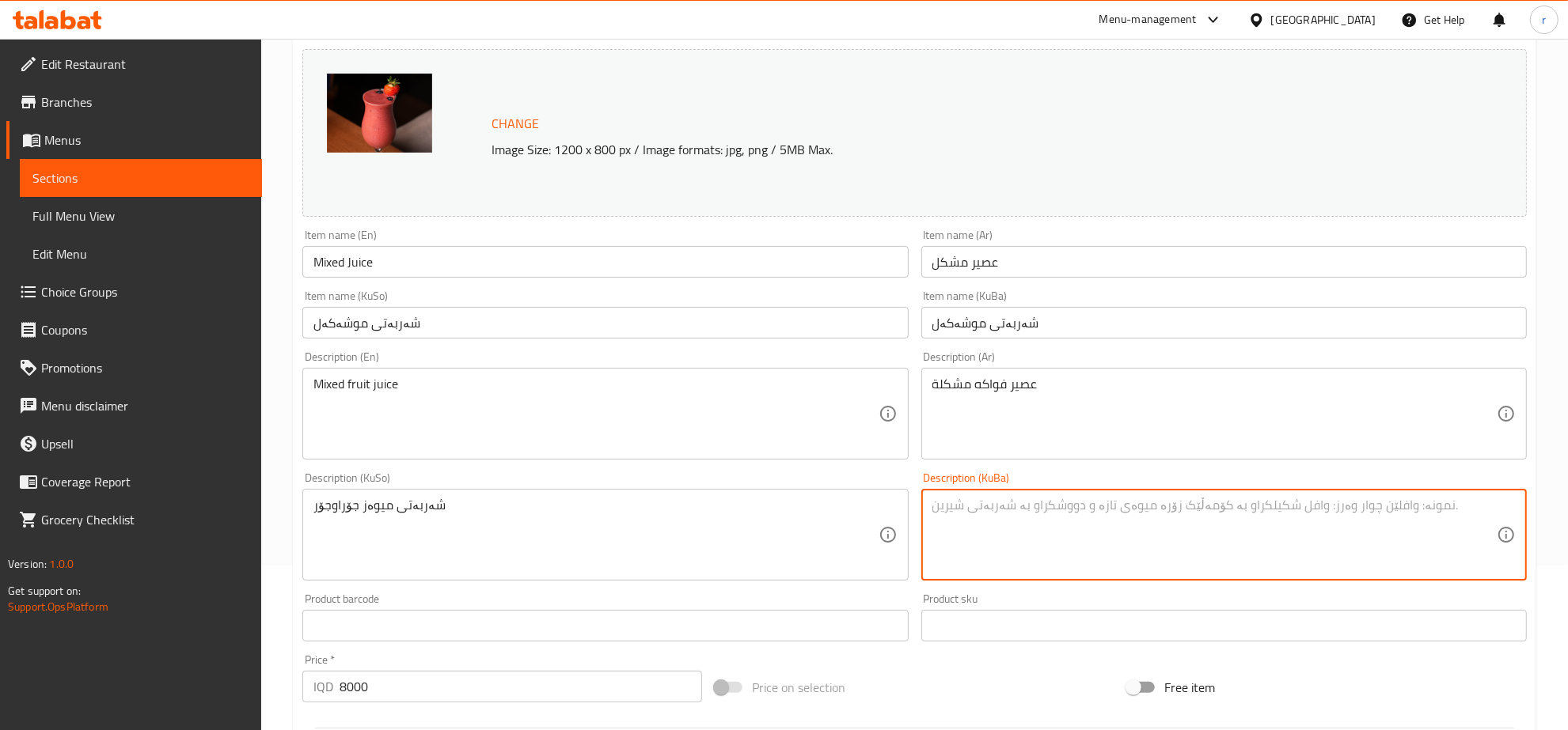
click at [1011, 524] on textarea at bounding box center [1215, 534] width 565 height 75
paste textarea "شەربەتی میوەز جۆراوجۆر"
click at [959, 508] on textarea "شەربەتی میوەز جۆراوجۆر" at bounding box center [1215, 534] width 565 height 75
click at [980, 502] on textarea "شەربەتی میوەز جۆراوجۆر" at bounding box center [1215, 534] width 565 height 75
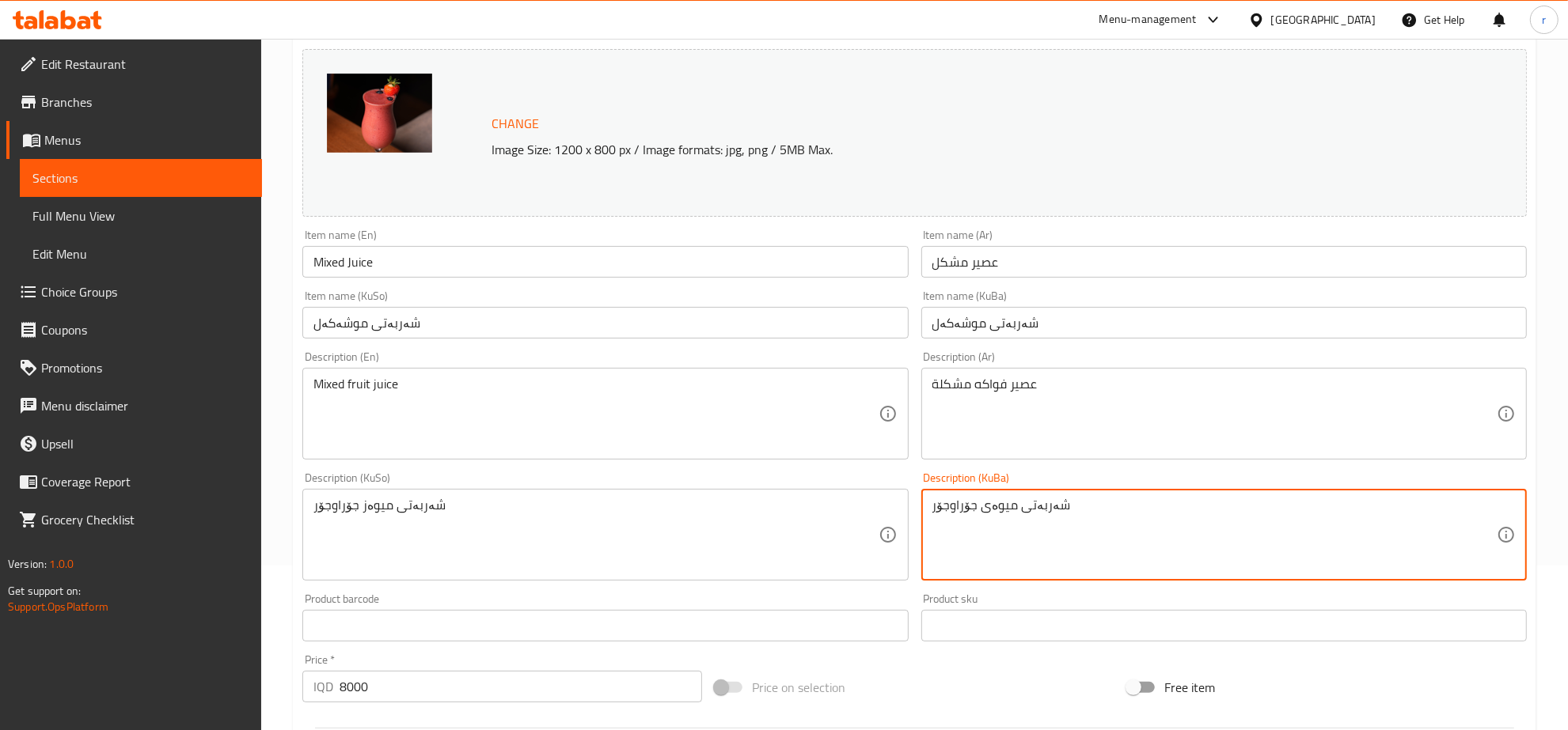
click at [978, 530] on textarea "شەربەتی میوەی جۆراوجۆر" at bounding box center [1215, 534] width 565 height 75
click at [979, 515] on textarea "شەربەتی میوەی جۆراوجۆر" at bounding box center [1215, 534] width 565 height 75
click at [979, 499] on textarea "شەربەتی میوەی جۆراوجۆر" at bounding box center [1215, 534] width 565 height 75
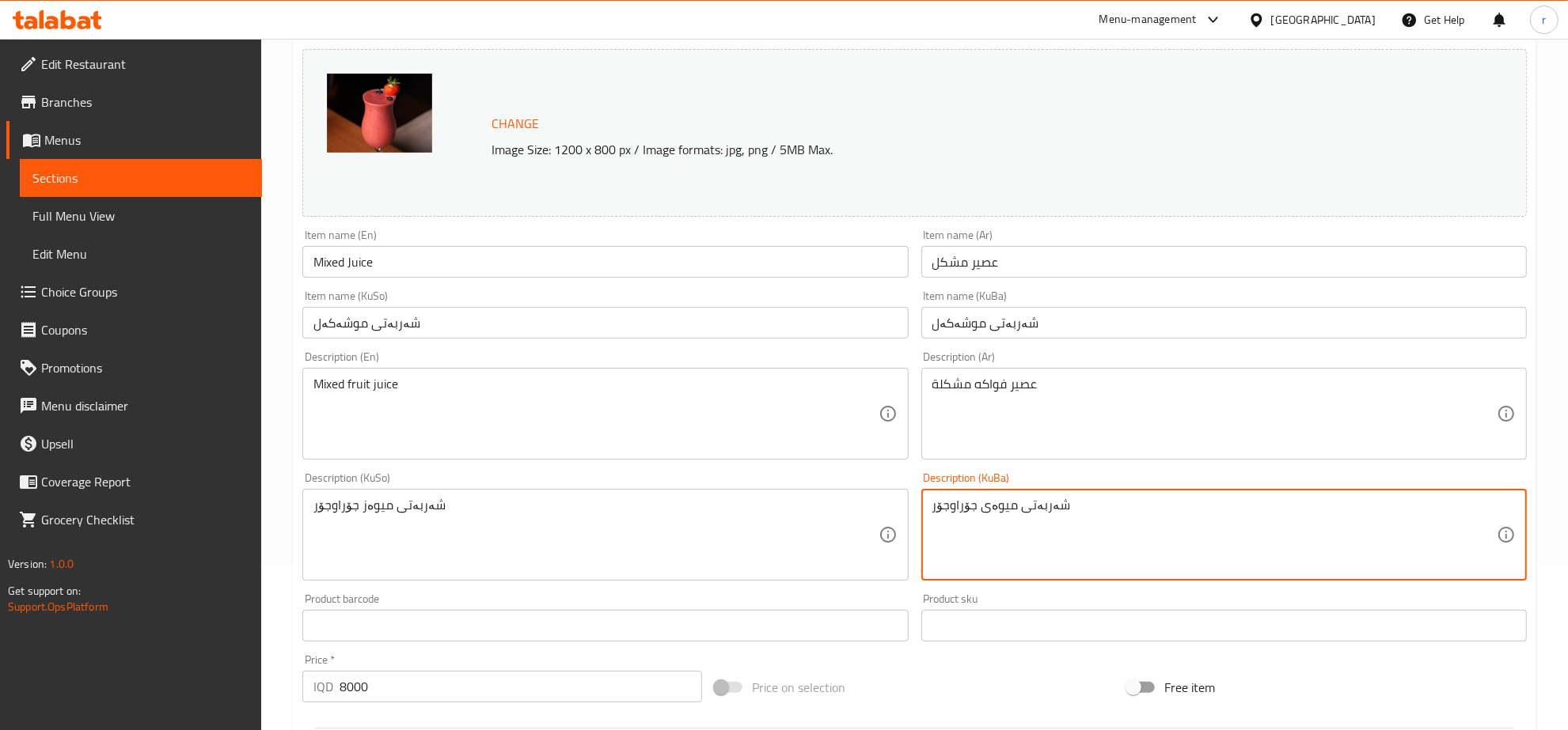
type textarea "شەربەتی میوەی جۆراوجۆر"
click at [405, 494] on div "شەربەتی میوەز جۆراوجۆر Description (KuSo)" at bounding box center [604, 534] width 605 height 92
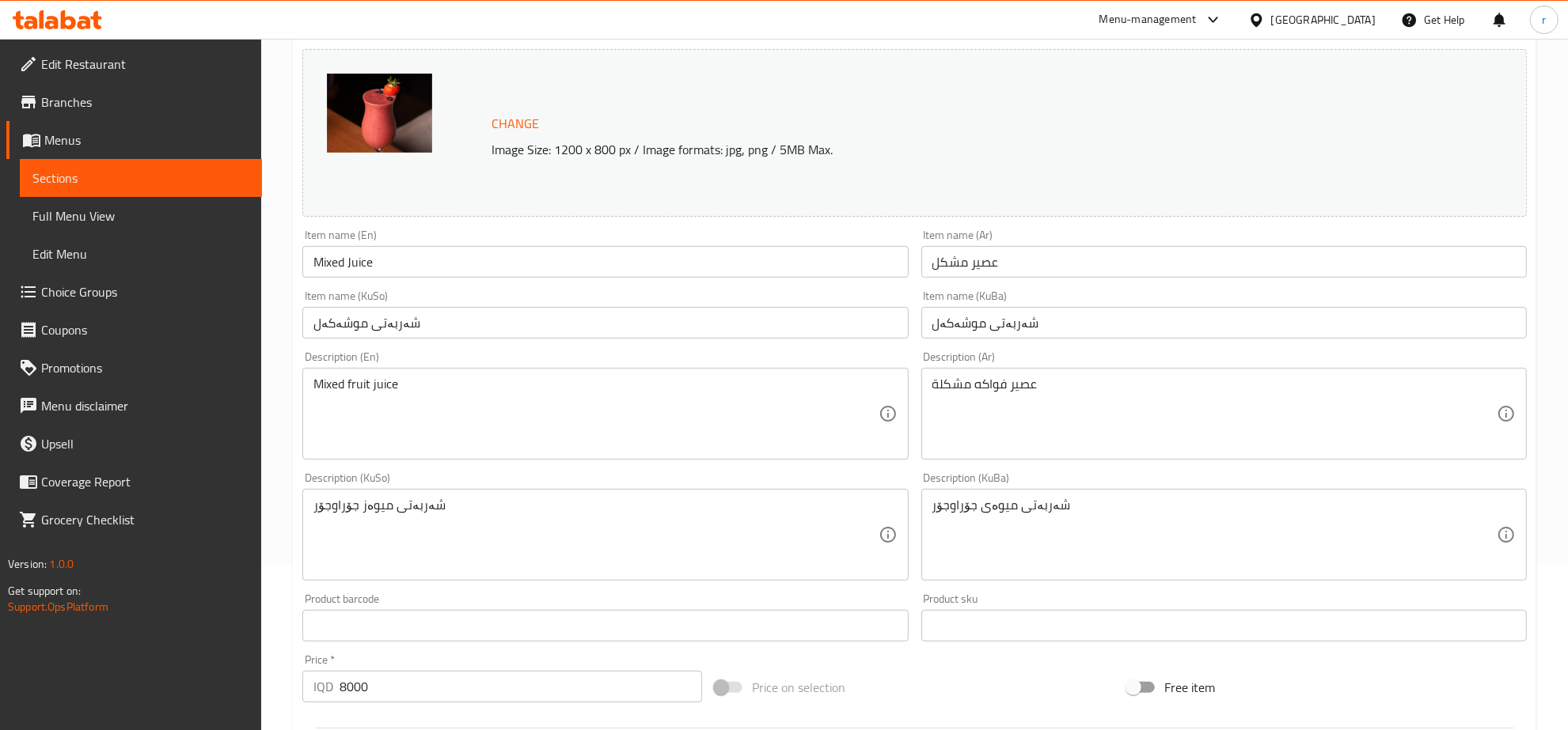
click at [405, 494] on div "شەربەتی میوەز جۆراوجۆر Description (KuSo)" at bounding box center [604, 534] width 605 height 92
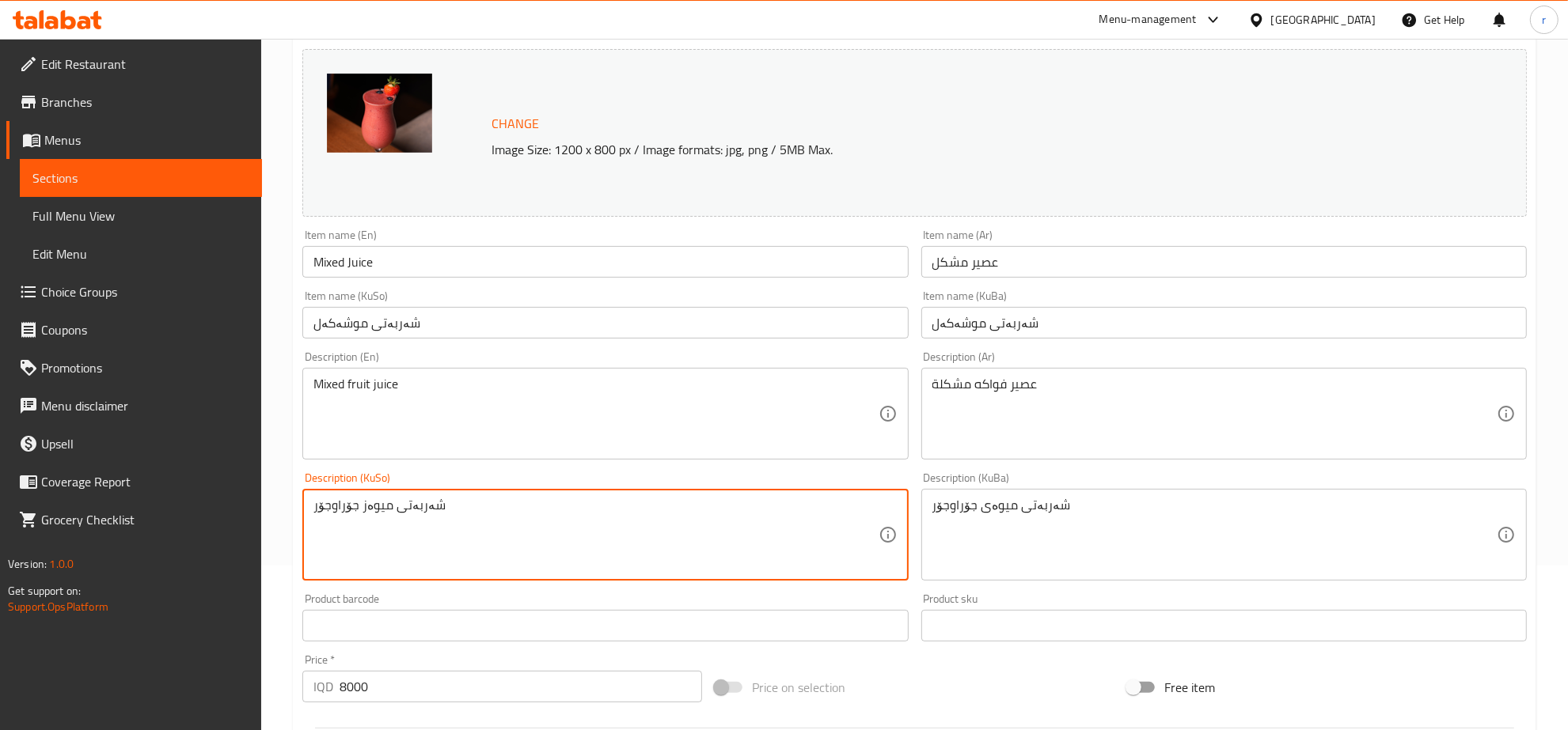
paste textarea "ی"
type textarea "شەربەتی میوەی جۆراوجۆر"
click at [958, 325] on input "شەربەتی موشەکەل" at bounding box center [1223, 322] width 605 height 31
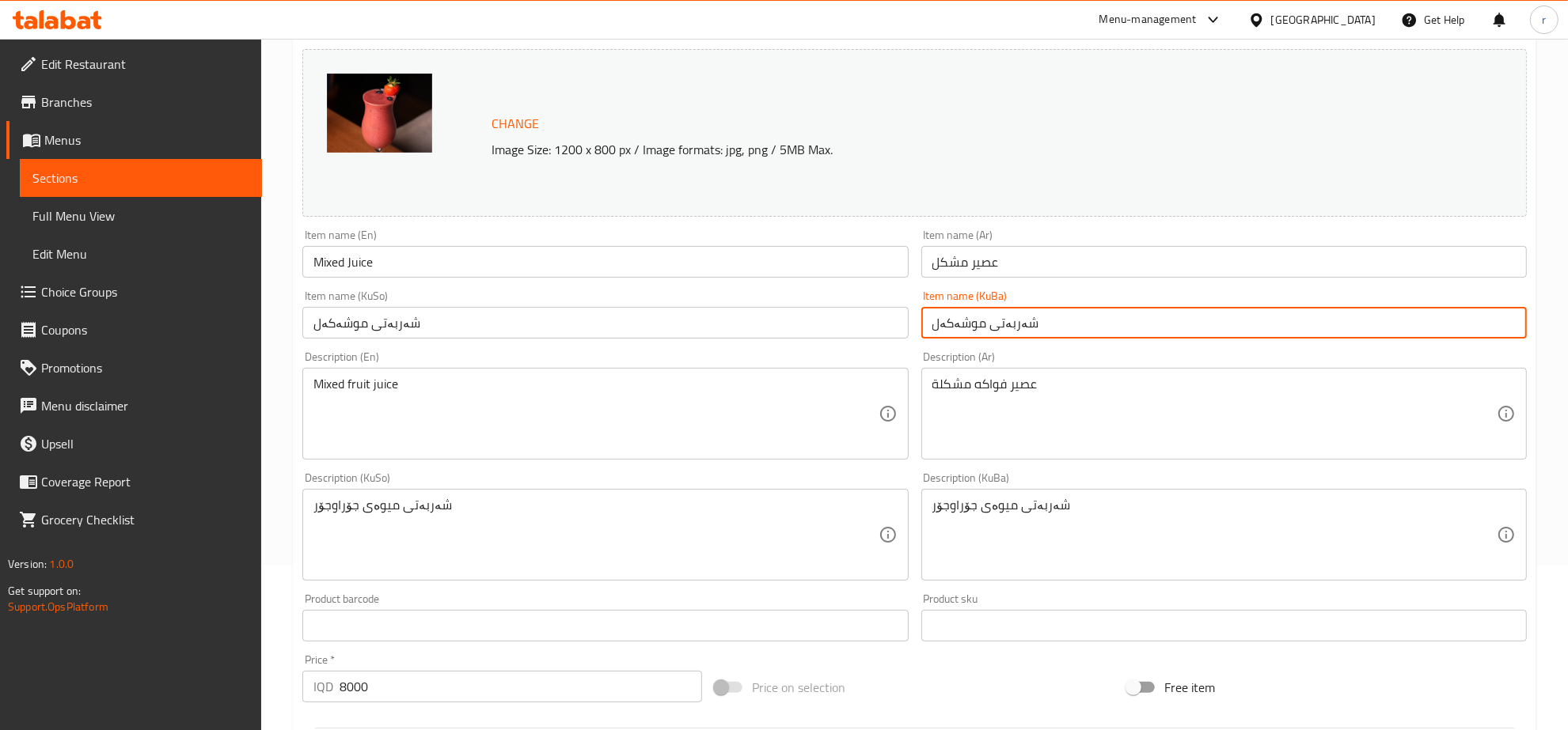
click at [958, 325] on input "شەربەتی موشەکەل" at bounding box center [1223, 322] width 605 height 31
click at [949, 324] on input "شەربەتی موشەکەل" at bounding box center [1223, 322] width 605 height 31
click at [948, 324] on input "شەربەتی موشەکەل" at bounding box center [1223, 322] width 605 height 31
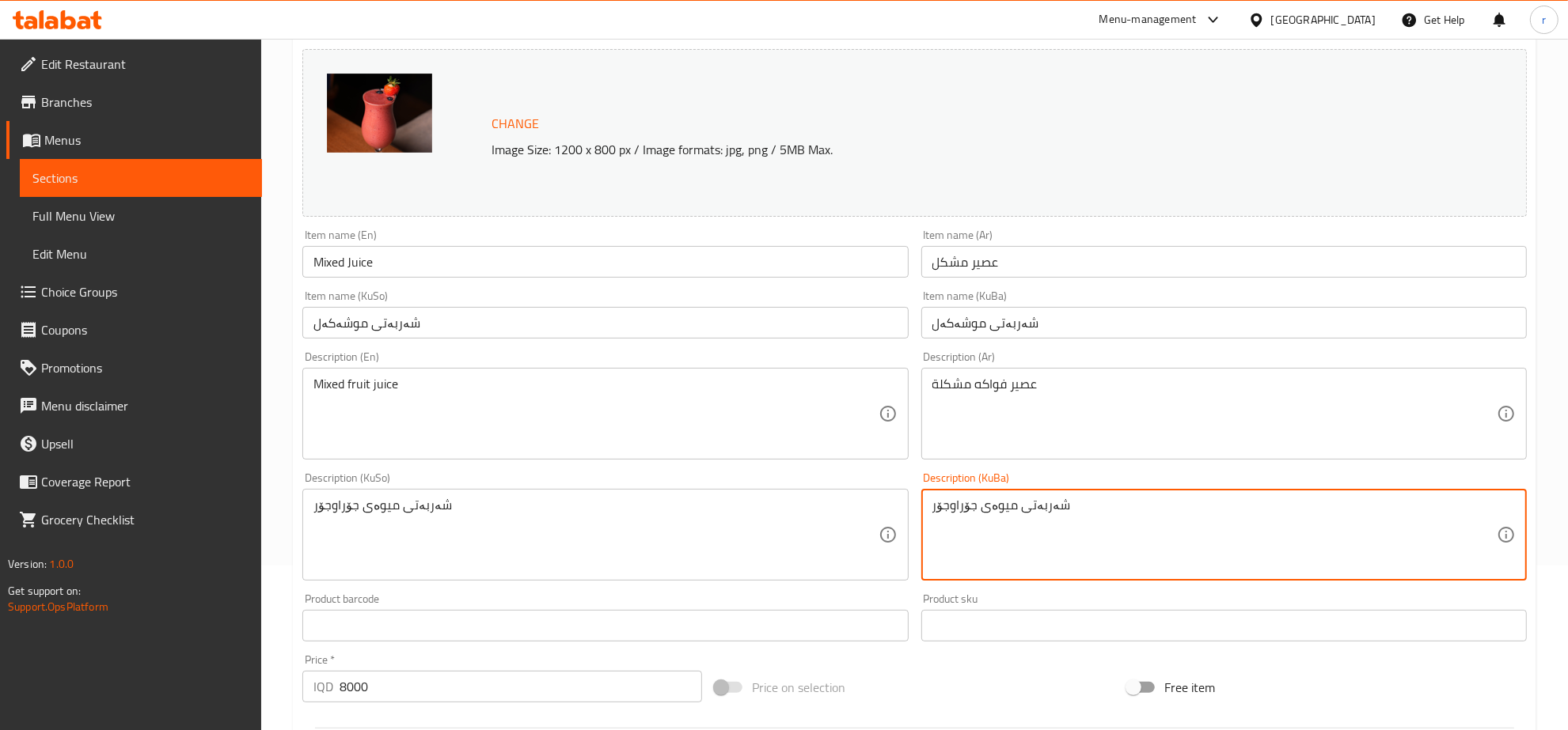
click at [964, 502] on textarea "شەربەتی میوەی جۆراوجۆر" at bounding box center [1215, 534] width 565 height 75
paste textarea "موشەکەل"
type textarea "شەربەتی میوەی موشەکەل"
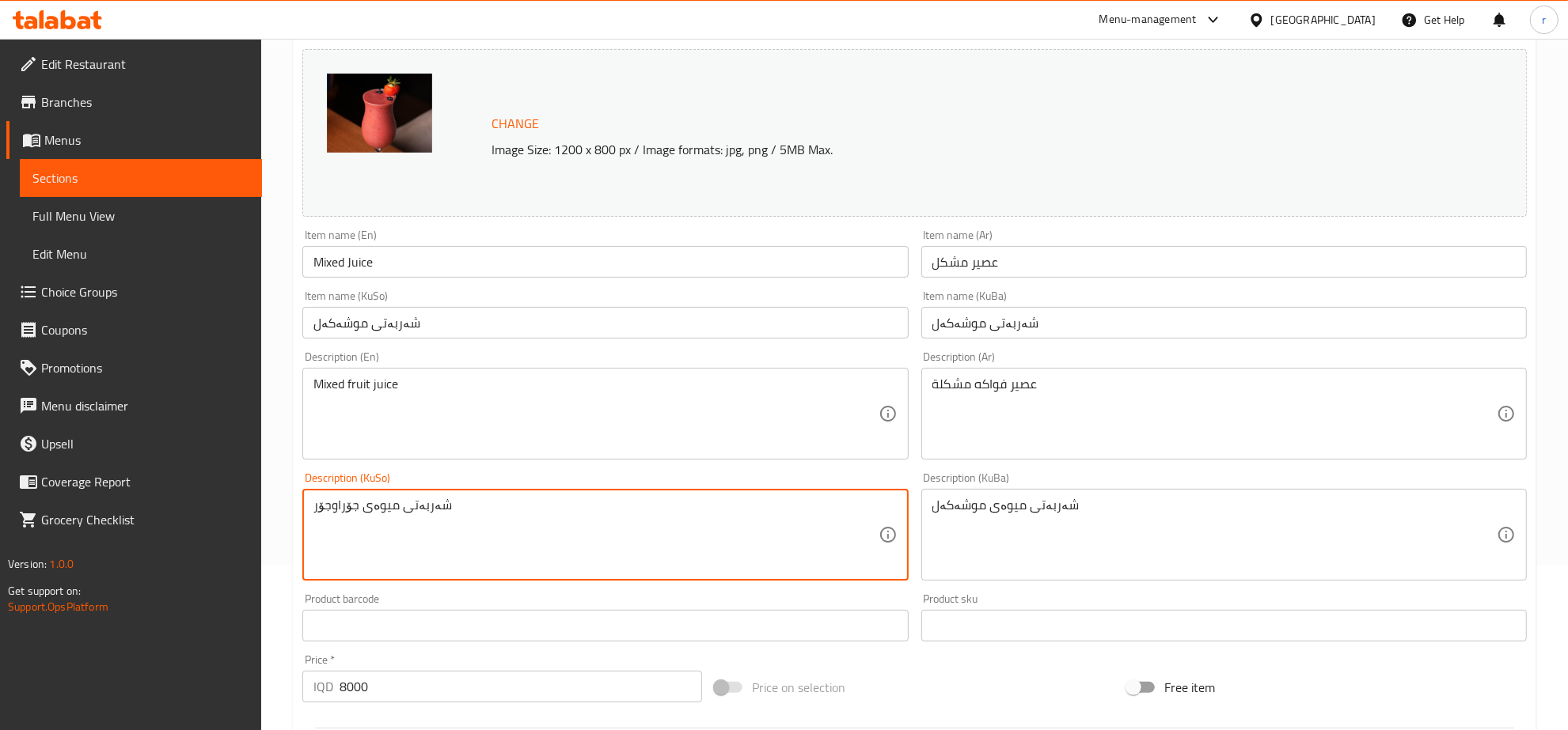
click at [334, 503] on textarea "شەربەتی میوەی جۆراوجۆر" at bounding box center [596, 534] width 565 height 75
paste textarea "موشەکەل"
type textarea "شەربەتی میوەی موشەکەل"
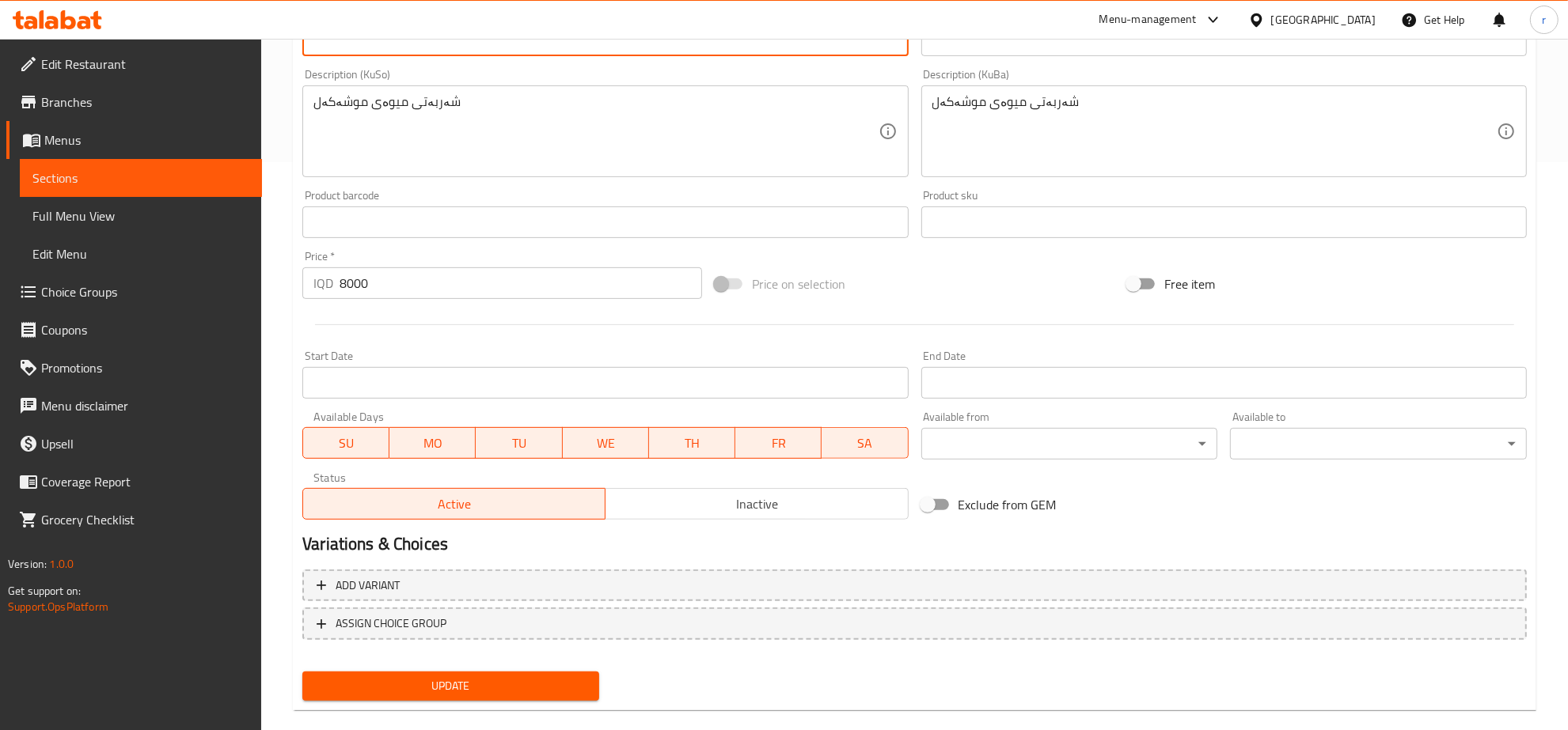
scroll to position [590, 0]
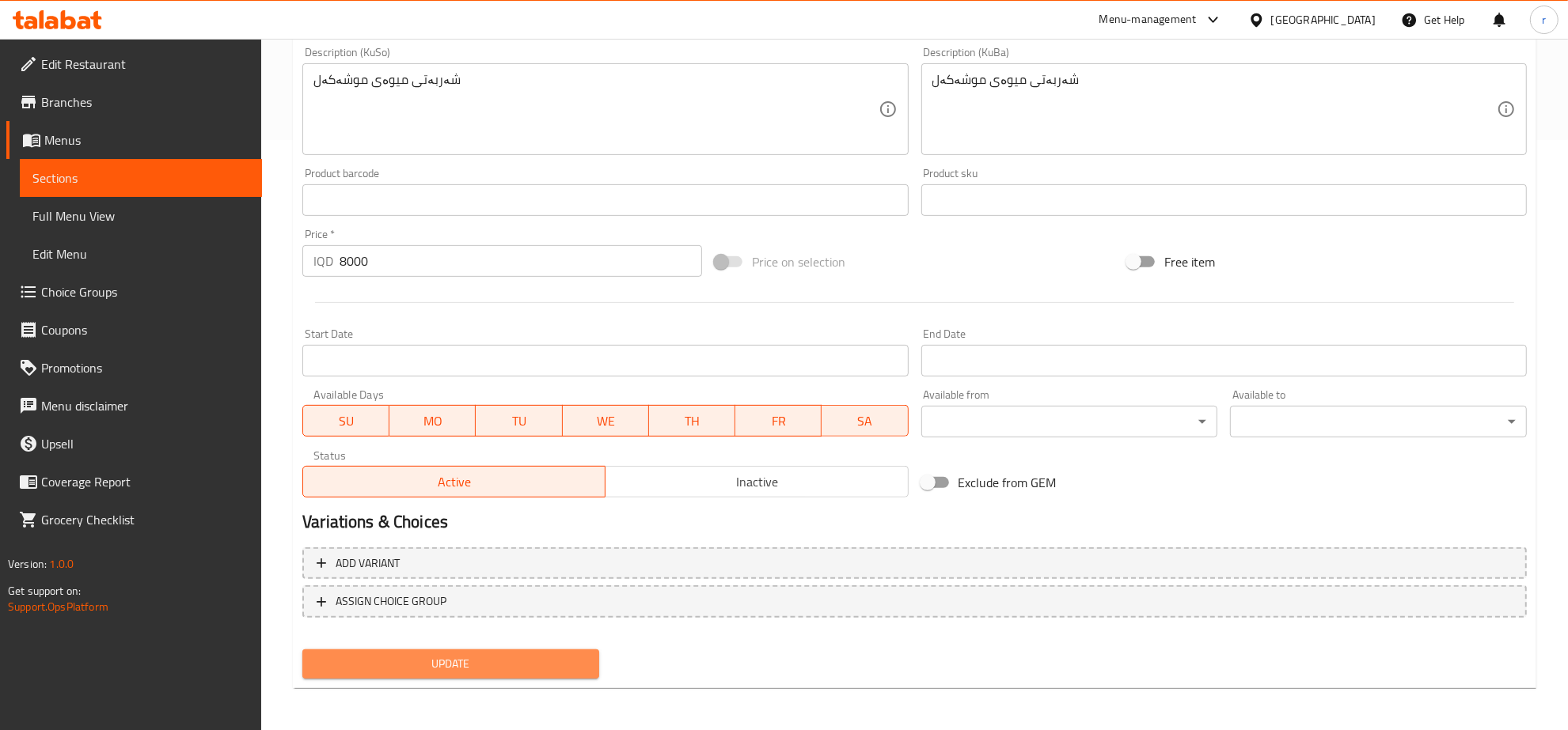
click at [540, 673] on button "Update" at bounding box center [450, 664] width 297 height 29
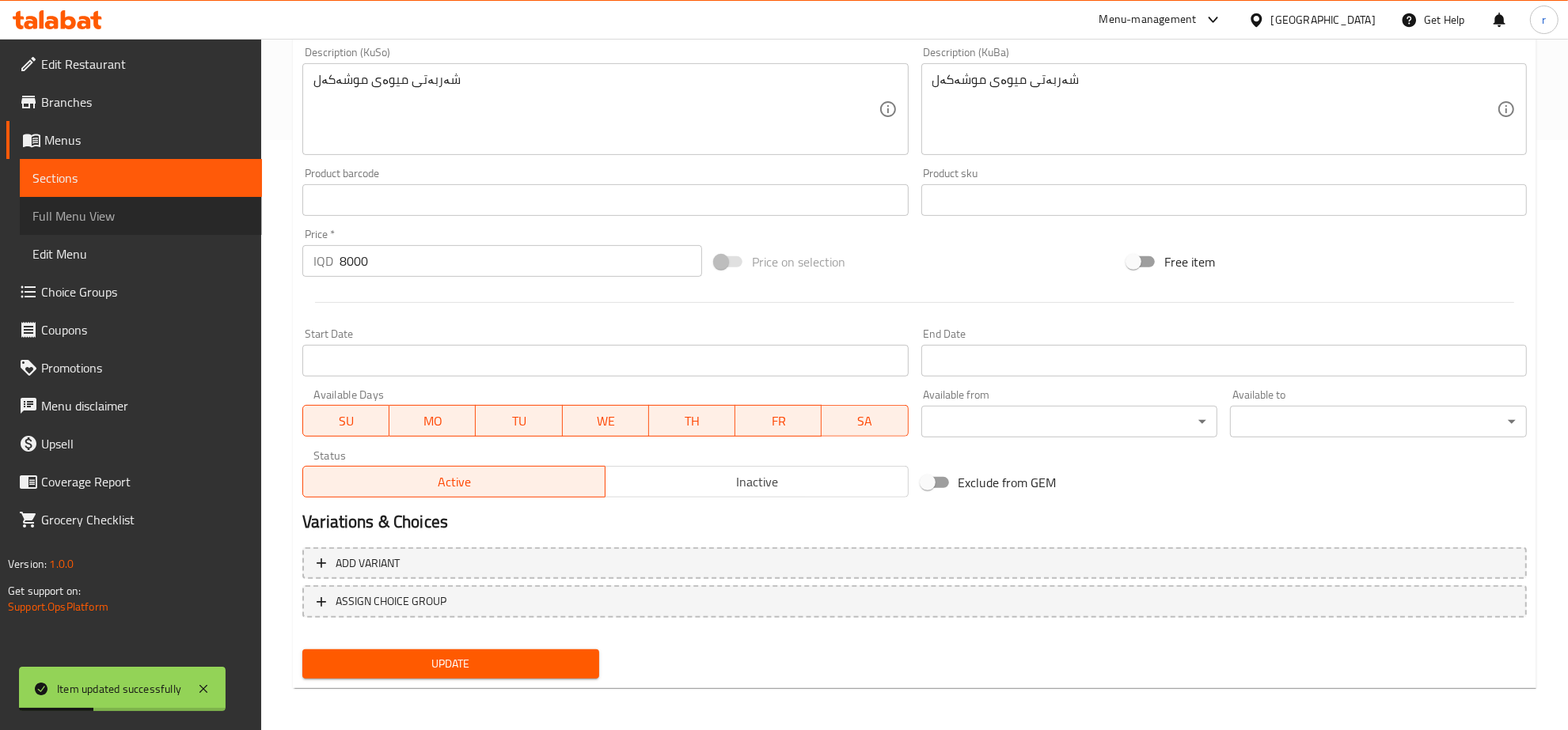
click at [225, 219] on span "Full Menu View" at bounding box center [140, 216] width 217 height 19
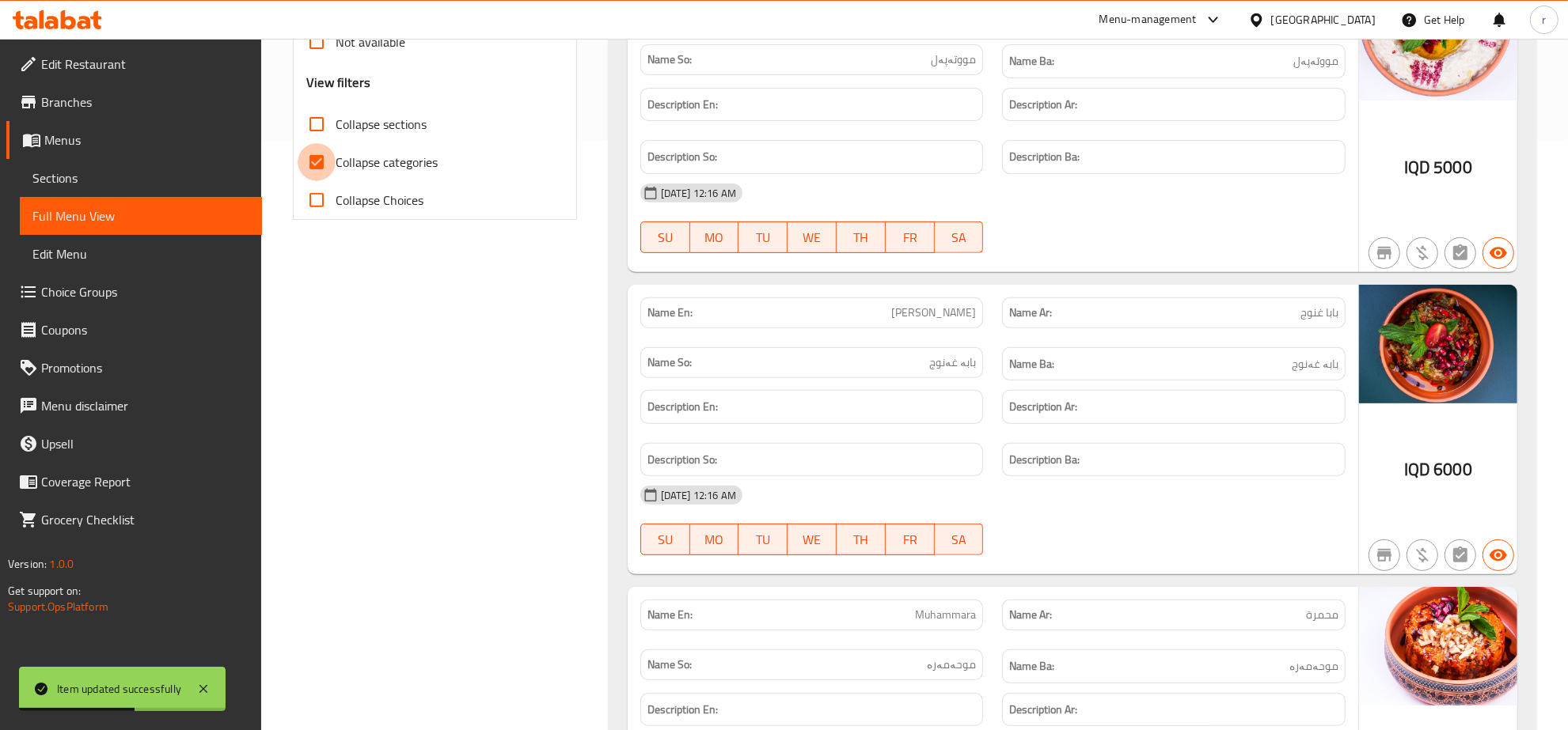
click at [316, 168] on input "Collapse categories" at bounding box center [316, 162] width 38 height 38
checkbox input "false"
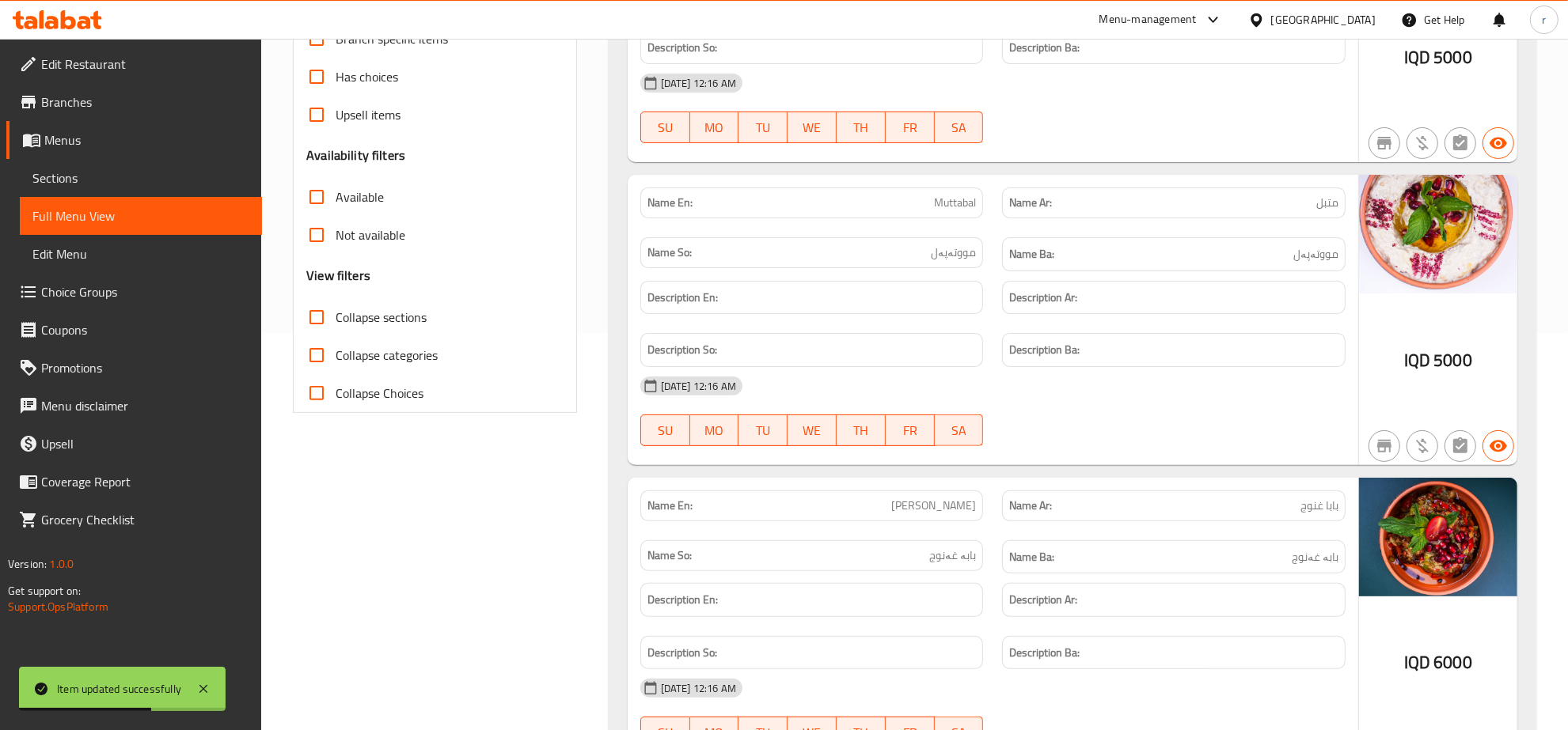
scroll to position [96, 0]
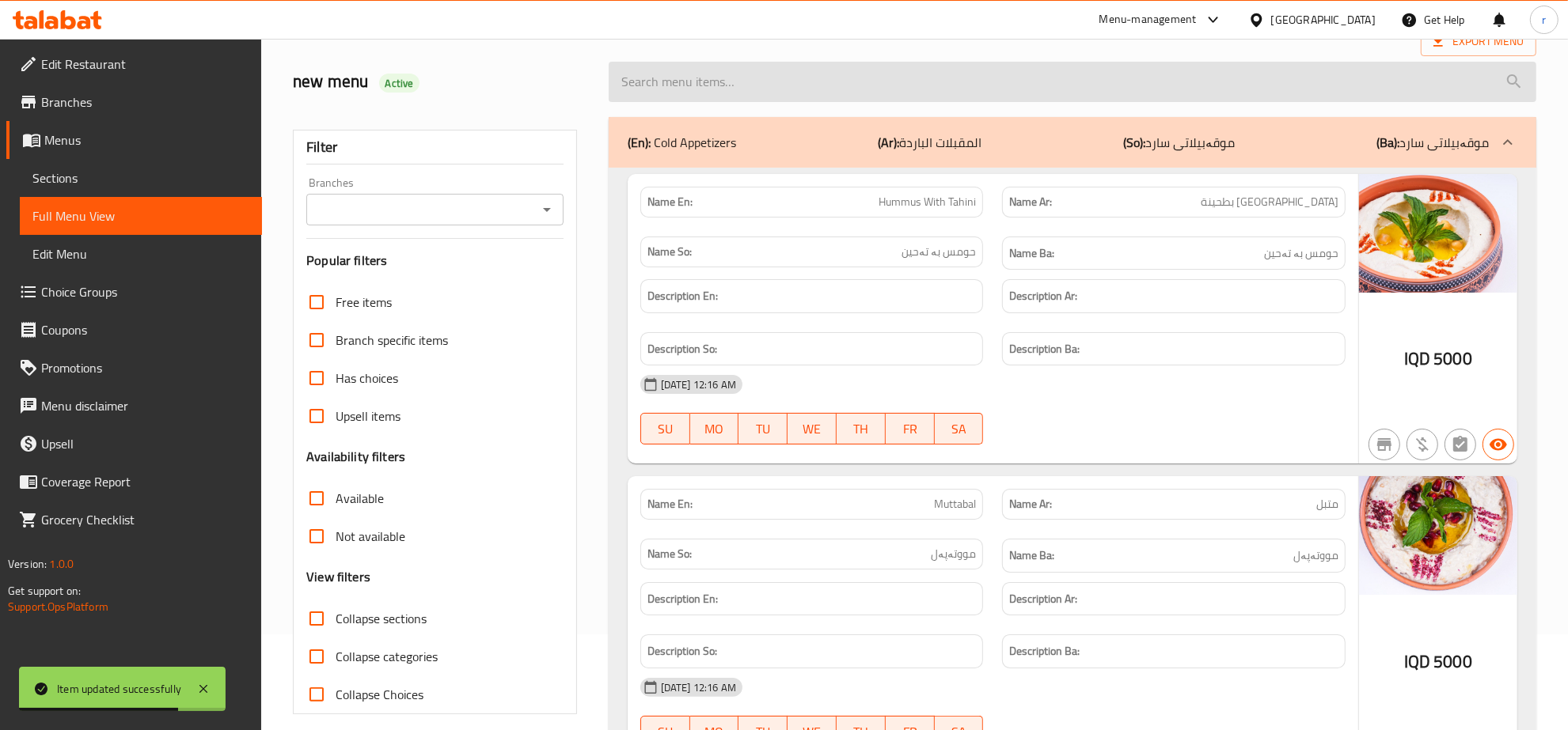
click at [857, 84] on input "search" at bounding box center [1072, 81] width 928 height 41
paste input "Mixed fruit juice"
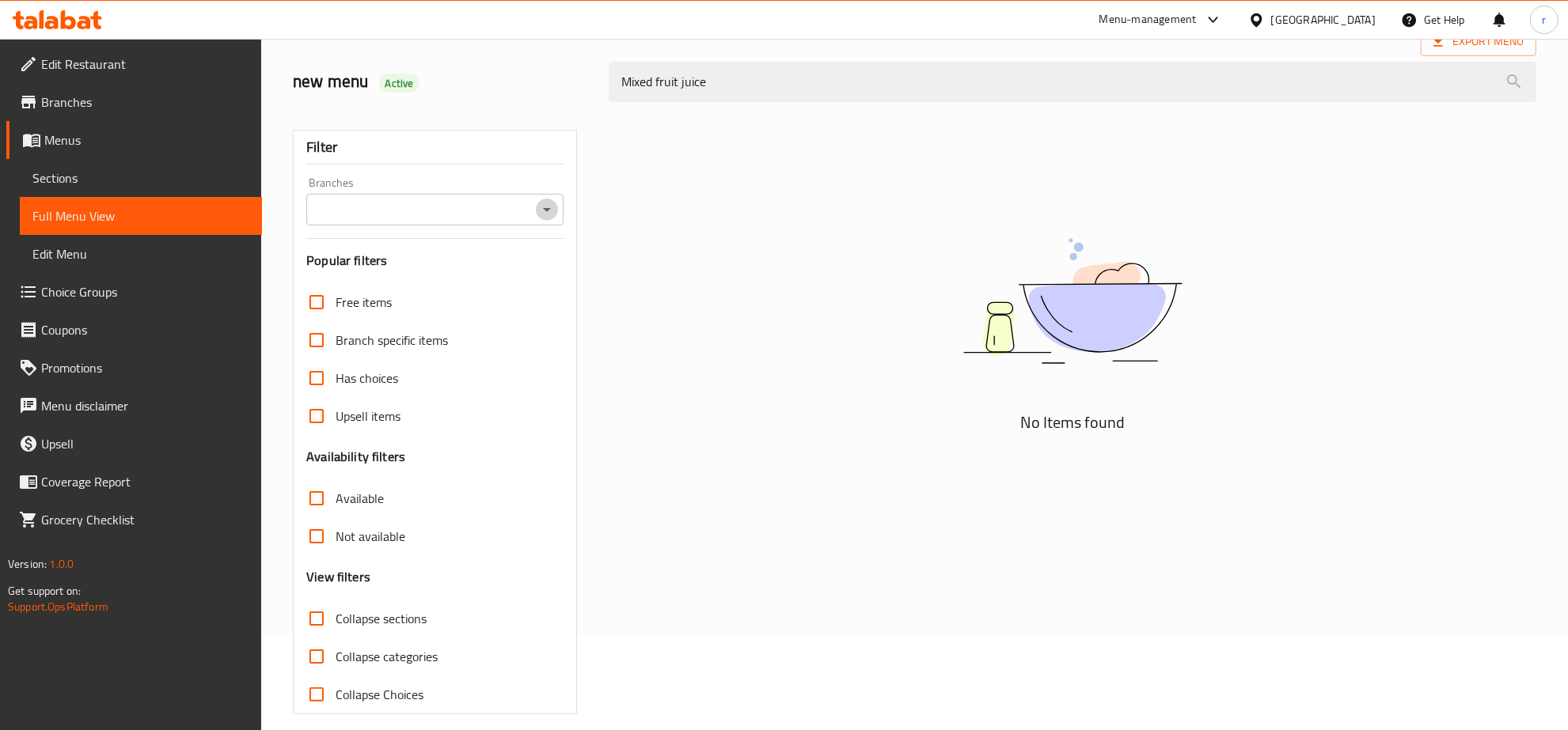
click at [547, 214] on icon "Open" at bounding box center [547, 209] width 19 height 19
type input "Mixed fruit juice"
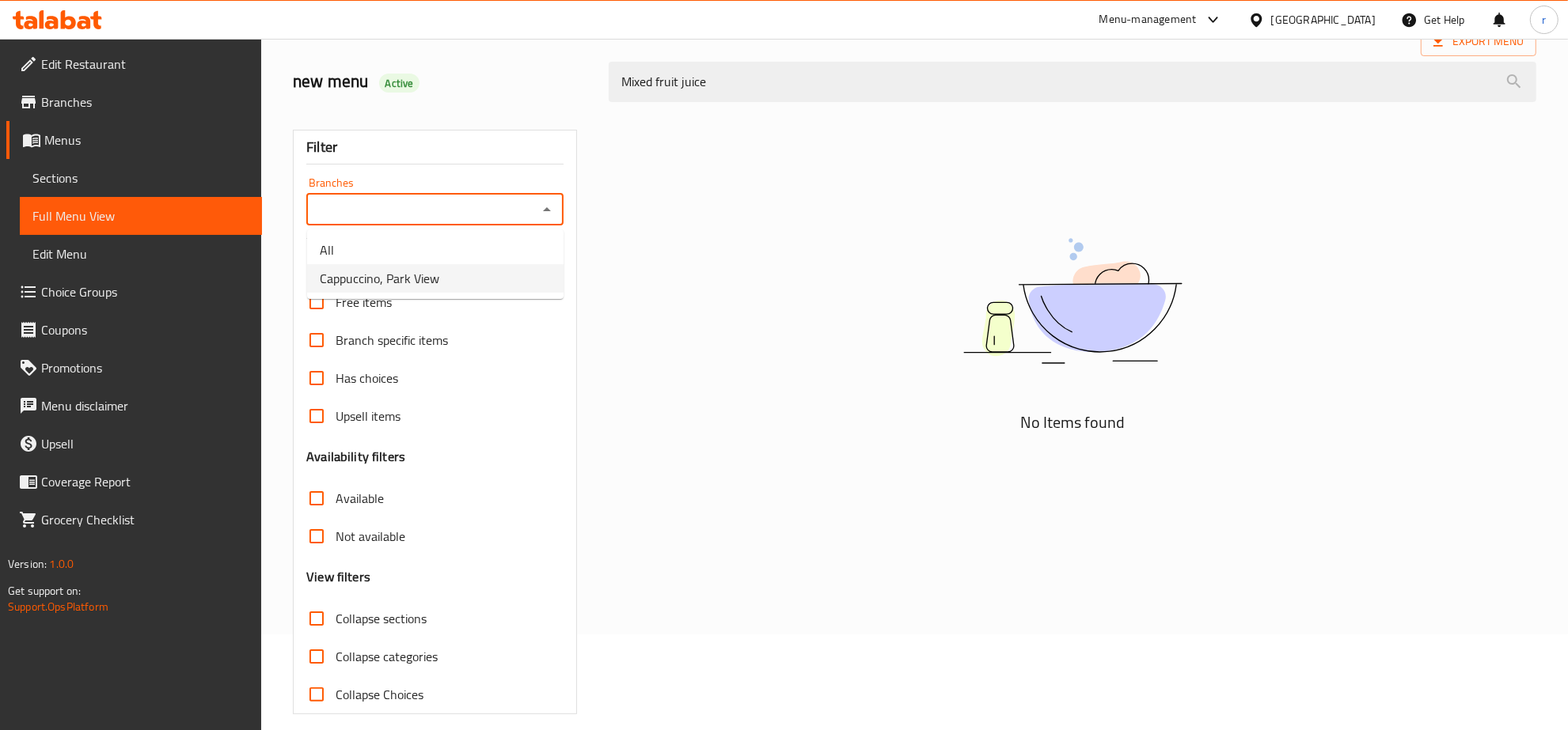
click at [518, 269] on li "Cappuccino, Park View" at bounding box center [435, 278] width 257 height 28
type input "Cappuccino, Park View"
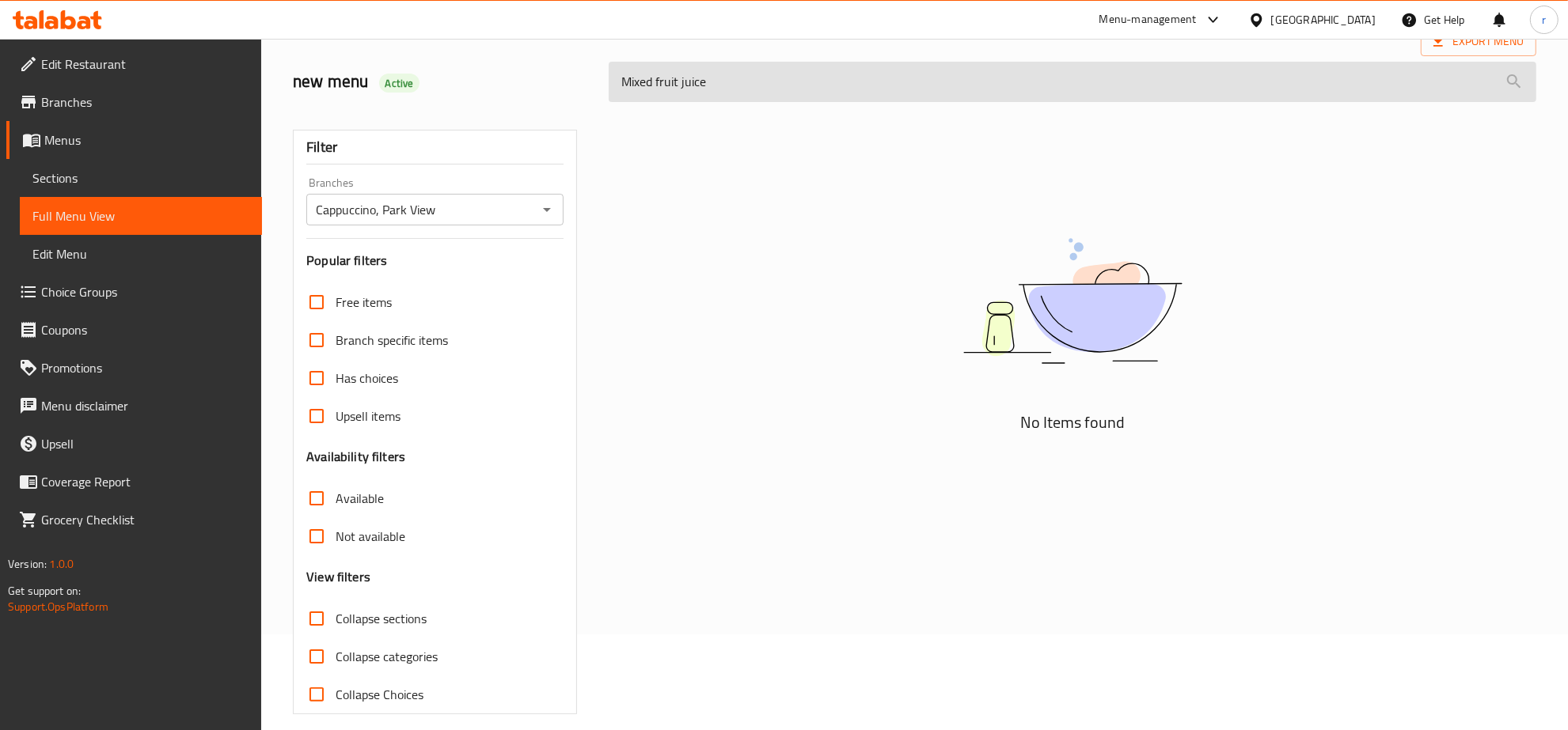
click at [818, 91] on input "Mixed fruit juice" at bounding box center [1072, 81] width 928 height 41
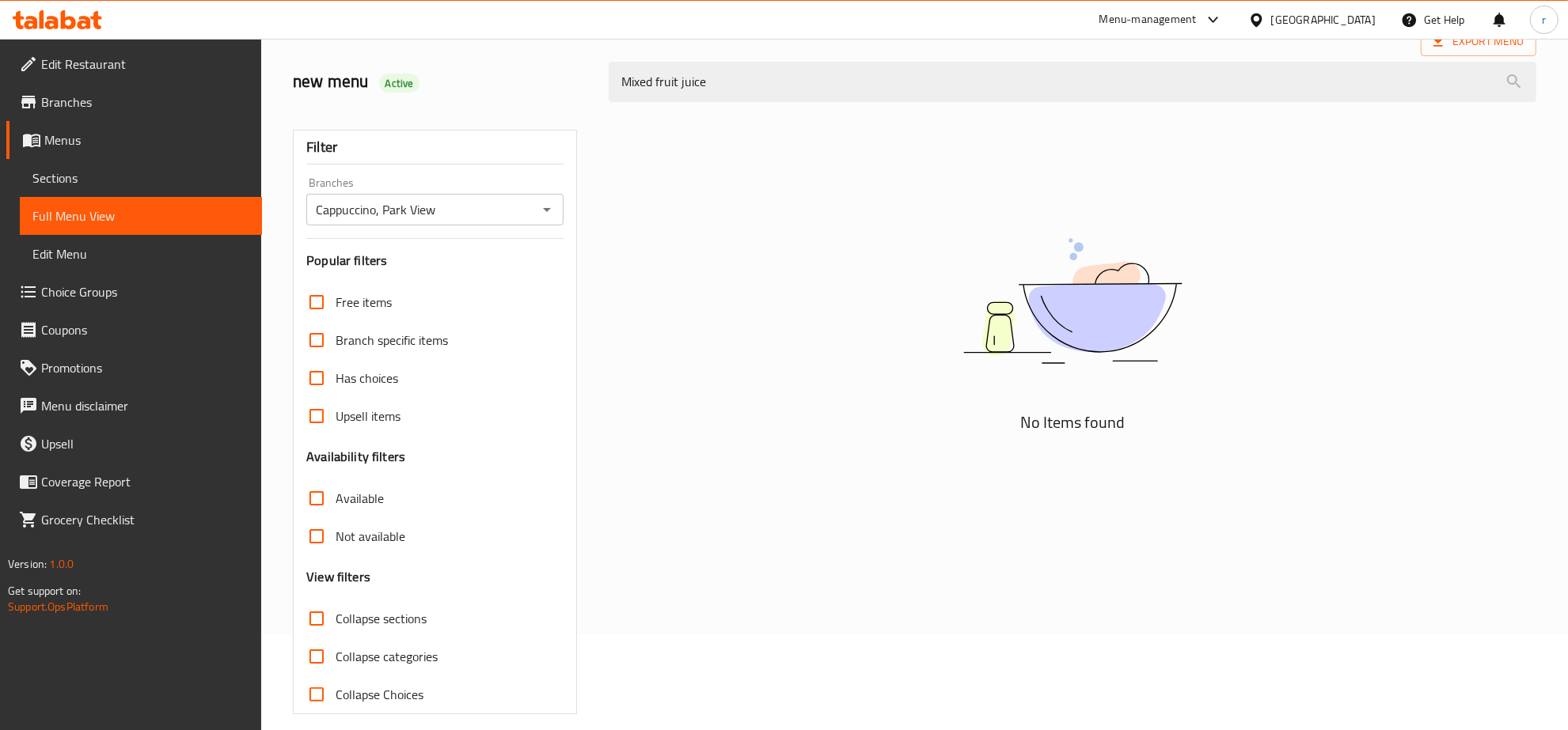
scroll to position [112, 0]
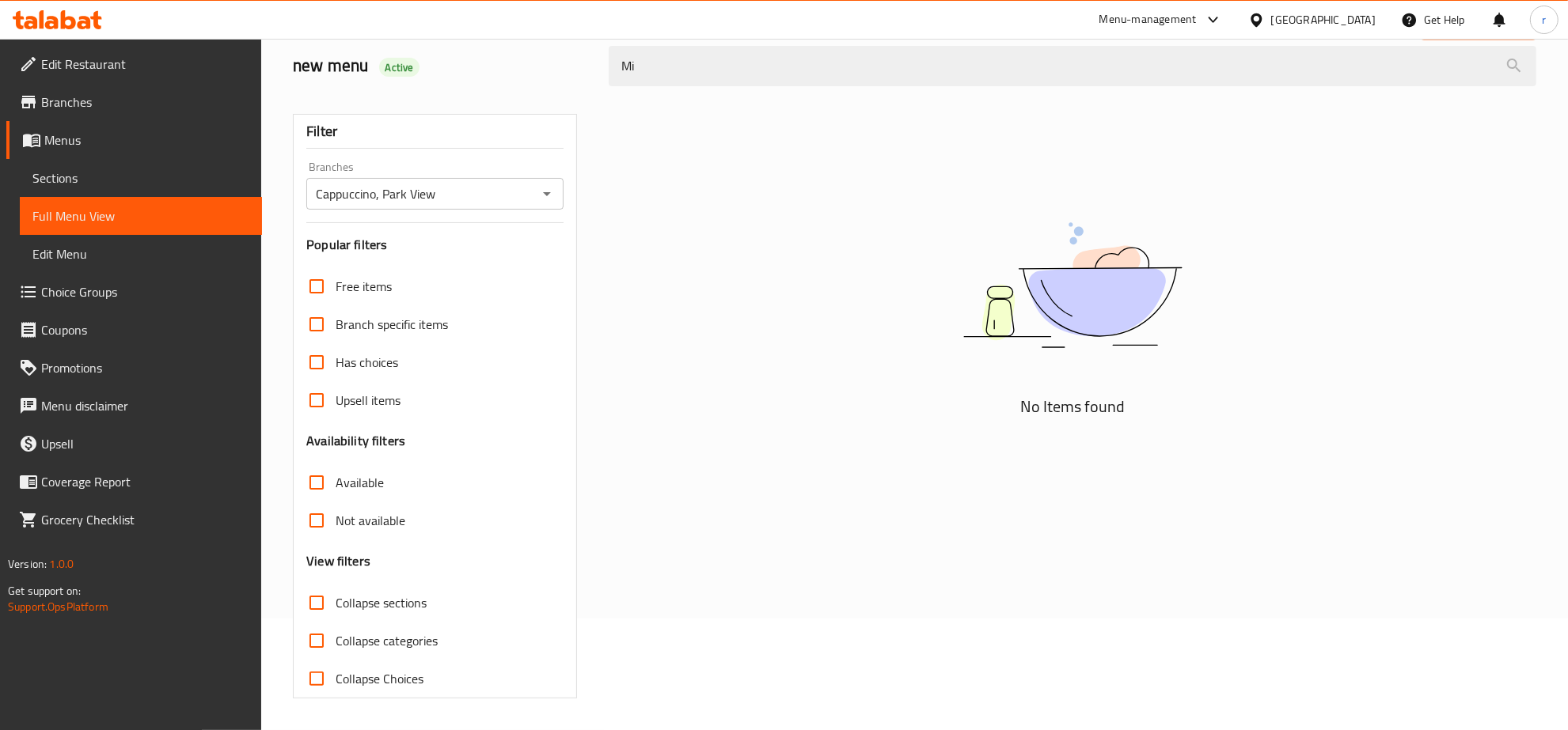
type input "M"
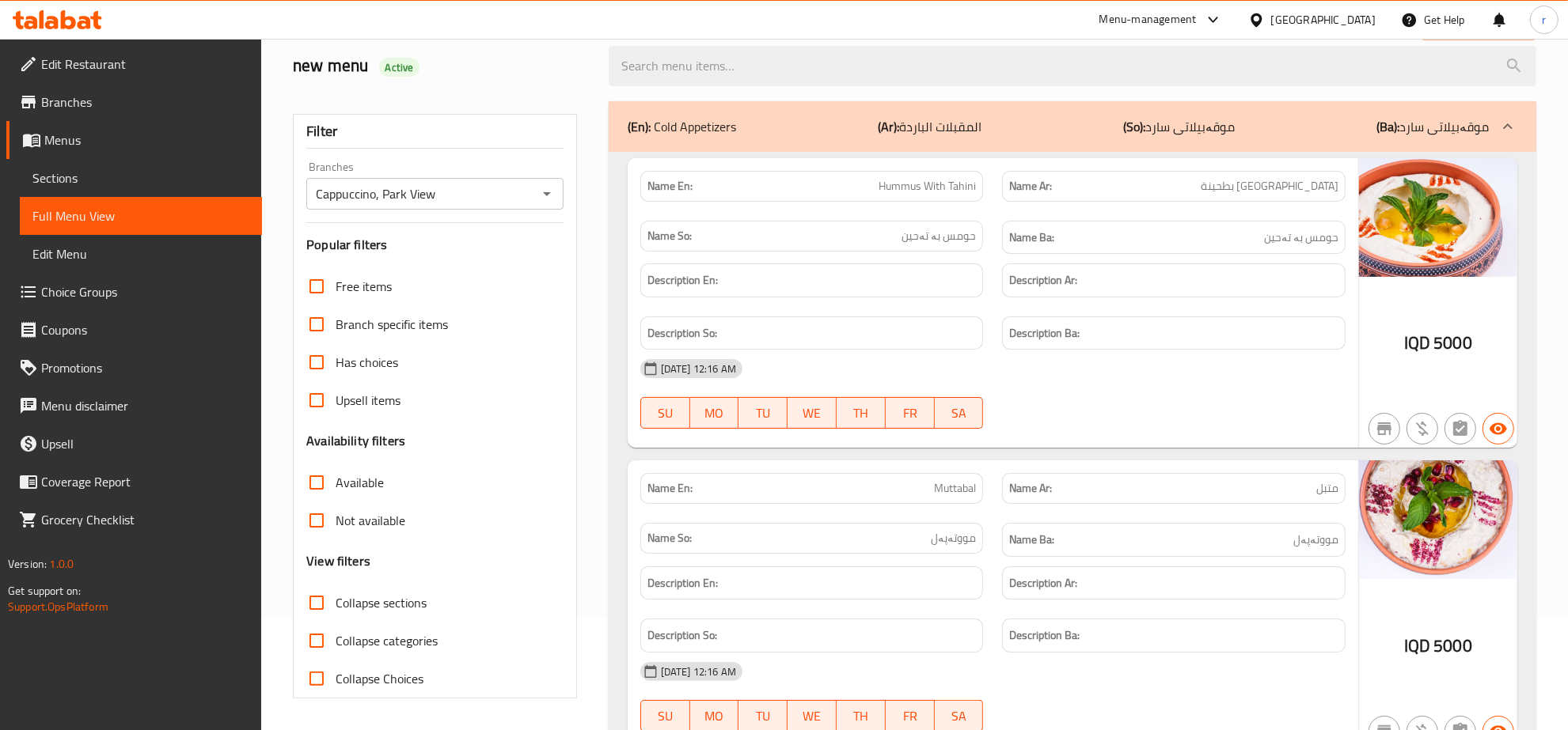
click at [397, 599] on span "Collapse sections" at bounding box center [381, 603] width 91 height 19
click at [335, 599] on input "Collapse sections" at bounding box center [316, 602] width 38 height 38
checkbox input "true"
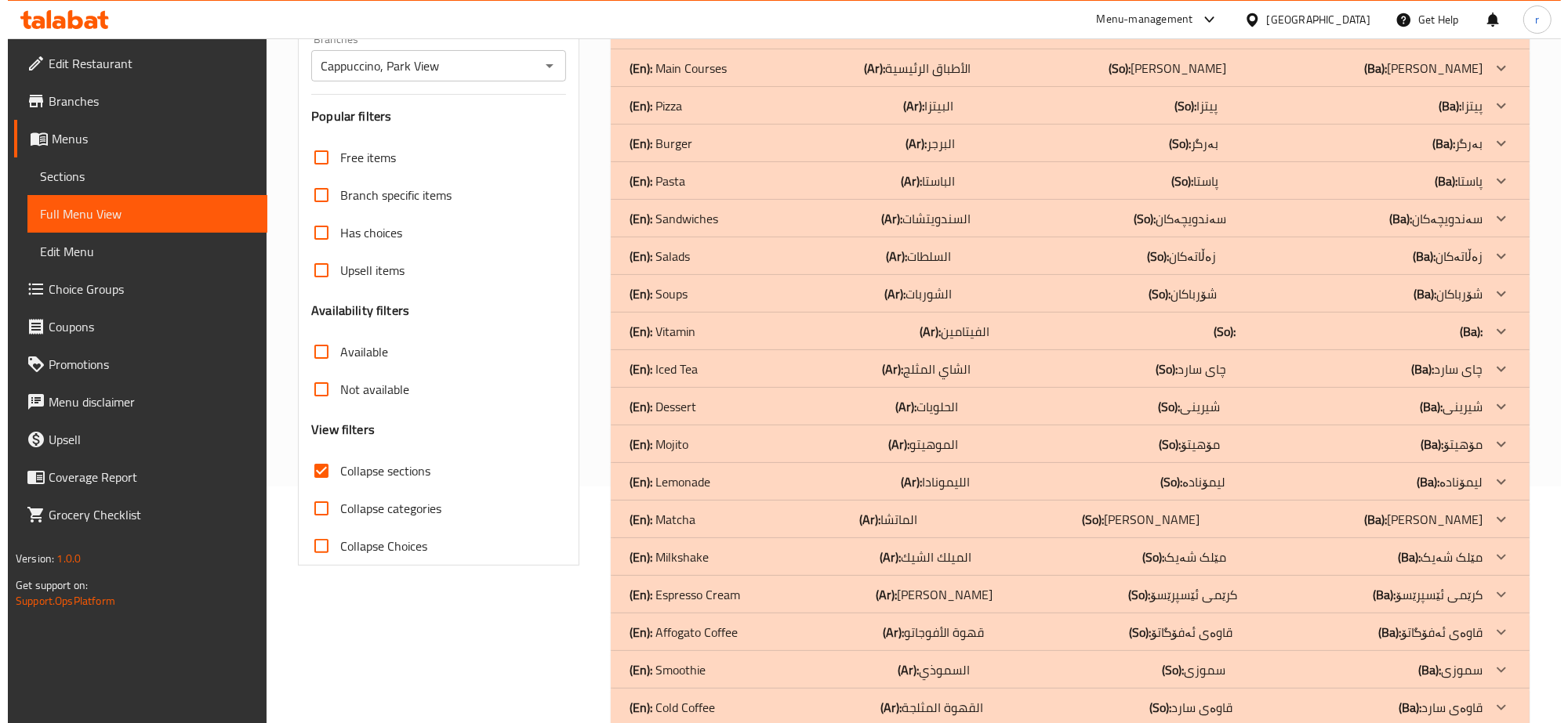
scroll to position [0, 0]
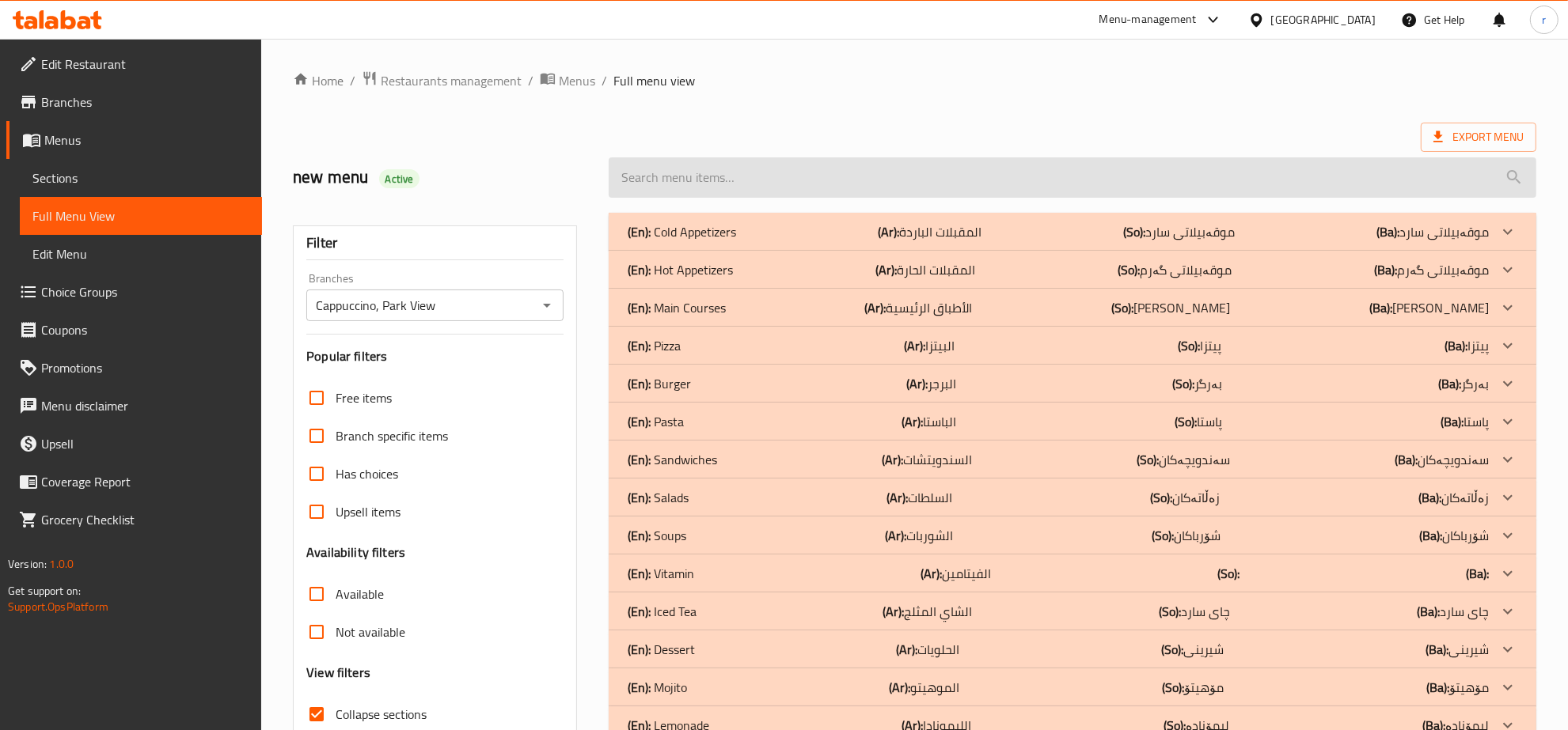
click at [944, 186] on input "search" at bounding box center [1072, 177] width 928 height 41
paste input "Mixed fruit juice"
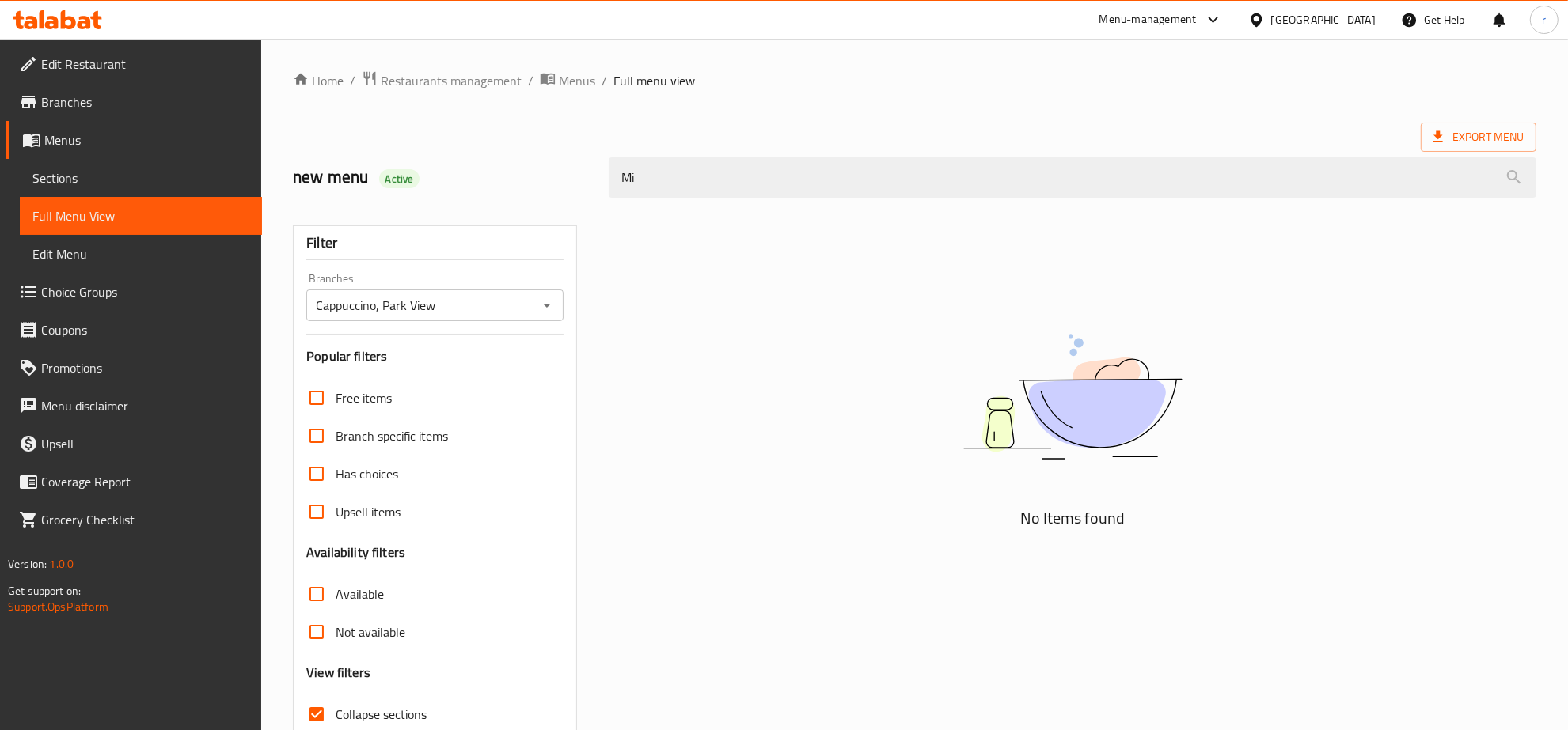
type input "M"
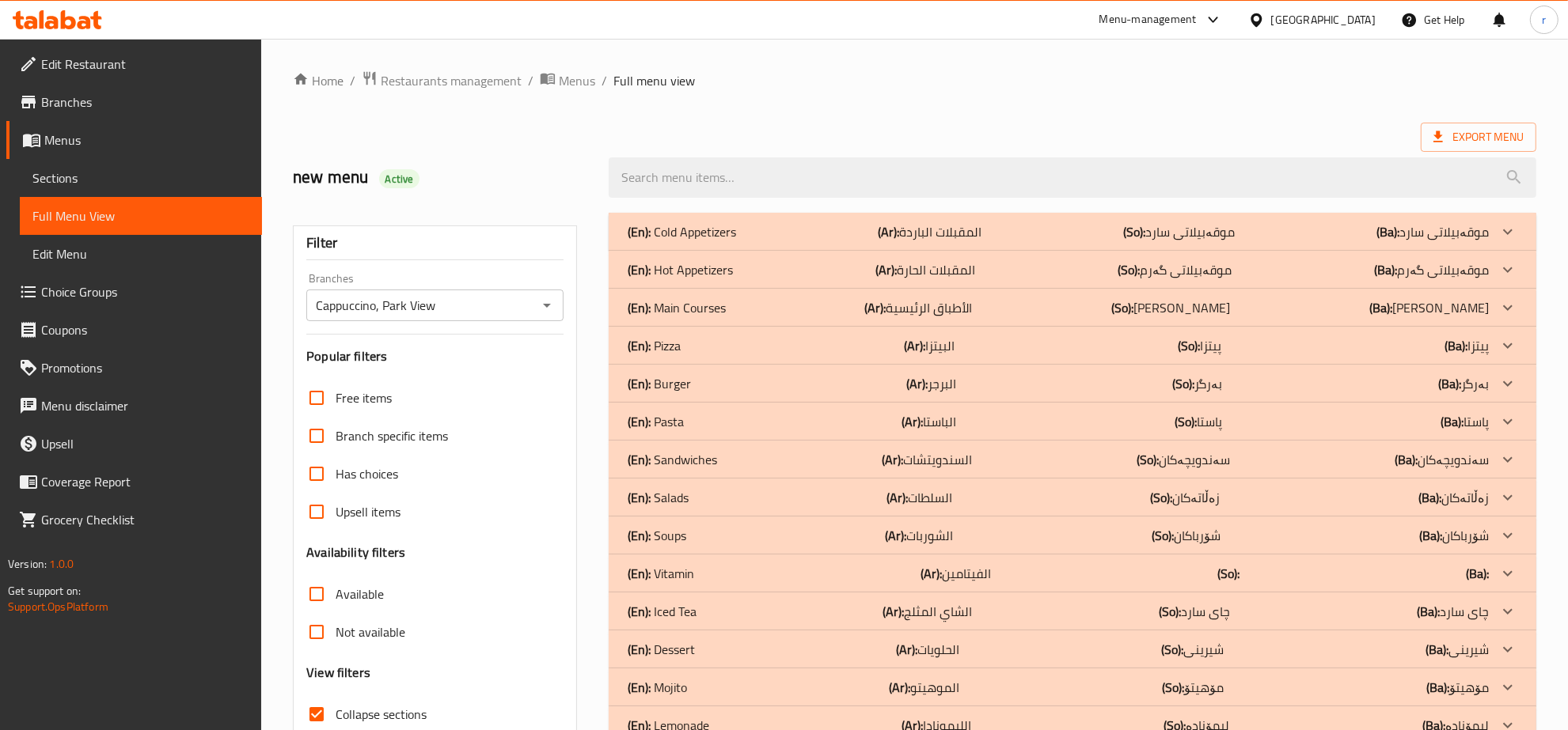
paste input "Mixed Juice"
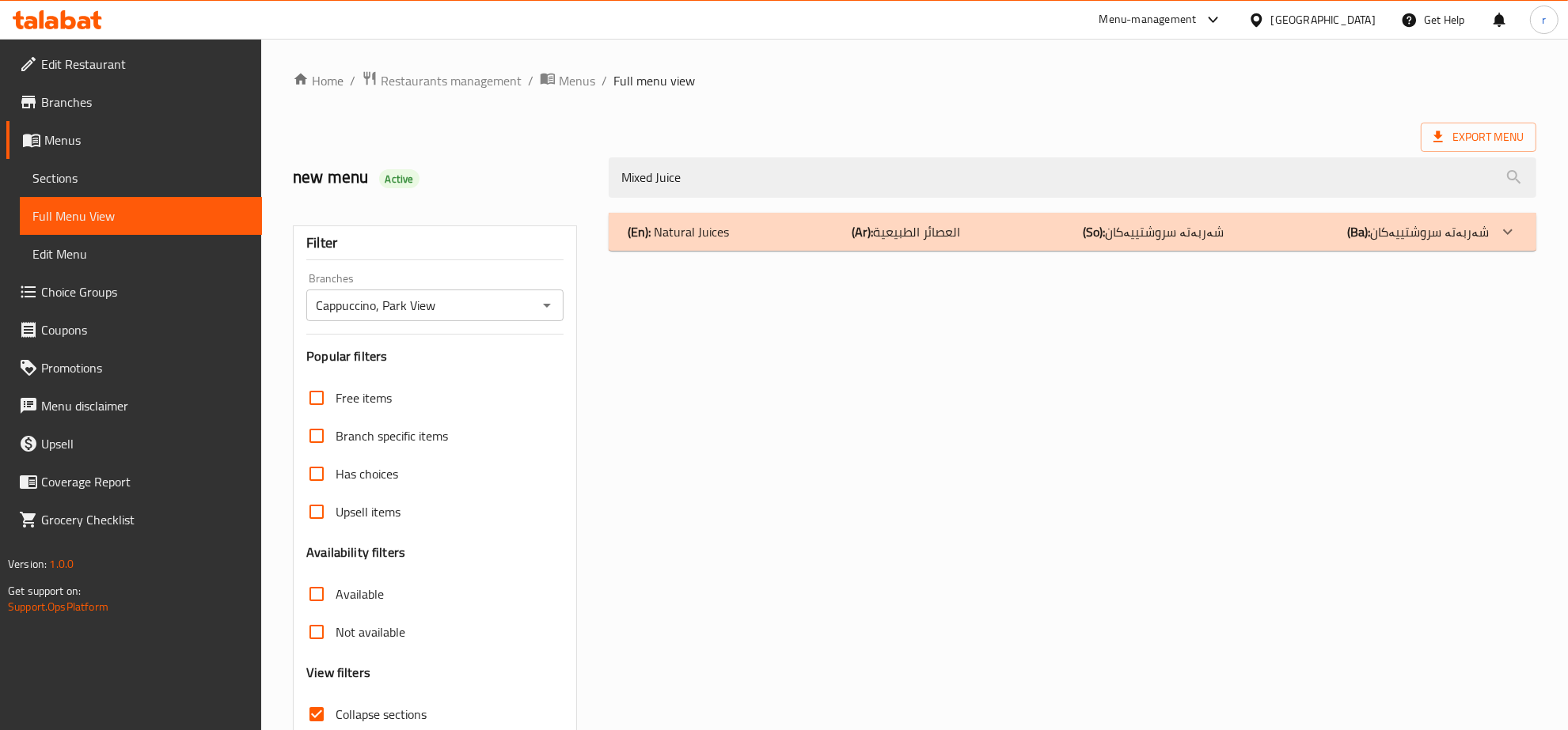
click at [1040, 240] on div "(En): Natural Juices (Ar): العصائر الطبيعية (So): شەربەتە سروشتییەکان (Ba): شەر…" at bounding box center [1057, 232] width 861 height 19
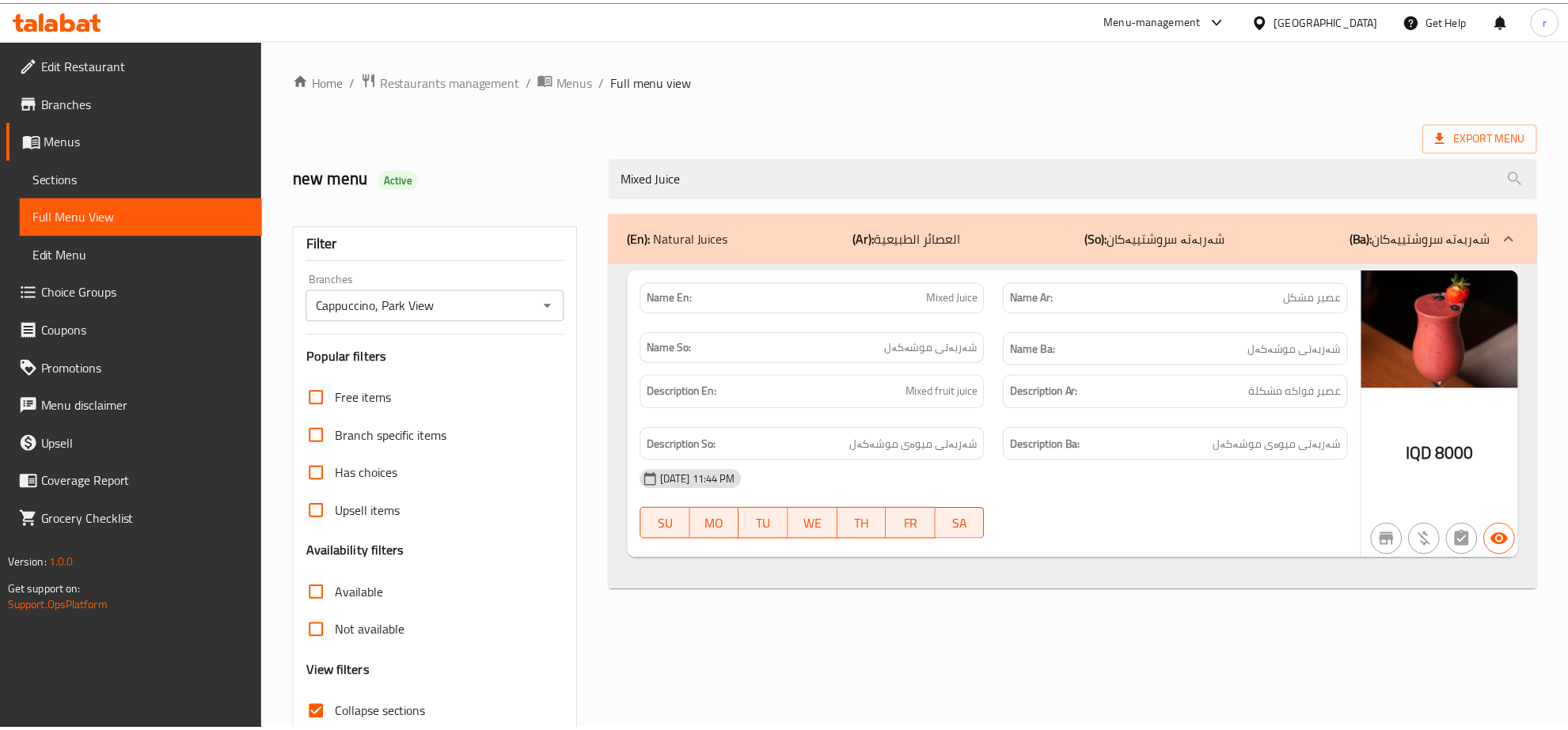
scroll to position [112, 0]
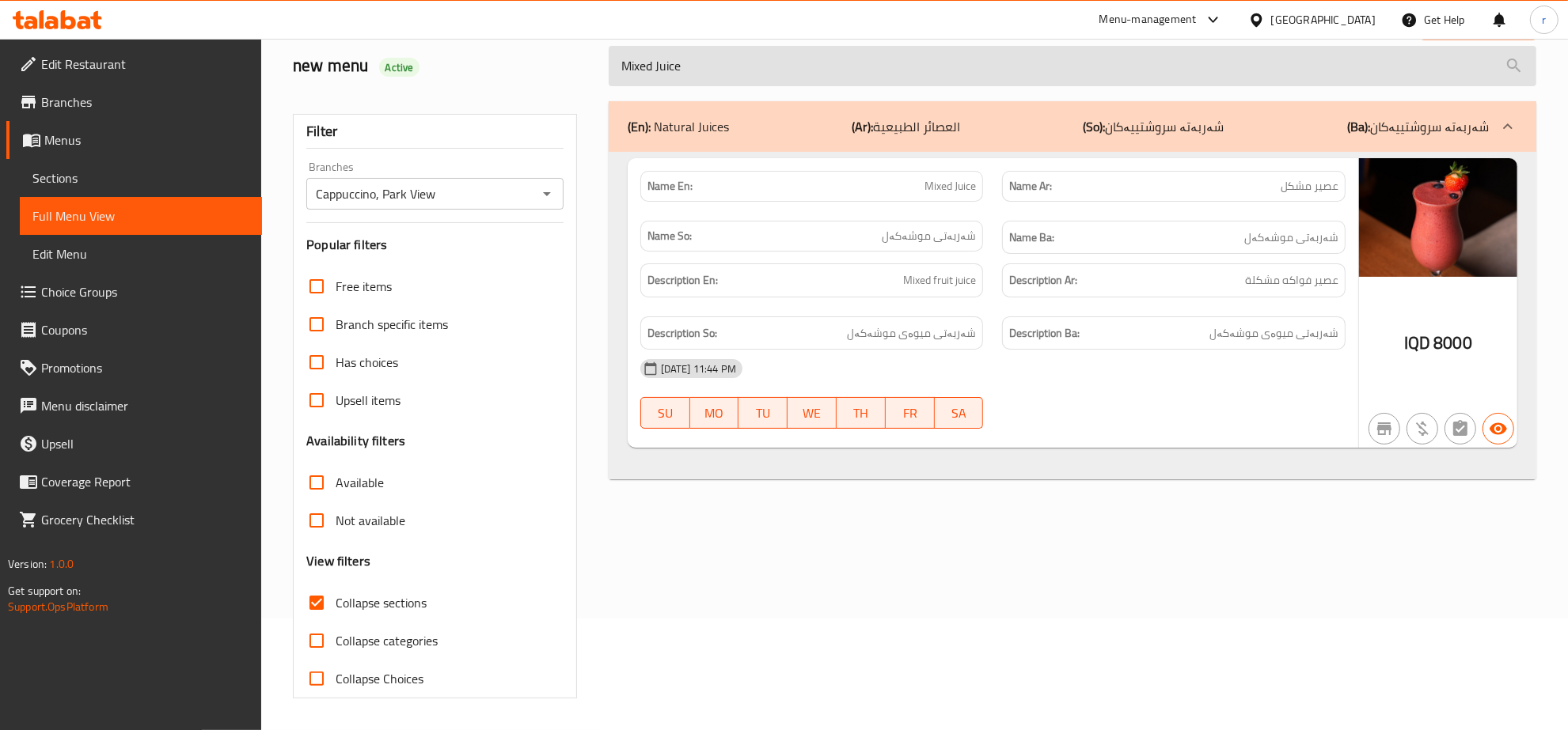
click at [727, 62] on input "Mixed Juice" at bounding box center [1072, 65] width 928 height 41
type input "M"
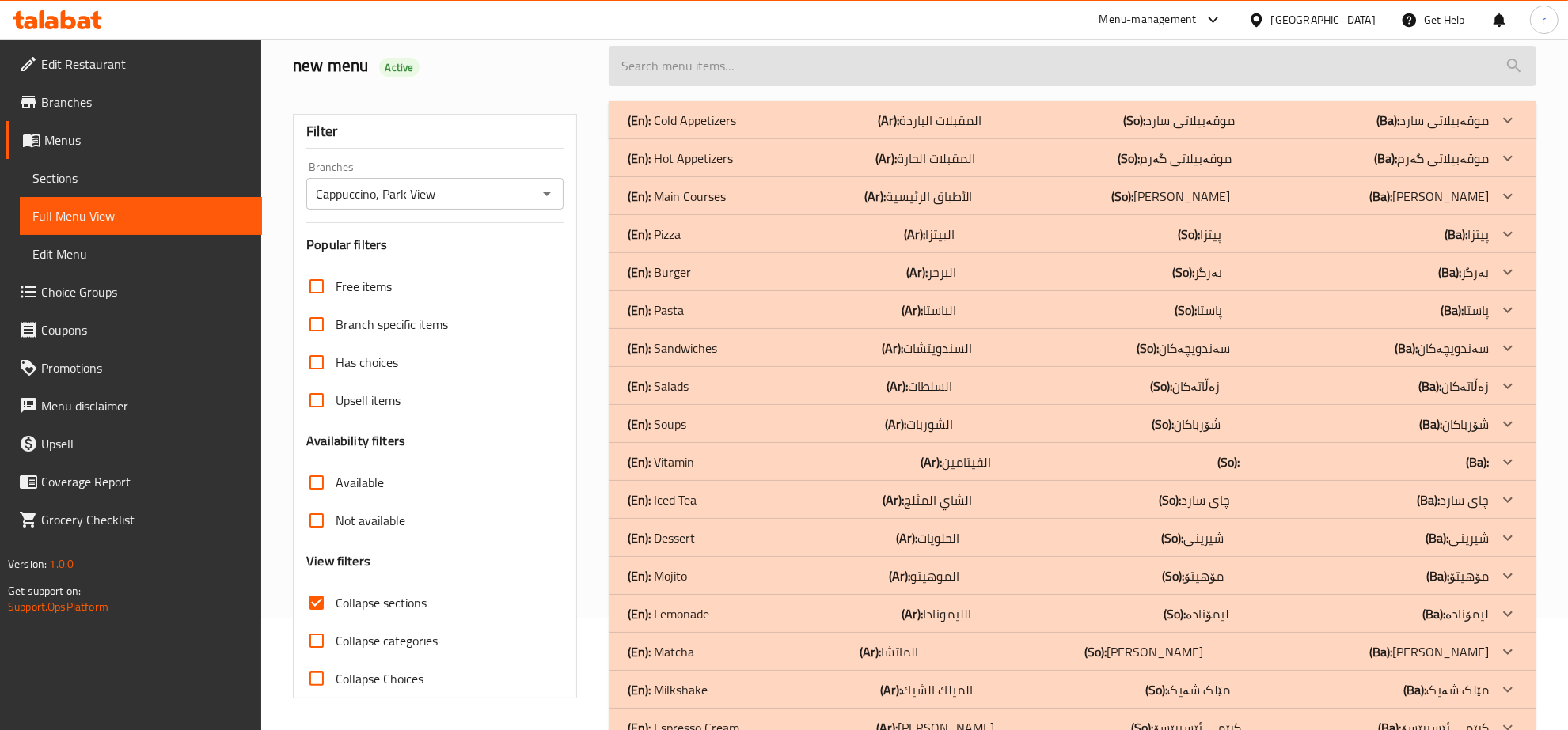
paste input "Iced Tea with Berry and Cherry."
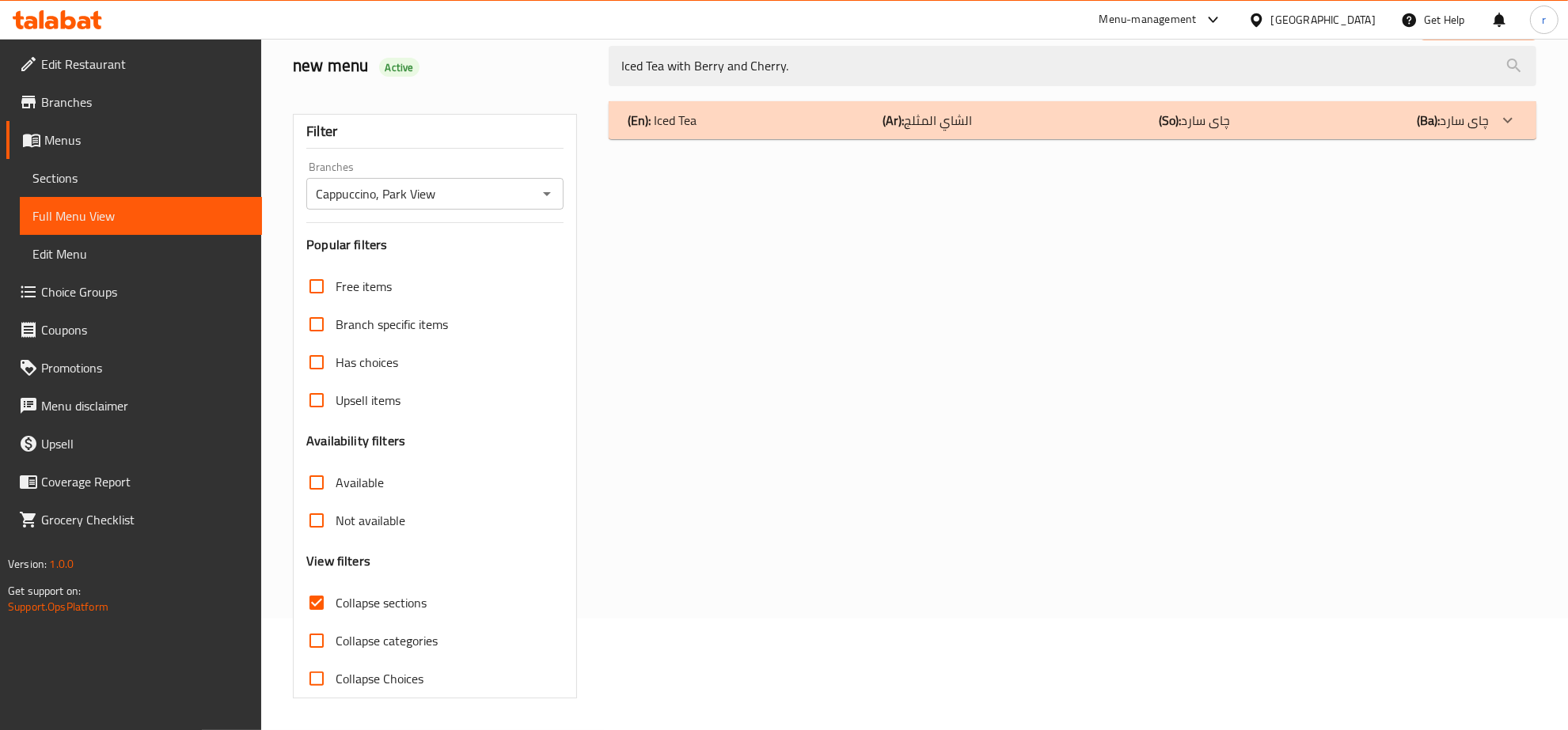
type input "Iced Tea with Berry and Cherry."
click at [771, 123] on div "(En): Iced Tea (Ar): الشاي المثلج (So): چای سارد (Ba): چای سارد" at bounding box center [1057, 120] width 861 height 19
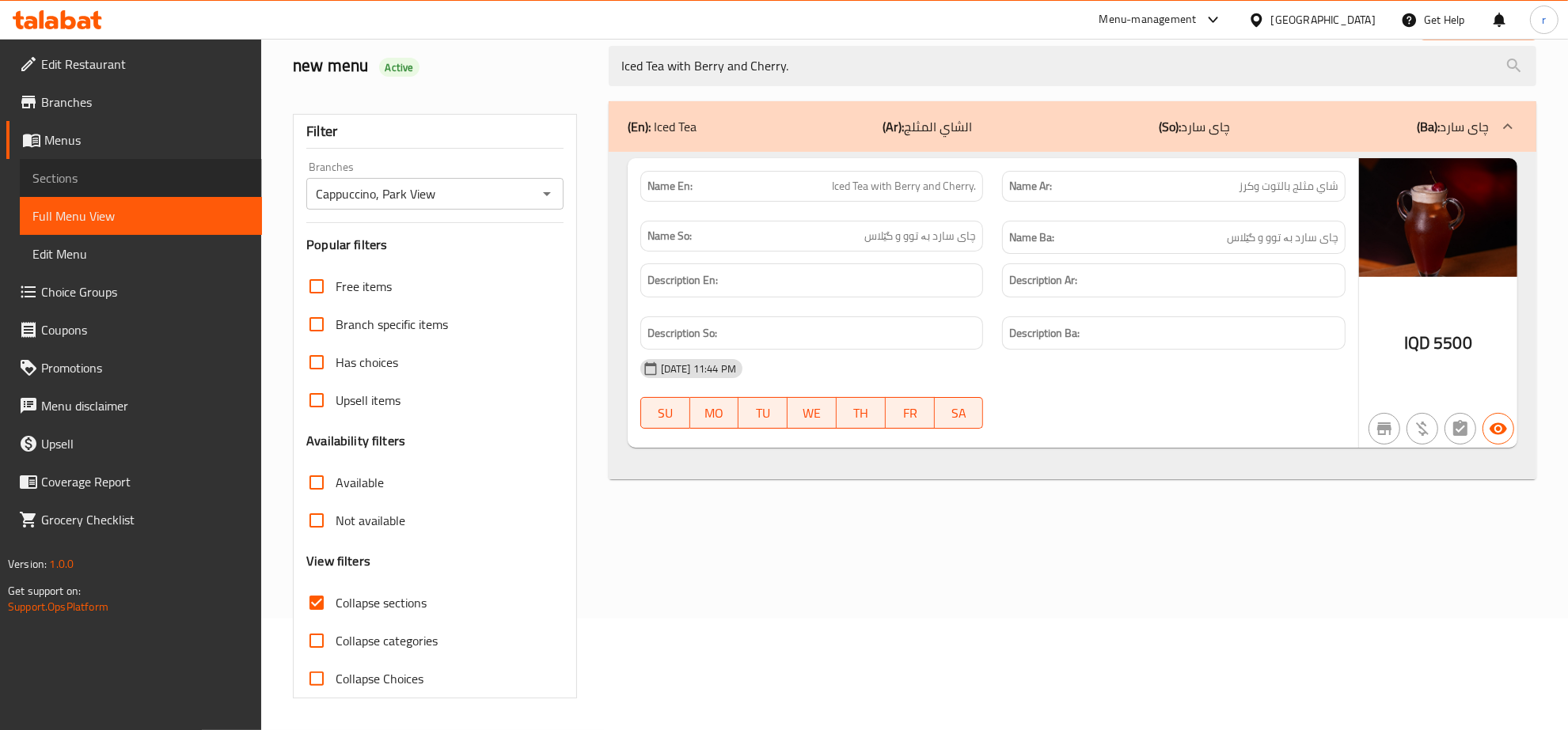
click at [161, 170] on span "Sections" at bounding box center [140, 178] width 217 height 19
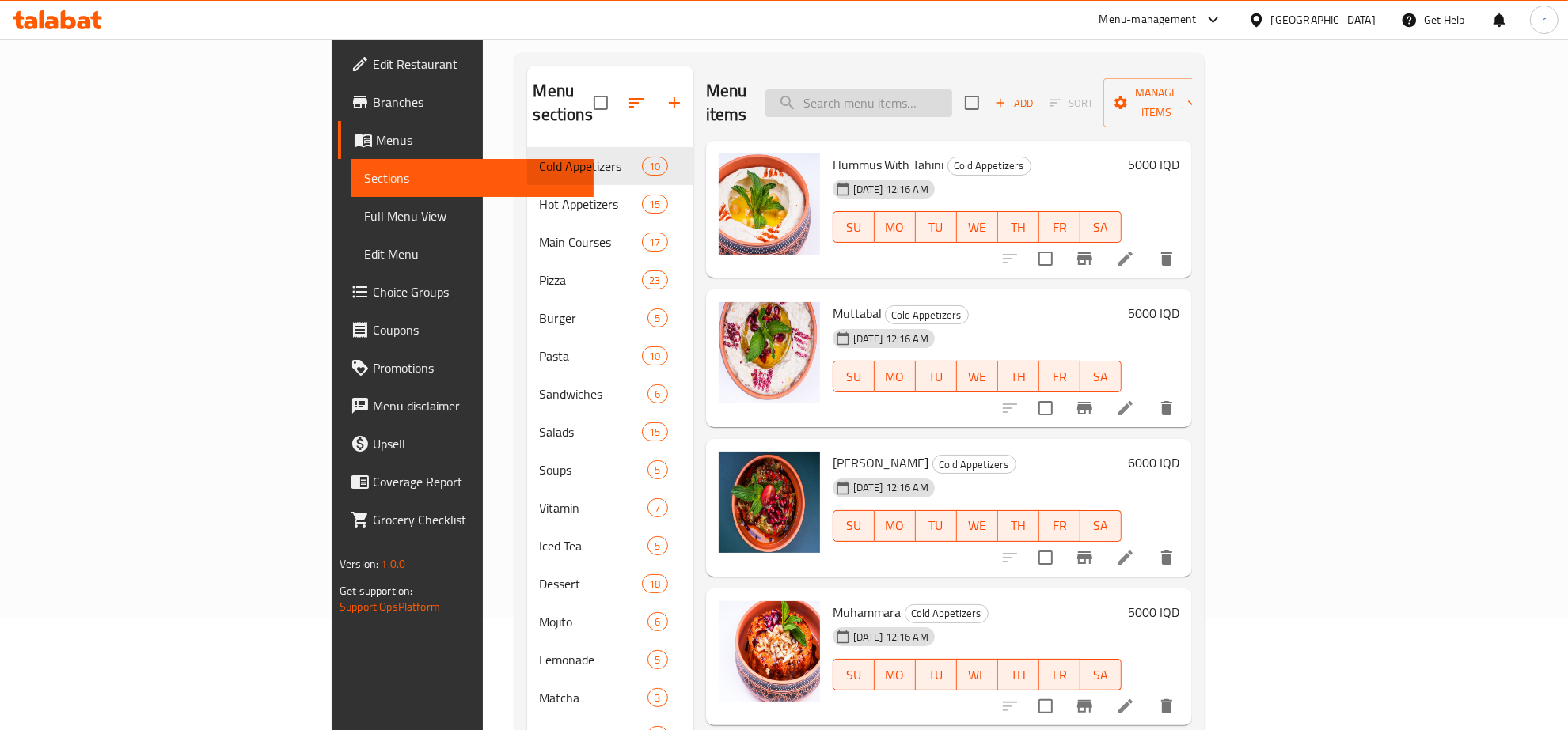
click at [952, 94] on input "search" at bounding box center [858, 102] width 187 height 27
paste input "Iced Tea with Berry and Cherry."
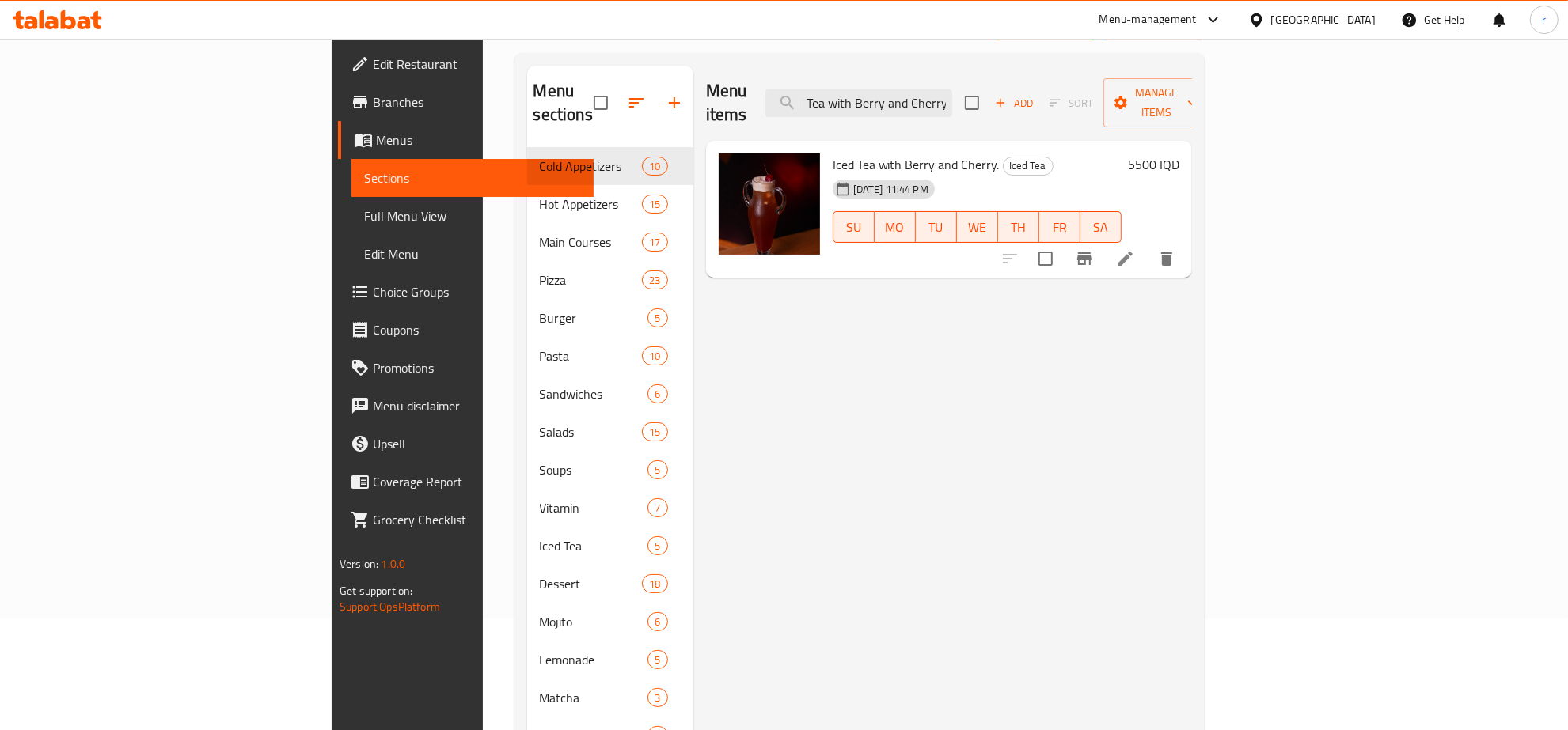
type input "Iced Tea with Berry and Cherry."
click at [1147, 244] on li at bounding box center [1125, 258] width 45 height 28
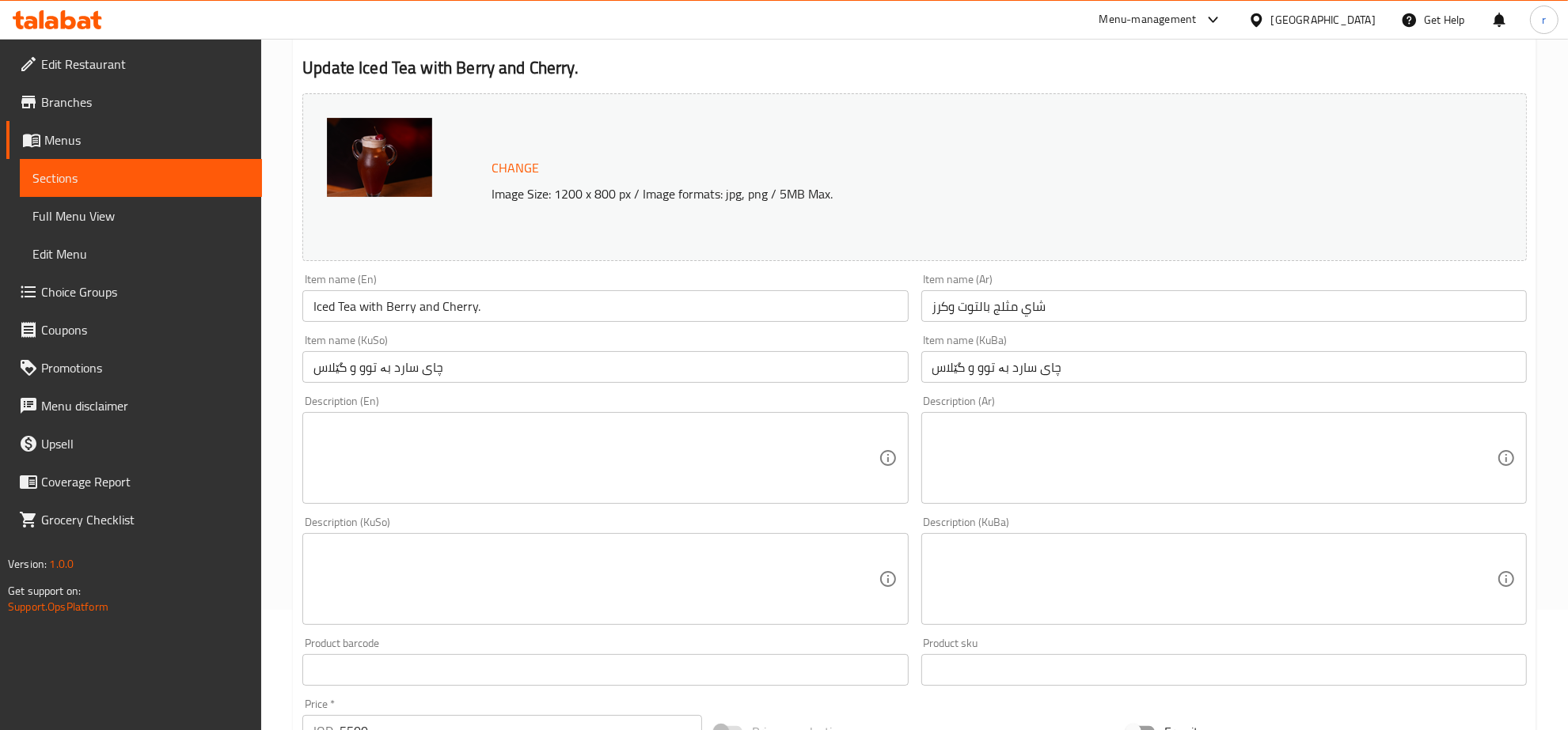
scroll to position [165, 0]
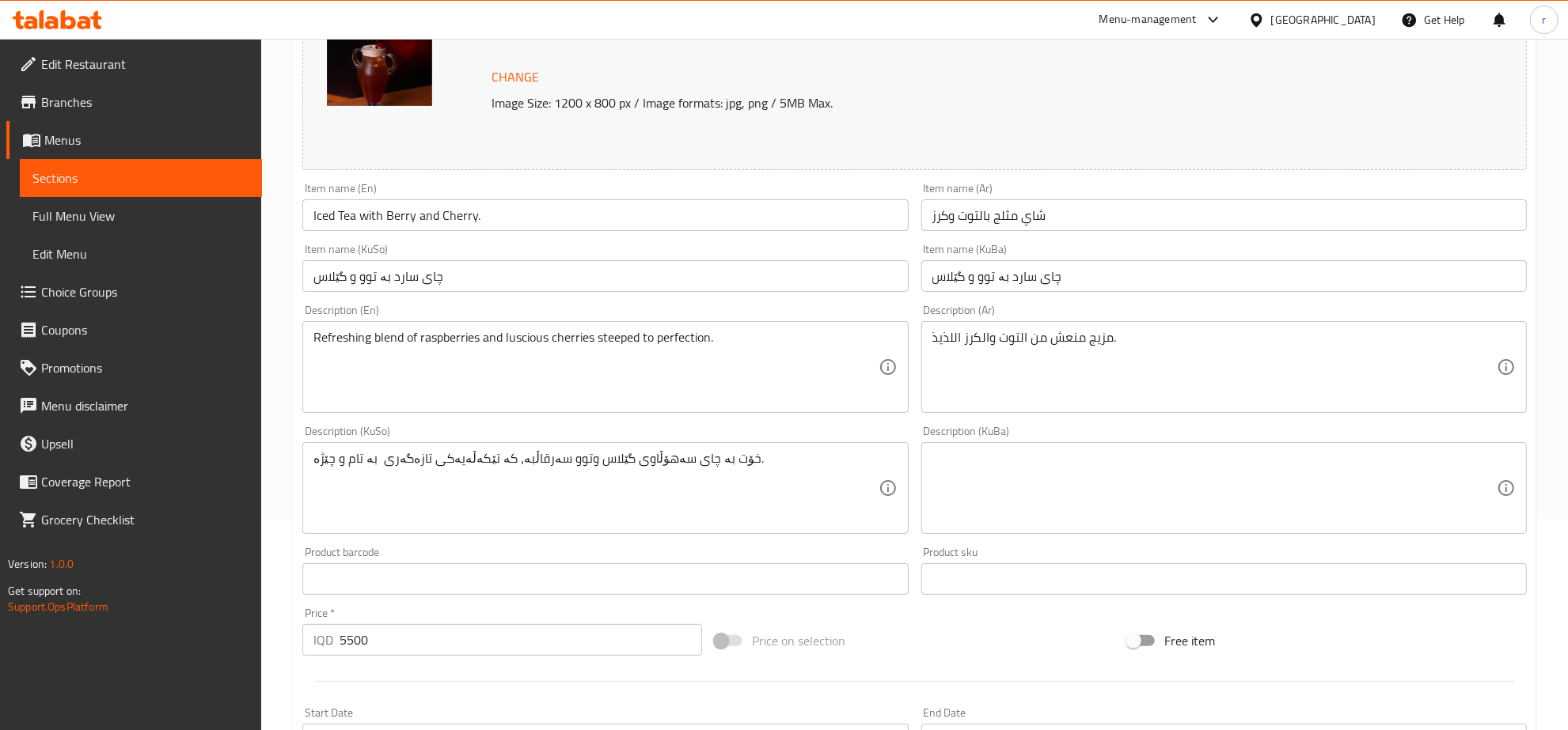
scroll to position [165, 0]
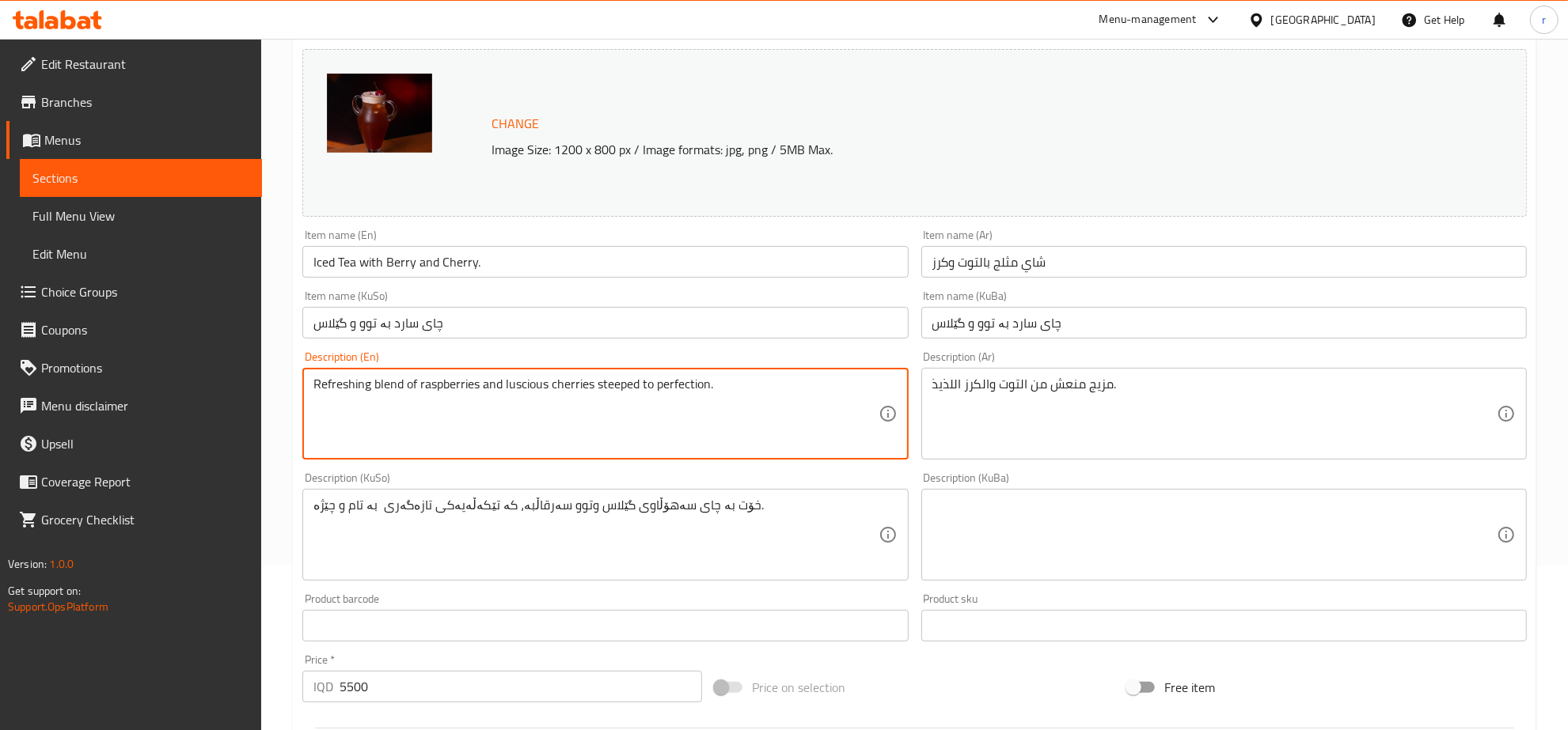
click at [460, 377] on textarea "Refreshing blend of raspberries and luscious cherries steeped to perfection." at bounding box center [596, 414] width 565 height 75
click at [825, 429] on textarea "Refreshing blend of raspberries and luscious cherries steeped to perfection." at bounding box center [596, 414] width 565 height 75
click at [465, 384] on textarea "Refreshing blend of raspberries and luscious cherries" at bounding box center [596, 414] width 565 height 75
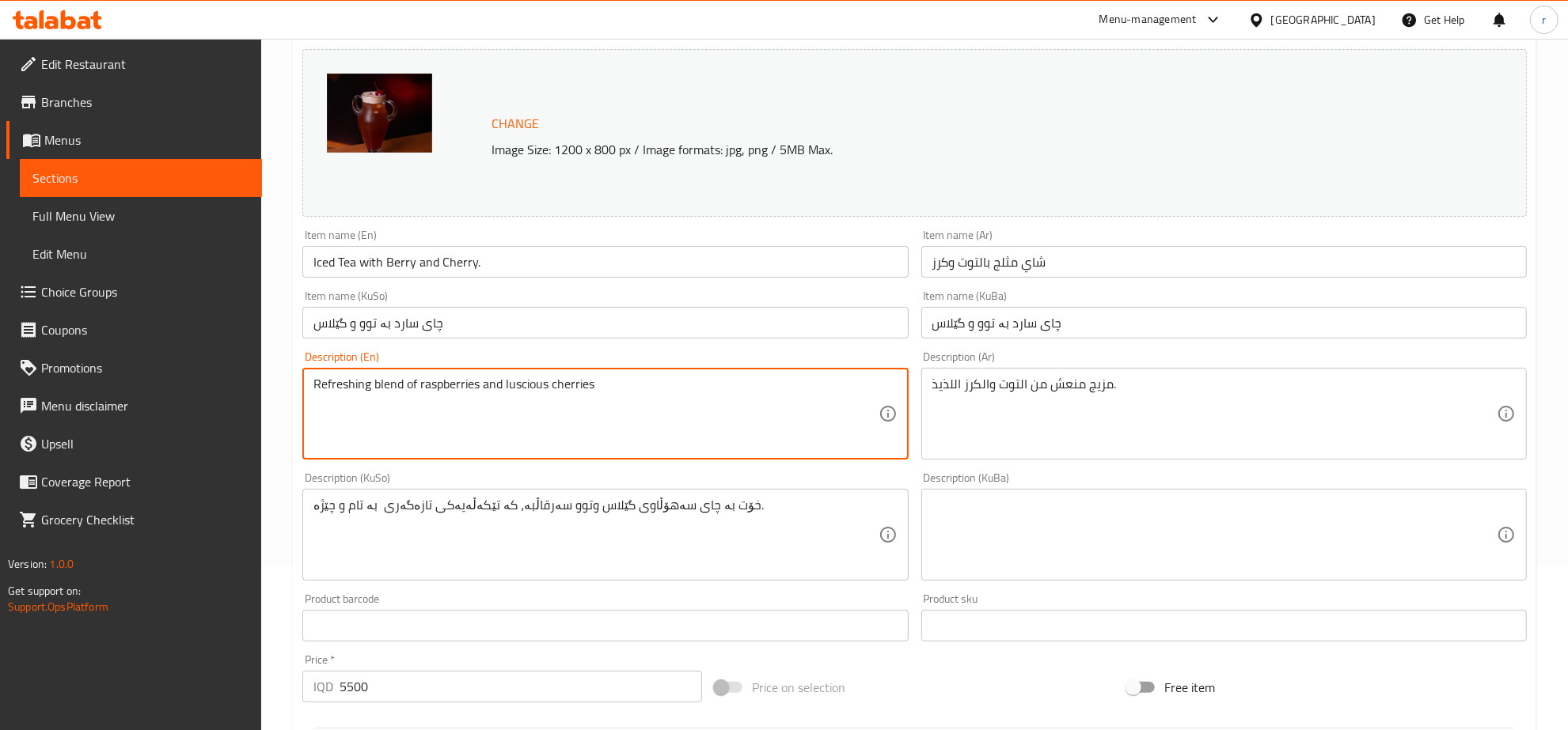
click at [465, 384] on textarea "Refreshing blend of raspberries and luscious cherries" at bounding box center [596, 414] width 565 height 75
type textarea "Refreshing blend of raspberries and luscious cherries"
click at [516, 378] on textarea "Refreshing blend of raspberries and luscious cherries" at bounding box center [596, 414] width 565 height 75
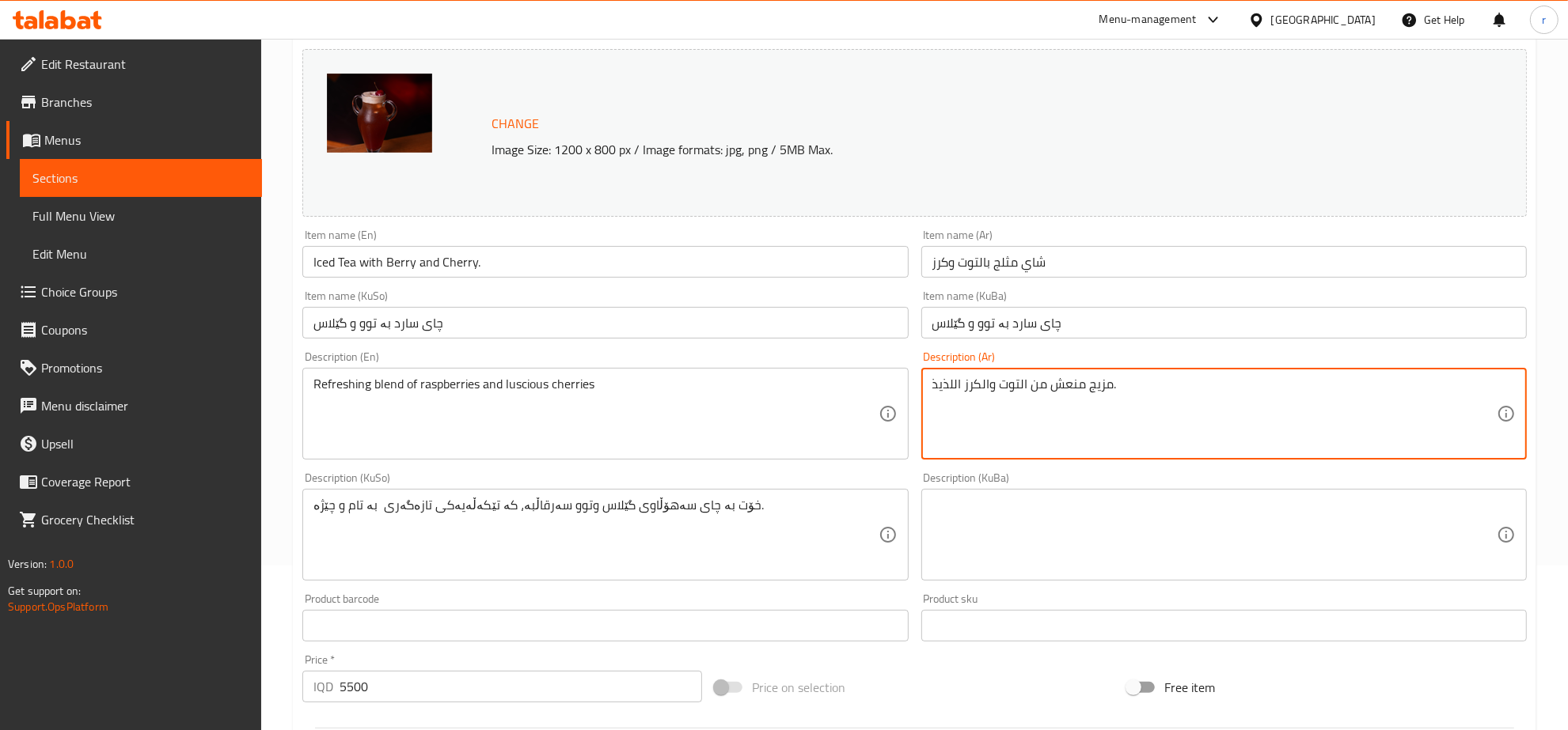
click at [1038, 382] on textarea "مزيج منعش من التوت والكرز اللذيذ." at bounding box center [1215, 414] width 565 height 75
paste textarea
click at [986, 382] on textarea "مزيج منعش من التوت والكرز" at bounding box center [1215, 414] width 565 height 75
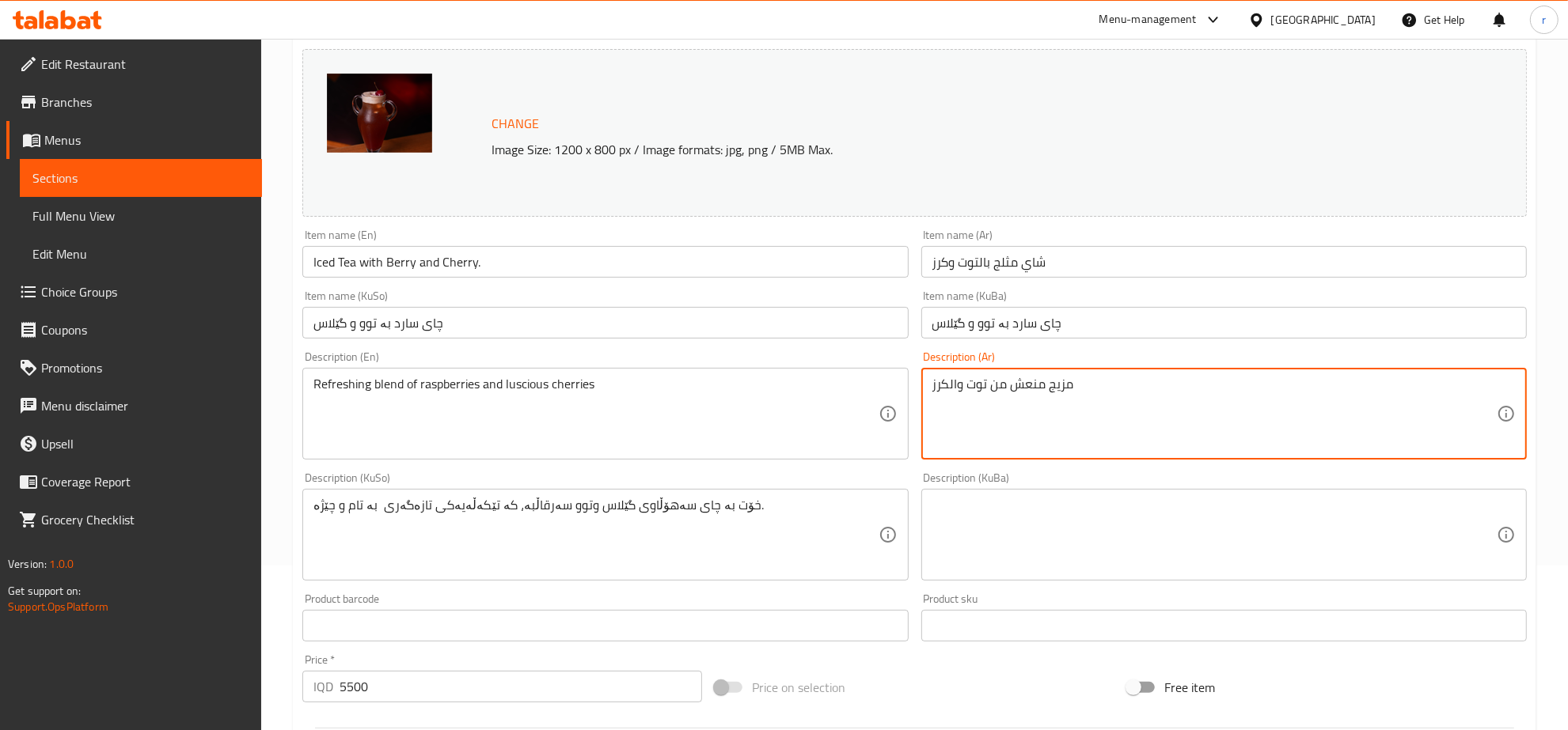
click at [949, 386] on textarea "مزيج منعش من توت والكرز" at bounding box center [1215, 414] width 565 height 75
click at [1069, 421] on textarea "مزيج منعش من توت وكرز" at bounding box center [1215, 414] width 565 height 75
type textarea "مزيج منعش من توت وكرز"
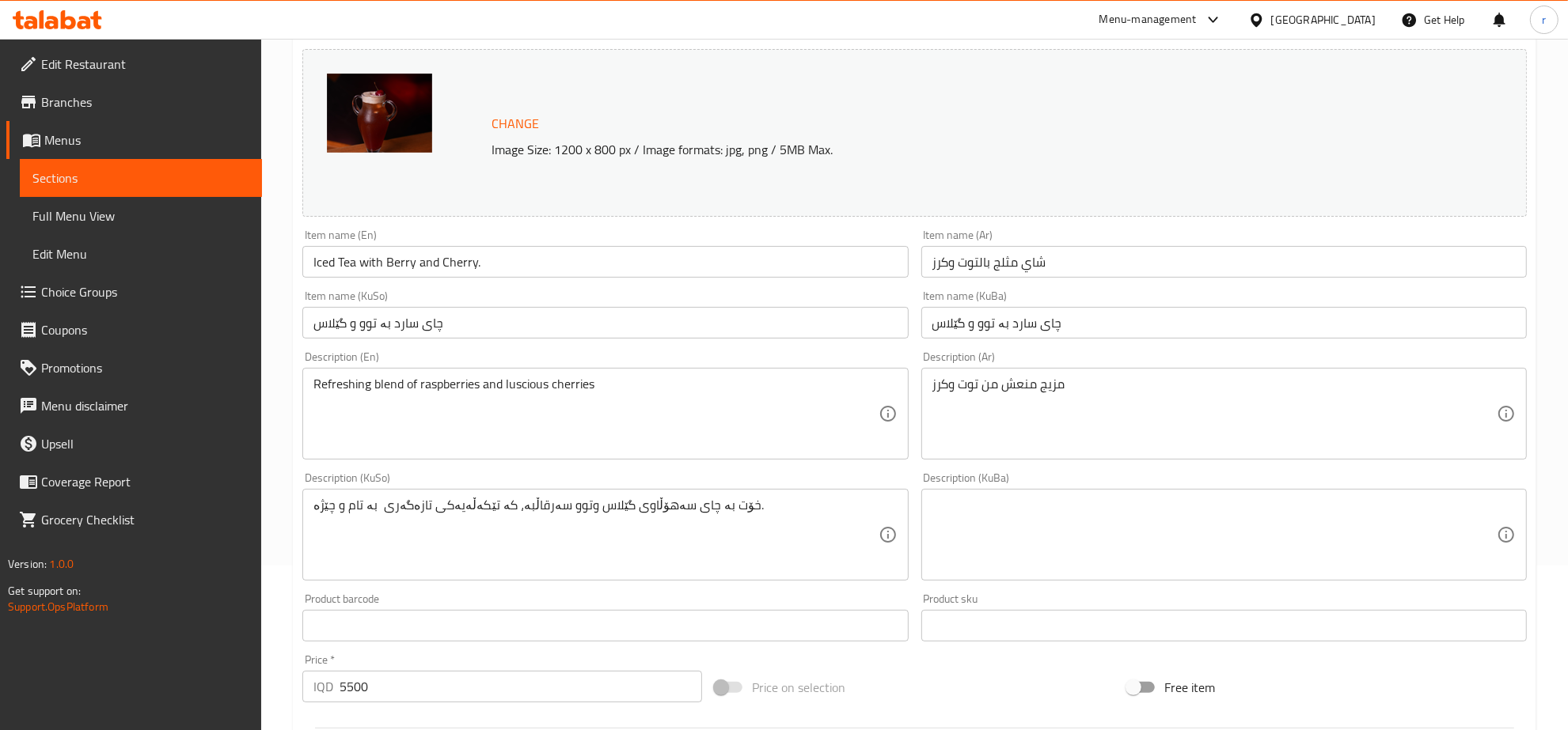
click at [429, 370] on div "Refreshing blend of raspberries and luscious cherries Description (En)" at bounding box center [604, 413] width 605 height 92
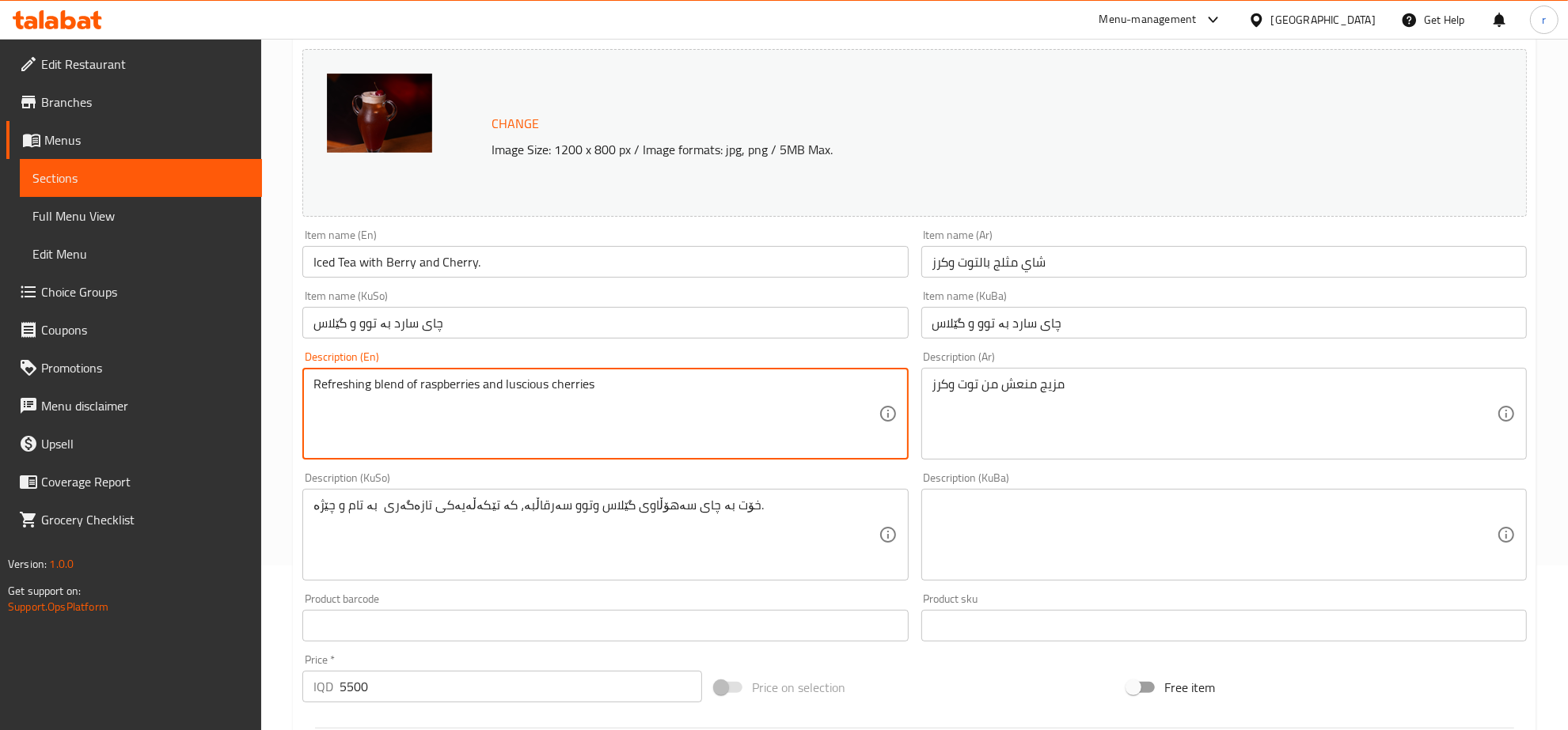
click at [424, 381] on textarea "Refreshing blend of raspberries and luscious cherries" at bounding box center [596, 414] width 565 height 75
click at [449, 377] on textarea "Refreshing blend of raspberries and luscious cherries" at bounding box center [596, 414] width 565 height 75
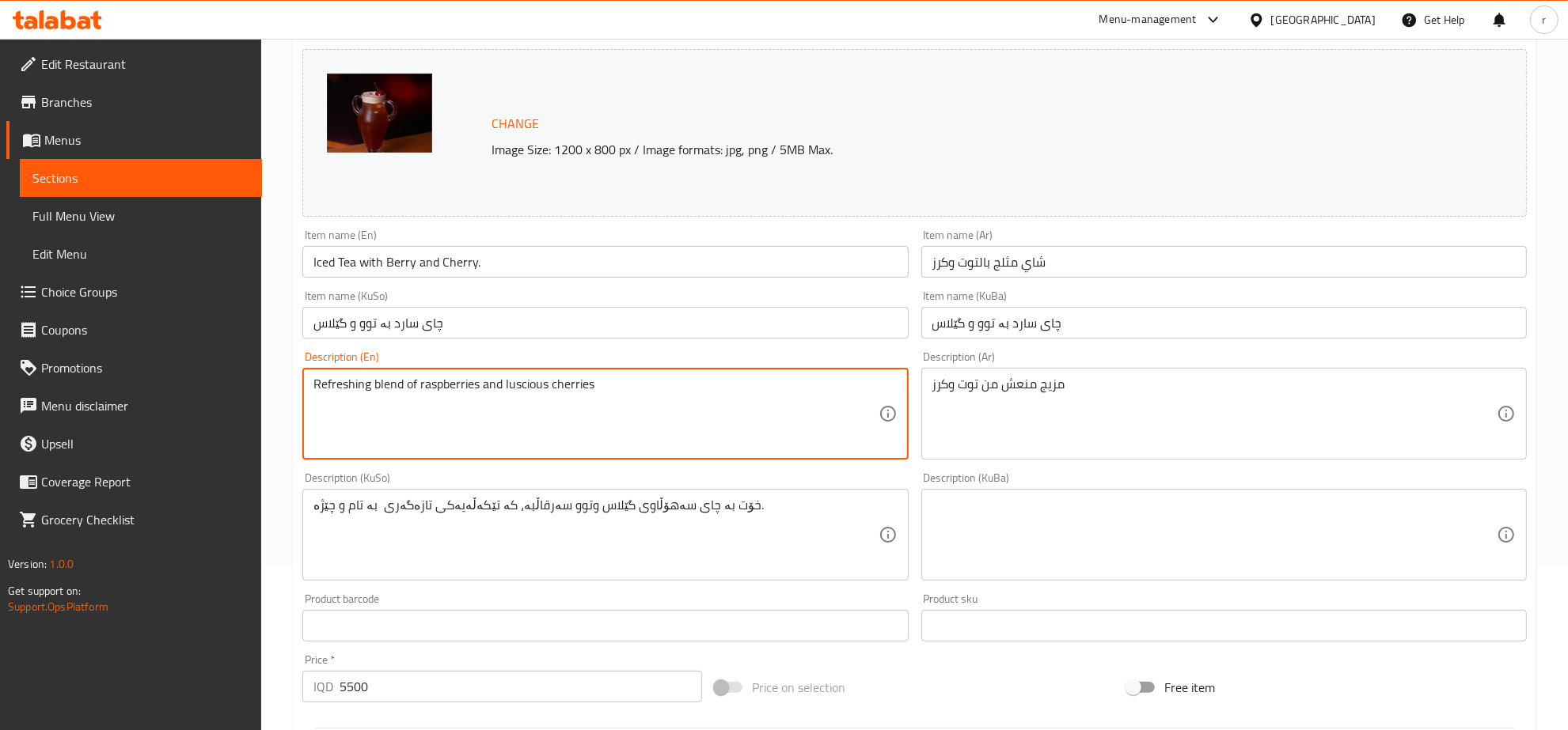
click at [449, 377] on textarea "Refreshing blend of raspberries and luscious cherries" at bounding box center [596, 414] width 565 height 75
paste textarea
type textarea "Refreshing blend of raspberries and cherries"
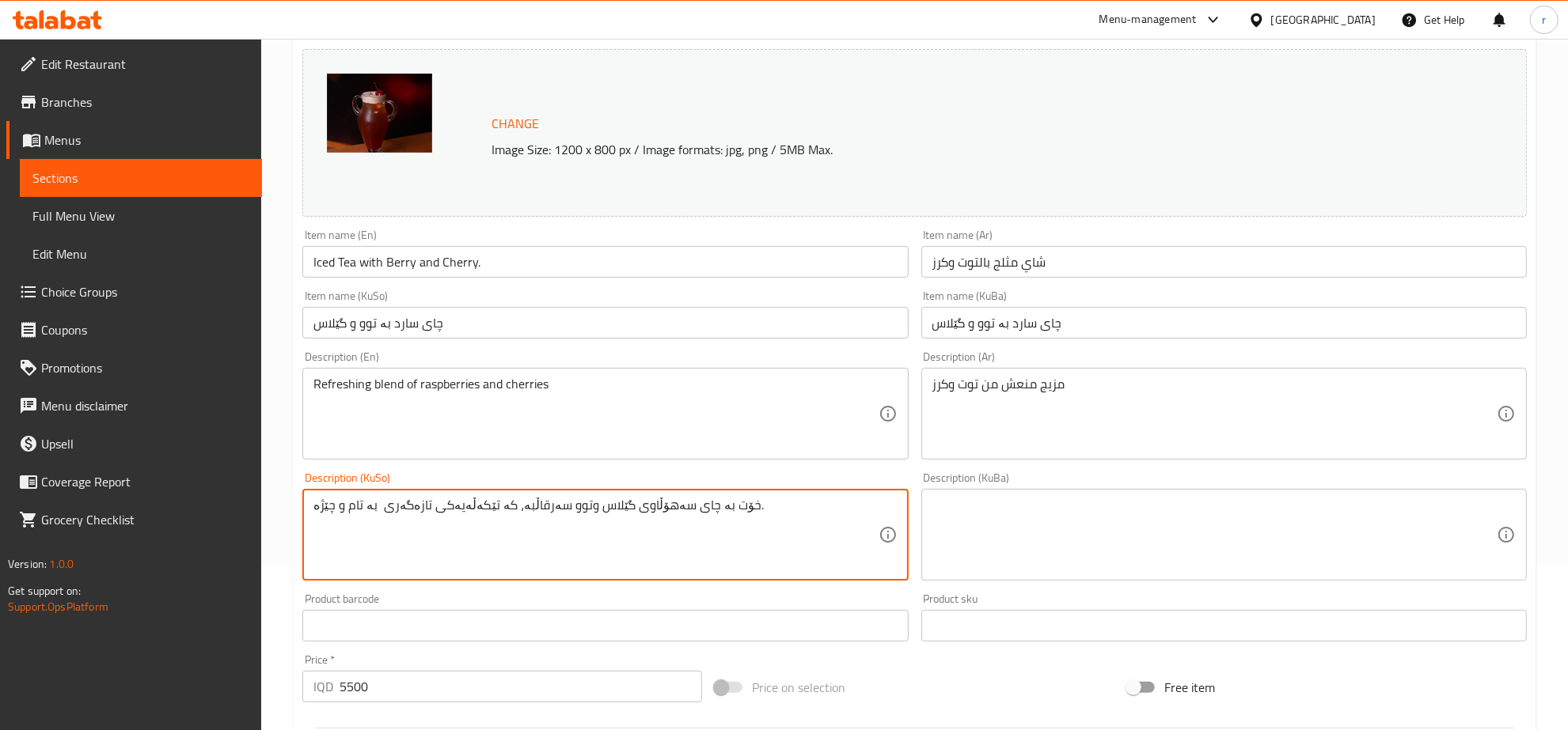
click at [521, 502] on textarea "خۆت بە چای سەهۆڵاوی گێلاس وتوو سەرقاڵبە، کە تێکەڵەیەکی تازەگەری بە تام و چێژە." at bounding box center [596, 534] width 565 height 75
paste textarea "Refreshing blend of raspberries and cherries"
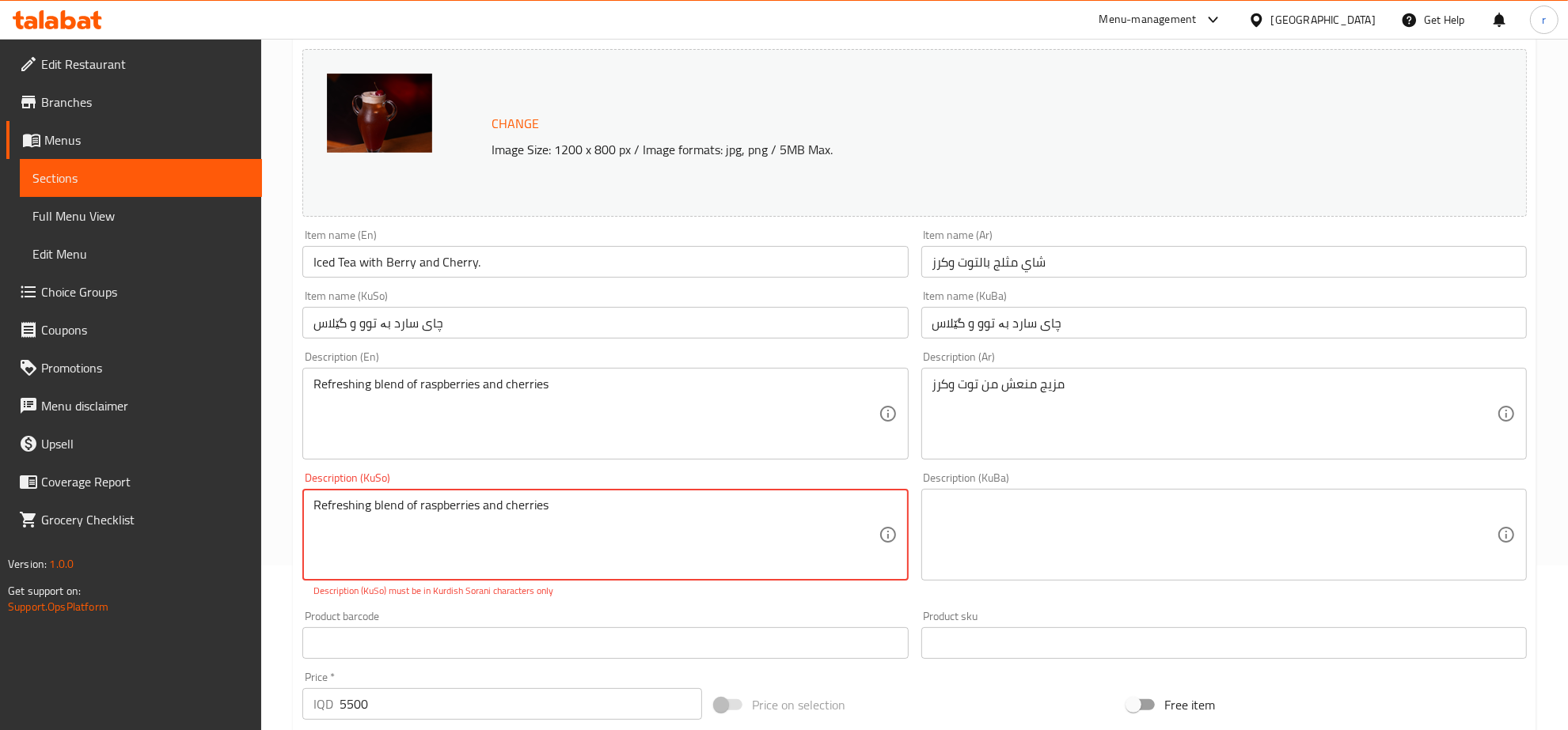
click at [451, 514] on textarea "Refreshing blend of raspberries and cherries" at bounding box center [596, 534] width 565 height 75
paste textarea "تێکەڵەیەکی تازەگەری کاڵەک و گێلاس"
click at [372, 504] on textarea "تێکەڵەیەکی تازەگەری کاڵەک و گێلاس" at bounding box center [596, 534] width 565 height 75
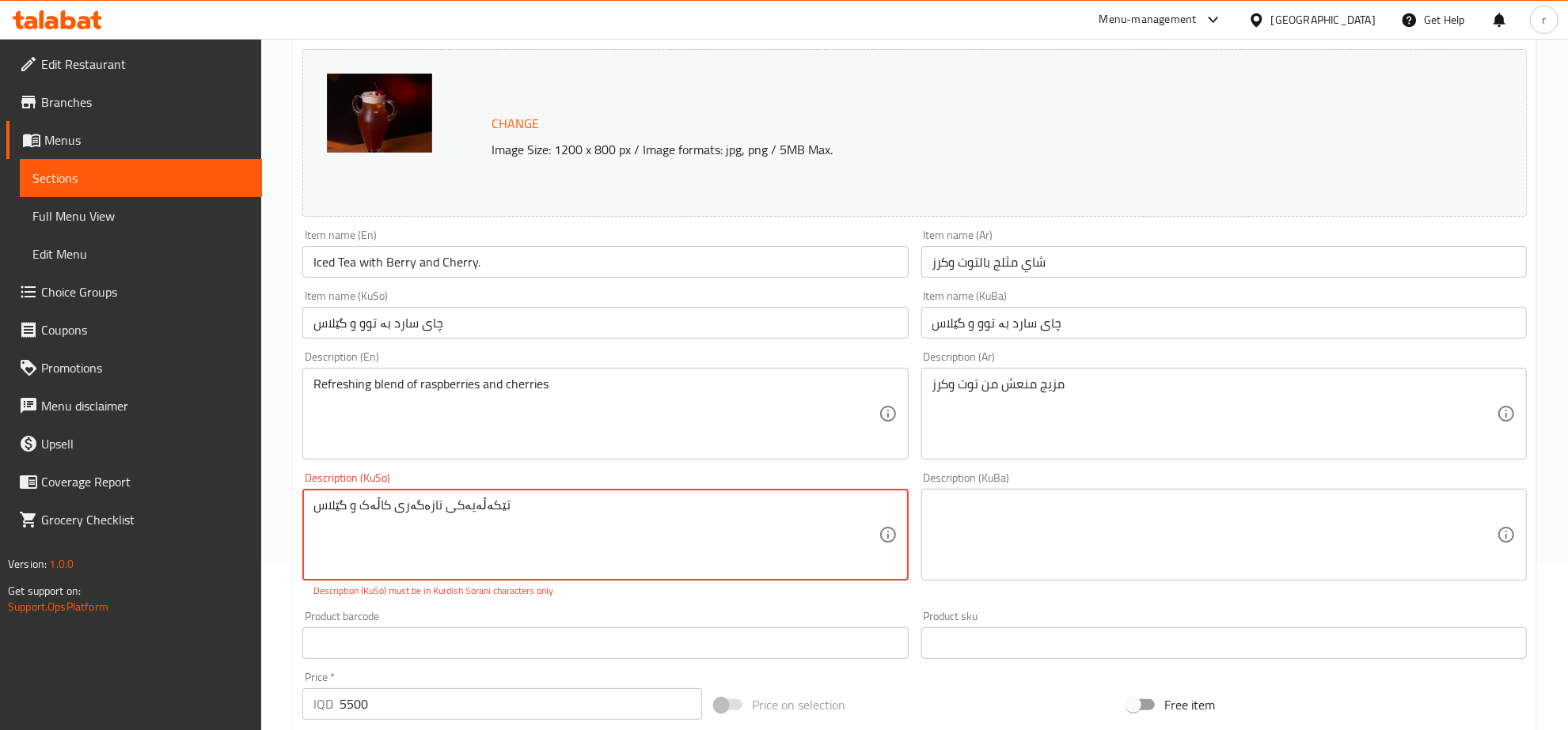
click at [372, 504] on textarea "تێکەڵەیەکی تازەگەری کاڵەک و گێلاس" at bounding box center [596, 534] width 565 height 75
click at [405, 547] on textarea "تێکەڵەیەکی تازەگەری توو و گێلاس" at bounding box center [596, 534] width 565 height 75
click at [766, 531] on textarea "تێکەڵەیەکی تازەگەری توو و گێلاس" at bounding box center [596, 534] width 565 height 75
click at [405, 507] on textarea "تێکەڵەیەکی تازەگەری توو و گێلاس" at bounding box center [596, 534] width 565 height 75
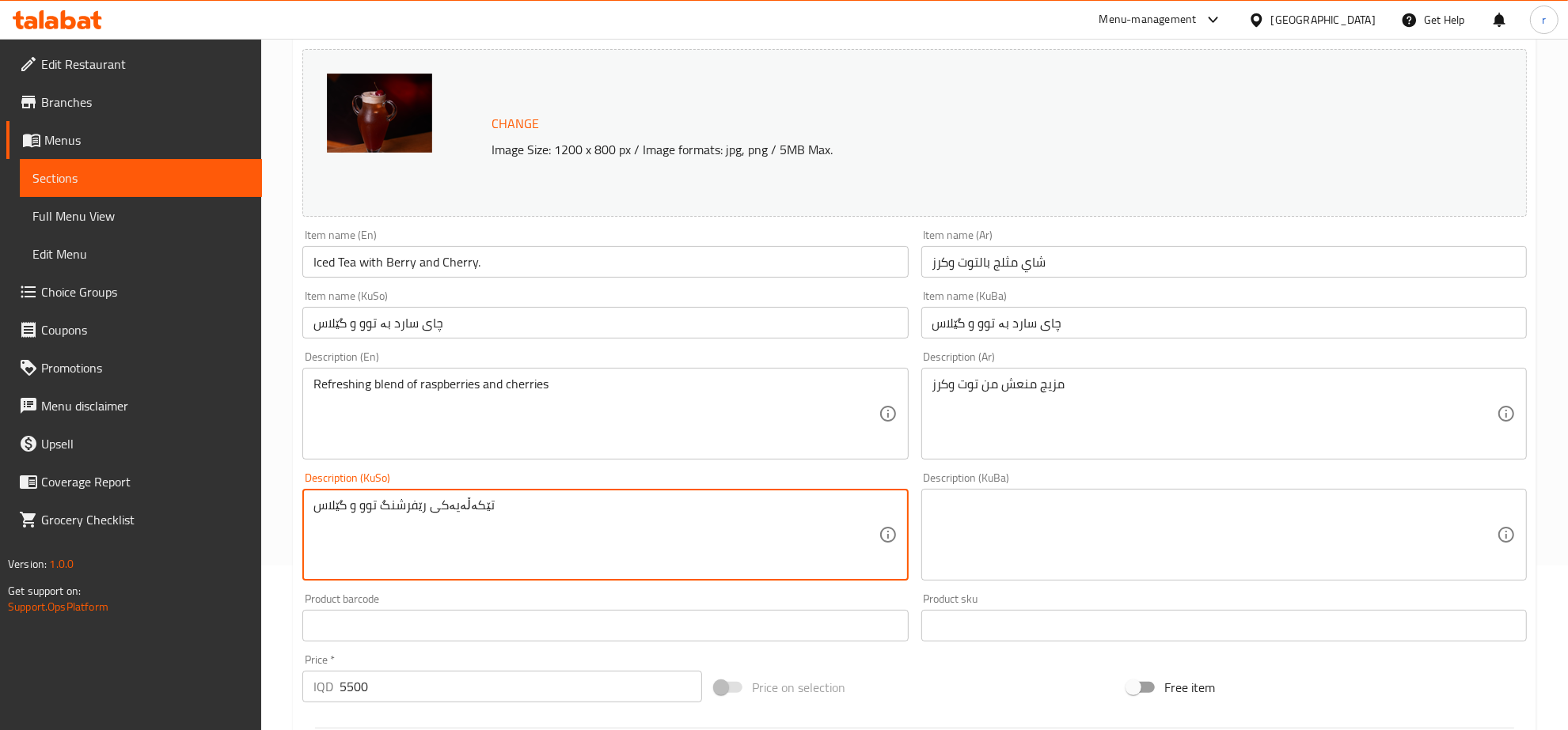
click at [416, 508] on textarea "تێکەڵەیەکی رێفرشنگ توو و گێلاس" at bounding box center [596, 534] width 565 height 75
click at [370, 501] on textarea "تێکەڵەیەکی [PERSON_NAME] و گێلاس" at bounding box center [596, 534] width 565 height 75
type textarea "تێکەڵەیەکی [PERSON_NAME] و گێلاس"
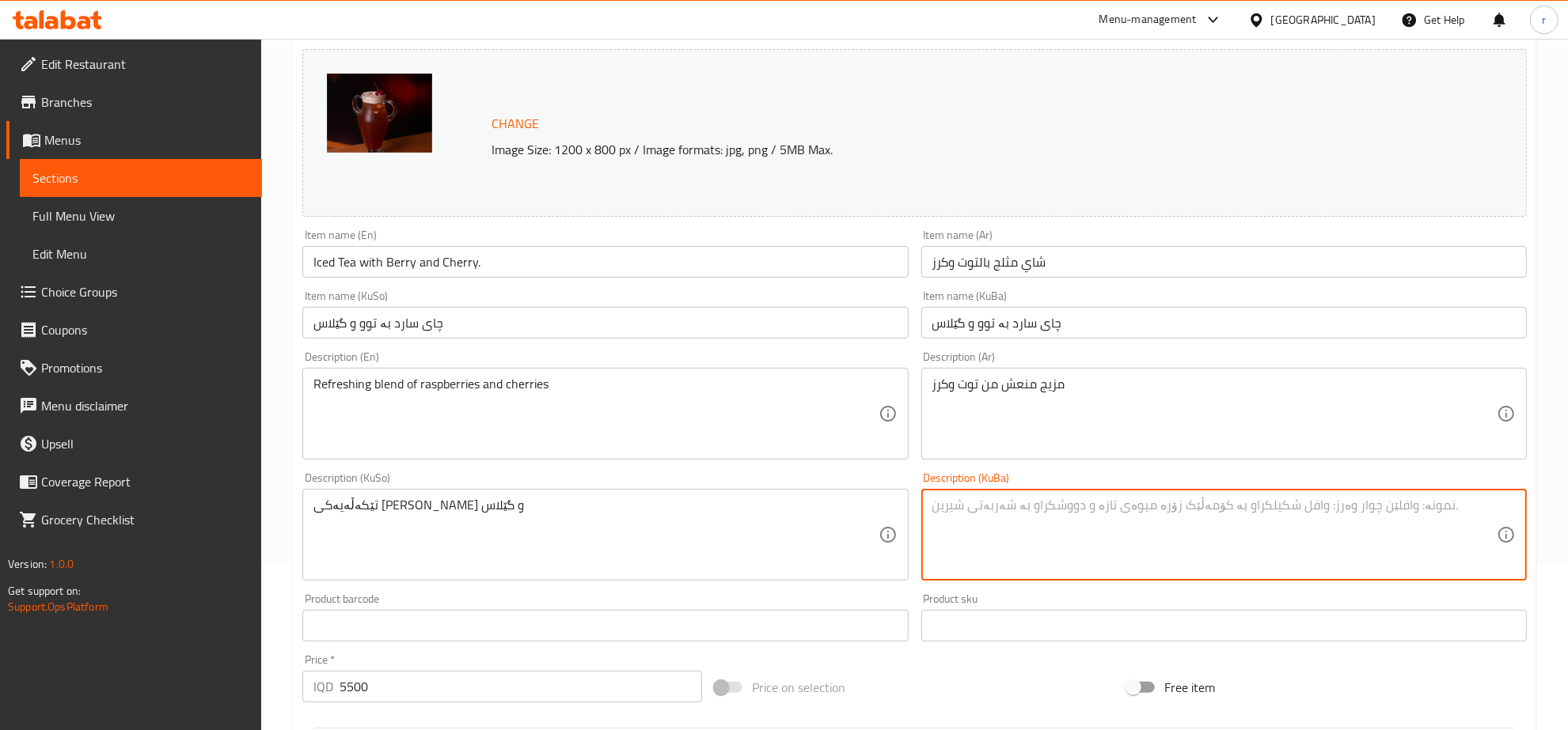
click at [972, 507] on textarea at bounding box center [1215, 534] width 565 height 75
paste textarea "تێکەڵەیەکی [PERSON_NAME] و گێلاس"
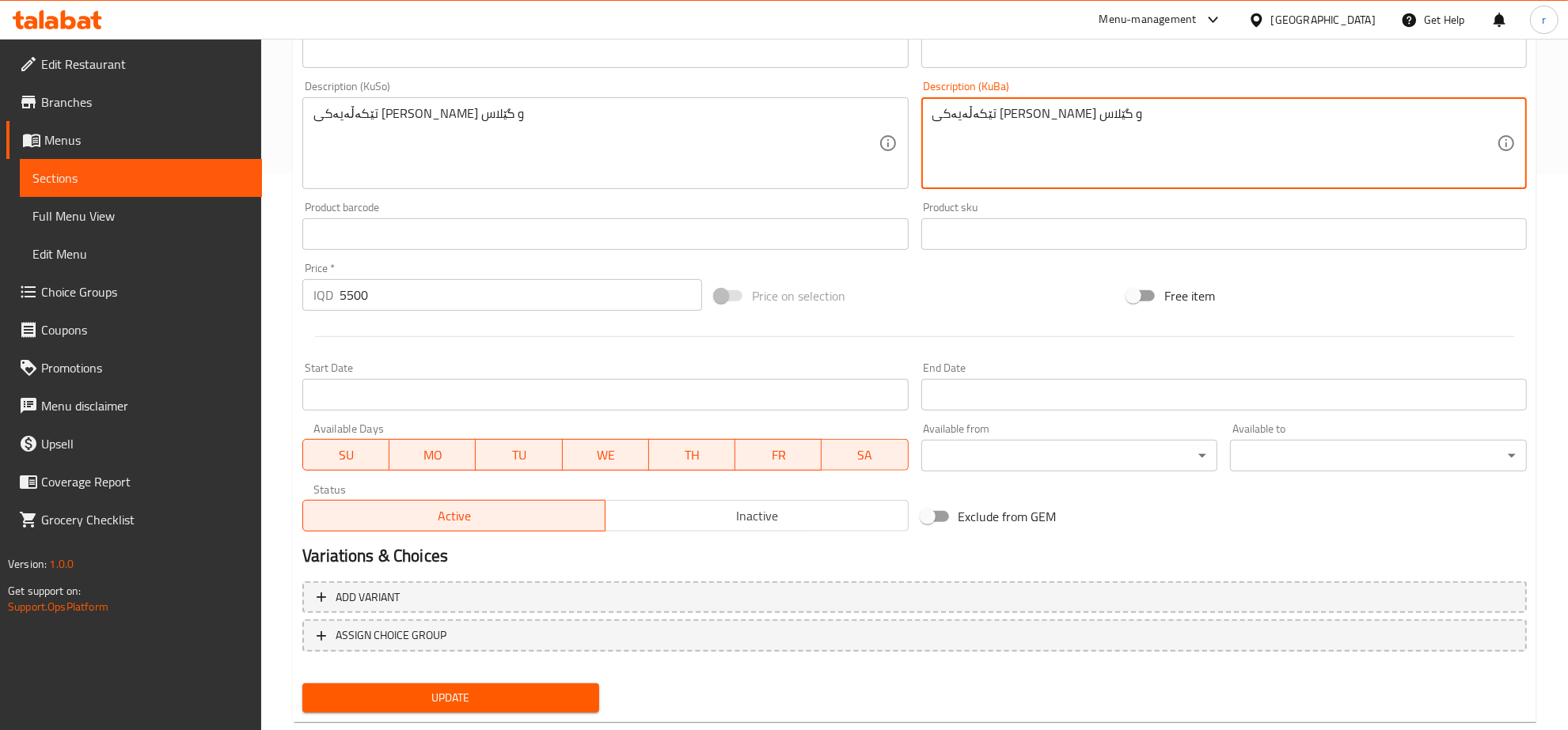
scroll to position [590, 0]
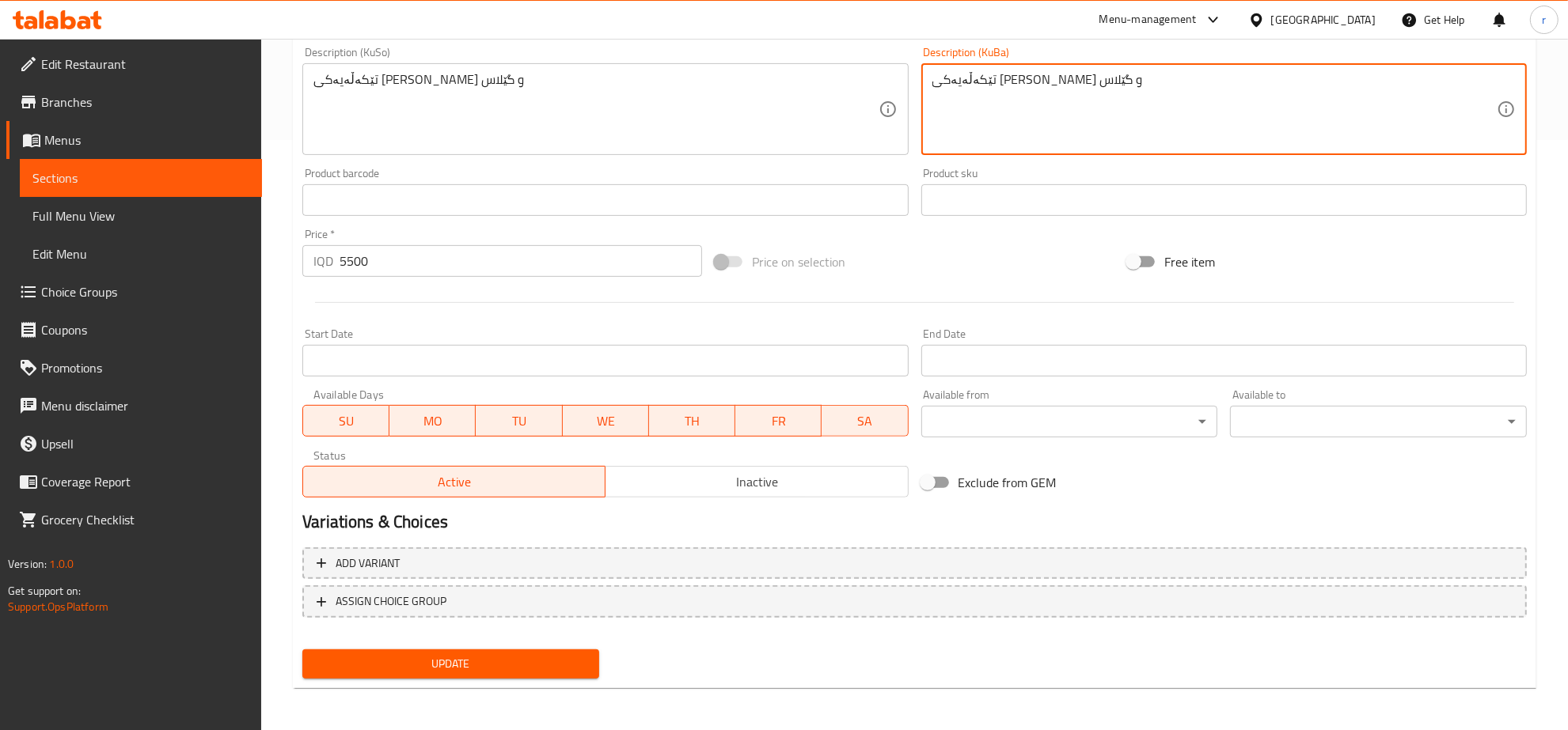
type textarea "تێکەڵەیەکی [PERSON_NAME] و گێلاس"
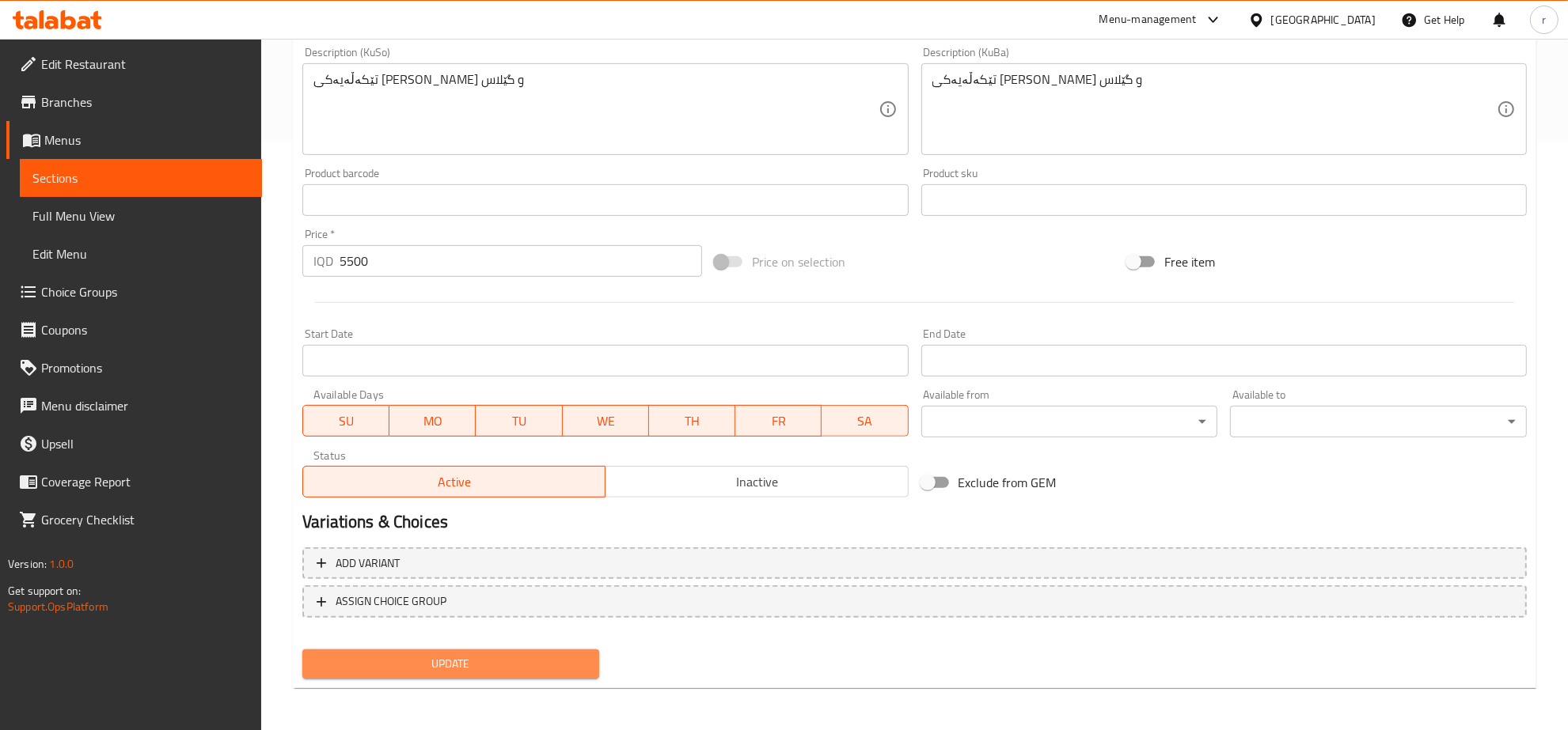
click at [444, 669] on span "Update" at bounding box center [450, 664] width 272 height 20
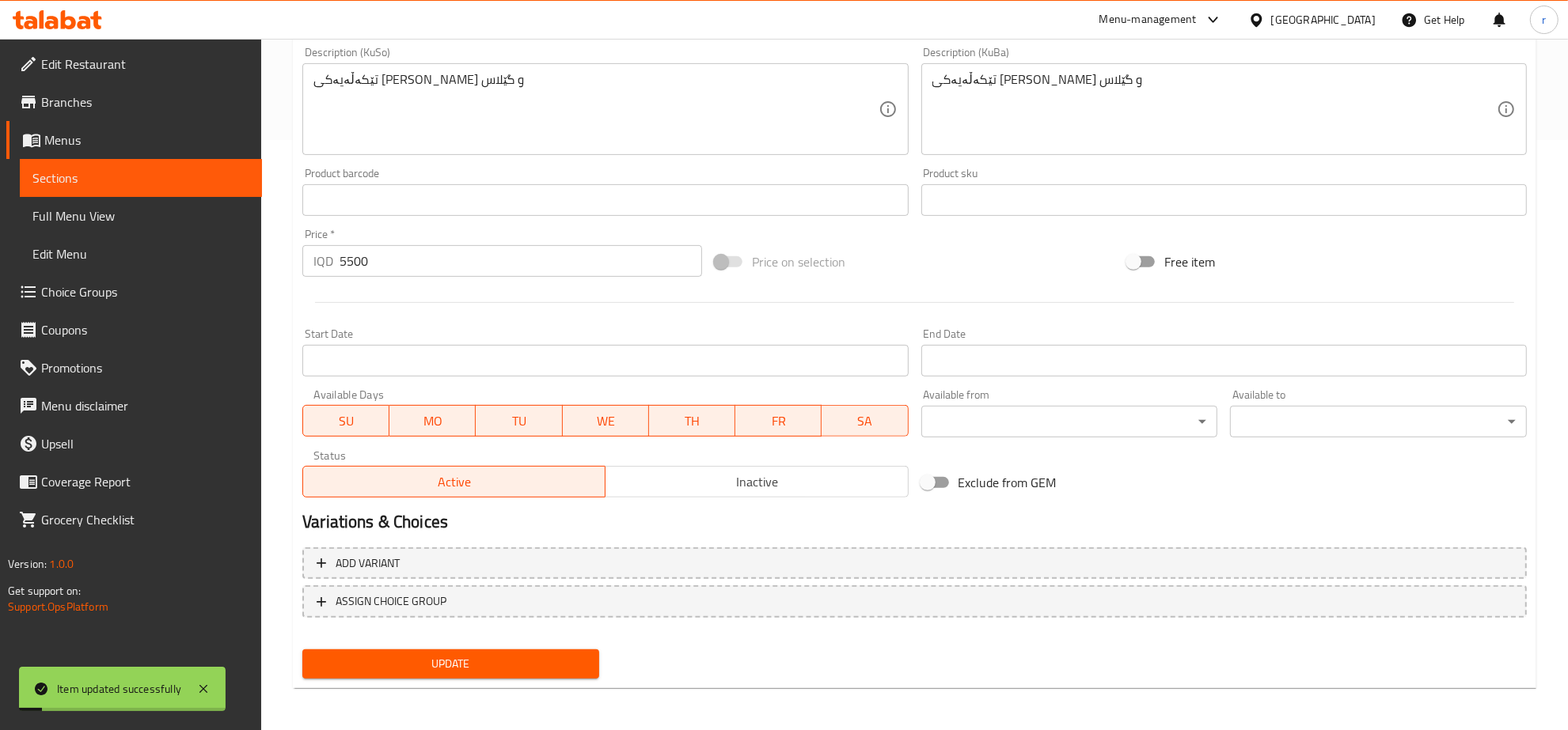
click at [148, 212] on span "Full Menu View" at bounding box center [140, 216] width 217 height 19
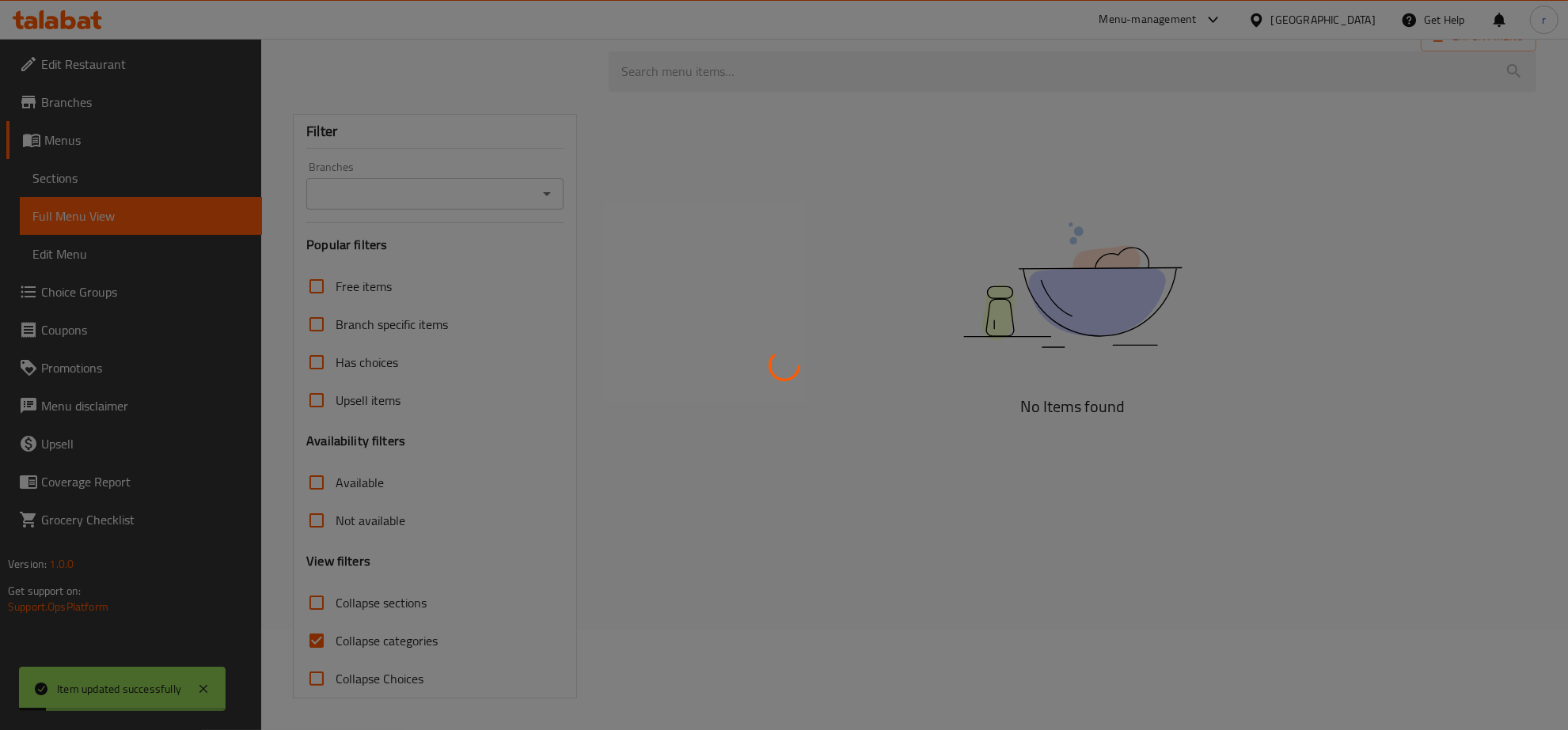
scroll to position [100, 0]
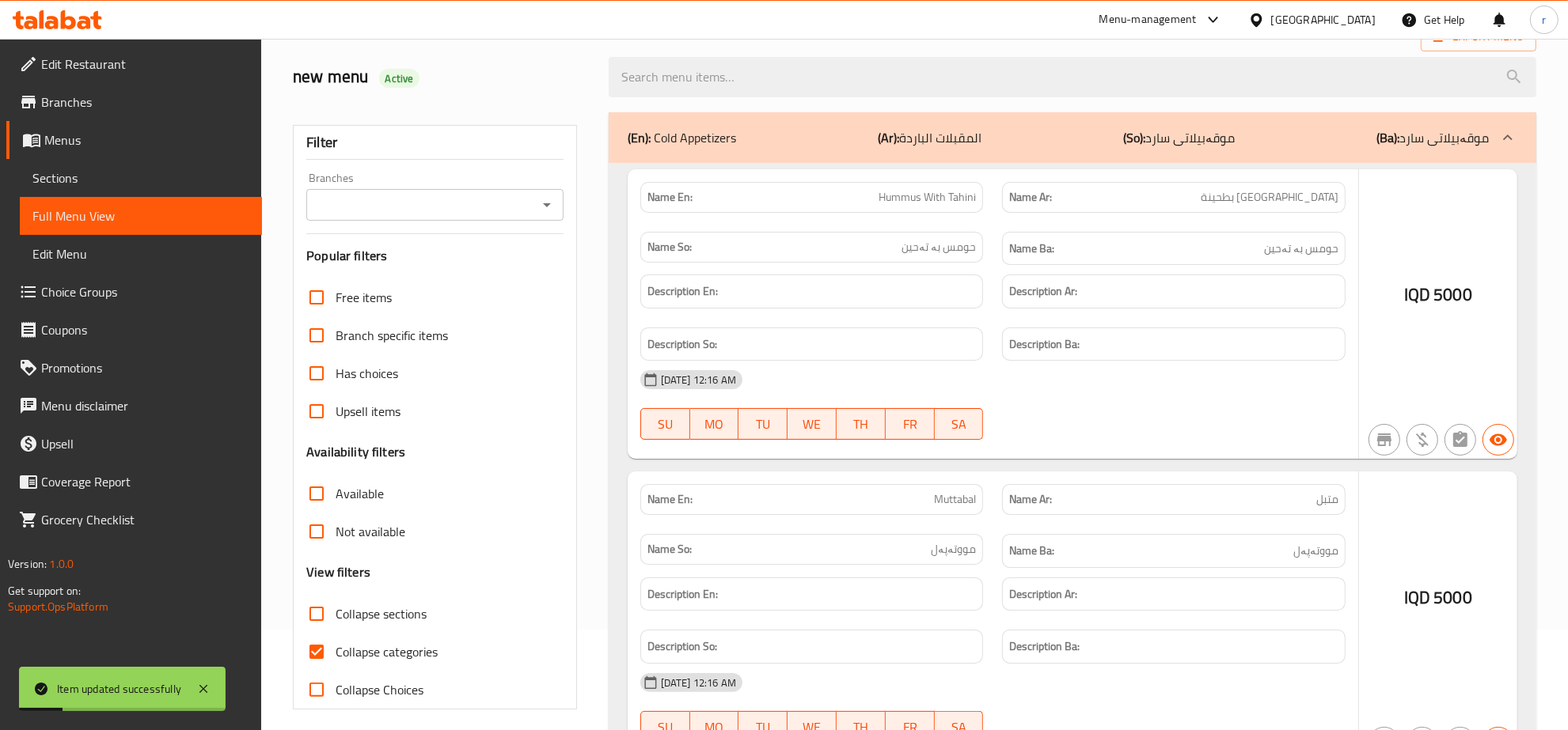
click at [541, 205] on div at bounding box center [784, 365] width 1568 height 730
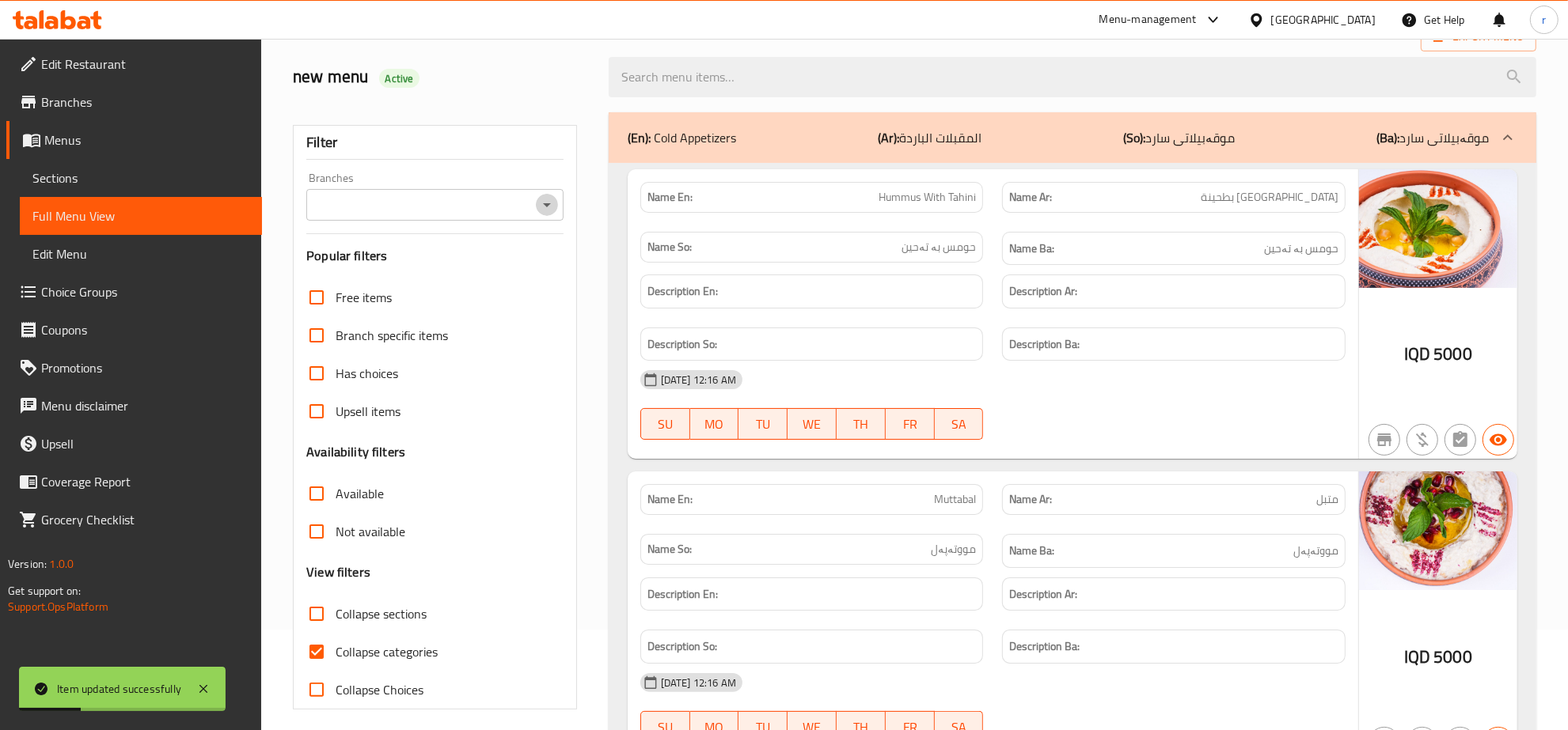
click at [541, 205] on icon "Open" at bounding box center [547, 205] width 19 height 19
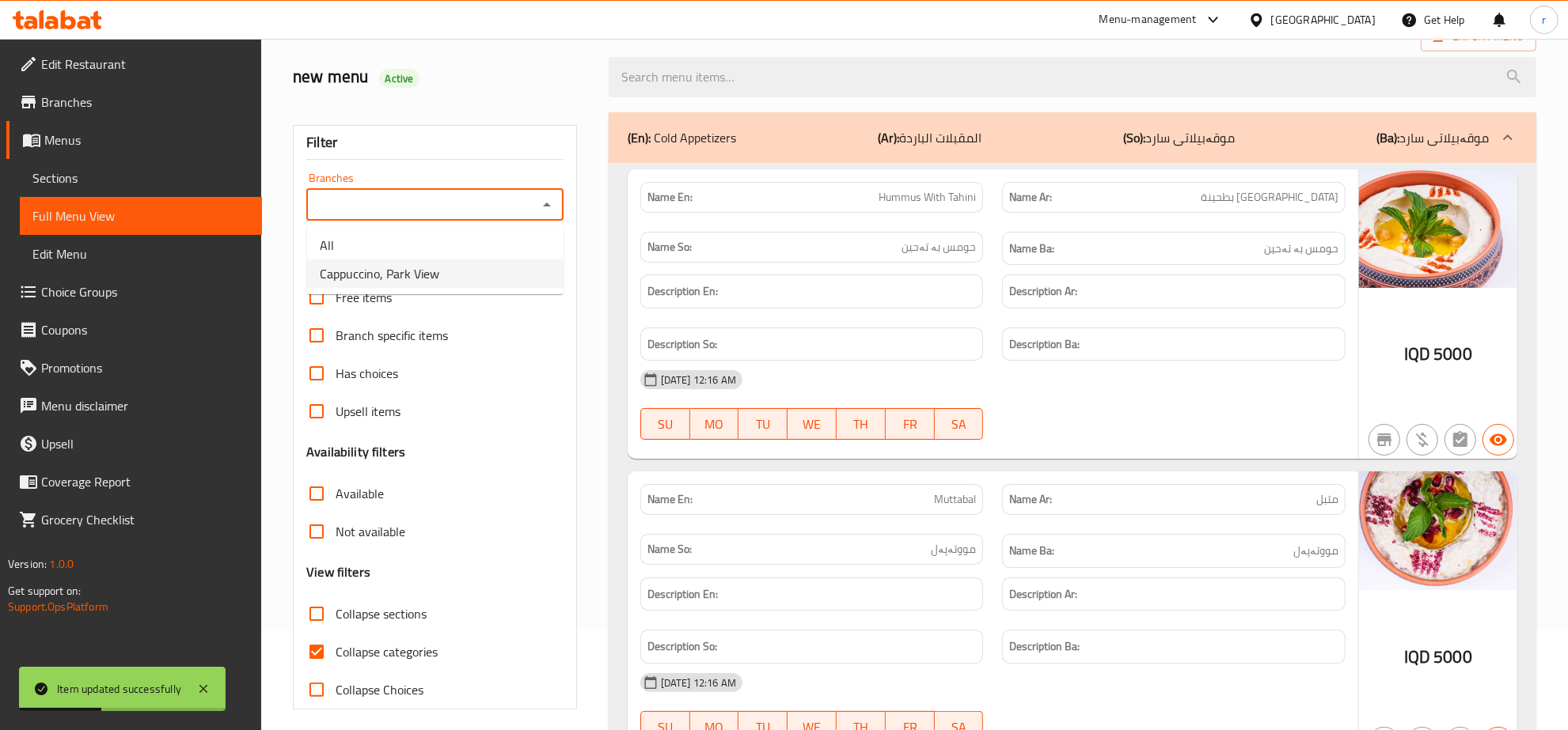
click at [474, 272] on li "Cappuccino, Park View" at bounding box center [435, 274] width 257 height 28
type input "Cappuccino, Park View"
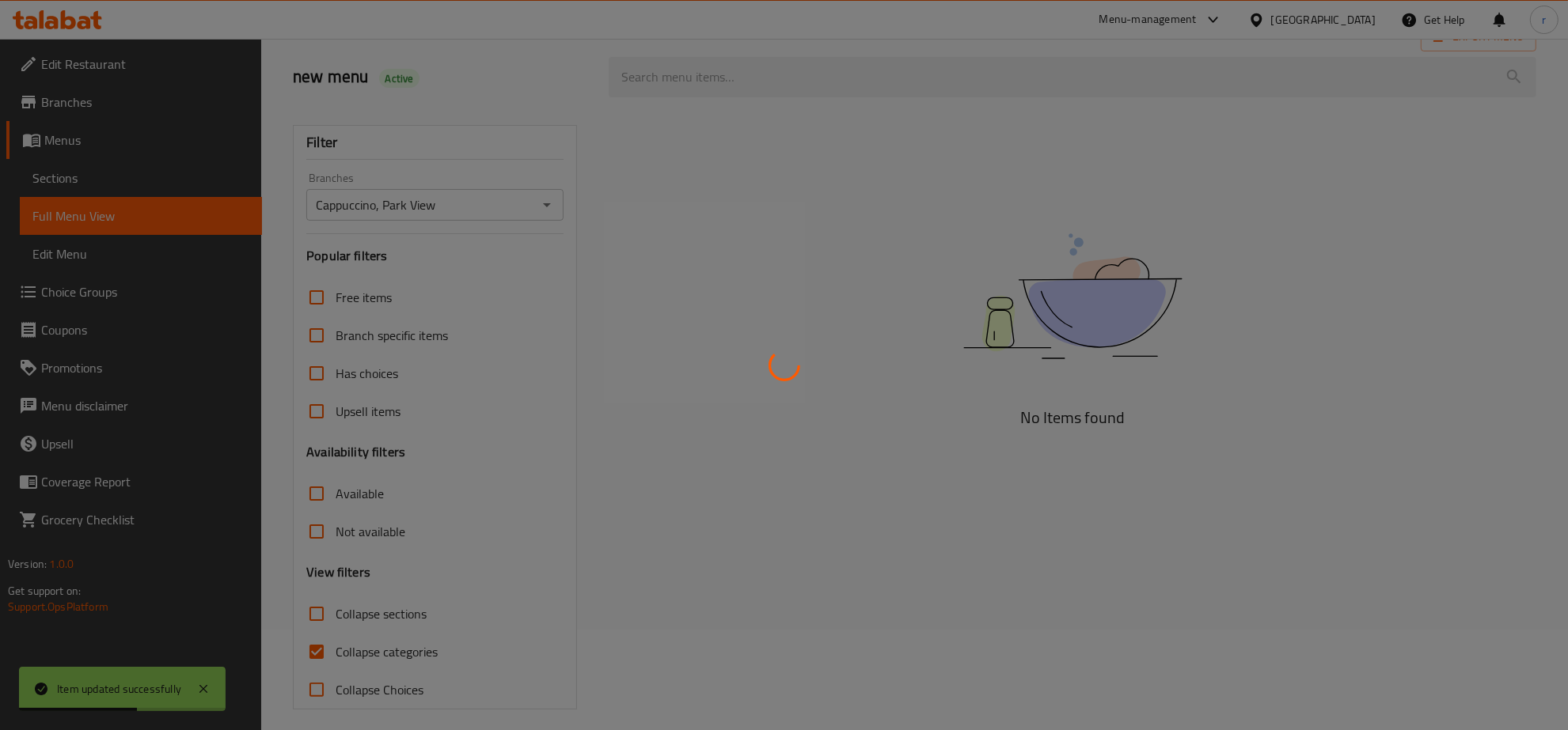
click at [310, 606] on div at bounding box center [784, 365] width 1568 height 730
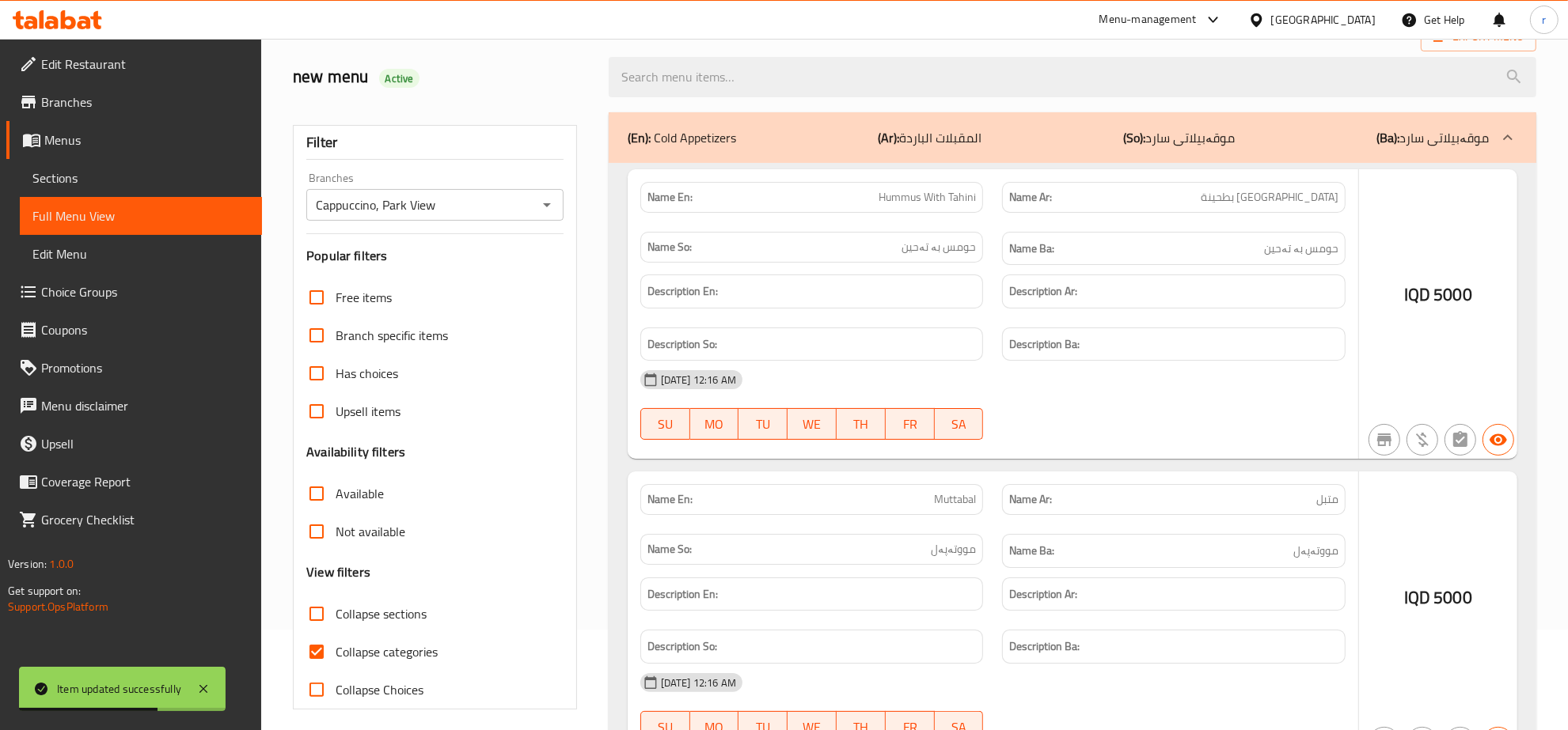
click at [320, 656] on div at bounding box center [784, 365] width 1568 height 730
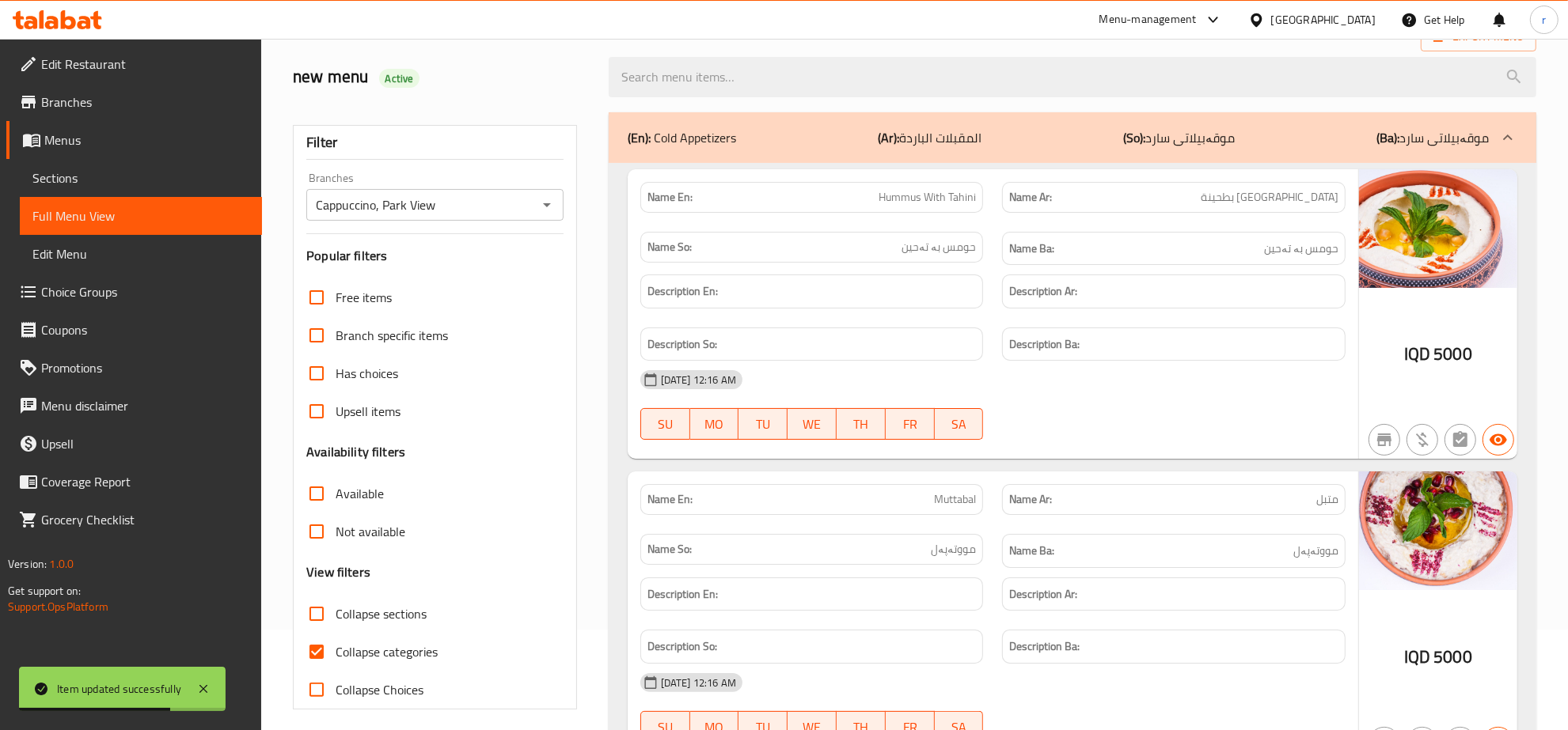
click at [307, 650] on input "Collapse categories" at bounding box center [316, 651] width 38 height 38
checkbox input "false"
click at [314, 609] on input "Collapse sections" at bounding box center [316, 614] width 38 height 38
checkbox input "true"
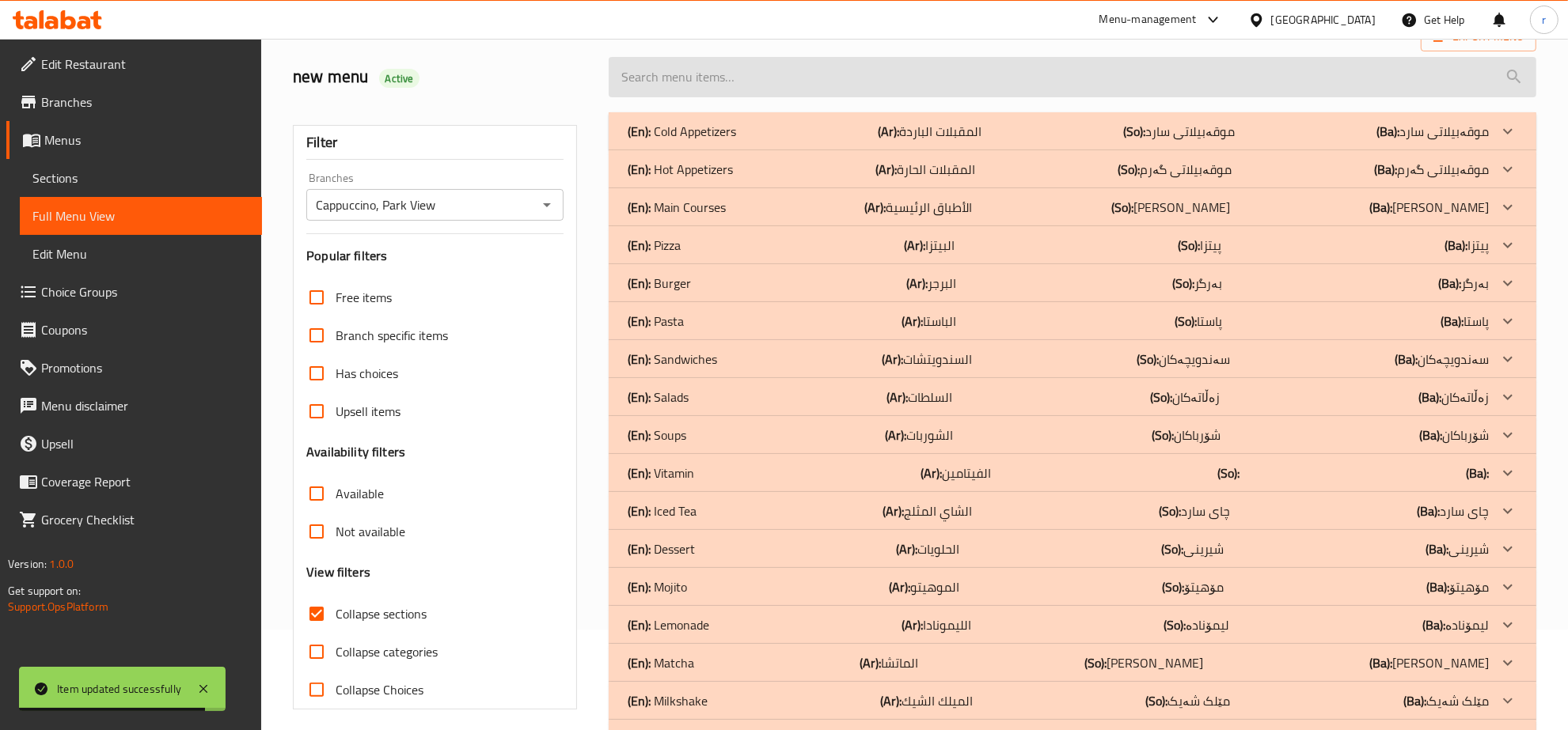
click at [766, 77] on input "search" at bounding box center [1072, 77] width 928 height 41
paste input "Iced Tea with Berry and Cherry."
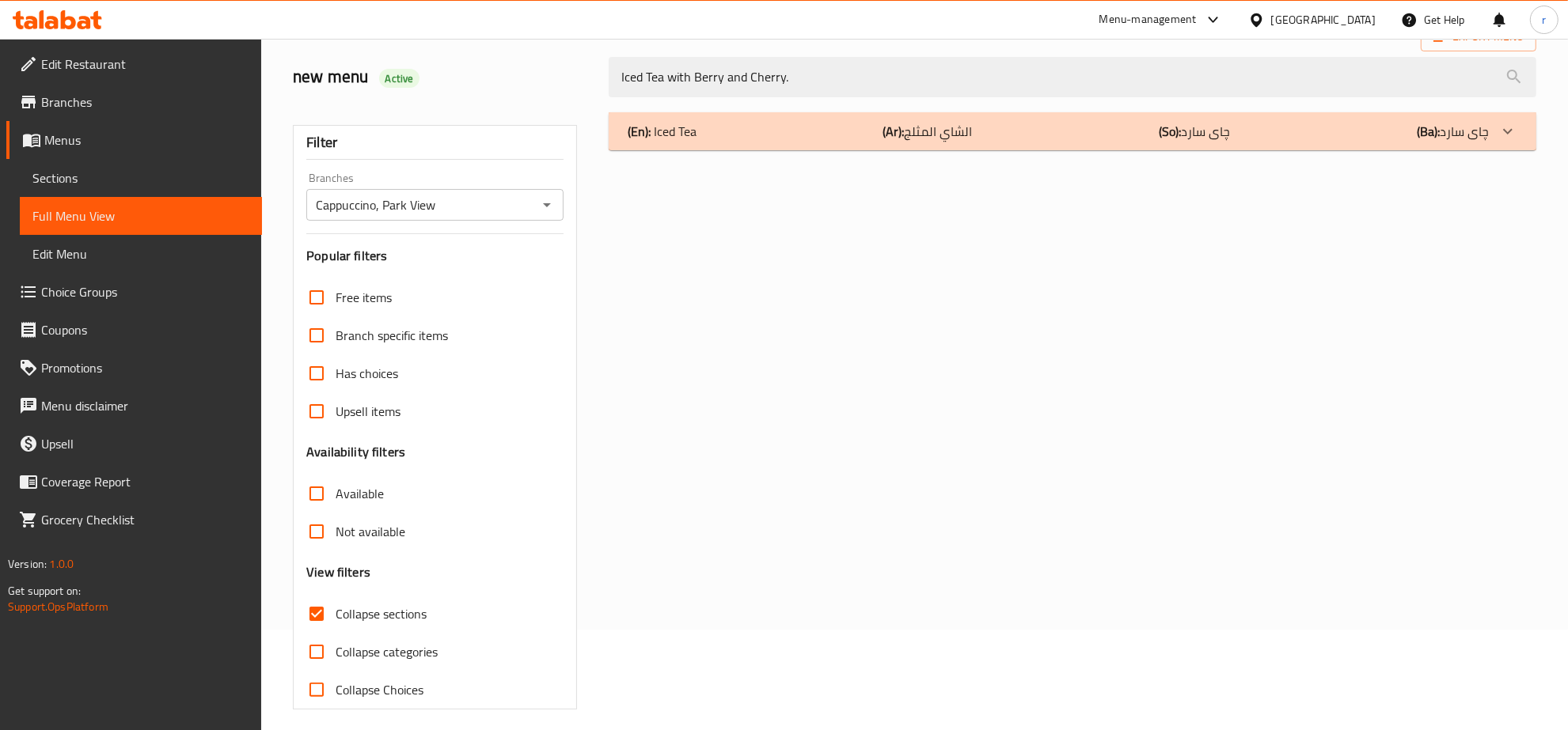
type input "Iced Tea with Berry and Cherry."
click at [1000, 133] on div "(En): Iced Tea (Ar): الشاي المثلج (So): چای سارد (Ba): چای سارد" at bounding box center [1057, 132] width 861 height 19
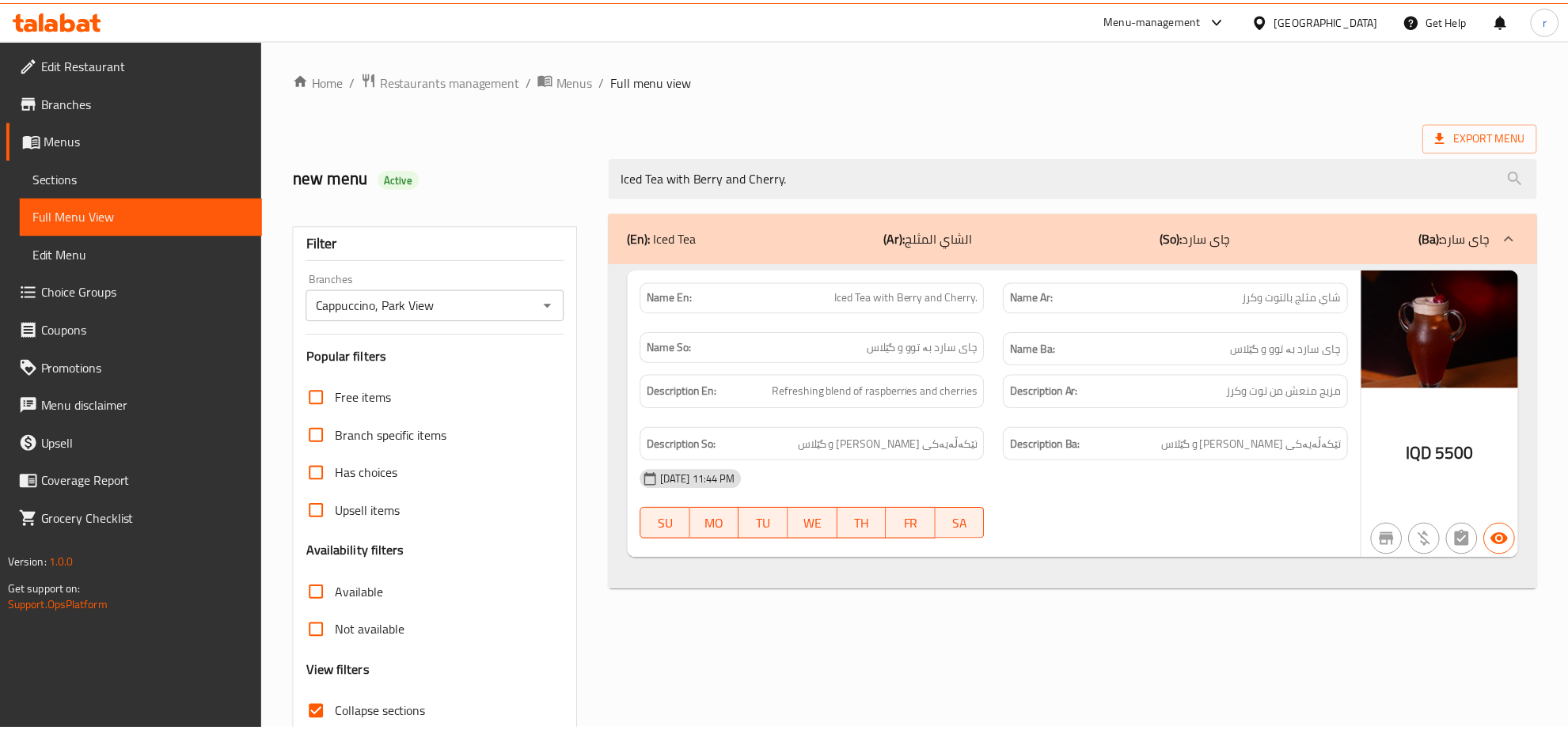
scroll to position [112, 0]
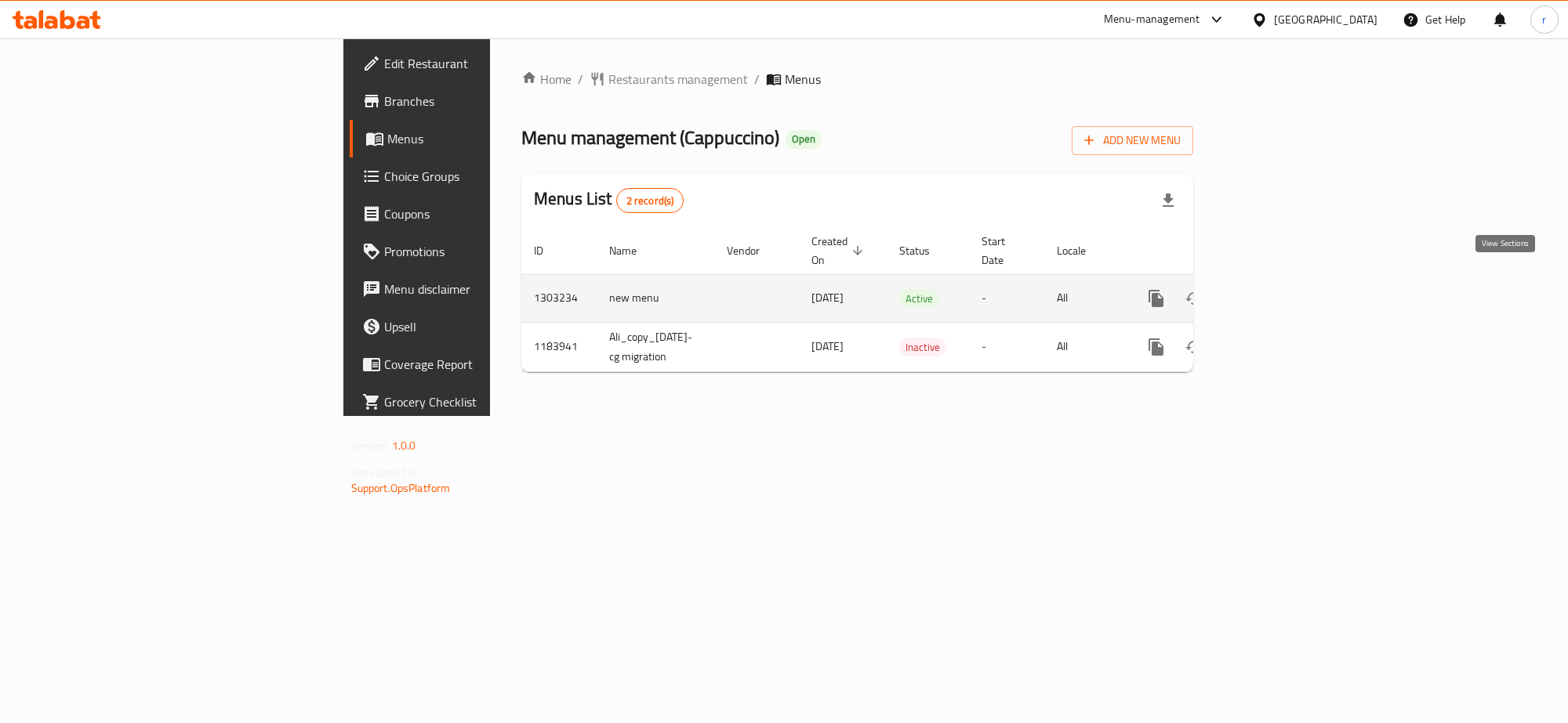
click at [1278, 289] on icon "enhanced table" at bounding box center [1269, 298] width 19 height 19
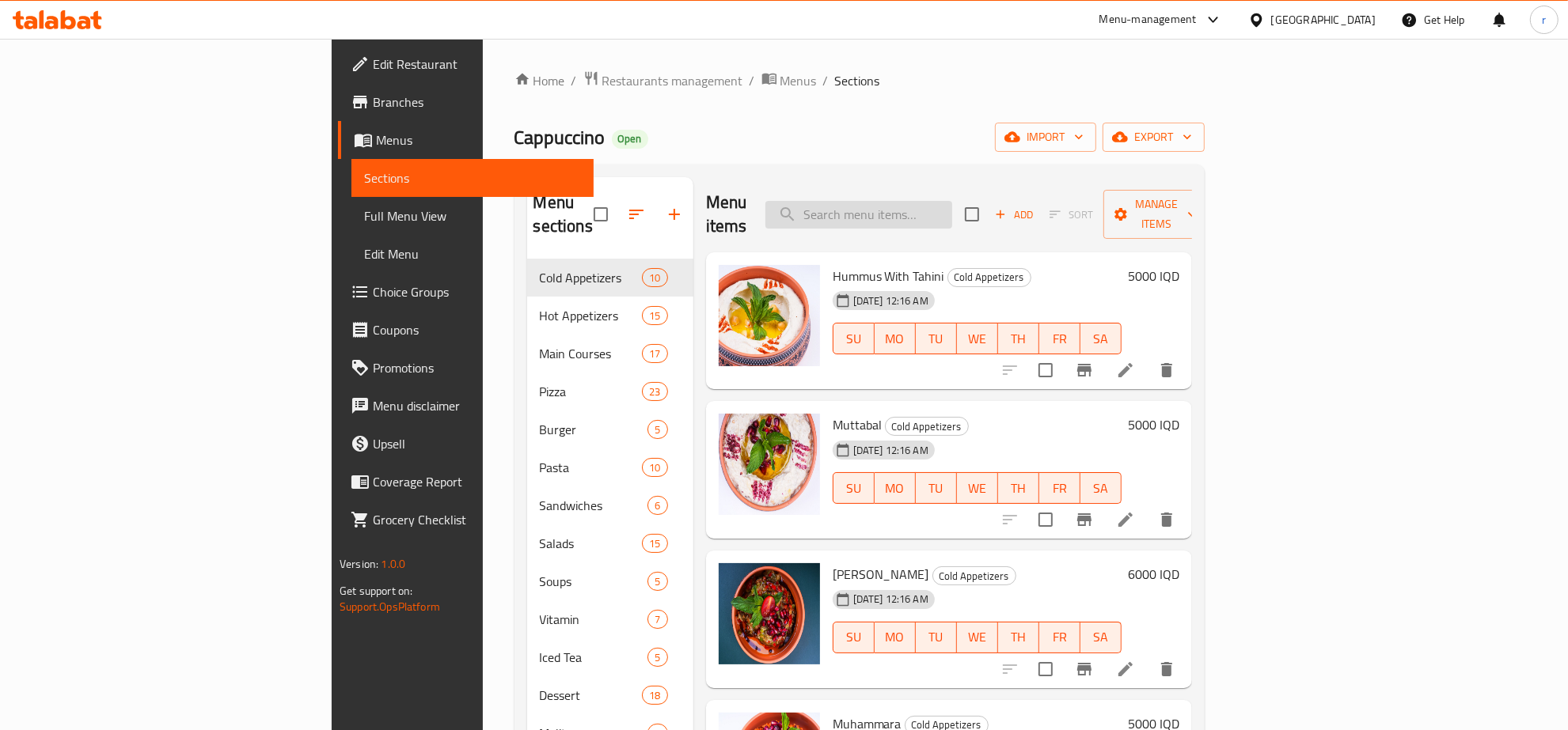
click at [952, 203] on input "search" at bounding box center [858, 214] width 187 height 27
paste input "Four chapters"
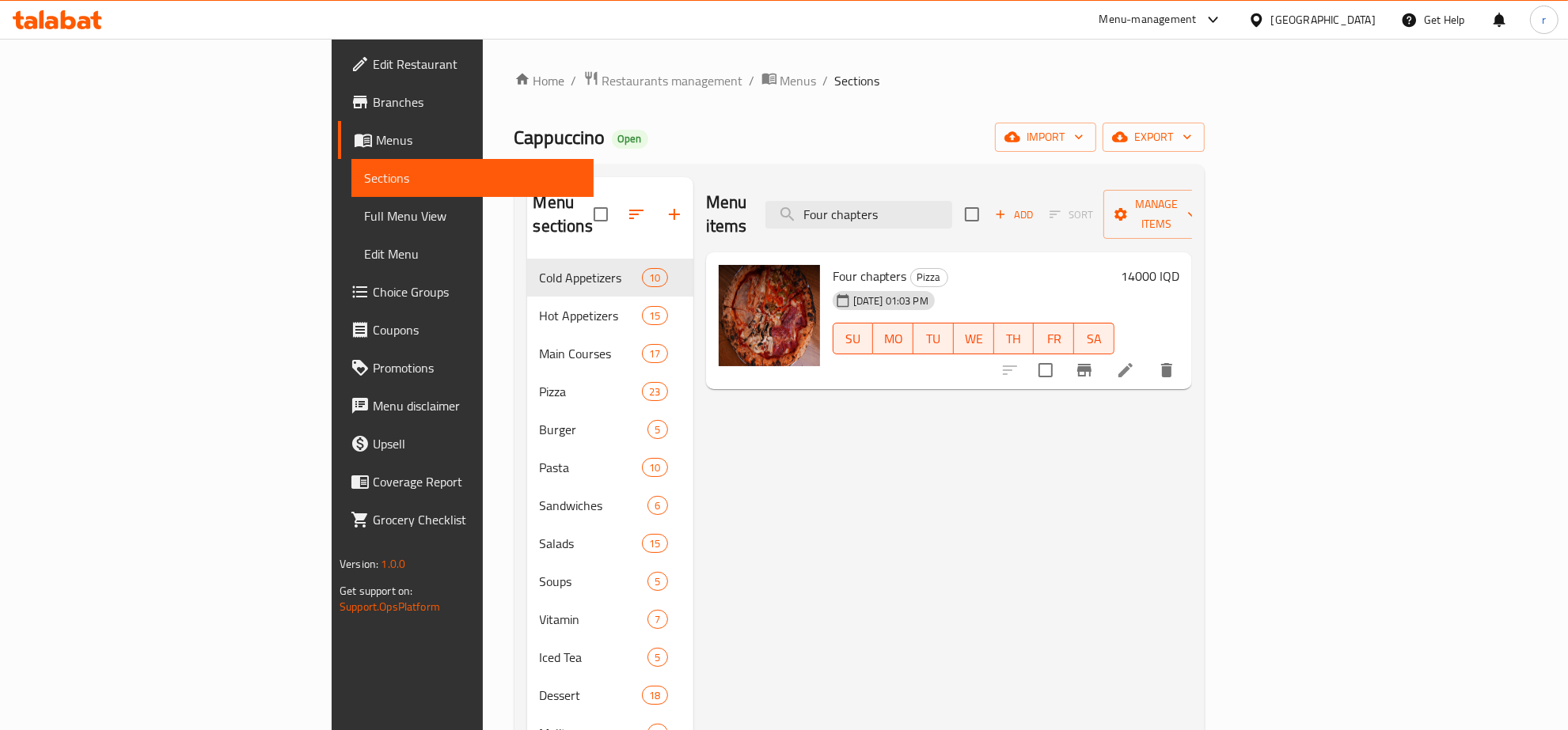
type input "Four chapters"
click at [1147, 356] on li at bounding box center [1125, 370] width 45 height 28
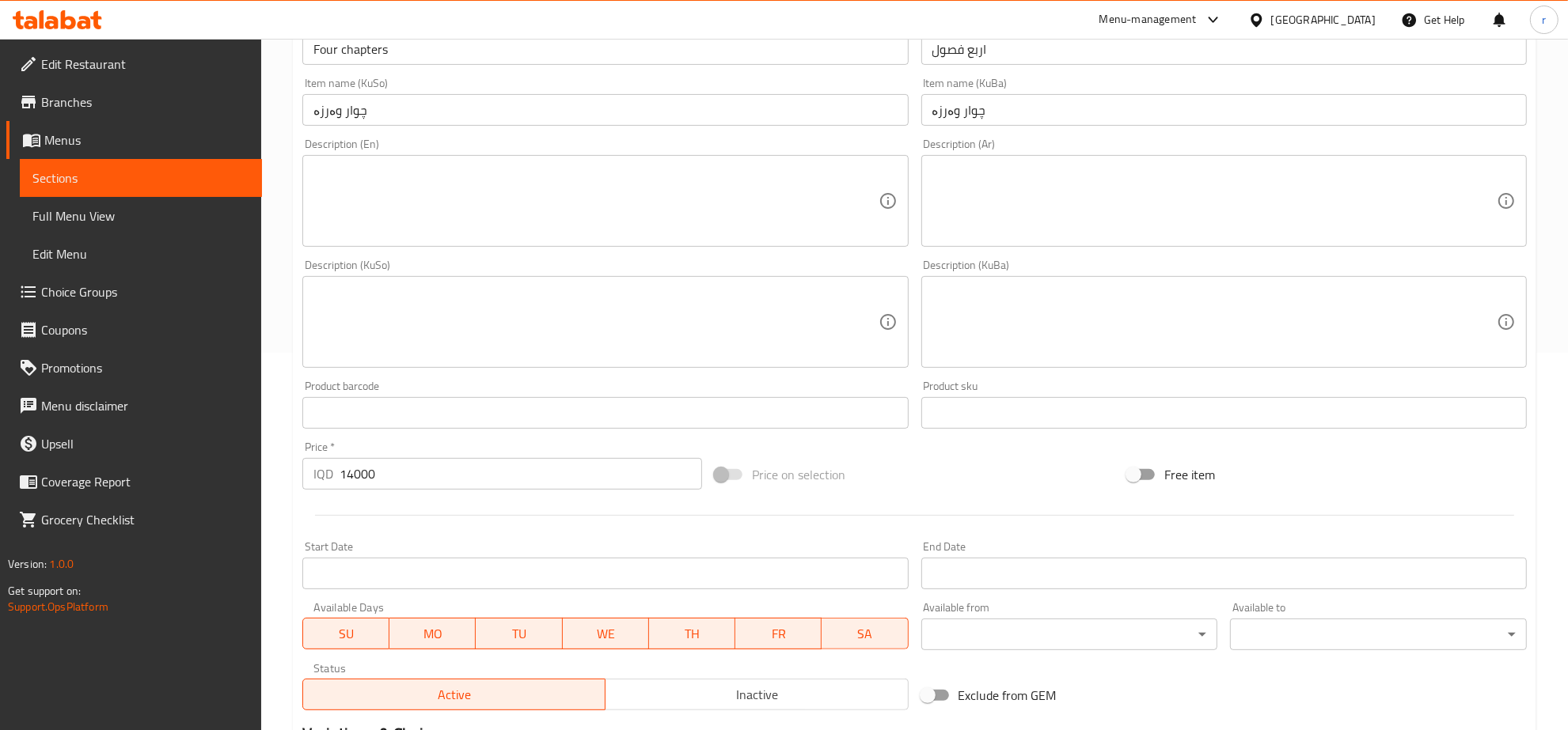
scroll to position [425, 0]
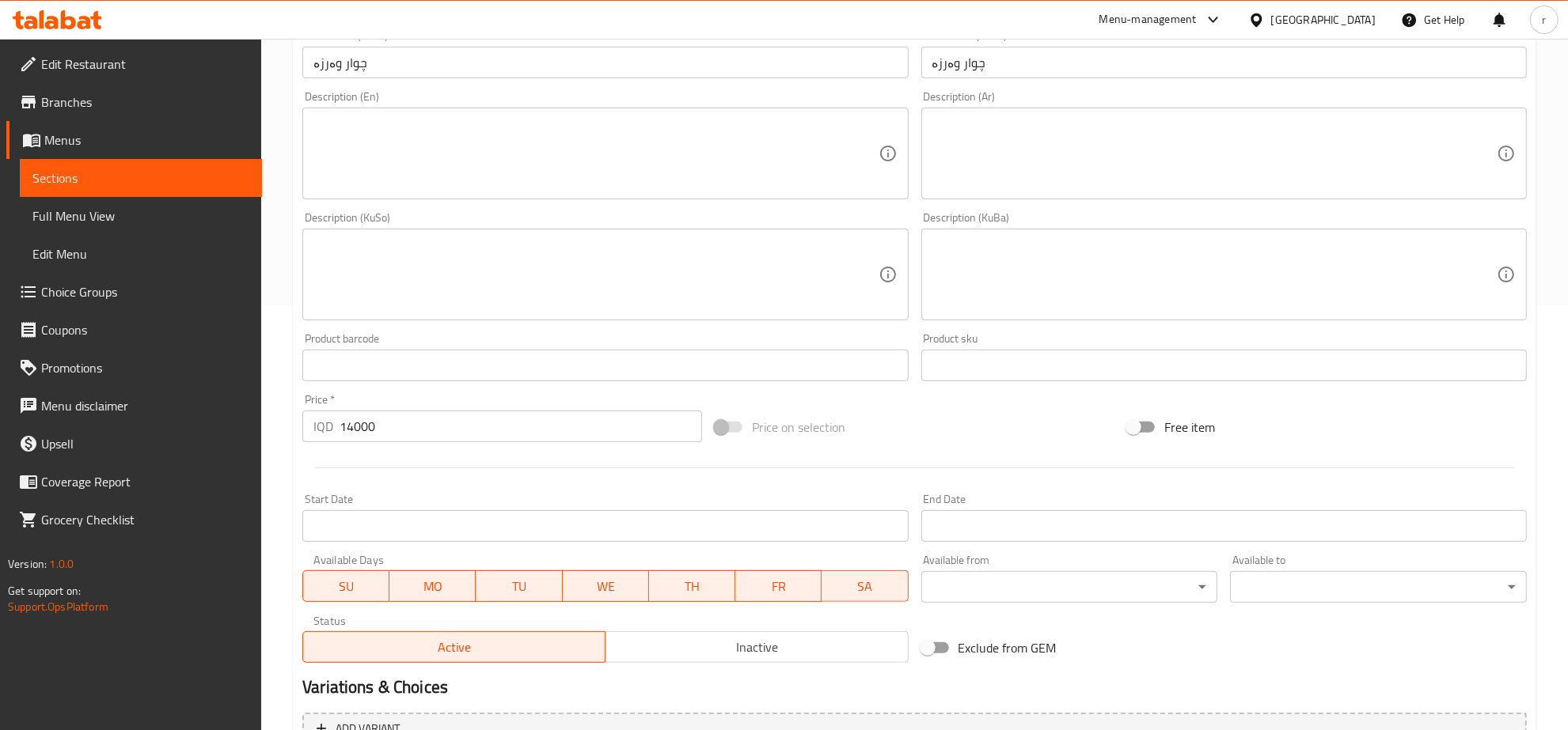
click at [184, 250] on span "Edit Menu" at bounding box center [140, 254] width 217 height 19
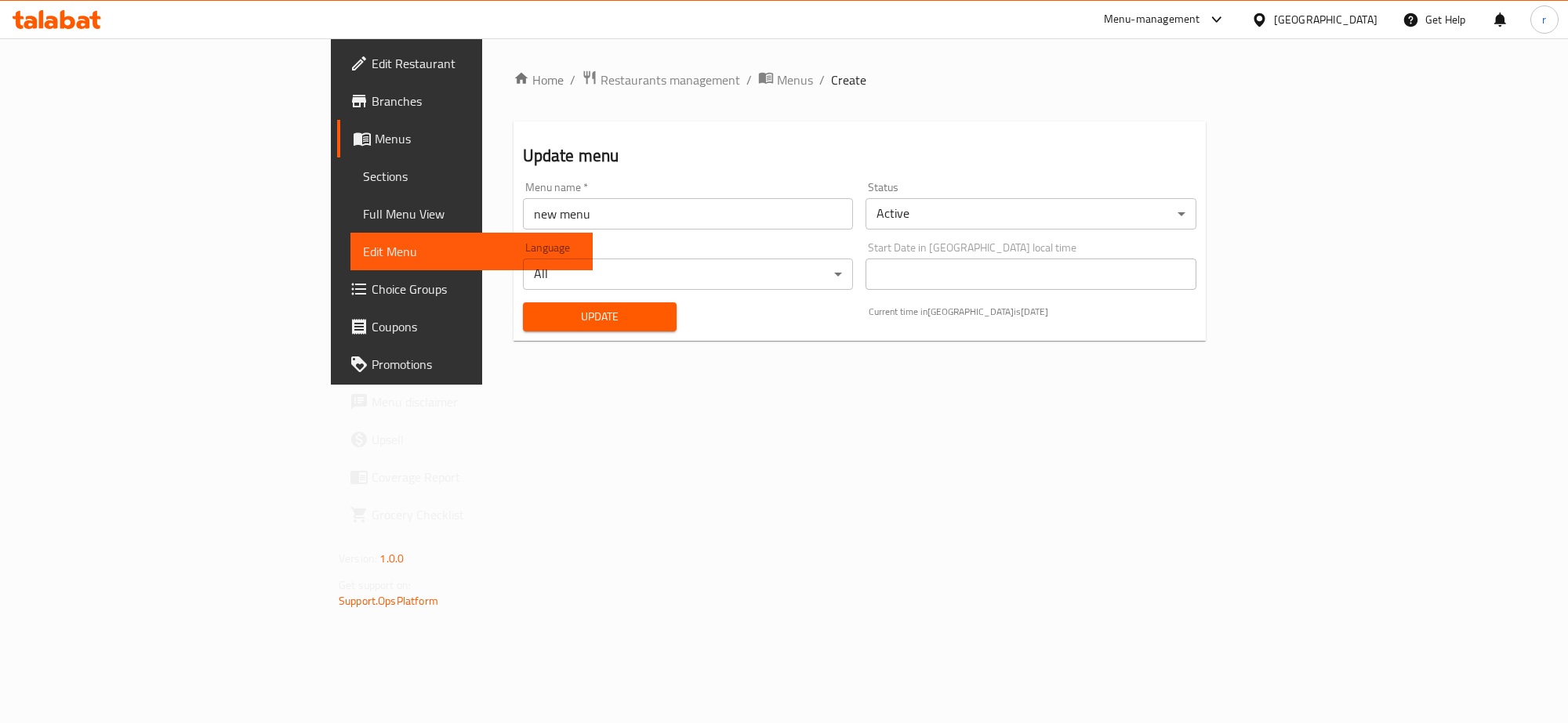
click at [363, 212] on span "Full Menu View" at bounding box center [471, 214] width 217 height 19
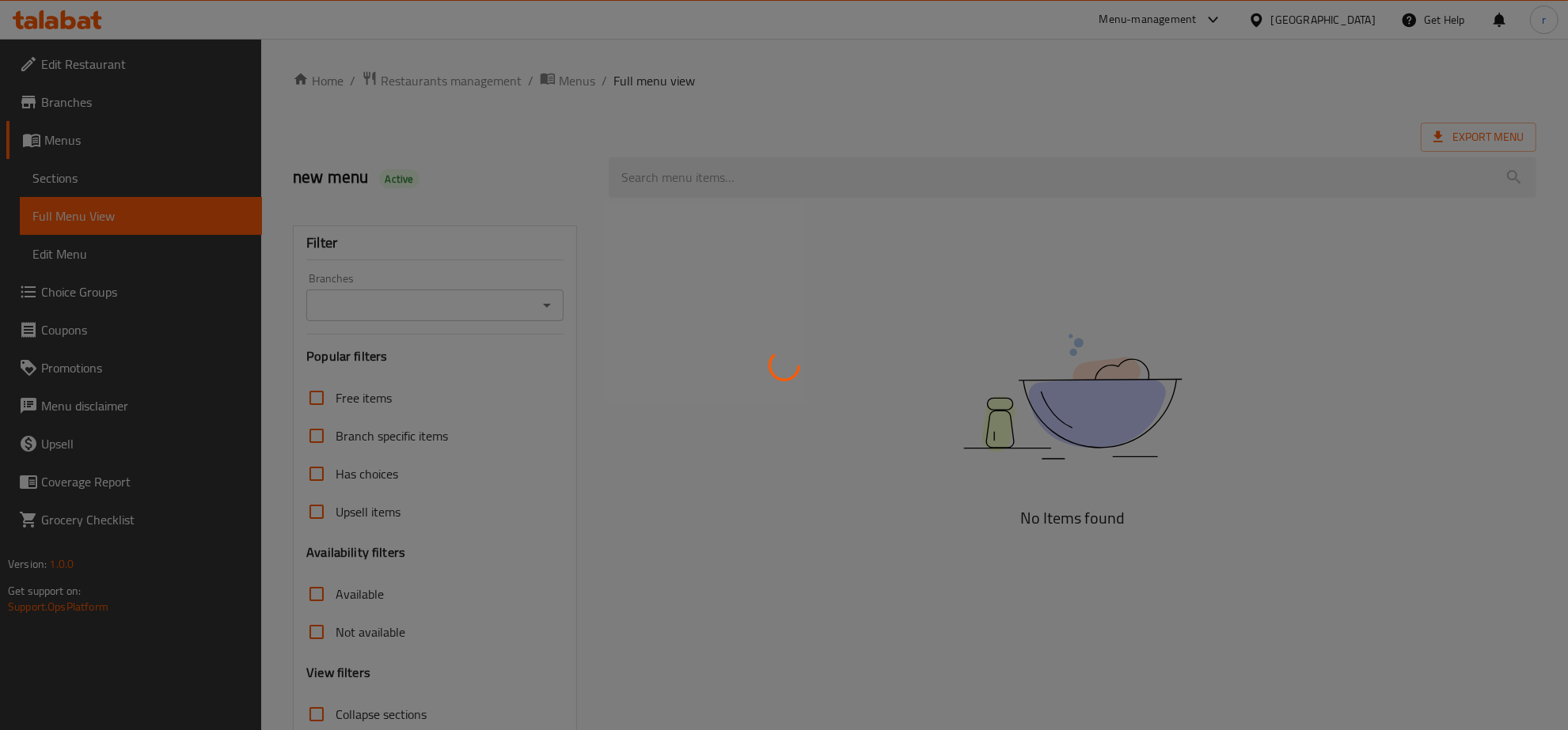
click at [856, 180] on div at bounding box center [784, 365] width 1568 height 730
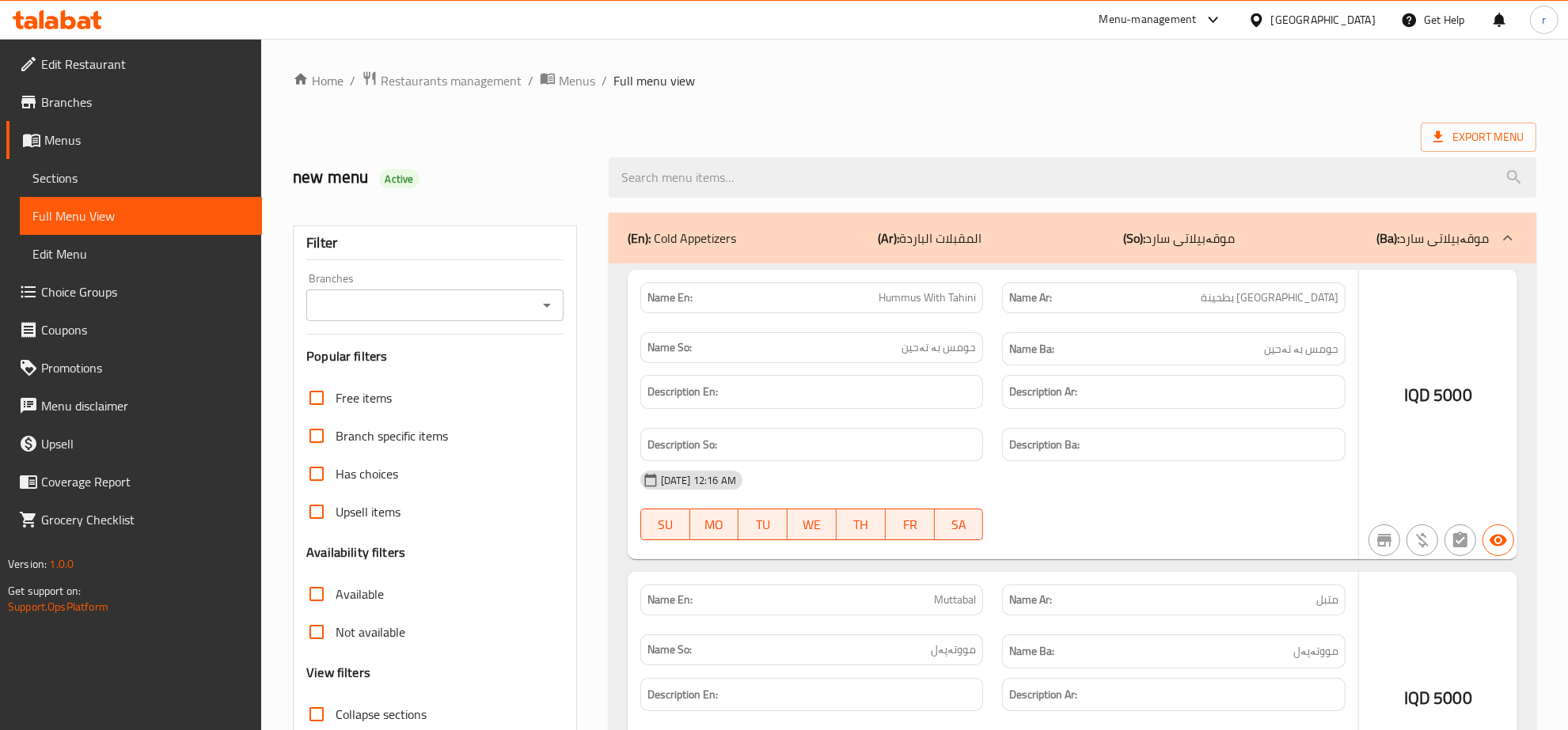
click at [543, 305] on div at bounding box center [784, 365] width 1568 height 730
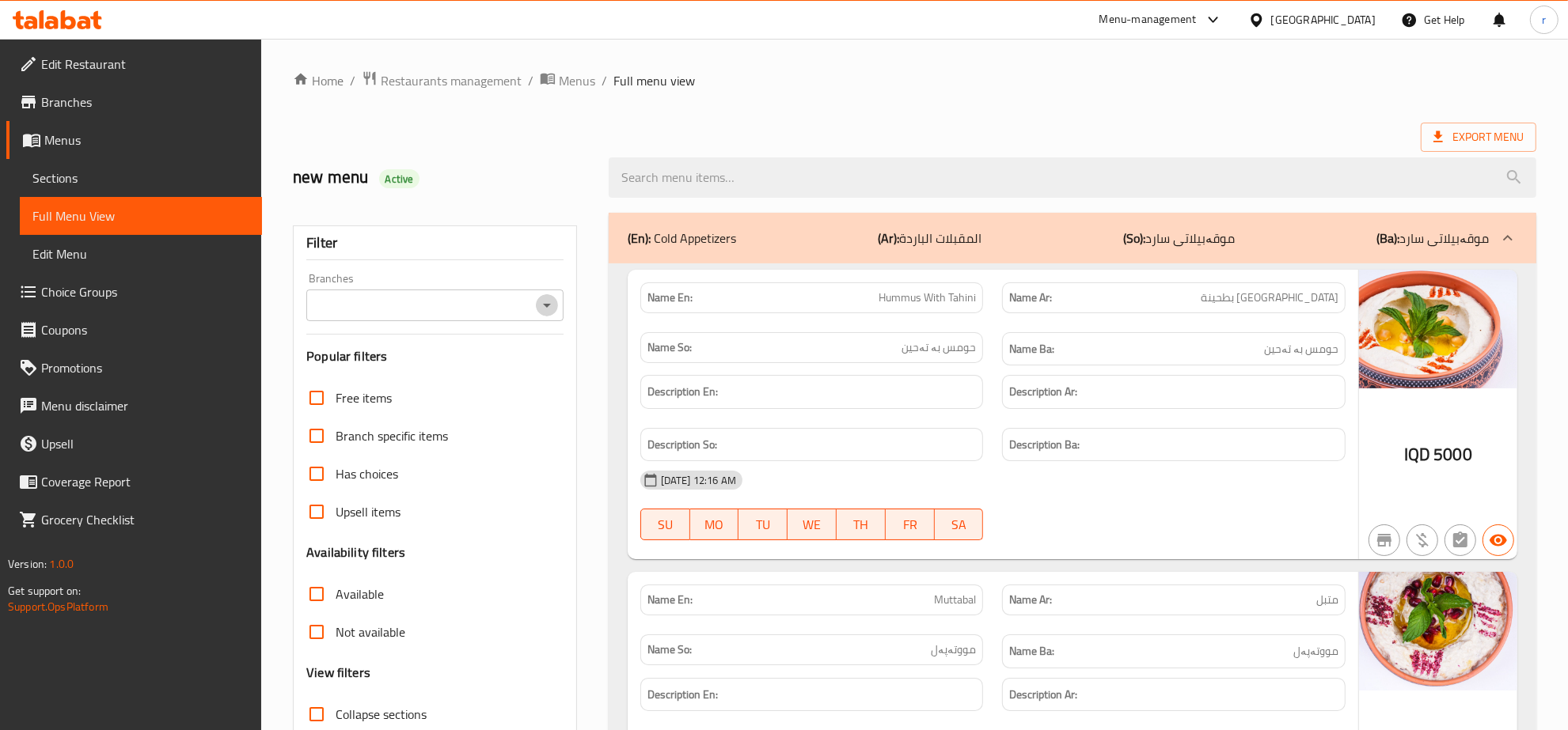
click at [549, 307] on icon "Open" at bounding box center [547, 305] width 19 height 19
click at [512, 372] on li "Cappuccino, Park View" at bounding box center [435, 374] width 257 height 28
type input "Cappuccino, Park View"
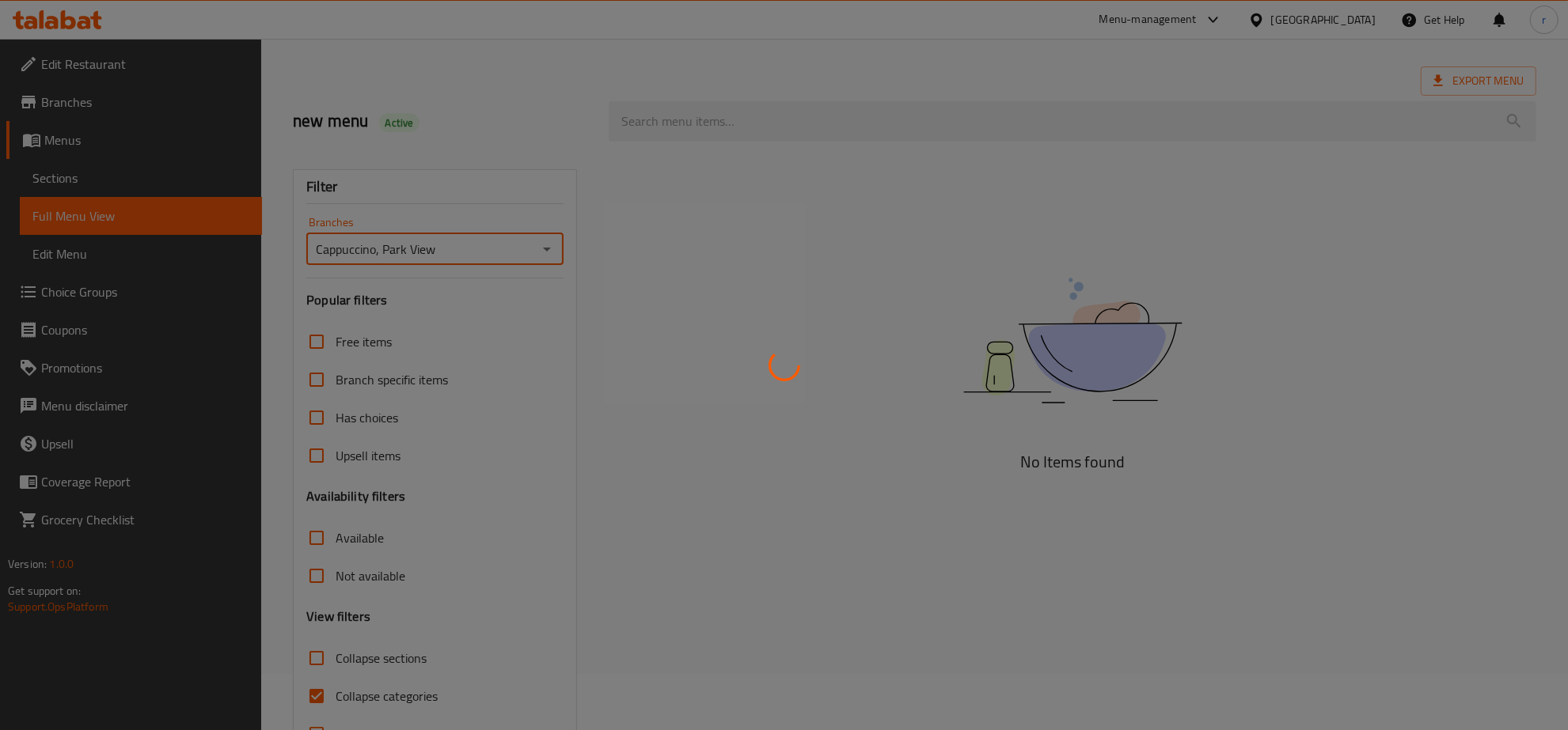
scroll to position [112, 0]
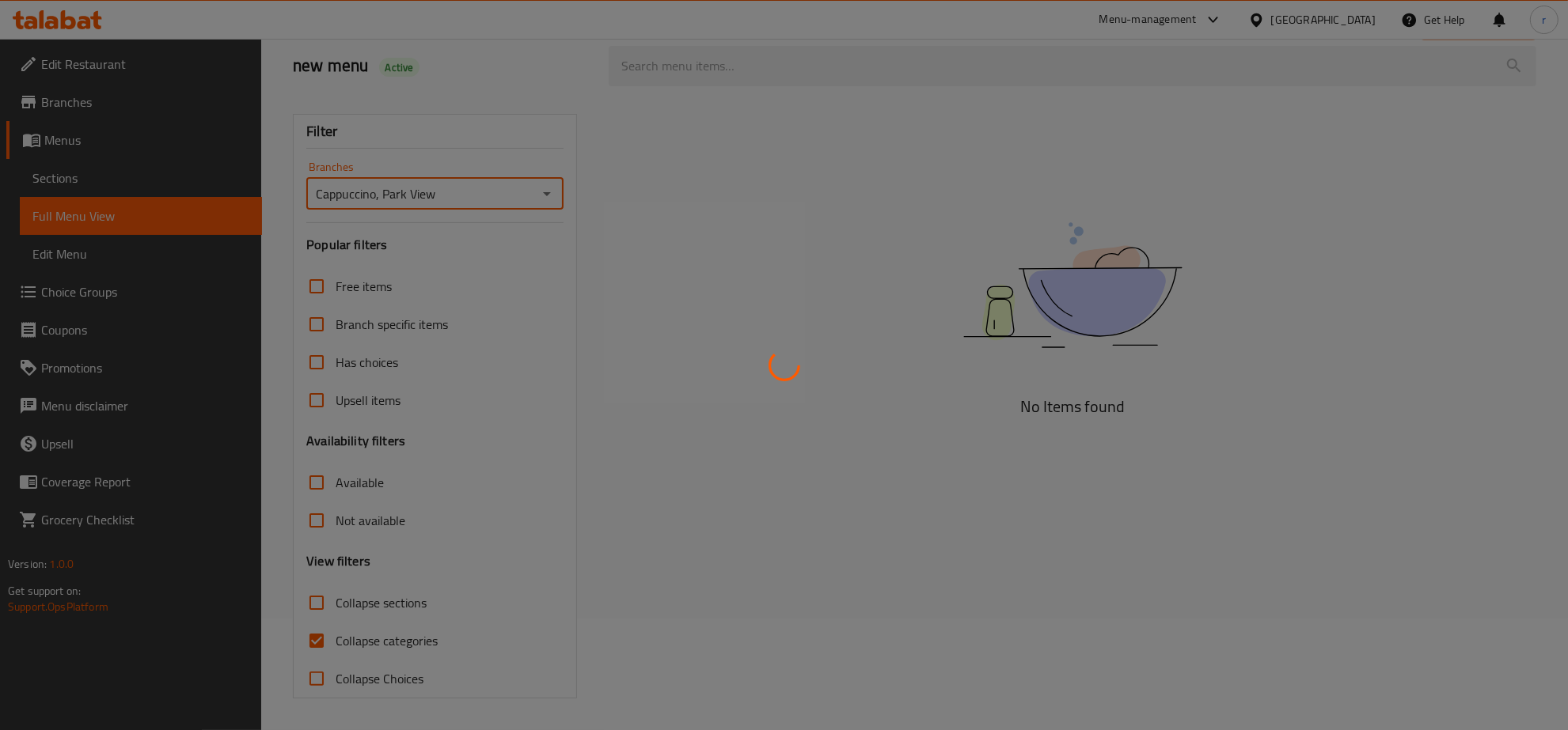
click at [306, 635] on div at bounding box center [784, 365] width 1568 height 730
click at [316, 638] on div at bounding box center [784, 365] width 1568 height 730
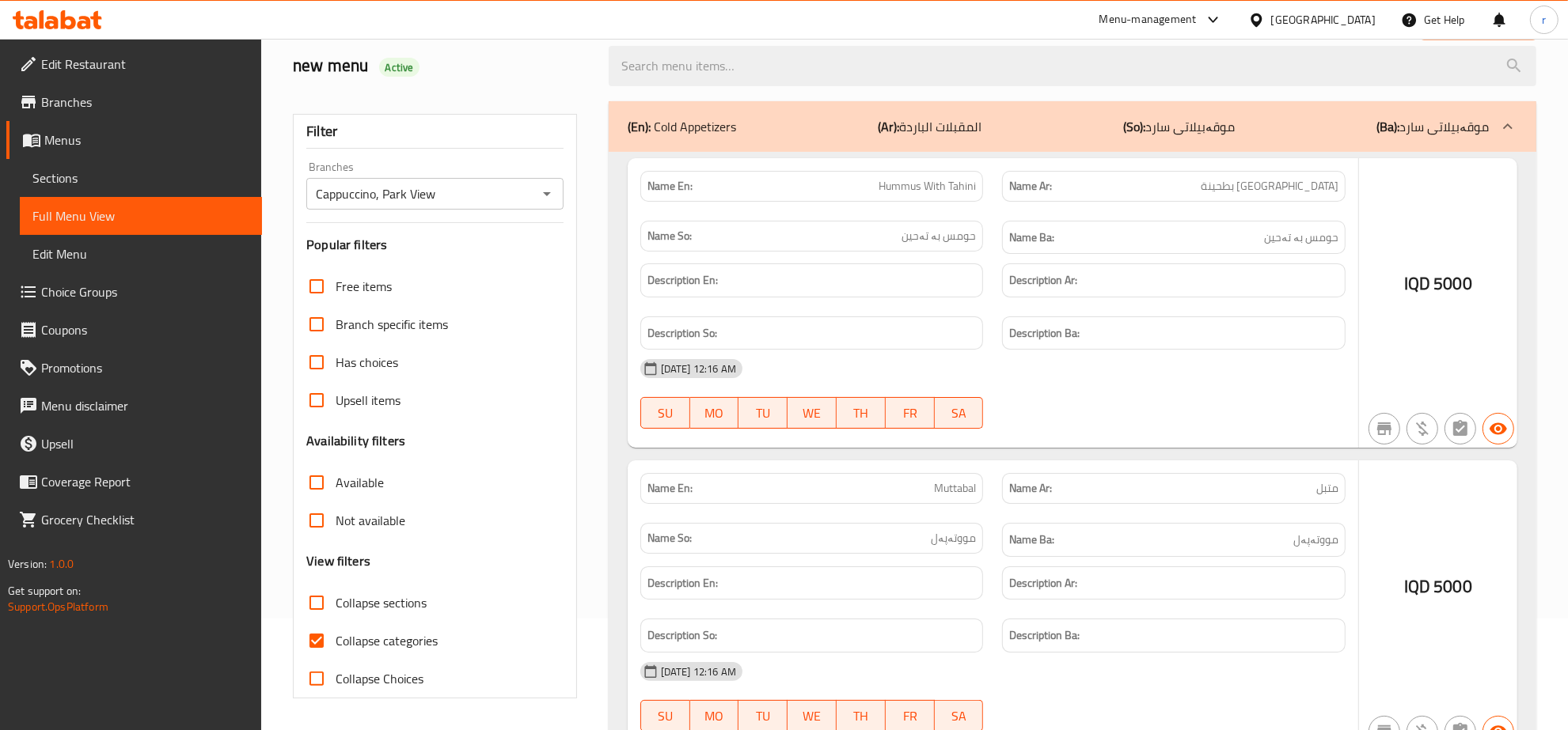
click at [316, 638] on div at bounding box center [784, 365] width 1568 height 730
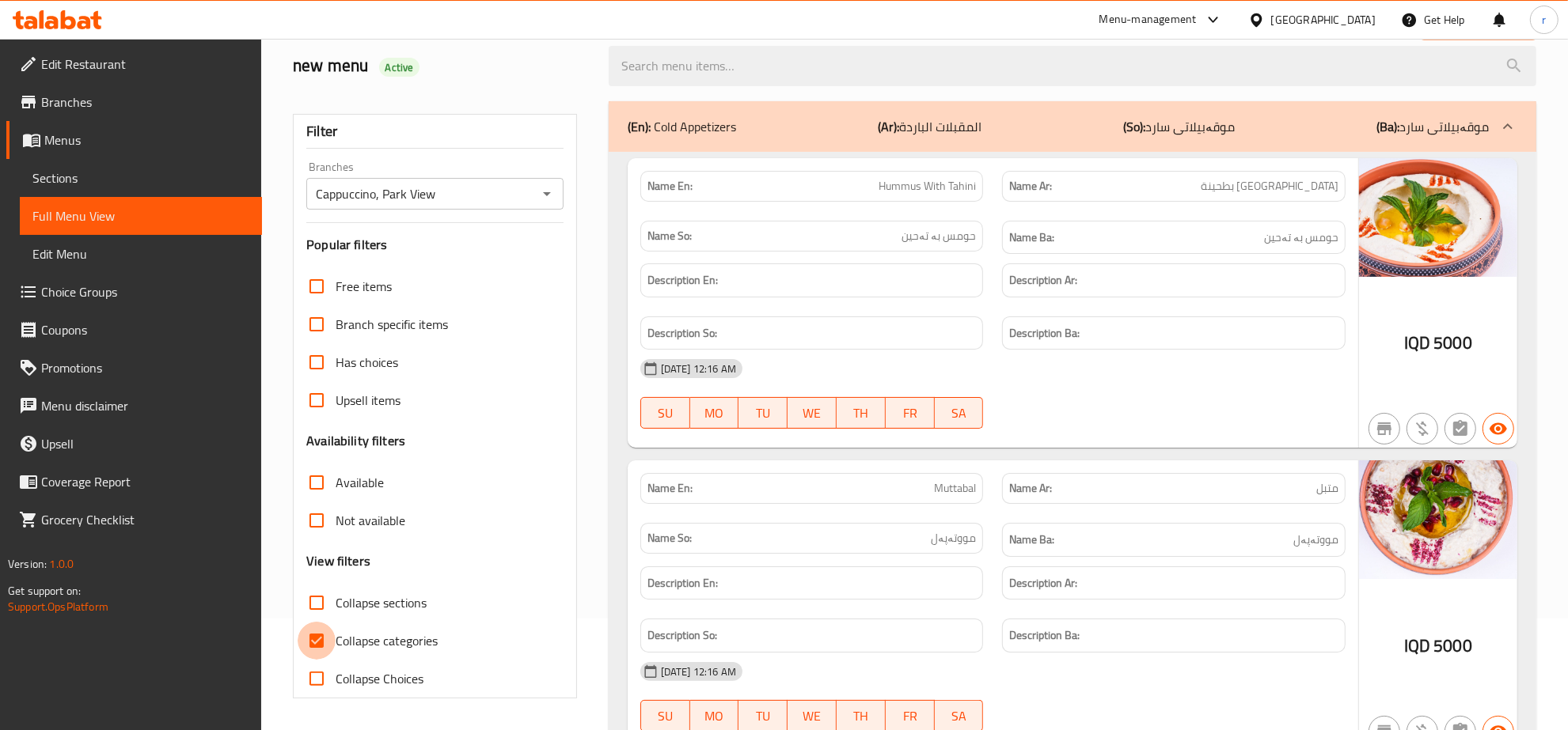
click at [316, 638] on input "Collapse categories" at bounding box center [316, 641] width 38 height 38
checkbox input "false"
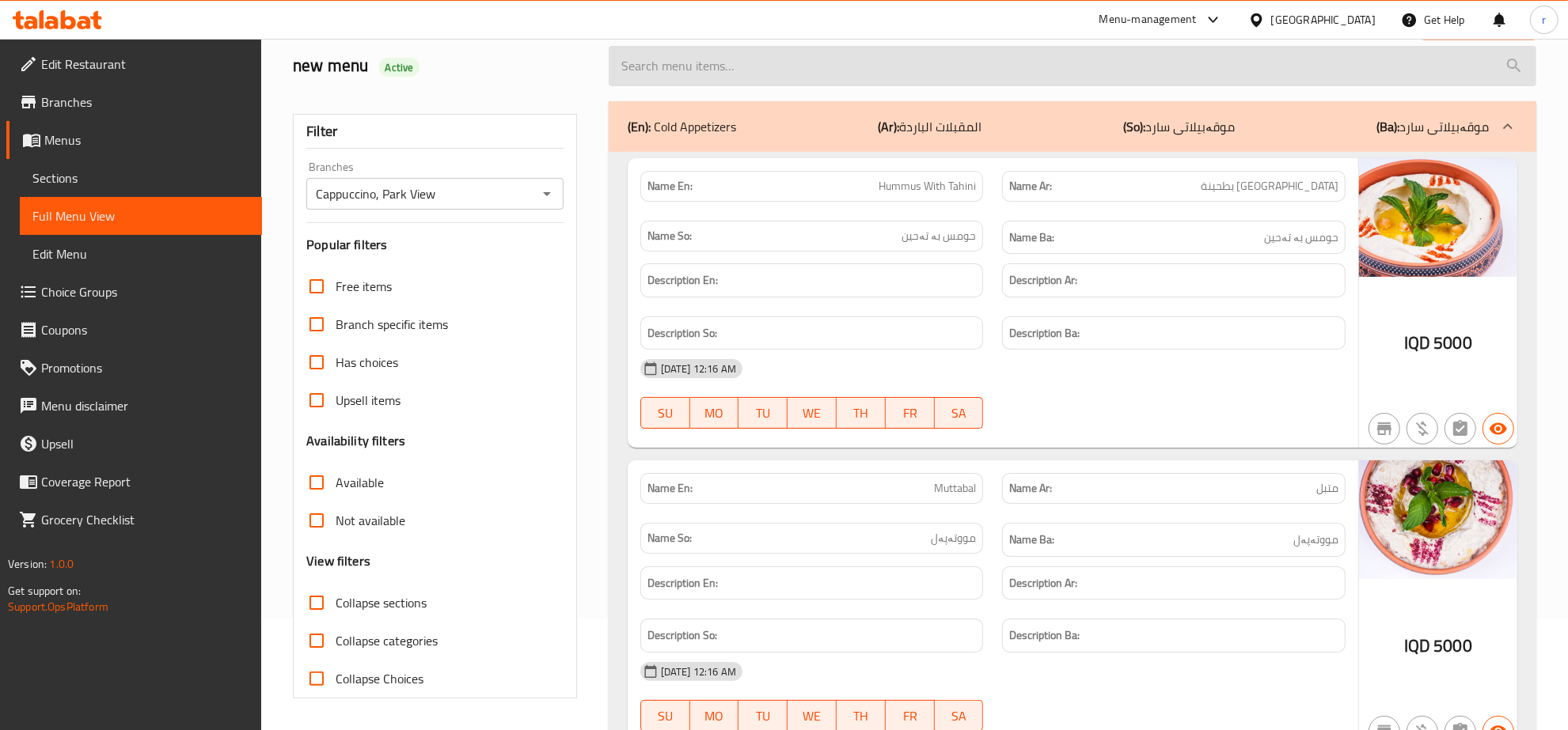
click at [804, 71] on input "search" at bounding box center [1072, 65] width 928 height 41
click at [764, 69] on input "search" at bounding box center [1072, 65] width 928 height 41
paste input "BBQ chicken"
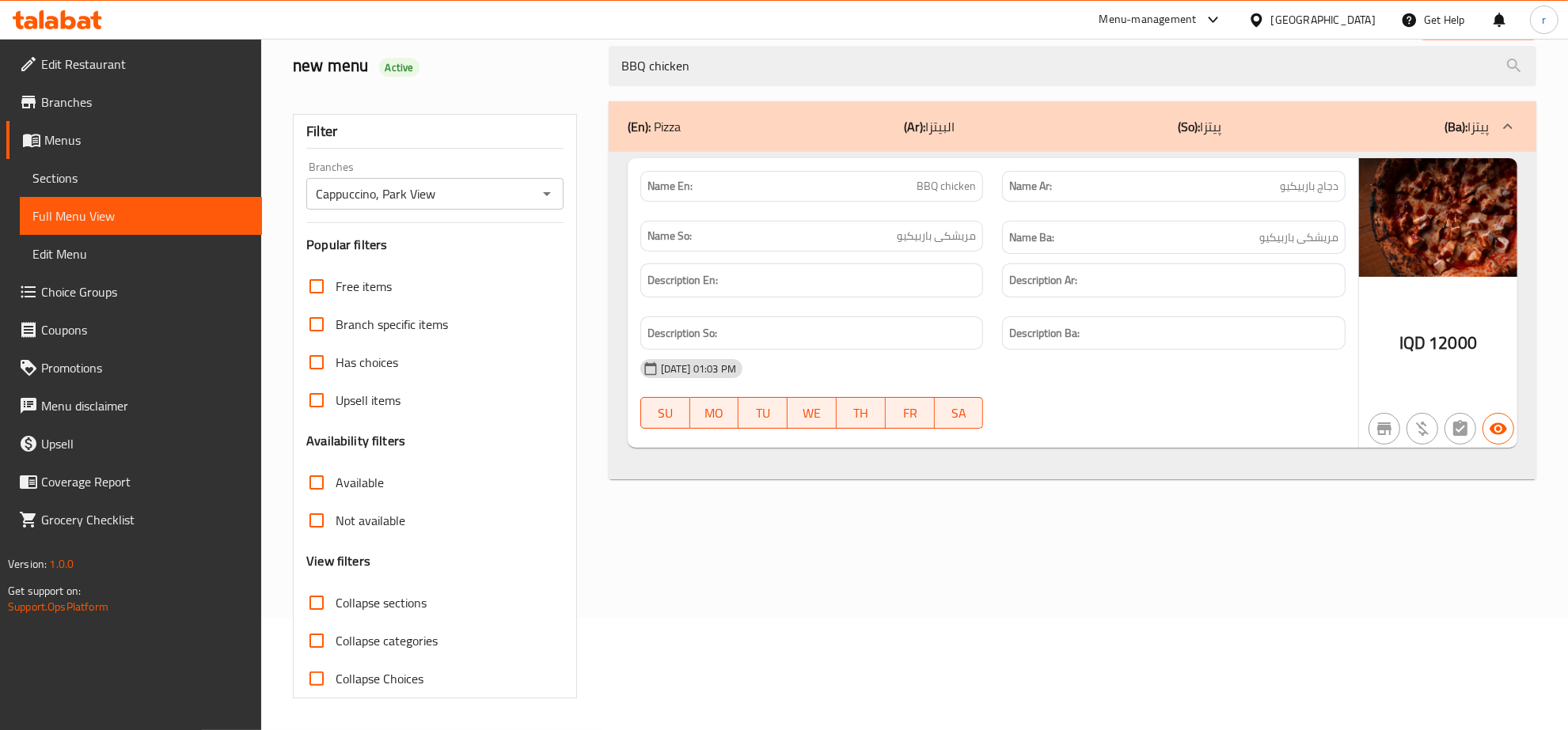
type input "BBQ chicken"
click at [117, 170] on span "Sections" at bounding box center [140, 178] width 217 height 19
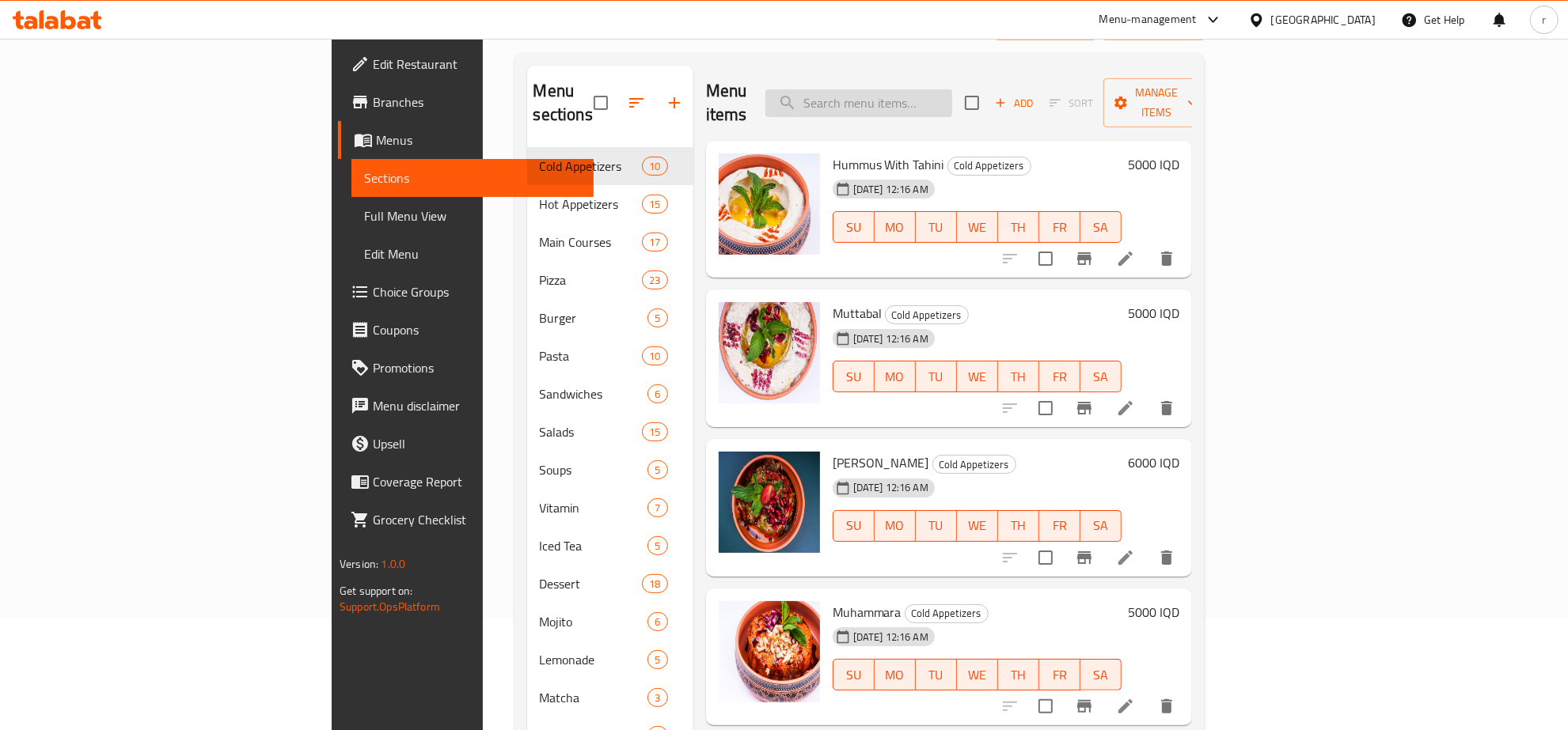
click at [928, 92] on input "search" at bounding box center [858, 102] width 187 height 27
paste input "BBQ chicken"
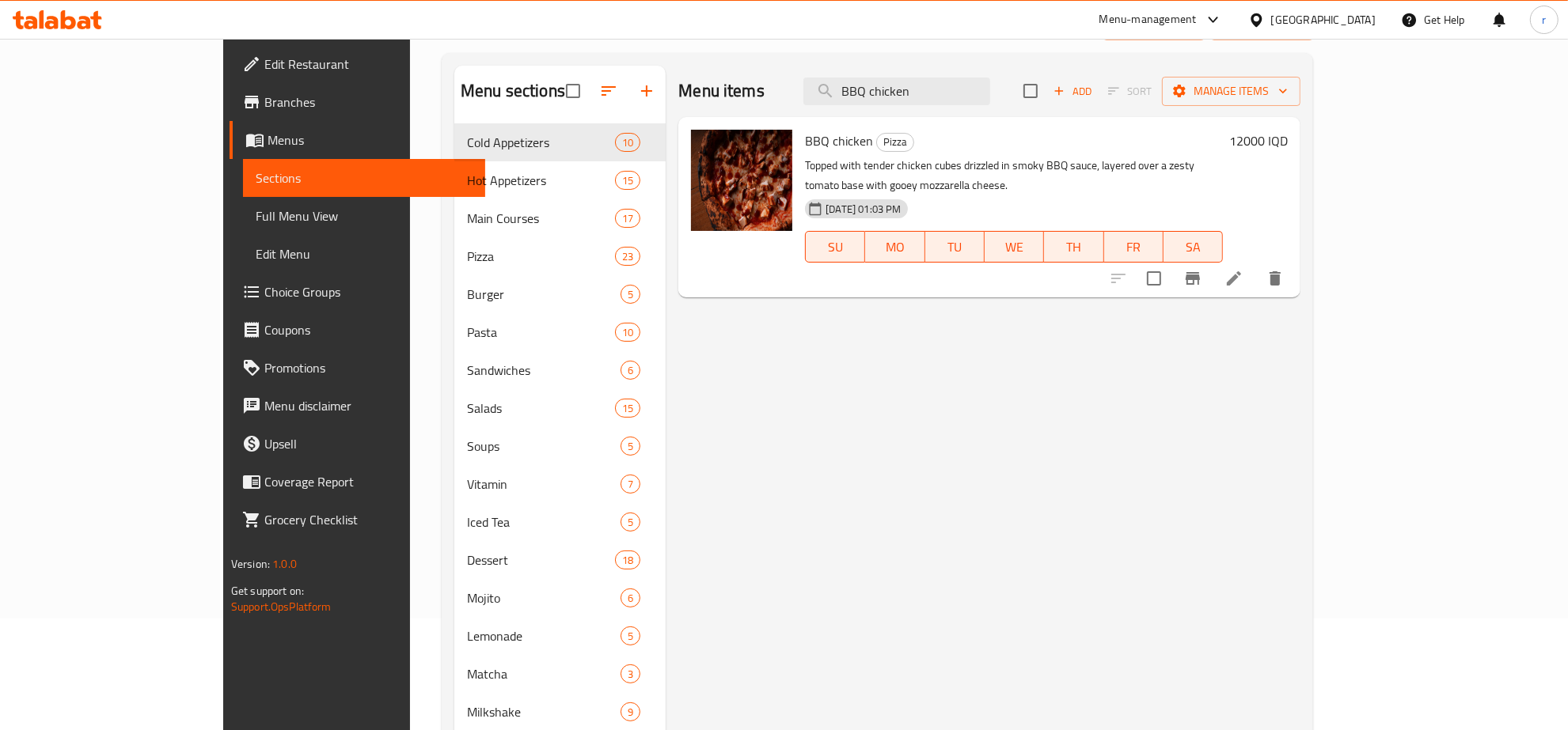
type input "BBQ chicken"
click at [1256, 264] on li at bounding box center [1234, 278] width 45 height 28
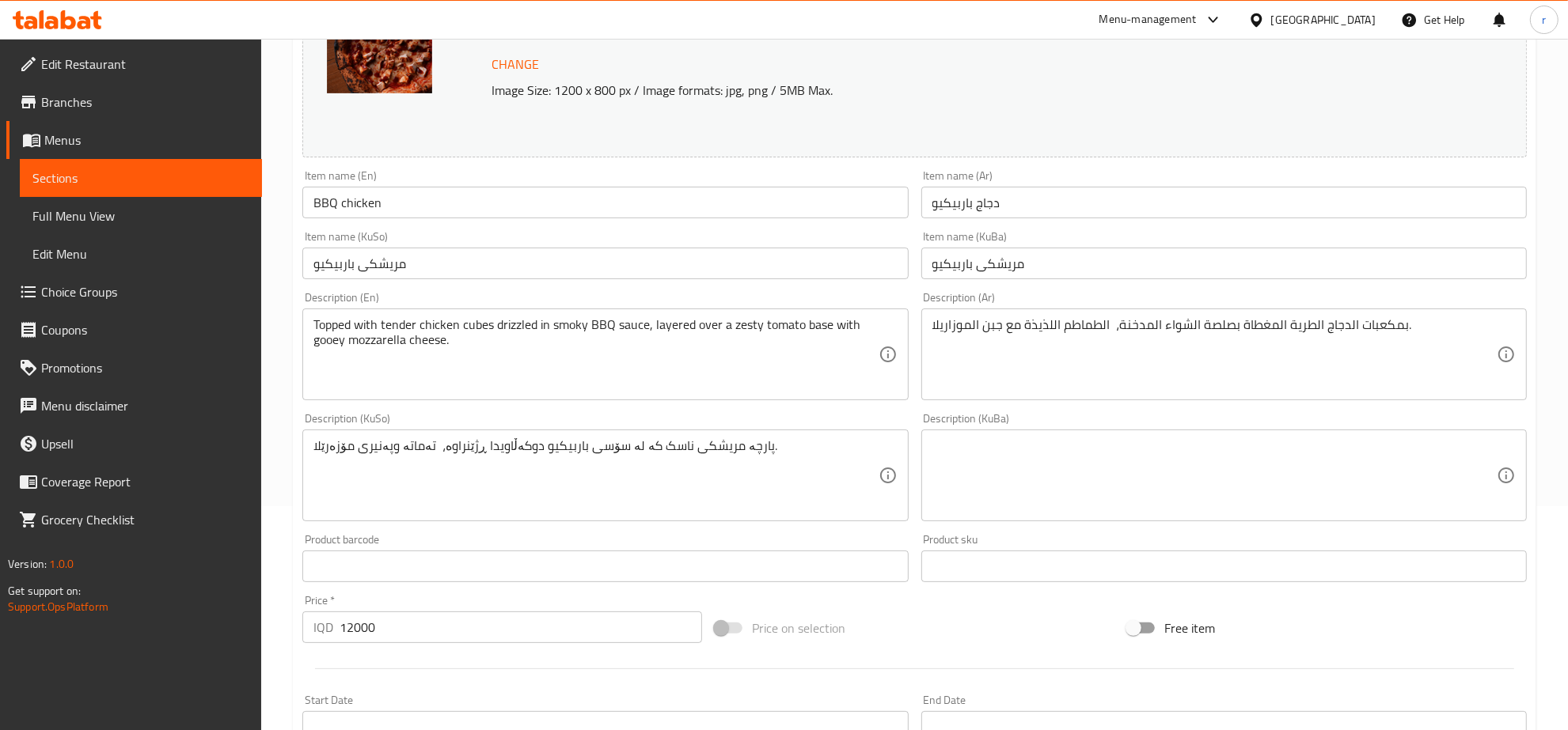
scroll to position [329, 0]
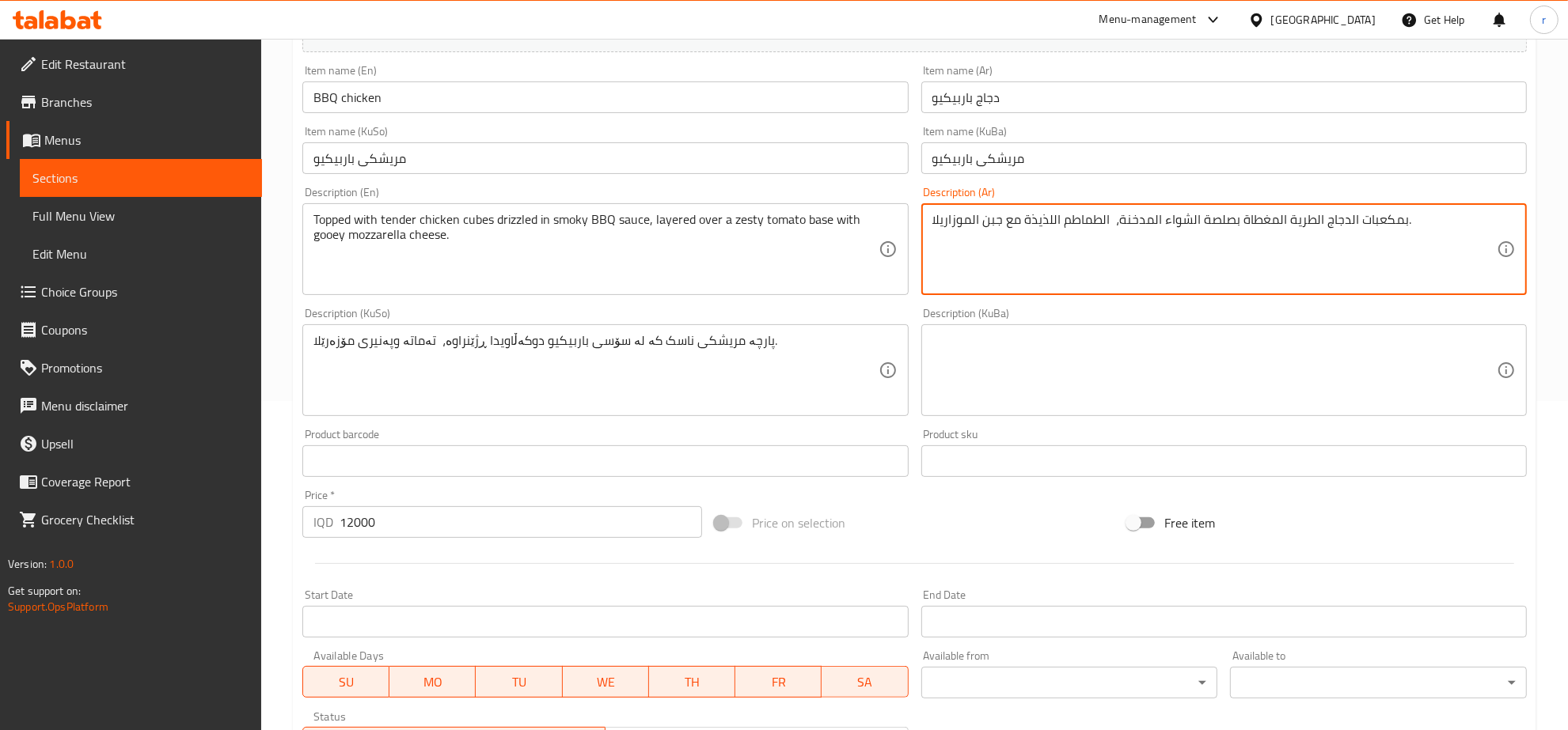
click at [1027, 223] on textarea "بمكعبات الدجاج الطرية المغطاة بصلصة الشواء المدخنة، الطماطم اللذيذة مع جبن المو…" at bounding box center [1215, 249] width 565 height 75
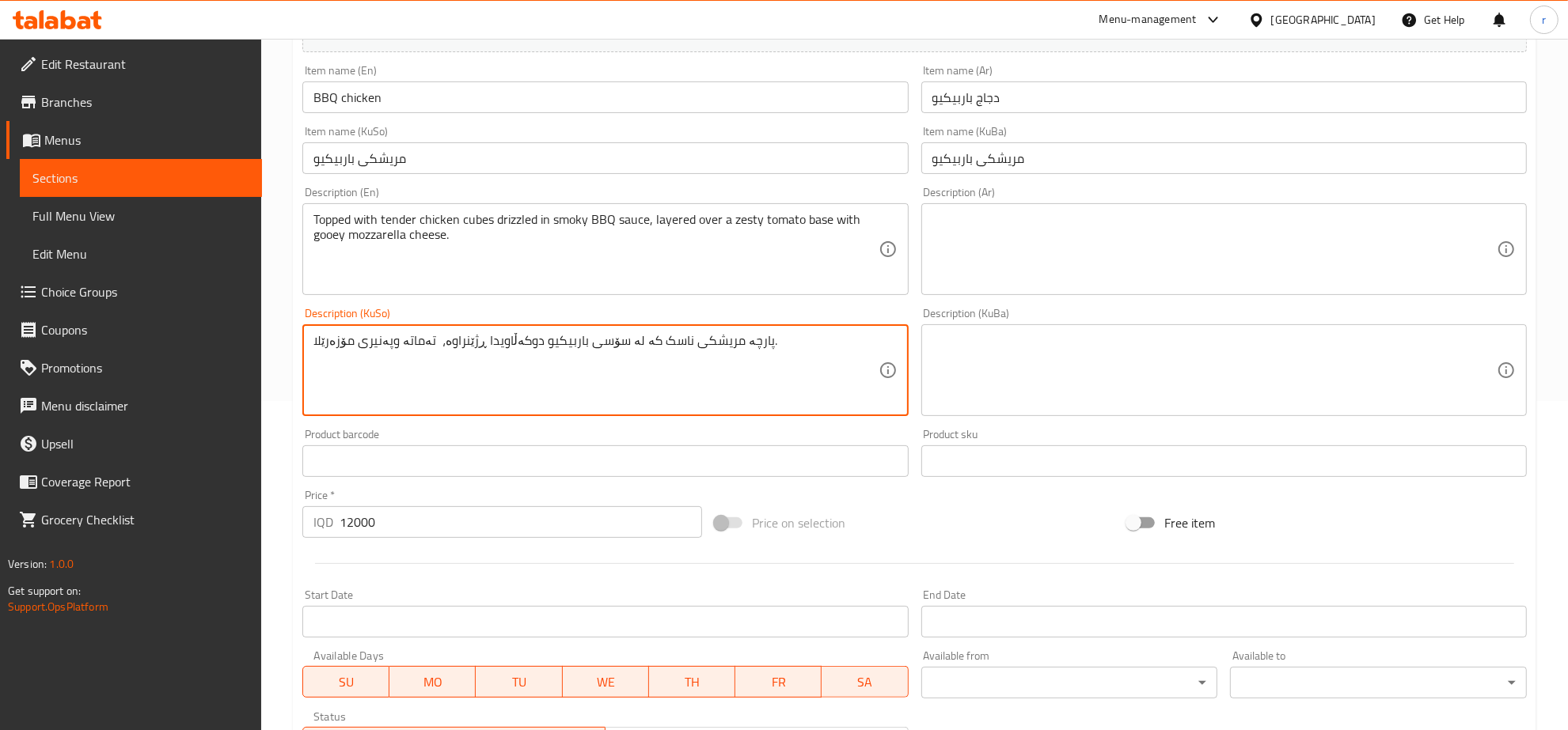
click at [515, 341] on textarea "پارچە مریشکی ناسک کە لە سۆسی باربیكیو دوکەڵاویدا ڕژێنراوە، تەماتە وپەنیری مۆزەر…" at bounding box center [596, 370] width 565 height 75
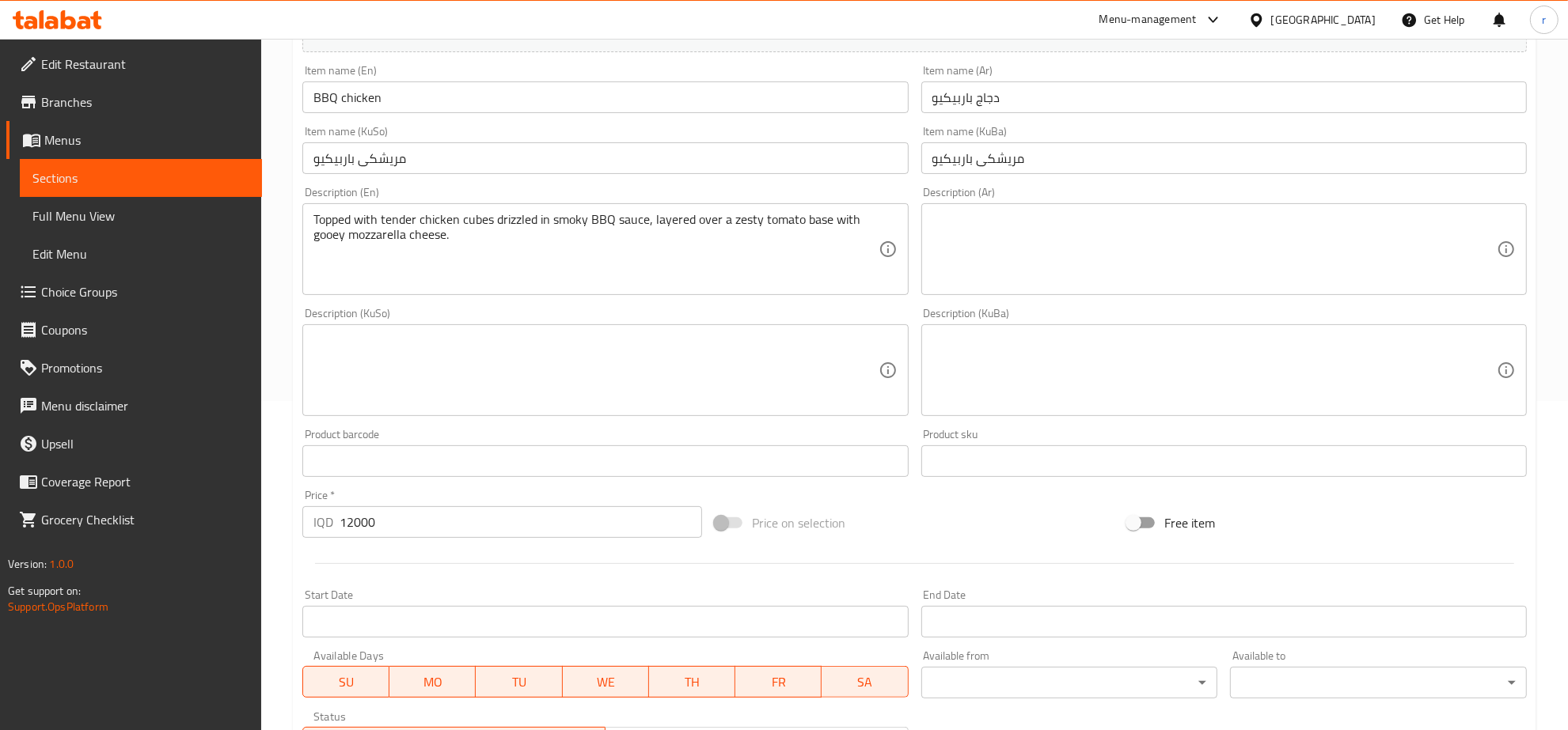
click at [926, 242] on div "Description (Ar)" at bounding box center [1223, 249] width 605 height 92
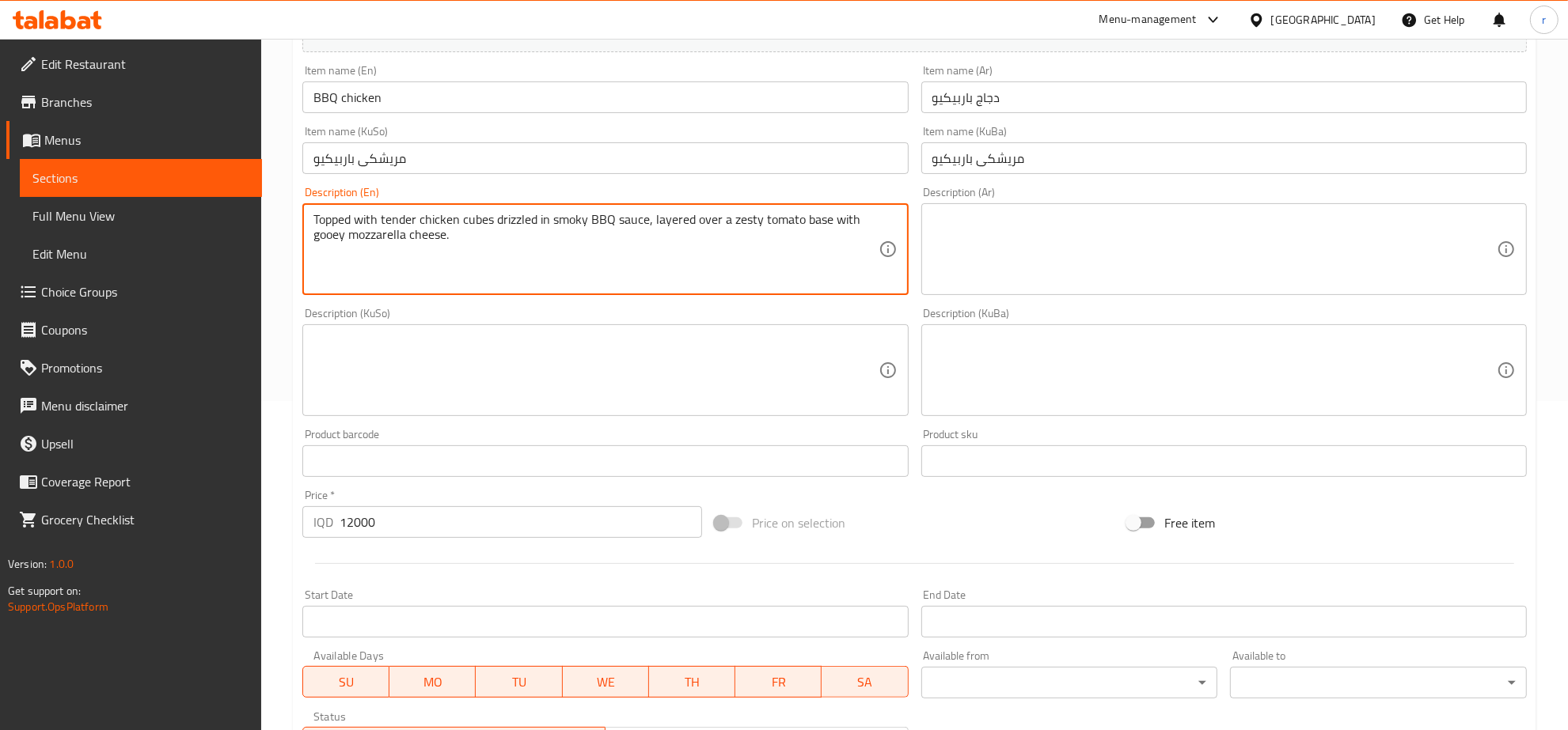
click at [575, 222] on textarea "Topped with tender chicken cubes drizzled in smoky BBQ sauce, layered over a ze…" at bounding box center [596, 249] width 565 height 75
click at [527, 215] on textarea "Topped with tender chicken cubes drizzled in smoky BBQ sauce, layered over a ze…" at bounding box center [596, 249] width 565 height 75
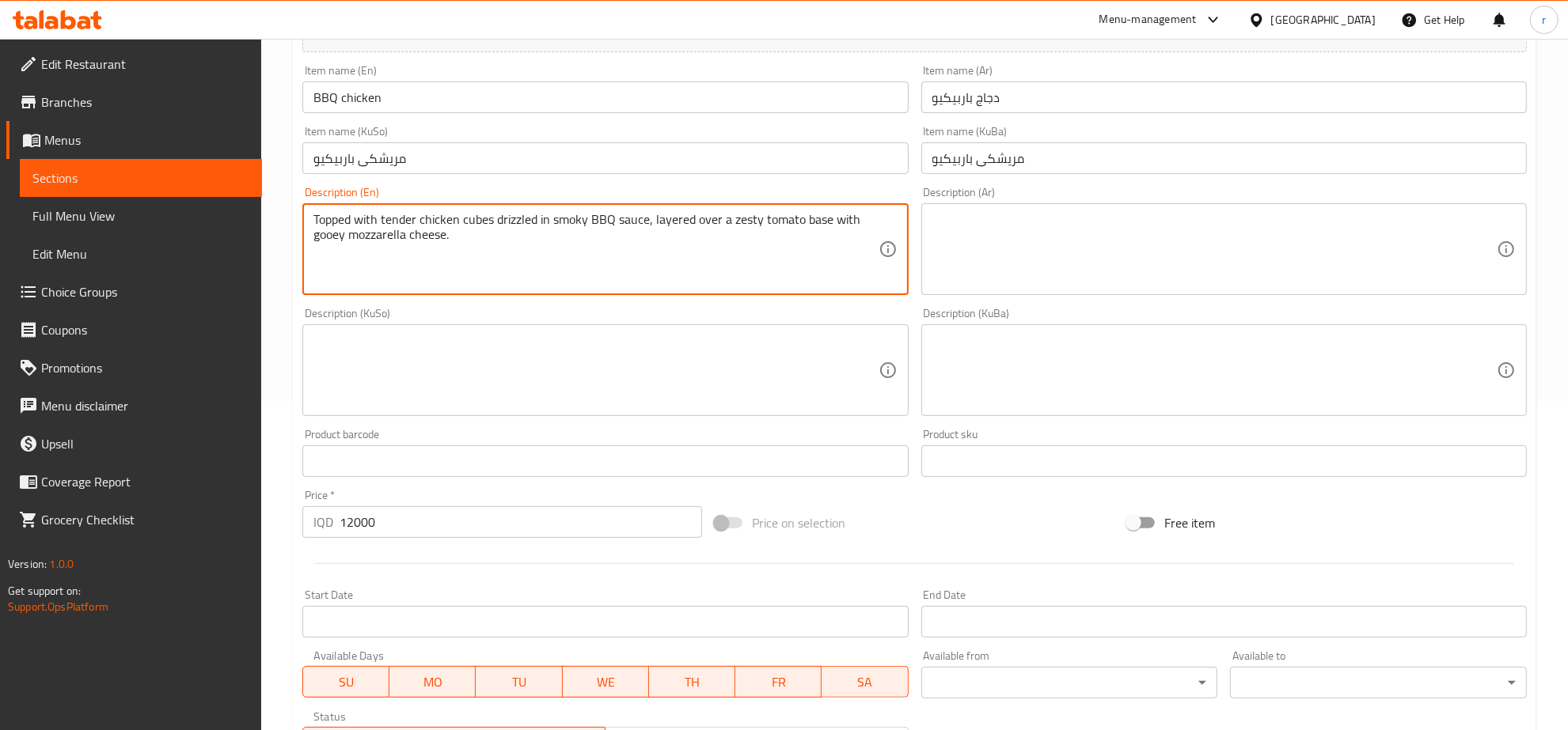
click at [527, 215] on textarea "Topped with tender chicken cubes drizzled in smoky BBQ sauce, layered over a ze…" at bounding box center [596, 249] width 565 height 75
paste textarea "and layered over a zesty tomato base with gooey mozzarella cheese"
type textarea "Topped with tender chicken cubes drizzled in smoky BBQ sauce and layered over a…"
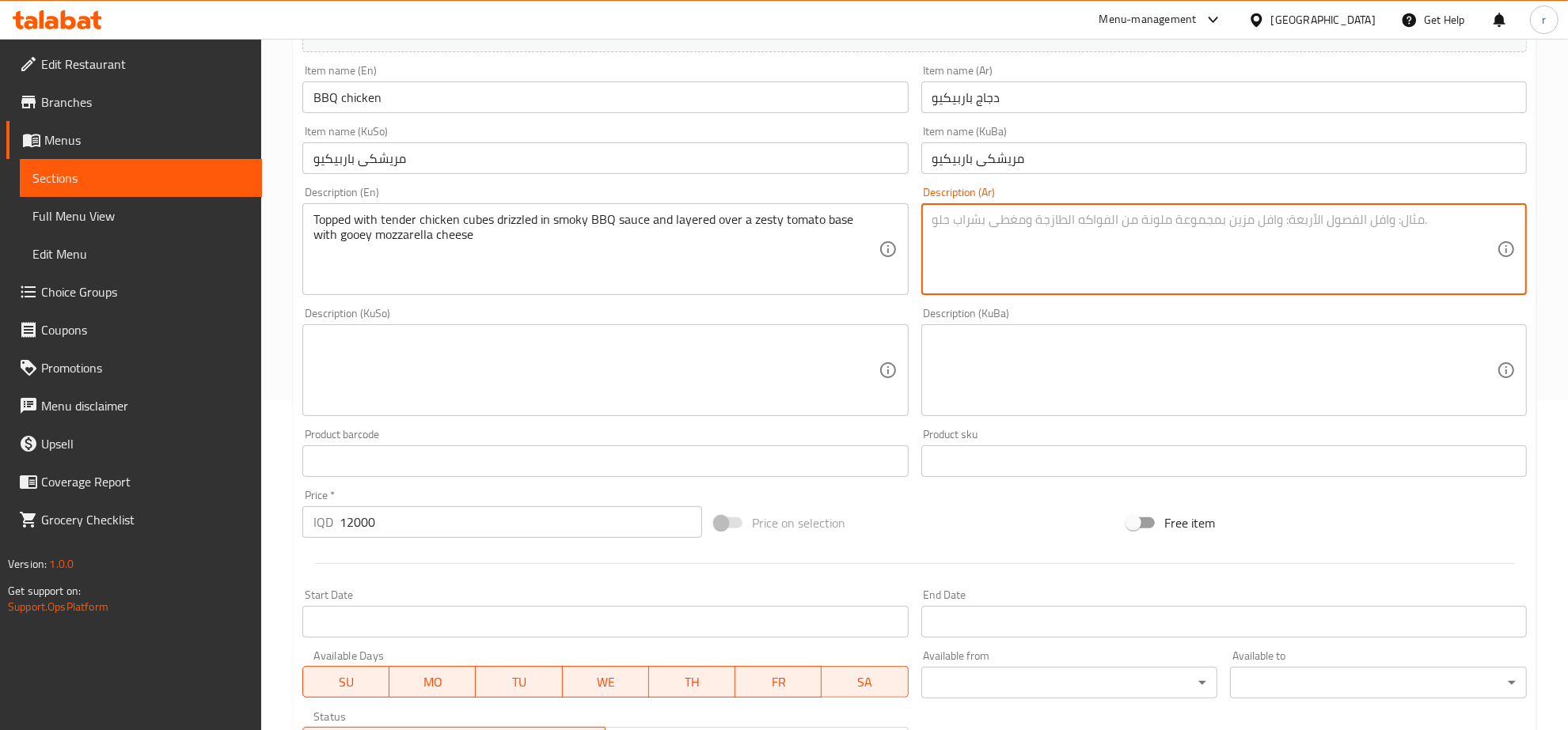
click at [1072, 234] on textarea at bounding box center [1215, 249] width 565 height 75
paste textarea "مُغطاة بمكعبات دجاج طرية مغطاة بصلصة الشواء المدخنة ومُغطاة بقاعدة طماطم لذيذة …"
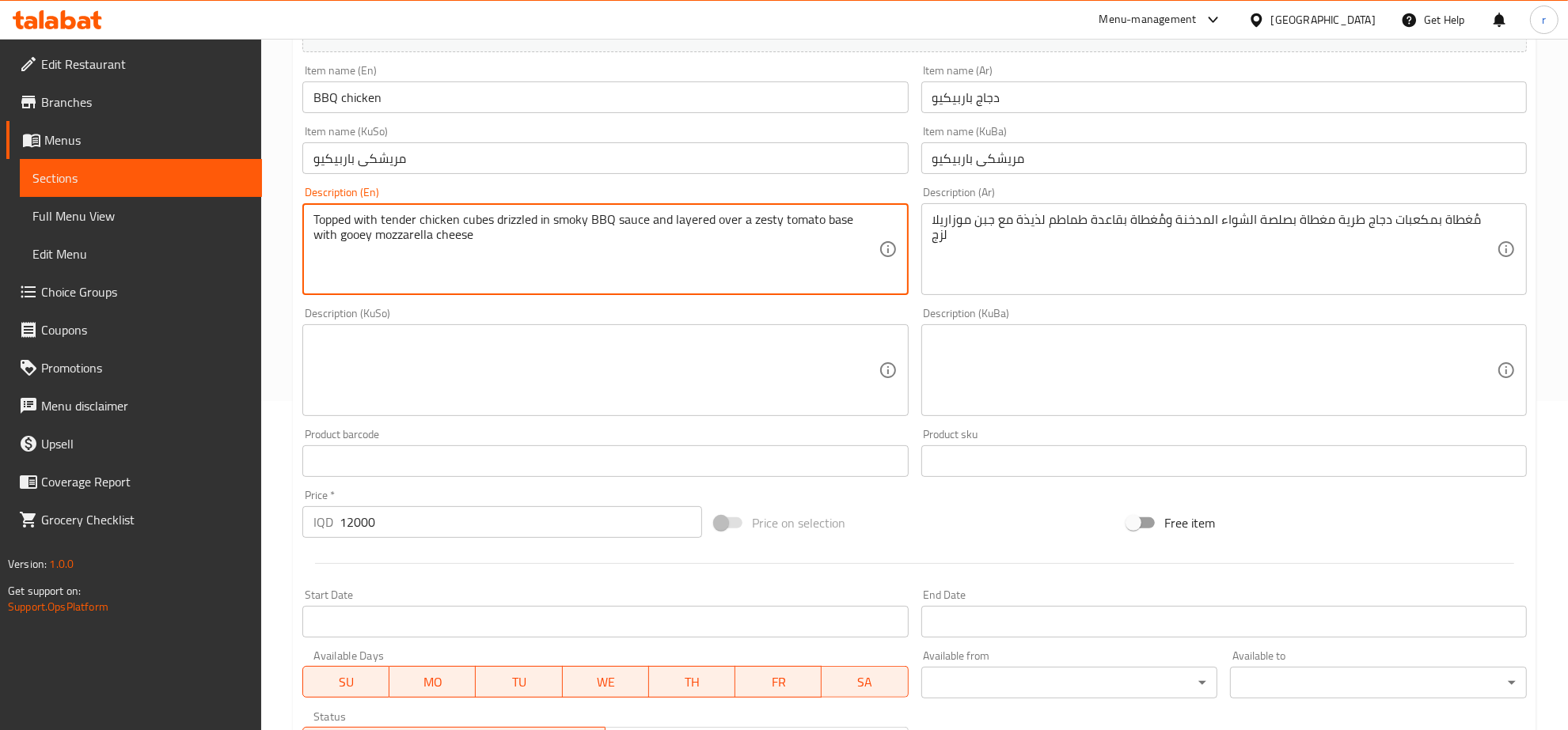
click at [389, 219] on textarea "Topped with tender chicken cubes drizzled in smoky BBQ sauce and layered over a…" at bounding box center [596, 249] width 565 height 75
click at [496, 262] on textarea "Topped with tender chicken cubes drizzled in smoky BBQ sauce and layered over a…" at bounding box center [596, 249] width 565 height 75
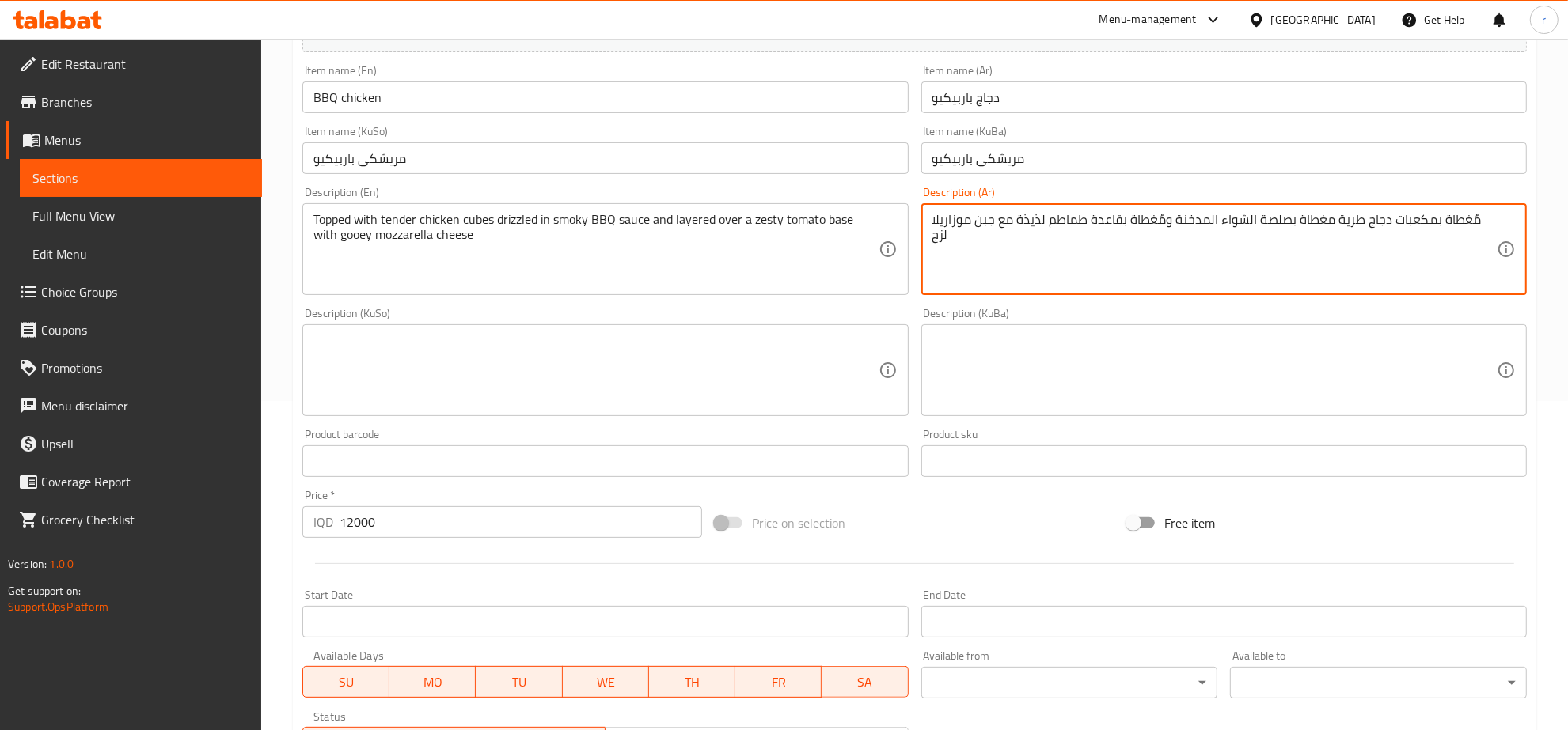
click at [1365, 218] on textarea "مُغطاة بمكعبات دجاج طرية مغطاة بصلصة الشواء المدخنة ومُغطاة بقاعدة طماطم لذيذة …" at bounding box center [1215, 249] width 565 height 75
paste textarea "ندر"
type textarea "مُغطاة بمكعبات دجاج تندر مغطاة بصلصة الشواء المدخنة ومُغطاة بقاعدة طماطم لذيذة …"
click at [1248, 222] on textarea "مُغطاة بمكعبات دجاج تندر مغطاة بصلصة الشواء المدخنة ومُغطاة بقاعدة طماطم لذيذة …" at bounding box center [1215, 249] width 565 height 75
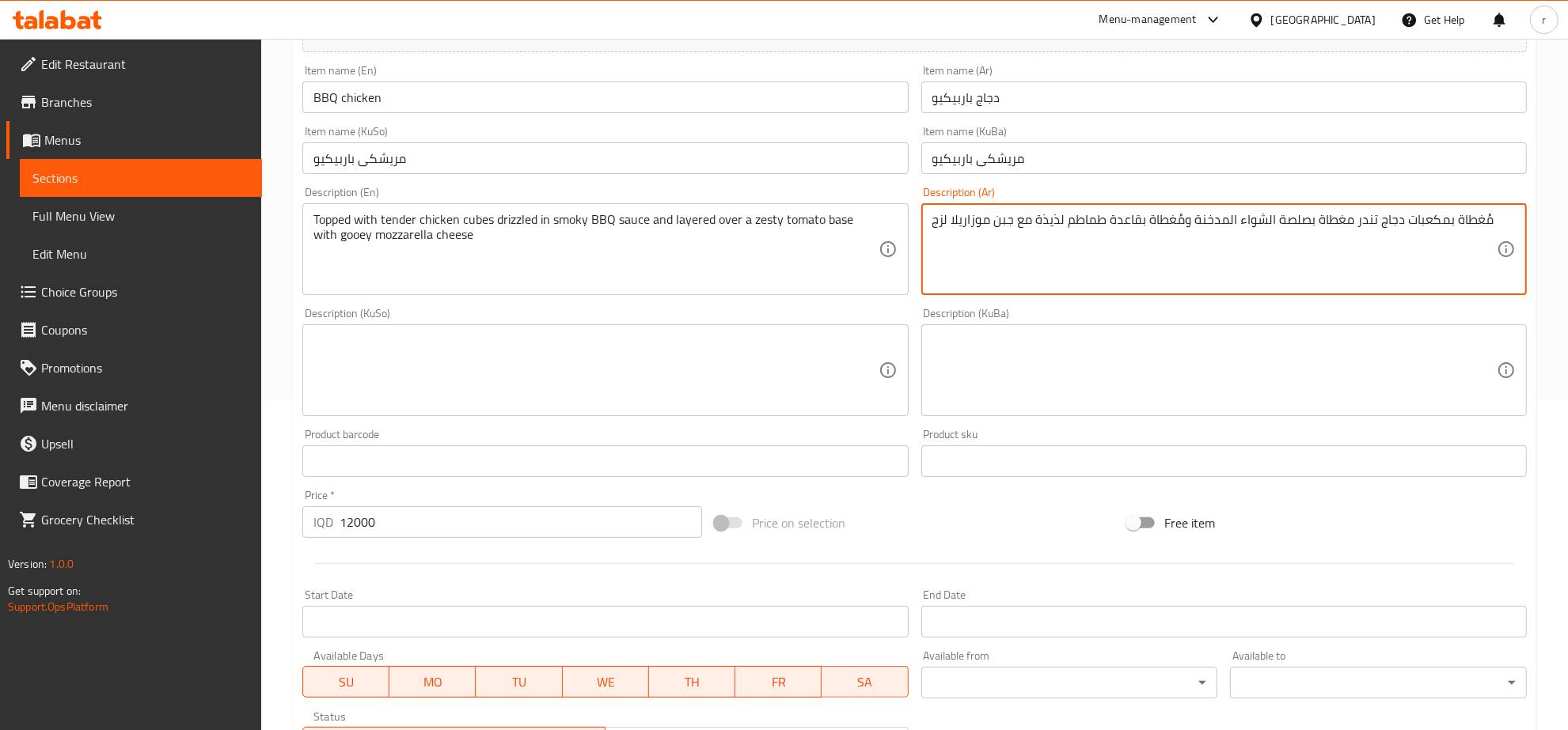
click at [1281, 223] on textarea "مُغطاة بمكعبات دجاج تندر مغطاة بصلصة الشواء المدخنة ومُغطاة بقاعدة طماطم لذيذة …" at bounding box center [1215, 249] width 565 height 75
click at [1245, 220] on textarea "مُغطاة بمكعبات دجاج تندر مغطاة بصلصة الشواء المدخنة ومُغطاة بقاعدة طماطم لذيذة …" at bounding box center [1215, 249] width 565 height 75
drag, startPoint x: 1237, startPoint y: 222, endPoint x: 1303, endPoint y: 223, distance: 66.0
click at [1303, 223] on textarea "مُغطاة بمكعبات دجاج تندر مغطاة بصلصة الشواء المدخنة ومُغطاة بقاعدة طماطم لذيذة …" at bounding box center [1215, 249] width 565 height 75
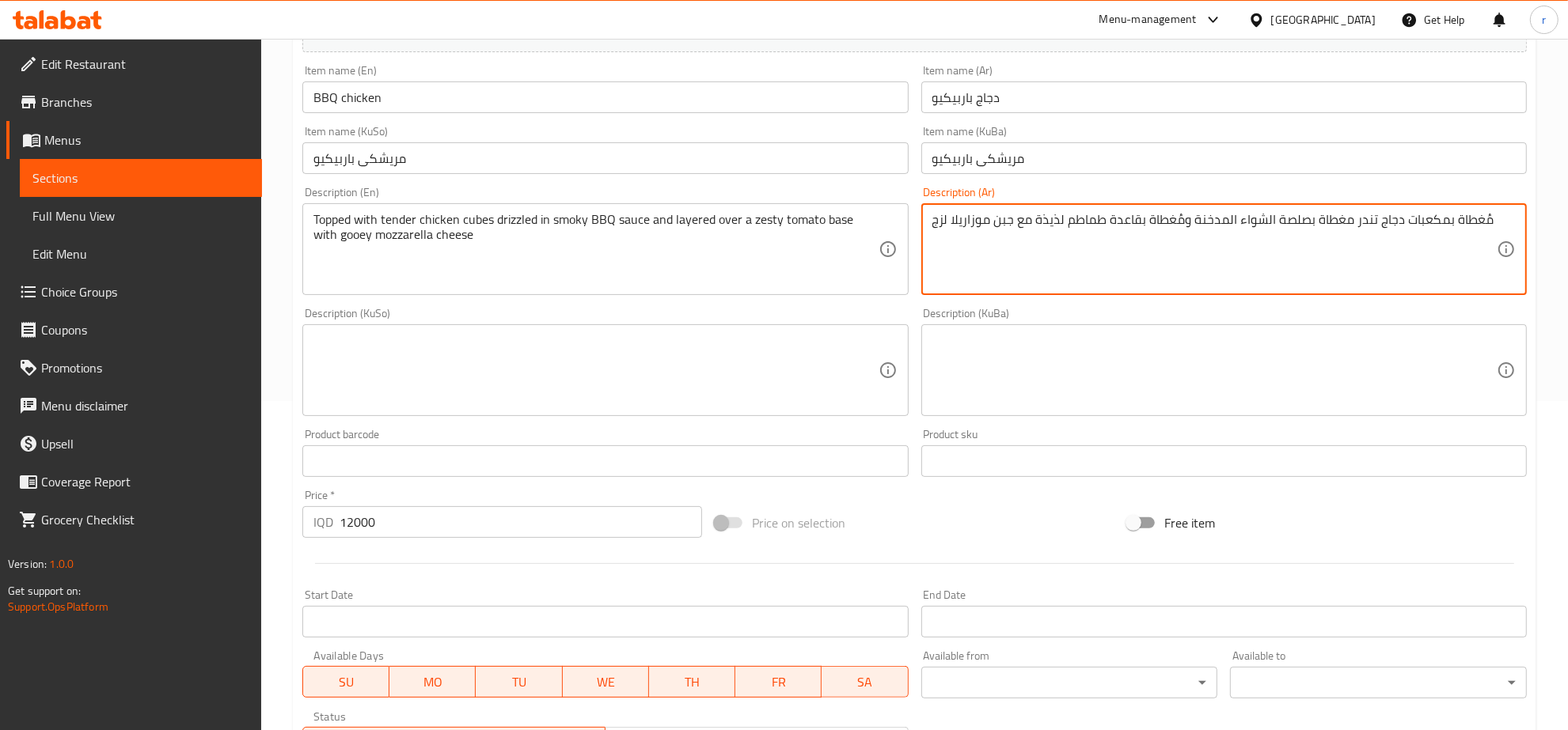
click at [1180, 258] on textarea "مُغطاة بمكعبات دجاج تندر مغطاة بصلصة الشواء المدخنة ومُغطاة بقاعدة طماطم لذيذة …" at bounding box center [1215, 249] width 565 height 75
click at [1211, 219] on textarea "مُغطاة بمكعبات دجاج تندر مغطاة بصلصة الشواء المدخنة ومُغطاة بقاعدة طماطم لذيذة …" at bounding box center [1215, 249] width 565 height 75
click at [1180, 216] on textarea "مُغطاة بمكعبات دجاج تندر مغطاة بصلصة الشواء المدخنة ومُغطاة بقاعدة طماطم لذيذة …" at bounding box center [1215, 249] width 565 height 75
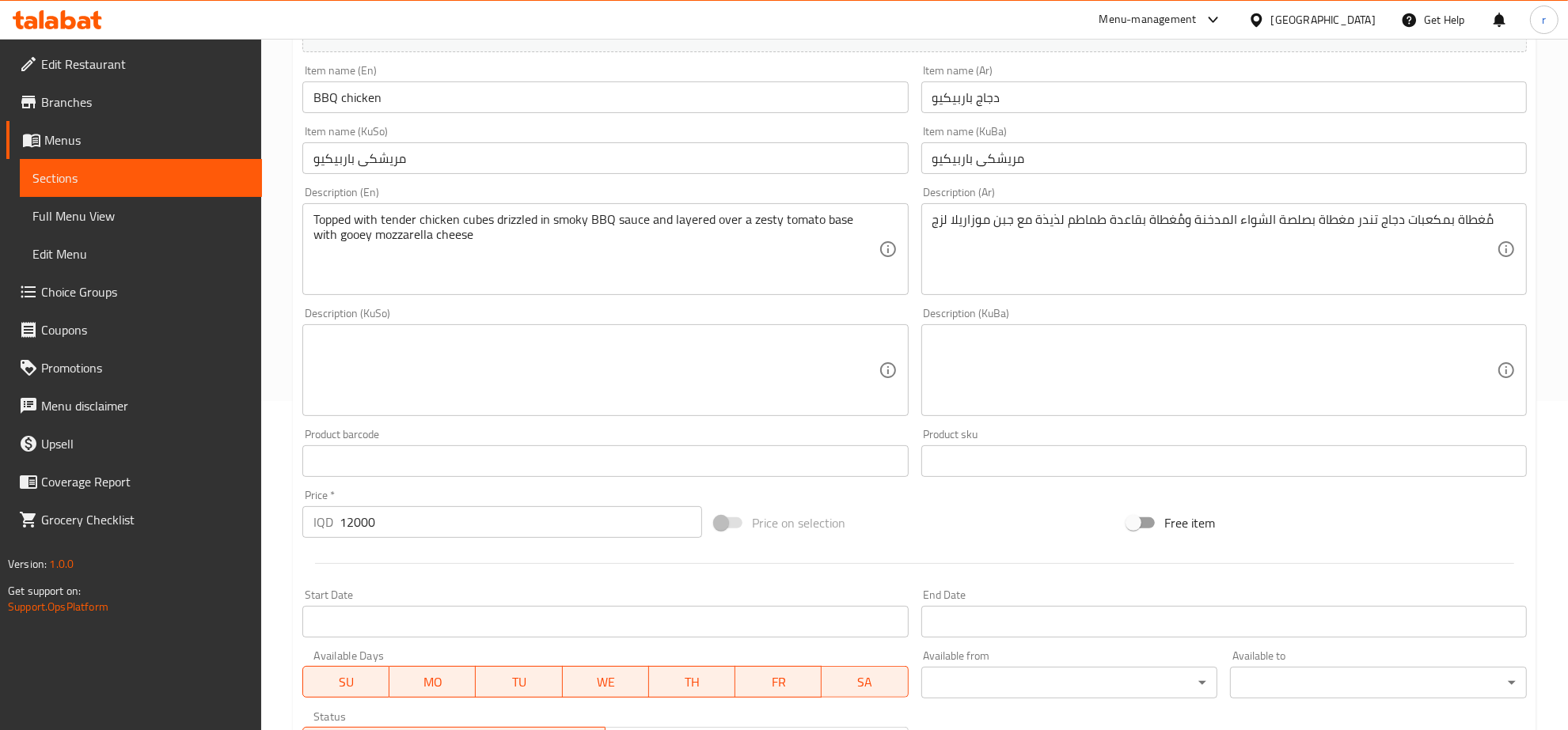
drag, startPoint x: 307, startPoint y: 238, endPoint x: 438, endPoint y: 245, distance: 131.2
click at [532, 266] on div "Topped with tender chicken cubes drizzled in smoky BBQ sauce and layered over a…" at bounding box center [604, 249] width 605 height 92
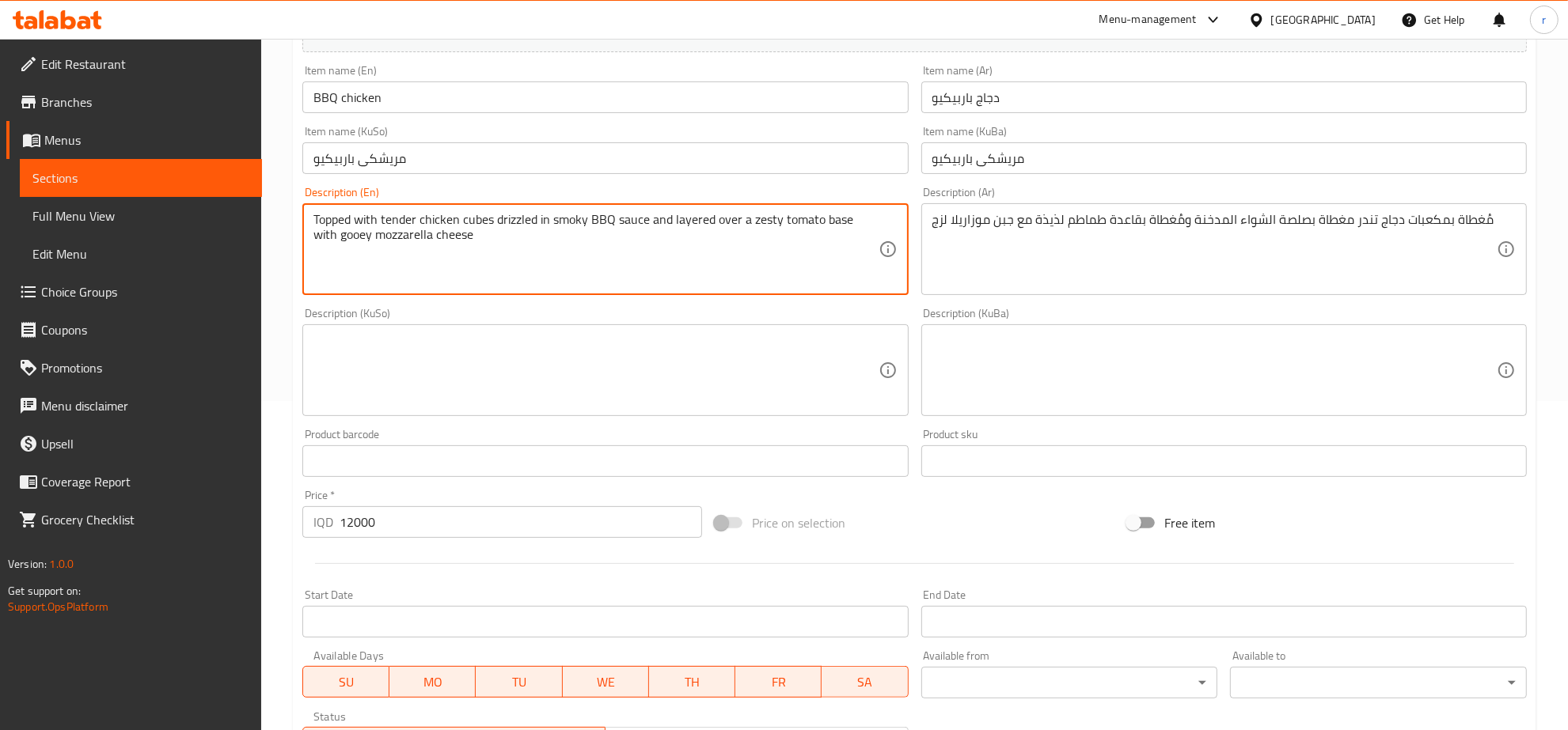
click at [331, 236] on textarea "Topped with tender chicken cubes drizzled in smoky BBQ sauce and layered over a…" at bounding box center [596, 249] width 565 height 75
click at [324, 265] on textarea "Topped with tender chicken cubes drizzled in smoky BBQ sauce and layered over a…" at bounding box center [596, 249] width 565 height 75
drag, startPoint x: 313, startPoint y: 241, endPoint x: 465, endPoint y: 254, distance: 152.6
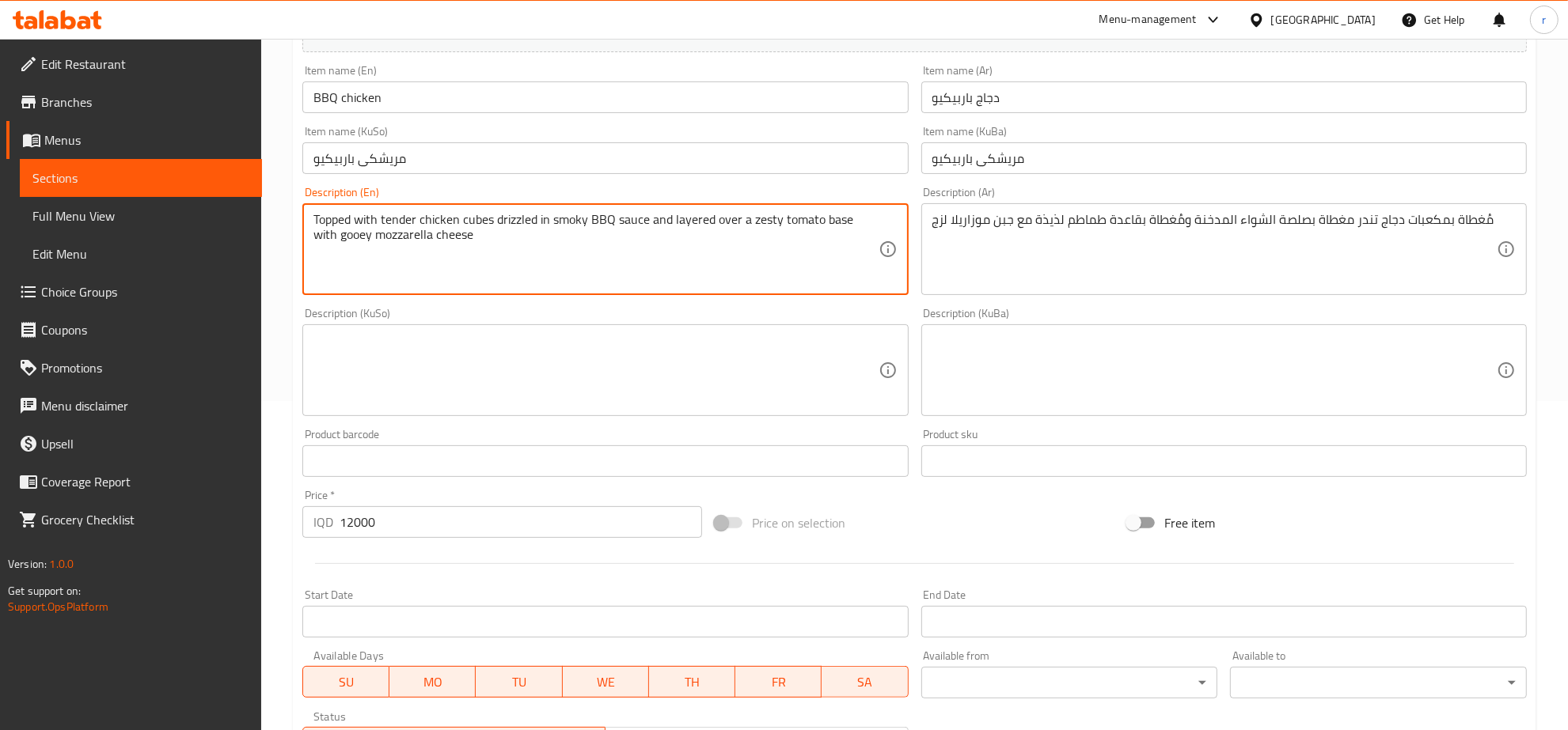
click at [465, 254] on textarea "Topped with tender chicken cubes drizzled in smoky BBQ sauce and layered over a…" at bounding box center [596, 249] width 565 height 75
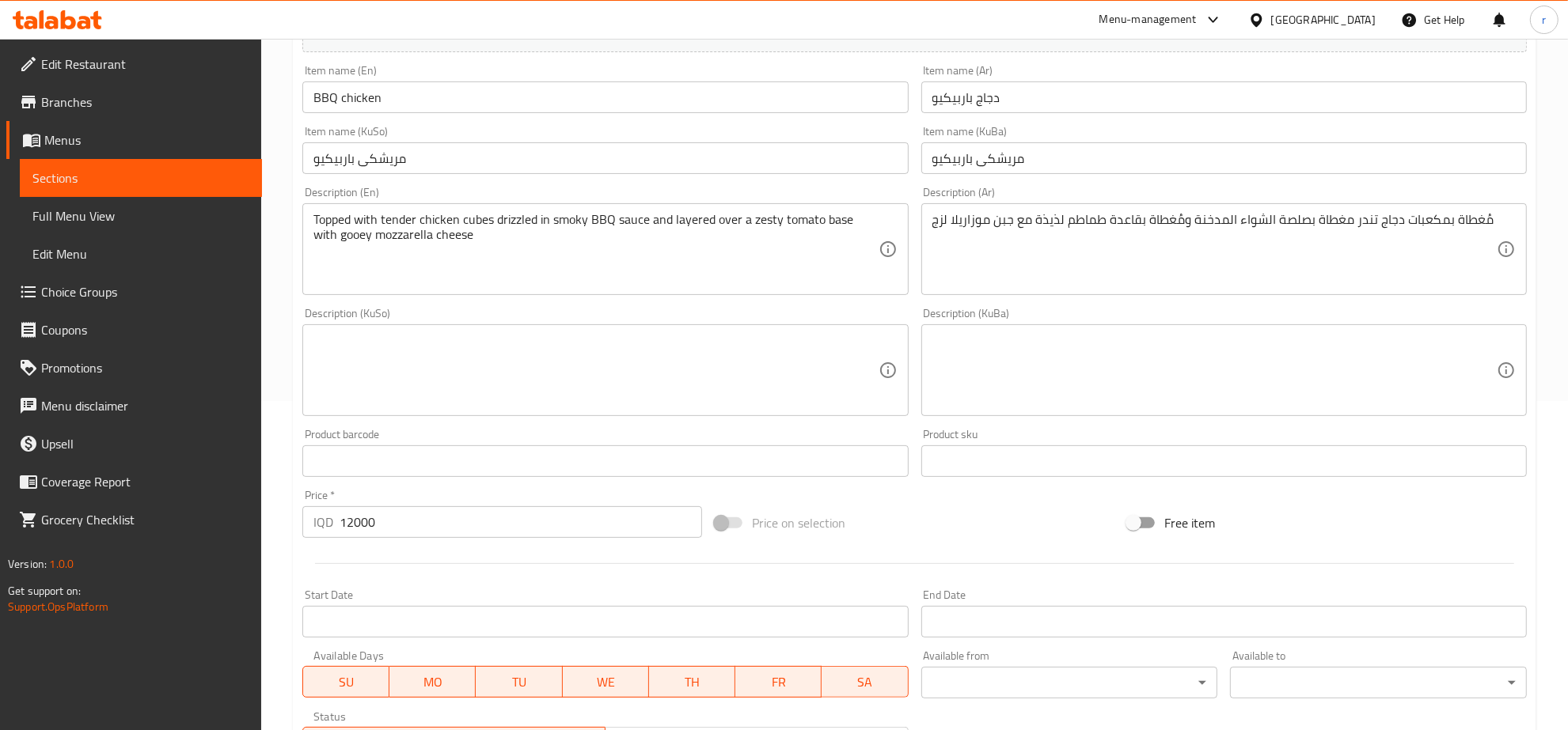
click at [930, 214] on div "مُغطاة بمكعبات دجاج تندر مغطاة بصلصة الشواء المدخنة ومُغطاة بقاعدة طماطم لذيذة …" at bounding box center [1223, 249] width 605 height 92
click at [930, 223] on div "مُغطاة بمكعبات دجاج تندر مغطاة بصلصة الشواء المدخنة ومُغطاة بقاعدة طماطم لذيذة …" at bounding box center [1223, 249] width 605 height 92
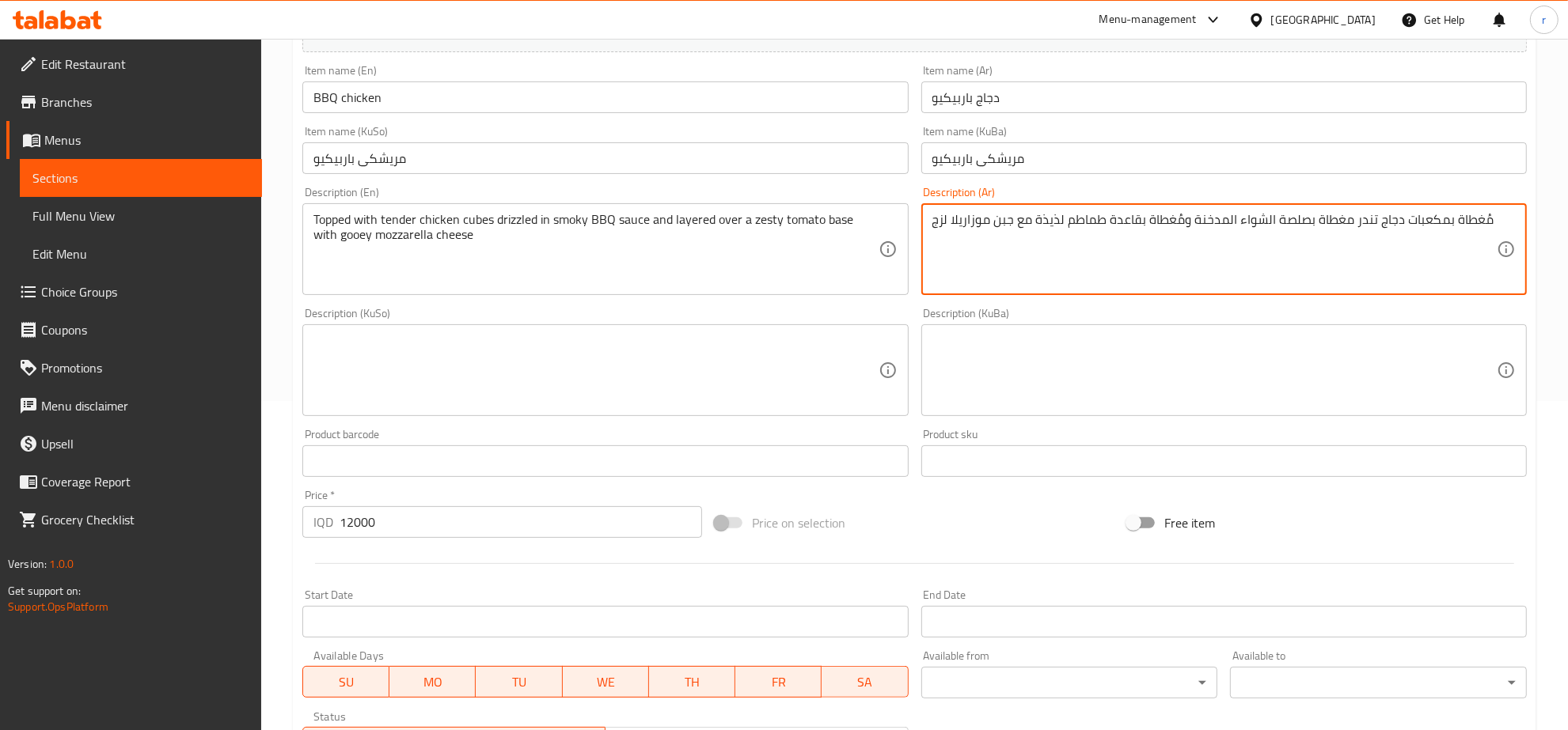
click at [788, 346] on textarea at bounding box center [596, 370] width 565 height 75
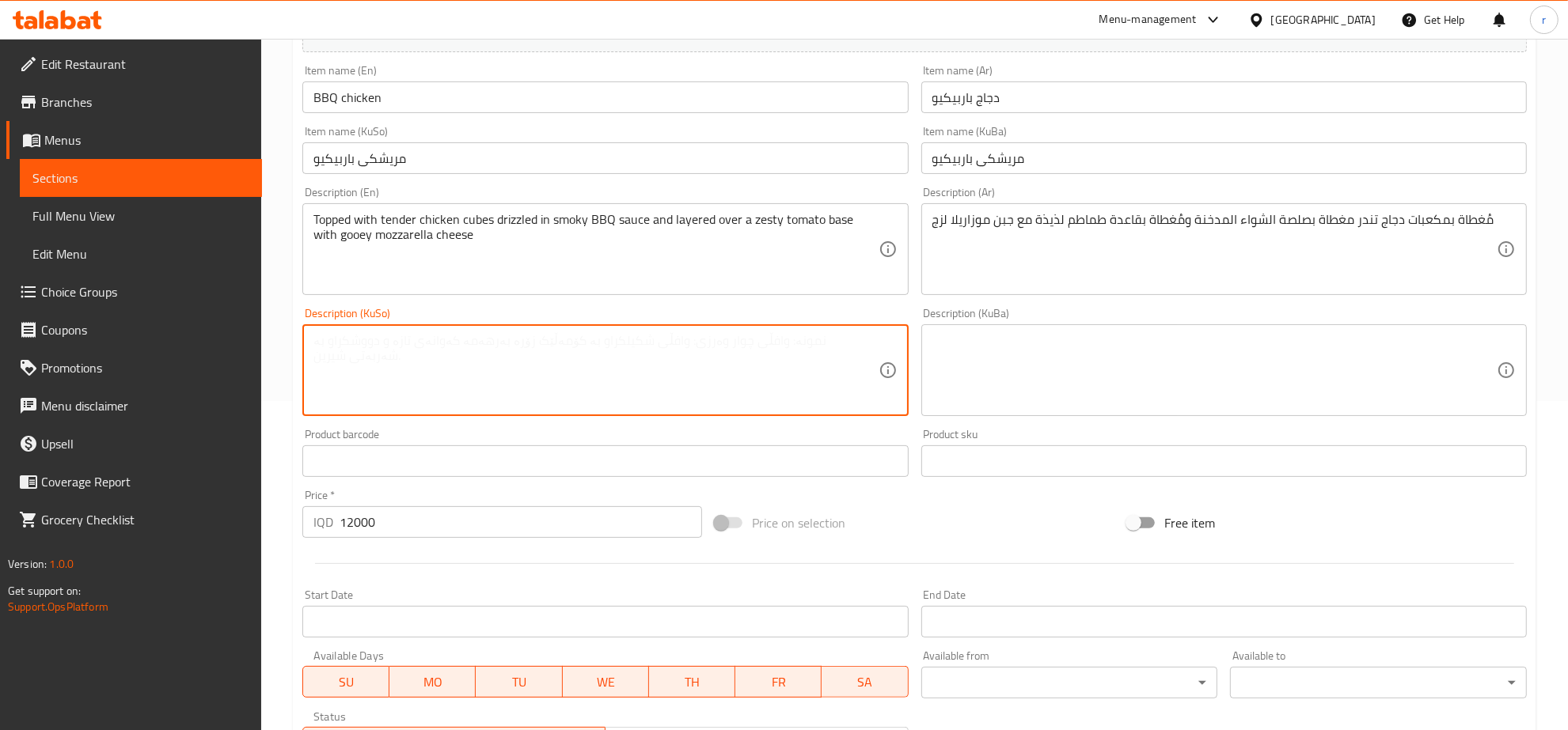
paste textarea "دپوشراوە بە شەش پاڵووی مریشکی تەندەر دپوشراوە بە سۆسی باڕبیکیو دووکەڵداری و دپو…"
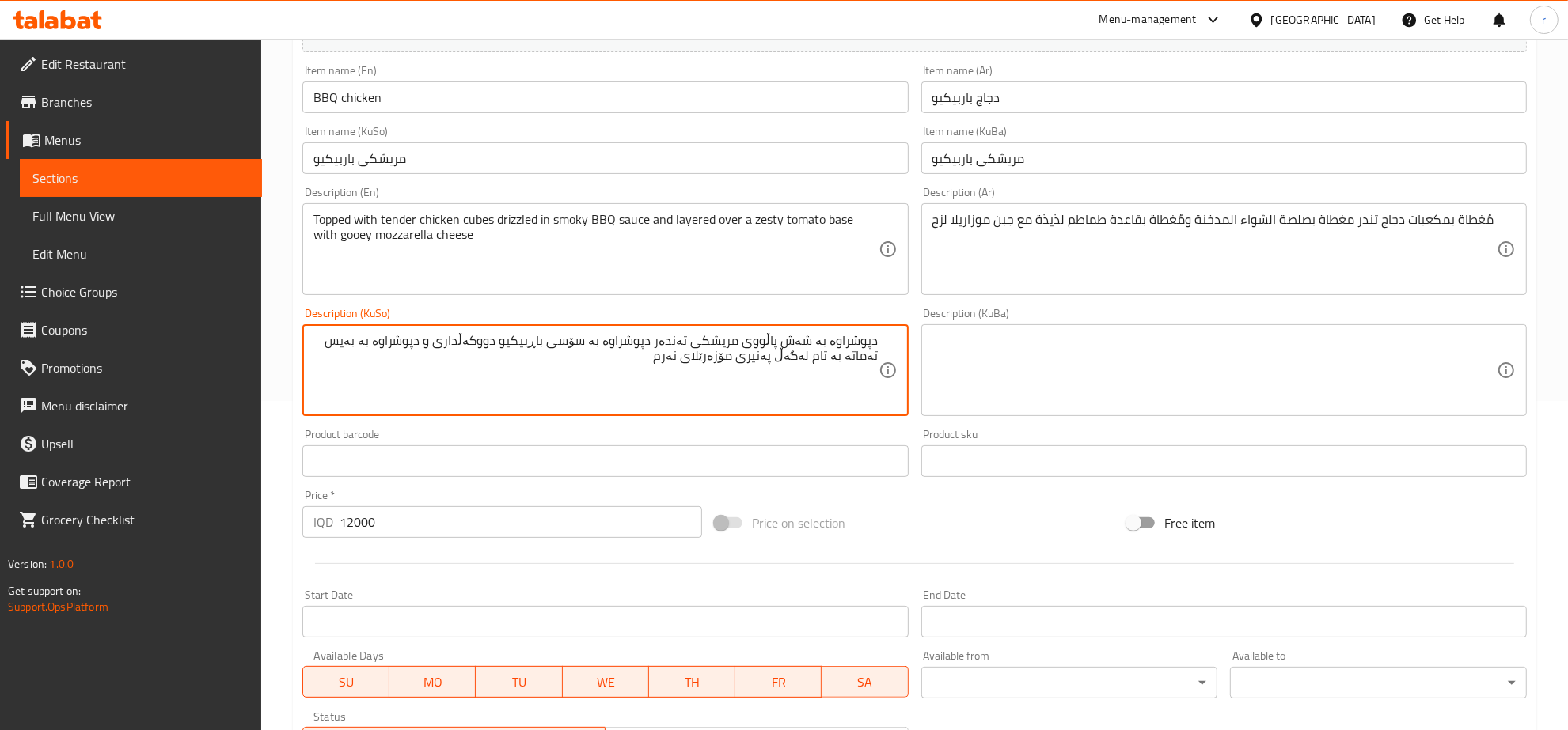
type textarea "دپوشراوە بە شەش پاڵووی مریشکی تەندەر دپوشراوە بە سۆسی باڕبیکیو دووکەڵداری و دپو…"
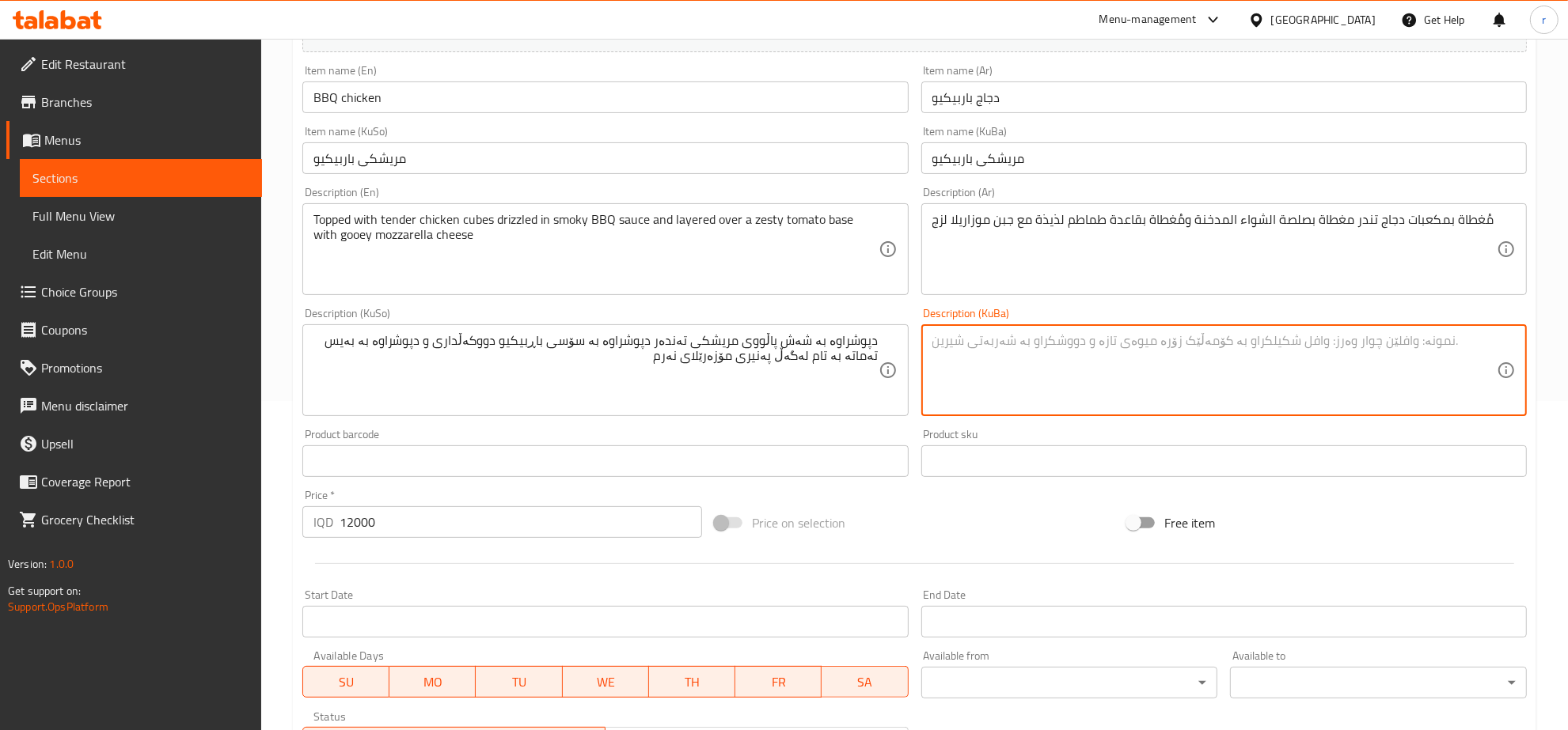
click at [1007, 352] on textarea at bounding box center [1215, 370] width 565 height 75
paste textarea "دپوشراوە بە شەش پاڵووی مریشکی تەندەر دپوشراوە بە سۆسی باڕبیکیو دووکەڵداری و دپو…"
click at [994, 354] on textarea "دپوشراوە بە شەش پاڵووی مریشکی تەندەر دپوشراوە بە سۆسی باڕبیکیو دووکەڵداری و دپو…" at bounding box center [1215, 370] width 565 height 75
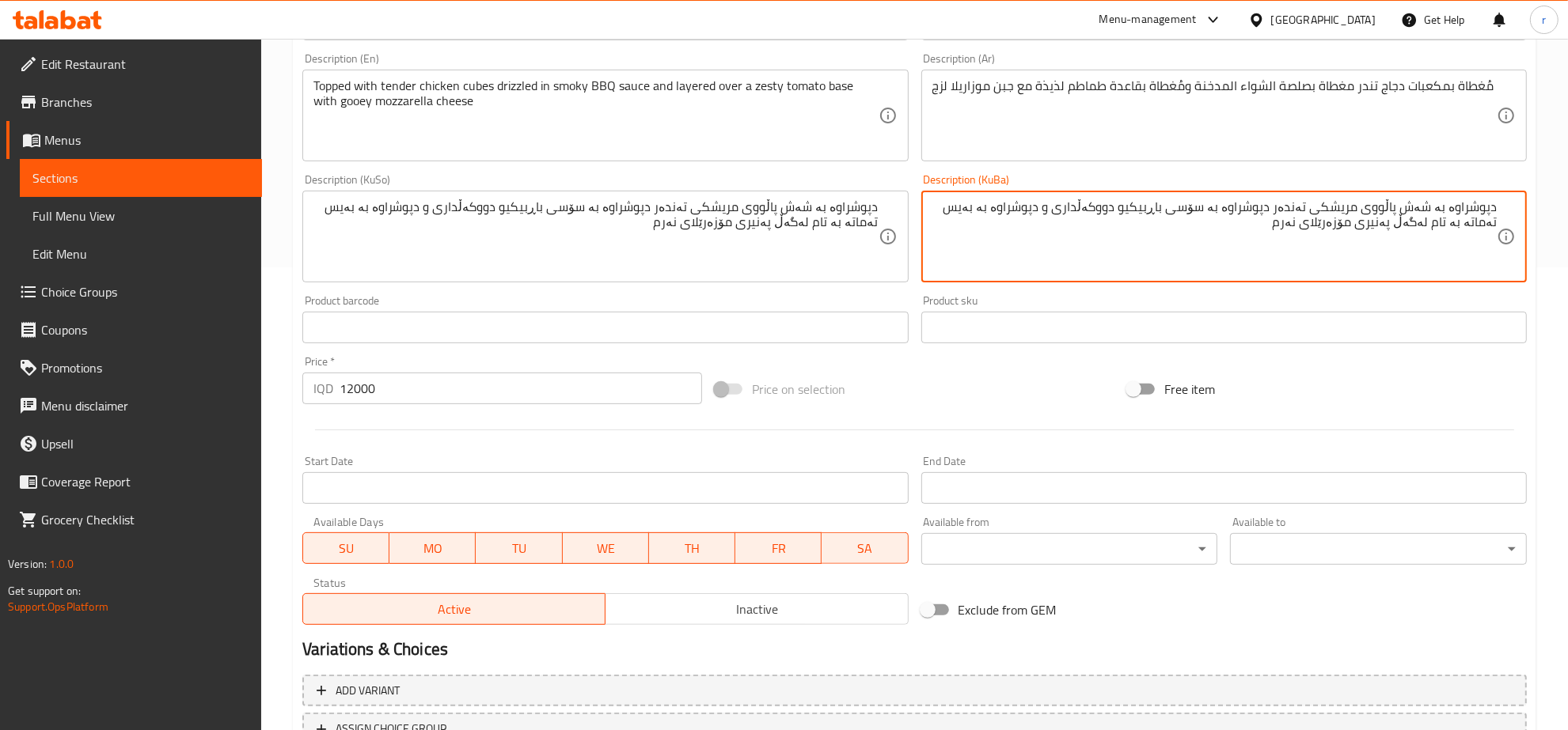
scroll to position [425, 0]
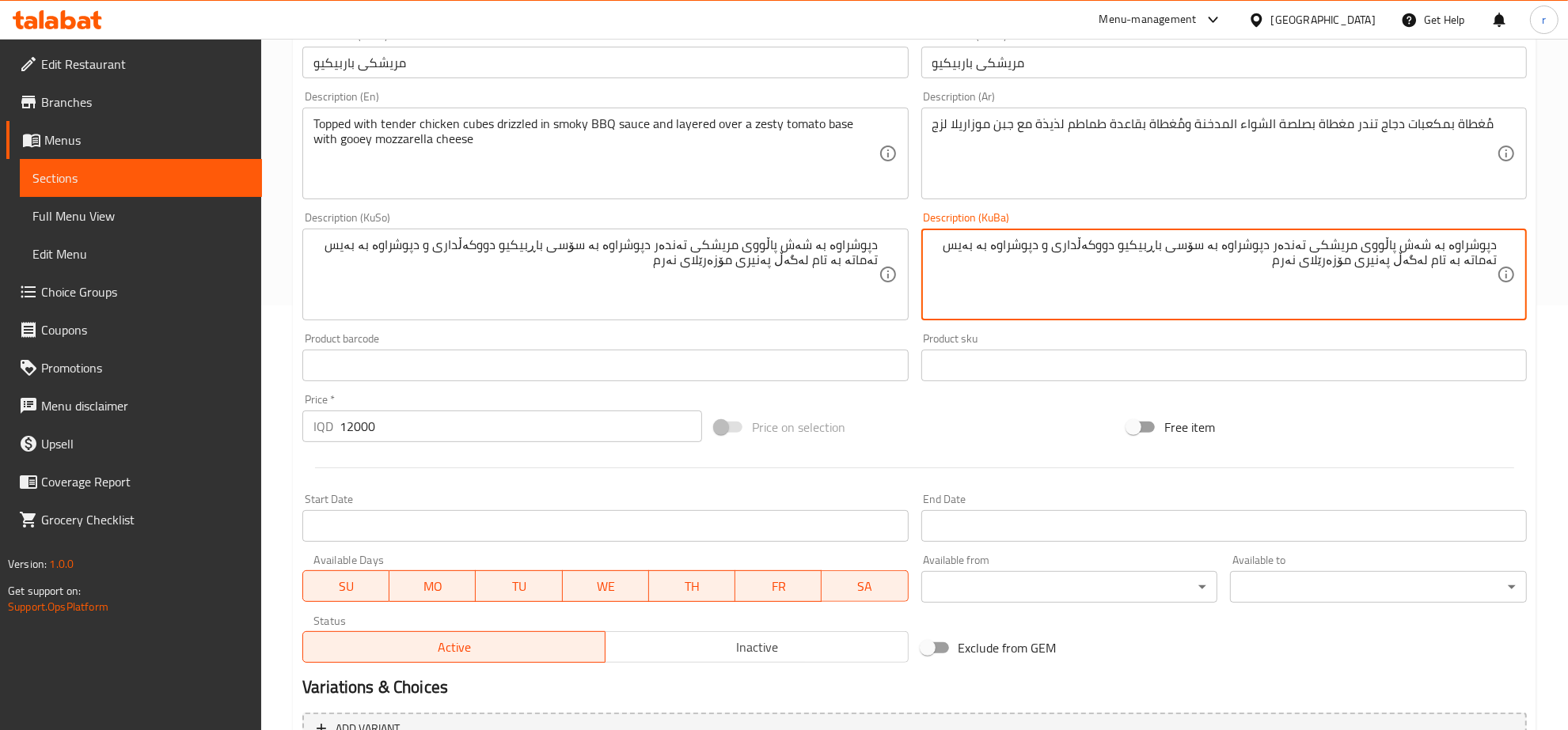
type textarea "دپوشراوە بە شەش پاڵووی مریشکی تەندەر دپوشراوە بە سۆسی باڕبیکیو دووکەڵداری و دپو…"
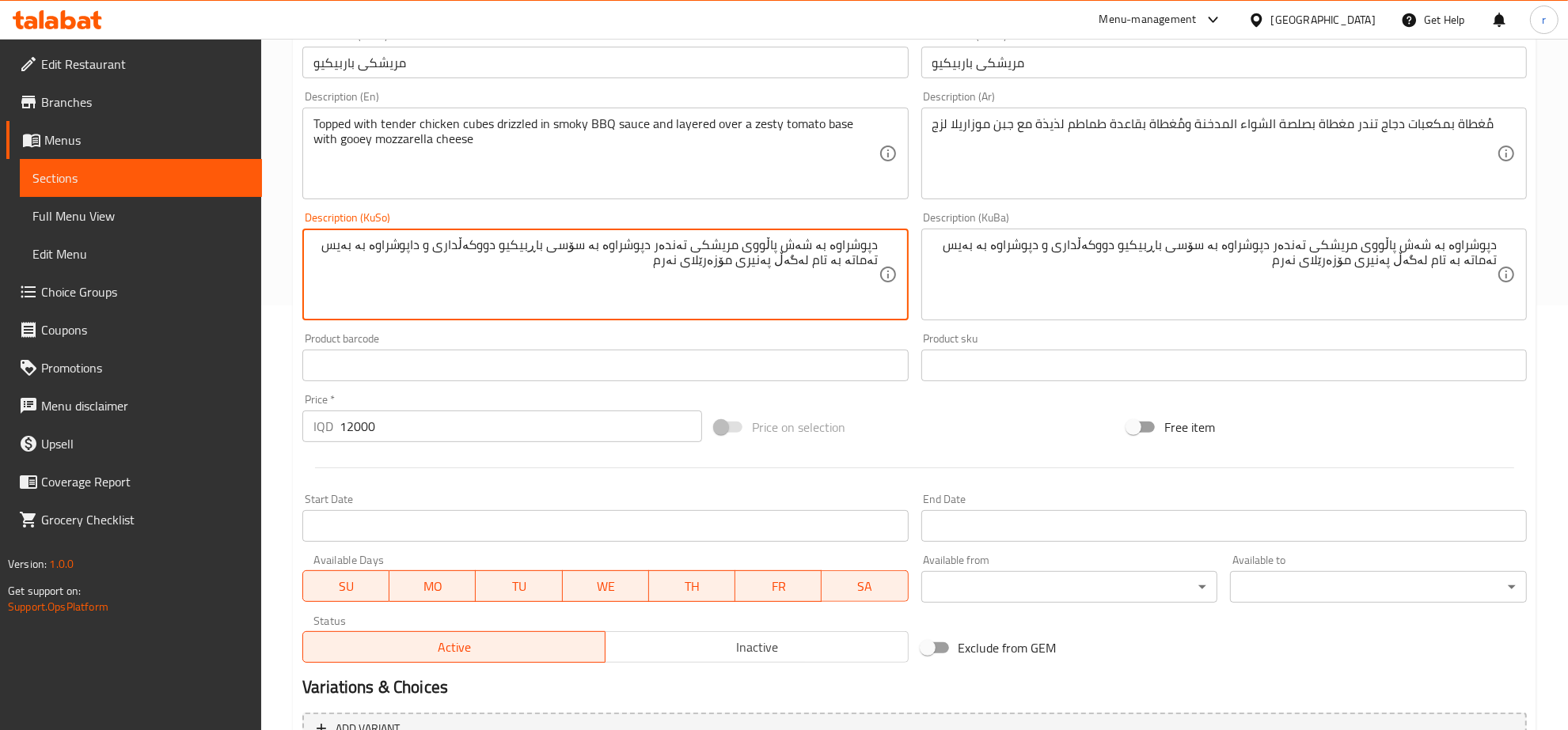
click at [430, 246] on textarea "دپوشراوە بە شەش پاڵووی مریشکی تەندەر دپوشراوە بە سۆسی باڕبیکیو دووکەڵداری و داپ…" at bounding box center [596, 275] width 565 height 75
click at [436, 243] on textarea "دپوشراوە بە شەش پاڵووی مریشکی تەندەر دپوشراوە بە سۆسی باڕبیکیو دووکەڵداری و داپ…" at bounding box center [596, 275] width 565 height 75
click at [859, 243] on textarea "دپوشراوە بە شەش پاڵووی مریشکی تەندەر دپوشراوە بە سۆسی باڕبیکیو دووکەڵداری و داپ…" at bounding box center [596, 275] width 565 height 75
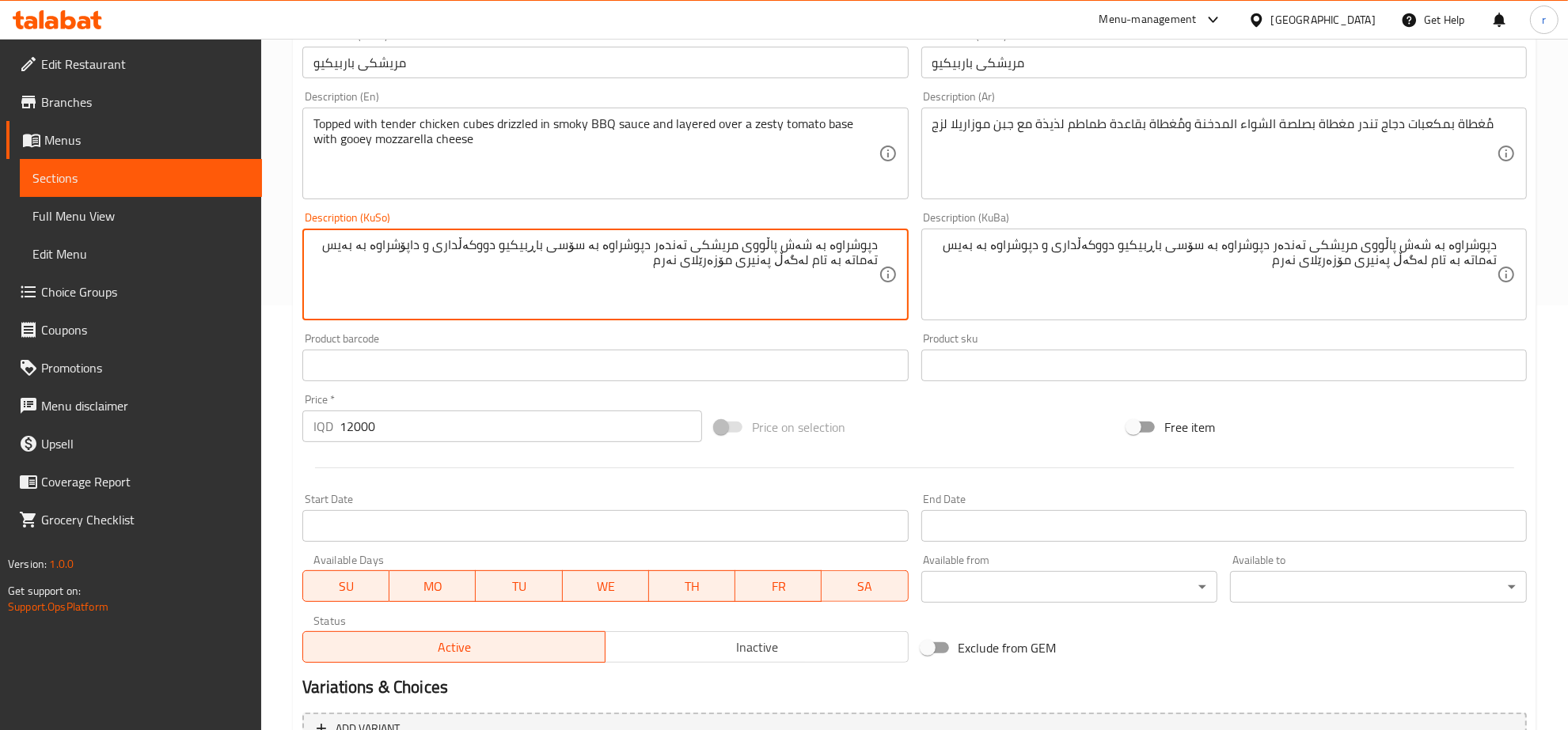
paste textarea "اپۆ"
type textarea "داپۆشراوە بە شەش پاڵووی مریشکی تەندەر دپوشراوە بە سۆسی باڕبیکیو دووکەڵداری و دا…"
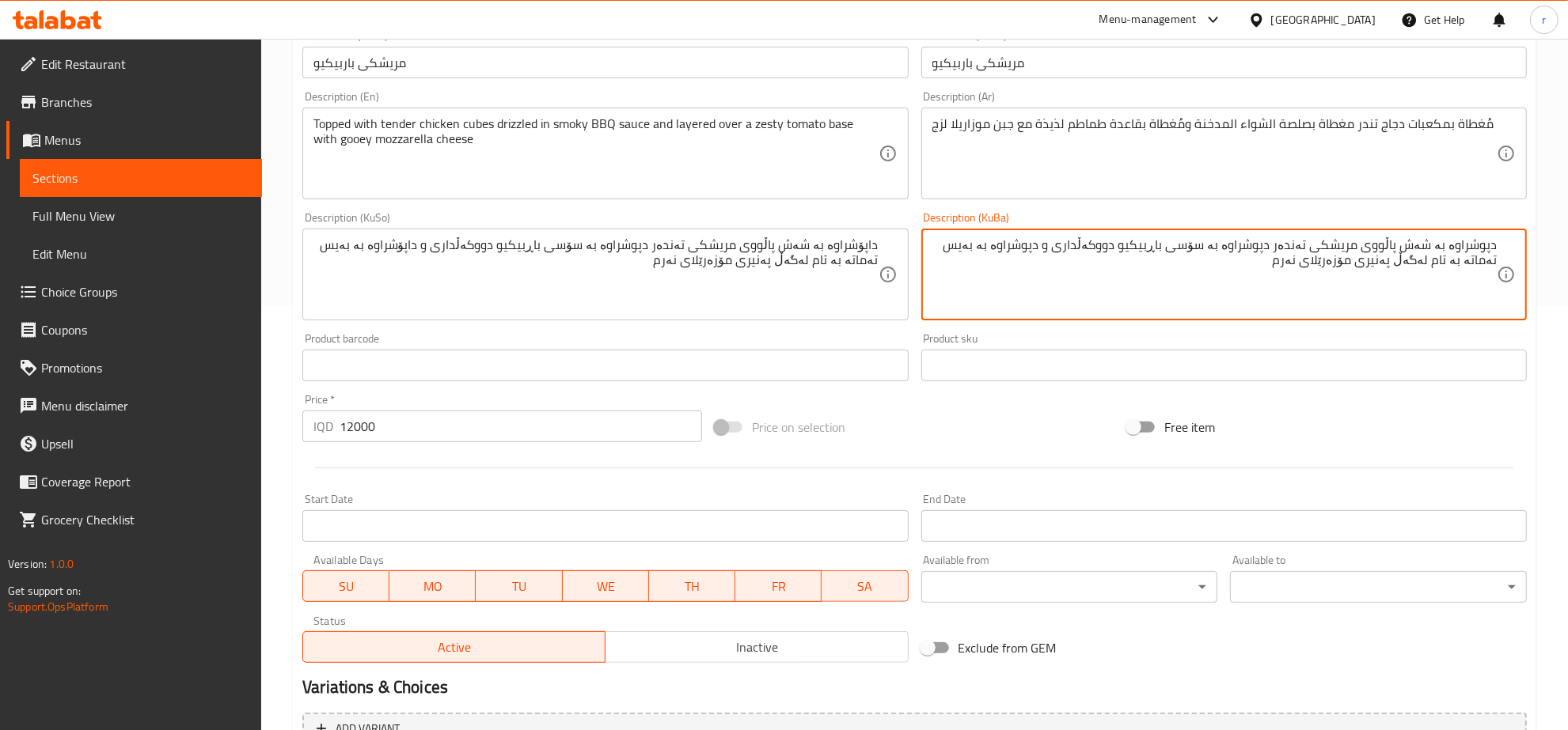
click at [1472, 245] on textarea "دپوشراوە بە شەش پاڵووی مریشکی تەندەر دپوشراوە بە سۆسی باڕبیکیو دووکەڵداری و دپو…" at bounding box center [1215, 275] width 565 height 75
paste textarea "اپۆ"
click at [1039, 247] on textarea "داپۆشراوە بە شەش پاڵووی مریشکی تەندەر دپوشراوە بە سۆسی باڕبیکیو دووکەڵداری و دپ…" at bounding box center [1215, 275] width 565 height 75
paste textarea "اپۆ"
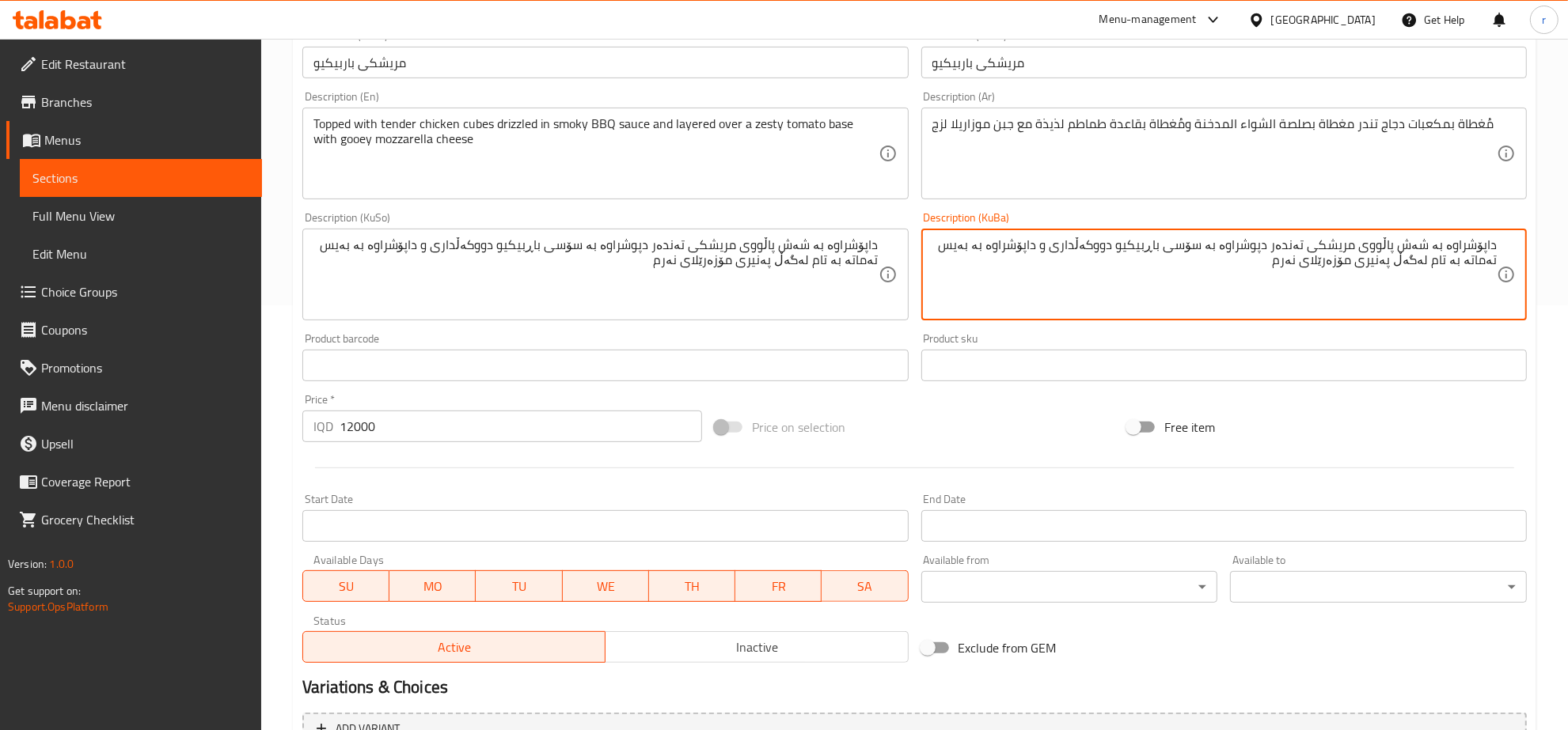
click at [991, 281] on textarea "داپۆشراوە بە شەش پاڵووی مریشکی تەندەر دپوشراوە بە سۆسی باڕبیکیو دووکەڵداری و دا…" at bounding box center [1215, 275] width 565 height 75
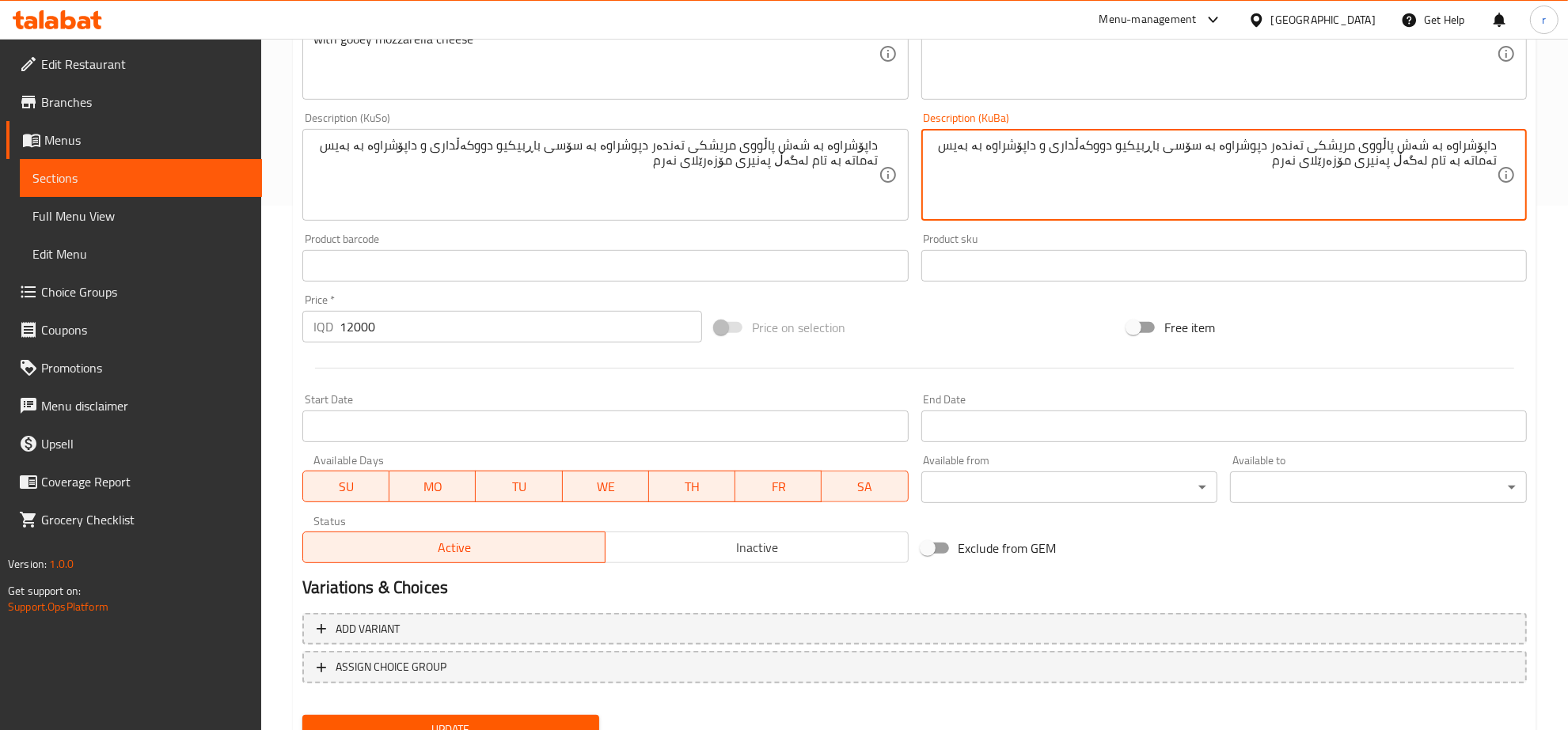
scroll to position [590, 0]
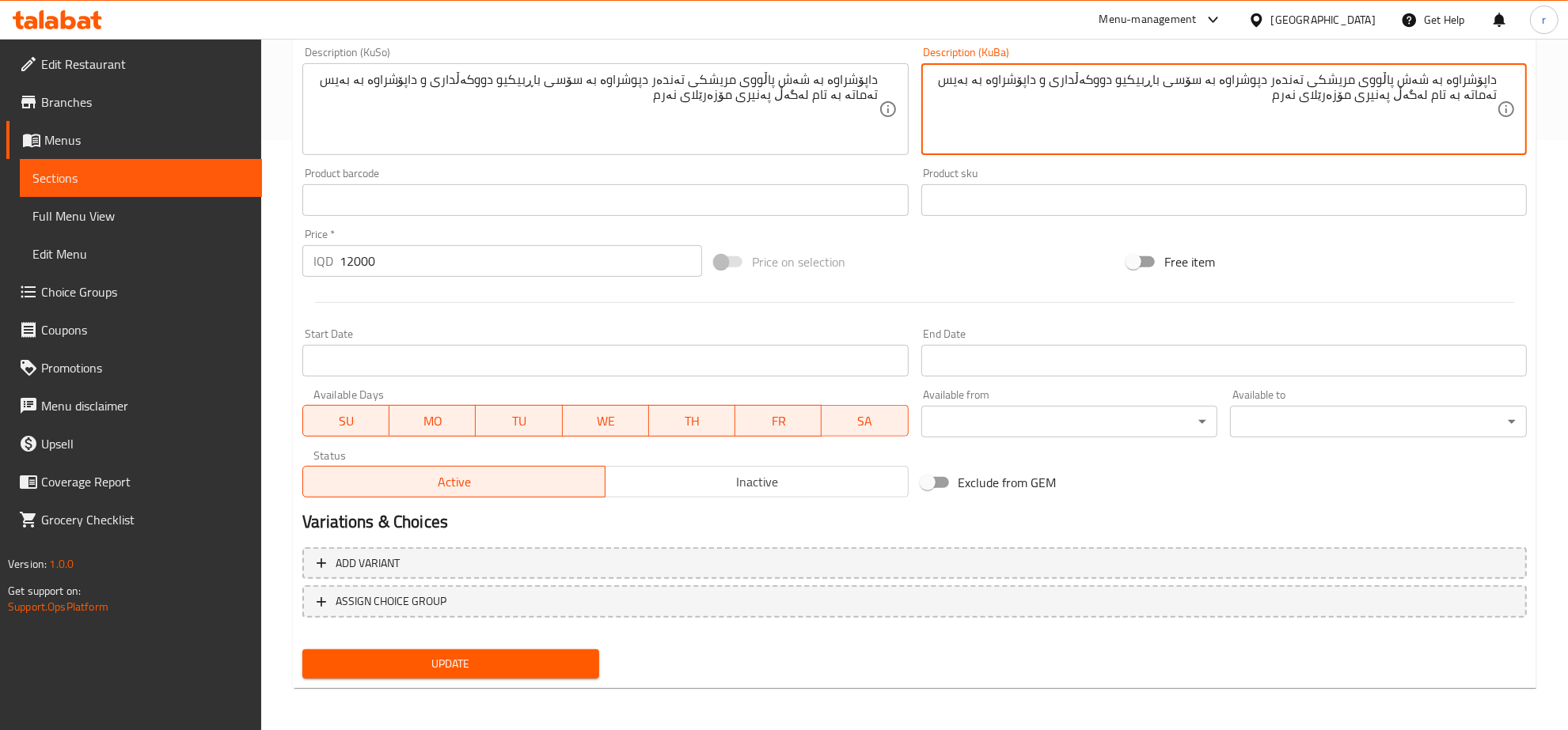
type textarea "داپۆشراوە بە شەش پاڵووی مریشکی تەندەر دپوشراوە بە سۆسی باڕبیکیو دووکەڵداری و دا…"
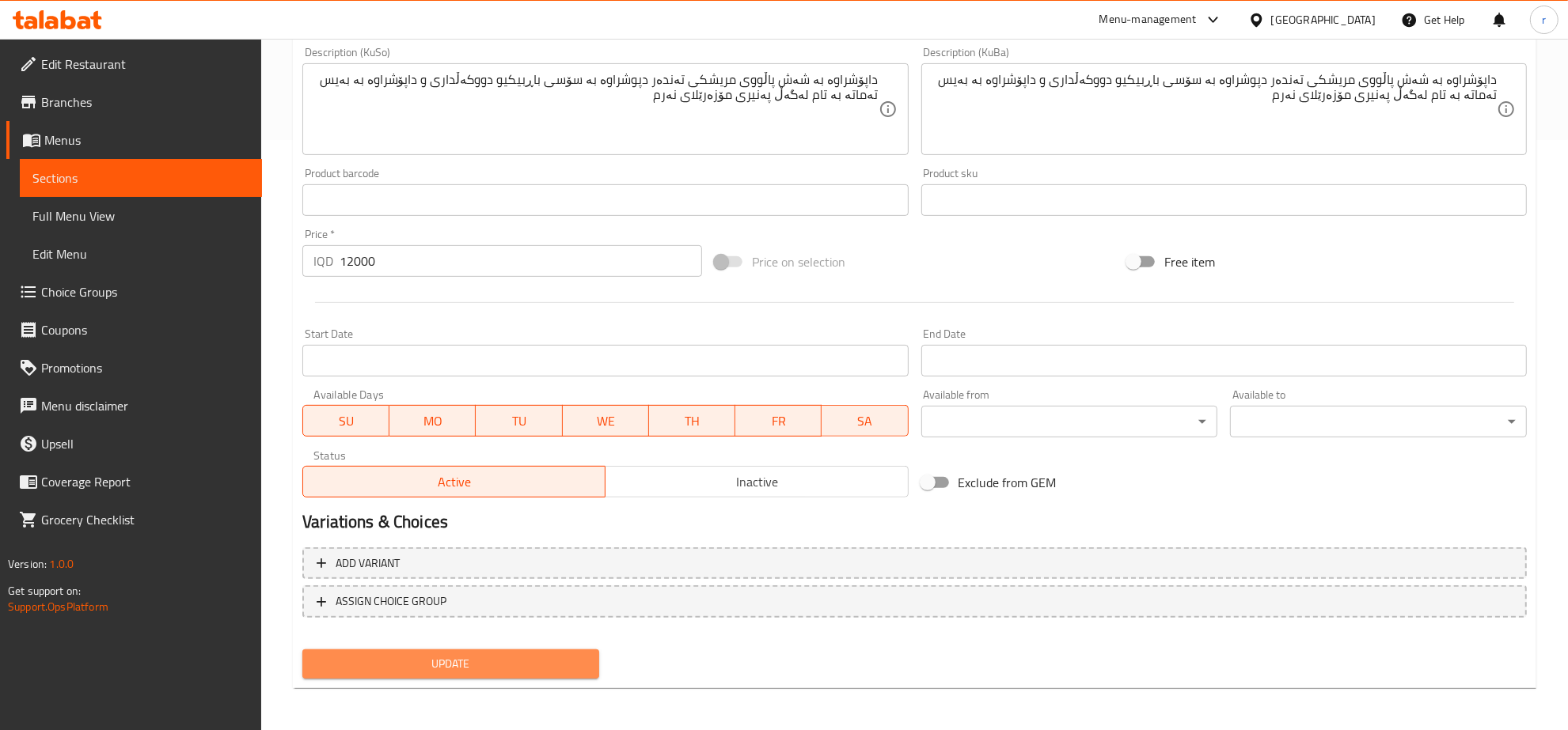
click at [501, 670] on span "Update" at bounding box center [450, 664] width 272 height 20
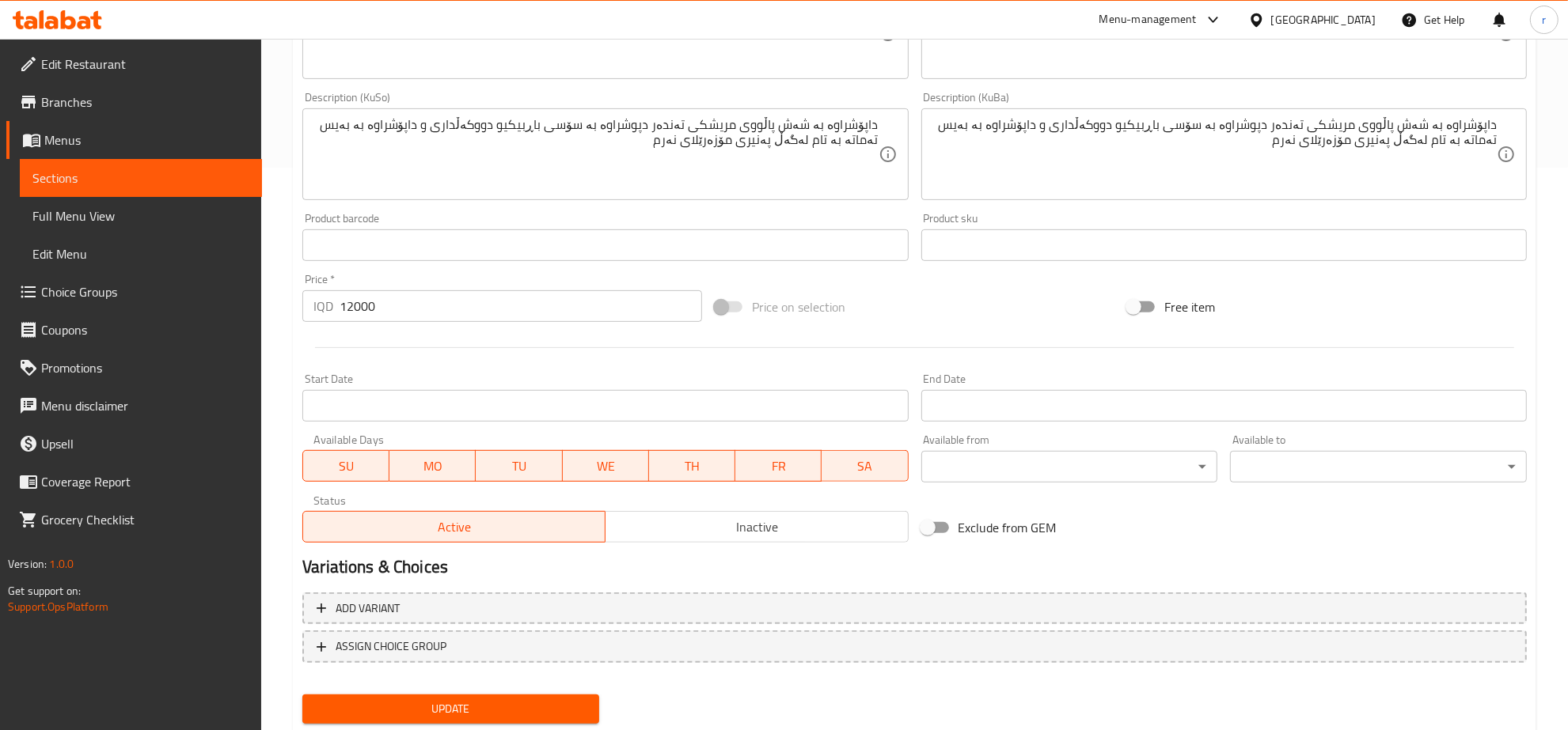
scroll to position [607, 0]
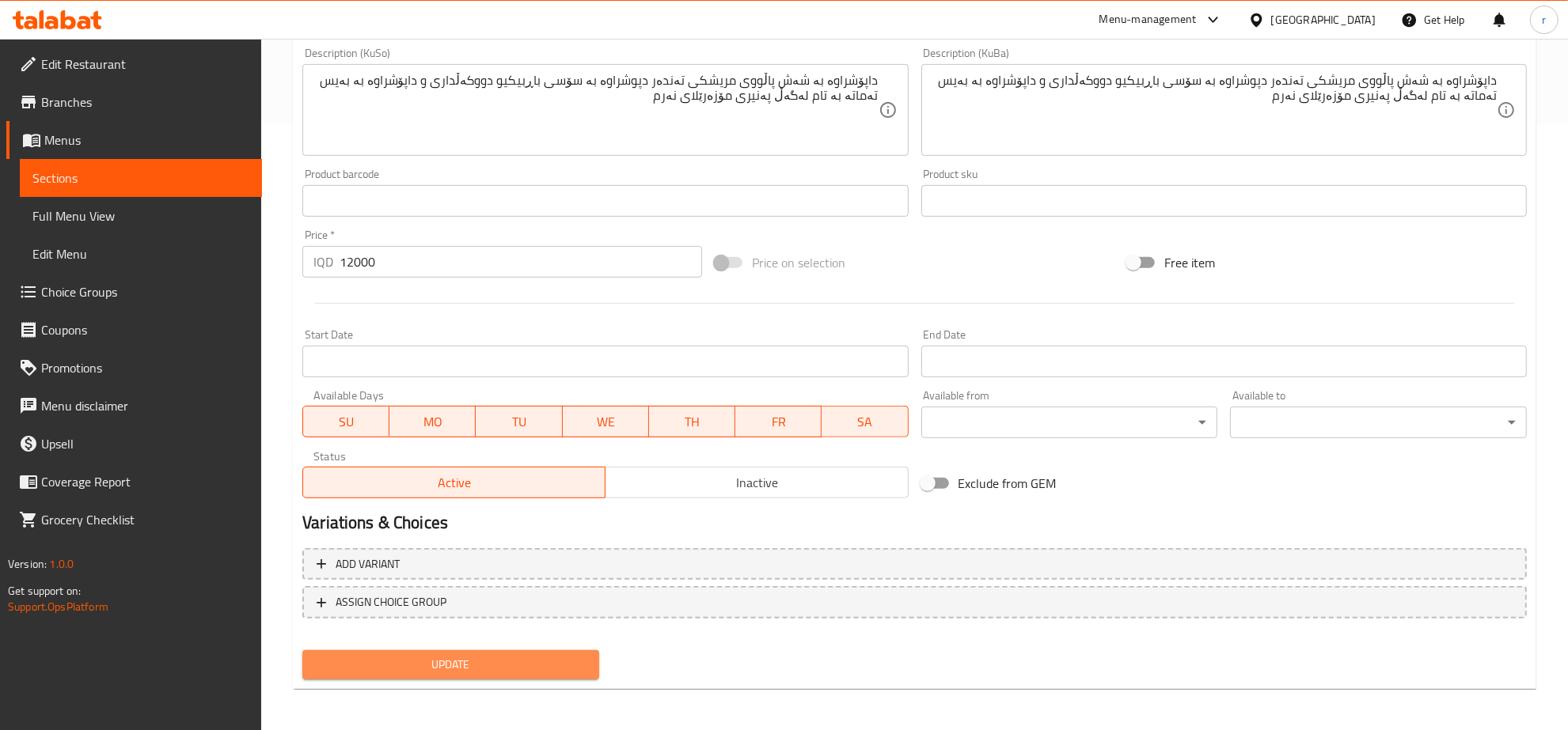
click at [523, 650] on button "Update" at bounding box center [450, 665] width 297 height 29
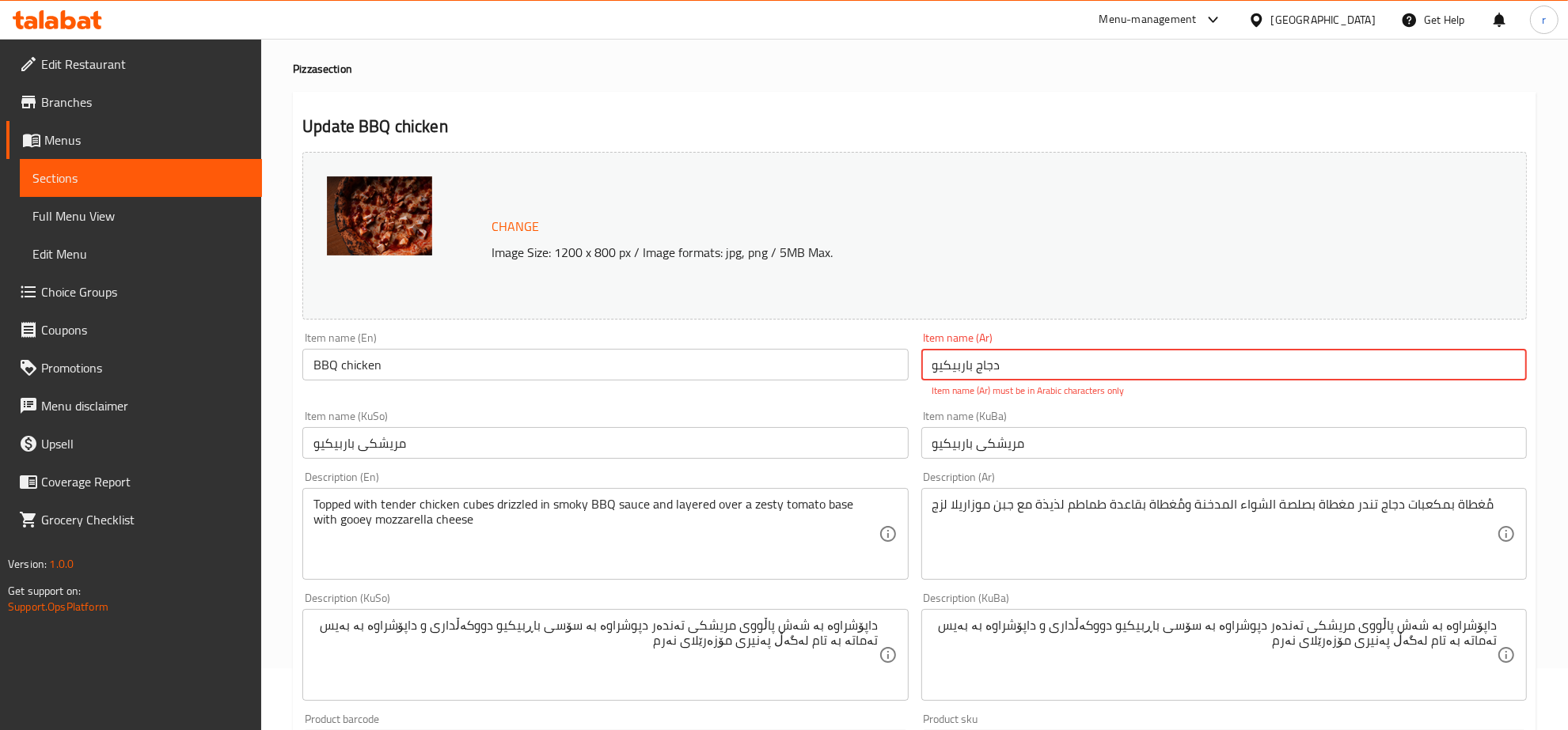
click at [927, 365] on input "دجاج باربیكیو" at bounding box center [1223, 364] width 605 height 31
click at [990, 368] on input "دجاج باربیكیو" at bounding box center [1223, 364] width 605 height 31
click at [966, 366] on input "دجاج باربیكیو" at bounding box center [1223, 364] width 605 height 31
click at [976, 368] on input "دجاج باربیكیو" at bounding box center [1223, 364] width 605 height 31
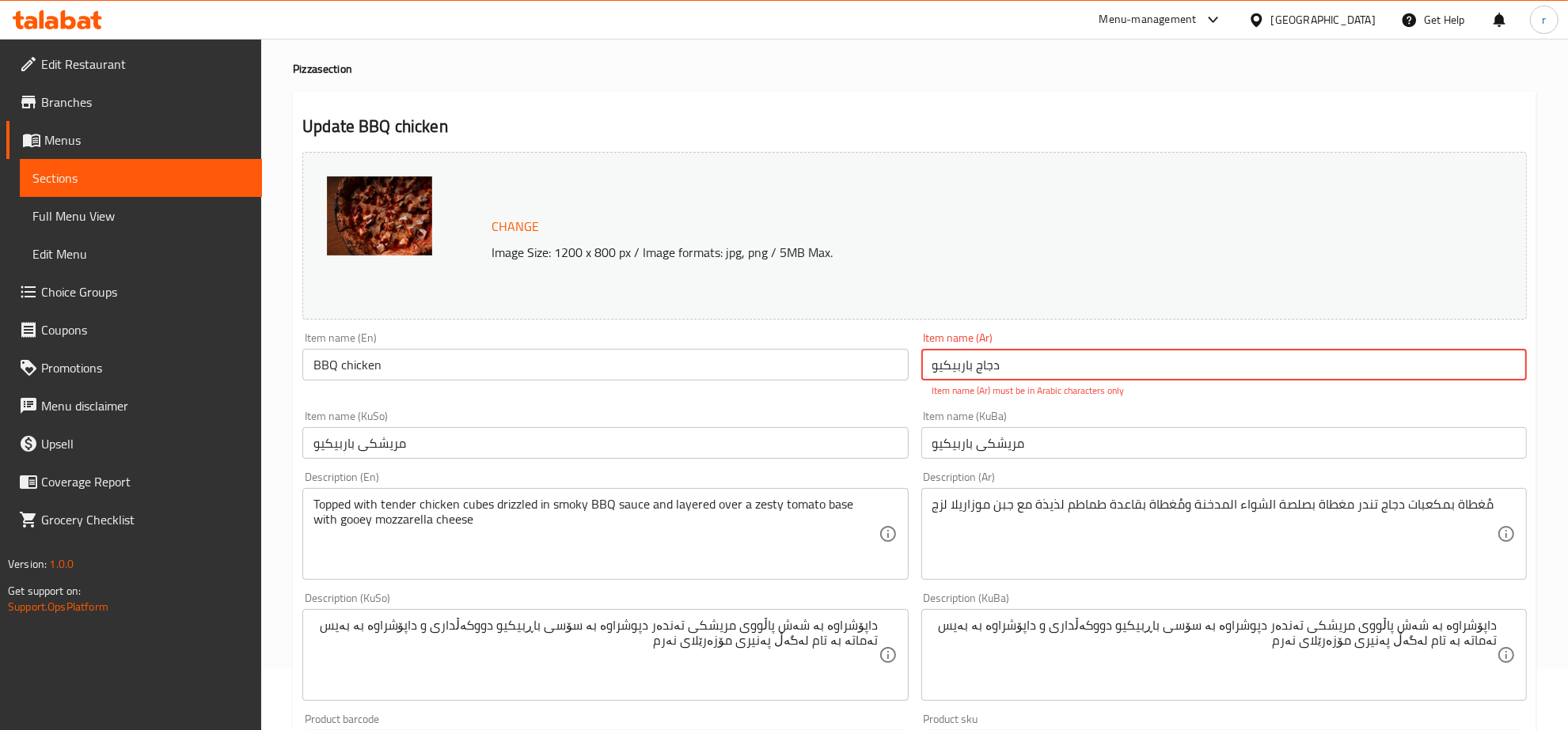
click at [976, 368] on input "دجاج باربیكیو" at bounding box center [1223, 364] width 605 height 31
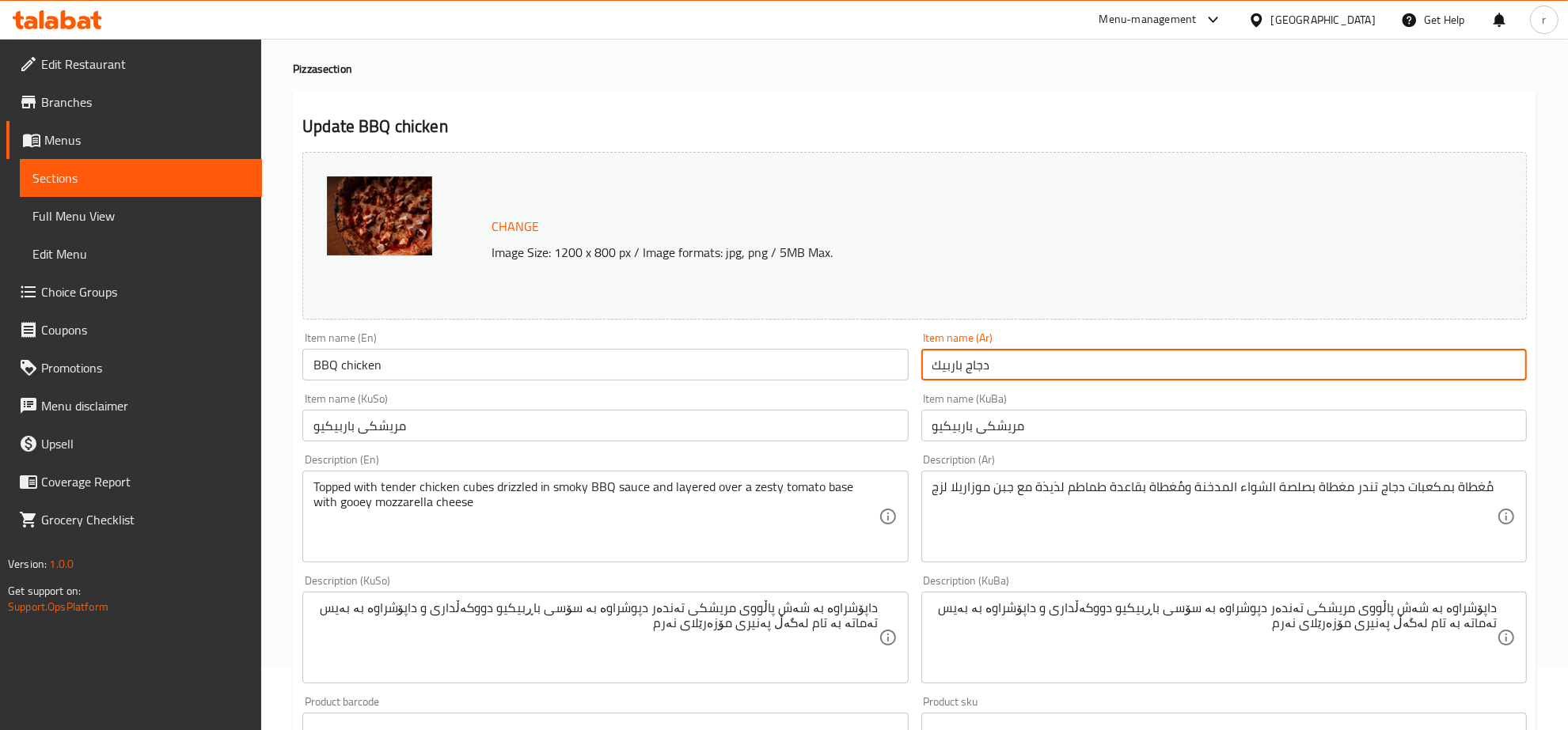
click at [931, 374] on input "دجاج باربيك" at bounding box center [1223, 364] width 605 height 31
click at [993, 362] on input "دجاج باربيك" at bounding box center [1223, 364] width 605 height 31
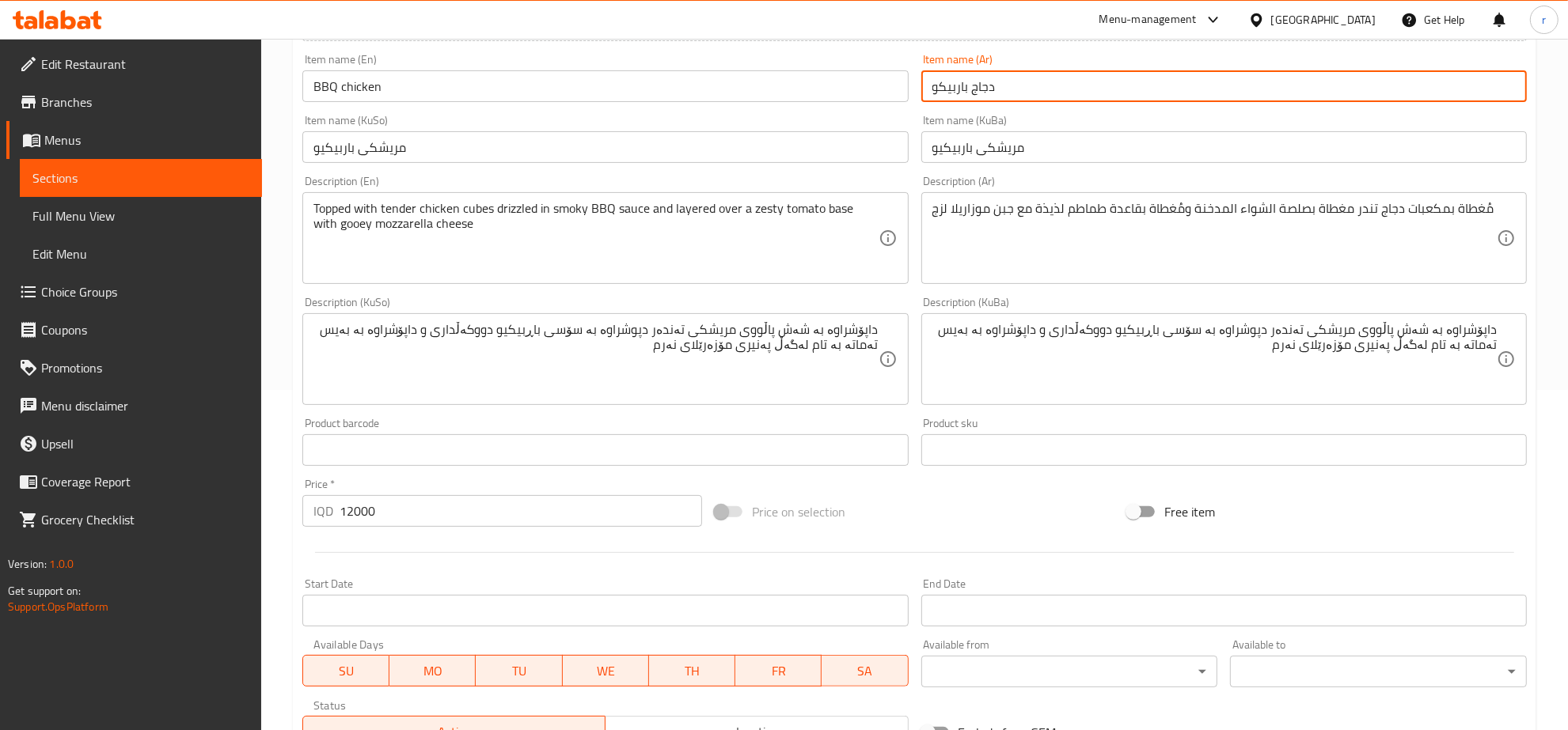
scroll to position [556, 0]
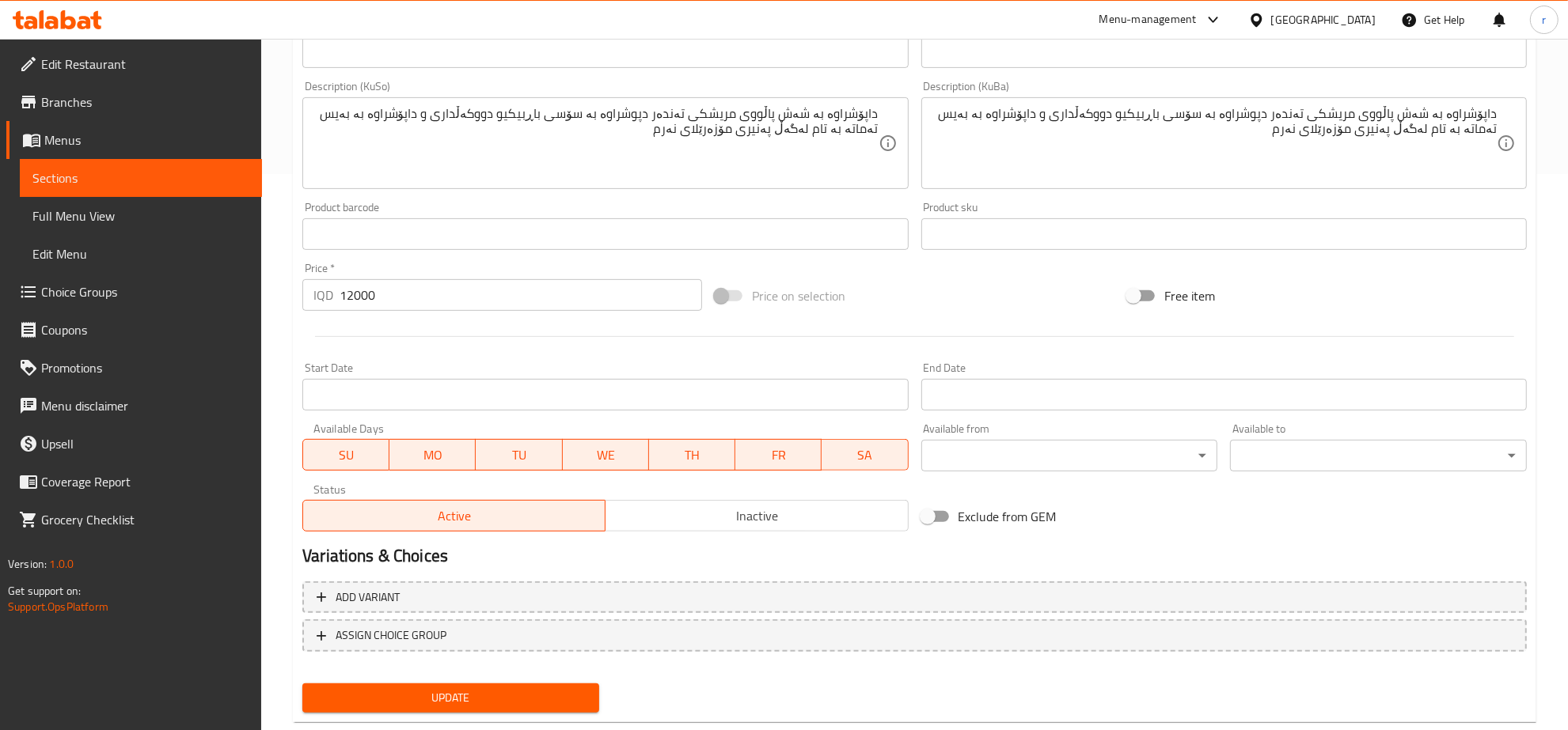
type input "دجاج باربيكو"
click at [515, 689] on span "Update" at bounding box center [450, 698] width 272 height 20
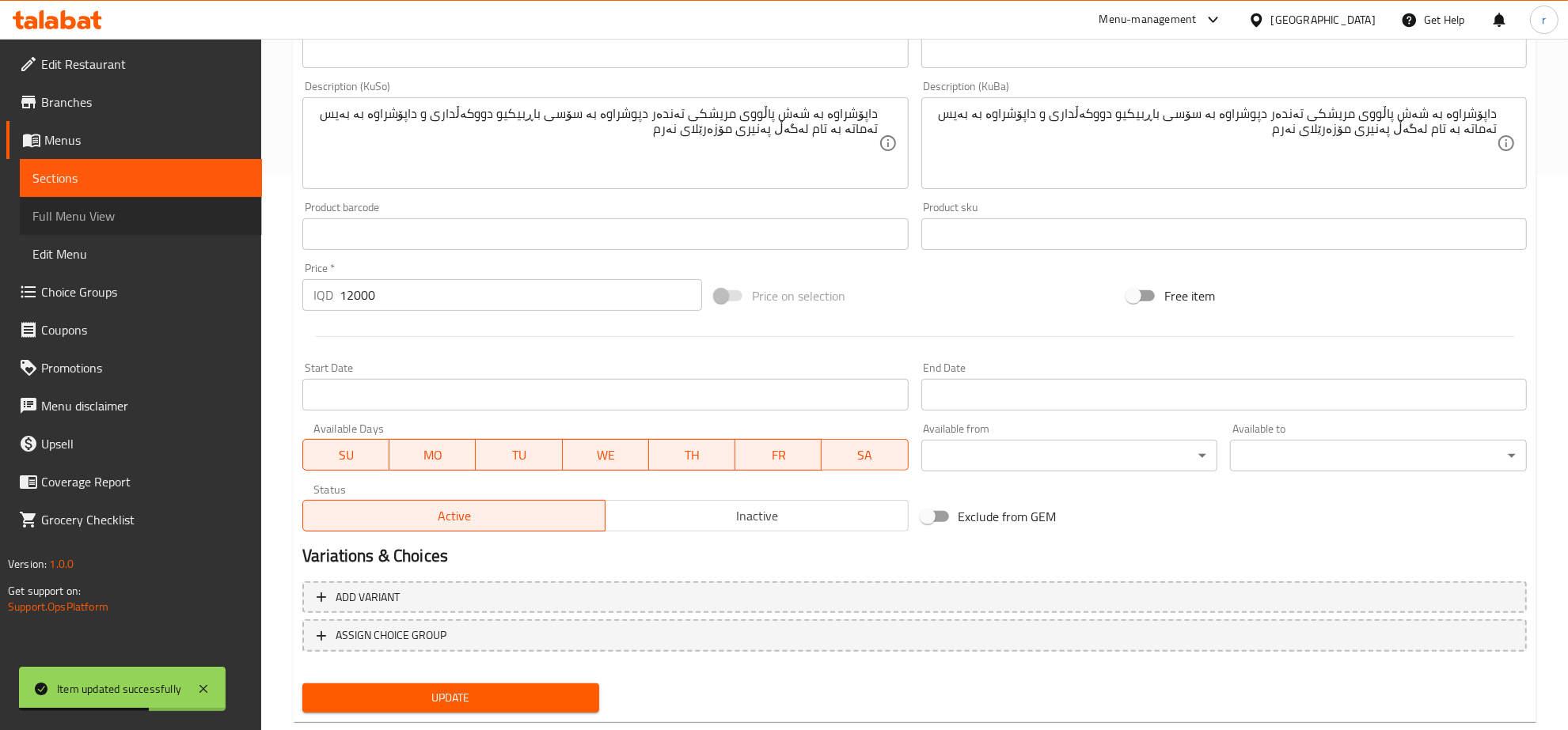
click at [187, 219] on span "Full Menu View" at bounding box center [140, 216] width 217 height 19
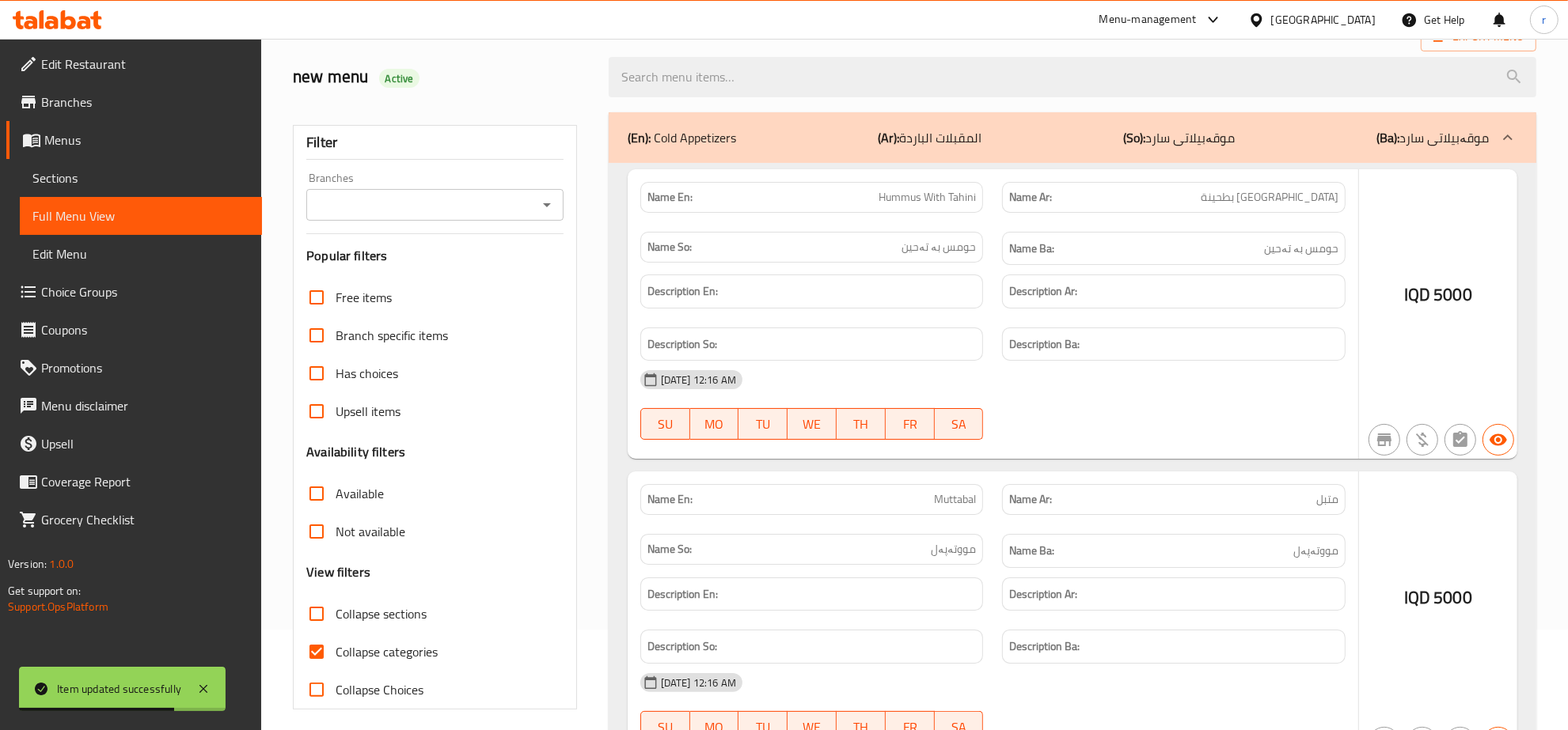
click at [538, 203] on div at bounding box center [784, 365] width 1568 height 730
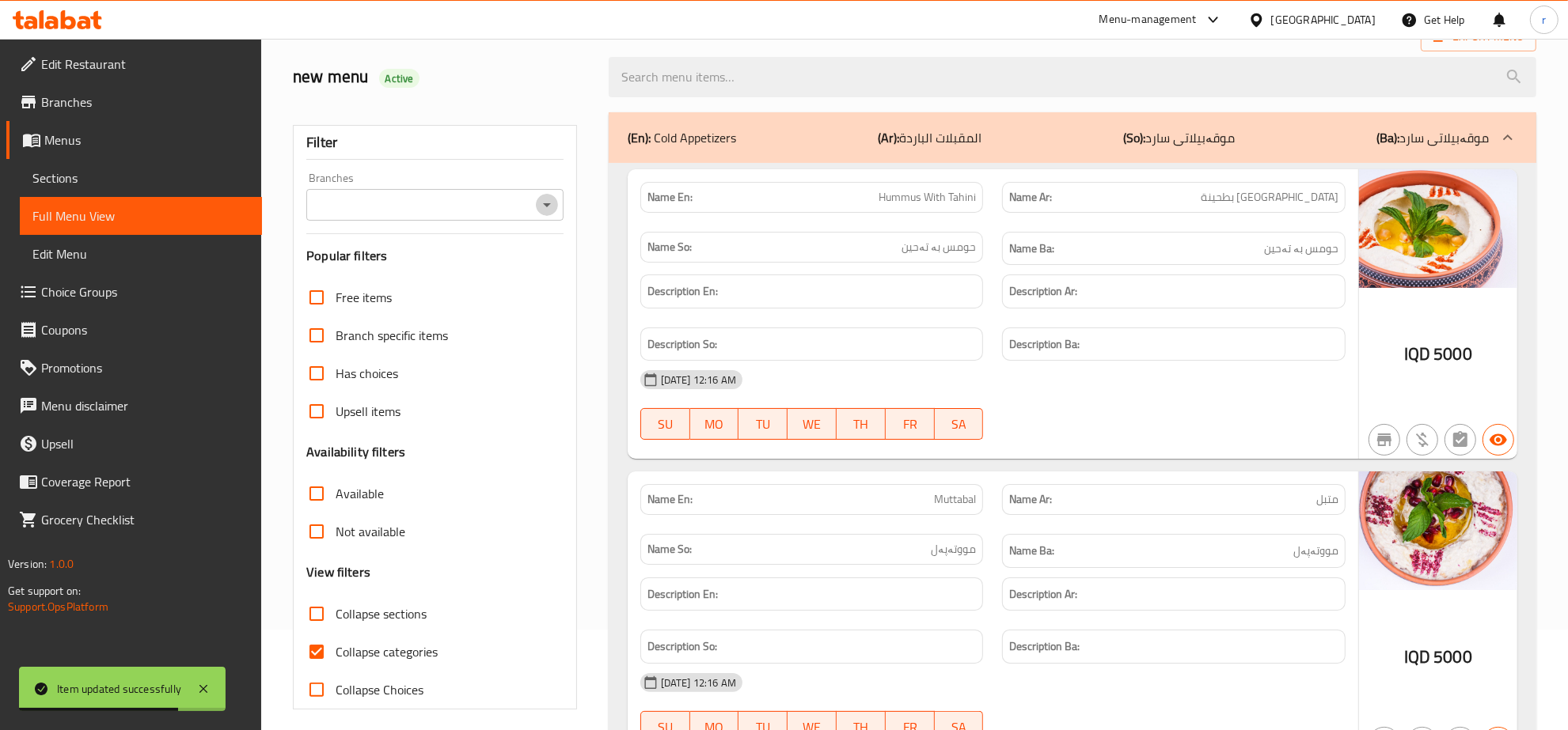
click at [550, 205] on icon "Open" at bounding box center [547, 205] width 19 height 19
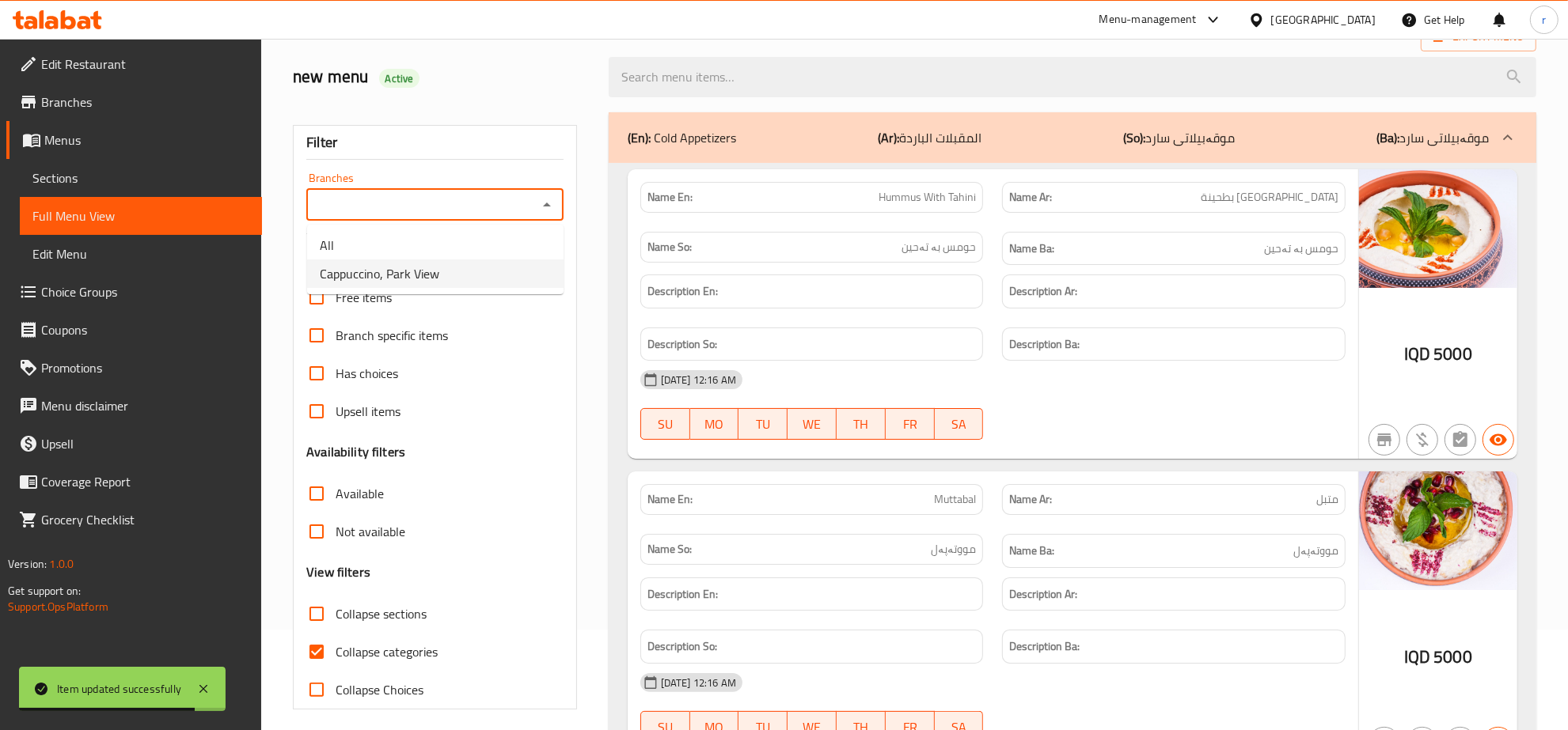
click at [509, 273] on li "Cappuccino, Park View" at bounding box center [435, 274] width 257 height 28
type input "Cappuccino, Park View"
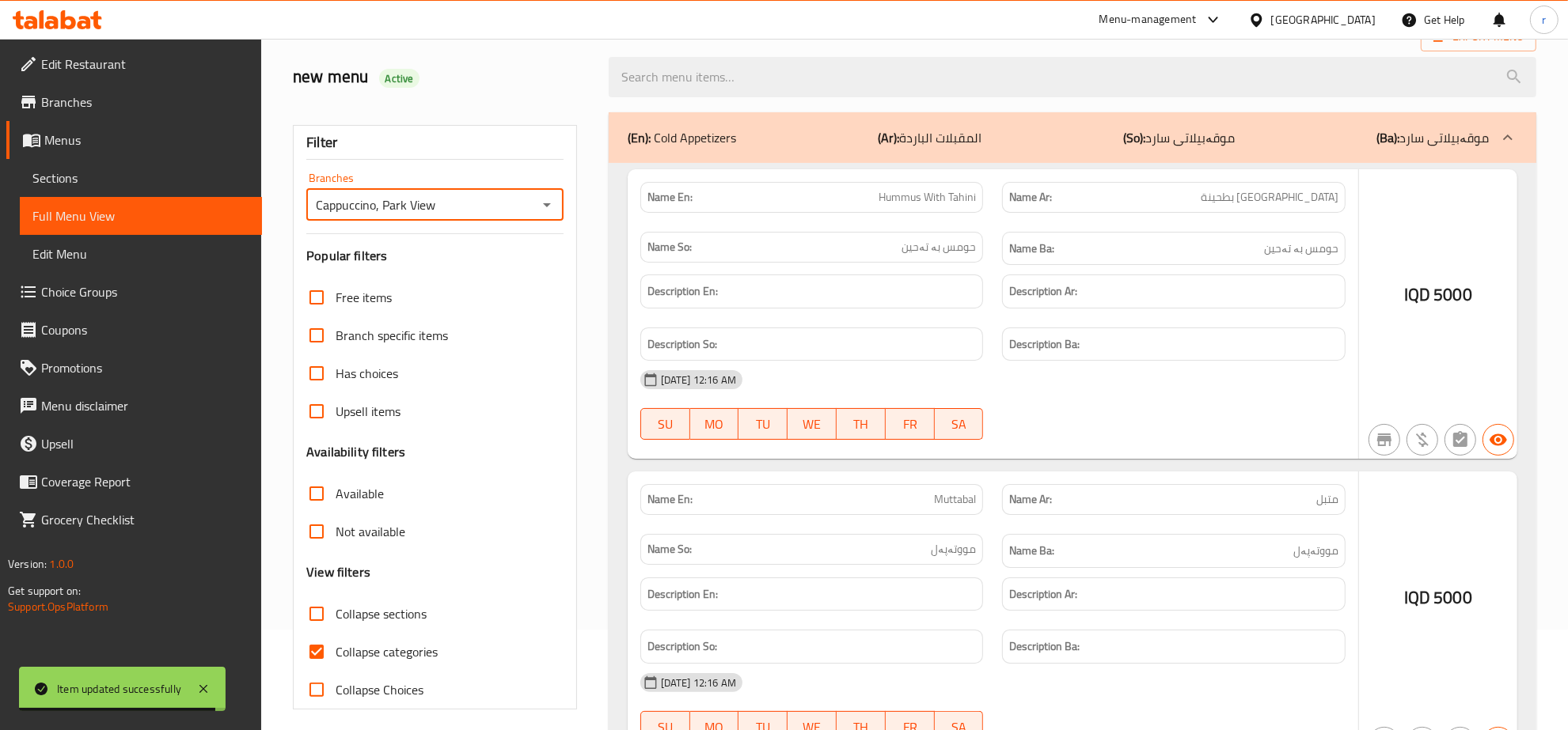
click at [326, 634] on div at bounding box center [784, 365] width 1568 height 730
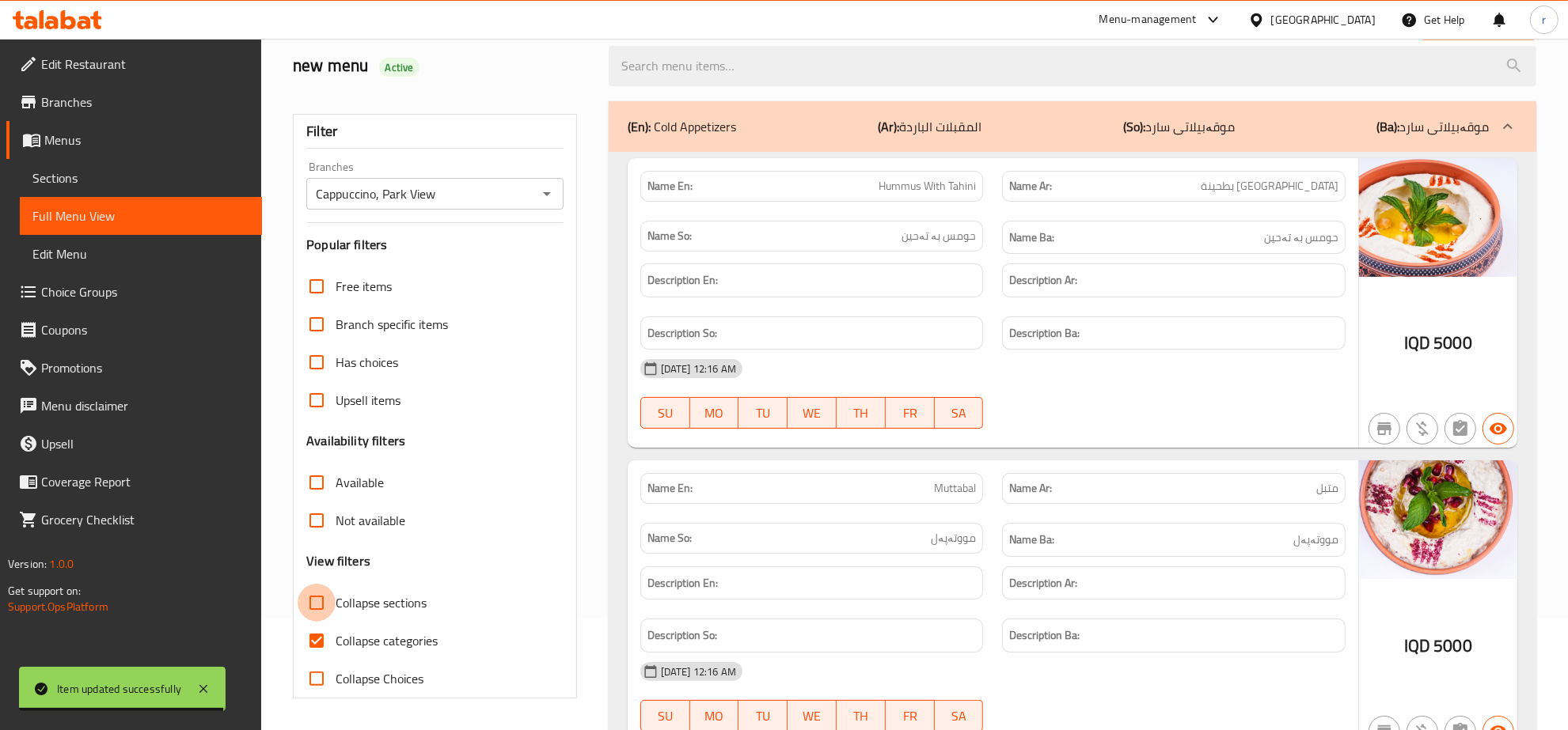
click at [321, 602] on input "Collapse sections" at bounding box center [316, 602] width 38 height 38
checkbox input "true"
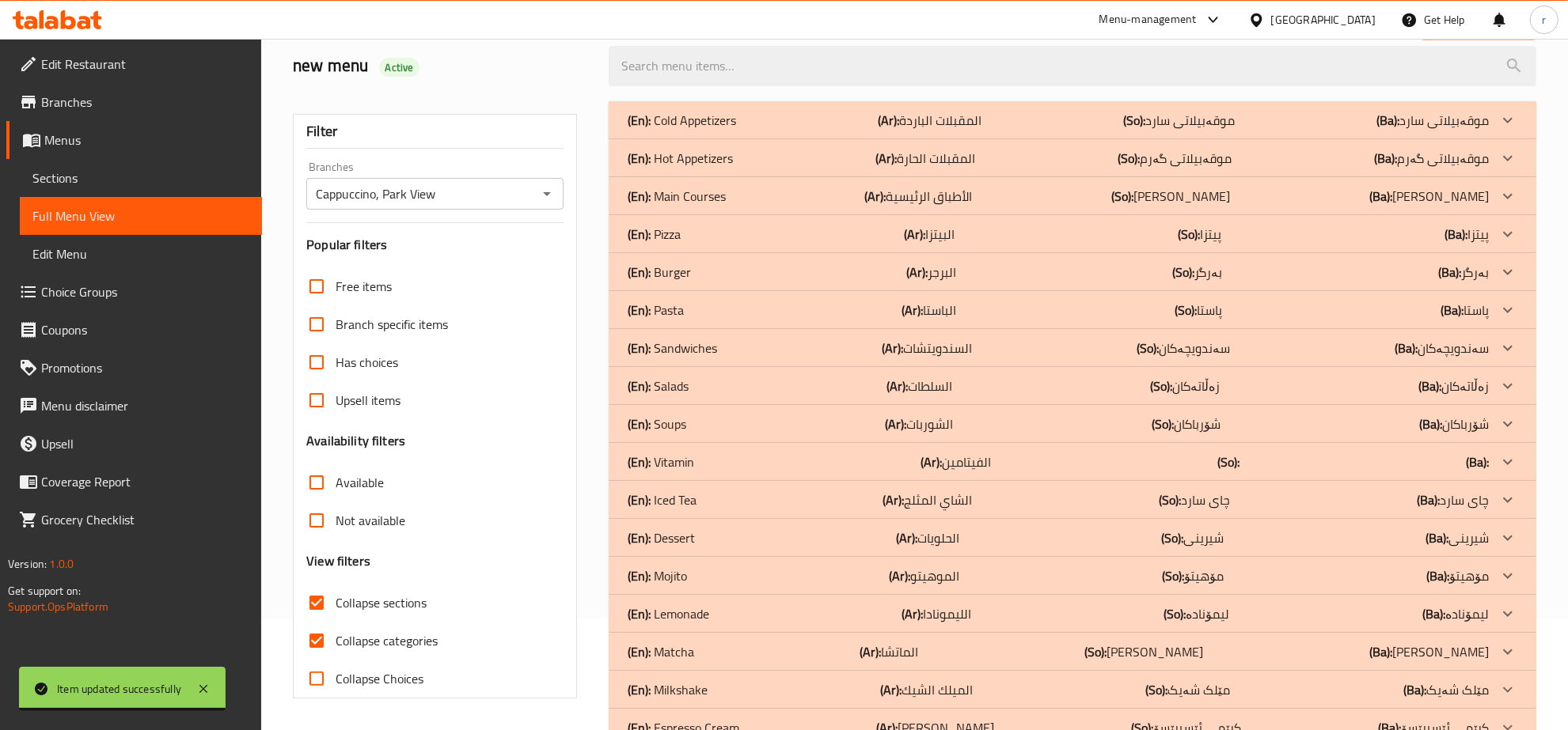
click at [317, 634] on input "Collapse categories" at bounding box center [316, 641] width 38 height 38
checkbox input "false"
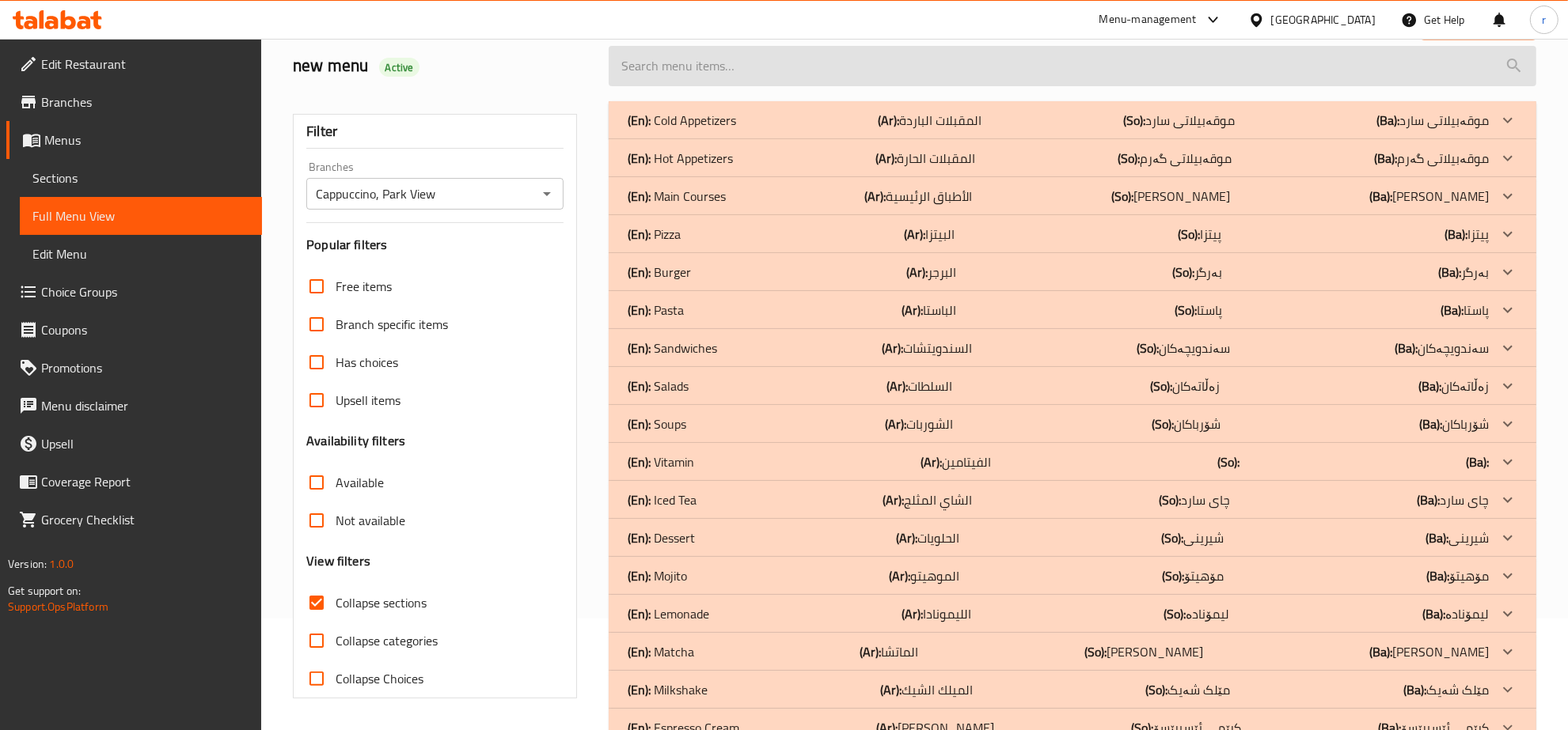
click at [950, 85] on input "search" at bounding box center [1072, 65] width 928 height 41
paste input "BBQ chicken"
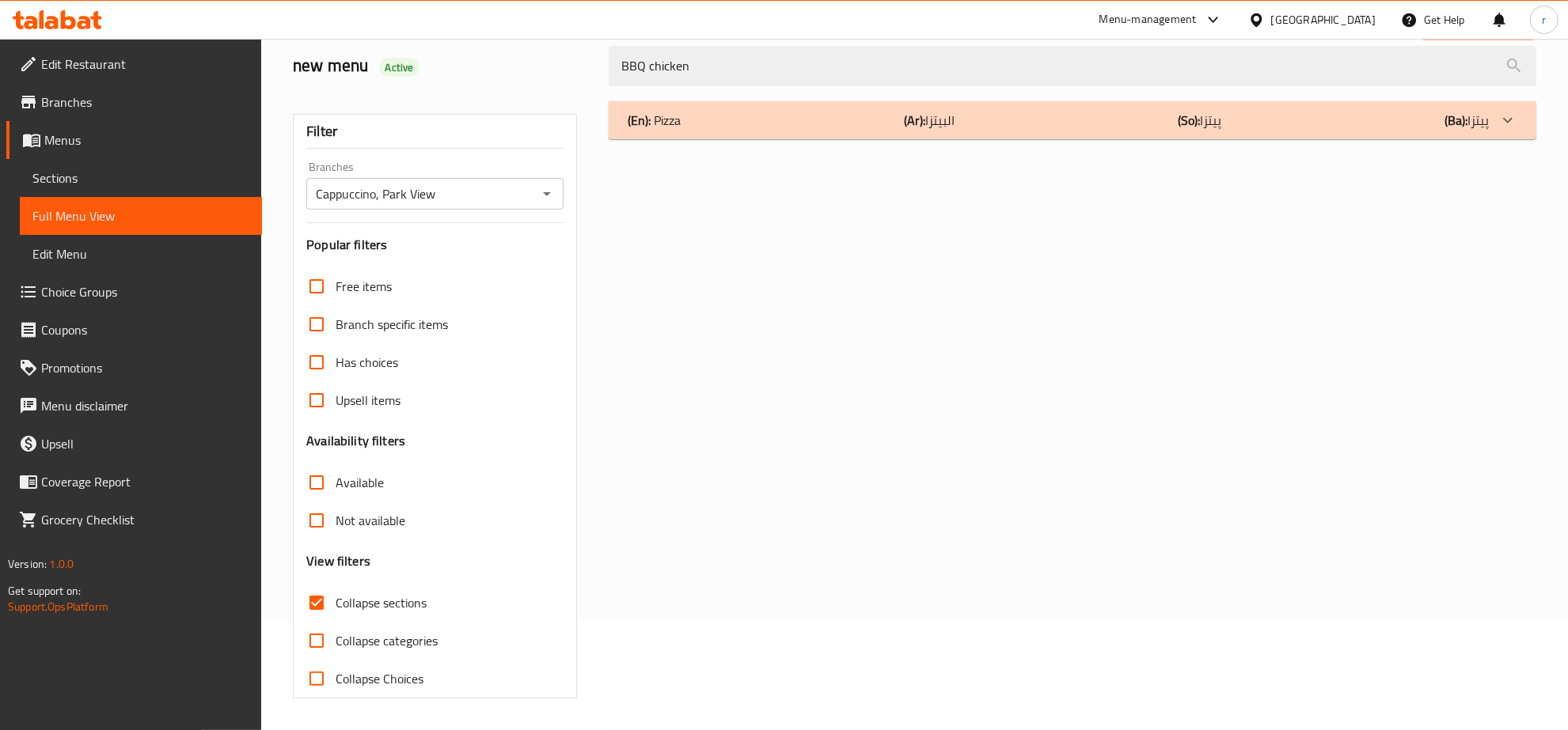
type input "BBQ chicken"
click at [812, 112] on div "(En): Pizza (Ar): البيتزا (So): پیتزا (Ba): پیتزا" at bounding box center [1057, 120] width 861 height 19
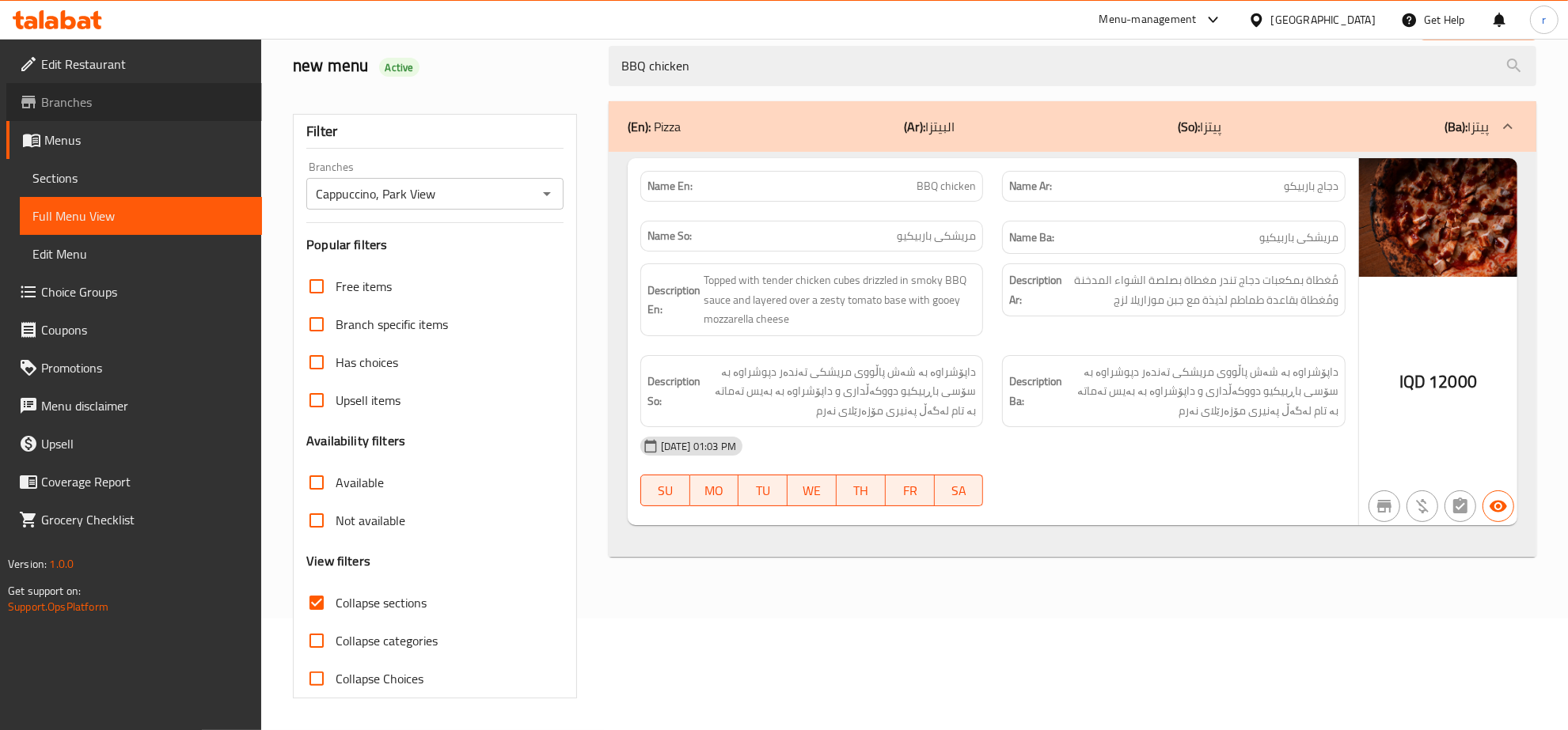
click at [136, 98] on span "Branches" at bounding box center [145, 102] width 208 height 19
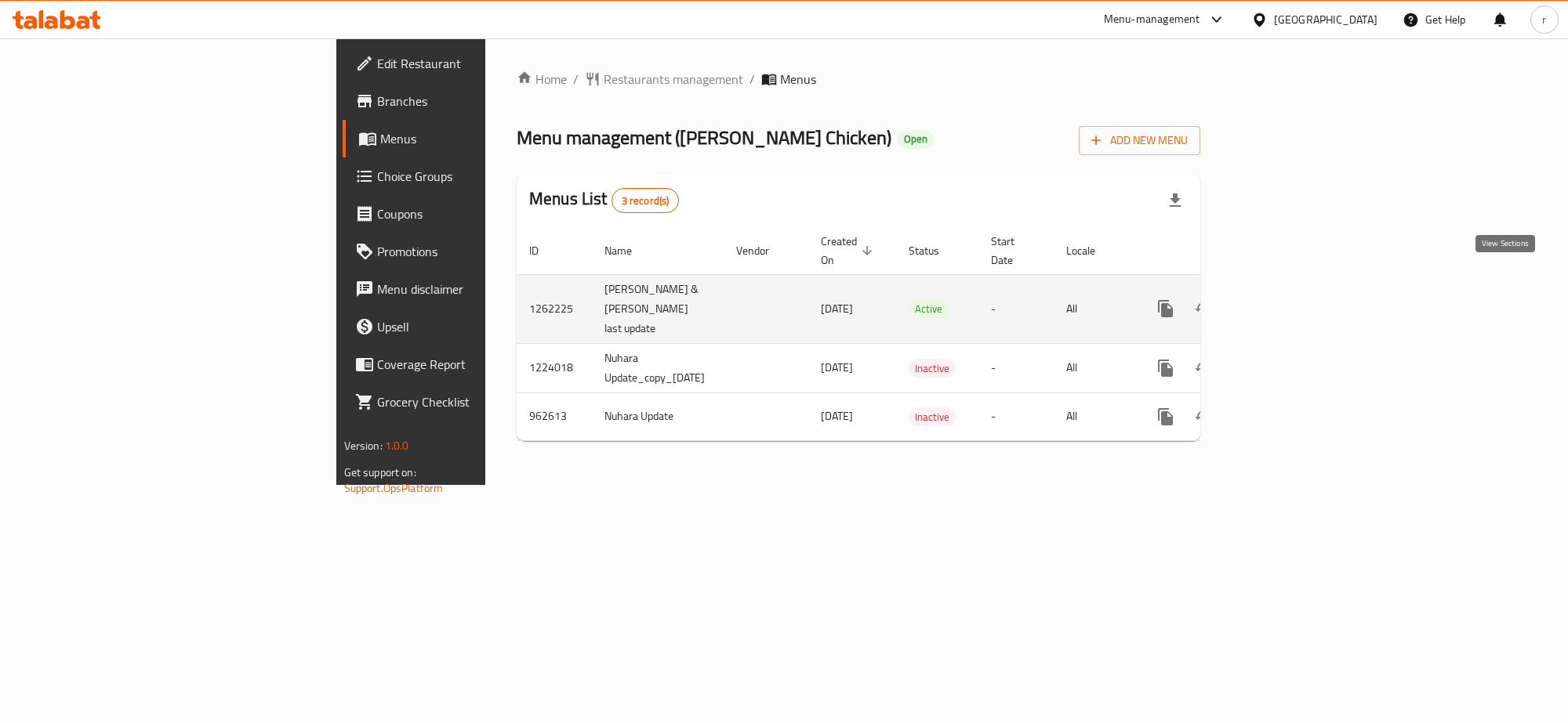
click at [1287, 299] on icon "enhanced table" at bounding box center [1278, 309] width 19 height 19
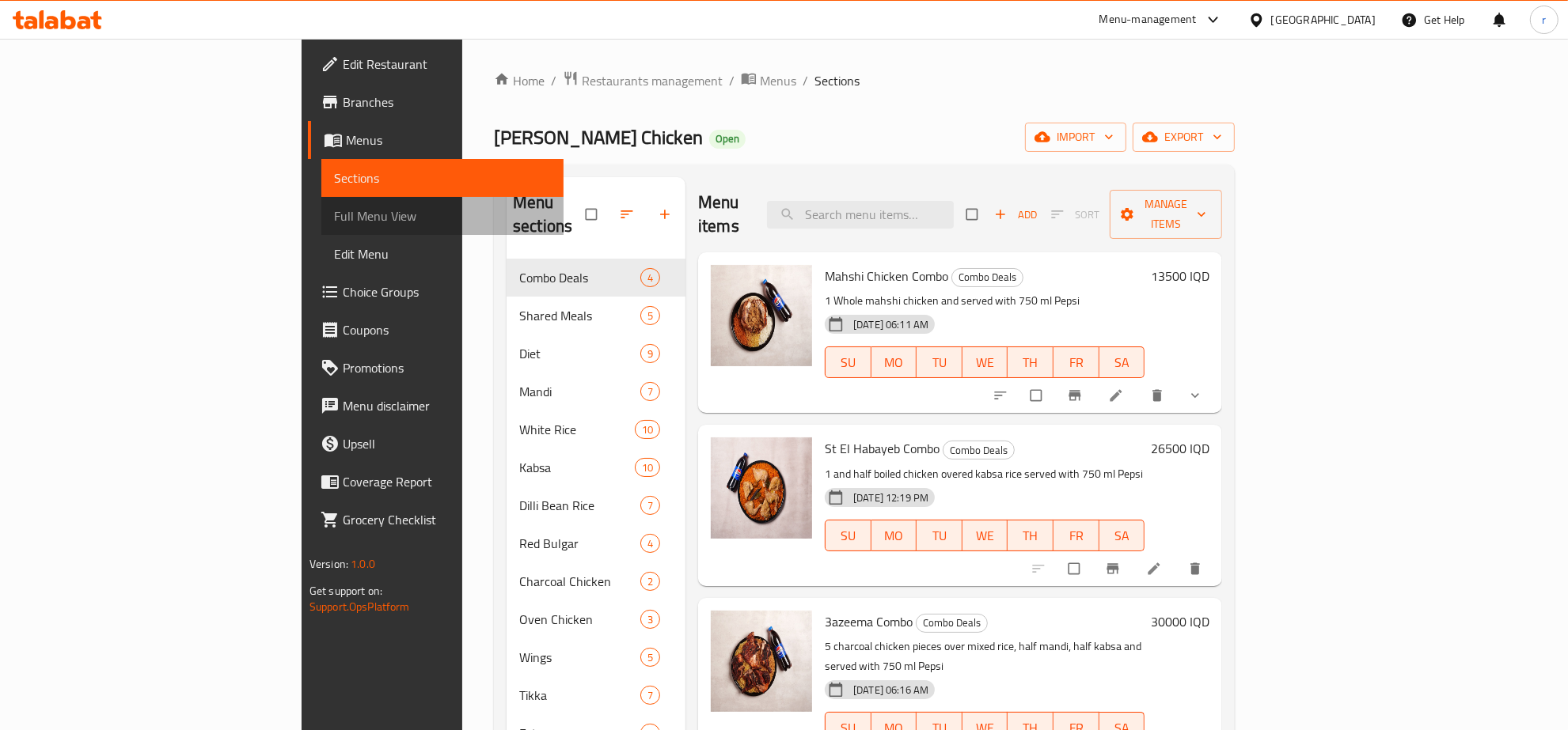
click at [334, 218] on span "Full Menu View" at bounding box center [442, 216] width 217 height 19
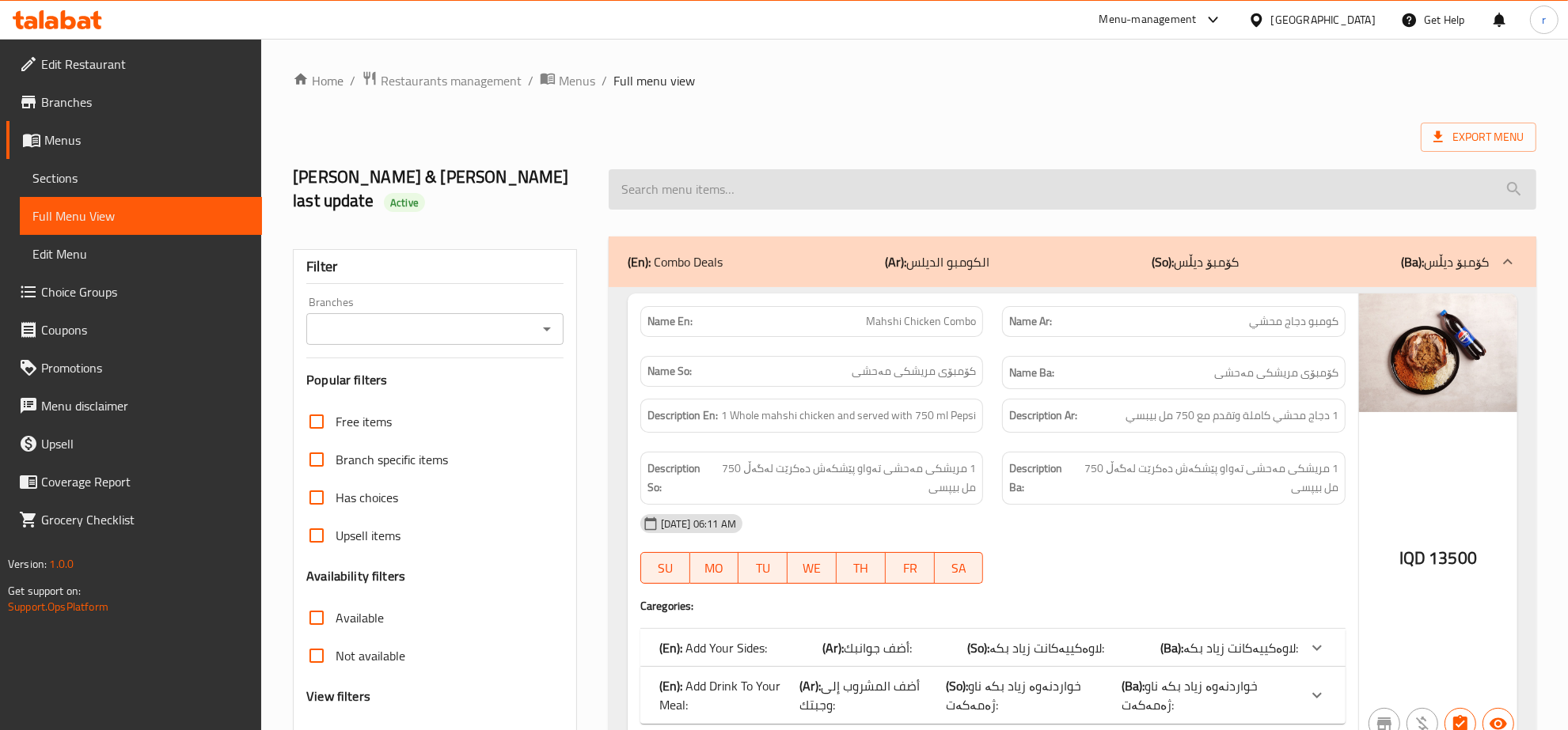
click at [853, 180] on input "search" at bounding box center [1072, 189] width 928 height 41
click at [740, 170] on input "search" at bounding box center [1072, 189] width 928 height 41
paste input "2 Person Diet Rice"
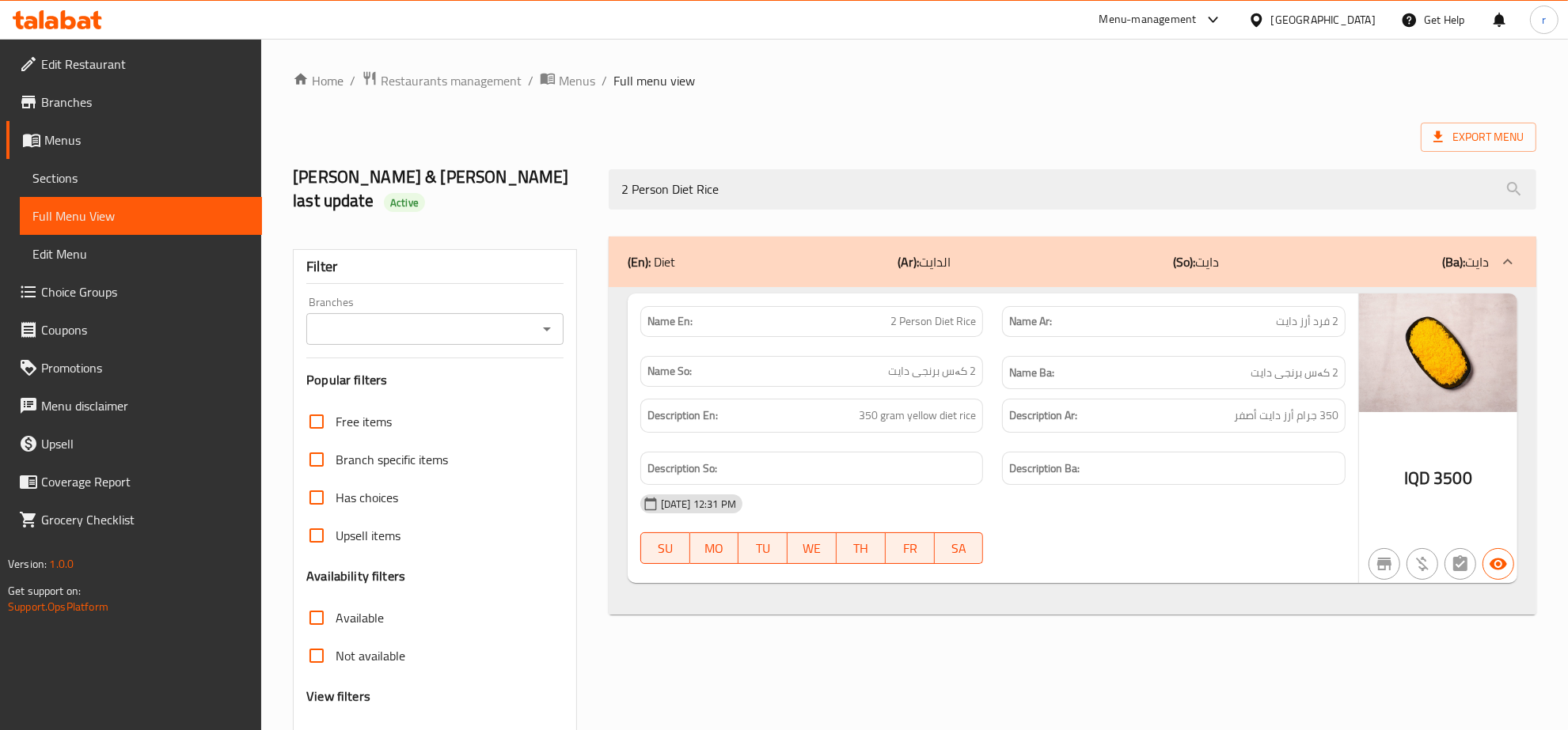
type input "2 Person Diet Rice"
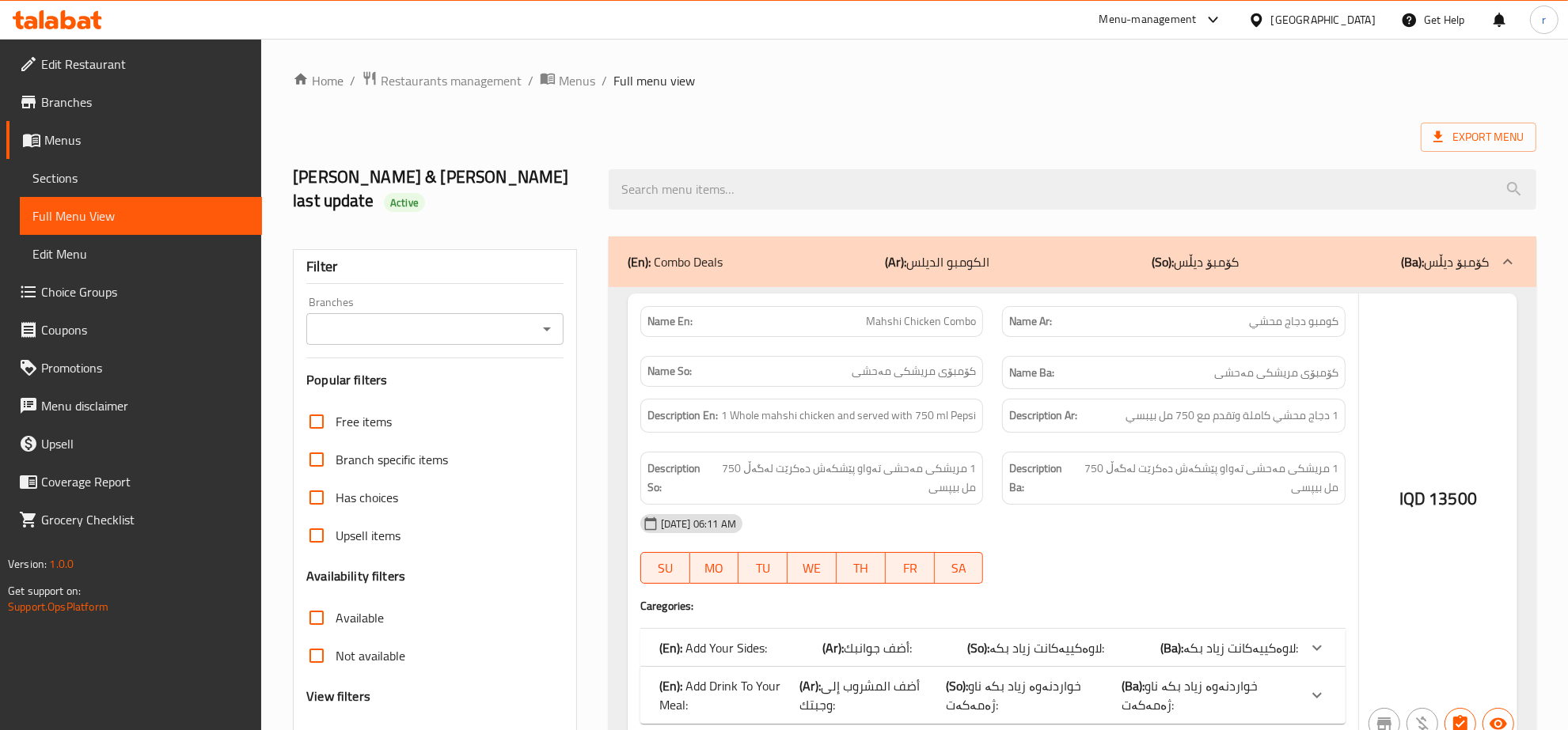
click at [137, 185] on div at bounding box center [784, 365] width 1568 height 730
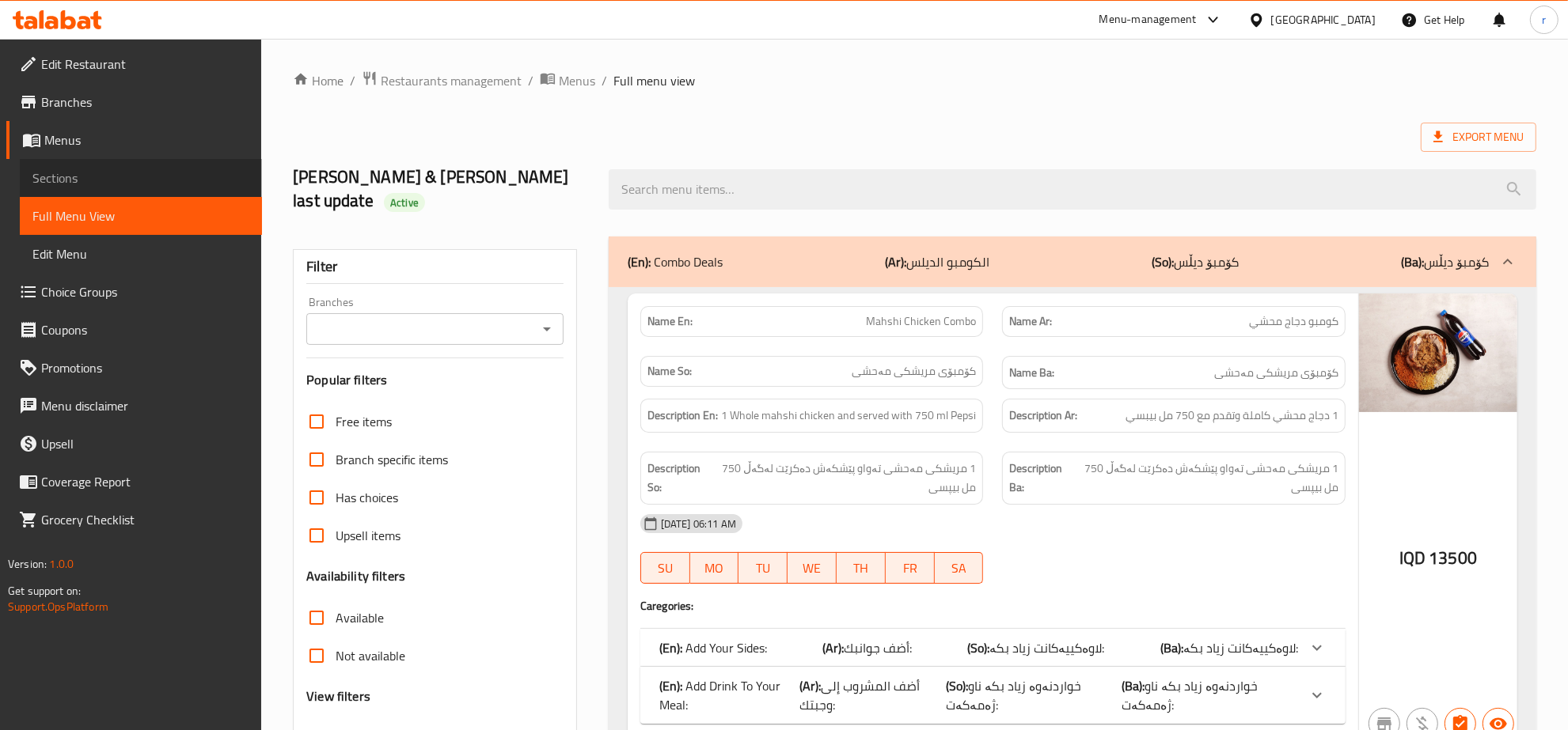
click at [143, 179] on span "Sections" at bounding box center [140, 178] width 217 height 19
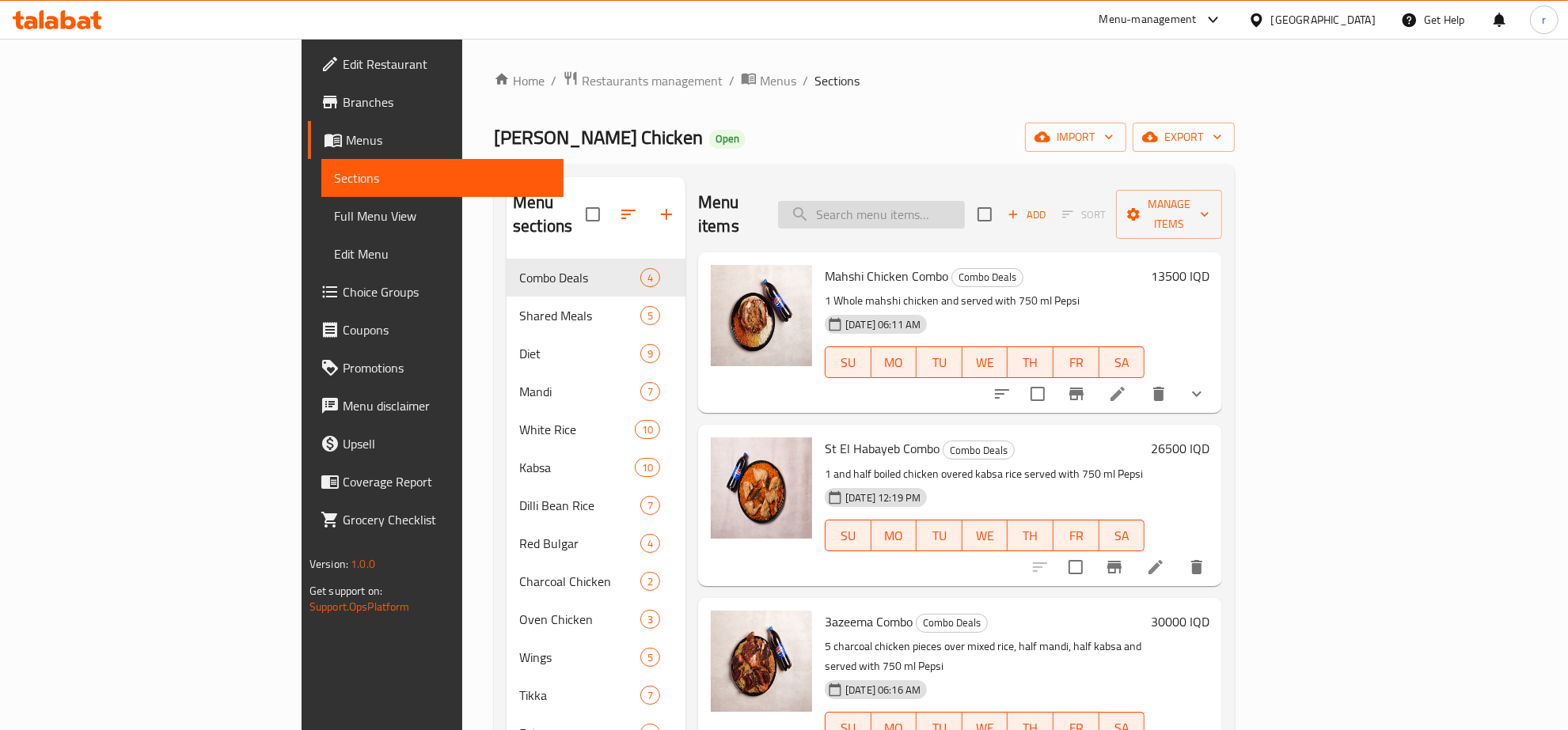
click at [945, 205] on input "search" at bounding box center [871, 214] width 187 height 27
paste input "2 Person Diet Rice"
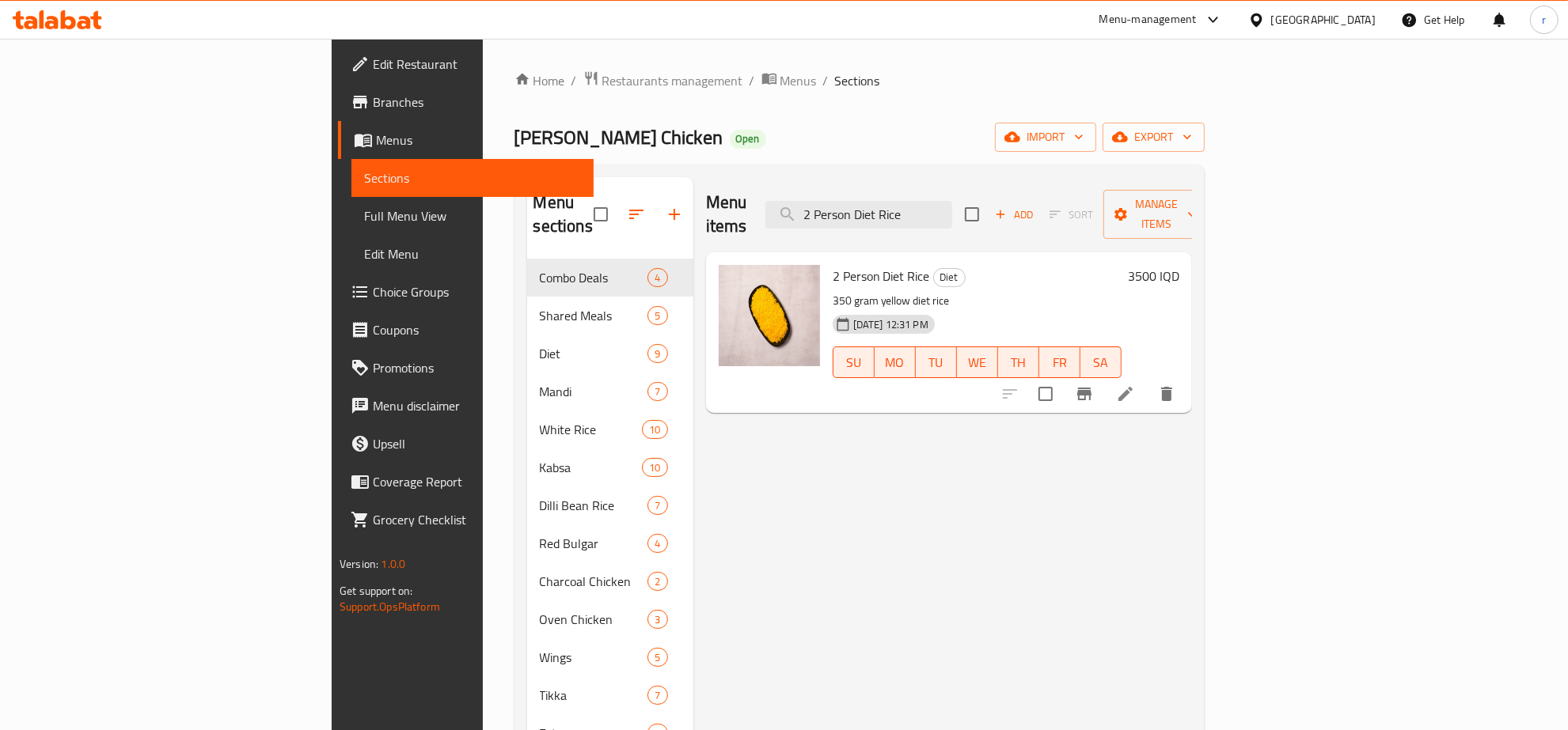
type input "2 Person Diet Rice"
click at [1147, 380] on li at bounding box center [1125, 394] width 45 height 28
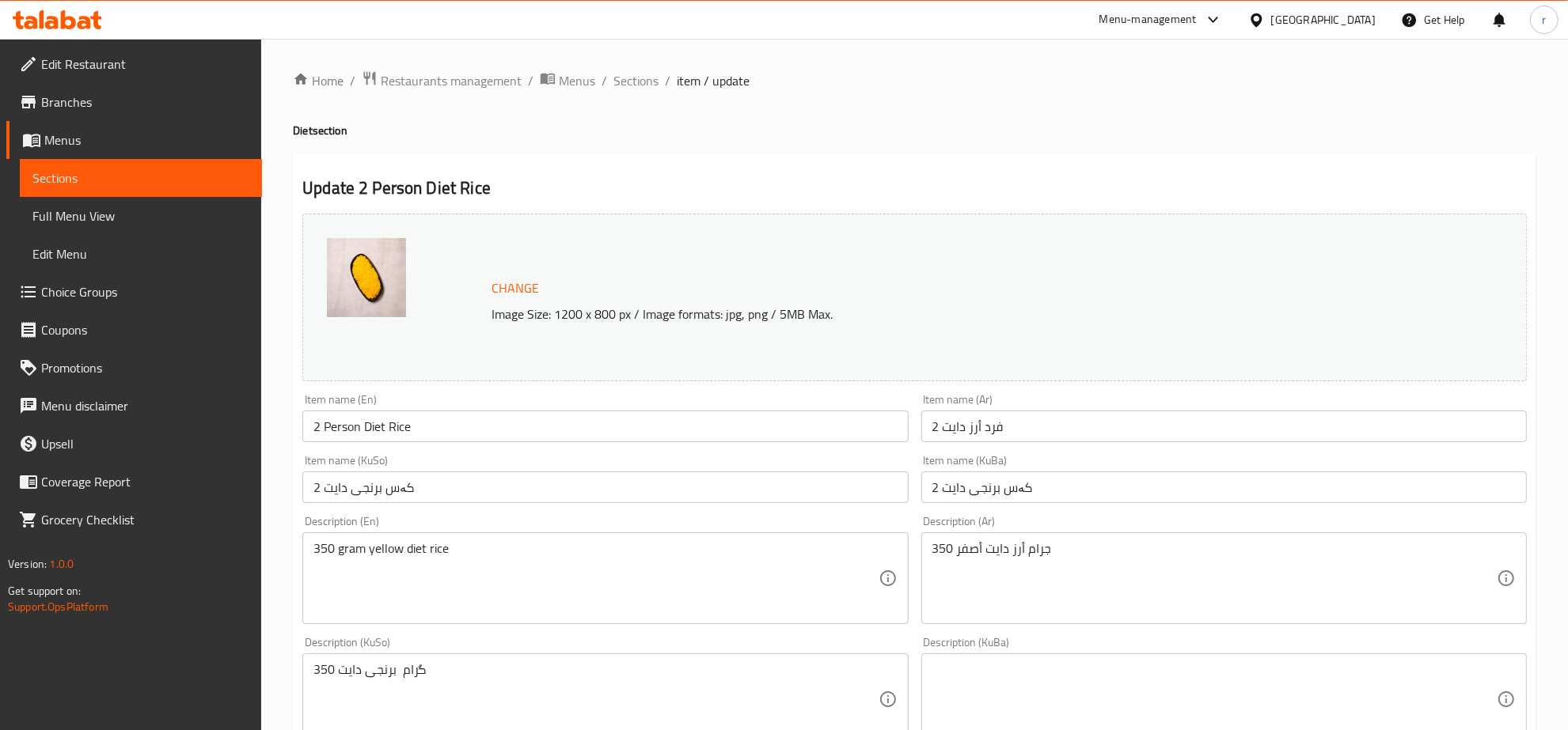
scroll to position [165, 0]
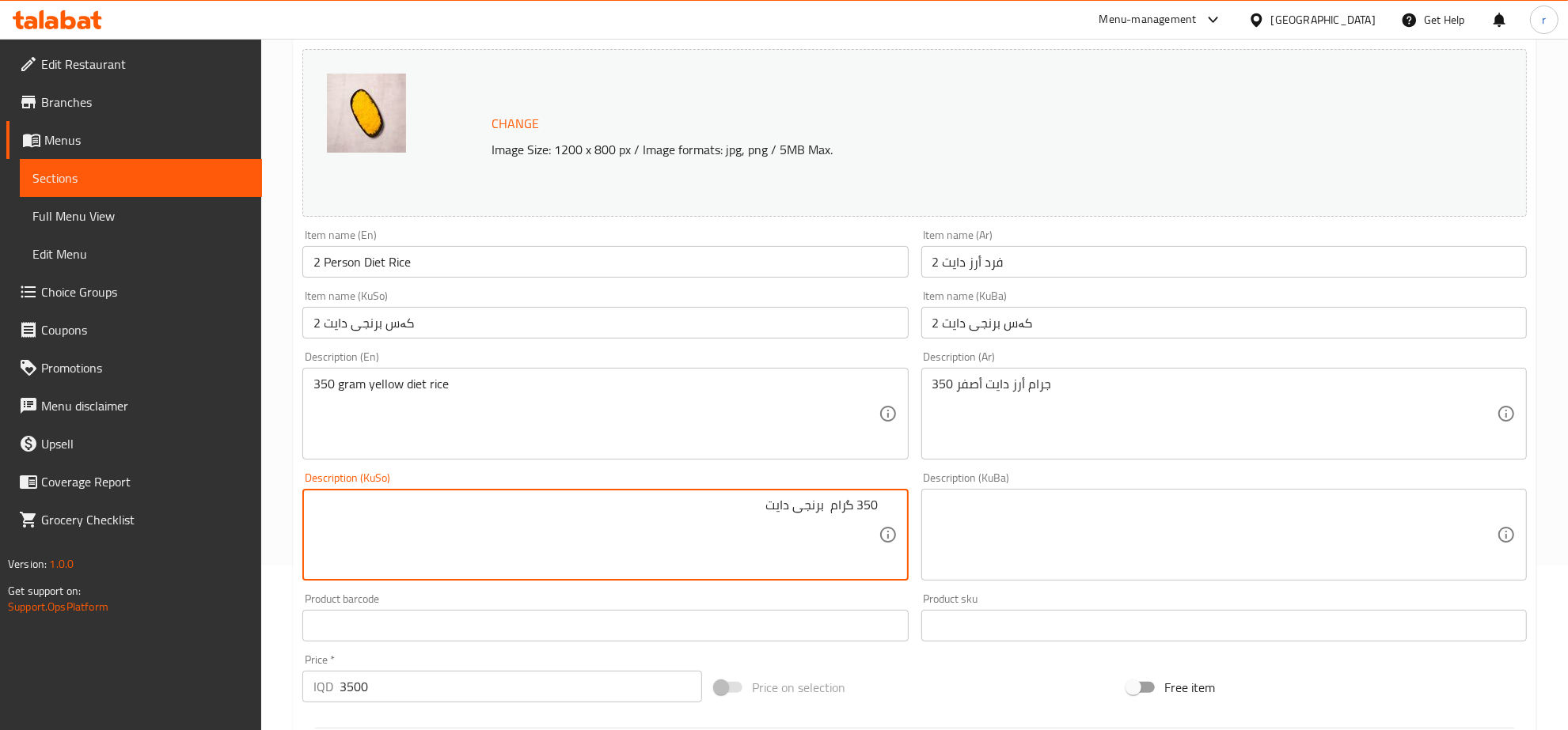
click at [789, 514] on textarea "350 گرام برنجی دایت" at bounding box center [596, 534] width 565 height 75
click at [832, 507] on textarea "350 [PERSON_NAME]" at bounding box center [596, 534] width 565 height 75
type textarea "350 [PERSON_NAME]"
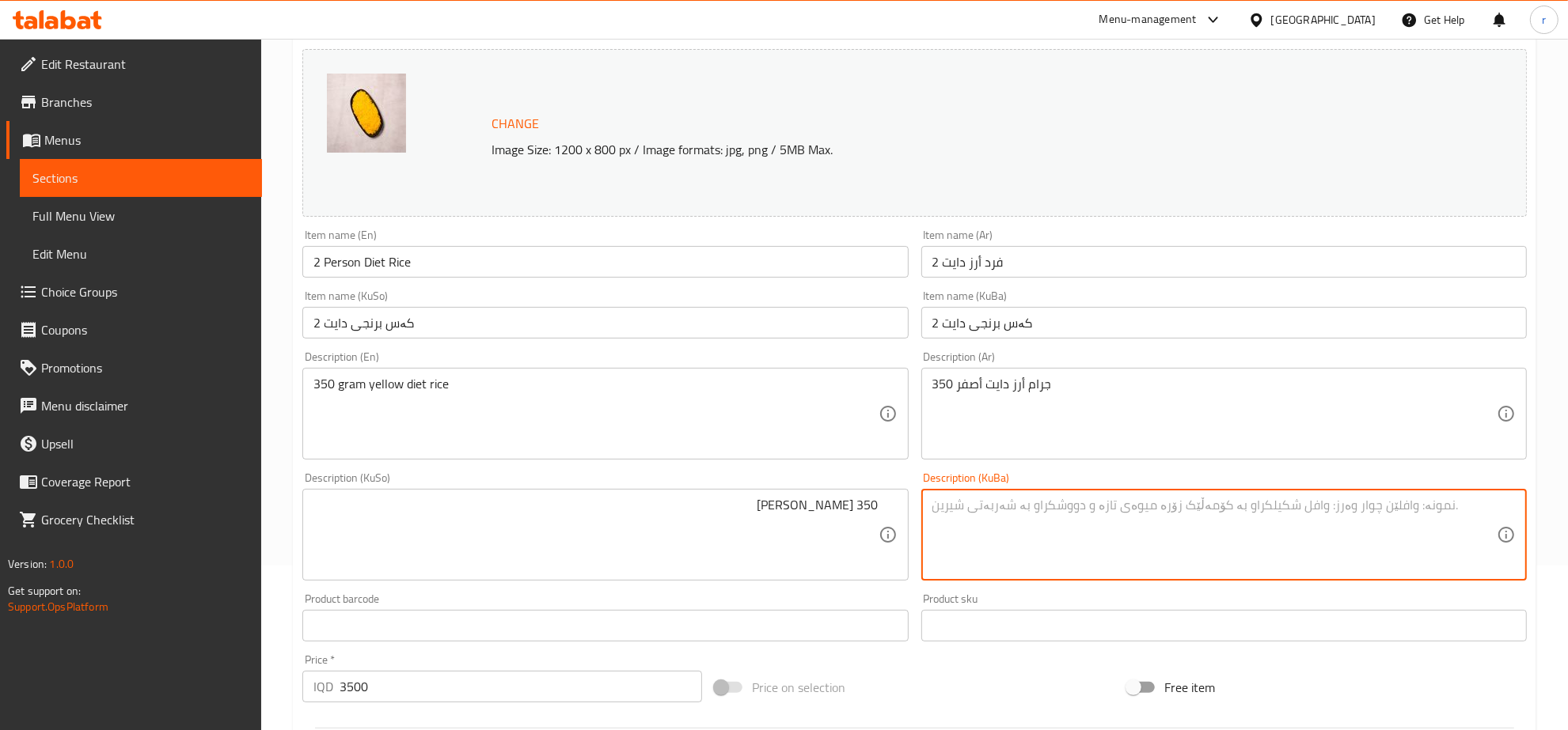
click at [1049, 514] on textarea at bounding box center [1215, 534] width 565 height 75
paste textarea "350 [PERSON_NAME]"
click at [1046, 503] on textarea "350 [PERSON_NAME]" at bounding box center [1215, 534] width 565 height 75
type textarea "350 [PERSON_NAME]"
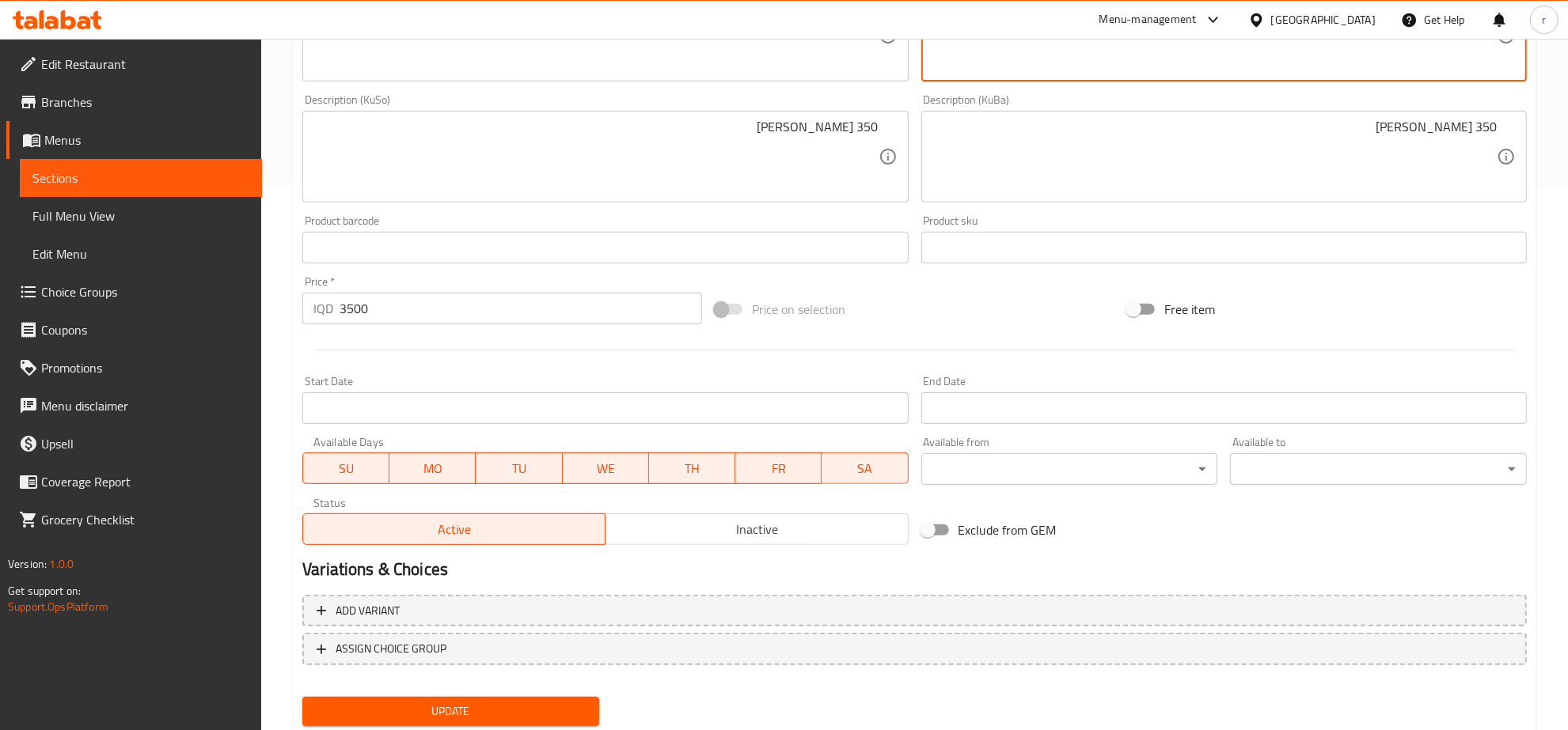
scroll to position [590, 0]
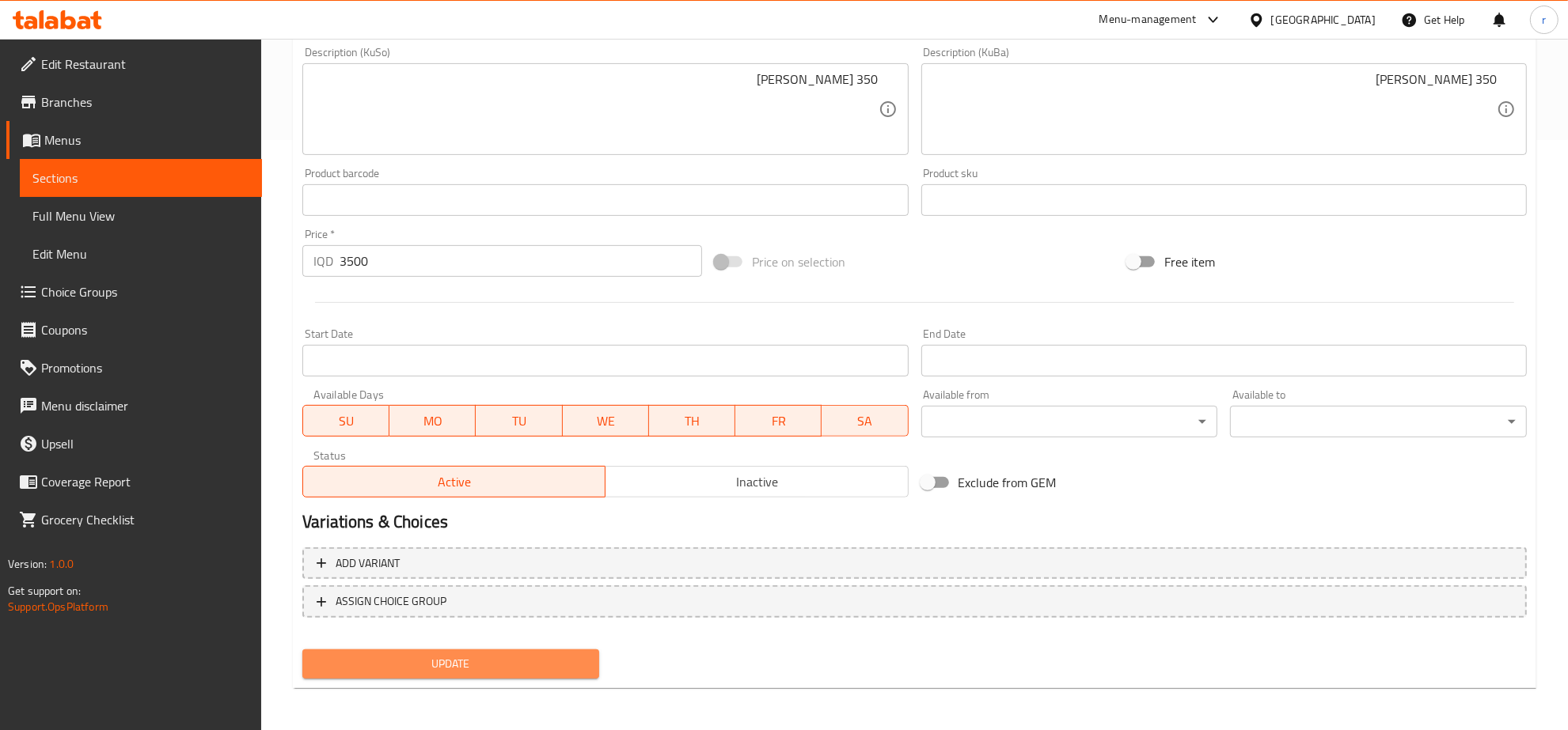
click at [444, 669] on span "Update" at bounding box center [450, 664] width 272 height 20
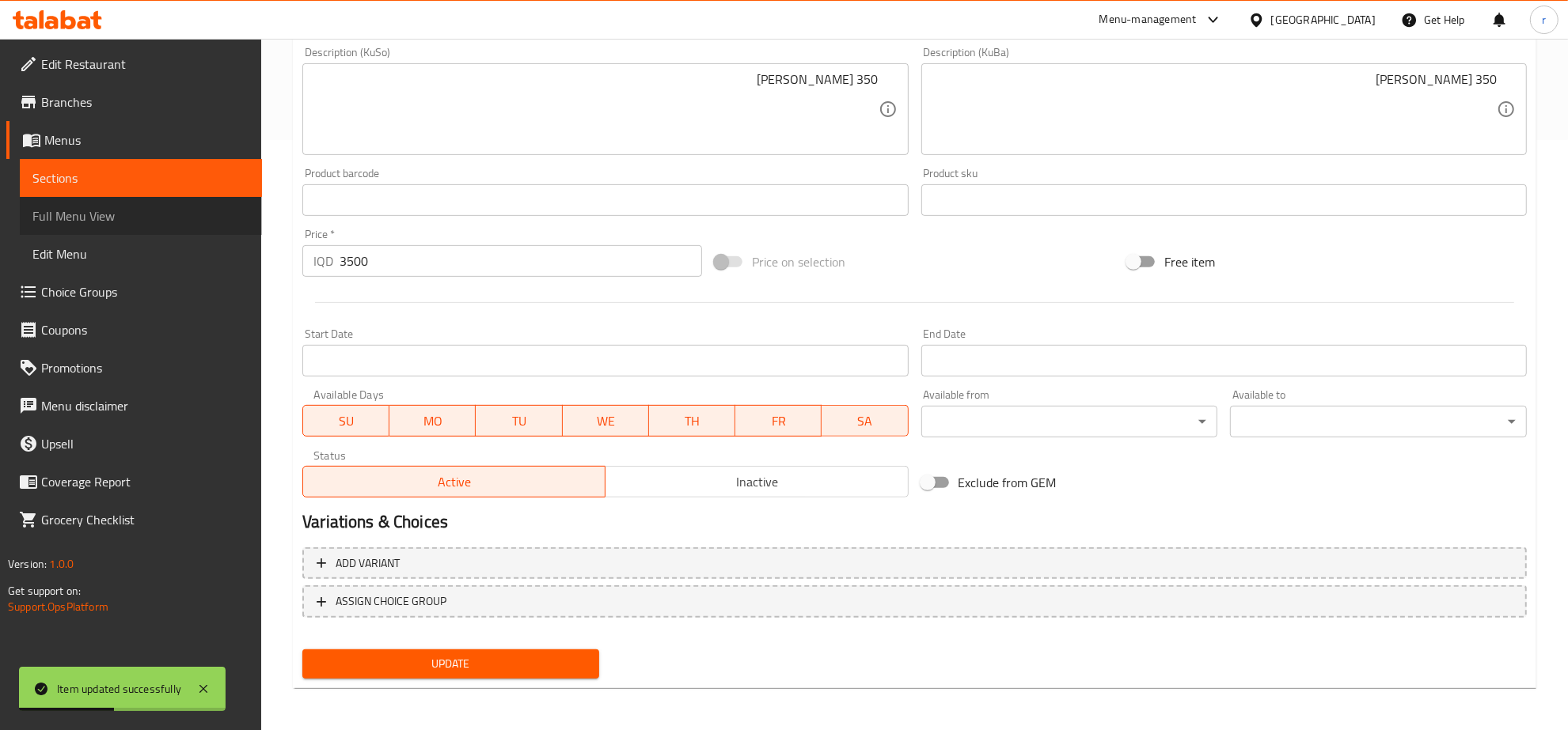
click at [186, 199] on link "Full Menu View" at bounding box center [141, 216] width 243 height 38
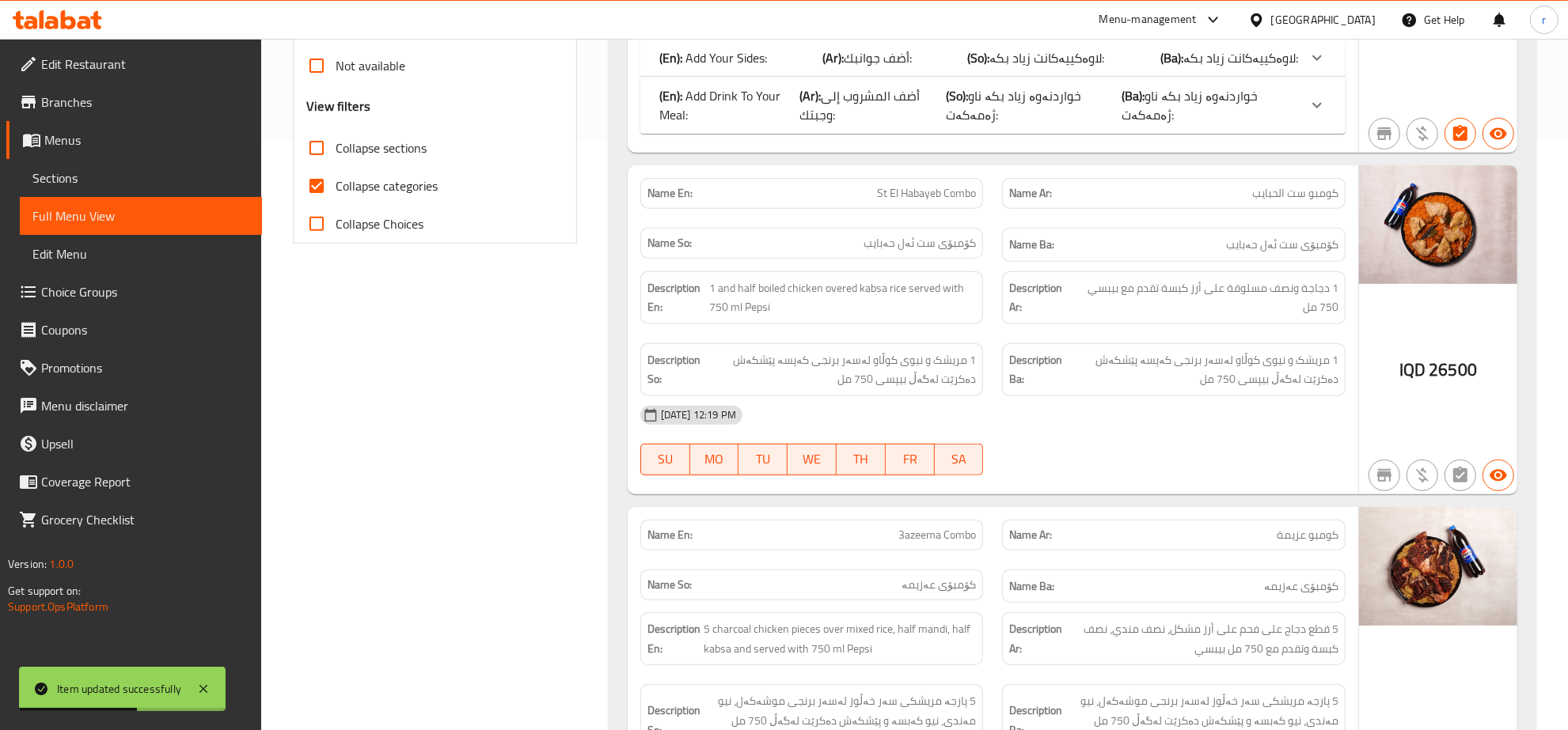
click at [443, 175] on div "Collapse categories" at bounding box center [434, 186] width 257 height 38
click at [307, 167] on input "Collapse categories" at bounding box center [316, 186] width 38 height 38
checkbox input "false"
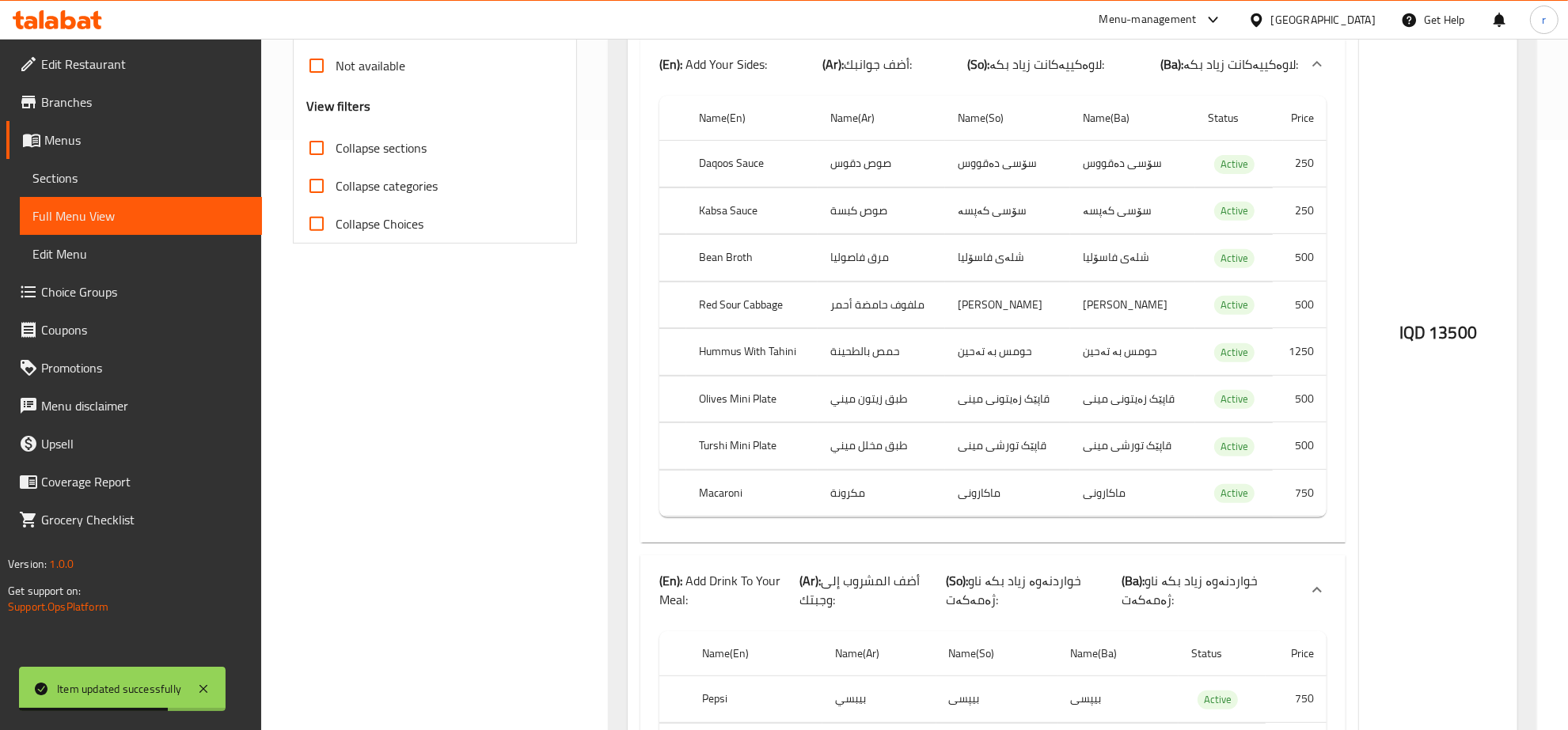
click at [322, 129] on input "Collapse sections" at bounding box center [316, 148] width 38 height 38
checkbox input "true"
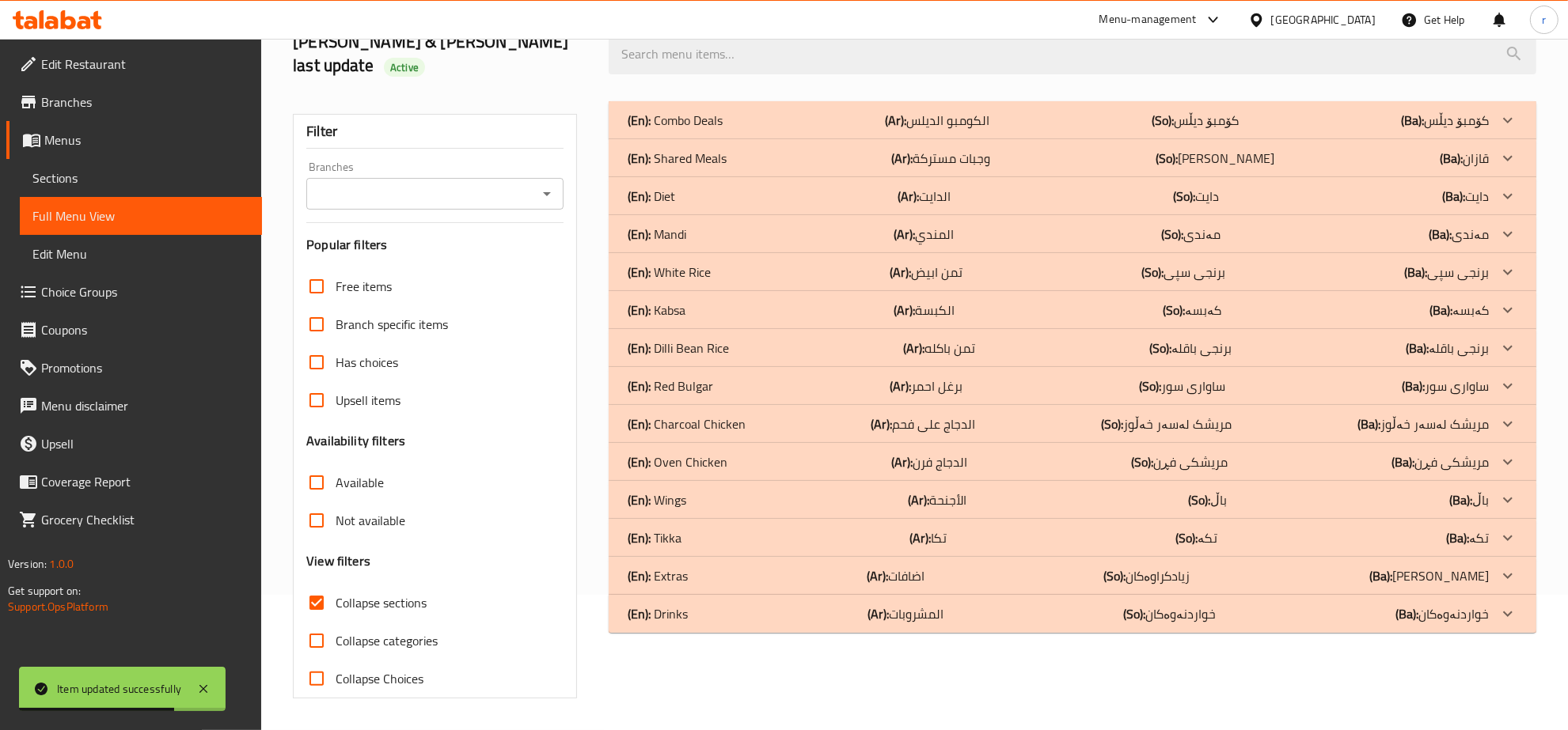
scroll to position [96, 0]
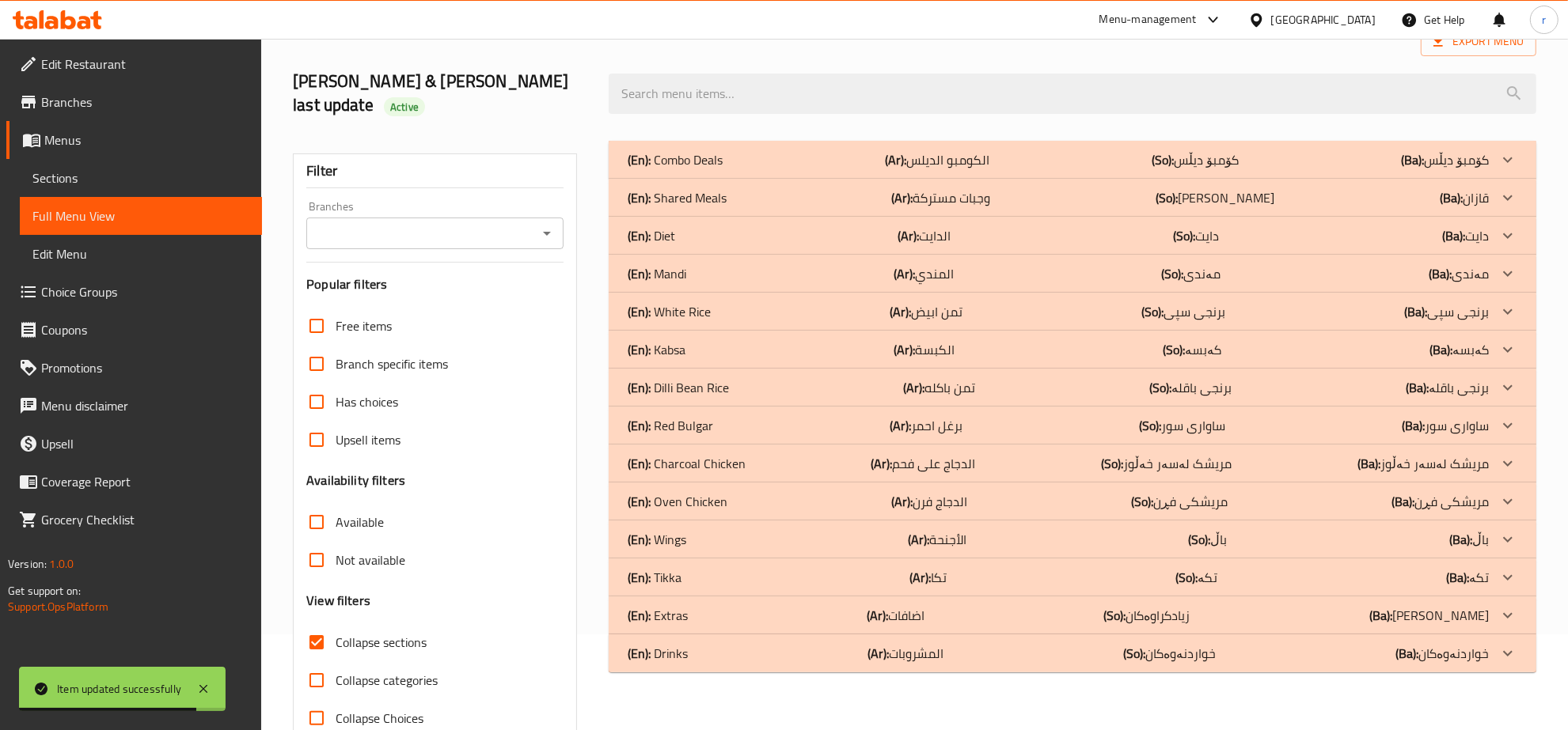
click at [540, 223] on icon "Open" at bounding box center [547, 233] width 19 height 19
click at [505, 276] on li "[PERSON_NAME] Chicken, Gre Base" at bounding box center [435, 278] width 257 height 28
type input "[PERSON_NAME] Chicken, Gre Base"
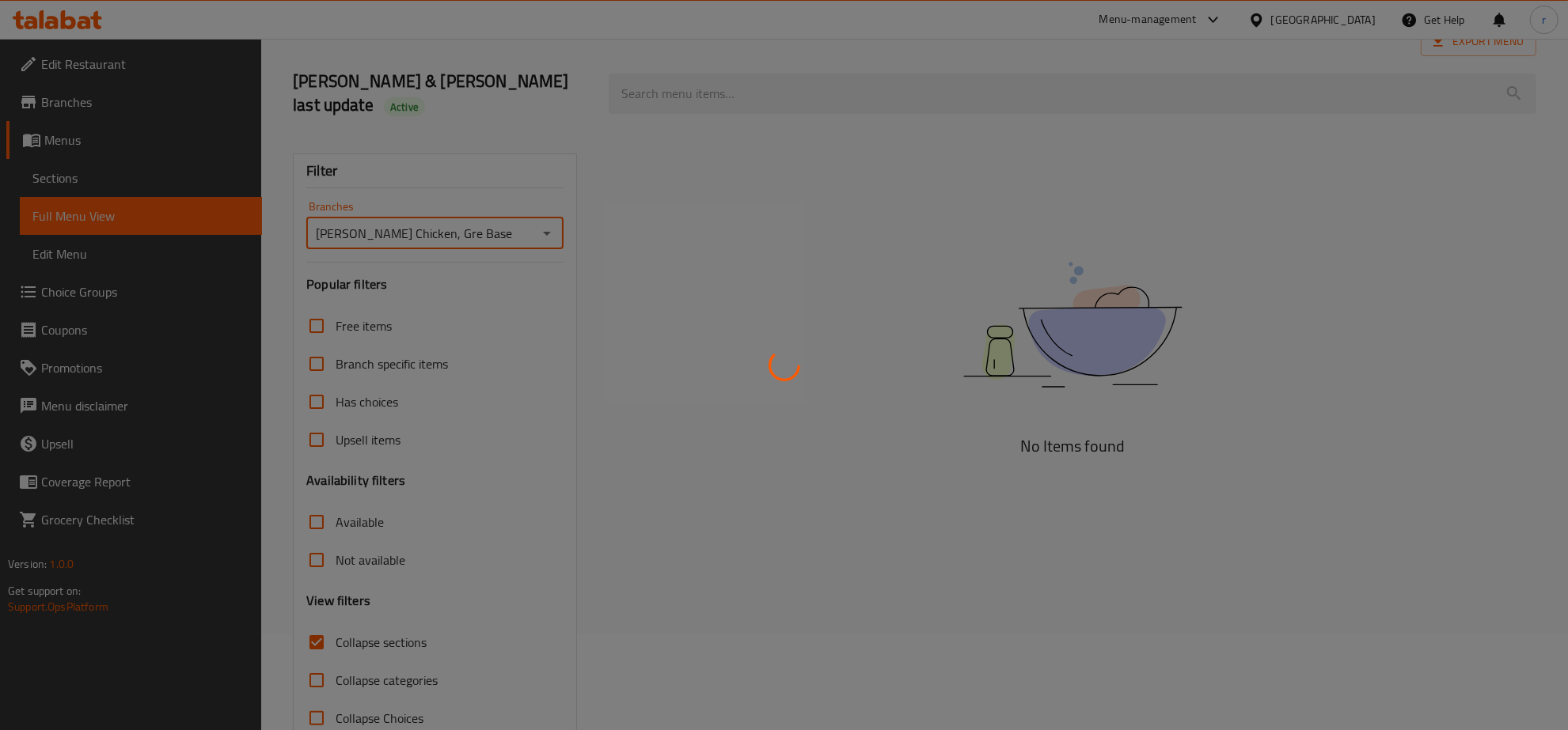
click at [814, 77] on div at bounding box center [784, 365] width 1568 height 730
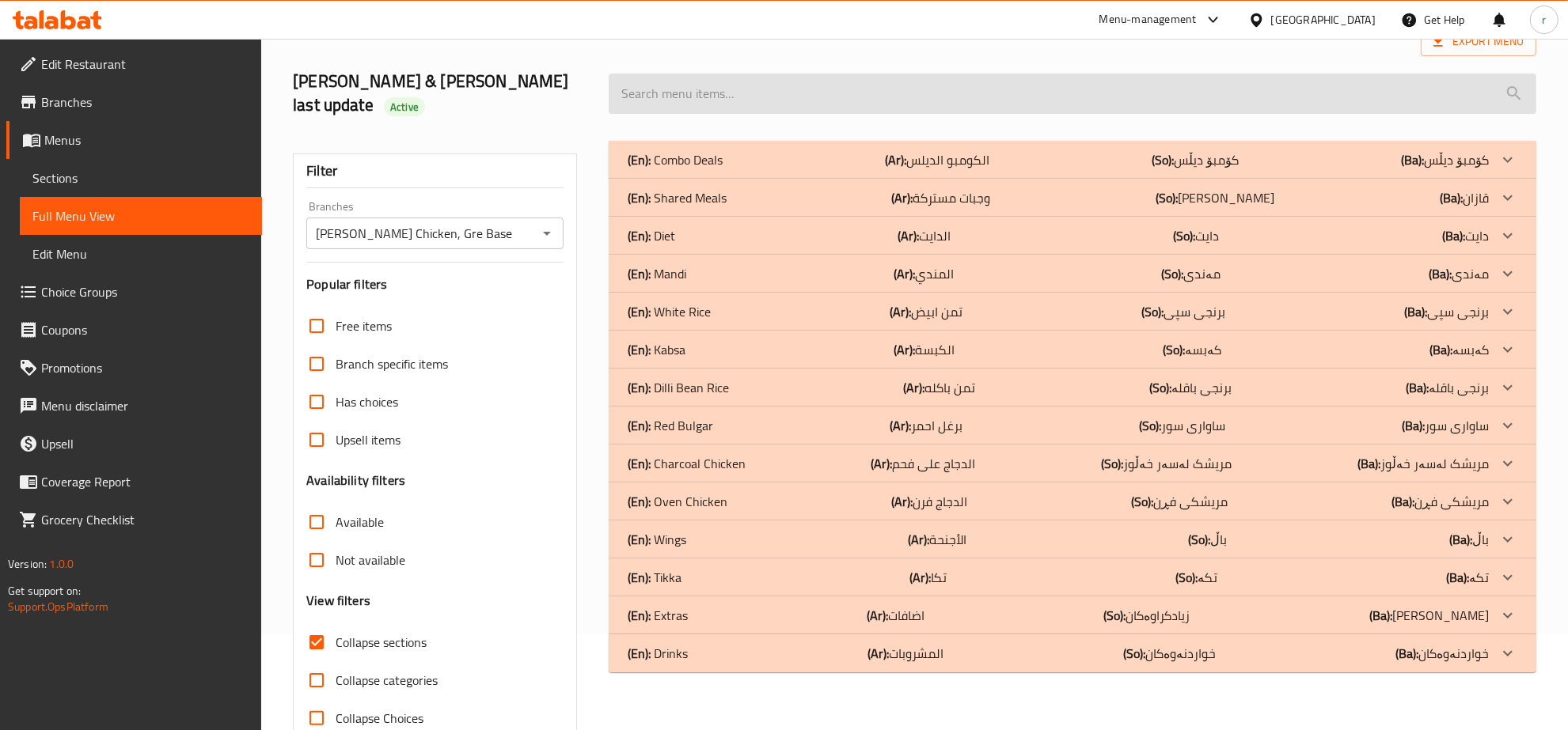
click at [865, 78] on input "search" at bounding box center [1072, 94] width 928 height 41
paste input "2 Person Diet Rice"
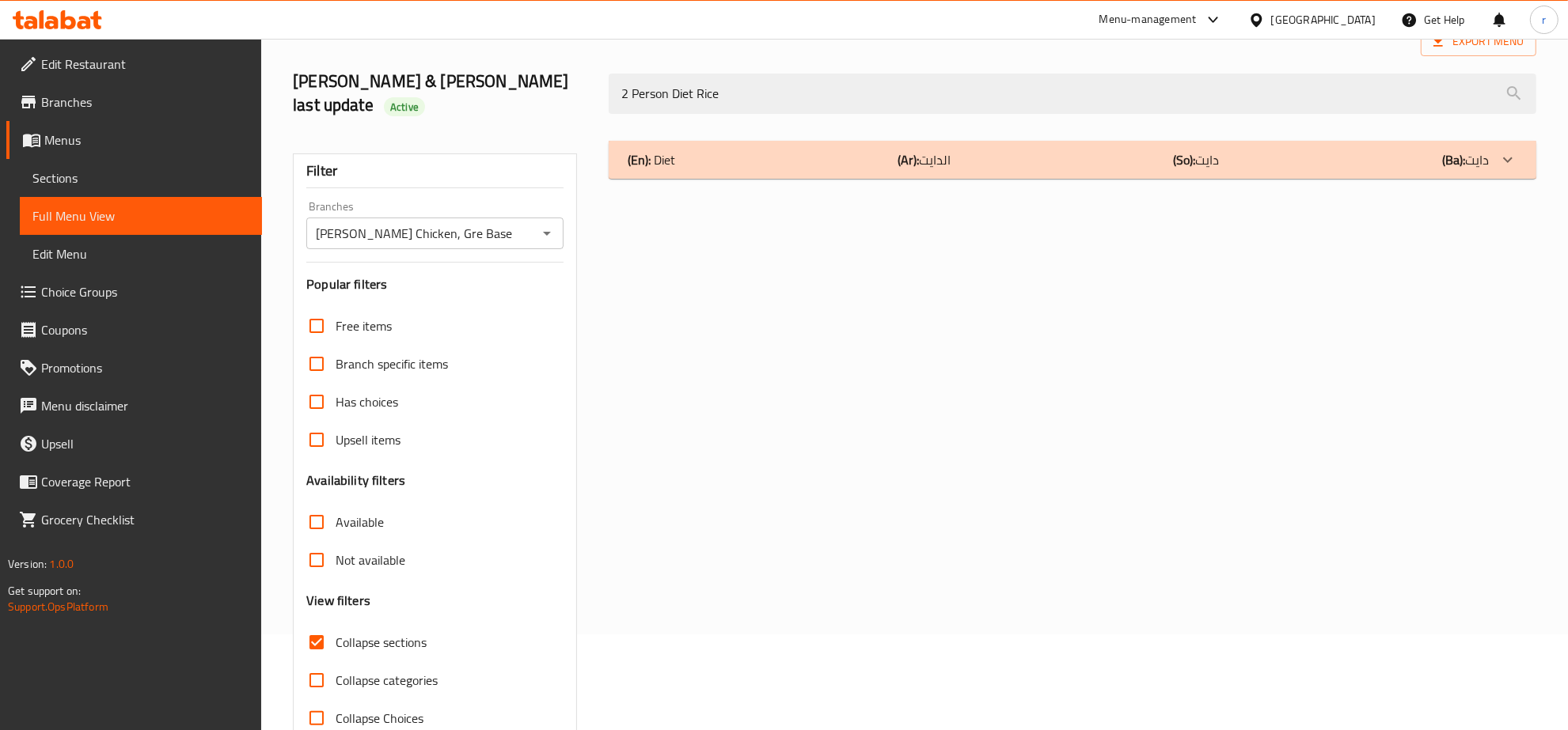
type input "2 Person Diet Rice"
click at [1118, 151] on div "(En): Diet (Ar): الدايت (So): دایت (Ba): دایت" at bounding box center [1057, 160] width 861 height 19
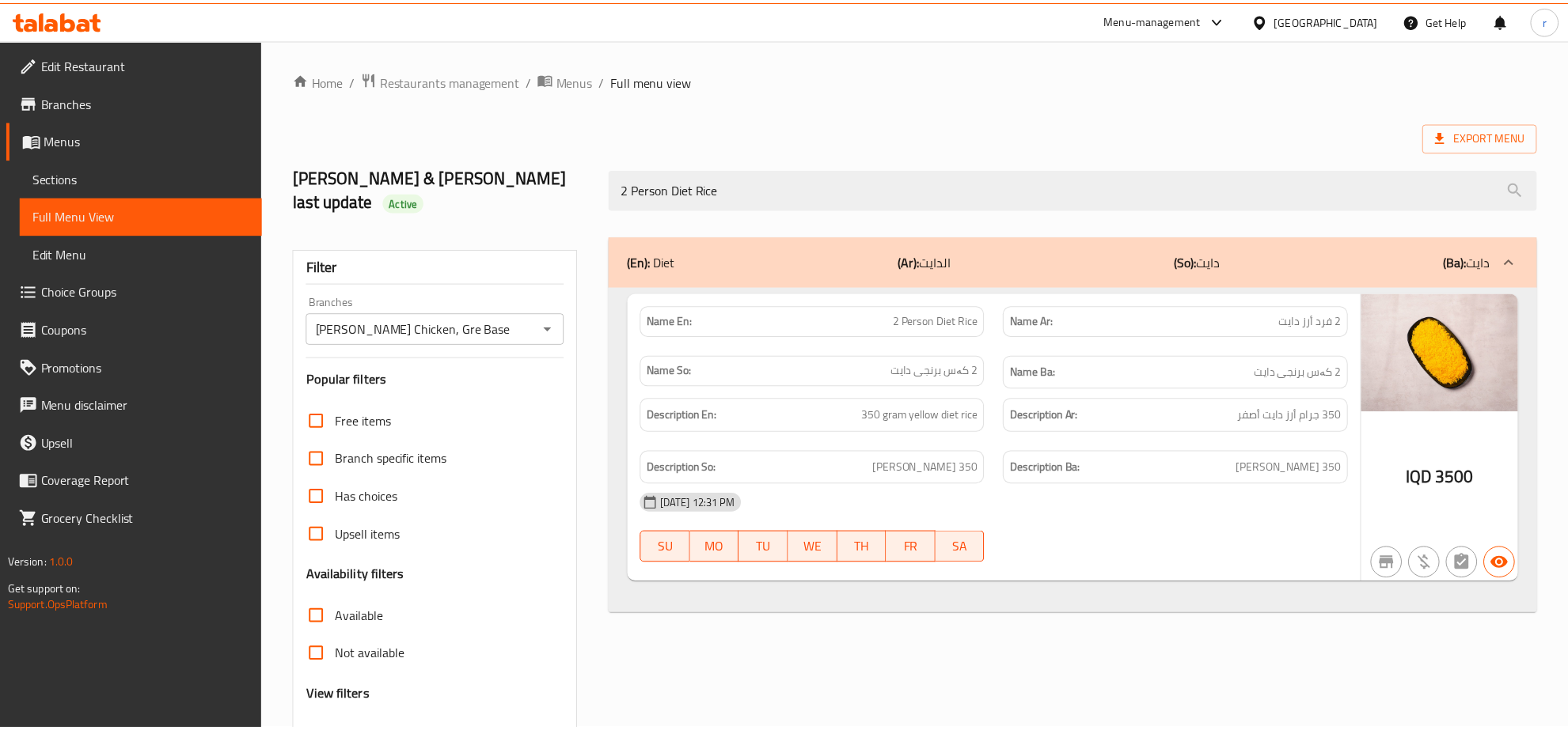
scroll to position [112, 0]
